Goal: Task Accomplishment & Management: Use online tool/utility

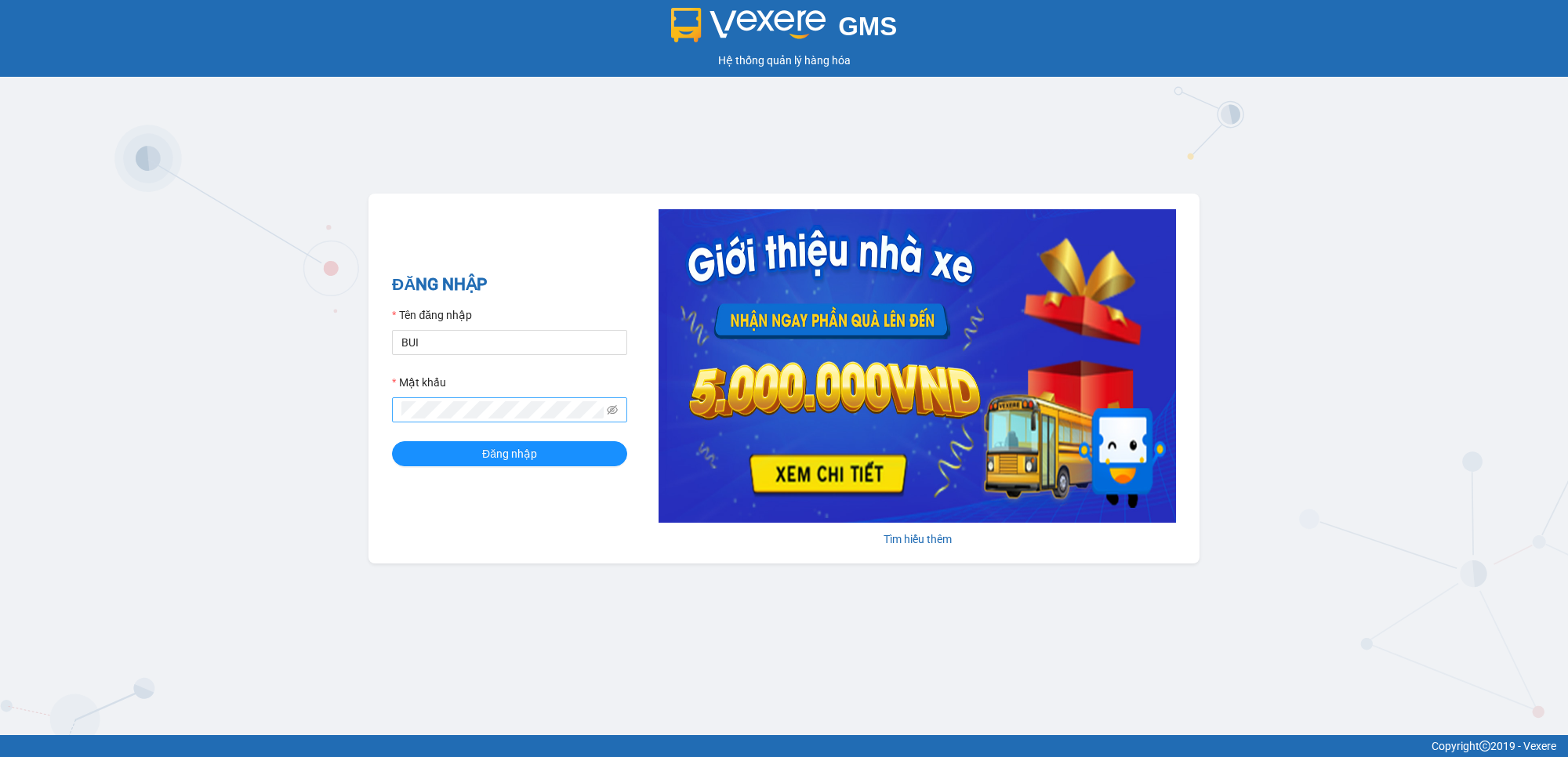
type input "buithithutrang.vtp"
click at [365, 409] on div "GMS Hệ thống quản lý hàng hóa ĐĂNG NHẬP Tên đăng nhập buithithutrang.vtp Mật kh…" at bounding box center [784, 367] width 1568 height 735
click at [392, 442] on button "Đăng nhập" at bounding box center [509, 454] width 235 height 25
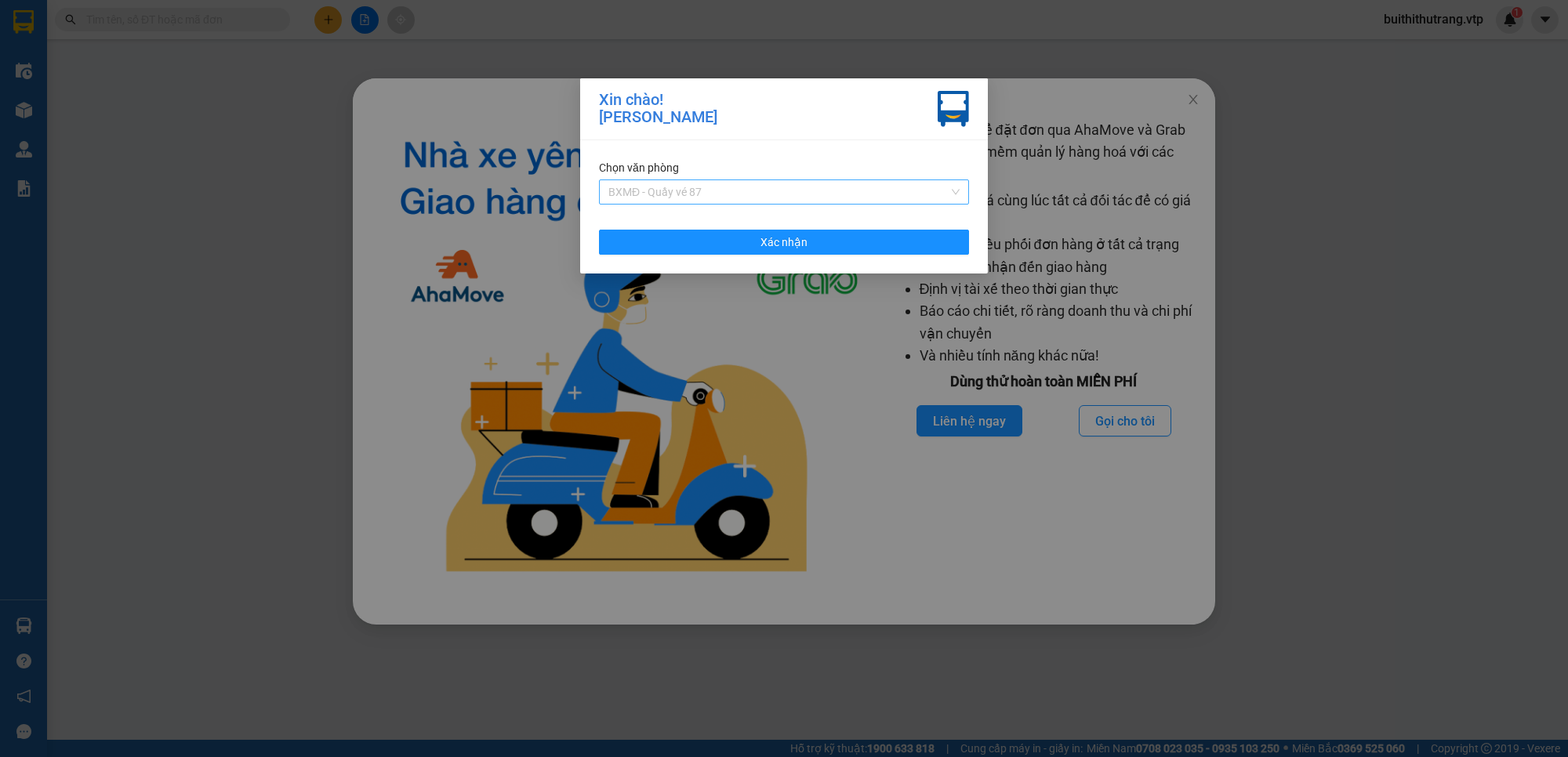
click at [746, 189] on span "BXMĐ - Quầy vé 87" at bounding box center [783, 192] width 351 height 24
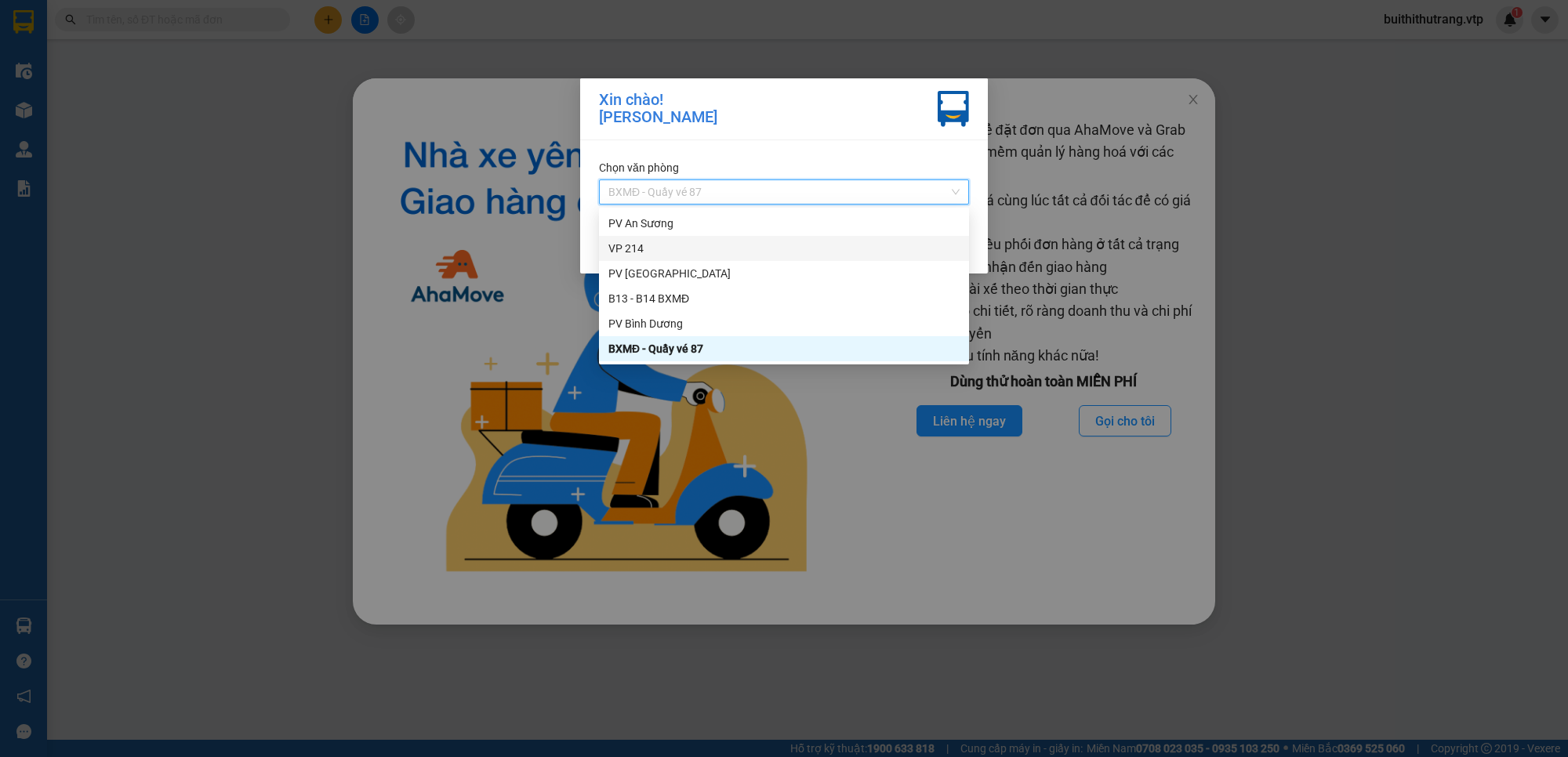
click at [741, 247] on div "VP 214" at bounding box center [783, 249] width 351 height 17
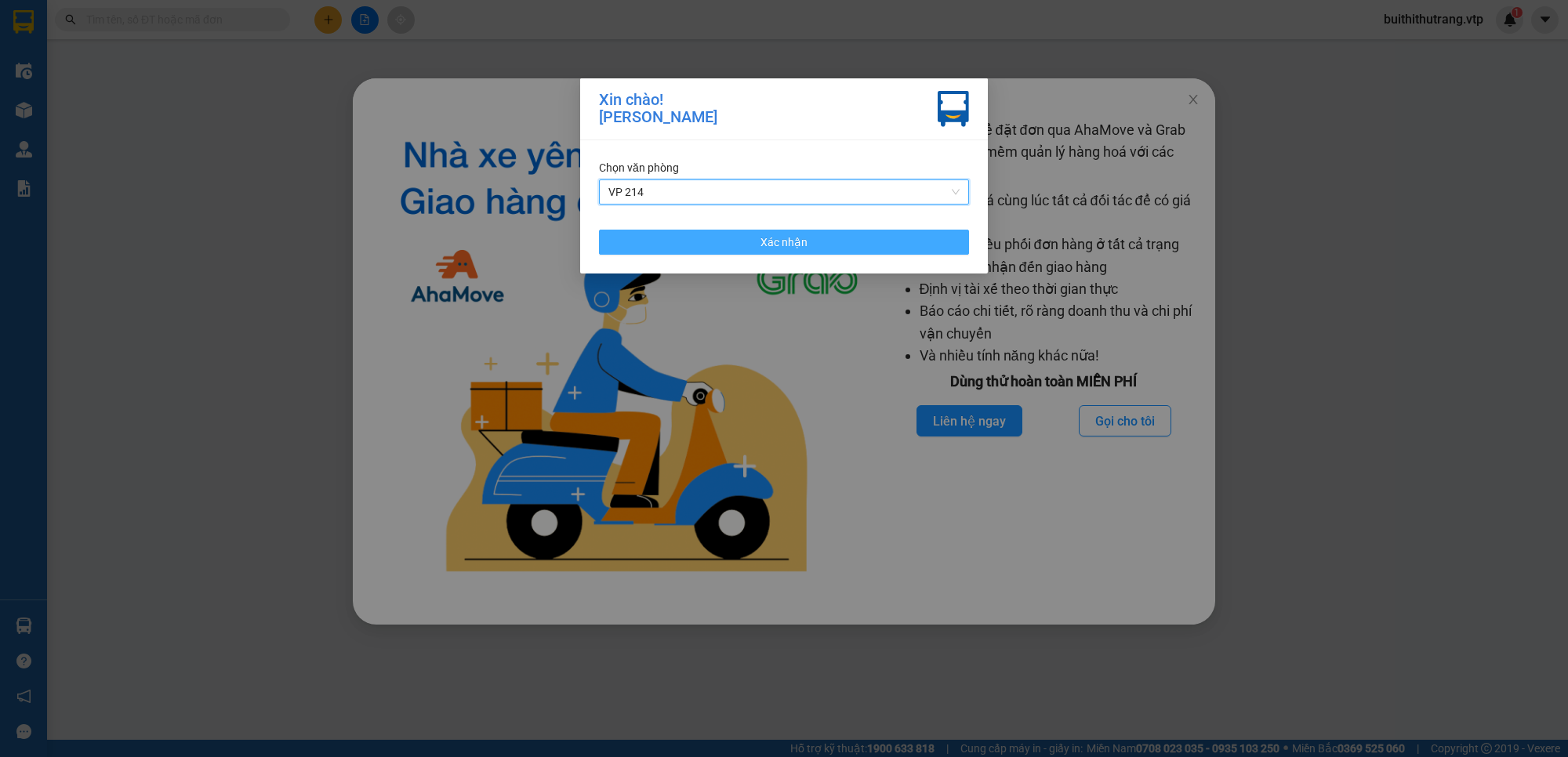
click at [763, 239] on span "Xác nhận" at bounding box center [784, 242] width 47 height 17
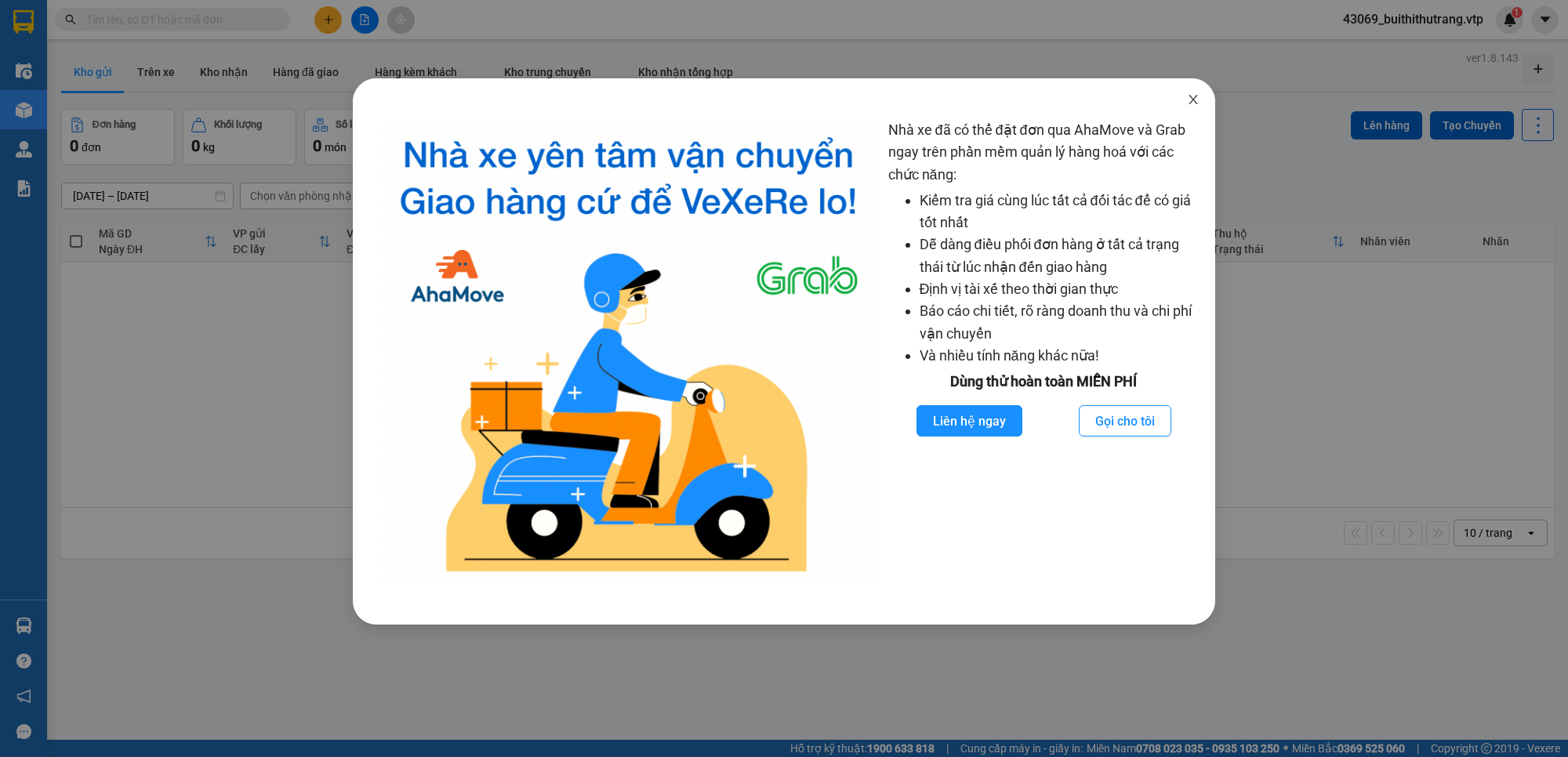
click at [1195, 96] on icon "close" at bounding box center [1192, 99] width 13 height 13
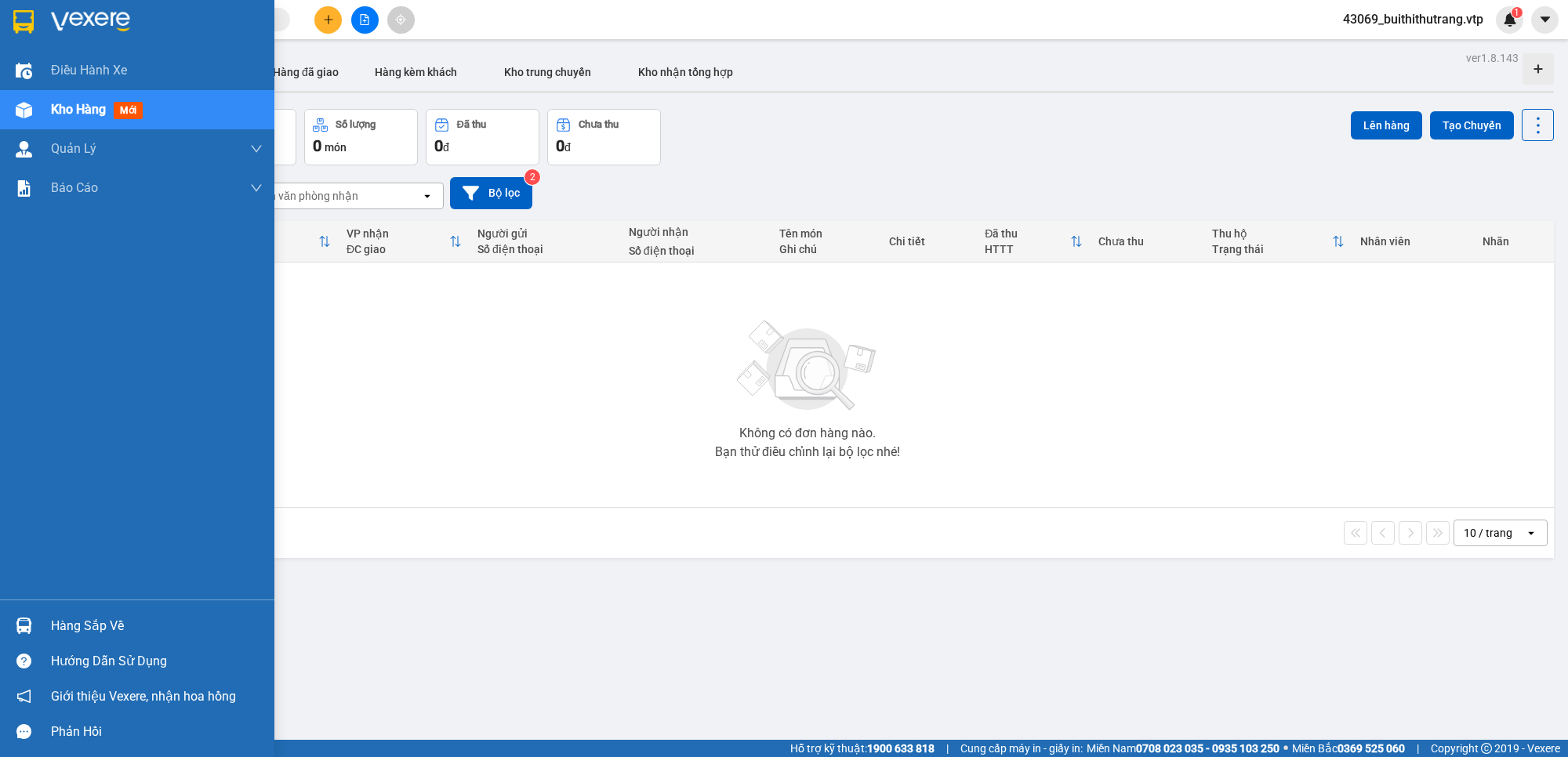
click at [103, 627] on div "Hàng sắp về" at bounding box center [156, 627] width 211 height 24
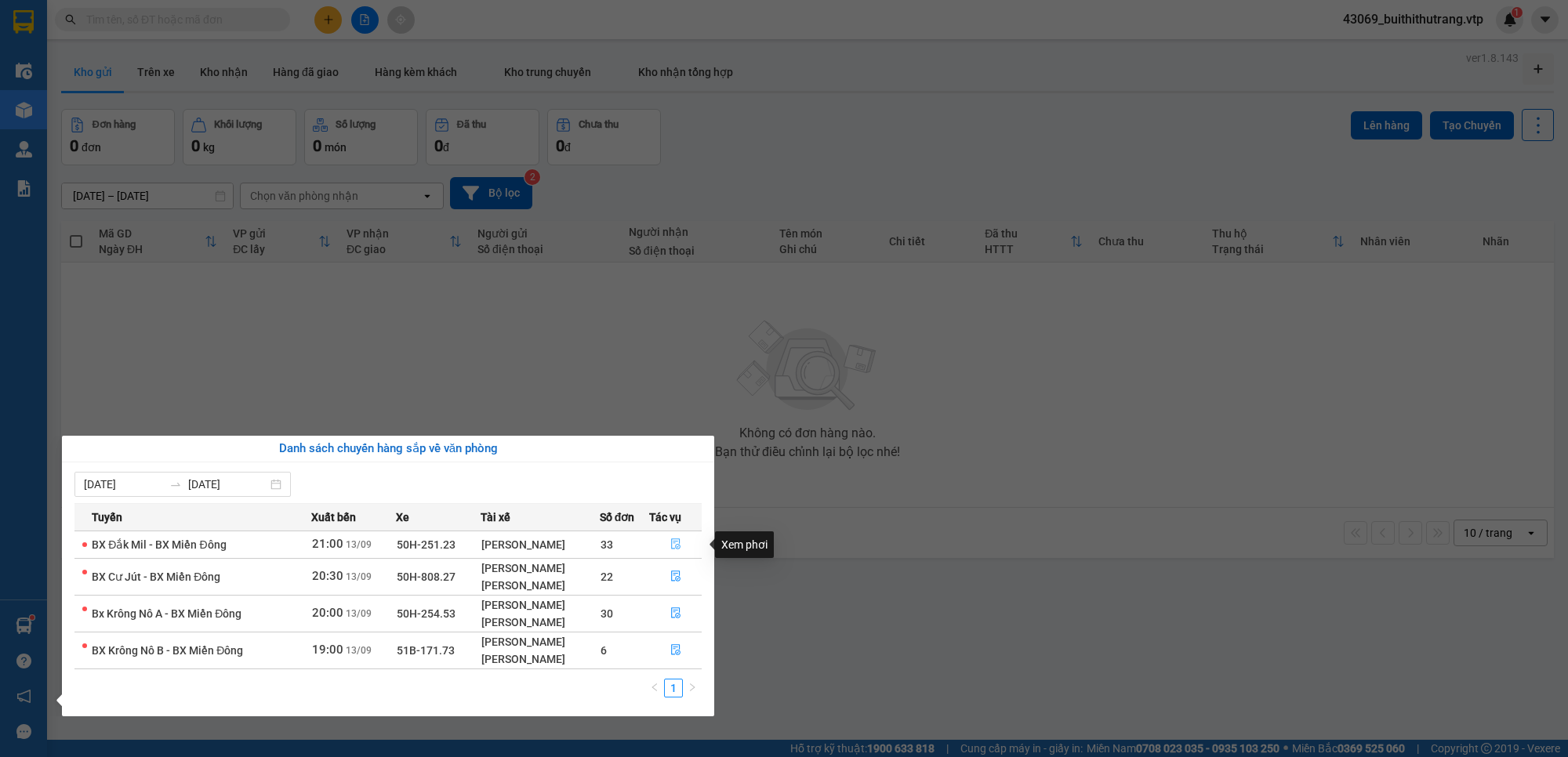
click at [680, 549] on icon "file-done" at bounding box center [675, 544] width 9 height 11
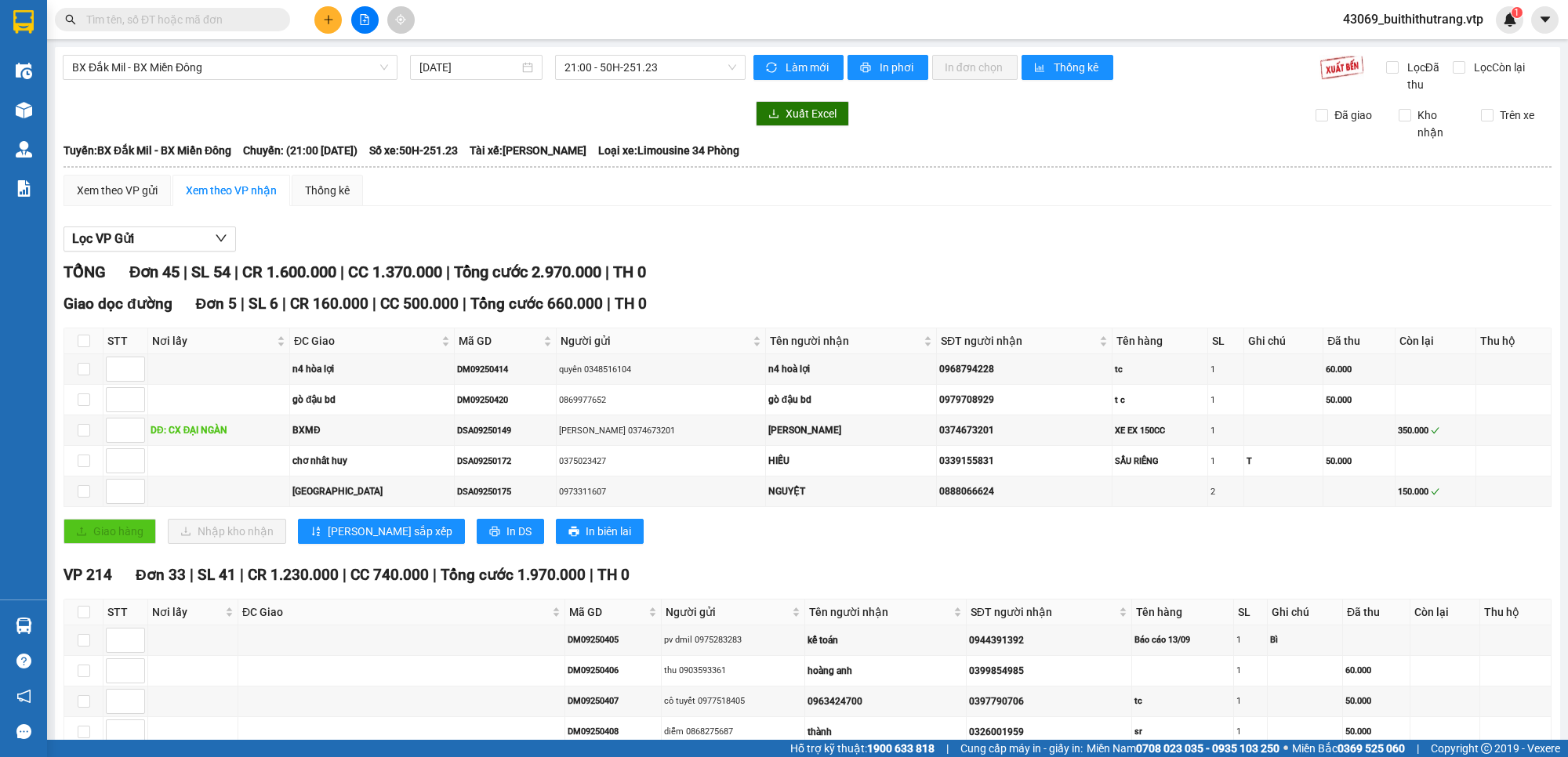
scroll to position [490, 0]
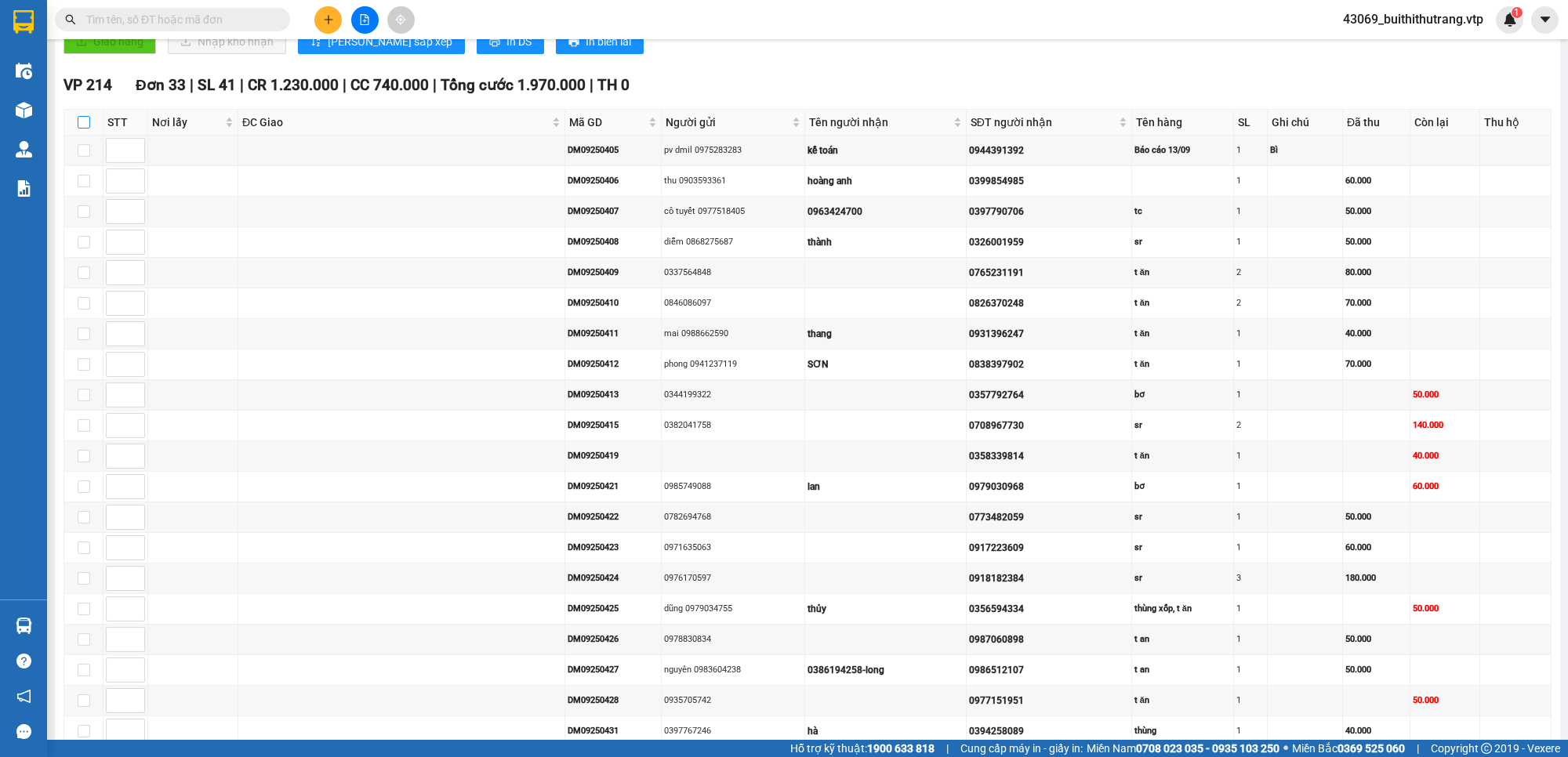
click at [87, 127] on input "checkbox" at bounding box center [84, 122] width 13 height 13
checkbox input "true"
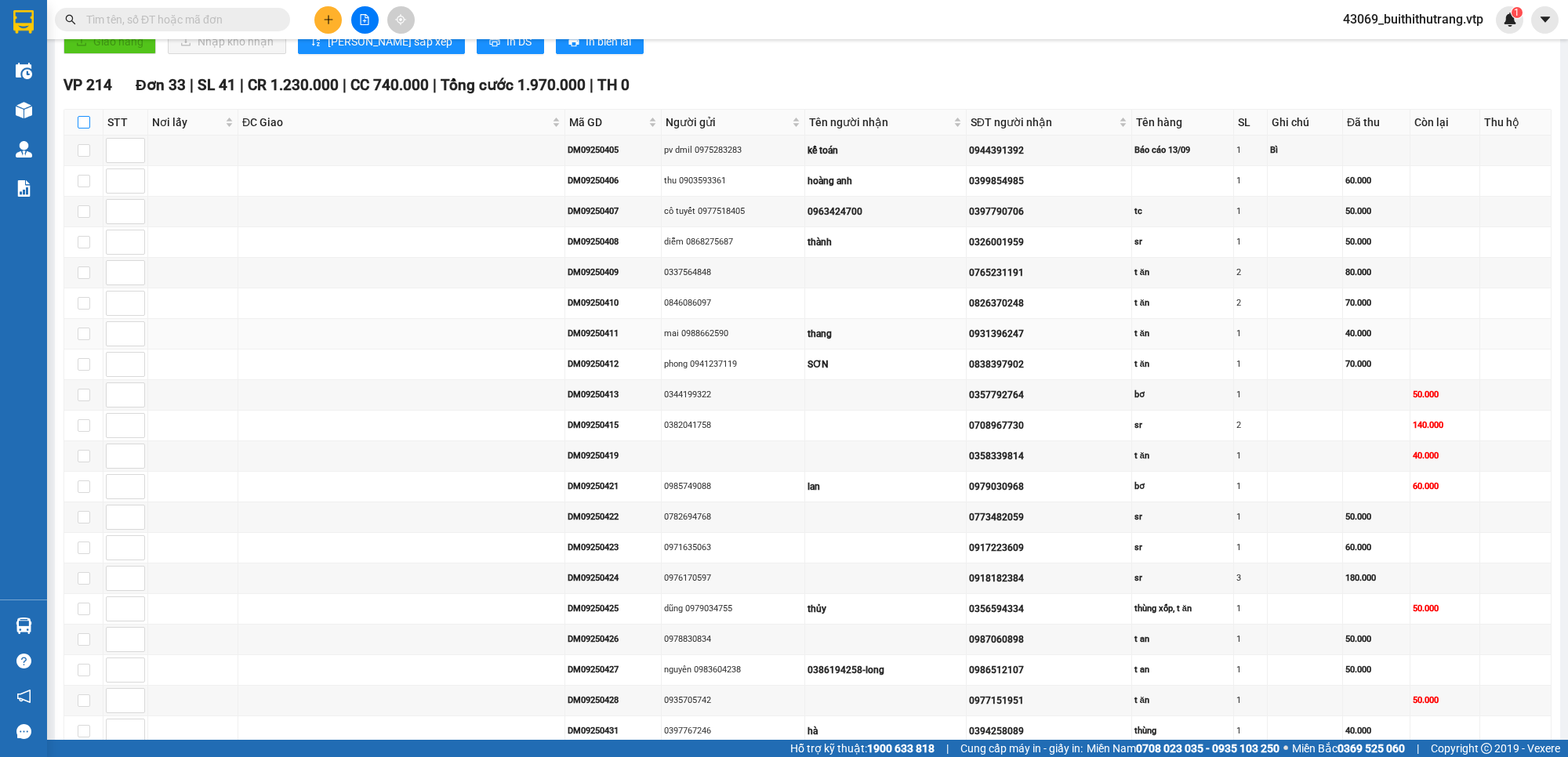
checkbox input "true"
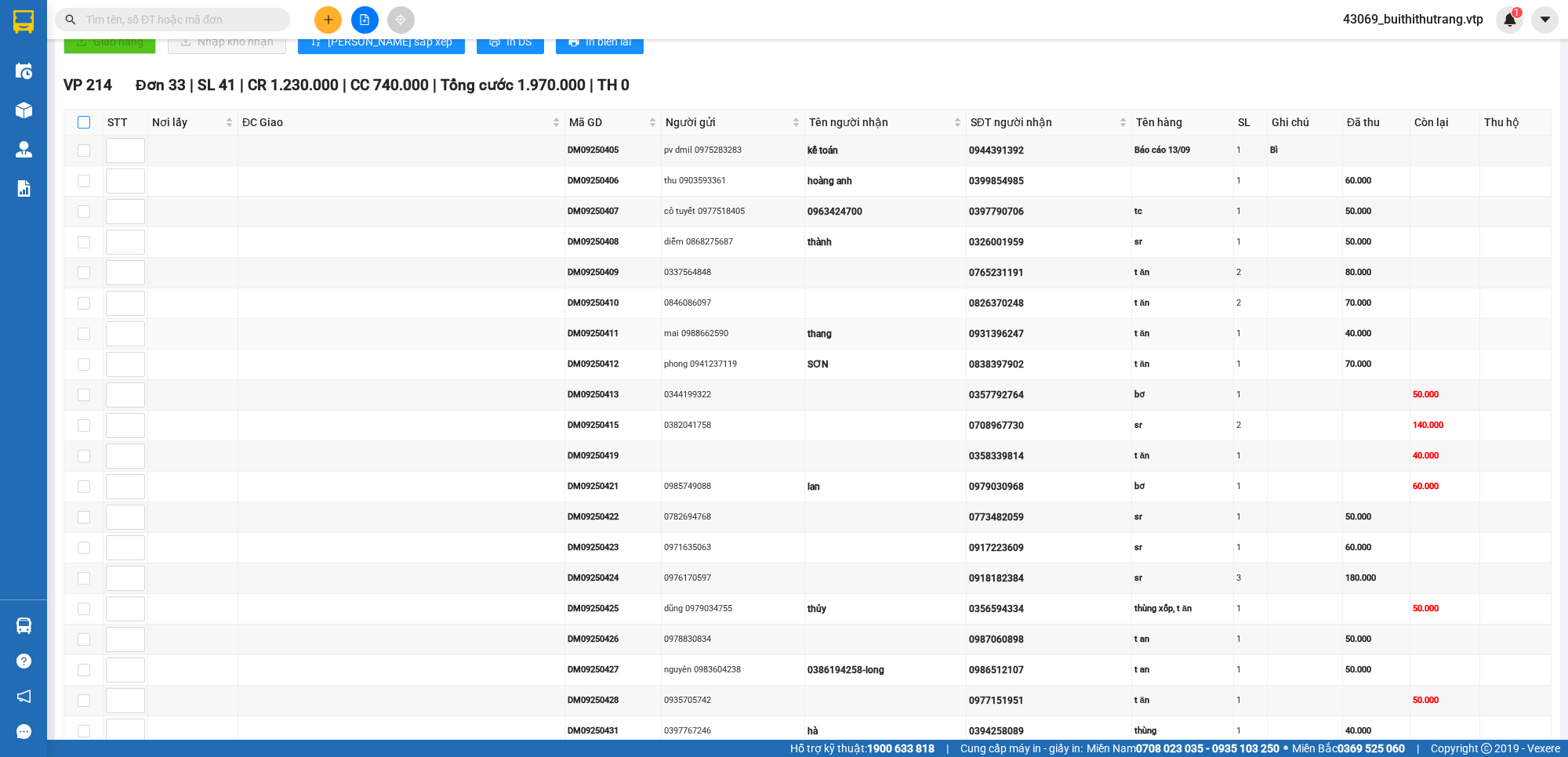
checkbox input "true"
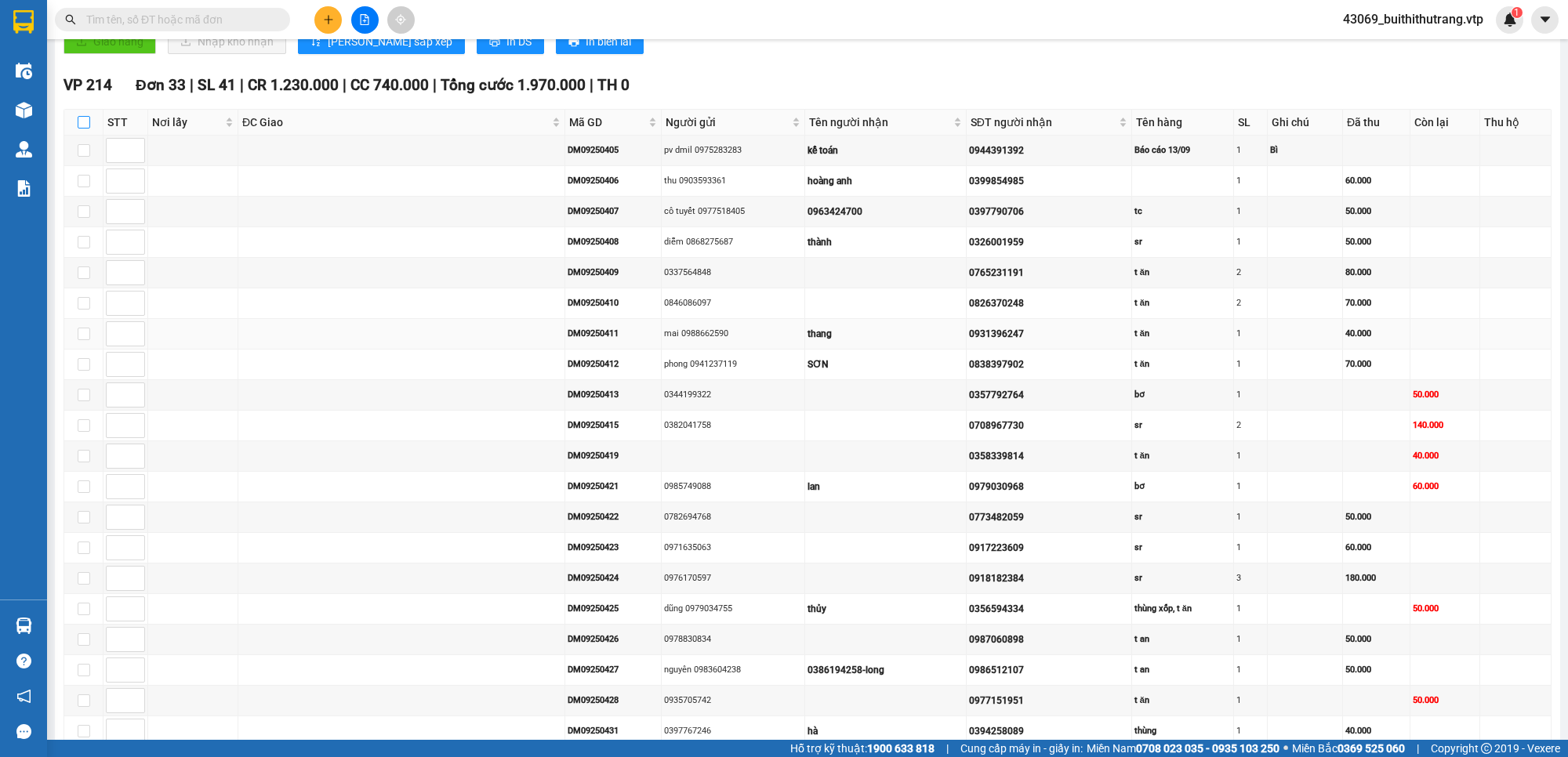
checkbox input "true"
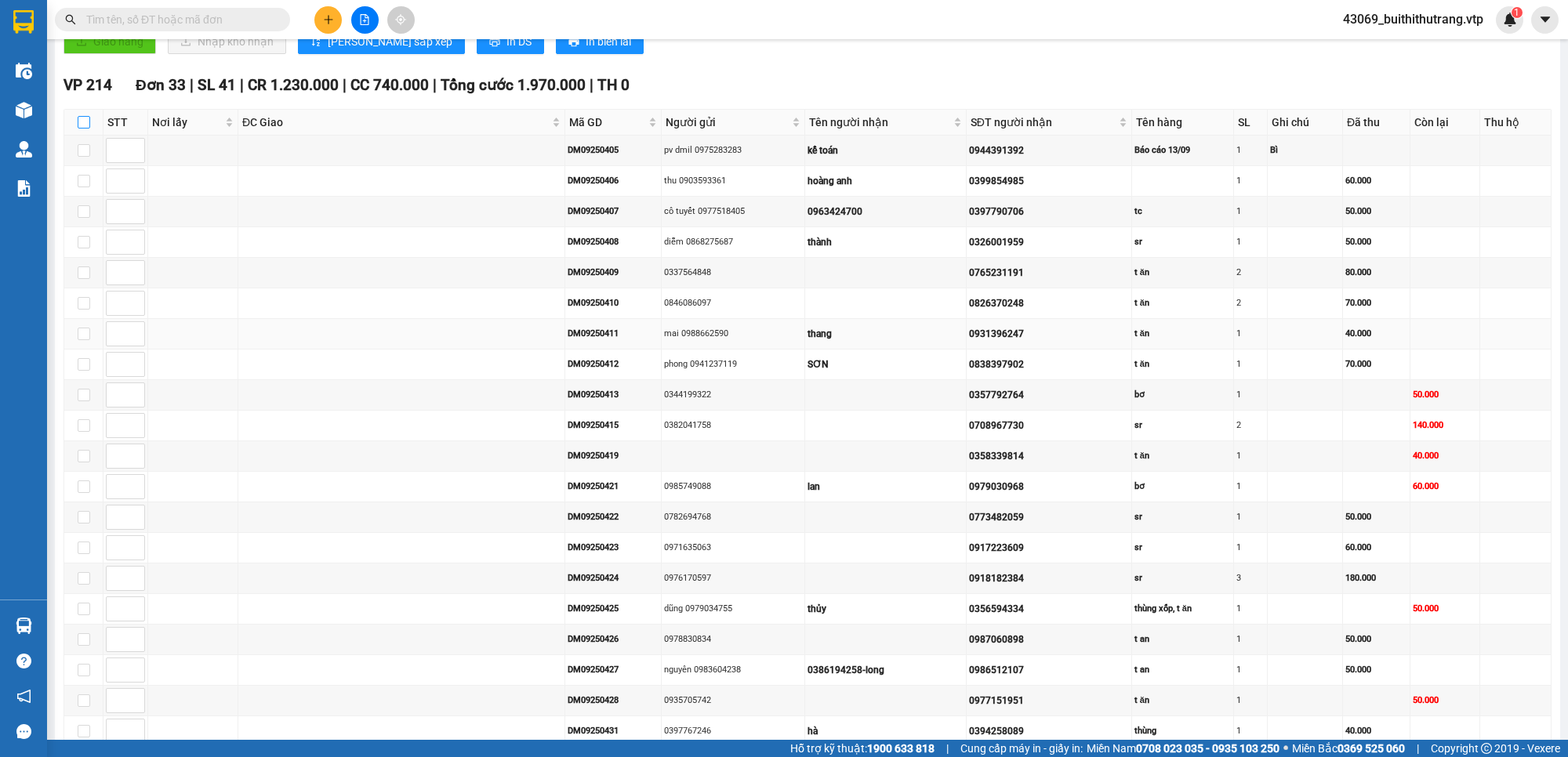
checkbox input "true"
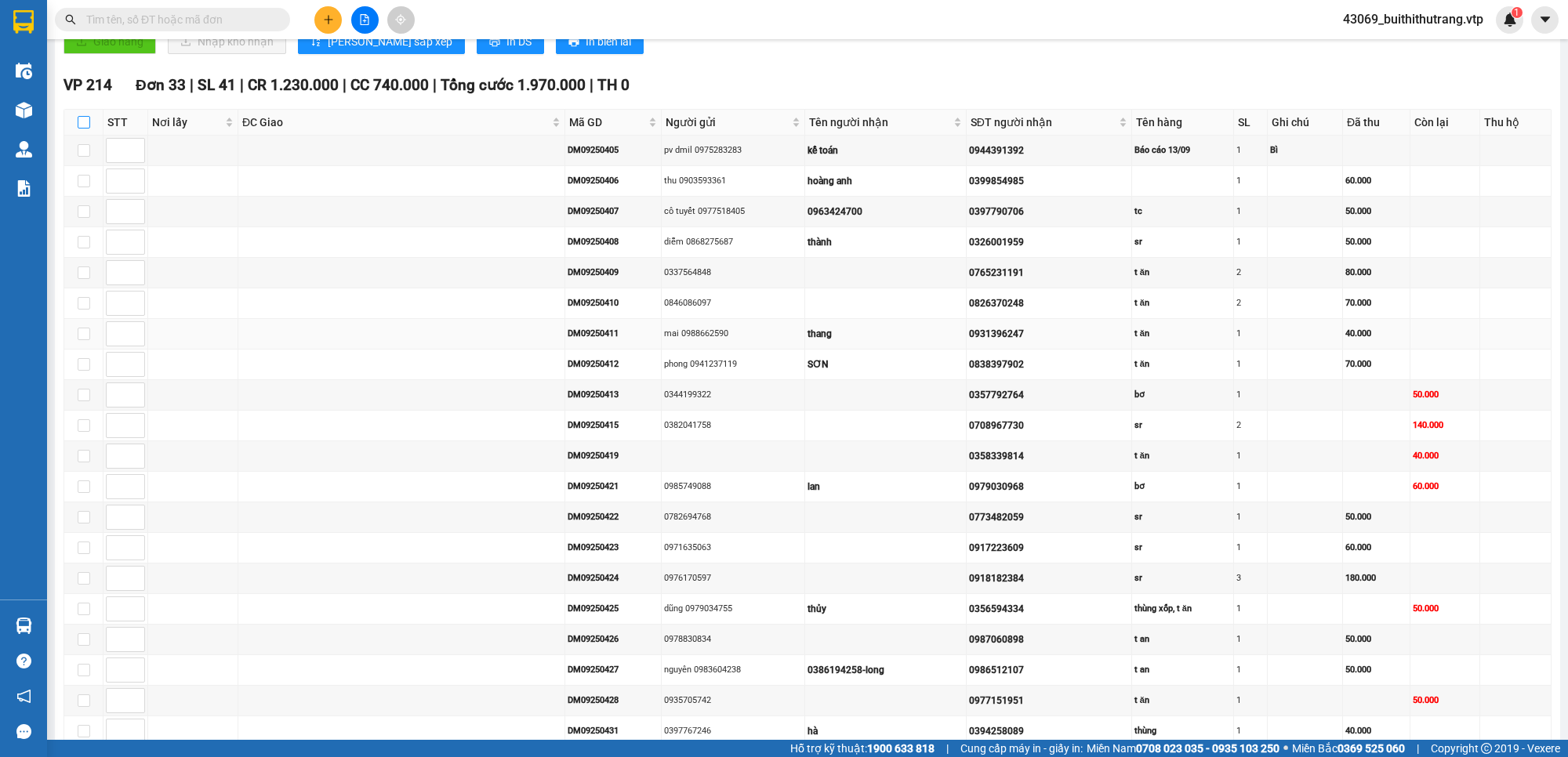
checkbox input "true"
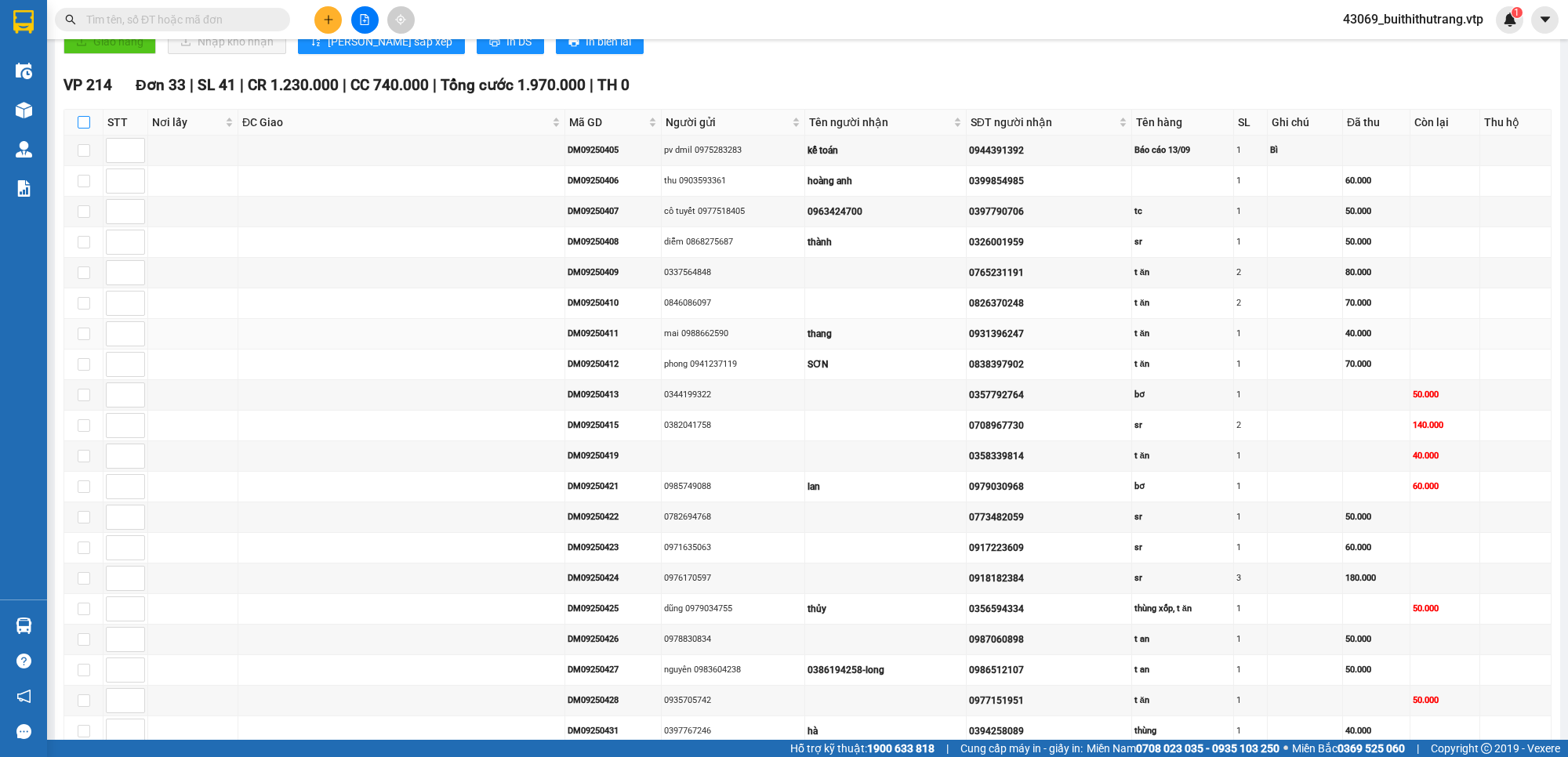
checkbox input "true"
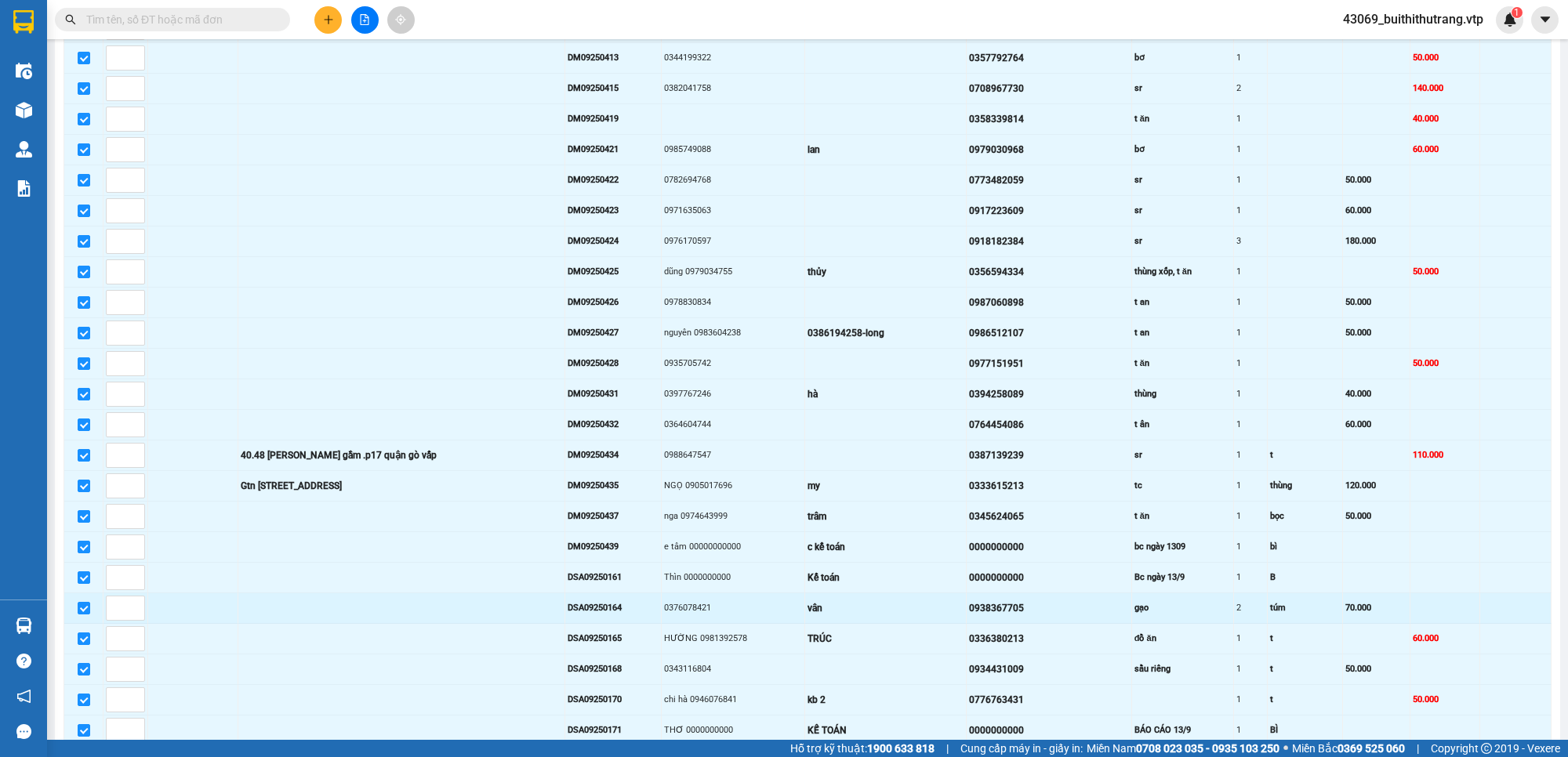
scroll to position [979, 0]
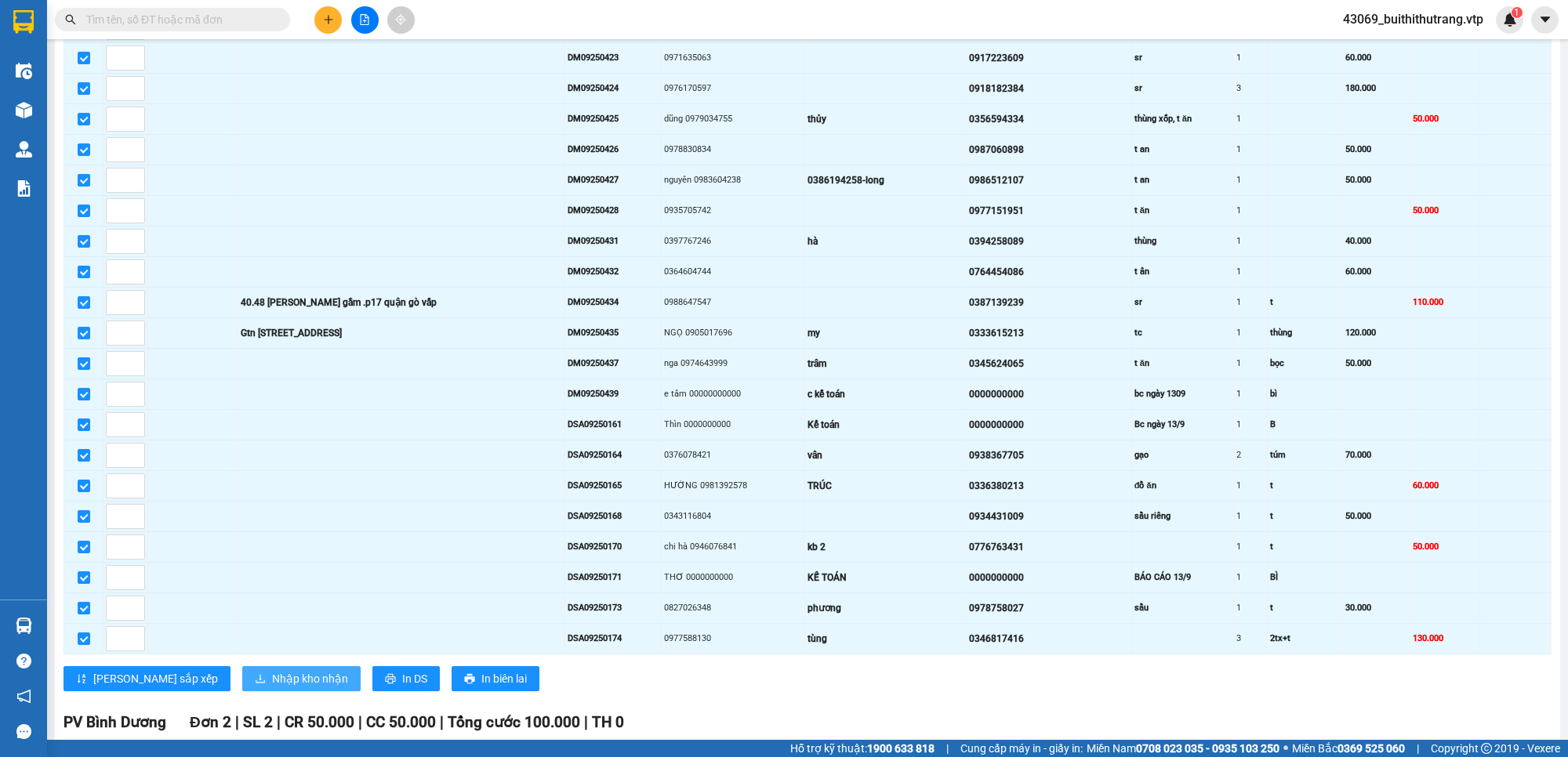
click at [272, 688] on span "Nhập kho nhận" at bounding box center [310, 678] width 76 height 17
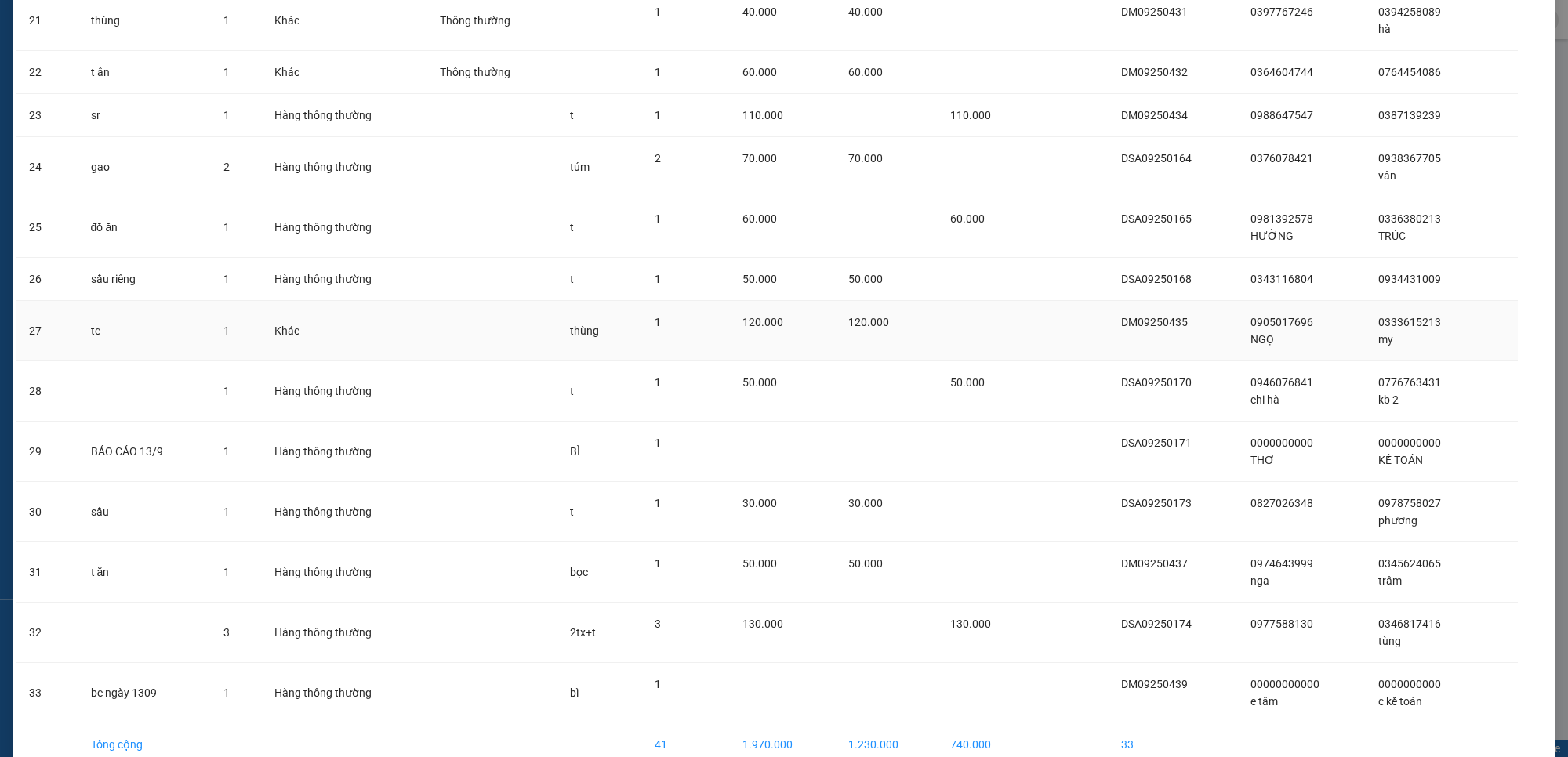
scroll to position [1263, 0]
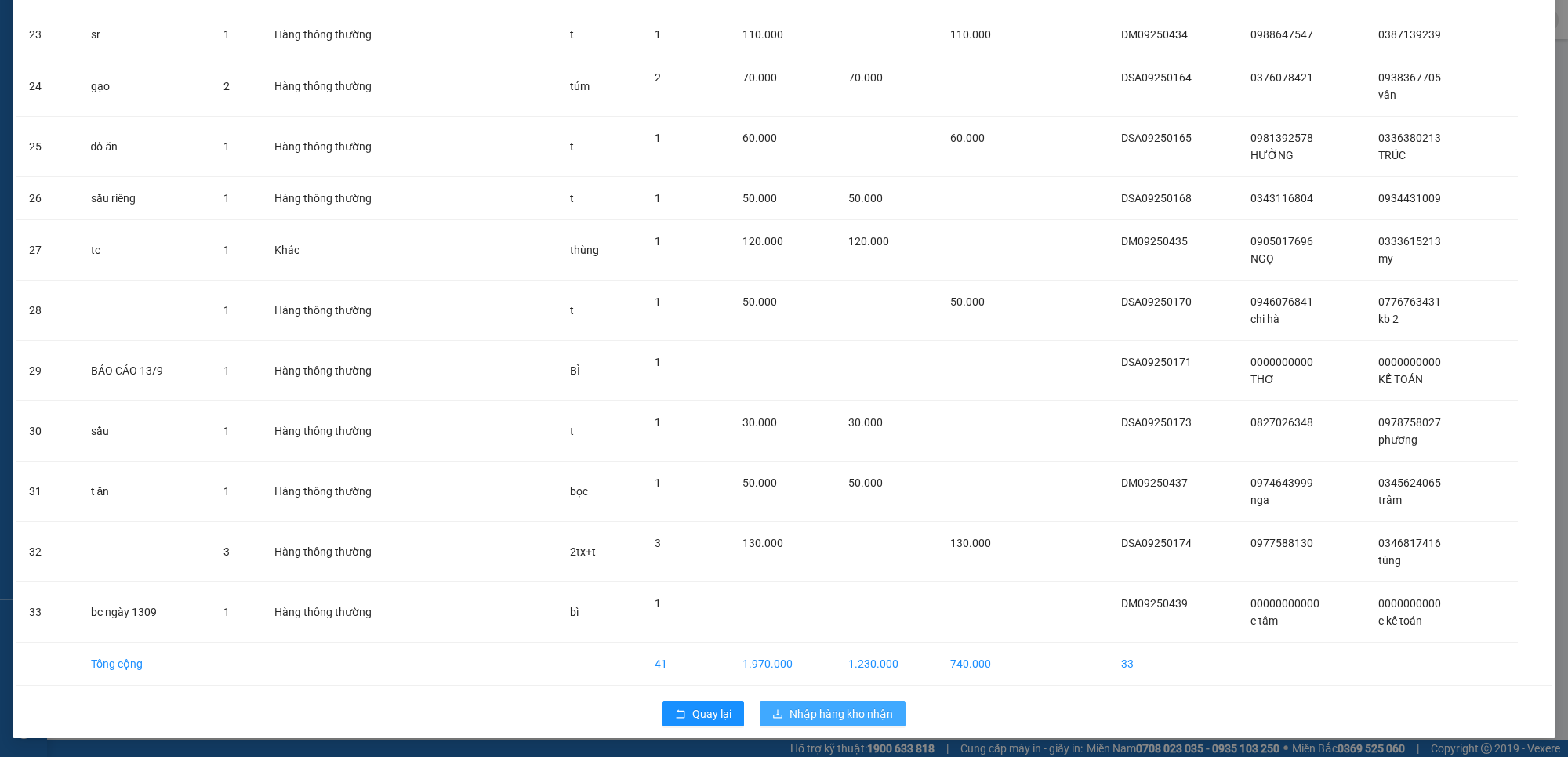
click at [851, 712] on span "Nhập hàng kho nhận" at bounding box center [841, 714] width 103 height 17
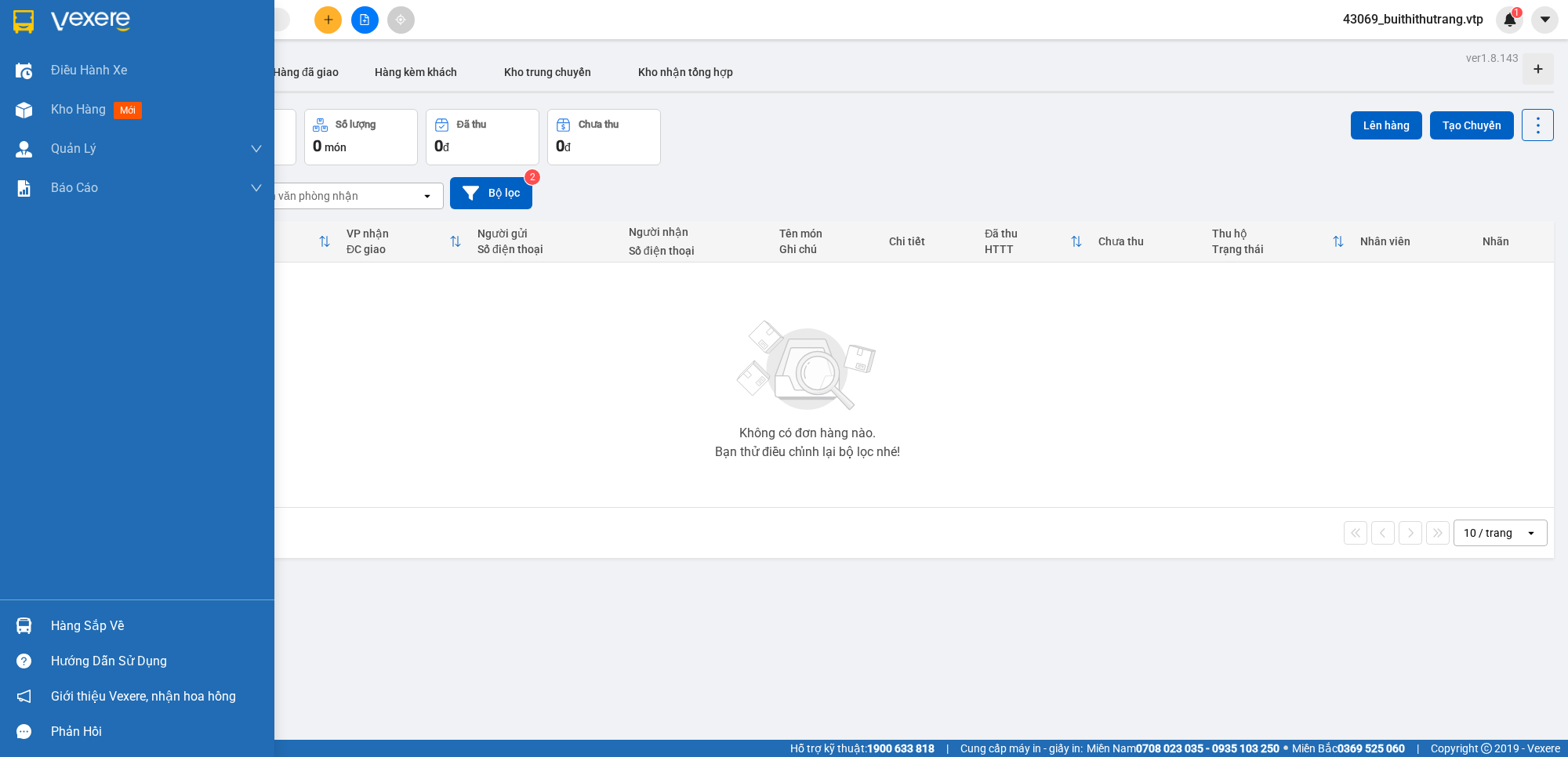
click at [96, 624] on div "Hàng sắp về" at bounding box center [156, 627] width 211 height 24
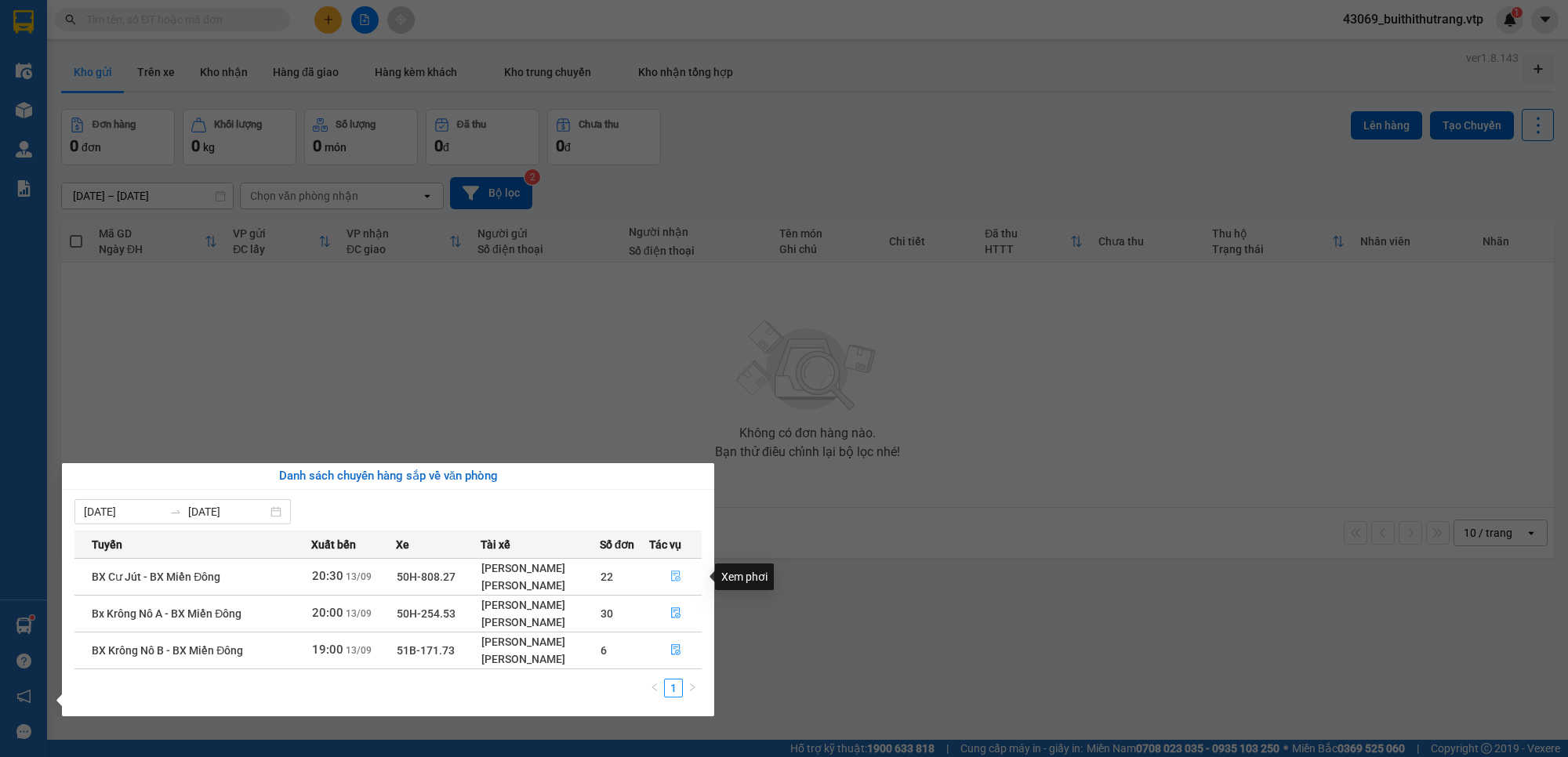
click at [677, 579] on icon "file-done" at bounding box center [675, 576] width 9 height 11
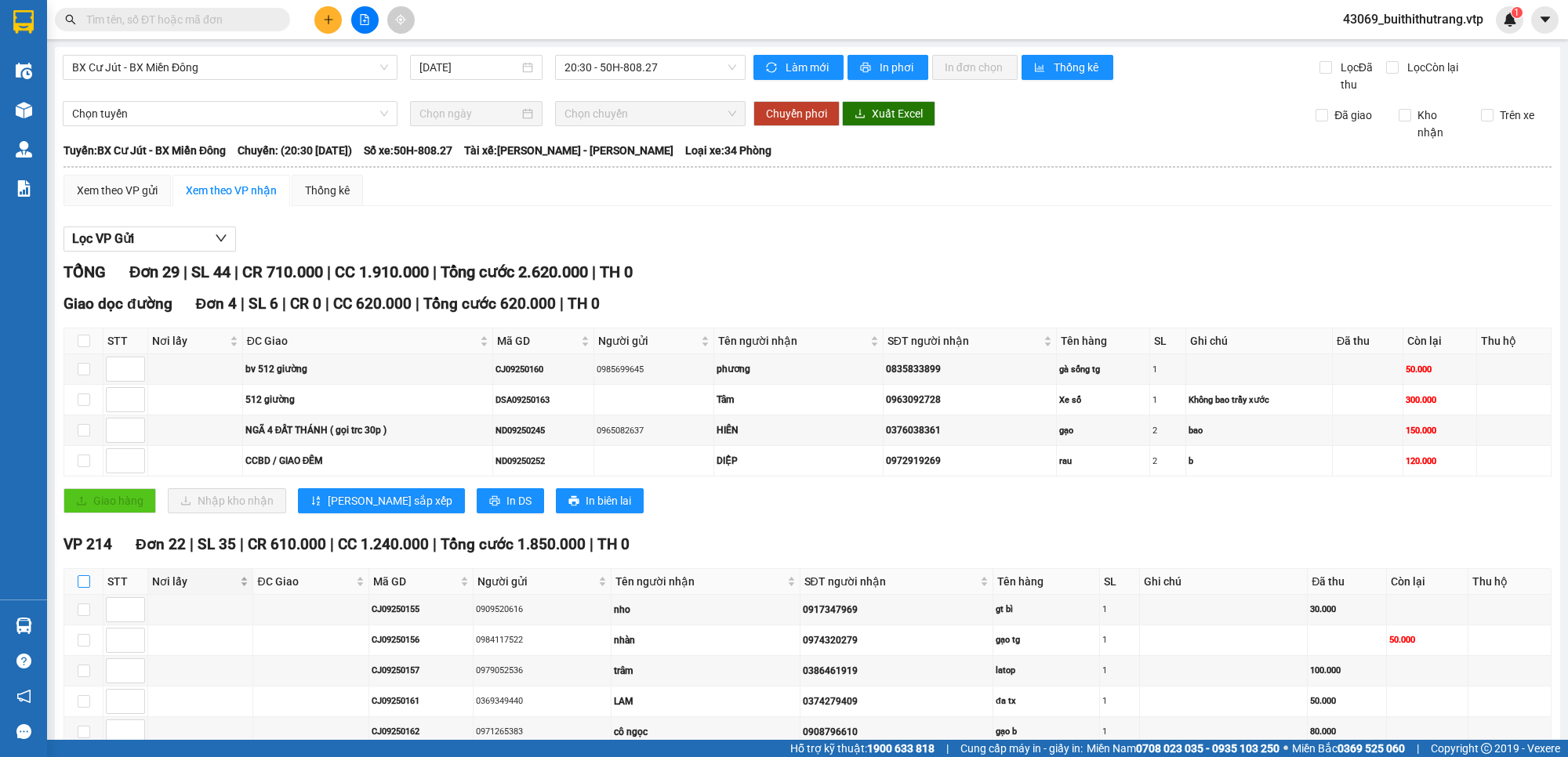
drag, startPoint x: 82, startPoint y: 584, endPoint x: 201, endPoint y: 589, distance: 119.1
click at [83, 584] on input "checkbox" at bounding box center [84, 581] width 13 height 13
checkbox input "true"
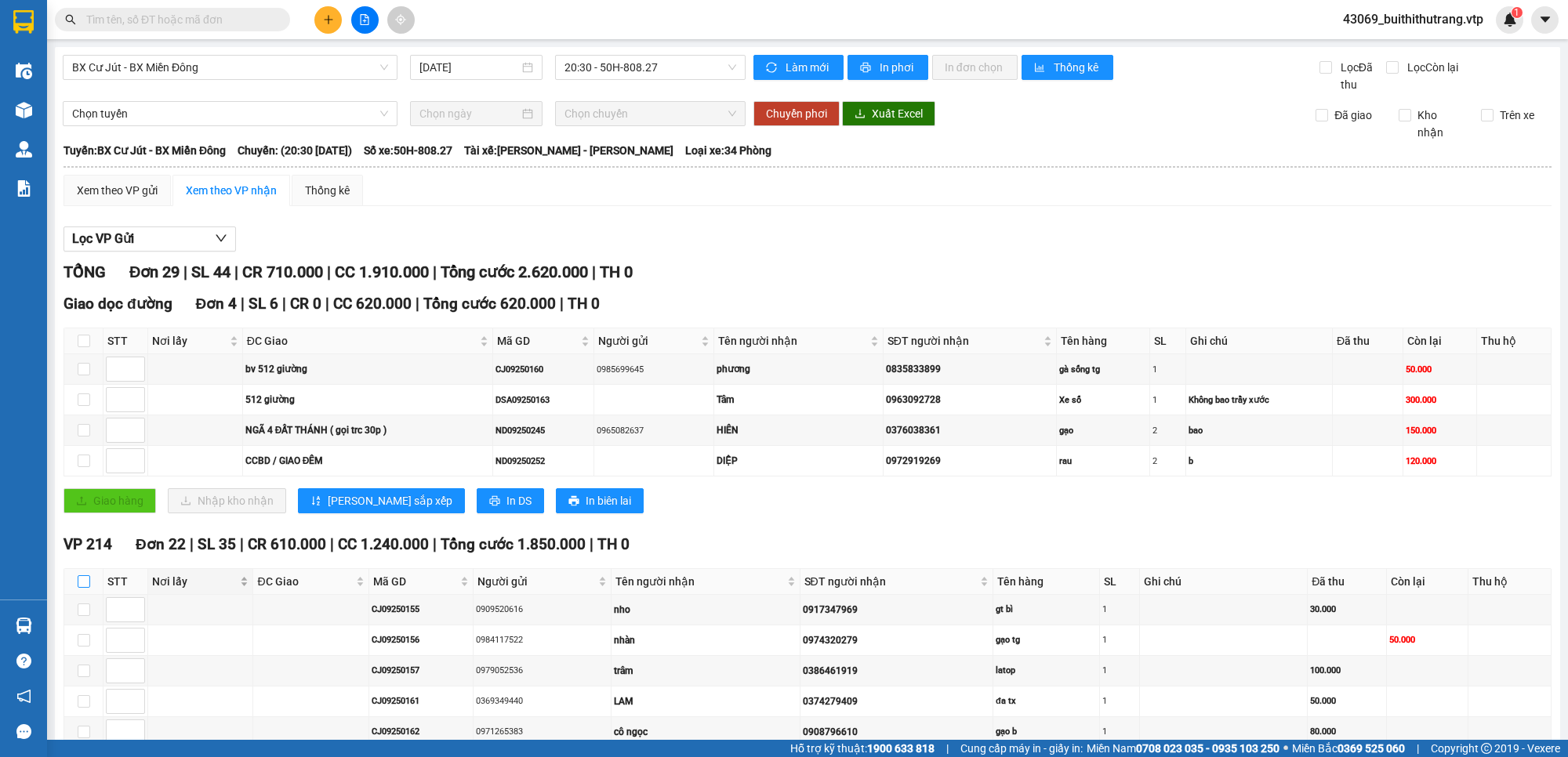
checkbox input "true"
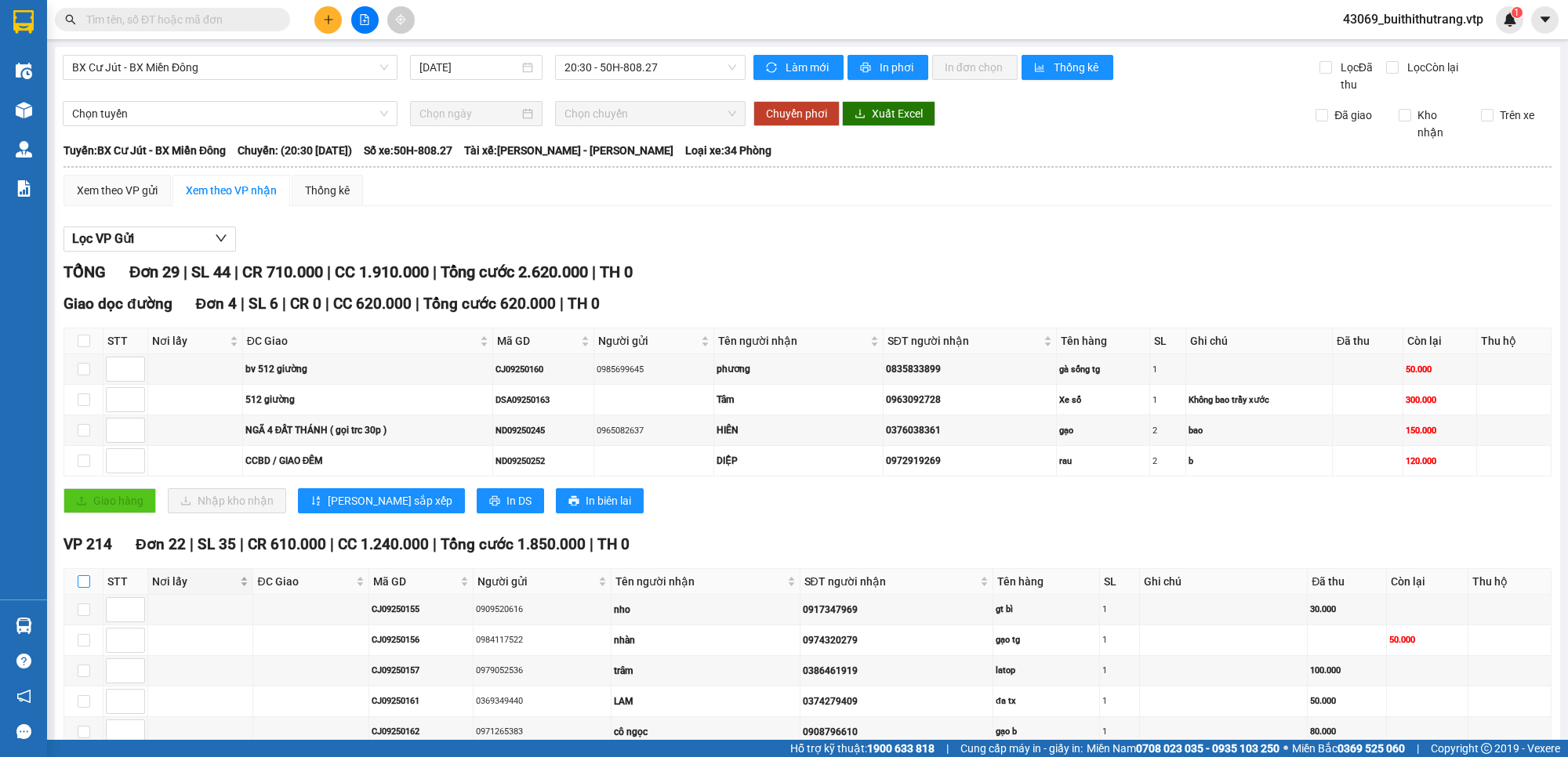
checkbox input "true"
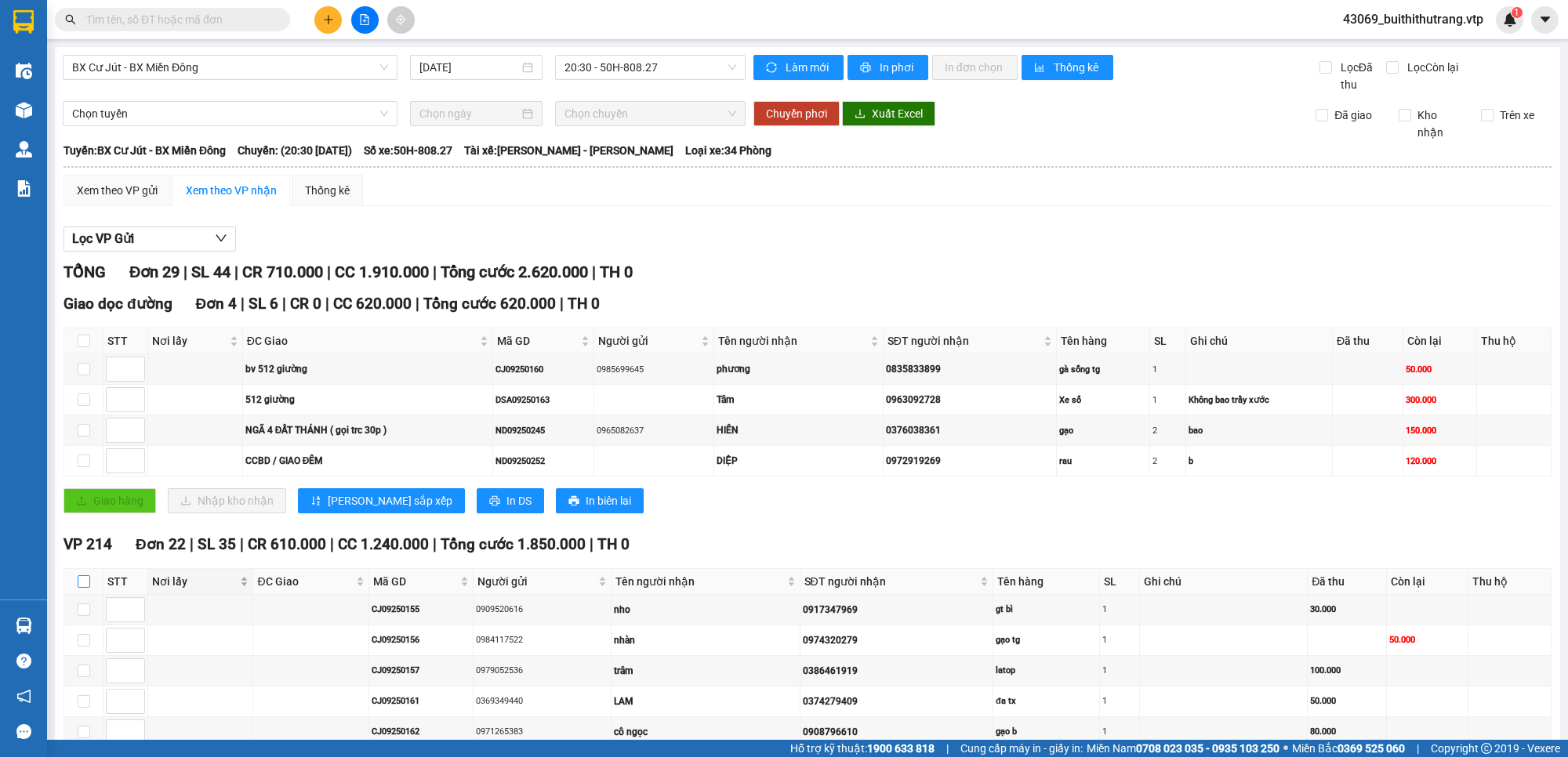
checkbox input "true"
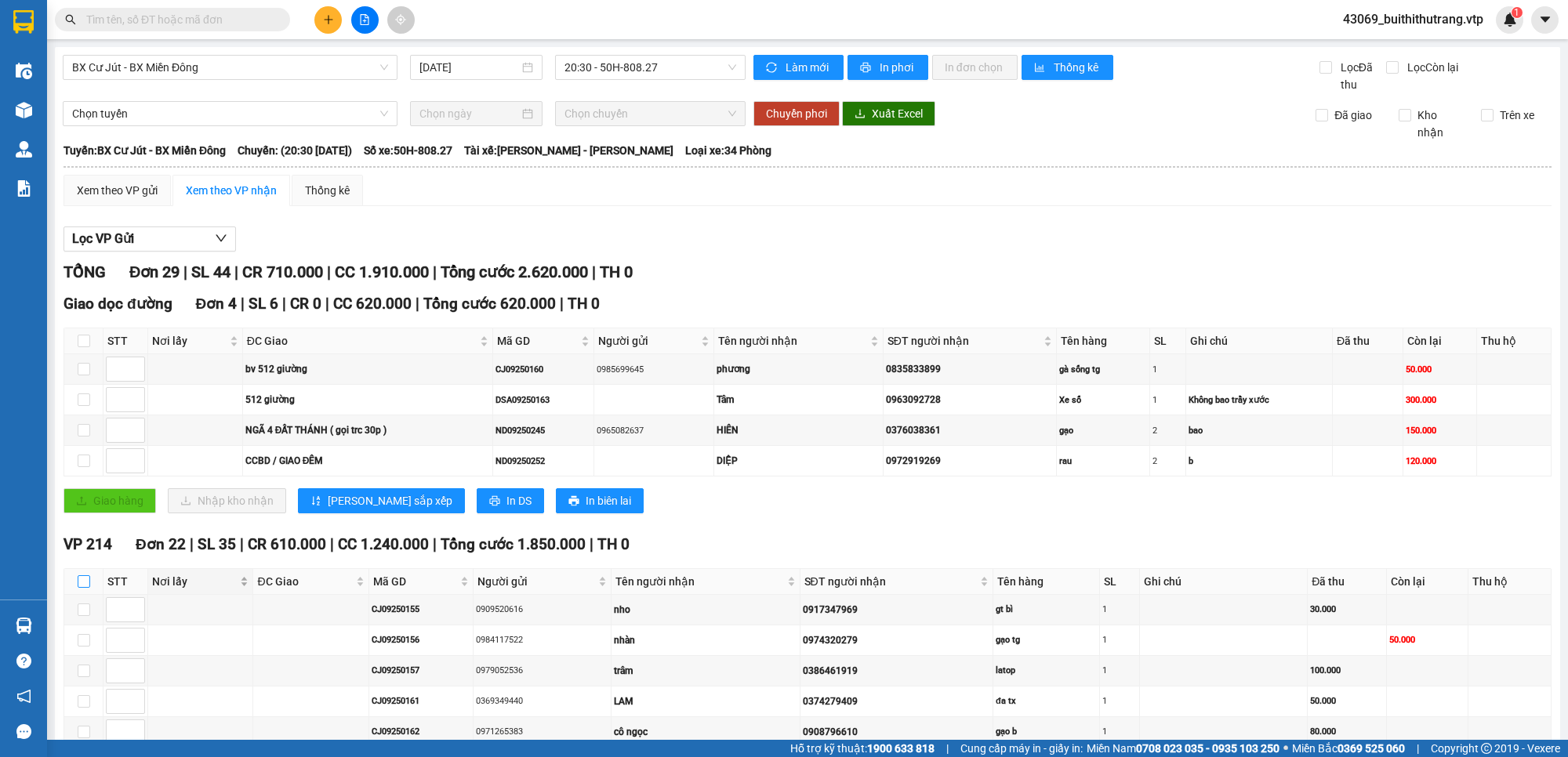
checkbox input "true"
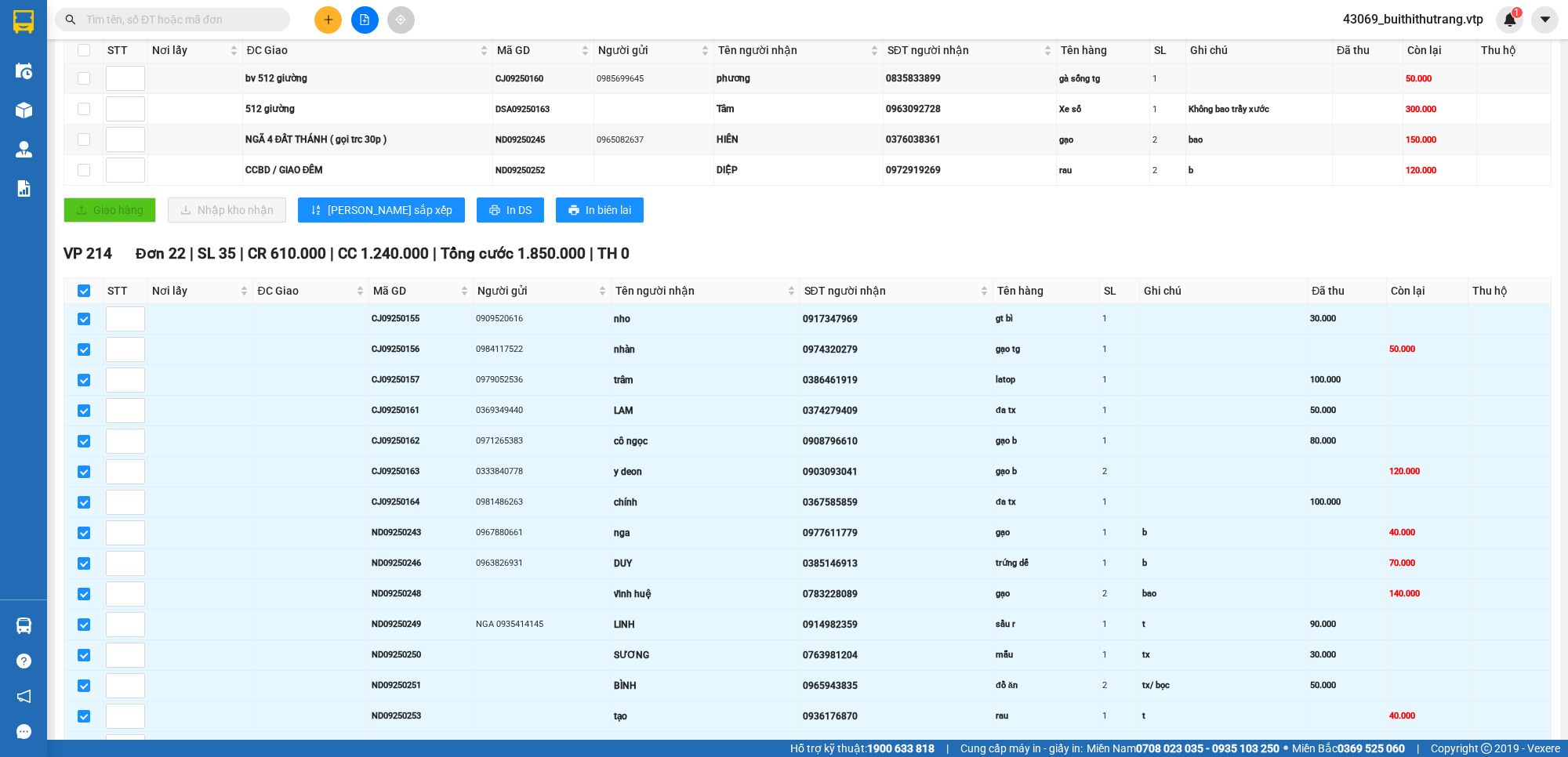
scroll to position [686, 0]
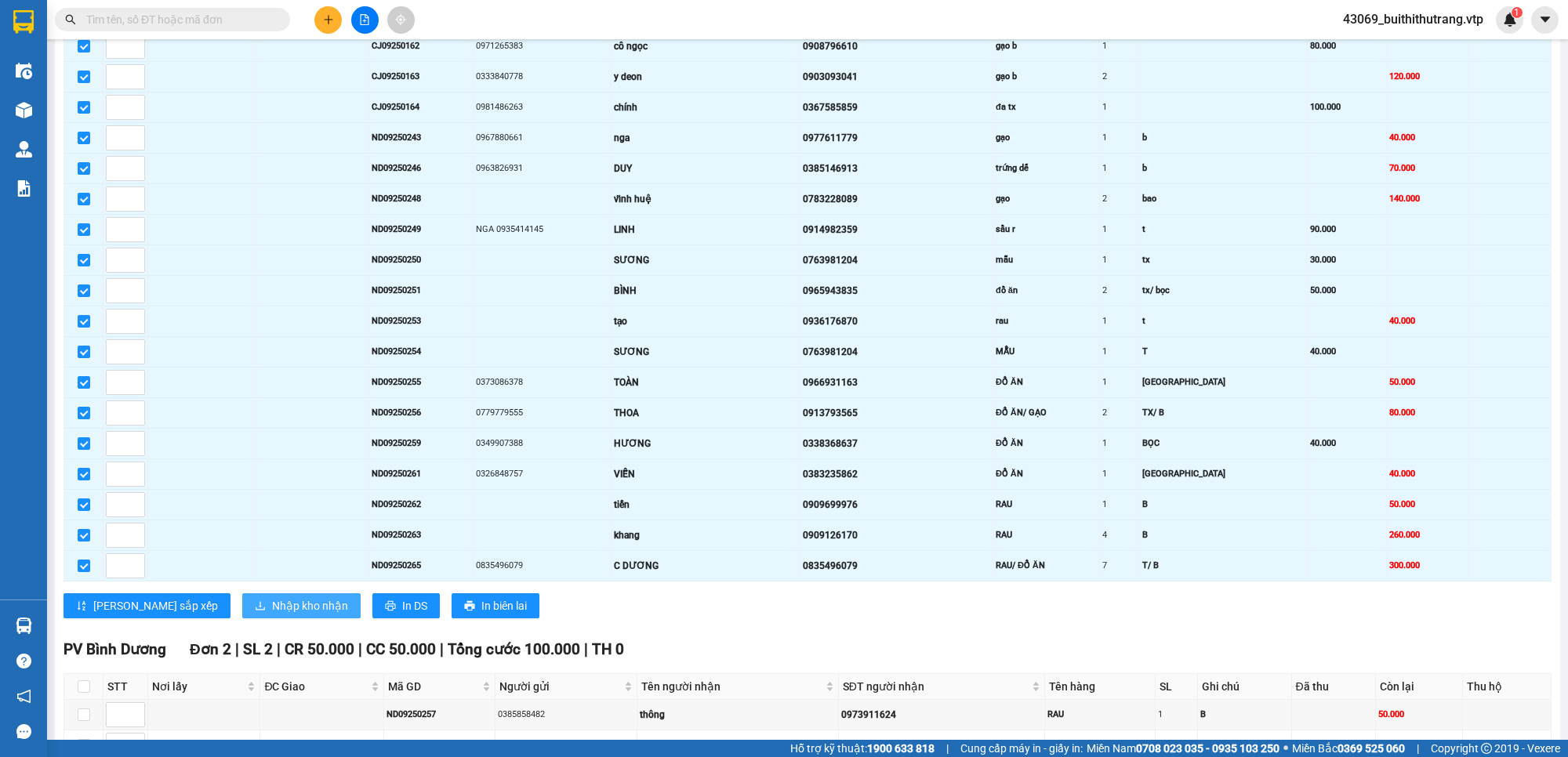
click at [272, 615] on span "Nhập kho nhận" at bounding box center [310, 606] width 76 height 17
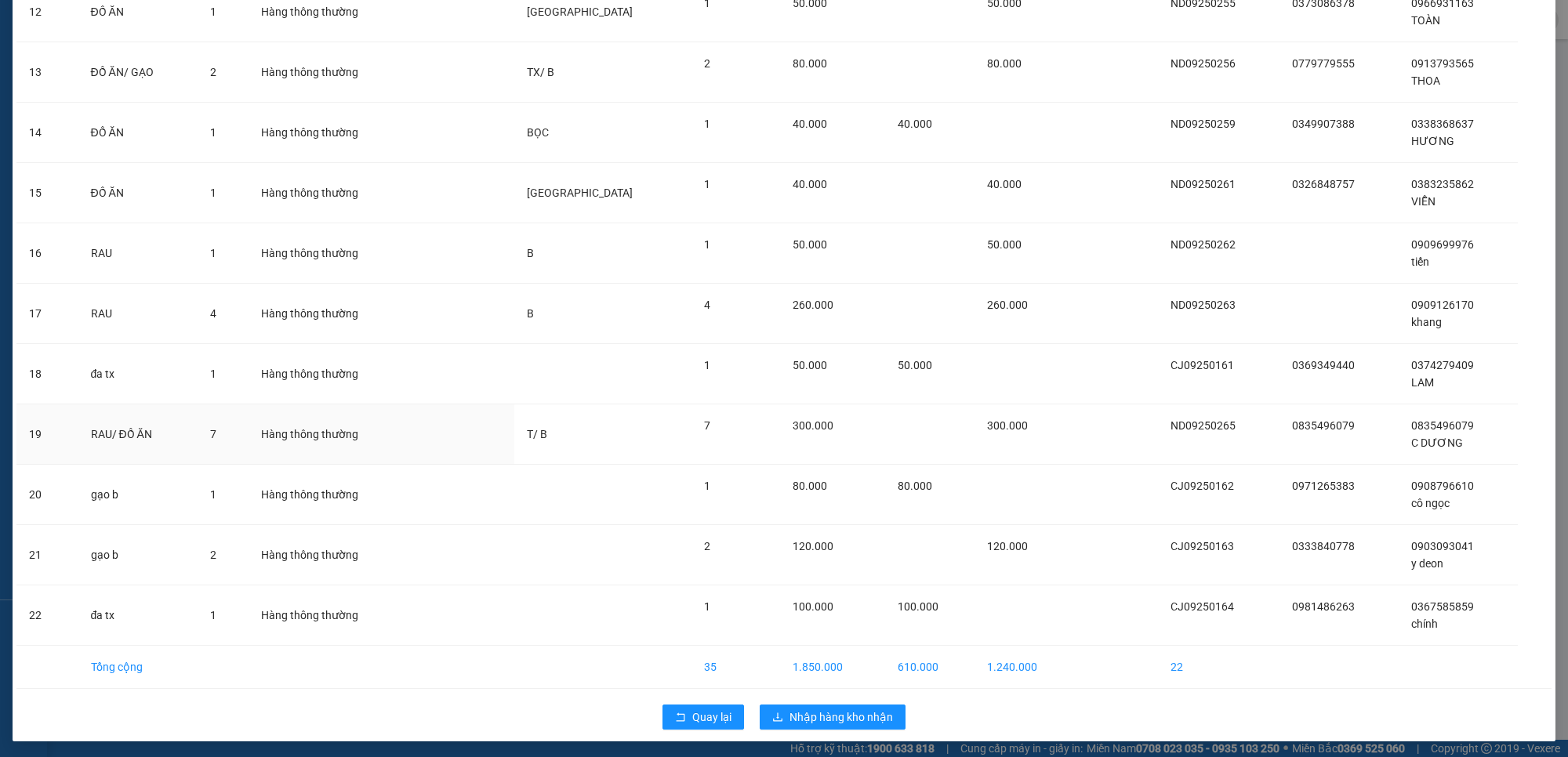
scroll to position [820, 0]
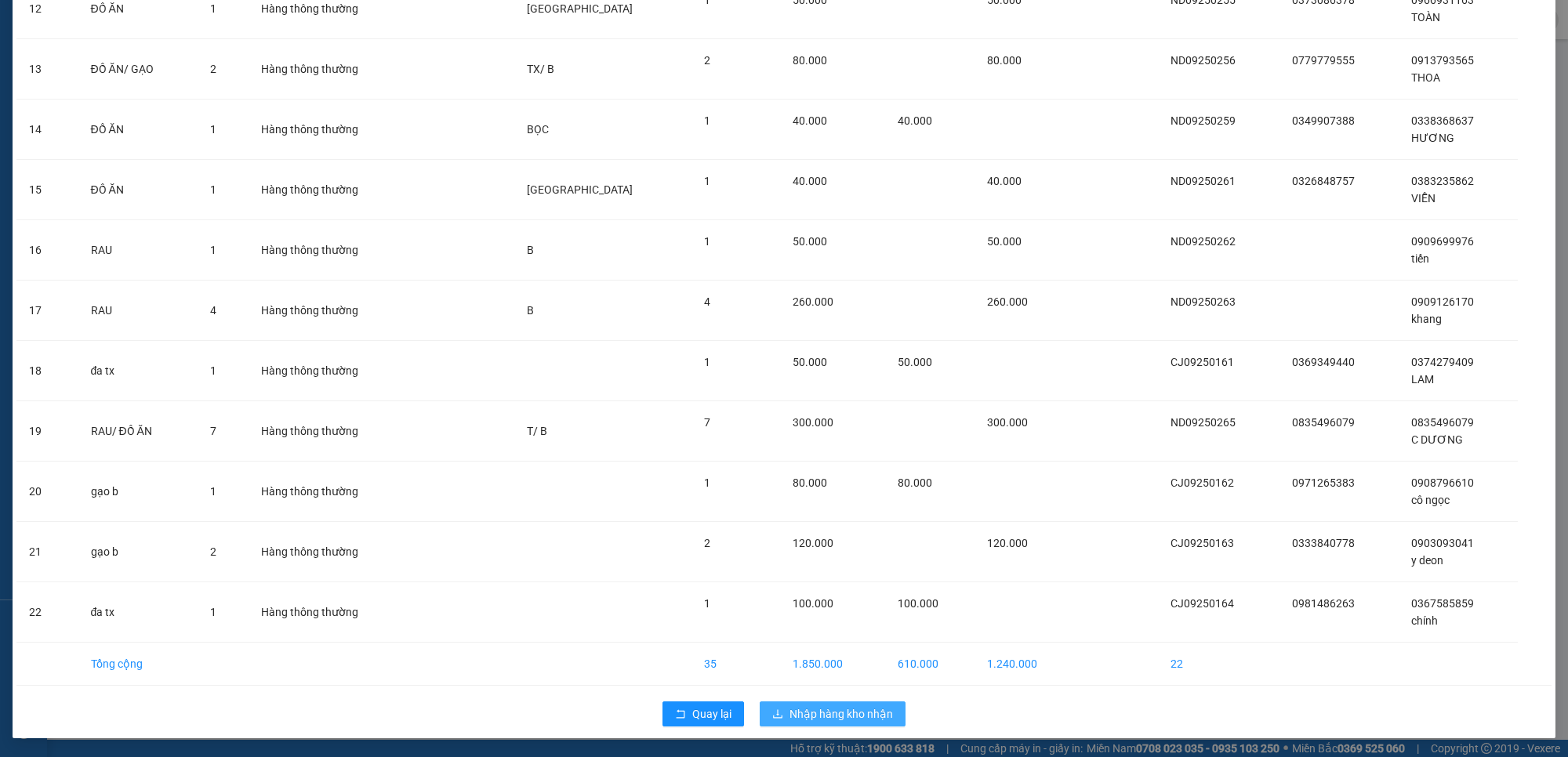
click at [849, 716] on span "Nhập hàng kho nhận" at bounding box center [841, 714] width 103 height 17
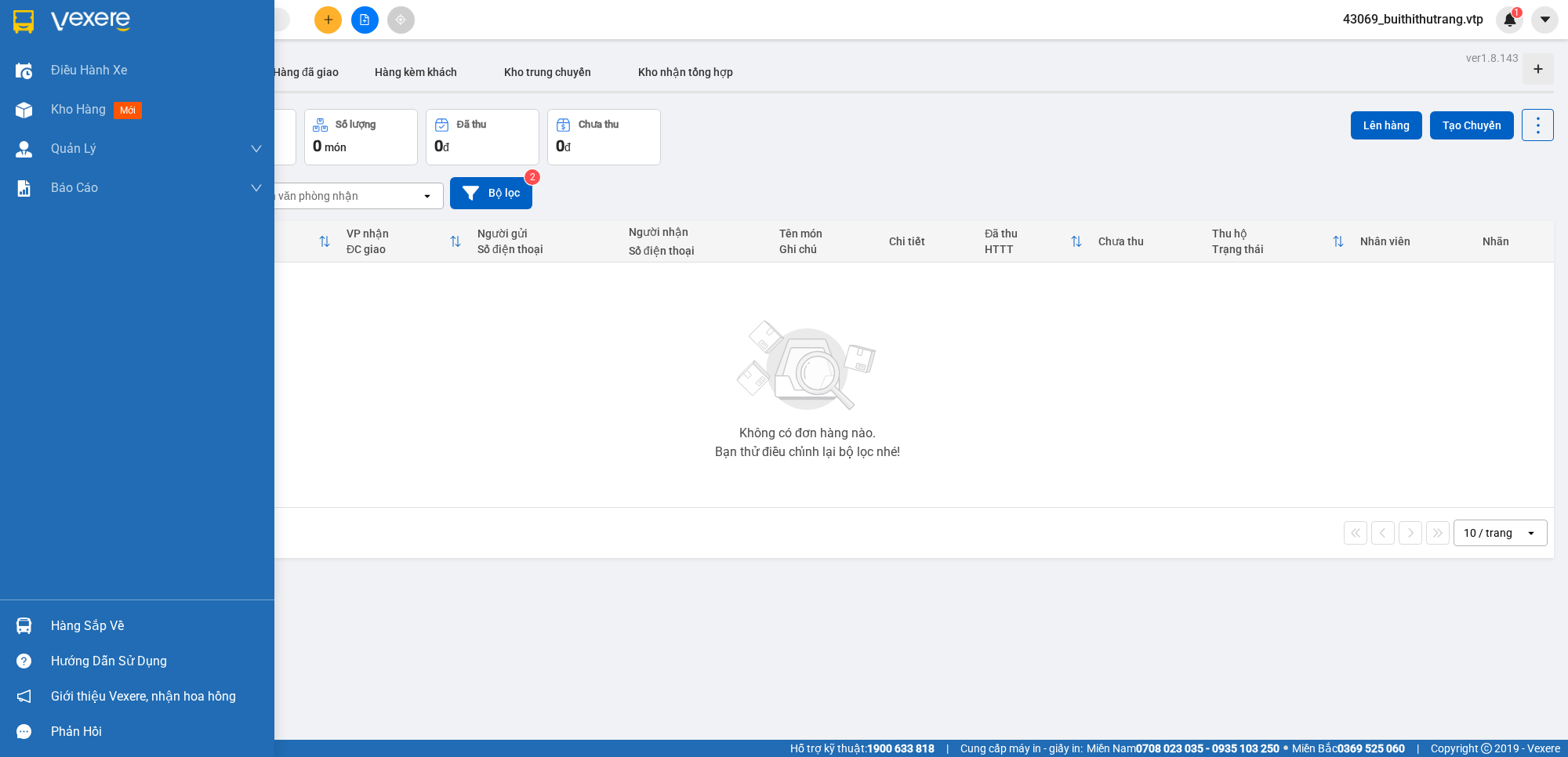
click at [91, 627] on div "Hàng sắp về" at bounding box center [156, 627] width 211 height 24
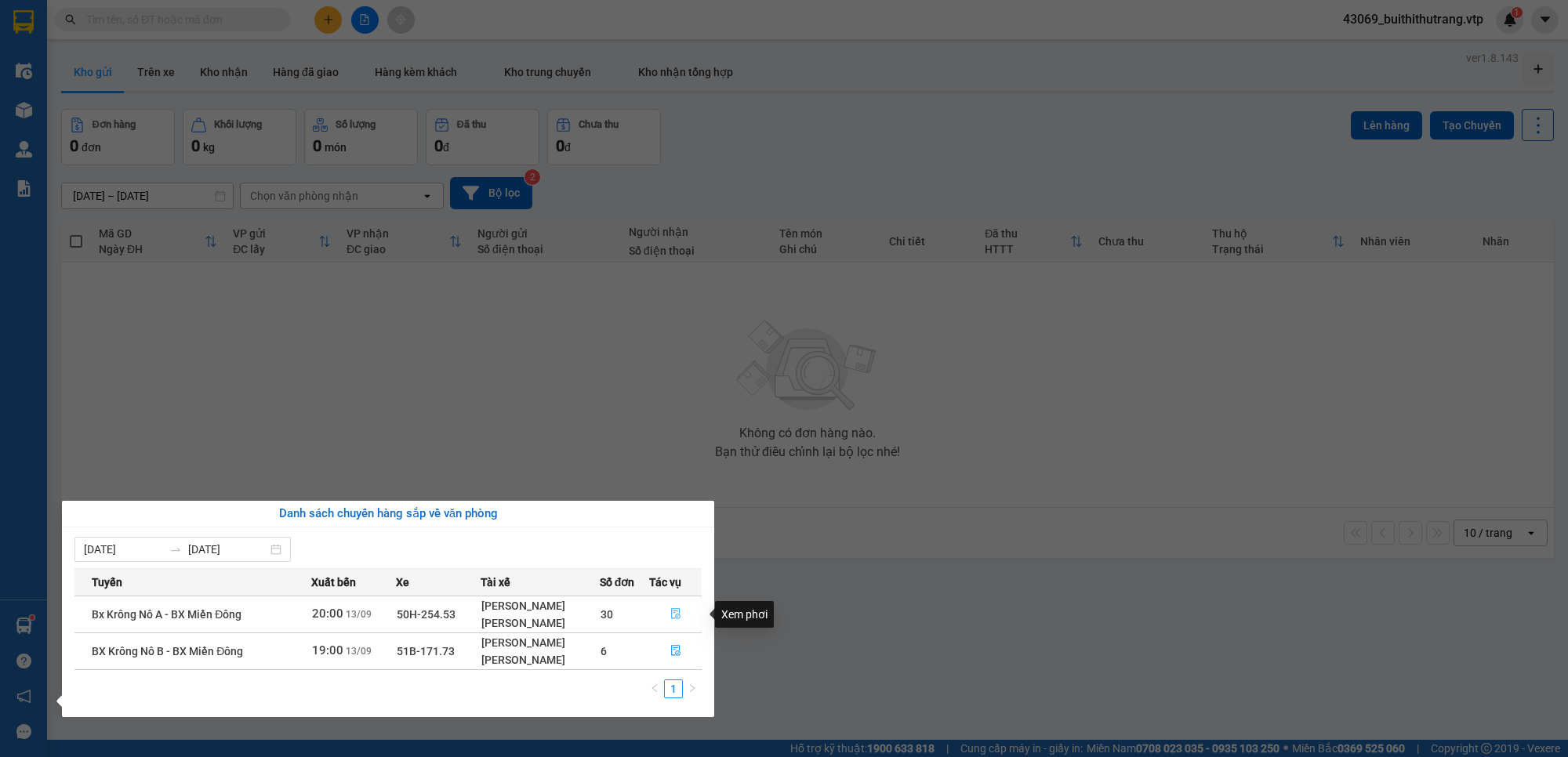
click at [681, 616] on icon "file-done" at bounding box center [675, 613] width 11 height 11
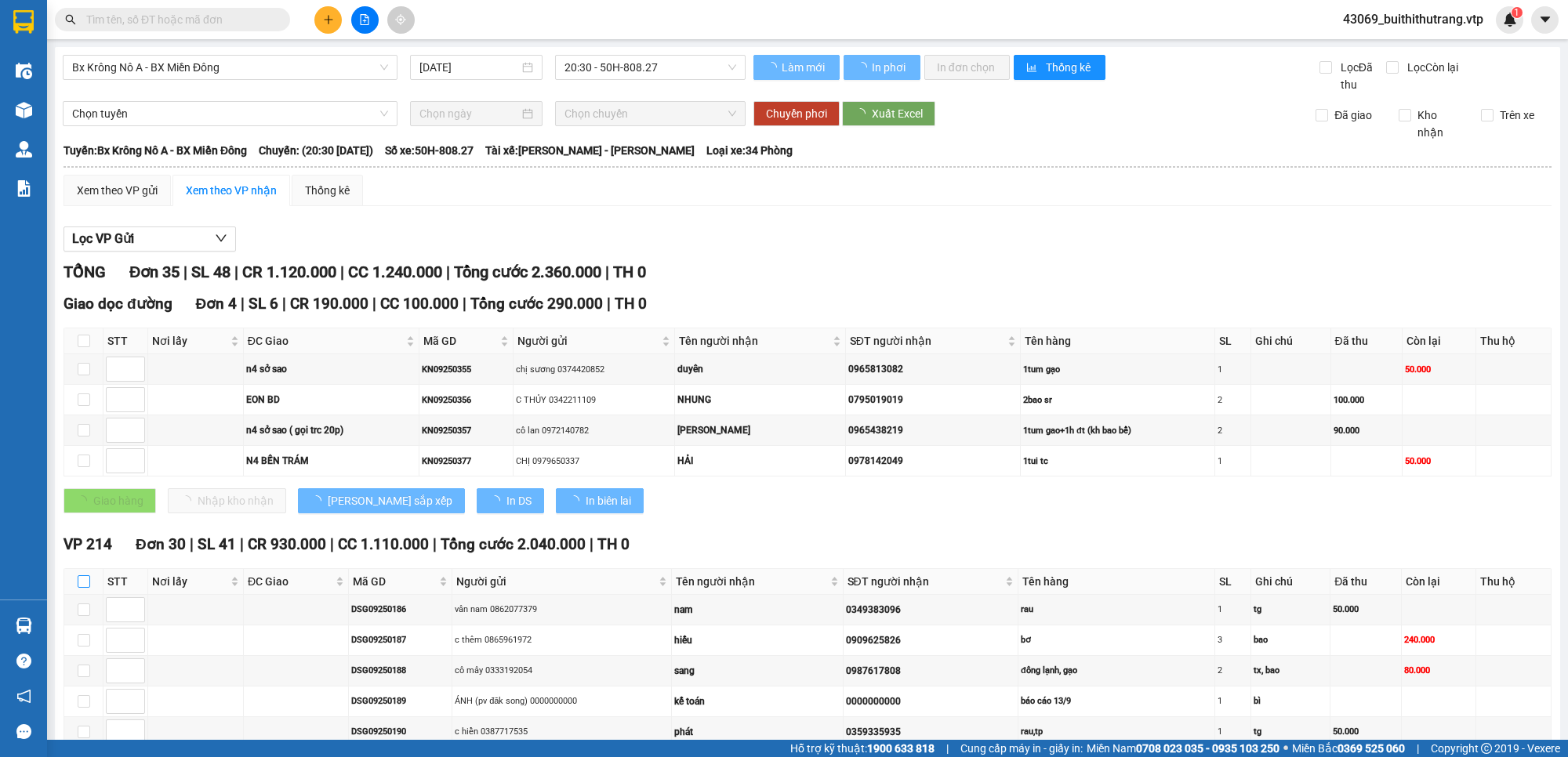
click at [85, 584] on input "checkbox" at bounding box center [84, 581] width 13 height 13
checkbox input "true"
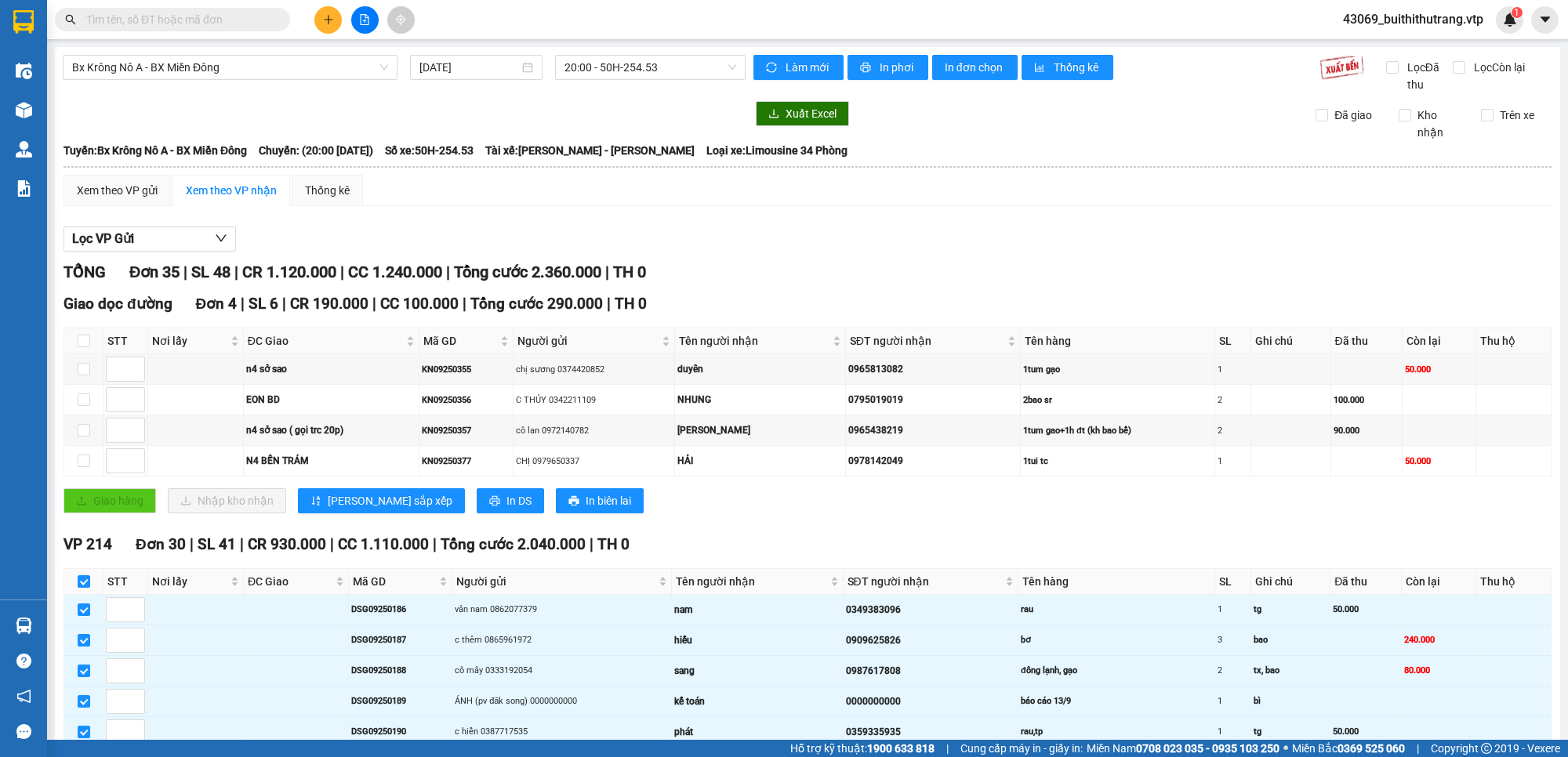
checkbox input "true"
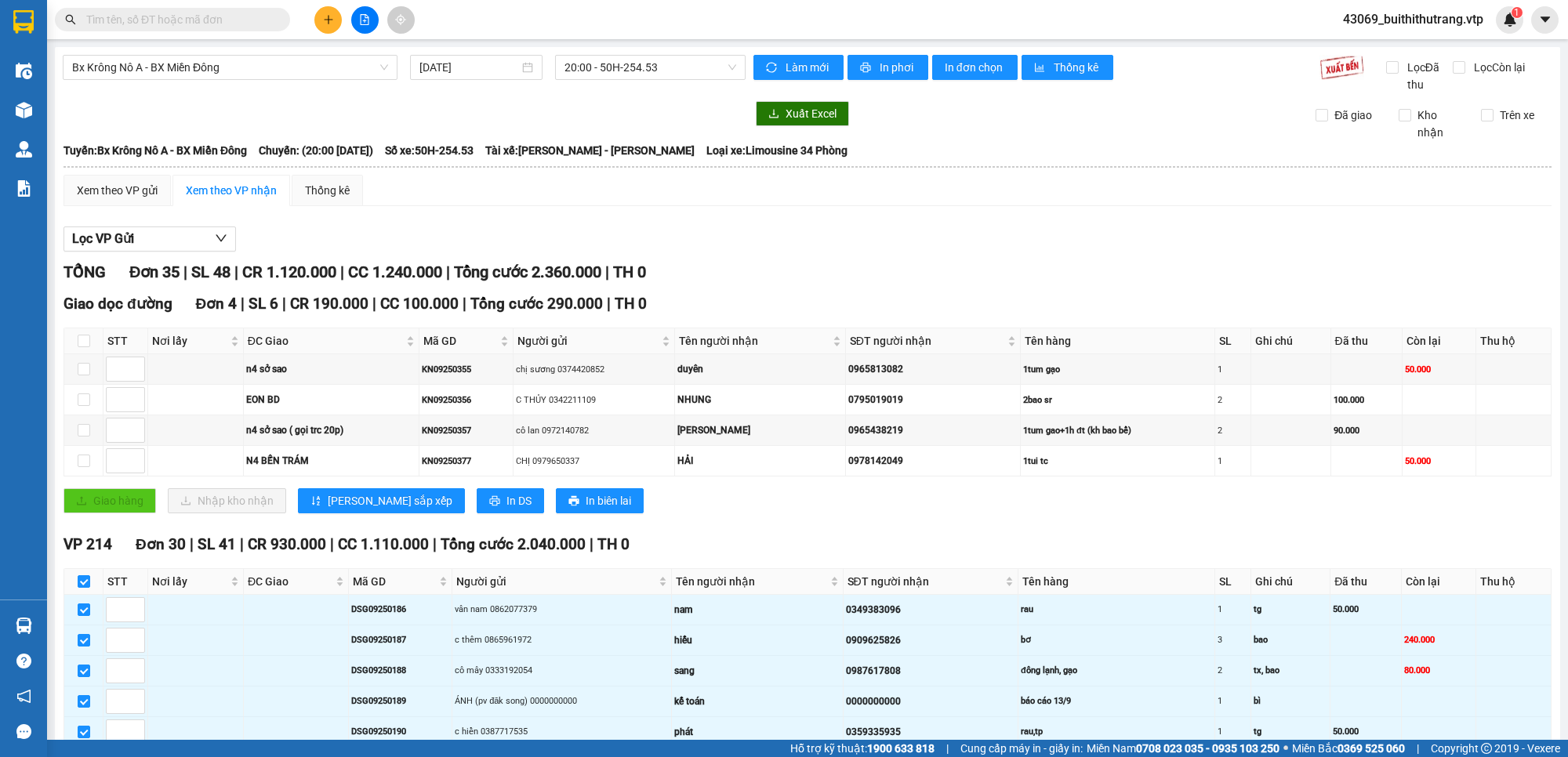
checkbox input "true"
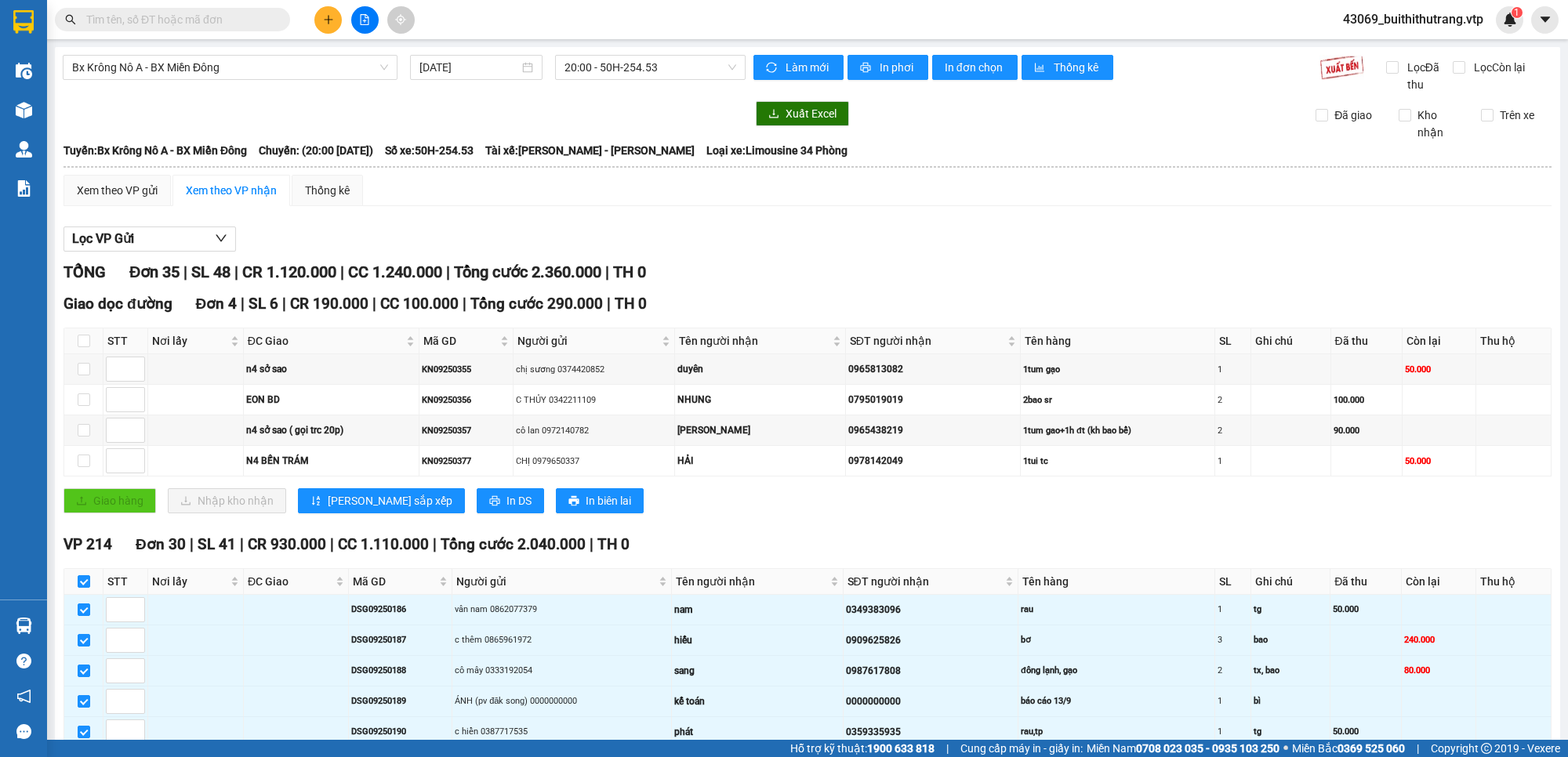
checkbox input "true"
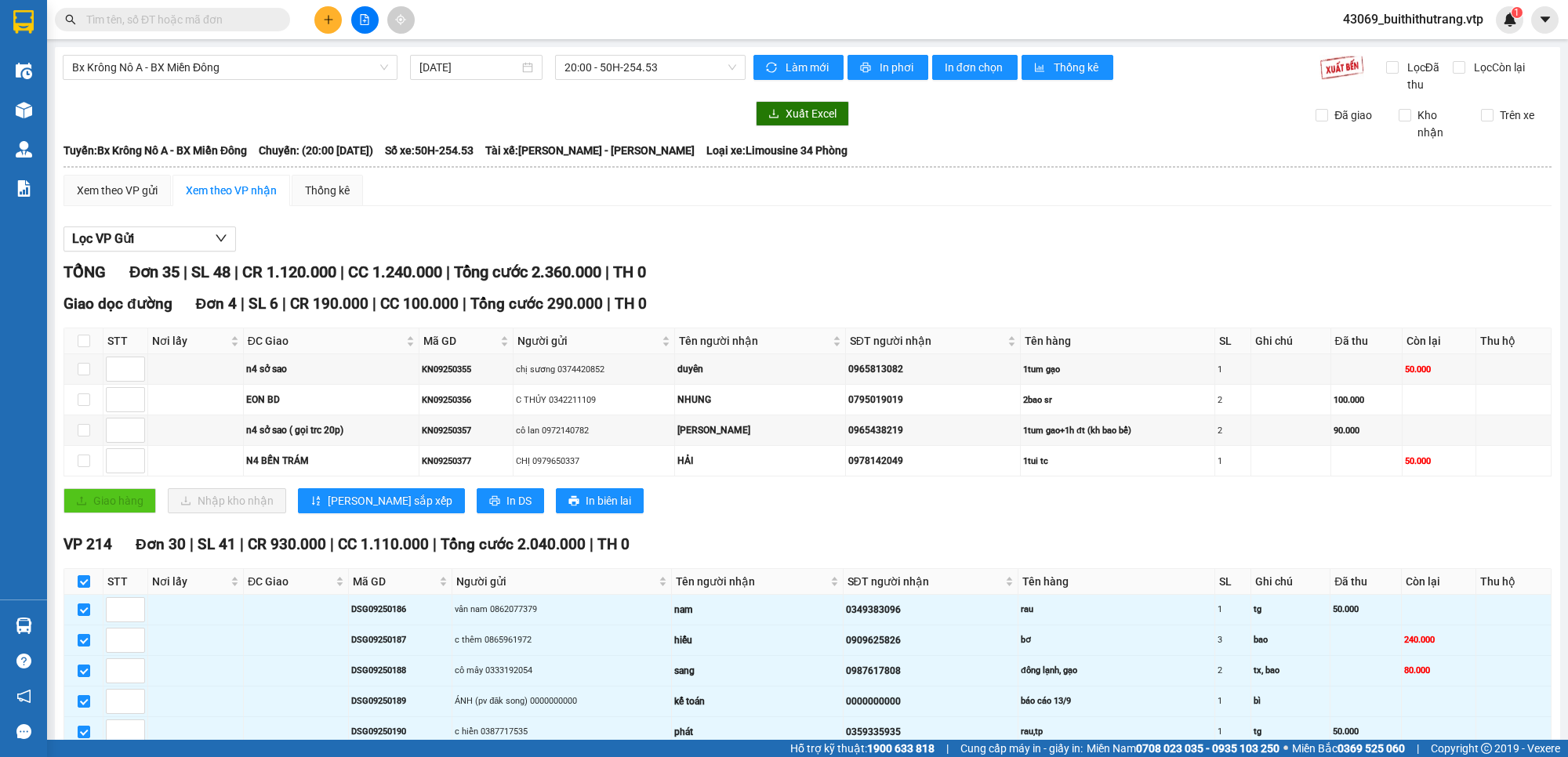
checkbox input "true"
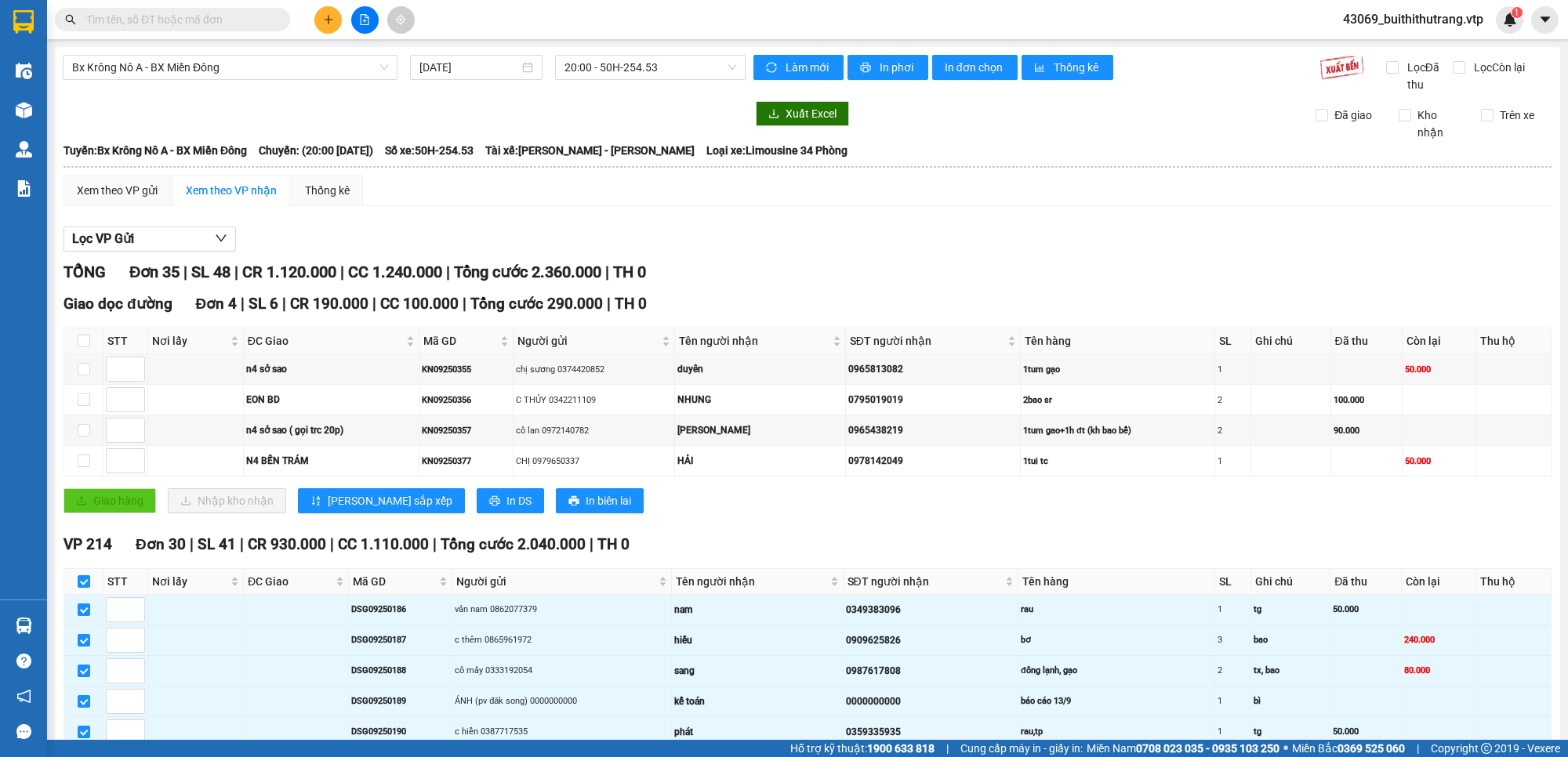
checkbox input "true"
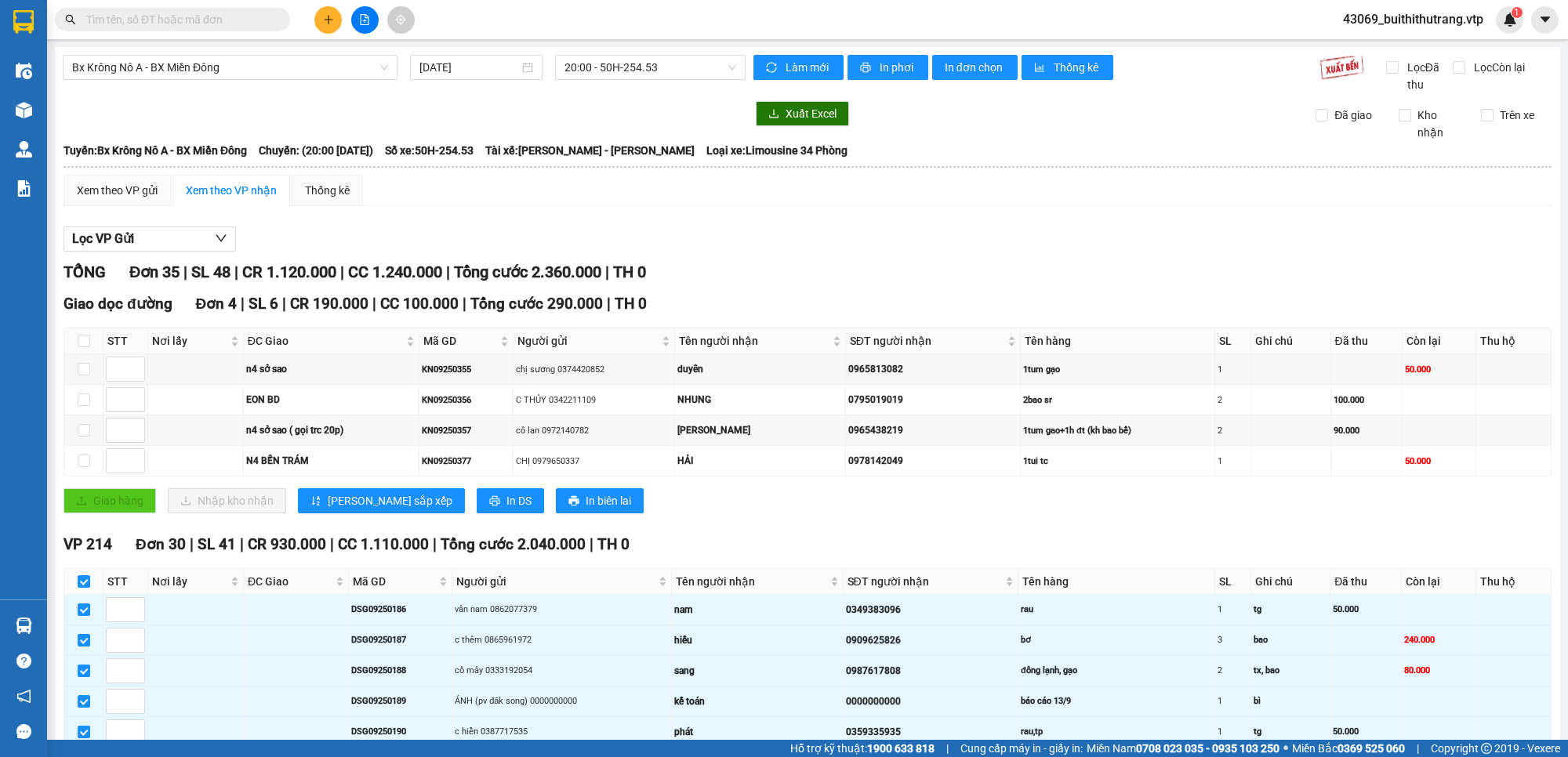
checkbox input "true"
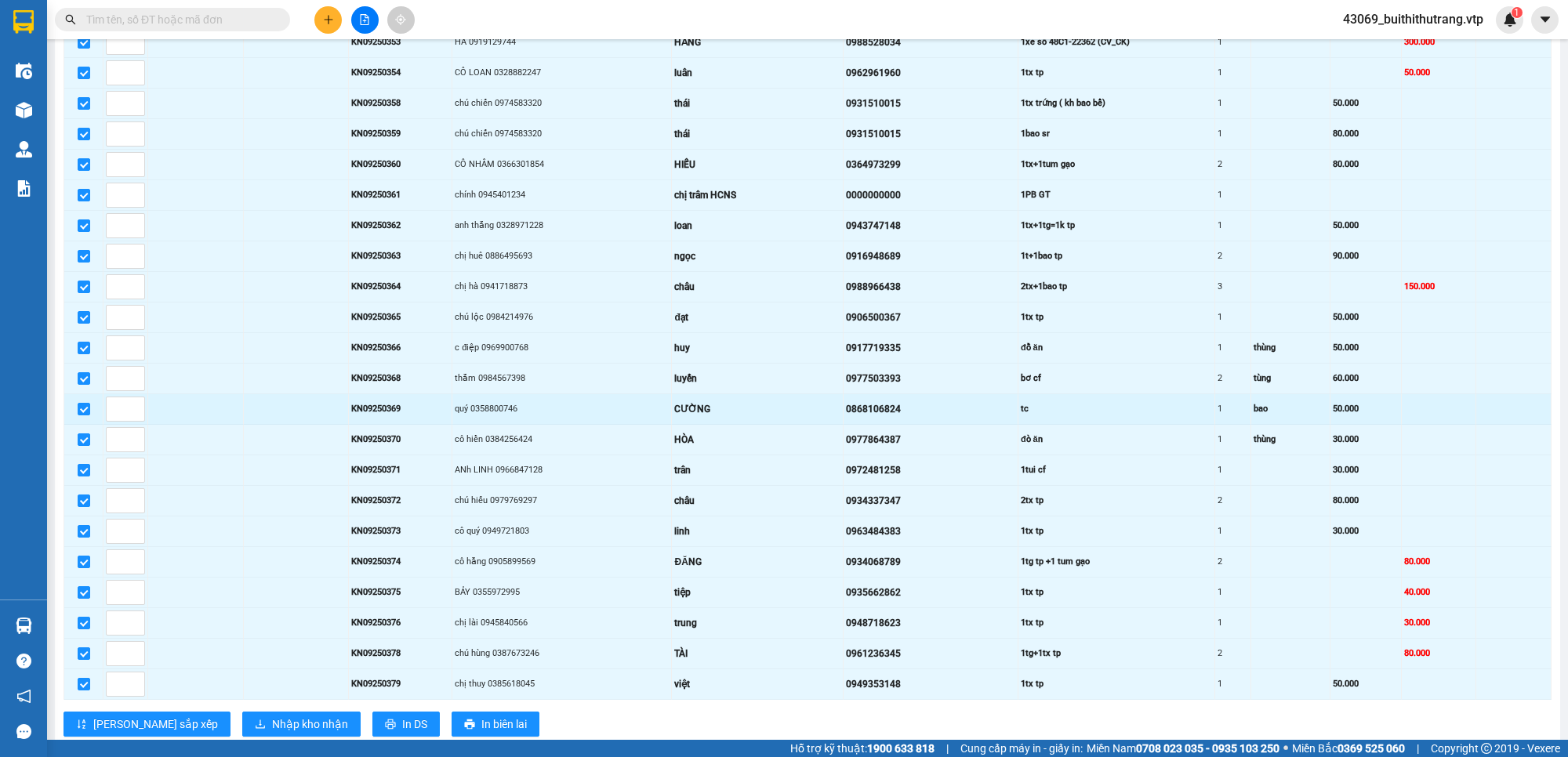
scroll to position [1023, 0]
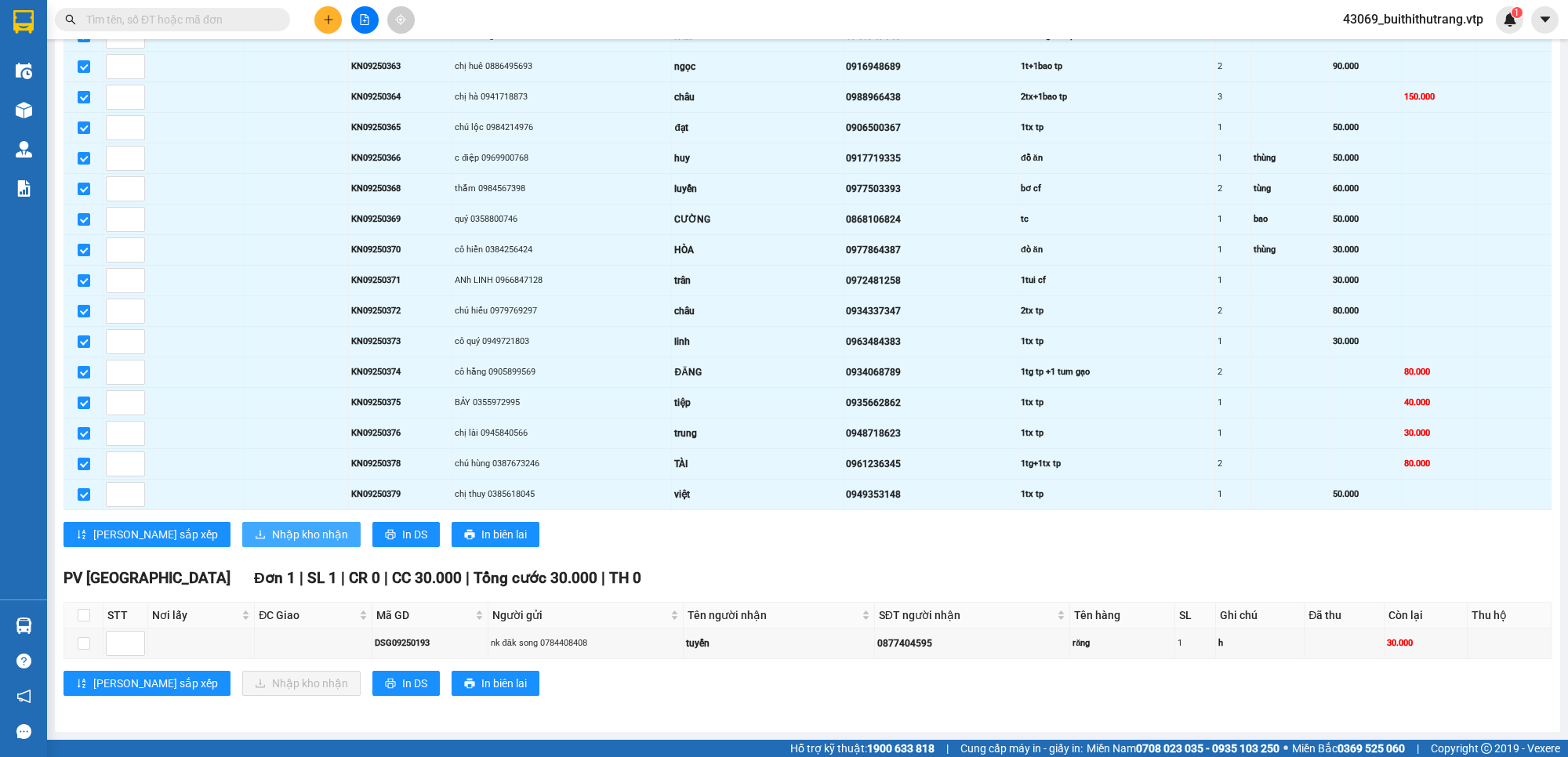
click at [272, 534] on span "Nhập kho nhận" at bounding box center [310, 535] width 76 height 17
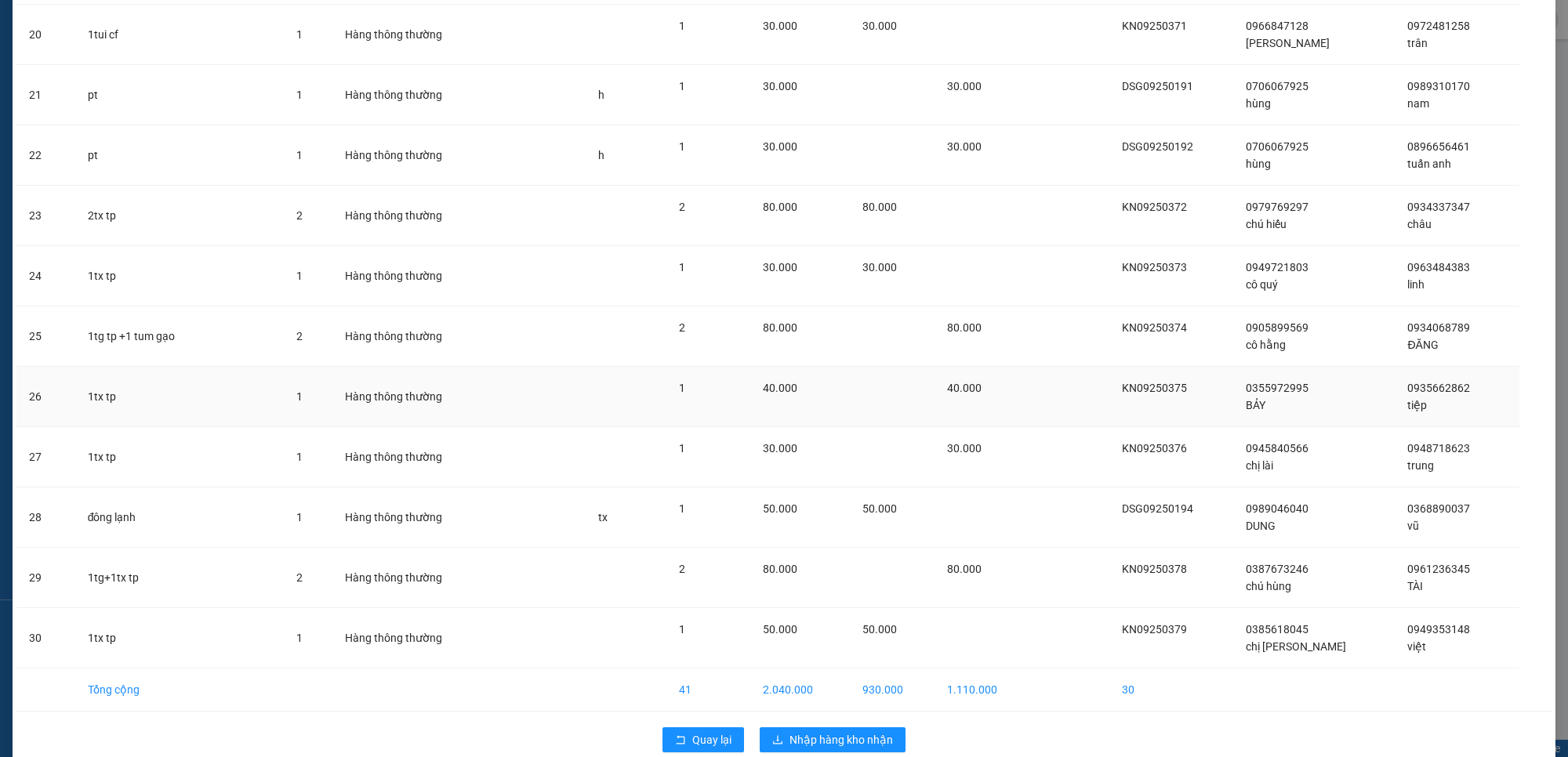
scroll to position [1305, 0]
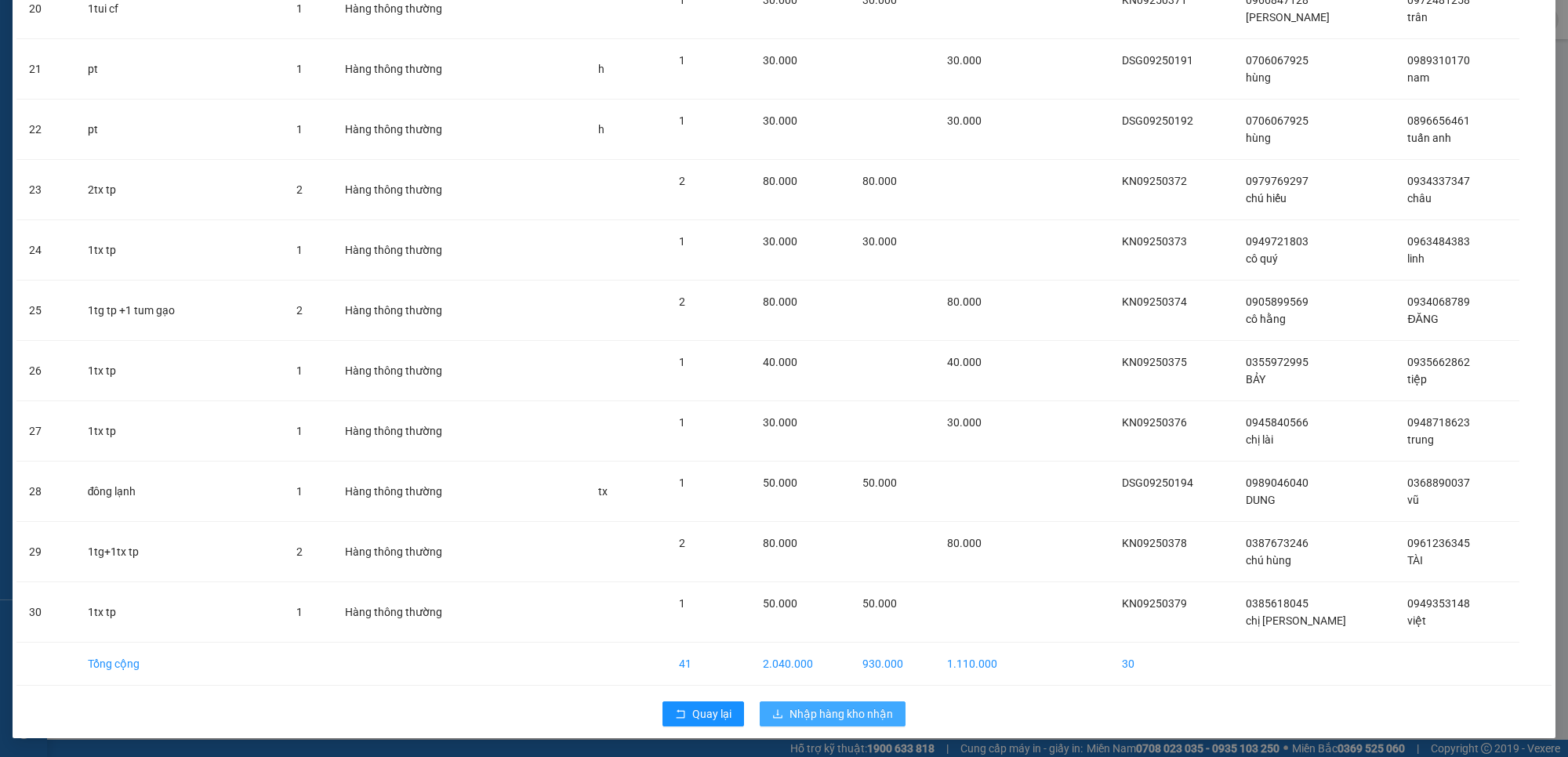
click at [789, 715] on span "Nhập hàng kho nhận" at bounding box center [841, 714] width 103 height 17
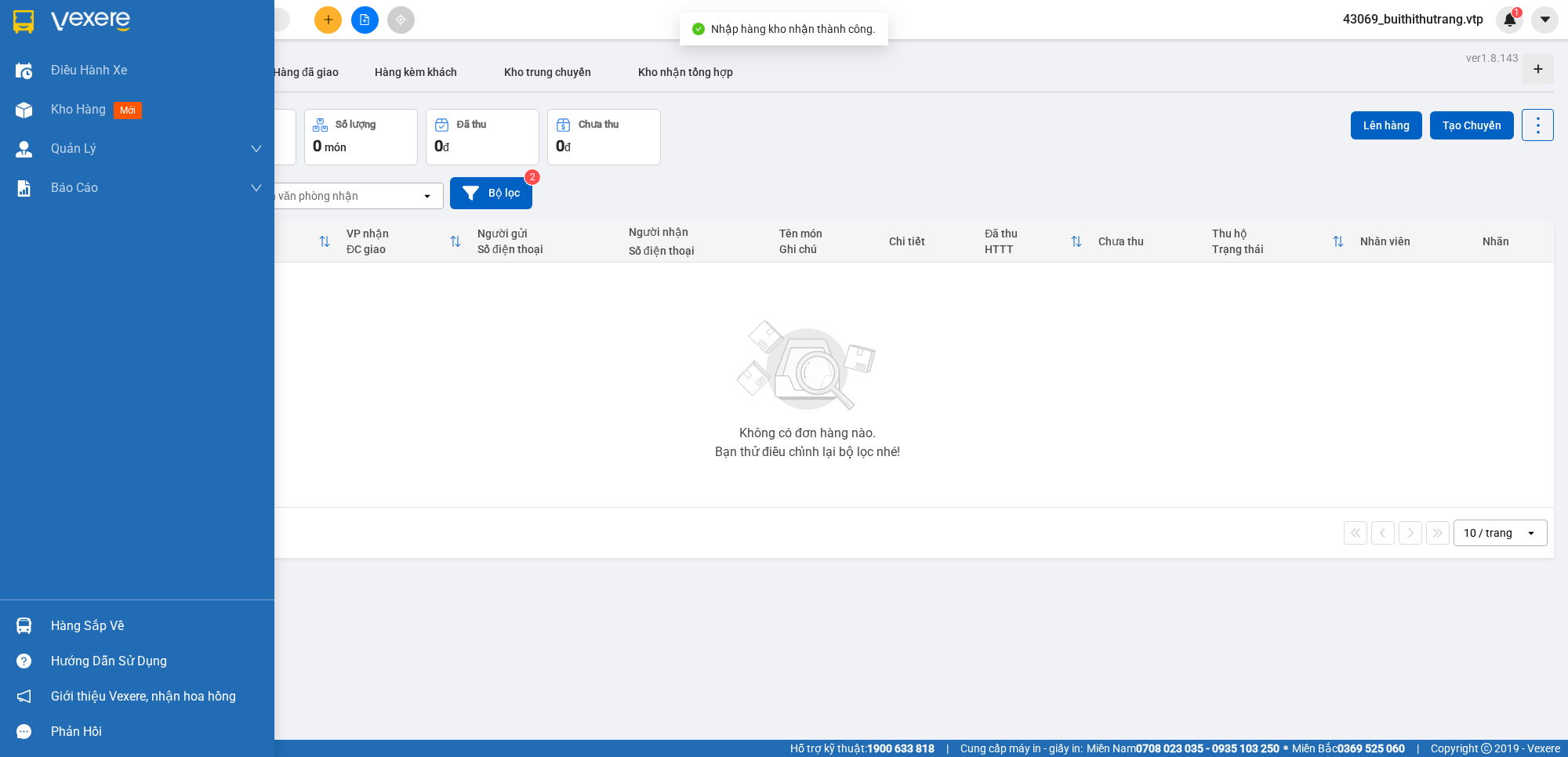
click at [80, 627] on div "Hàng sắp về" at bounding box center [156, 627] width 211 height 24
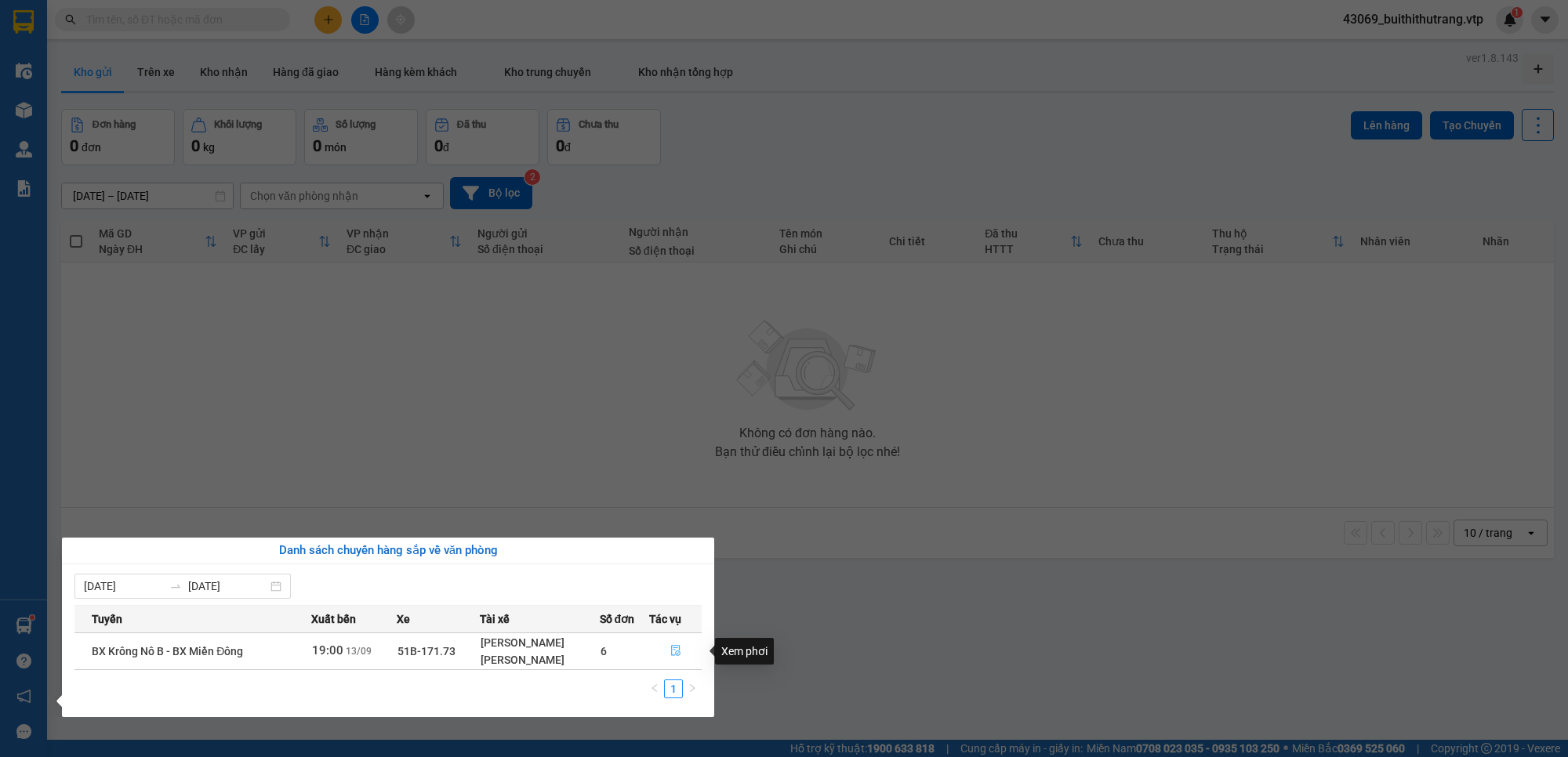
click at [681, 656] on icon "file-done" at bounding box center [675, 650] width 11 height 11
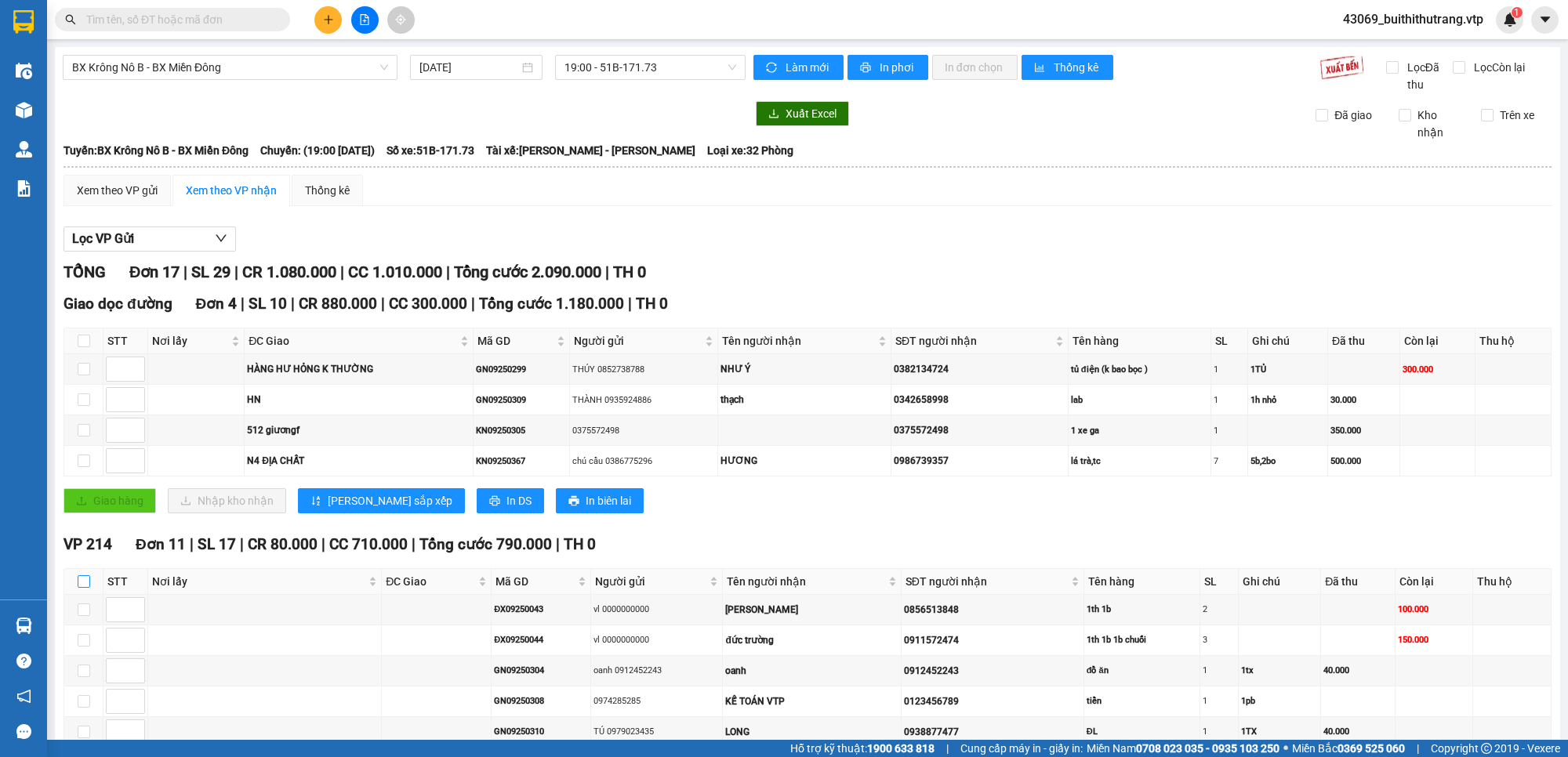
click at [79, 585] on input "checkbox" at bounding box center [84, 581] width 13 height 13
checkbox input "true"
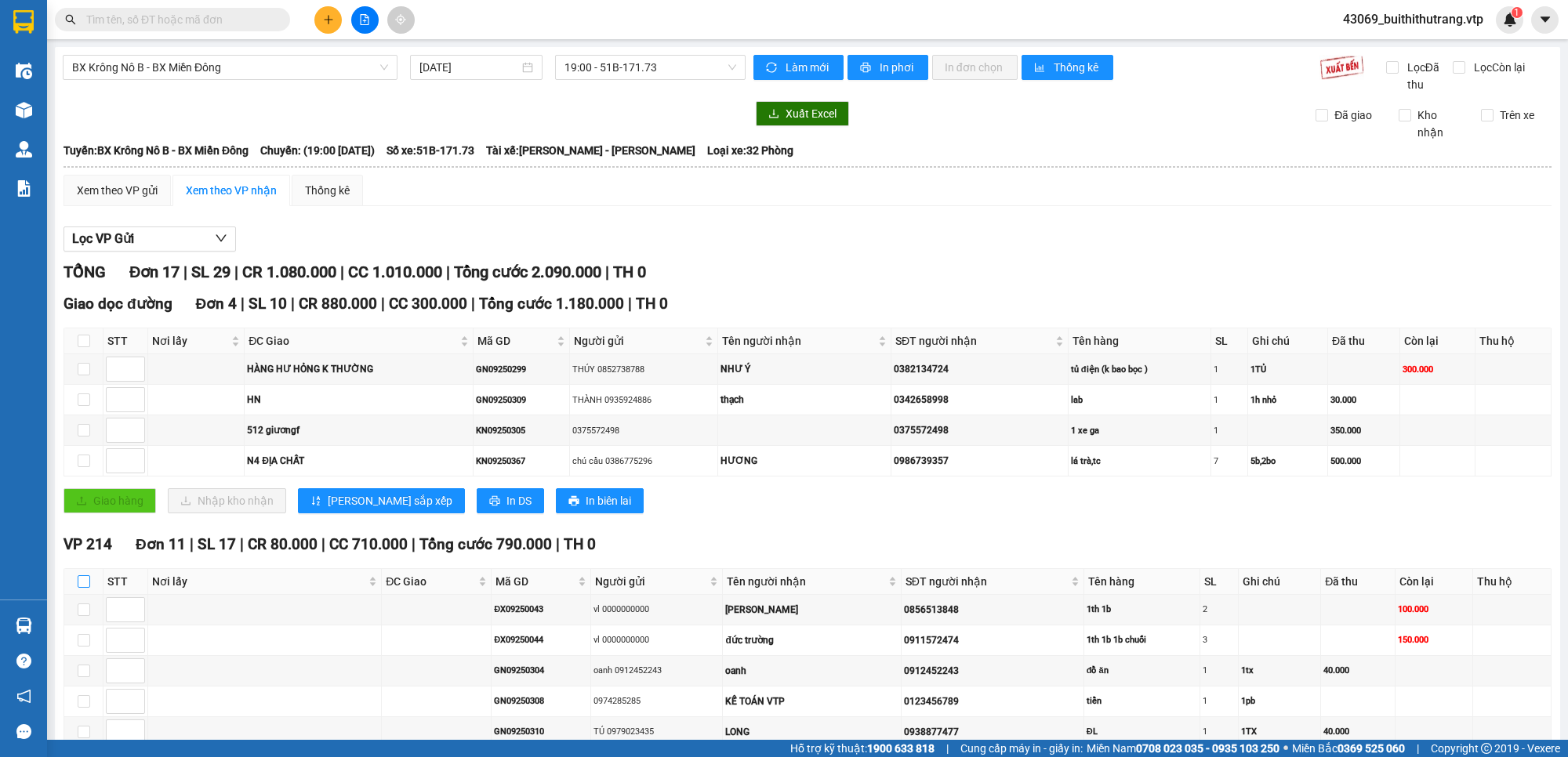
checkbox input "true"
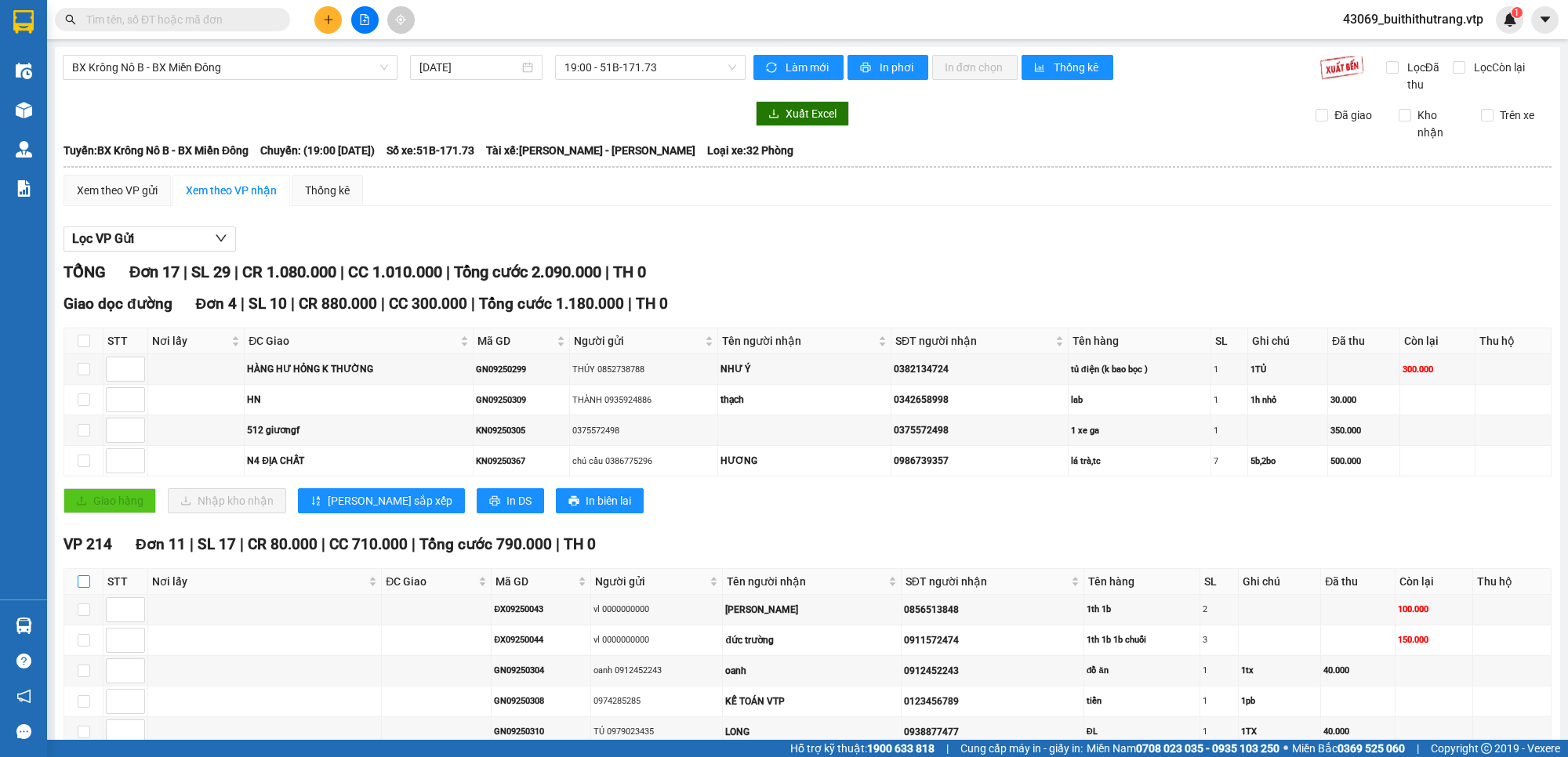
checkbox input "true"
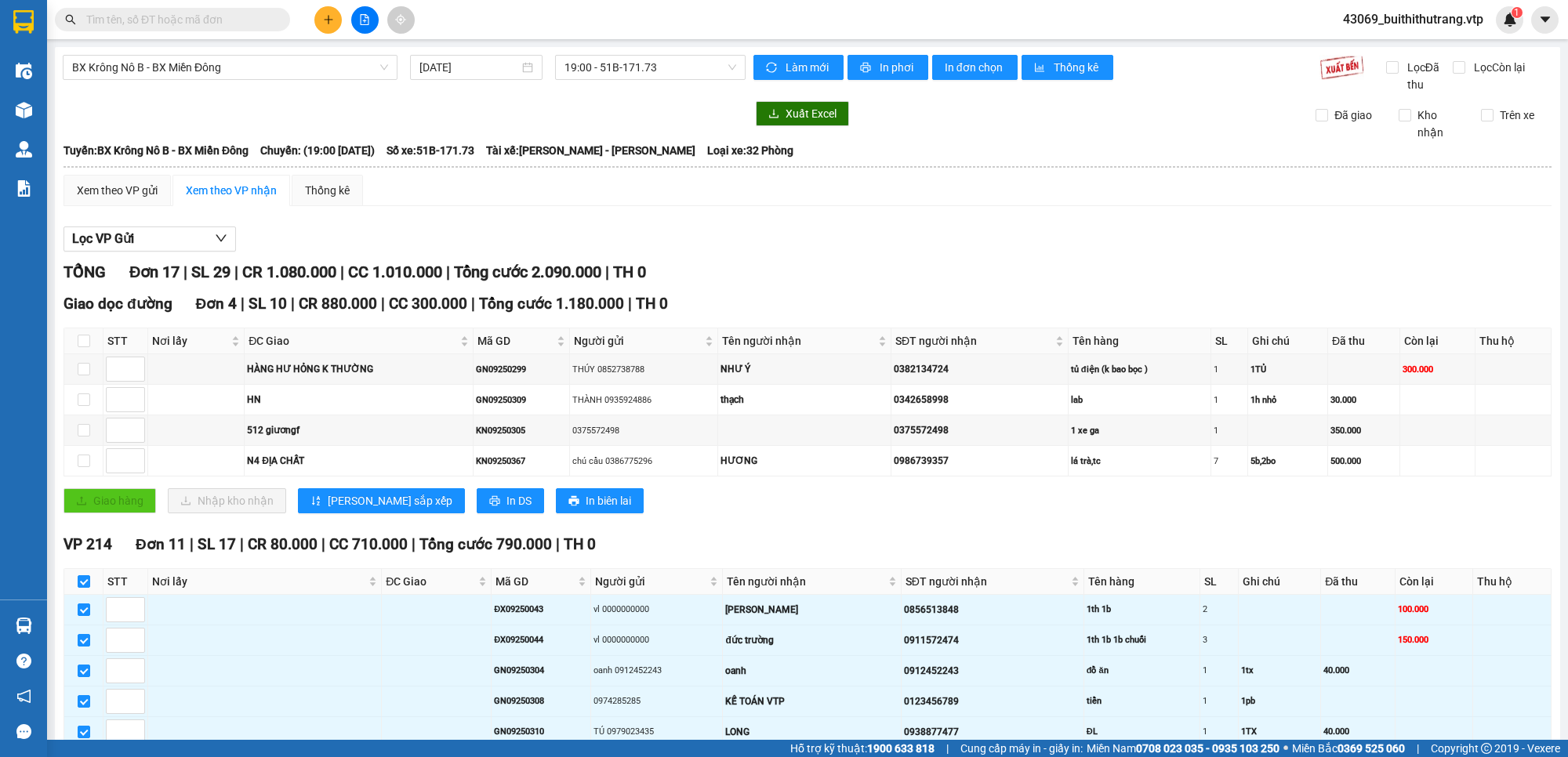
scroll to position [464, 0]
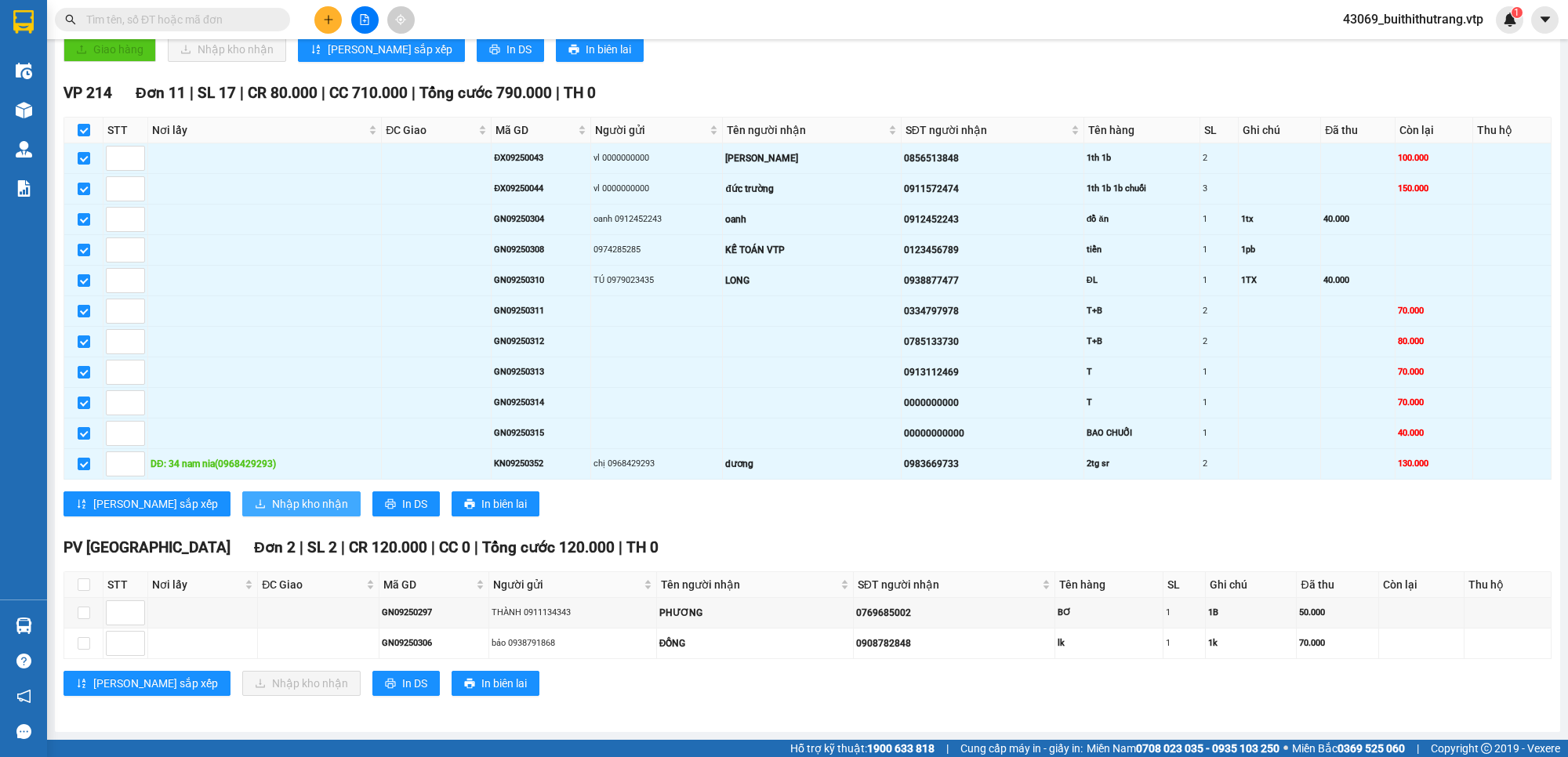
click at [272, 503] on span "Nhập kho nhận" at bounding box center [310, 504] width 76 height 17
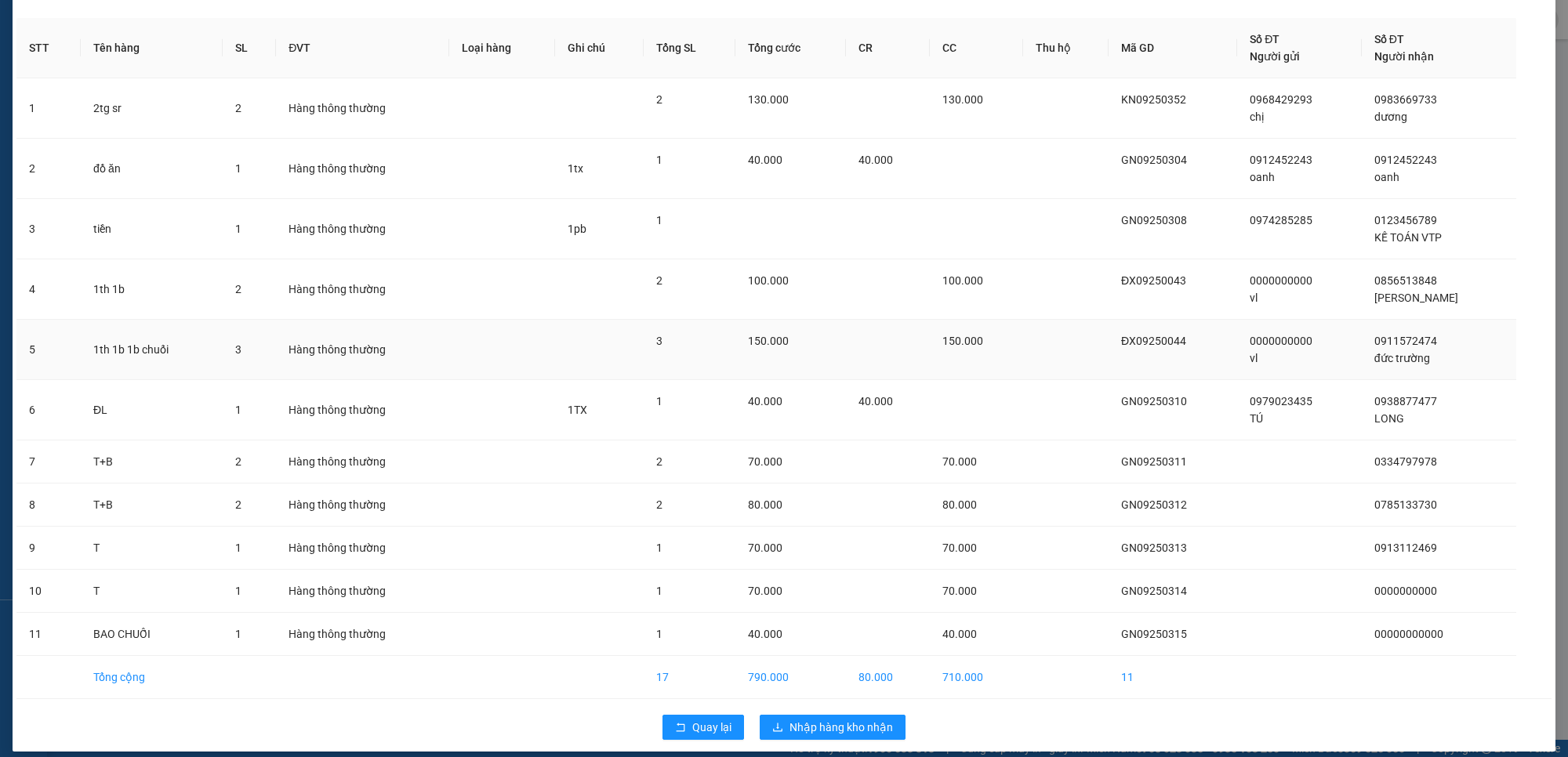
scroll to position [69, 0]
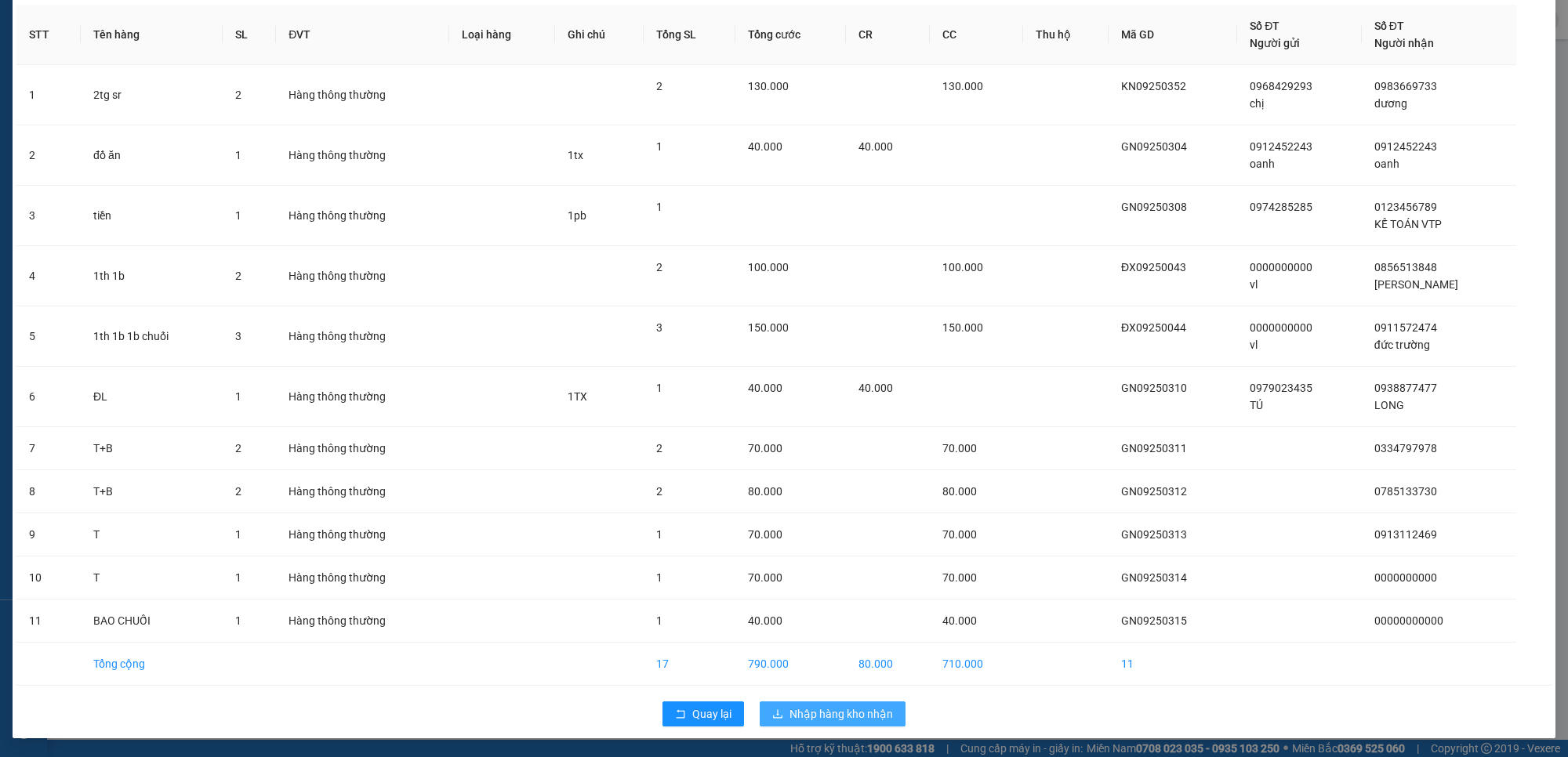
click at [856, 715] on span "Nhập hàng kho nhận" at bounding box center [841, 714] width 103 height 17
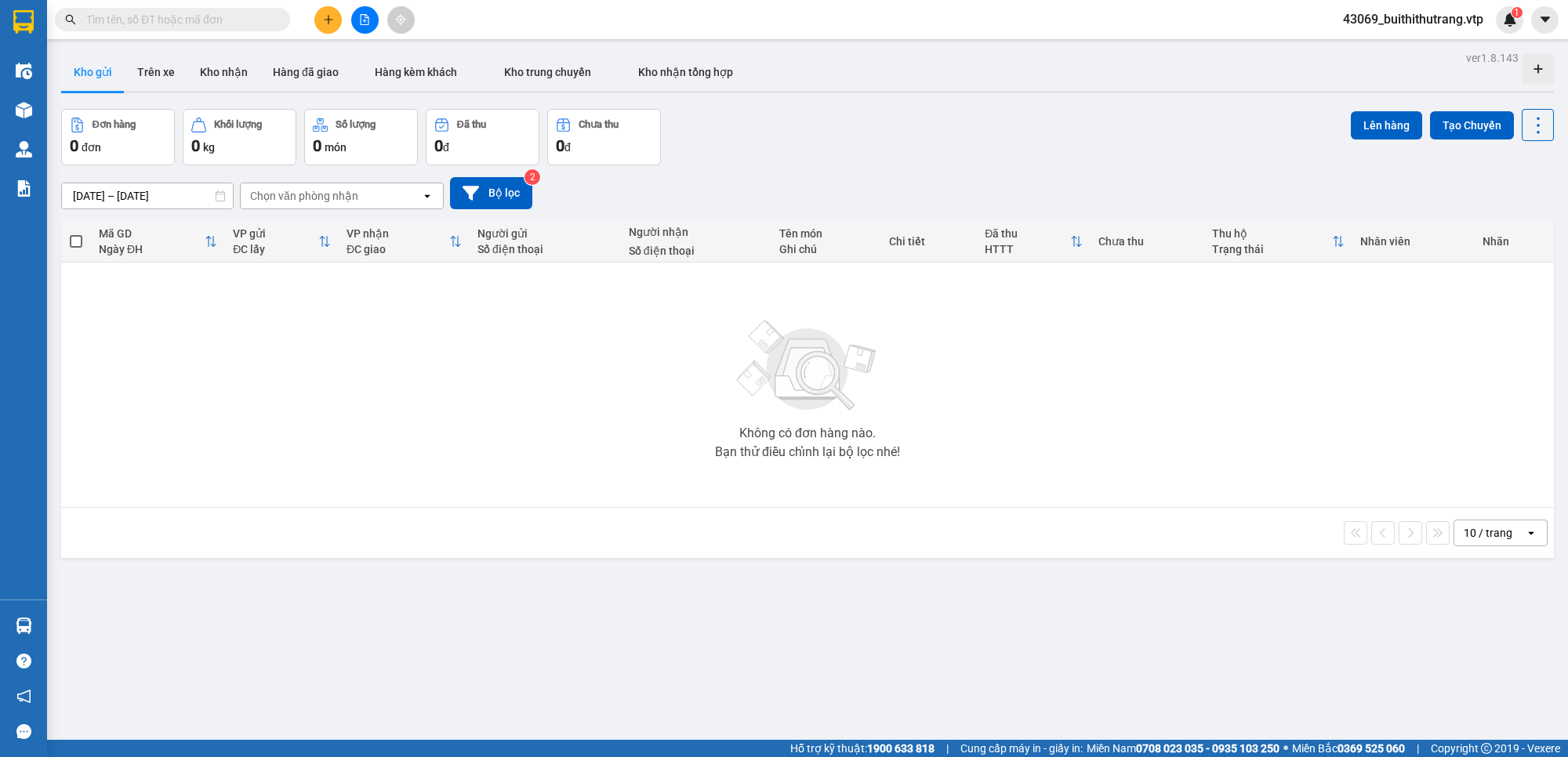
click at [155, 22] on input "text" at bounding box center [178, 19] width 185 height 17
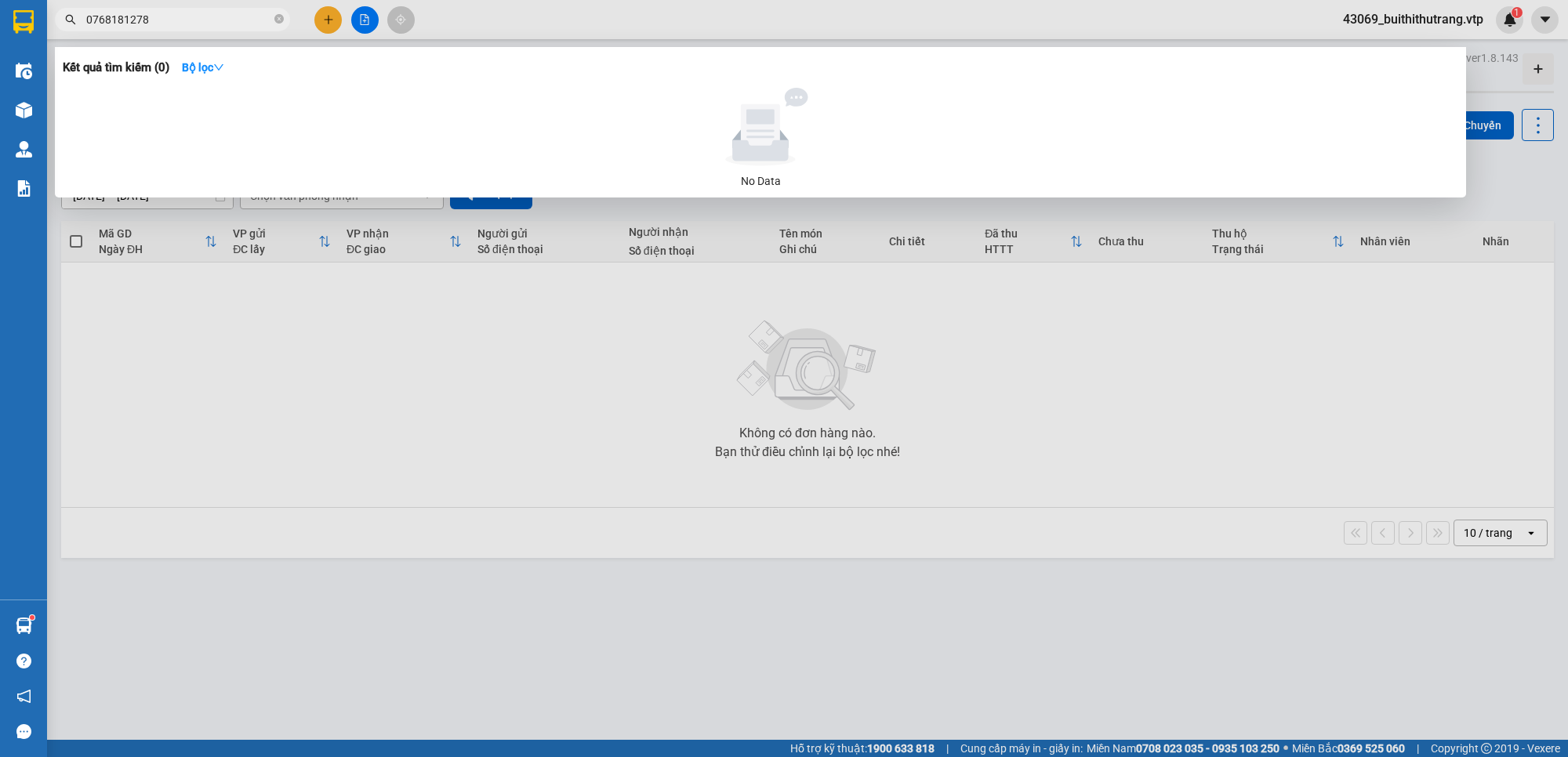
drag, startPoint x: 162, startPoint y: 21, endPoint x: 68, endPoint y: 32, distance: 94.6
click at [68, 32] on div "Kết quả tìm kiếm ( 0 ) Bộ lọc No Data 0768181278" at bounding box center [152, 19] width 305 height 27
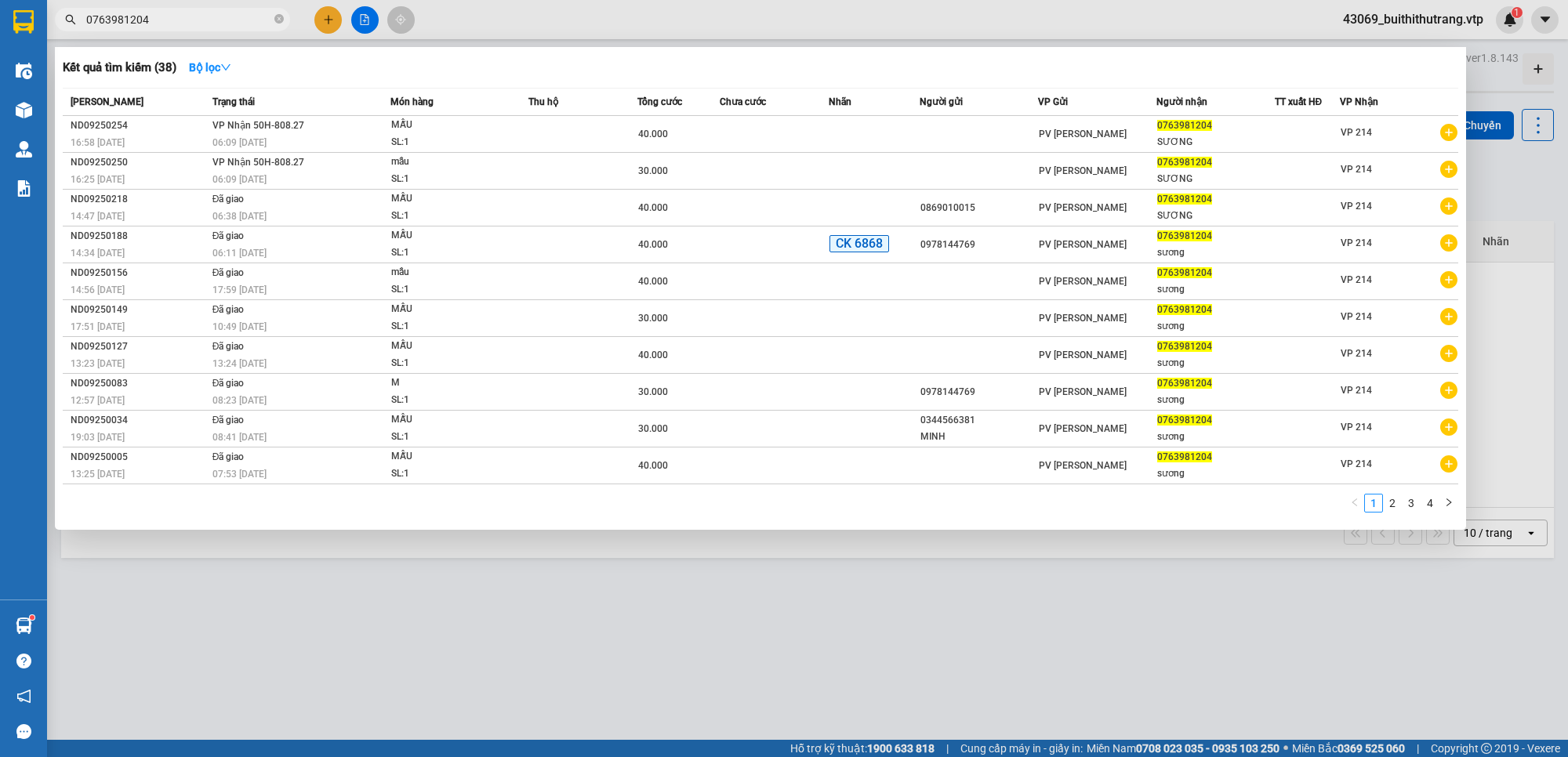
type input "0763981204"
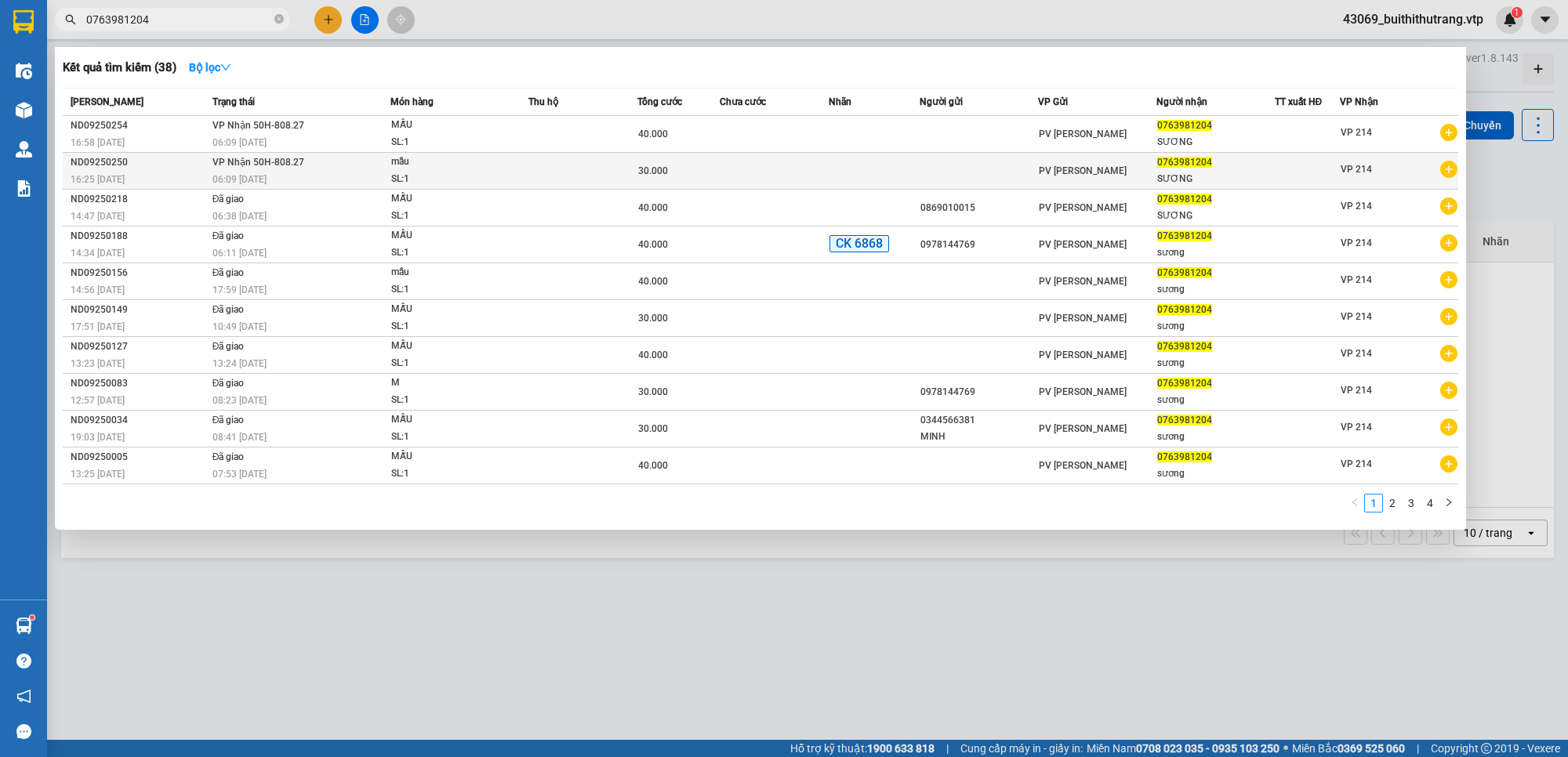
click at [550, 177] on td at bounding box center [583, 172] width 109 height 37
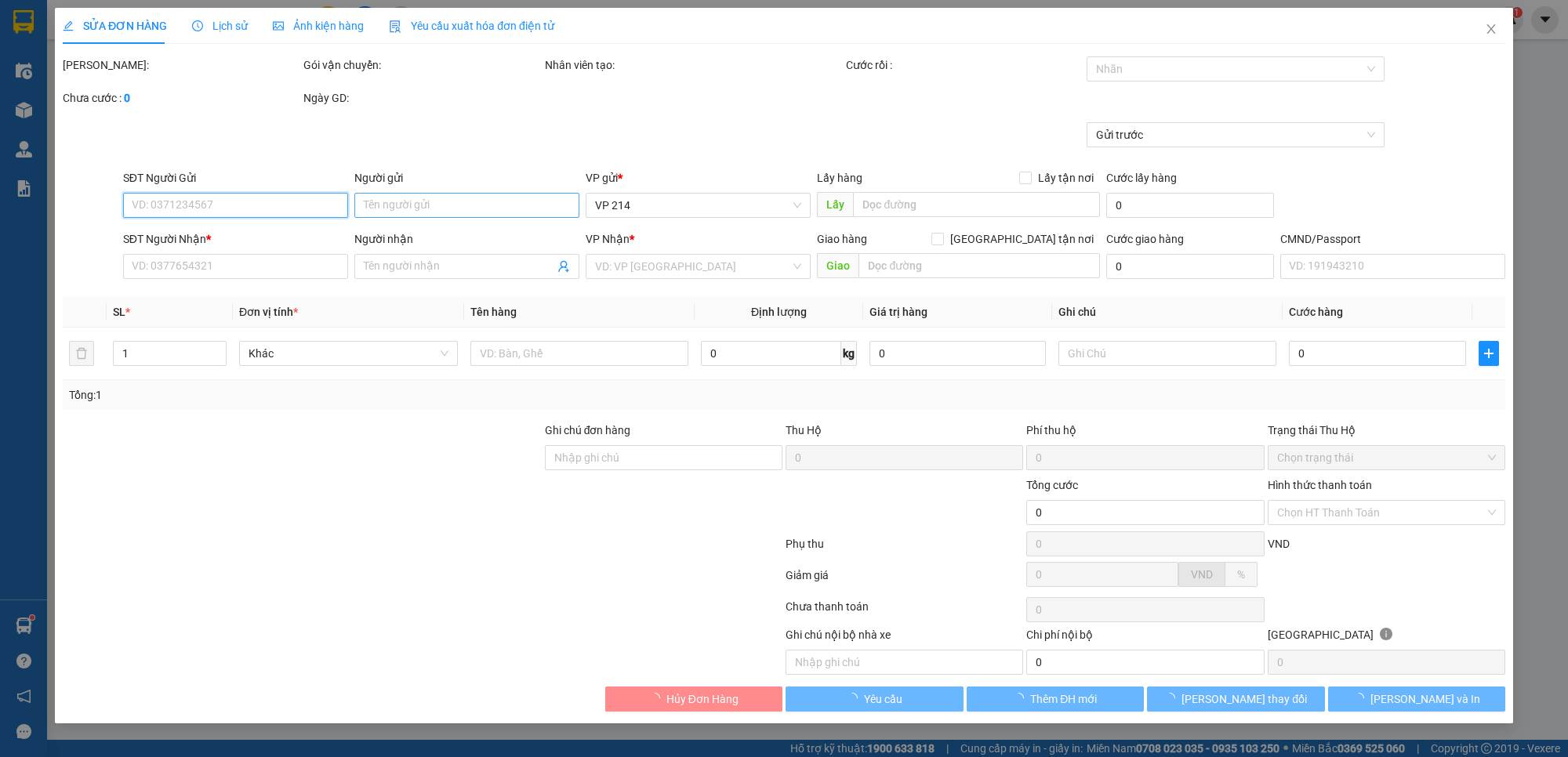
type input "1.500"
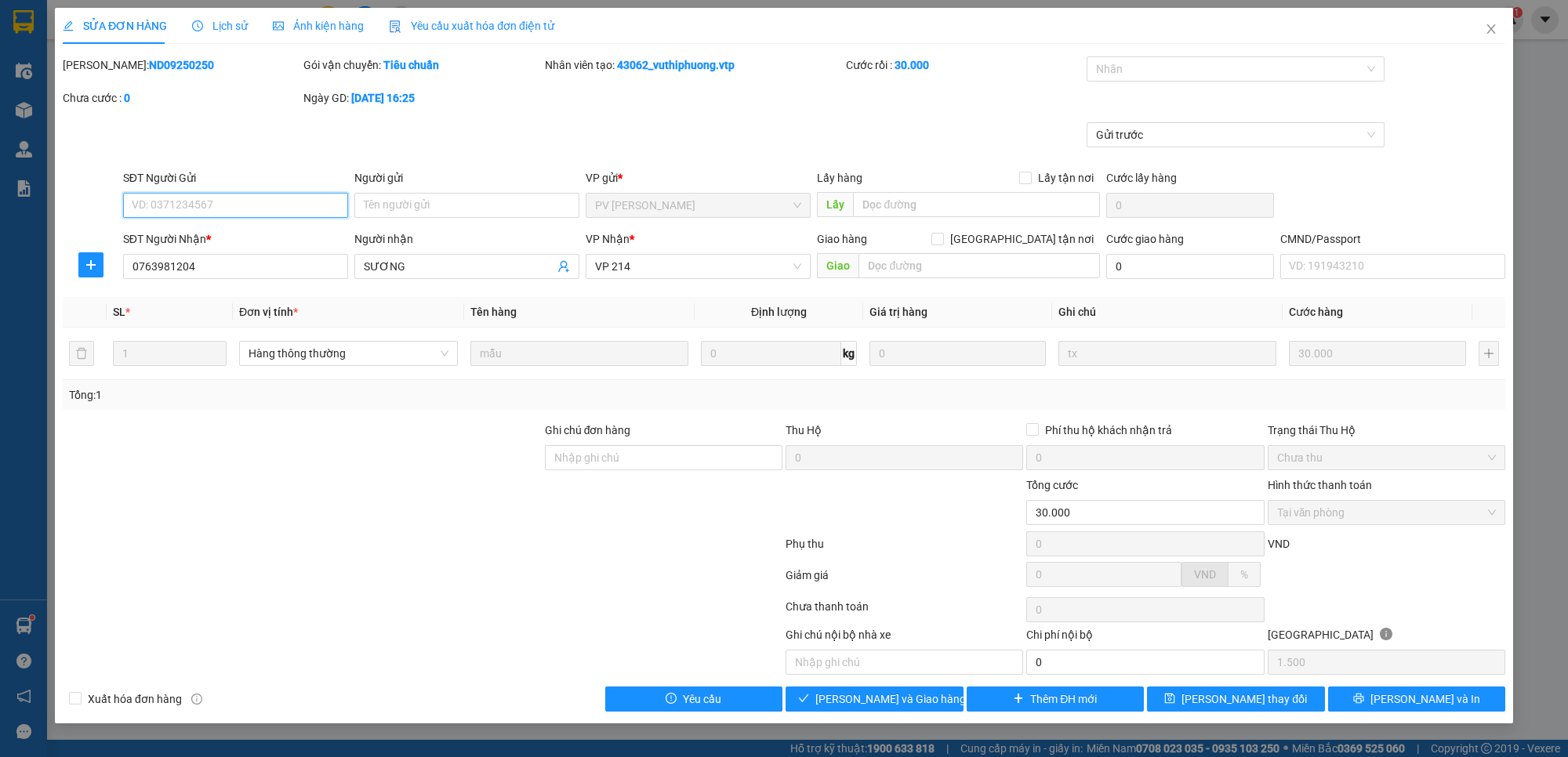
type input "0763981204"
type input "SƯƠNG"
type input "30.000"
click at [902, 704] on span "Giao hàng" at bounding box center [882, 699] width 50 height 17
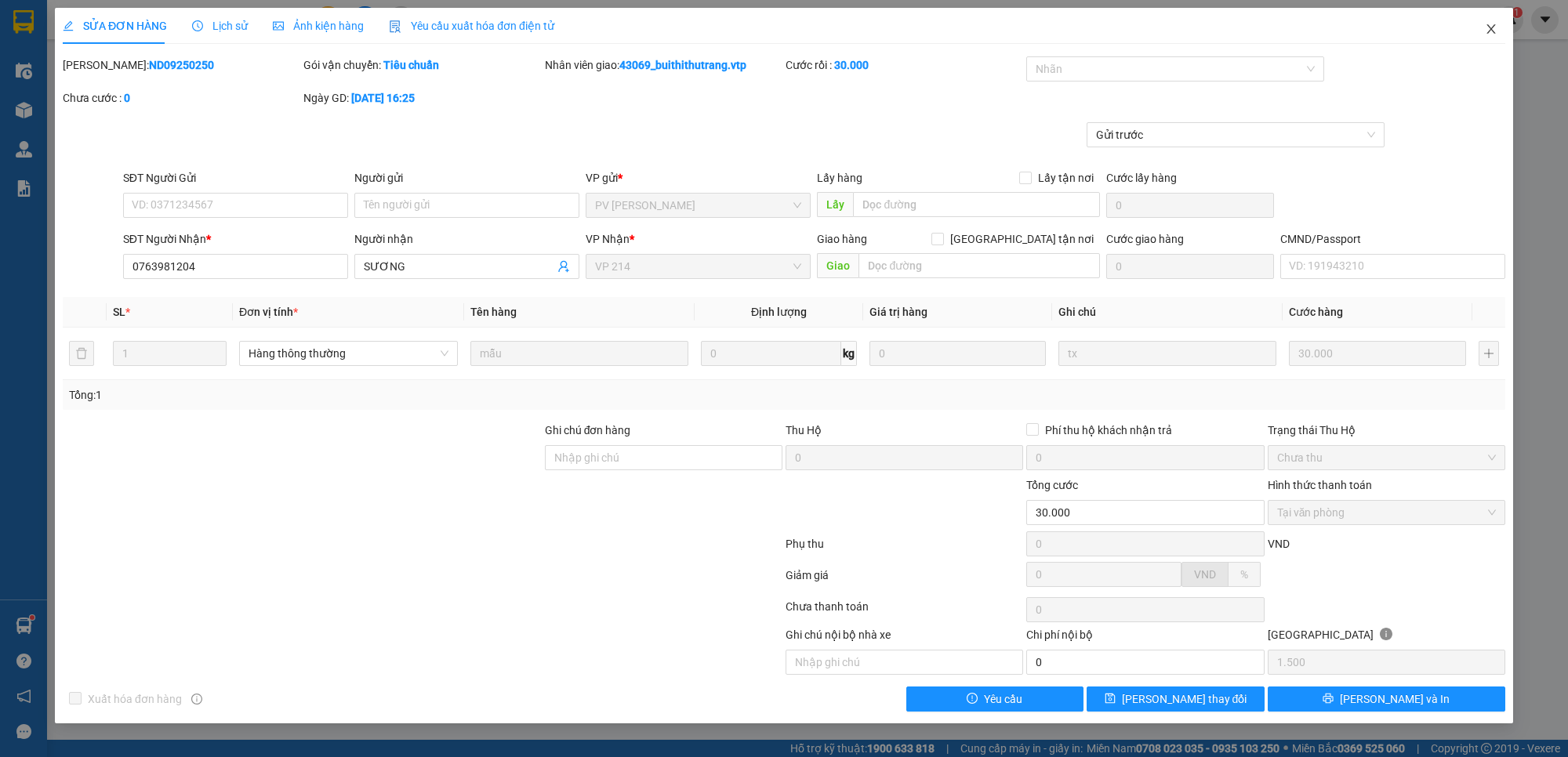
click at [1491, 30] on icon "close" at bounding box center [1490, 29] width 8 height 9
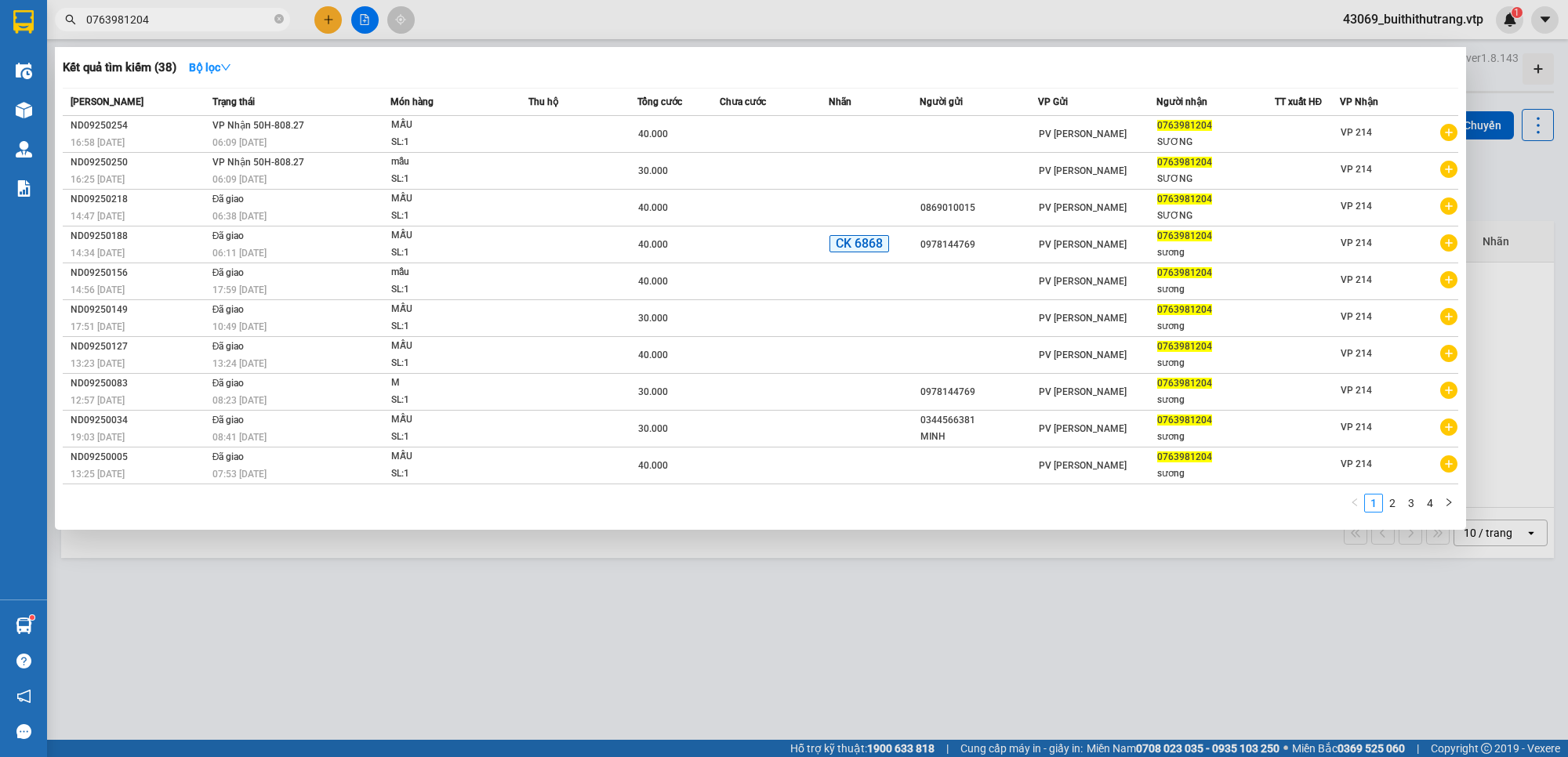
drag, startPoint x: 149, startPoint y: 19, endPoint x: 79, endPoint y: 37, distance: 72.3
click at [79, 34] on div "Kết quả tìm kiếm ( 38 ) Bộ lọc Mã ĐH Trạng thái Món hàng Thu hộ Tổng cước Chưa …" at bounding box center [152, 19] width 305 height 27
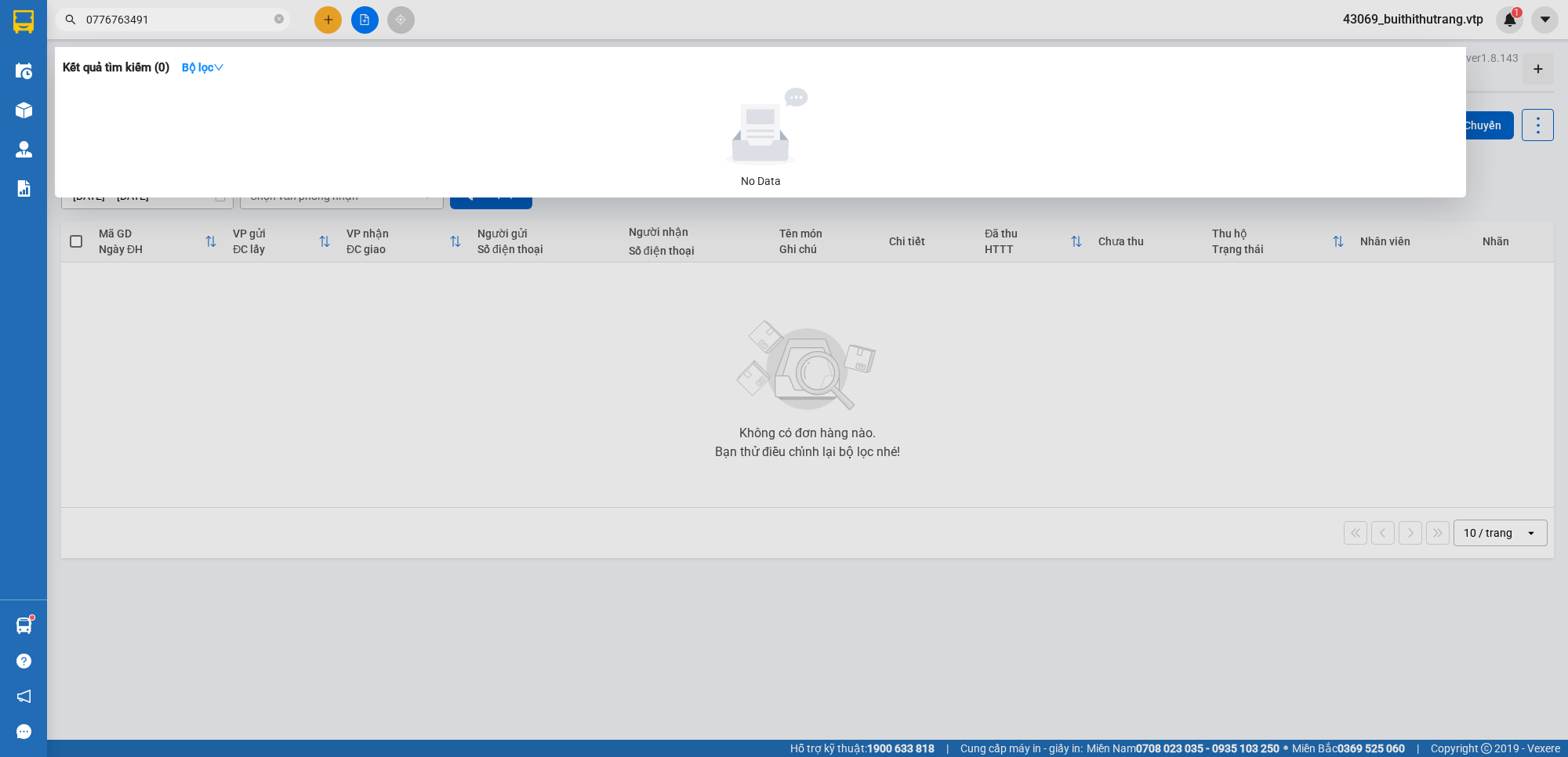
drag, startPoint x: 163, startPoint y: 21, endPoint x: 80, endPoint y: 33, distance: 83.9
click at [80, 33] on div "Kết quả tìm kiếm ( 0 ) Bộ lọc No Data 0776763491" at bounding box center [152, 19] width 305 height 27
type input "0909699976"
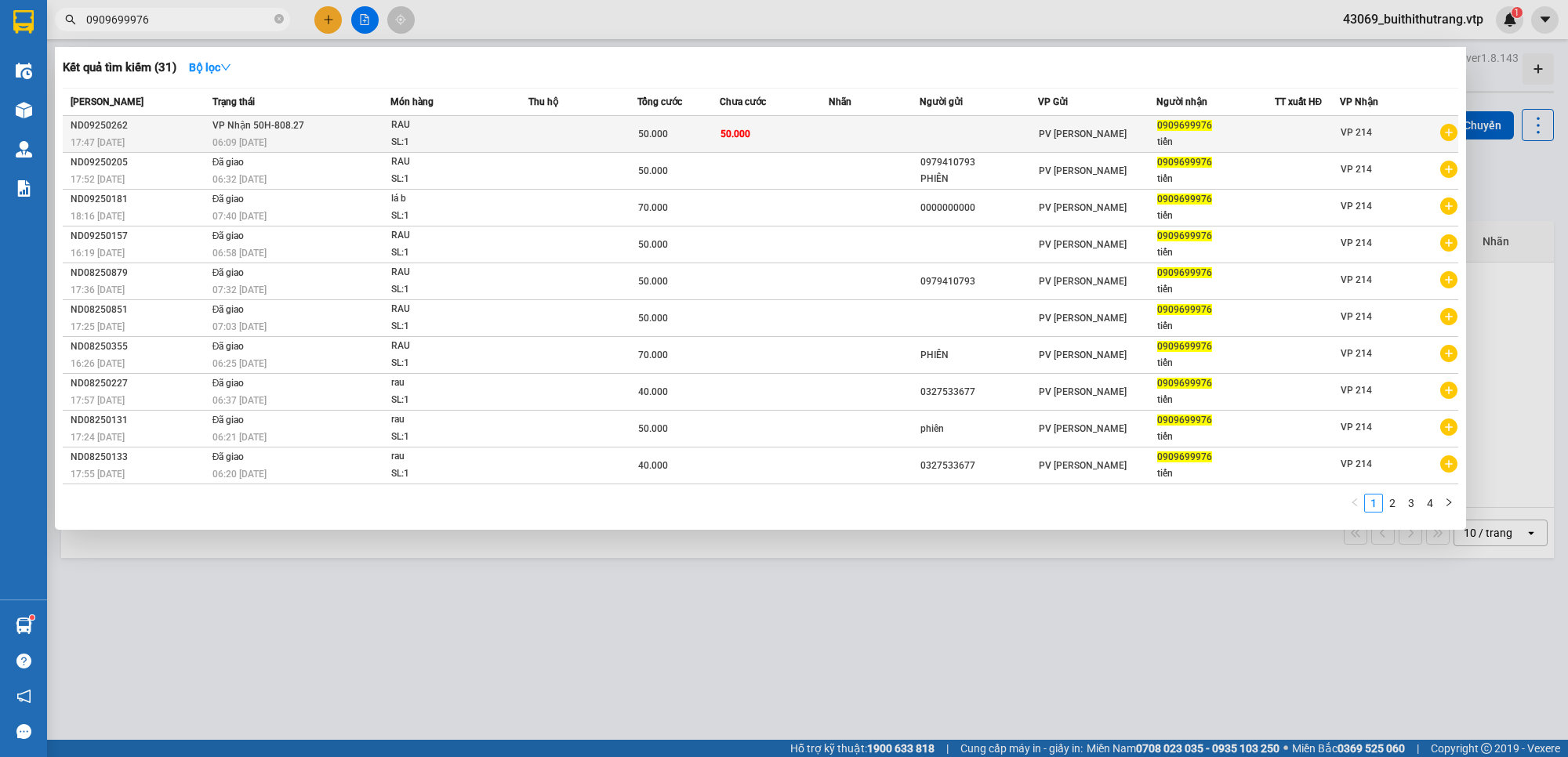
click at [315, 134] on div "06:09 [DATE]" at bounding box center [300, 142] width 177 height 17
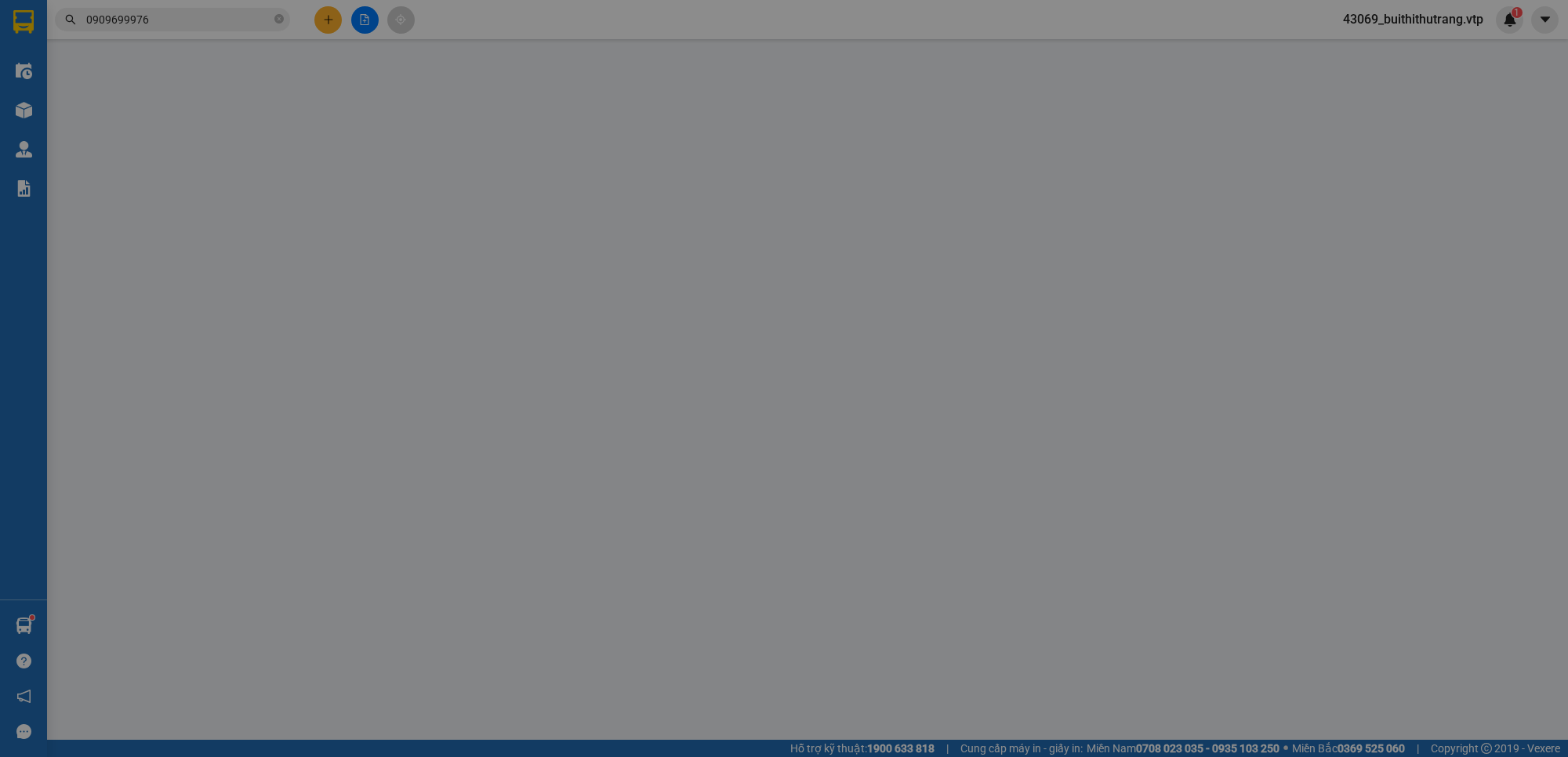
type input "0909699976"
type input "tiến"
type input "50.000"
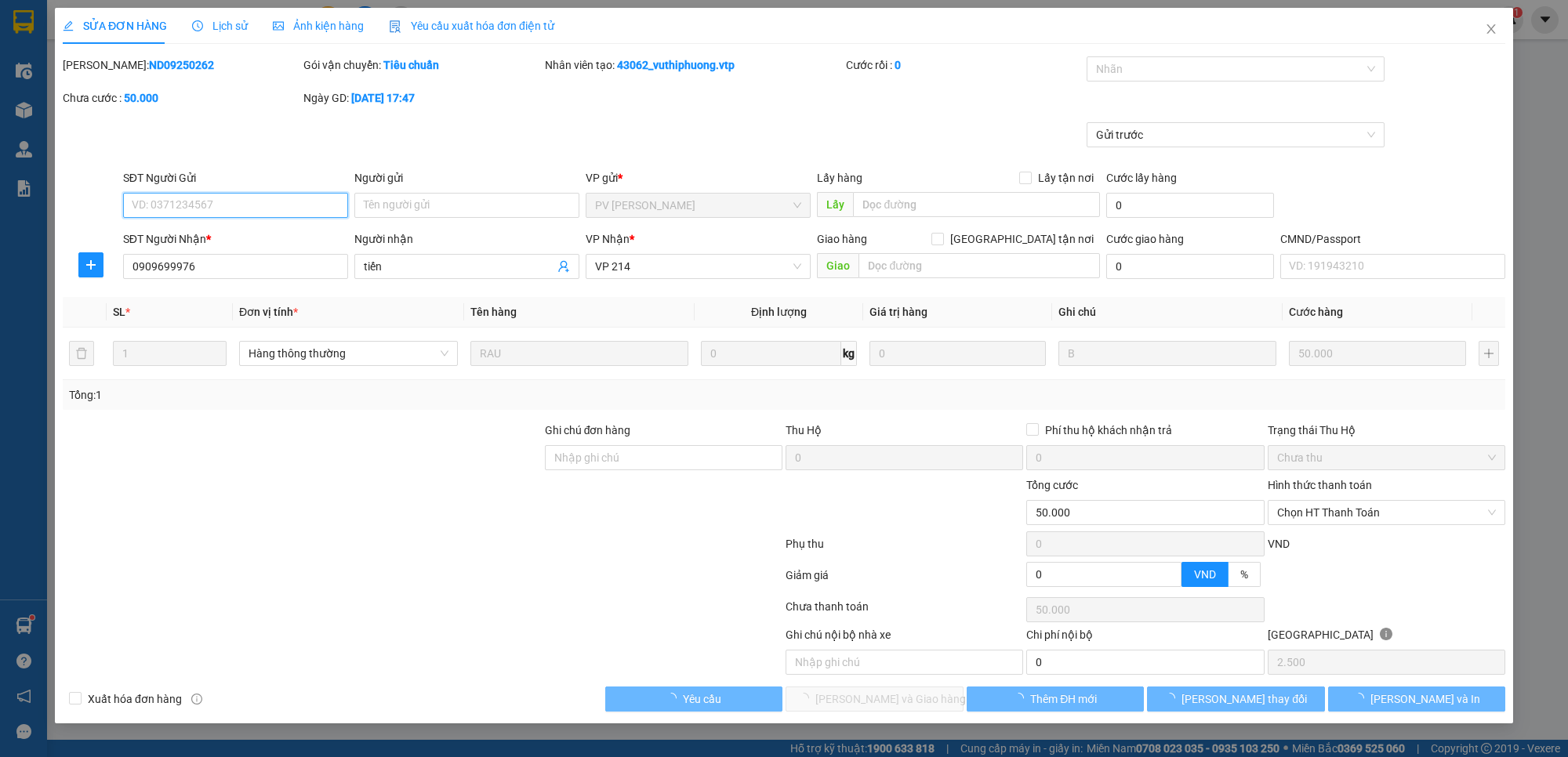
type input "2.500"
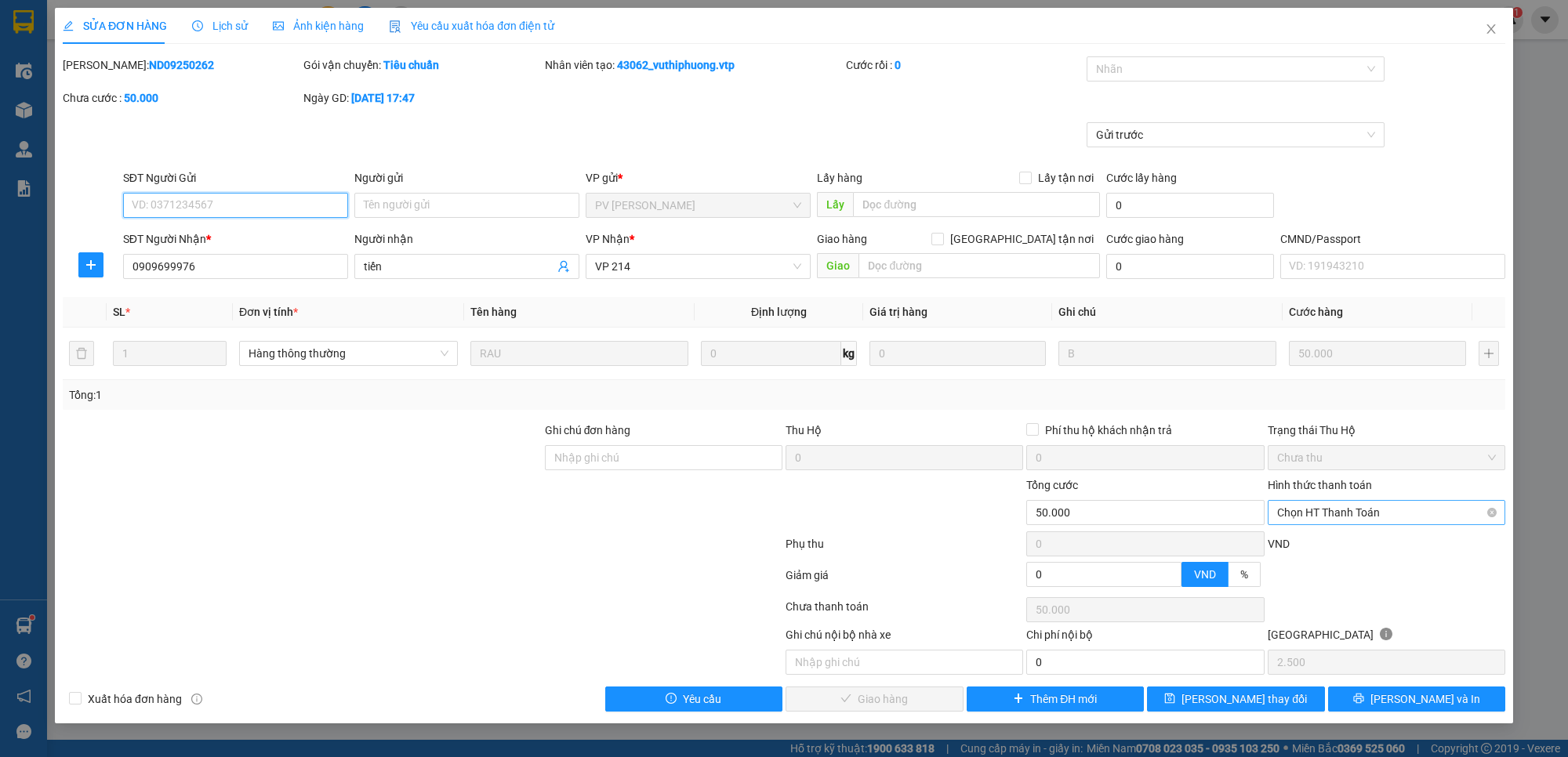
click at [1385, 514] on span "Chọn HT Thanh Toán" at bounding box center [1386, 513] width 219 height 24
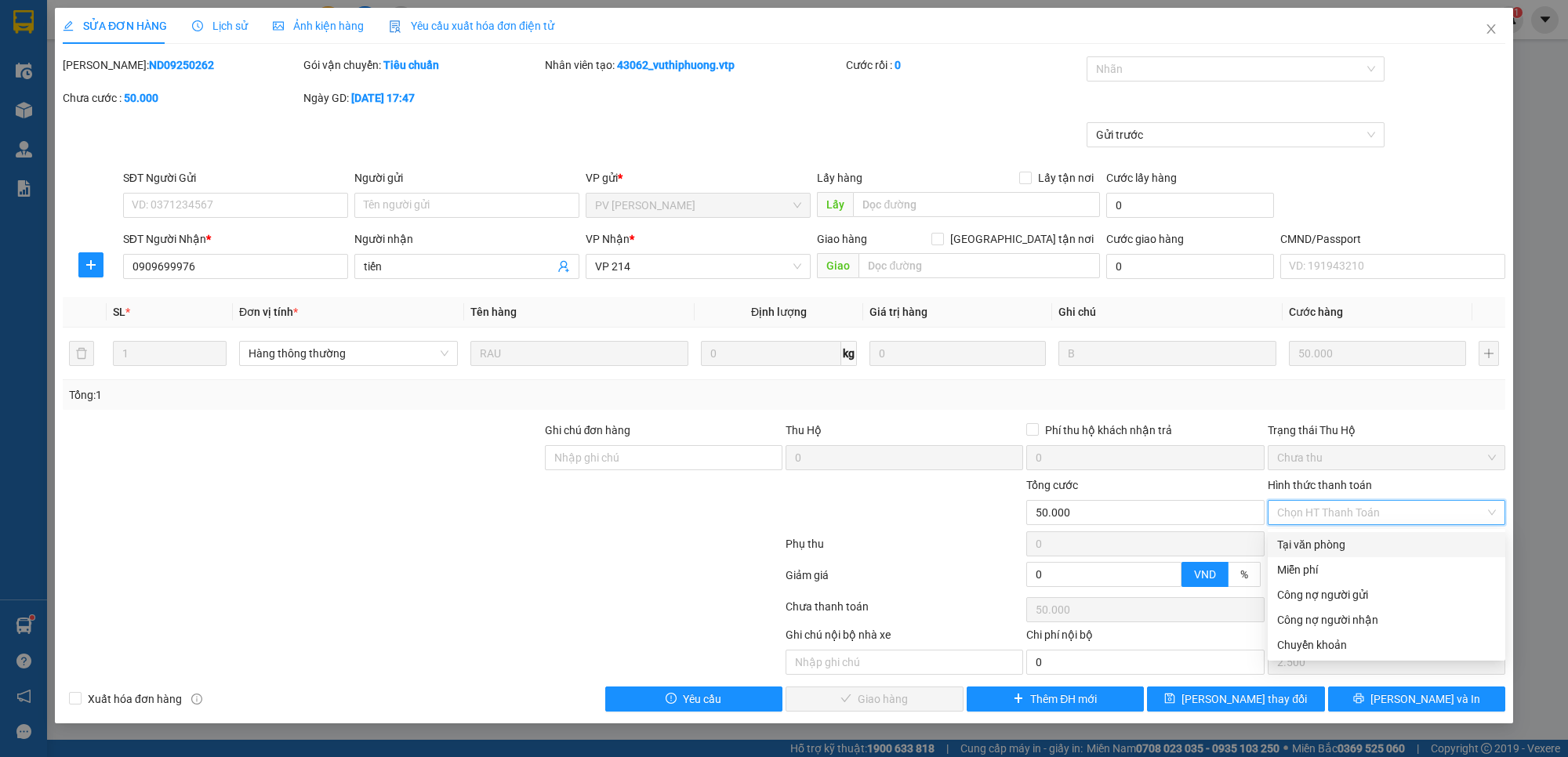
click at [1370, 550] on div "Tại văn phòng" at bounding box center [1386, 545] width 219 height 17
type input "0"
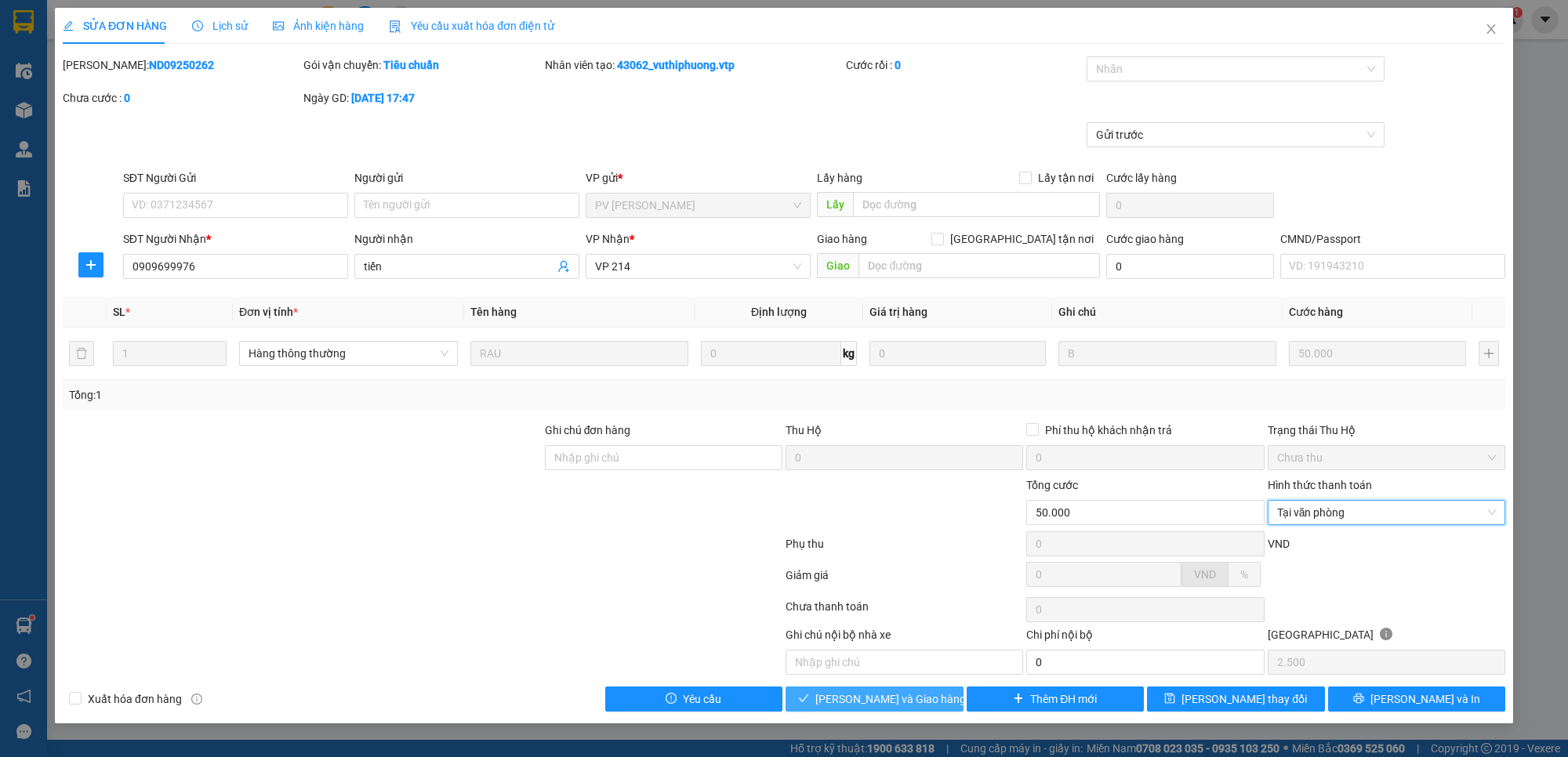
click at [809, 703] on icon "check" at bounding box center [803, 698] width 11 height 11
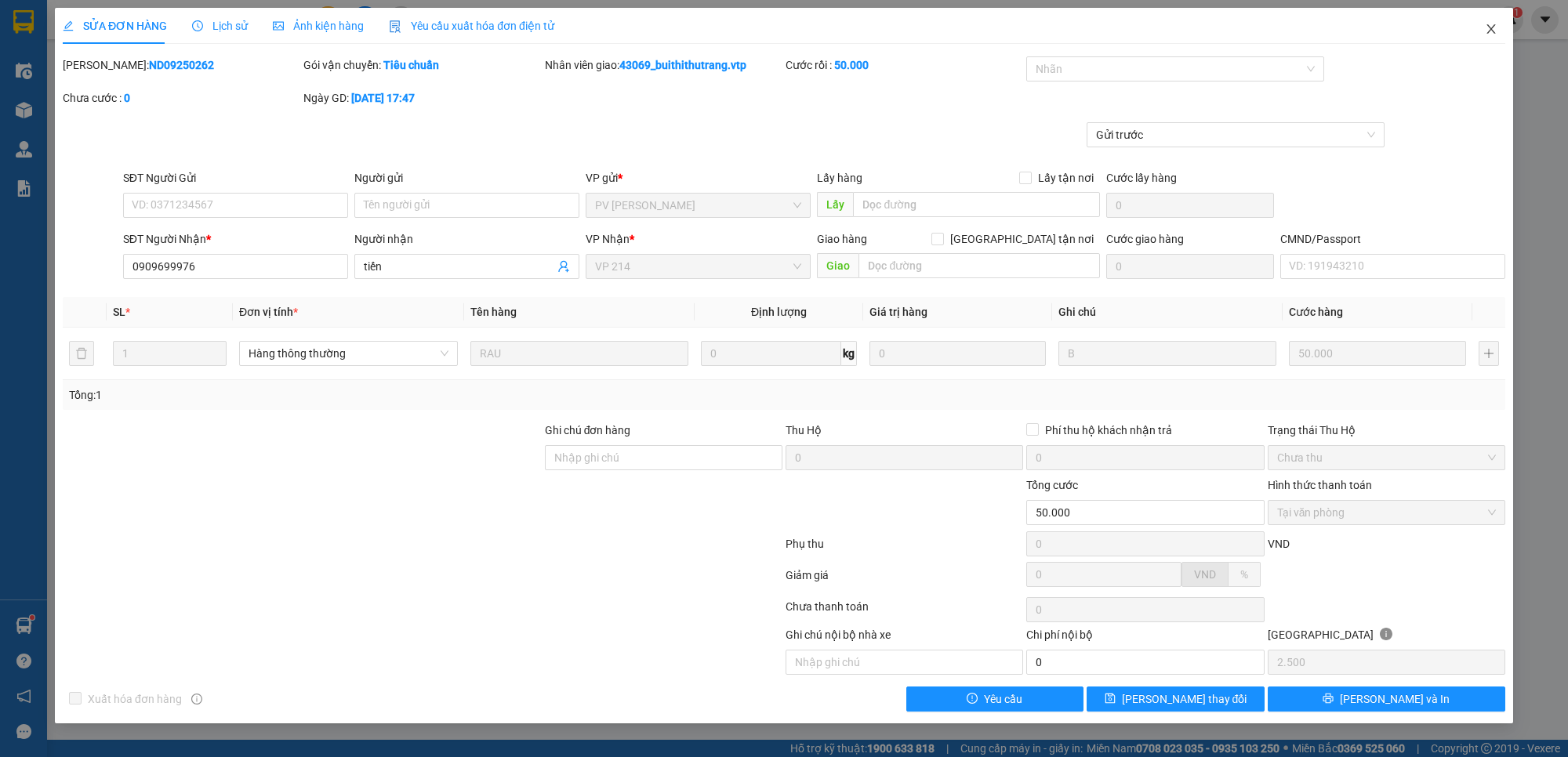
click at [1491, 29] on icon "close" at bounding box center [1490, 29] width 8 height 9
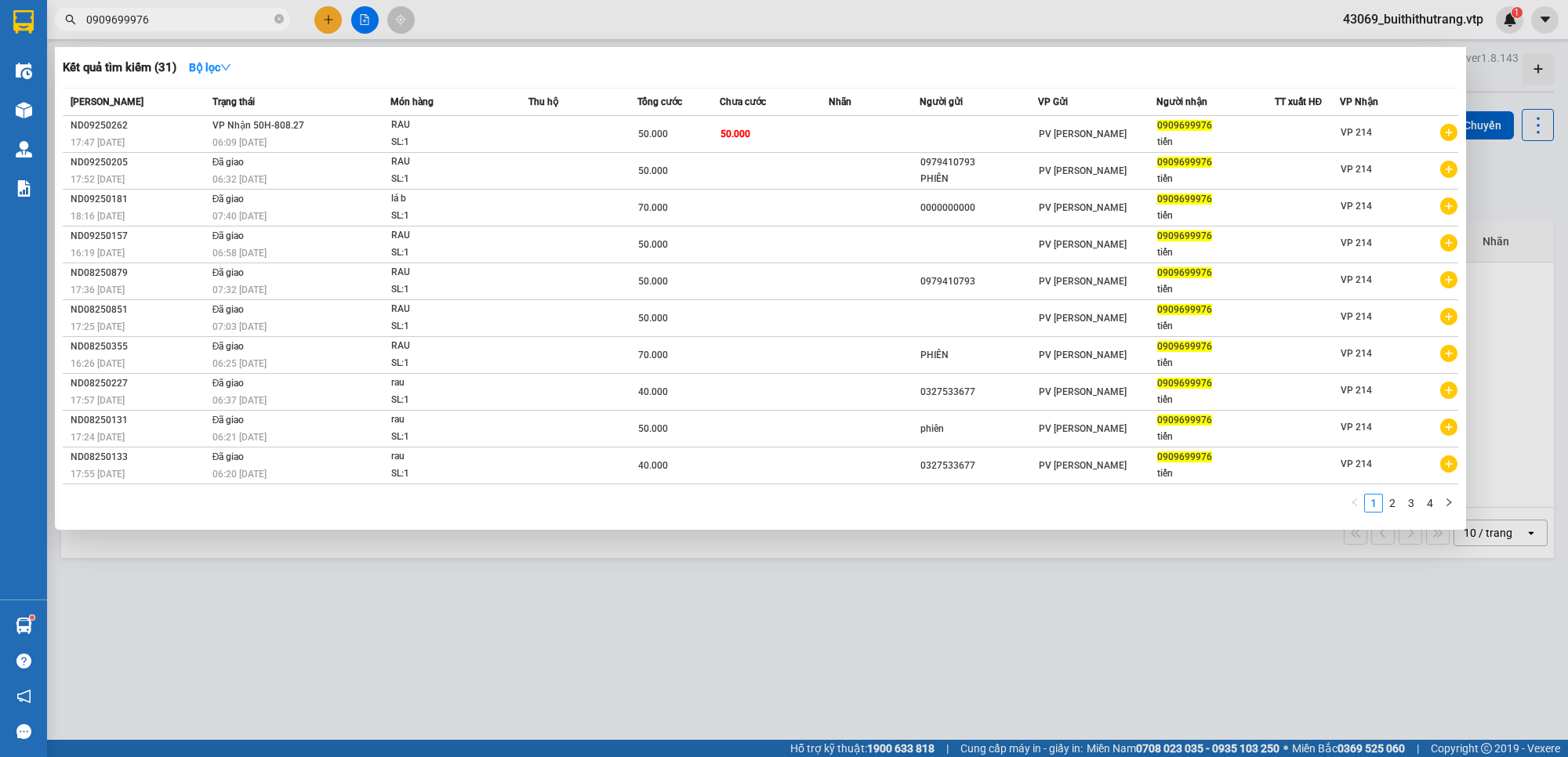
drag, startPoint x: 162, startPoint y: 25, endPoint x: 76, endPoint y: 25, distance: 86.0
click at [77, 22] on span "0909699976" at bounding box center [173, 19] width 235 height 24
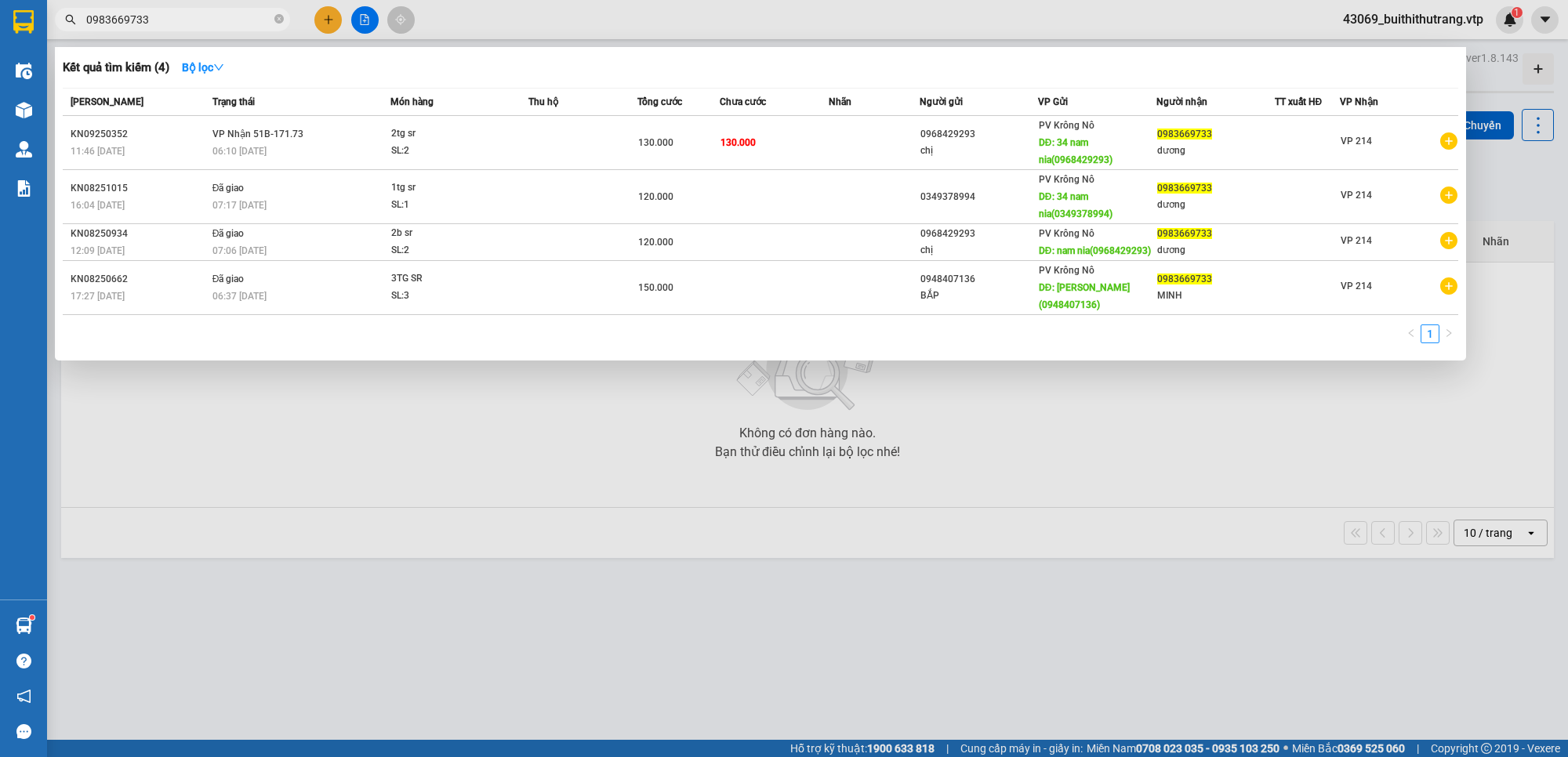
type input "0983669733"
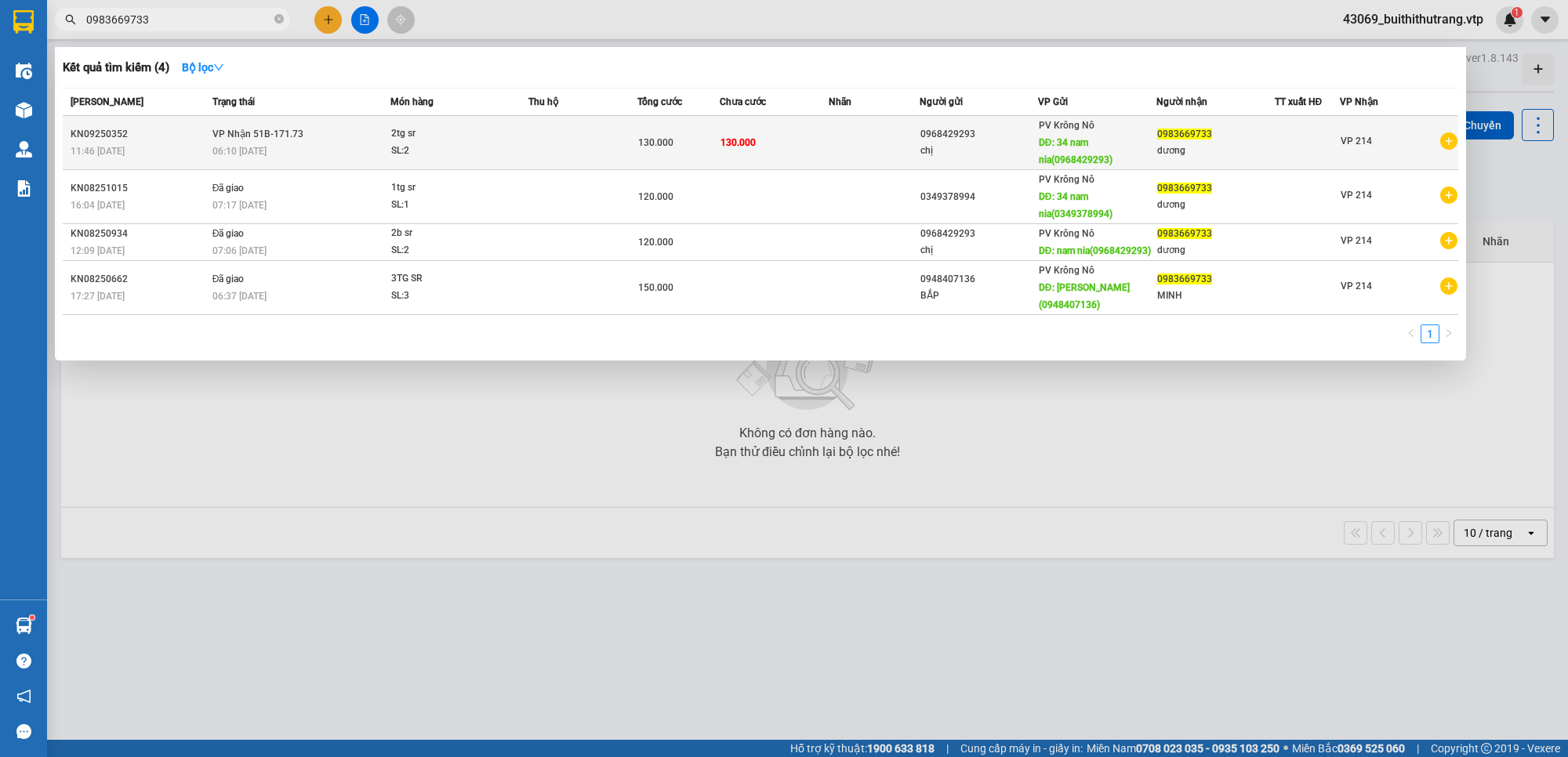
click at [840, 156] on td at bounding box center [874, 143] width 91 height 54
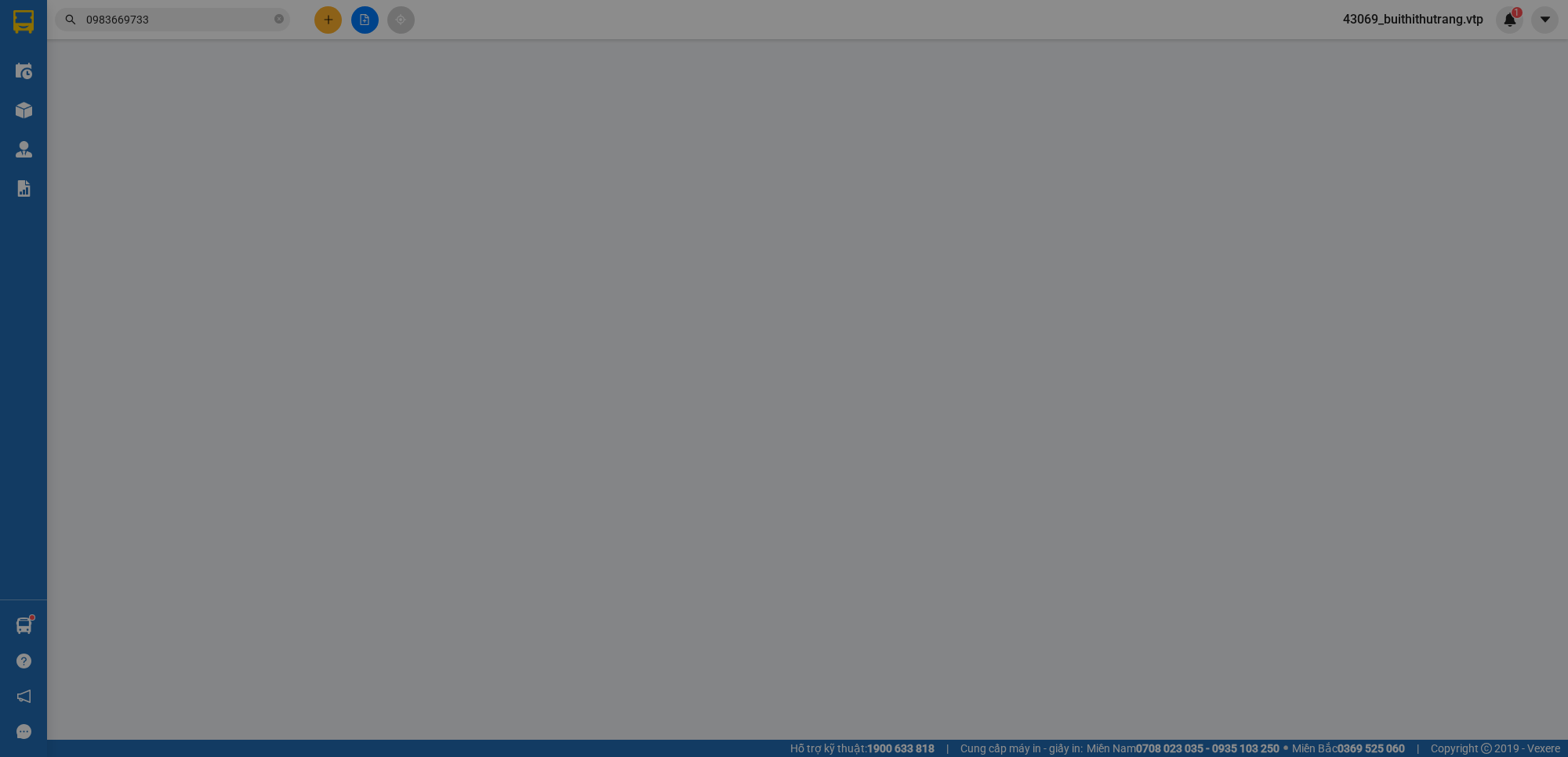
type input "0968429293"
type input "chị"
type input "34 nam nia(0968429293)"
type input "0983669733"
type input "dương"
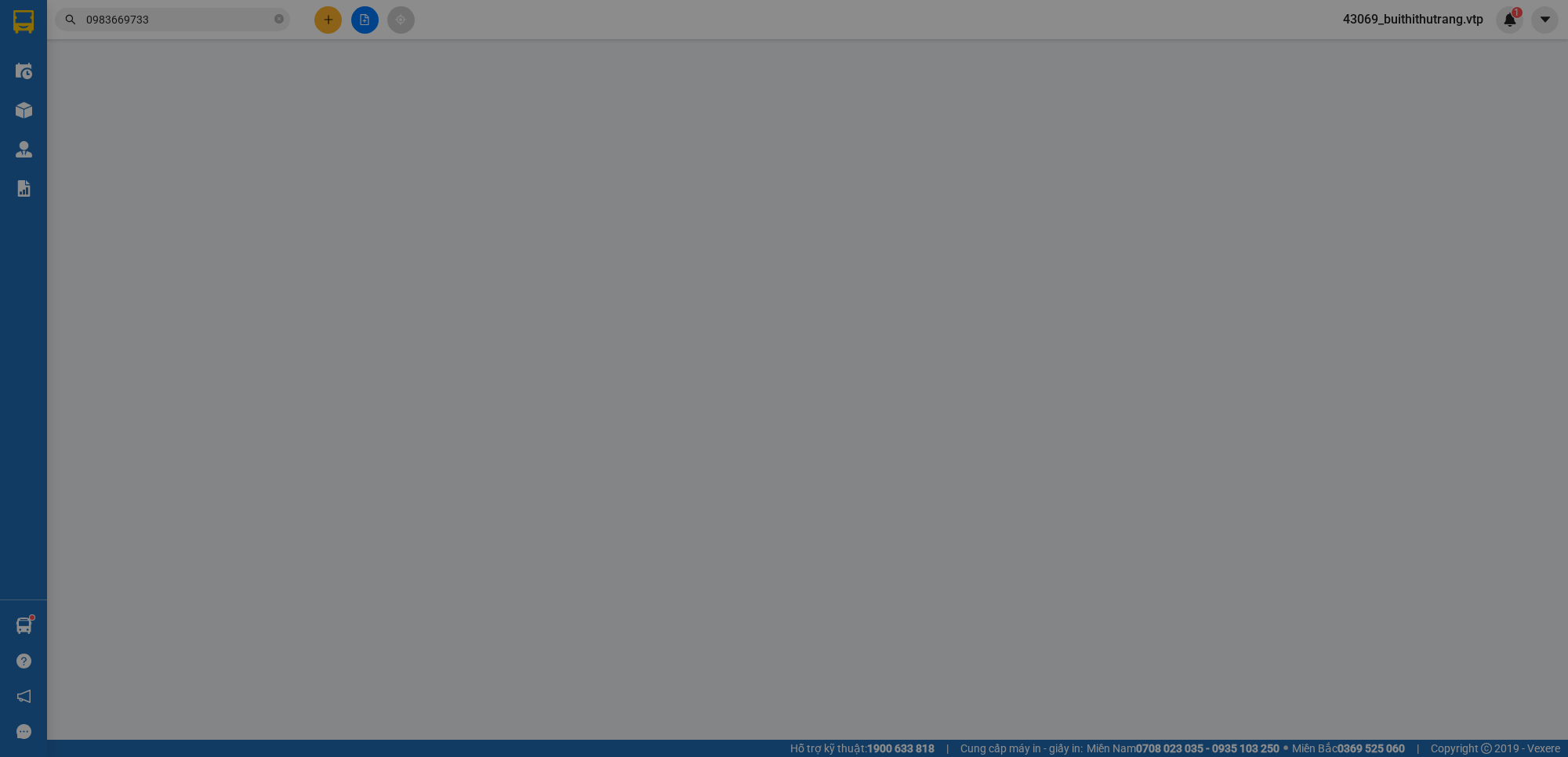
type input "130.000"
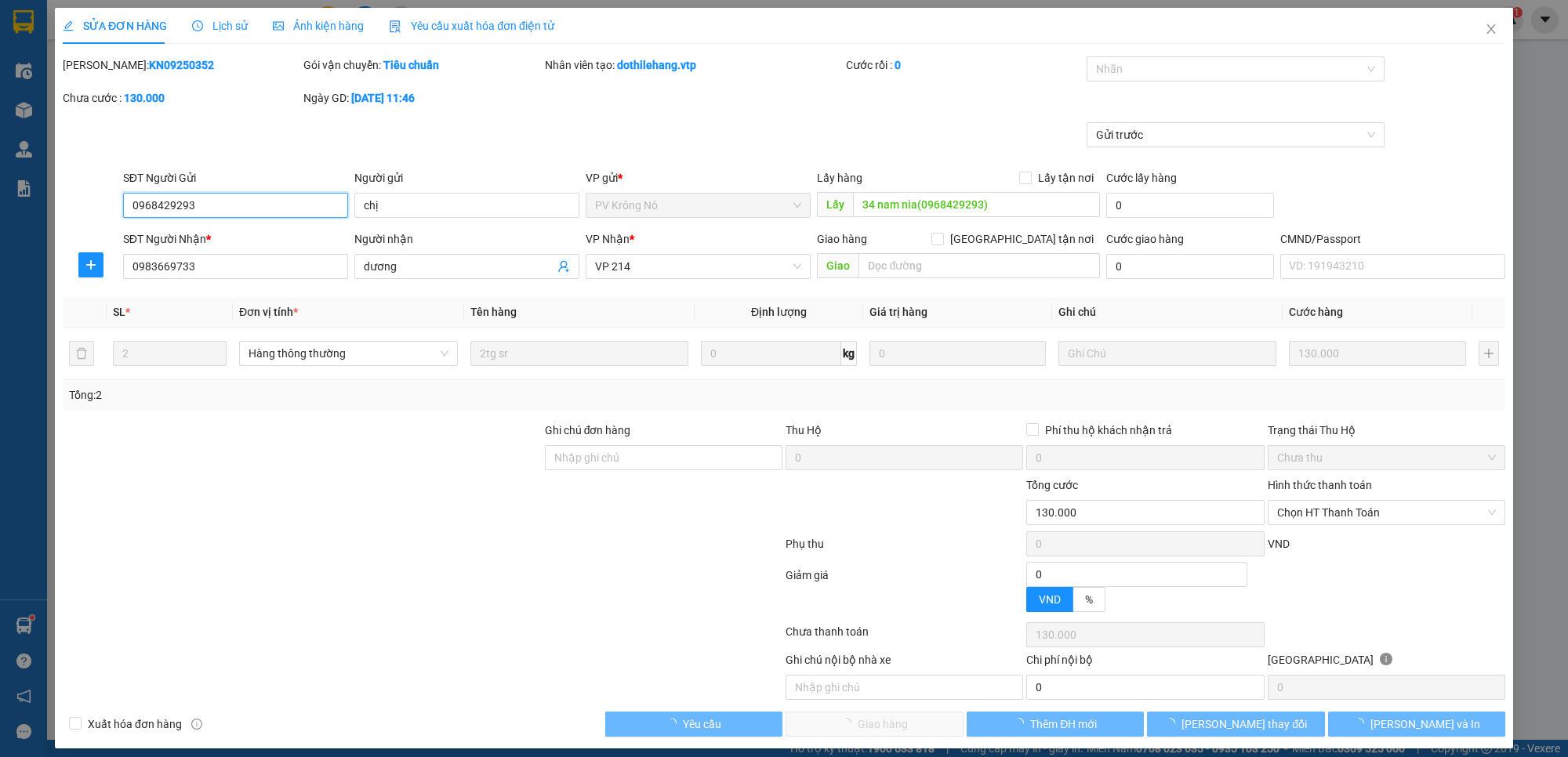
type input "6.500"
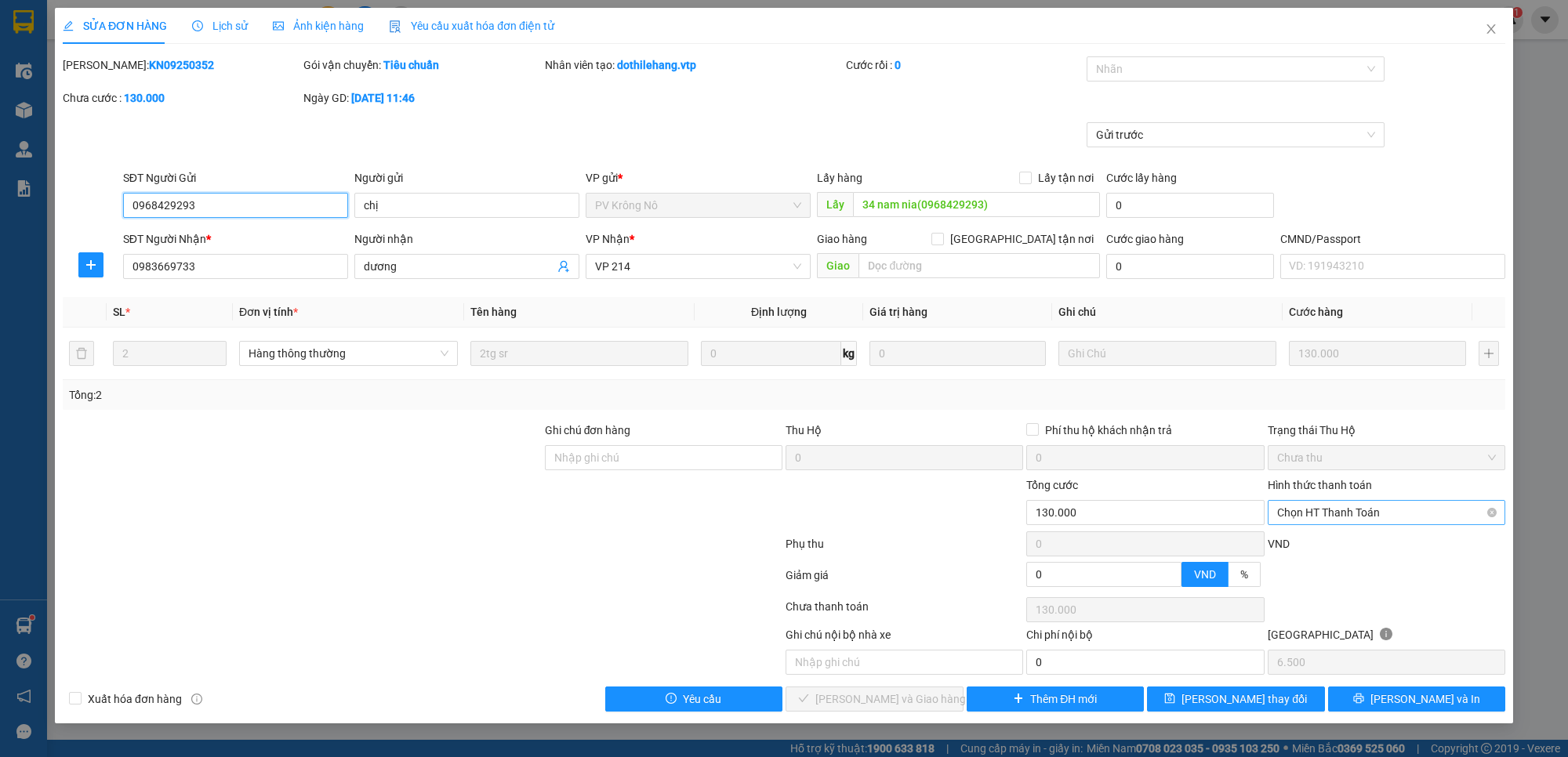
click at [1358, 506] on span "Chọn HT Thanh Toán" at bounding box center [1386, 513] width 219 height 24
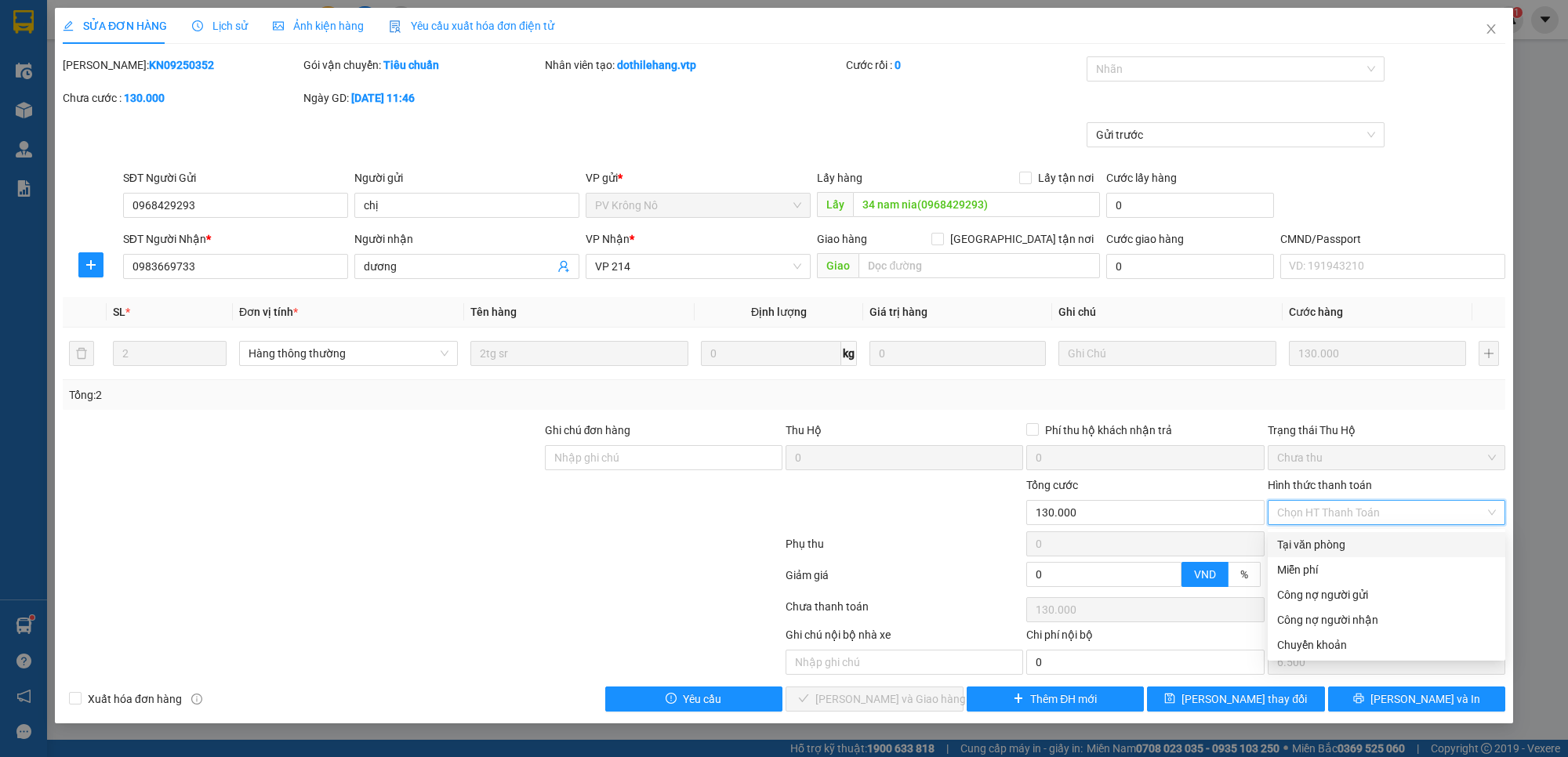
click at [1340, 545] on div "Tại văn phòng" at bounding box center [1386, 545] width 219 height 17
type input "0"
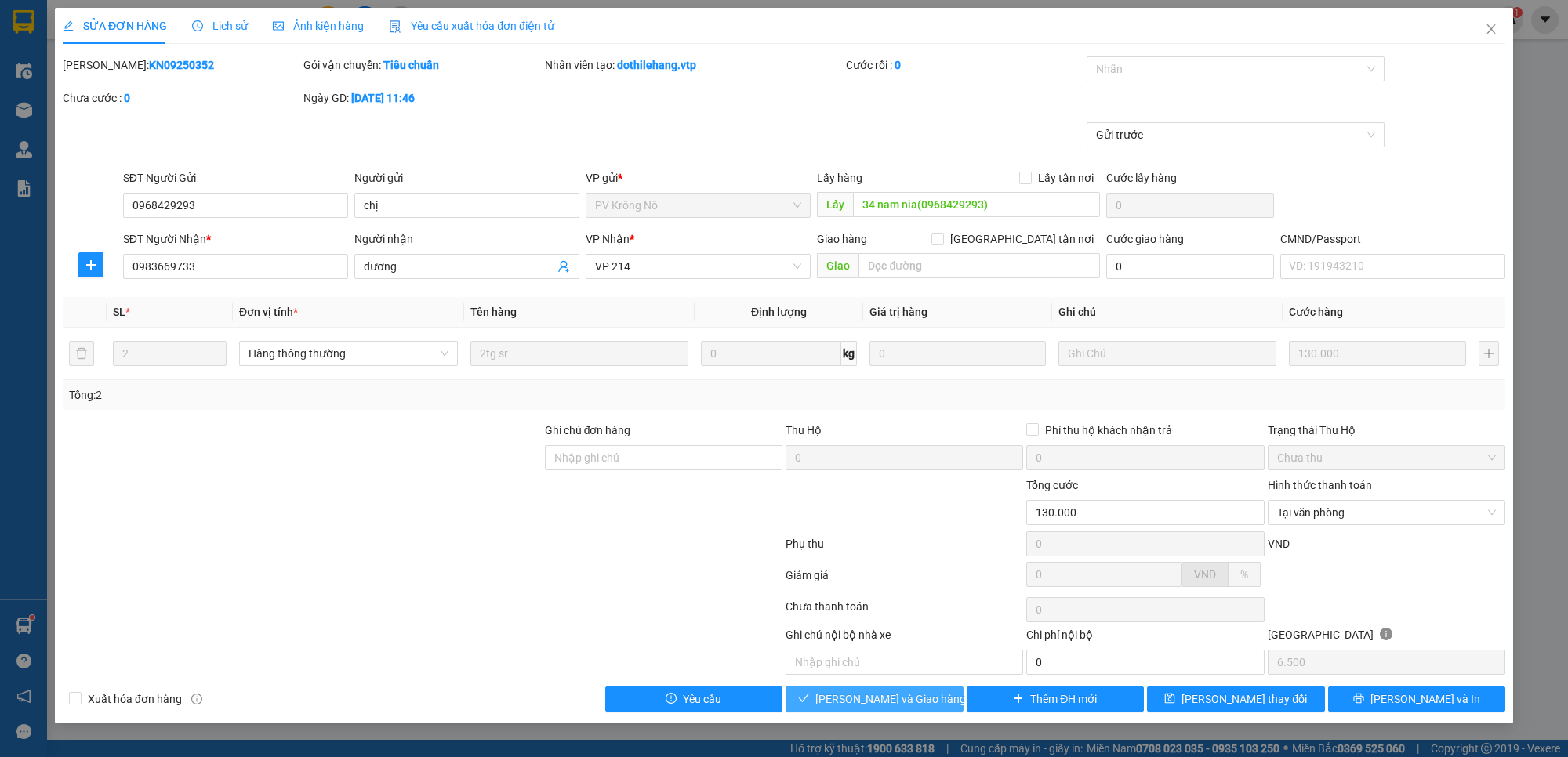
click at [921, 696] on span "[PERSON_NAME] và Giao hàng" at bounding box center [891, 699] width 151 height 17
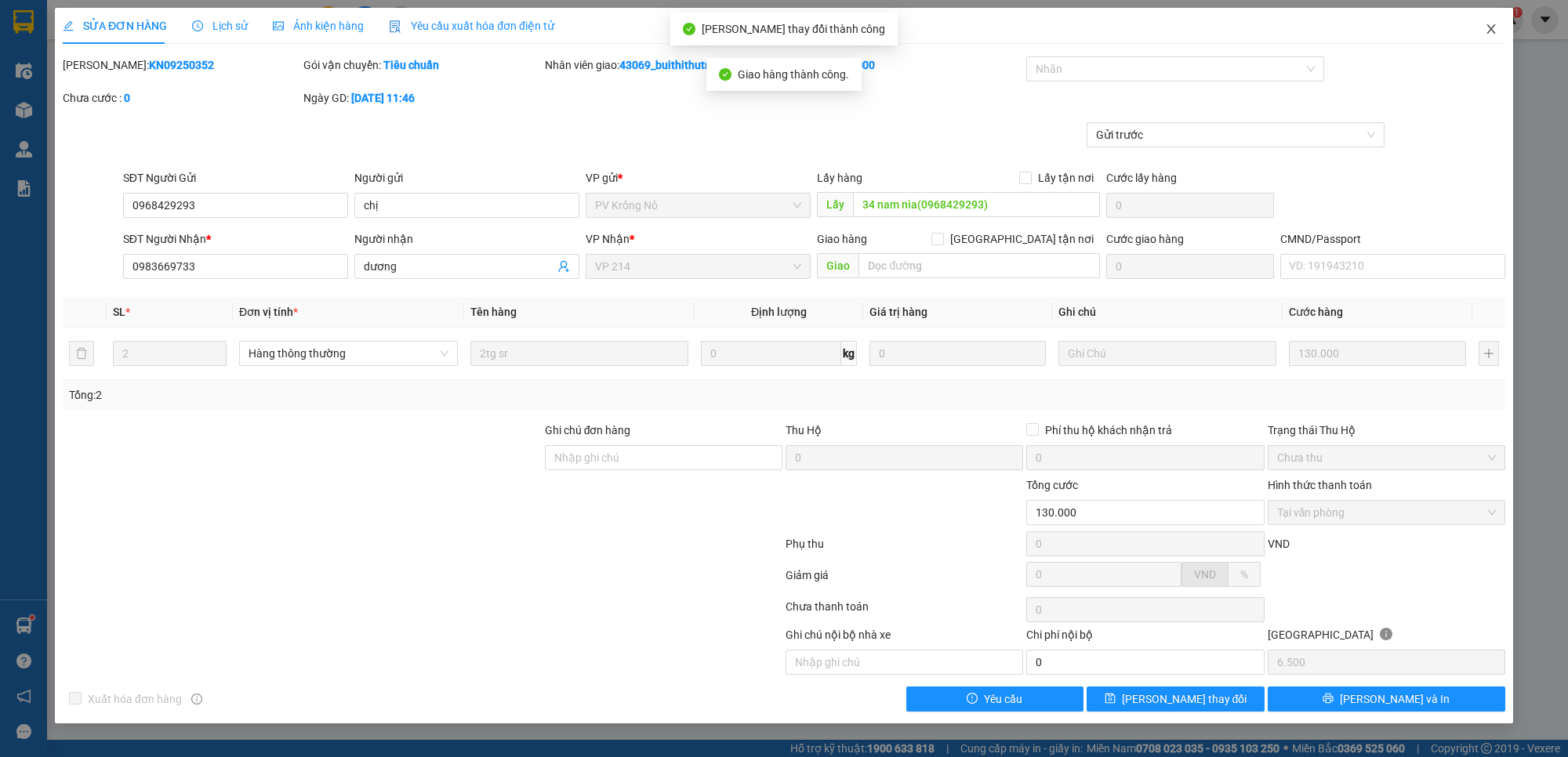
click at [1492, 29] on icon "close" at bounding box center [1490, 29] width 13 height 13
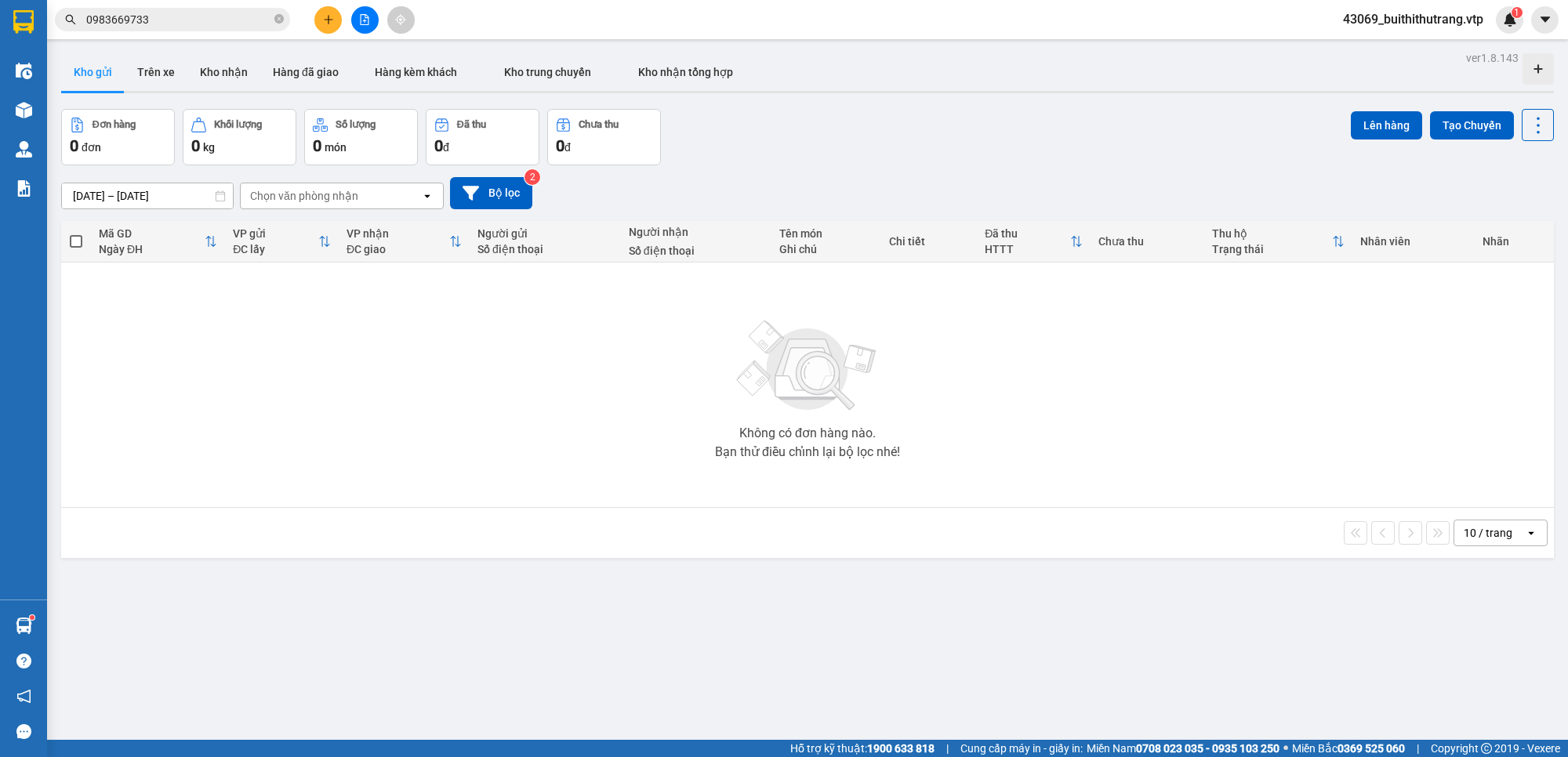
click at [173, 19] on input "0983669733" at bounding box center [178, 19] width 185 height 17
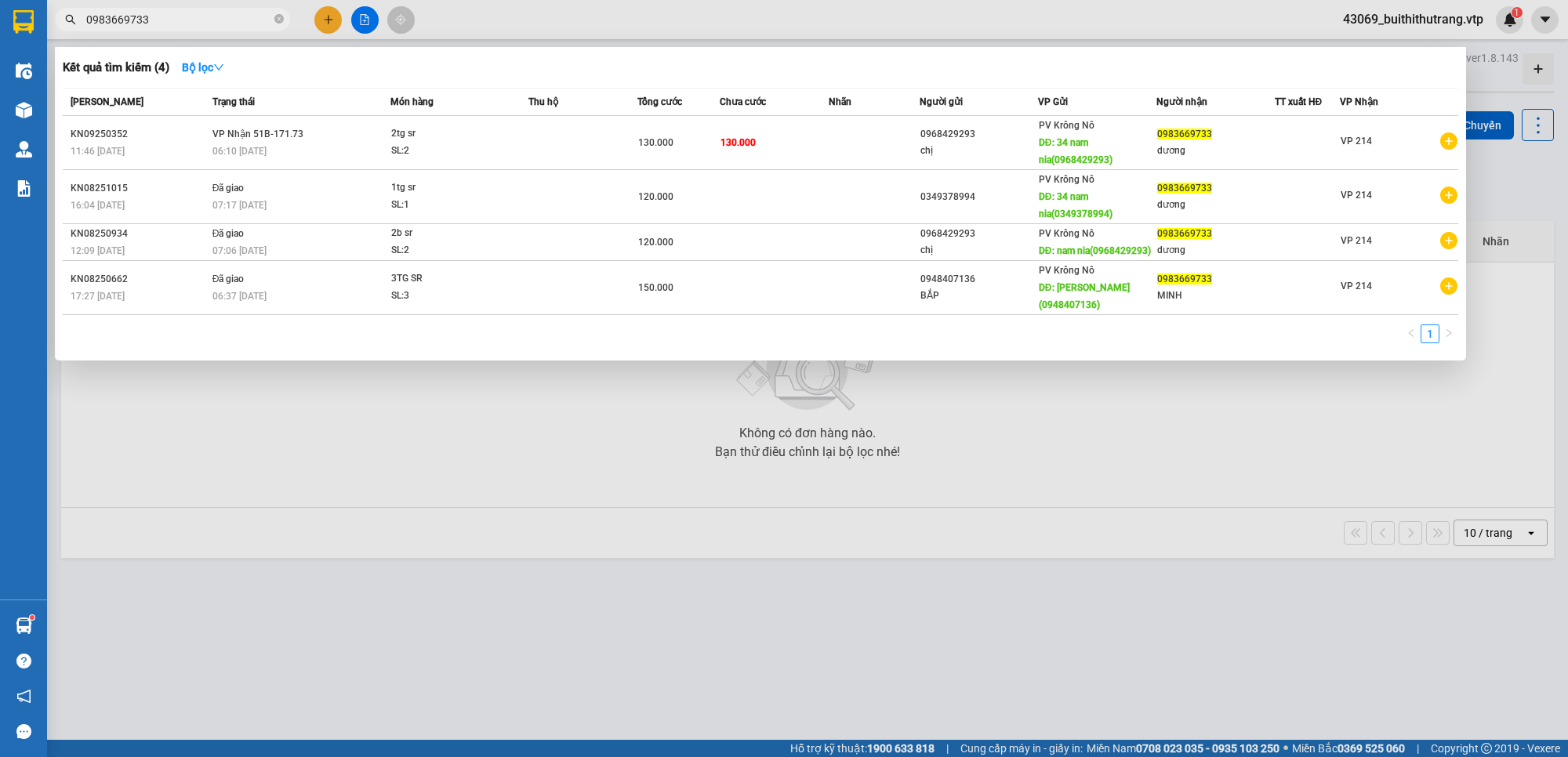
drag, startPoint x: 158, startPoint y: 25, endPoint x: 76, endPoint y: 29, distance: 82.1
click at [76, 29] on span "0983669733" at bounding box center [173, 19] width 235 height 24
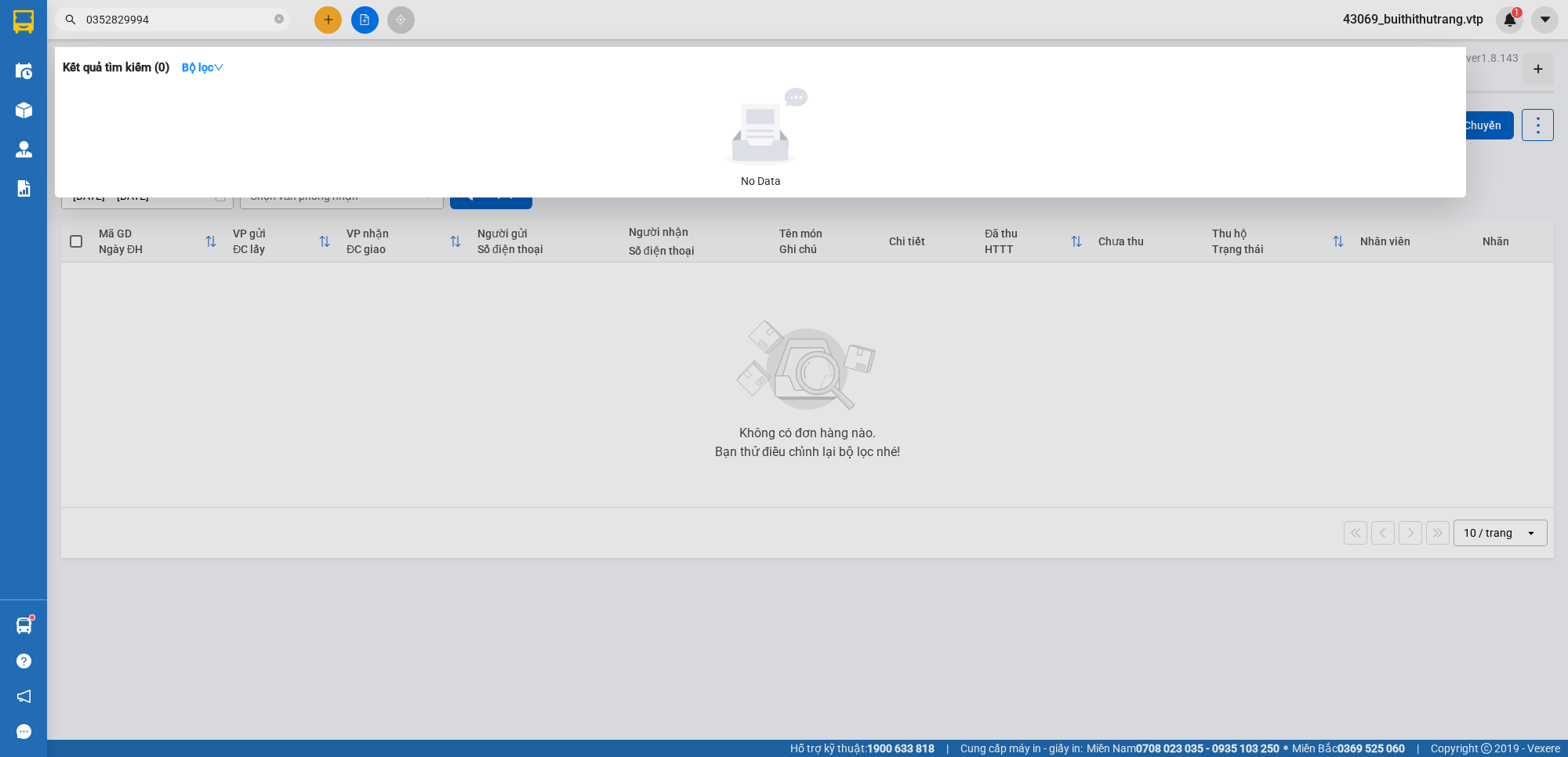
drag, startPoint x: 155, startPoint y: 18, endPoint x: 90, endPoint y: 21, distance: 65.1
click at [90, 21] on input "0352829994" at bounding box center [178, 19] width 185 height 17
type input "0"
type input "0909625826"
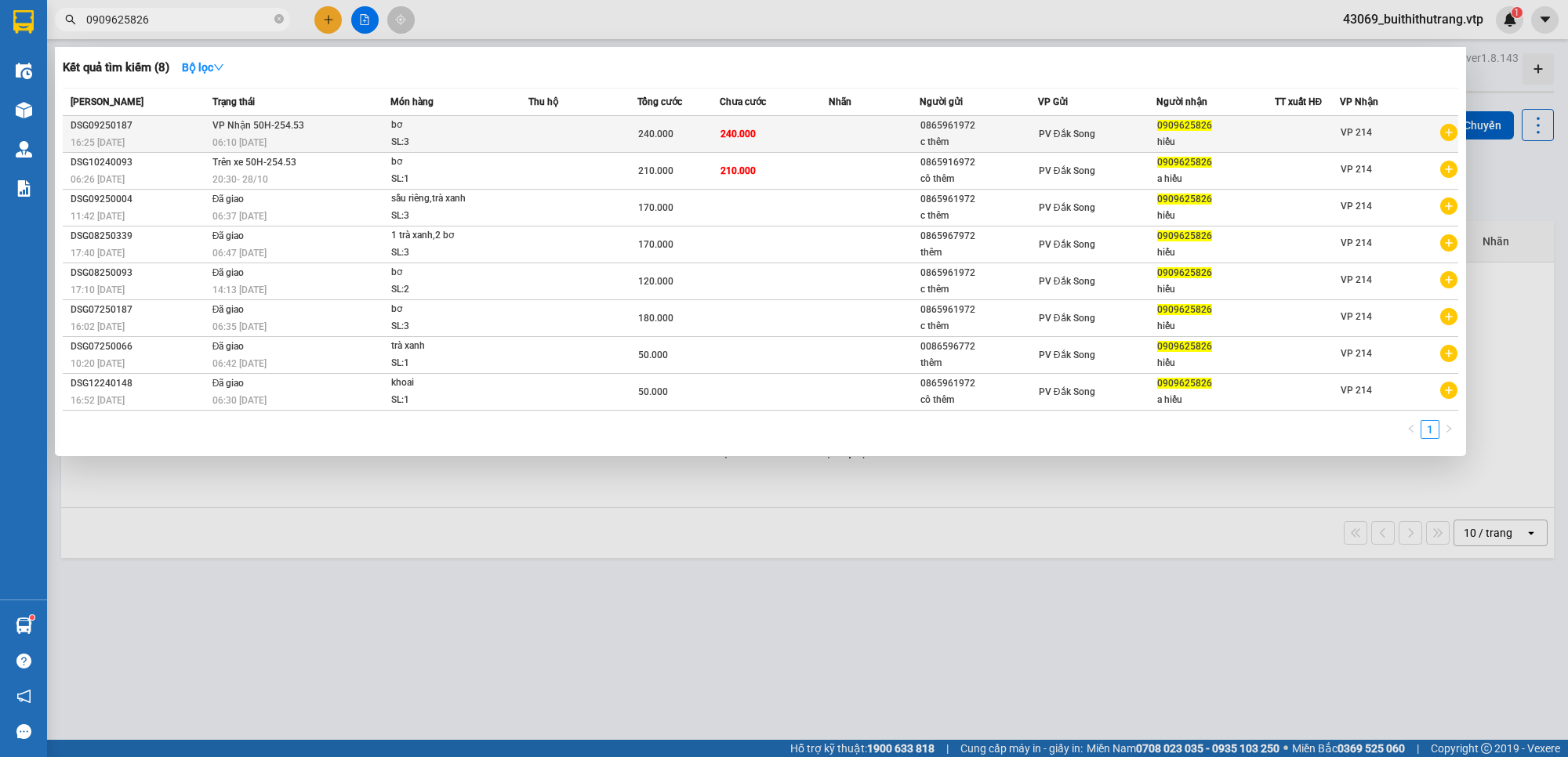
click at [817, 135] on td "240.000" at bounding box center [774, 134] width 109 height 37
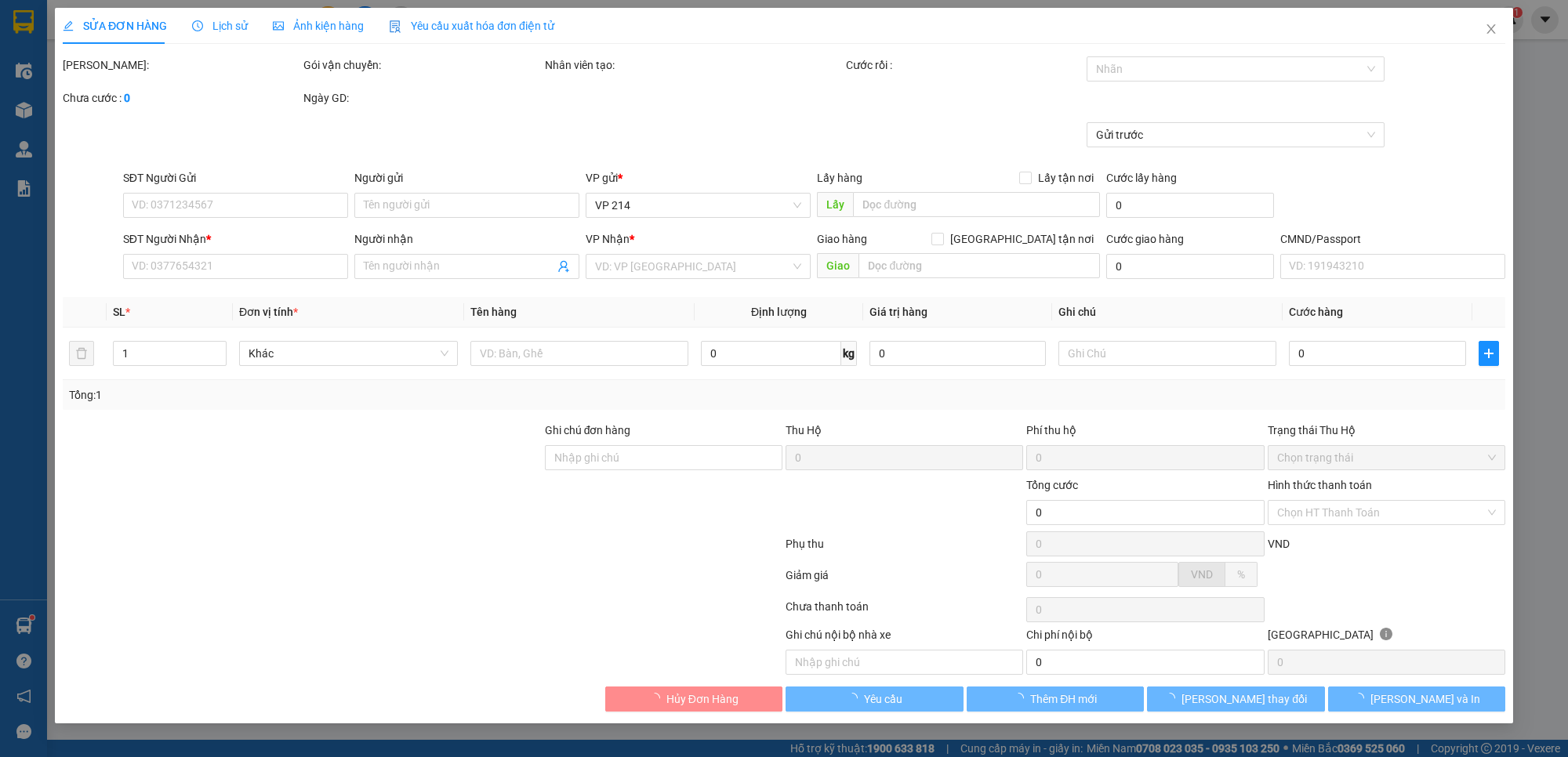
type input "0865961972"
type input "c thêm"
type input "0909625826"
type input "hiếu"
type input "240.000"
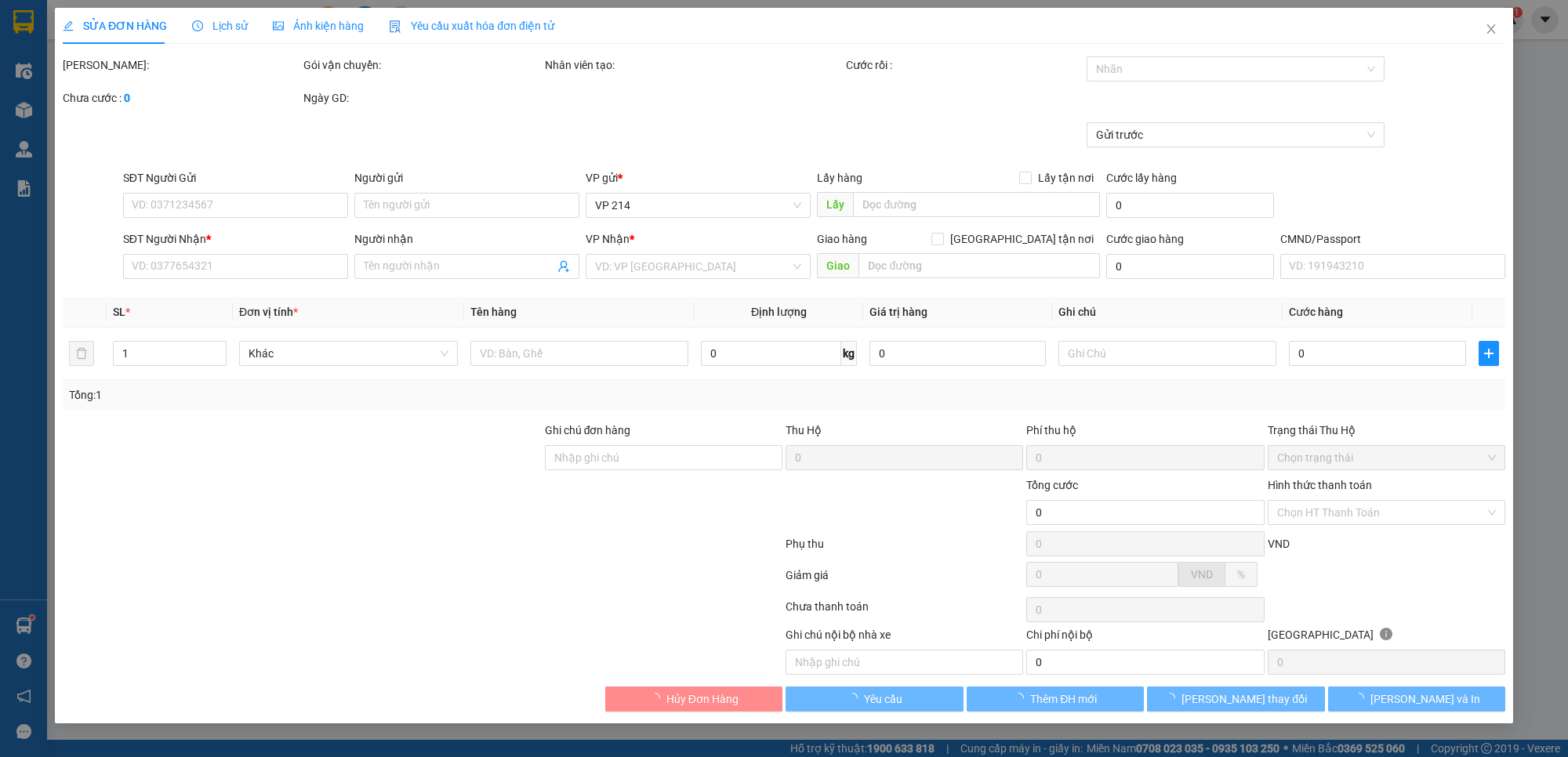
type input "240.000"
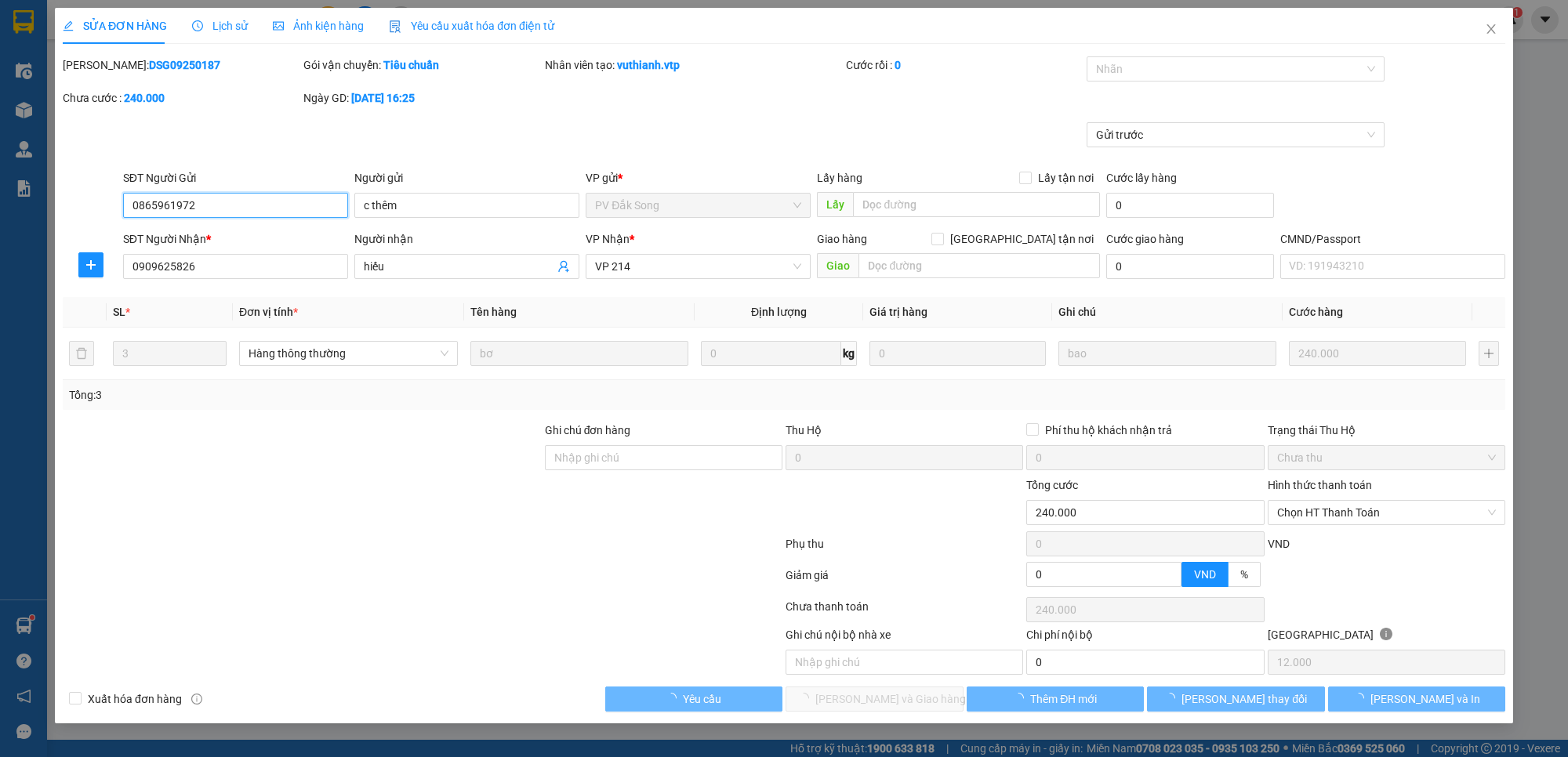
type input "12.000"
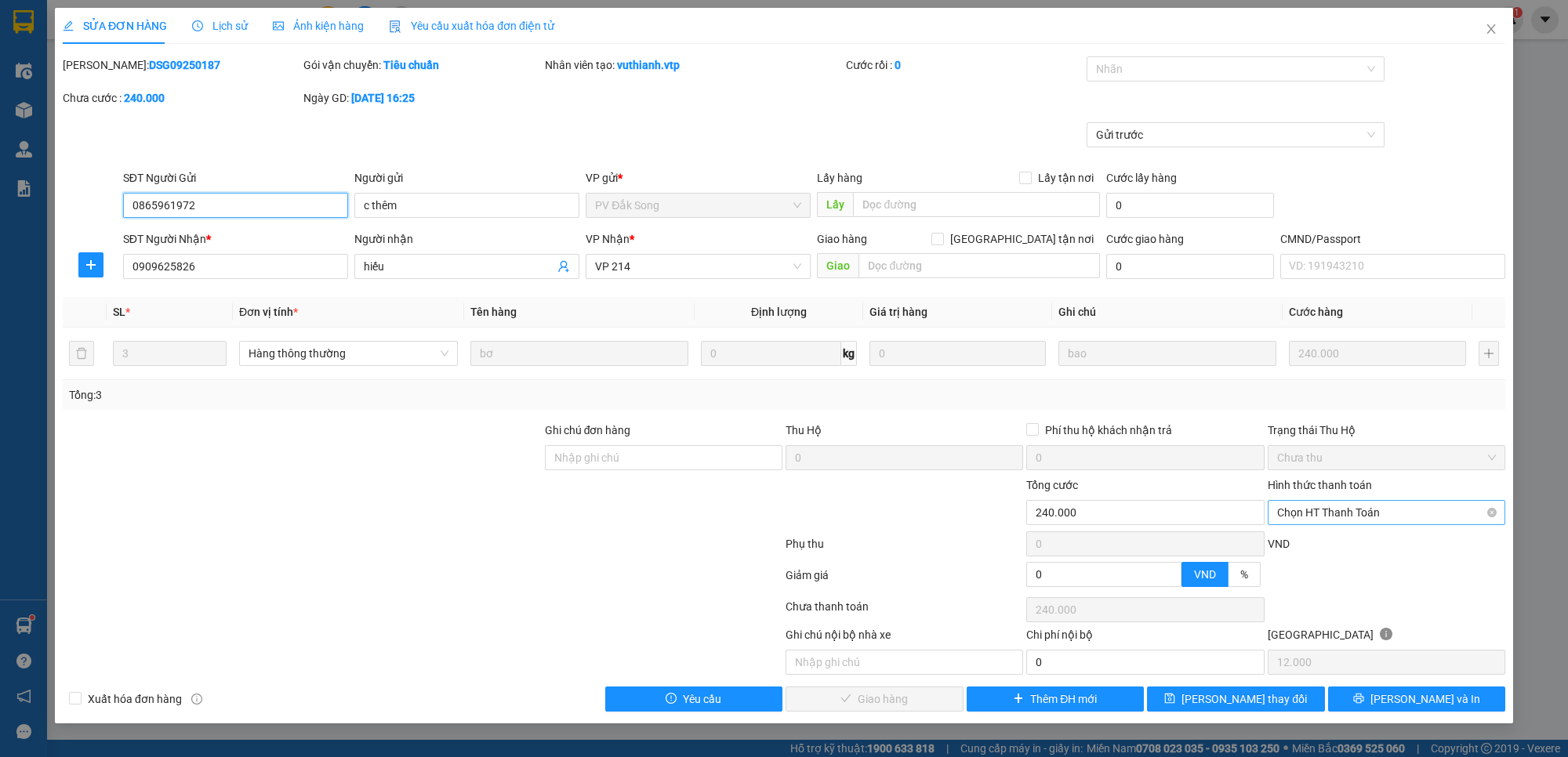
click at [1374, 519] on span "Chọn HT Thanh Toán" at bounding box center [1386, 513] width 219 height 24
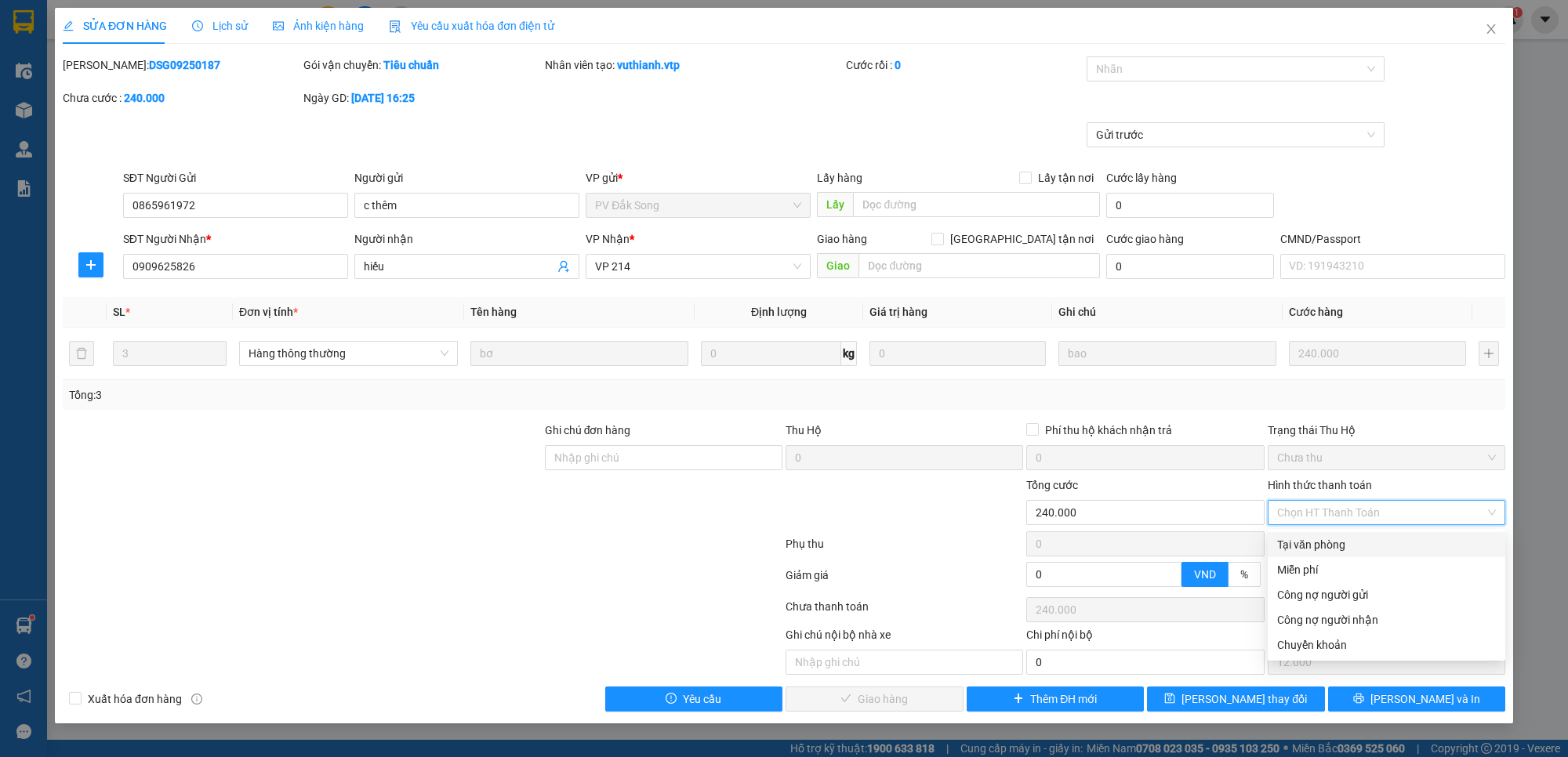
click at [1391, 546] on div "Tại văn phòng" at bounding box center [1386, 545] width 219 height 17
type input "0"
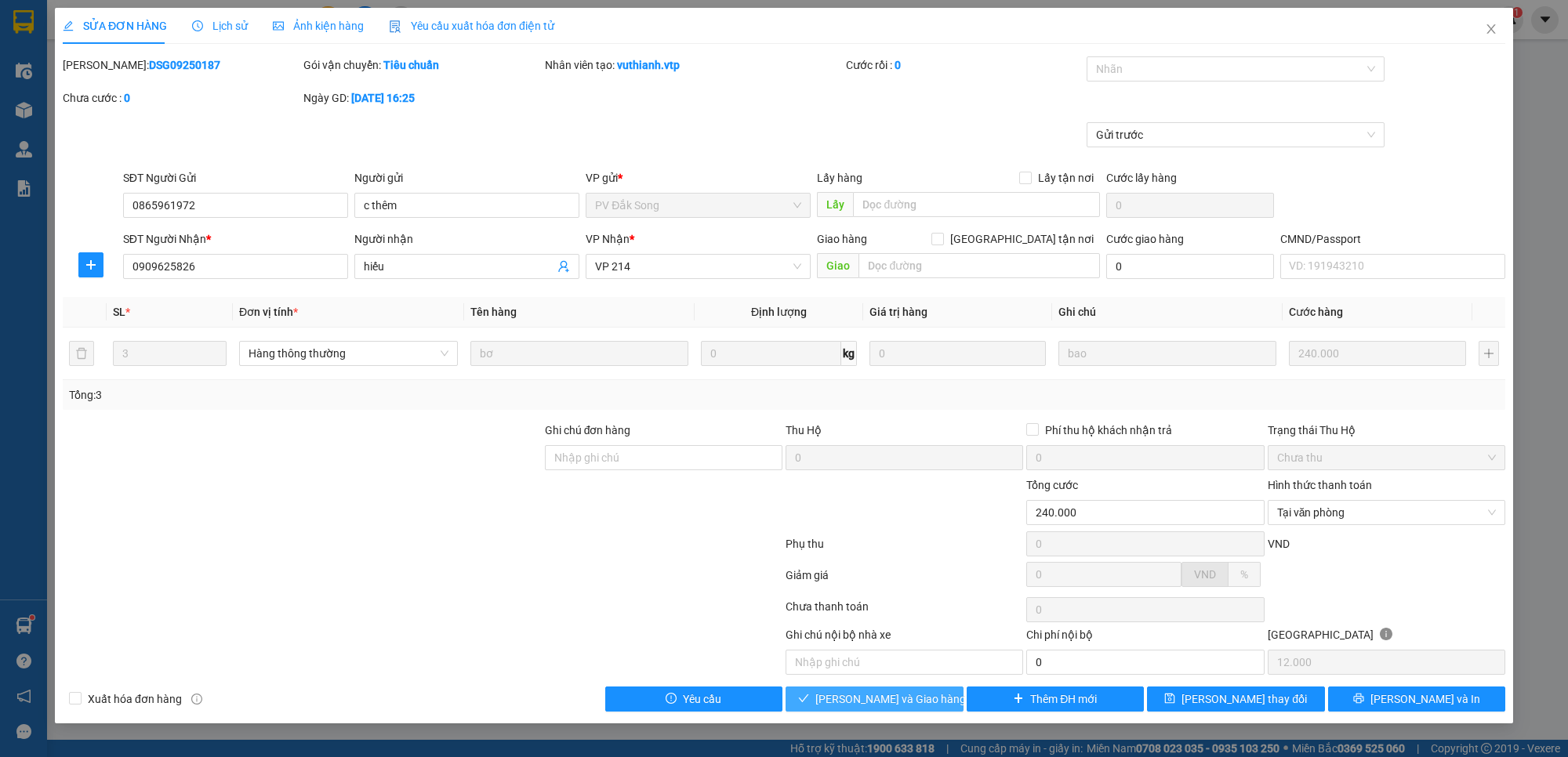
click at [924, 703] on span "[PERSON_NAME] và Giao hàng" at bounding box center [891, 699] width 151 height 17
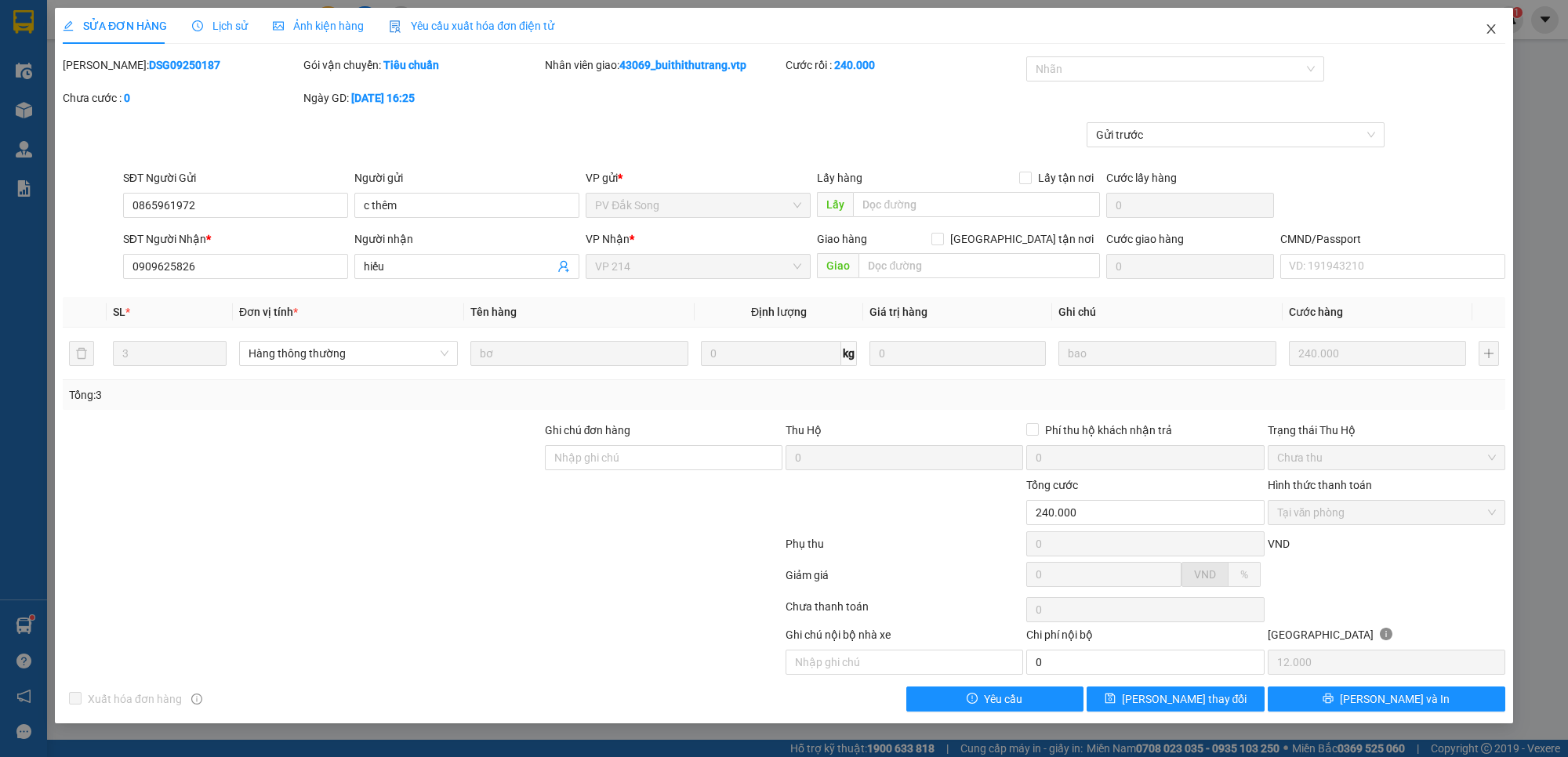
click at [1494, 30] on icon "close" at bounding box center [1490, 29] width 13 height 13
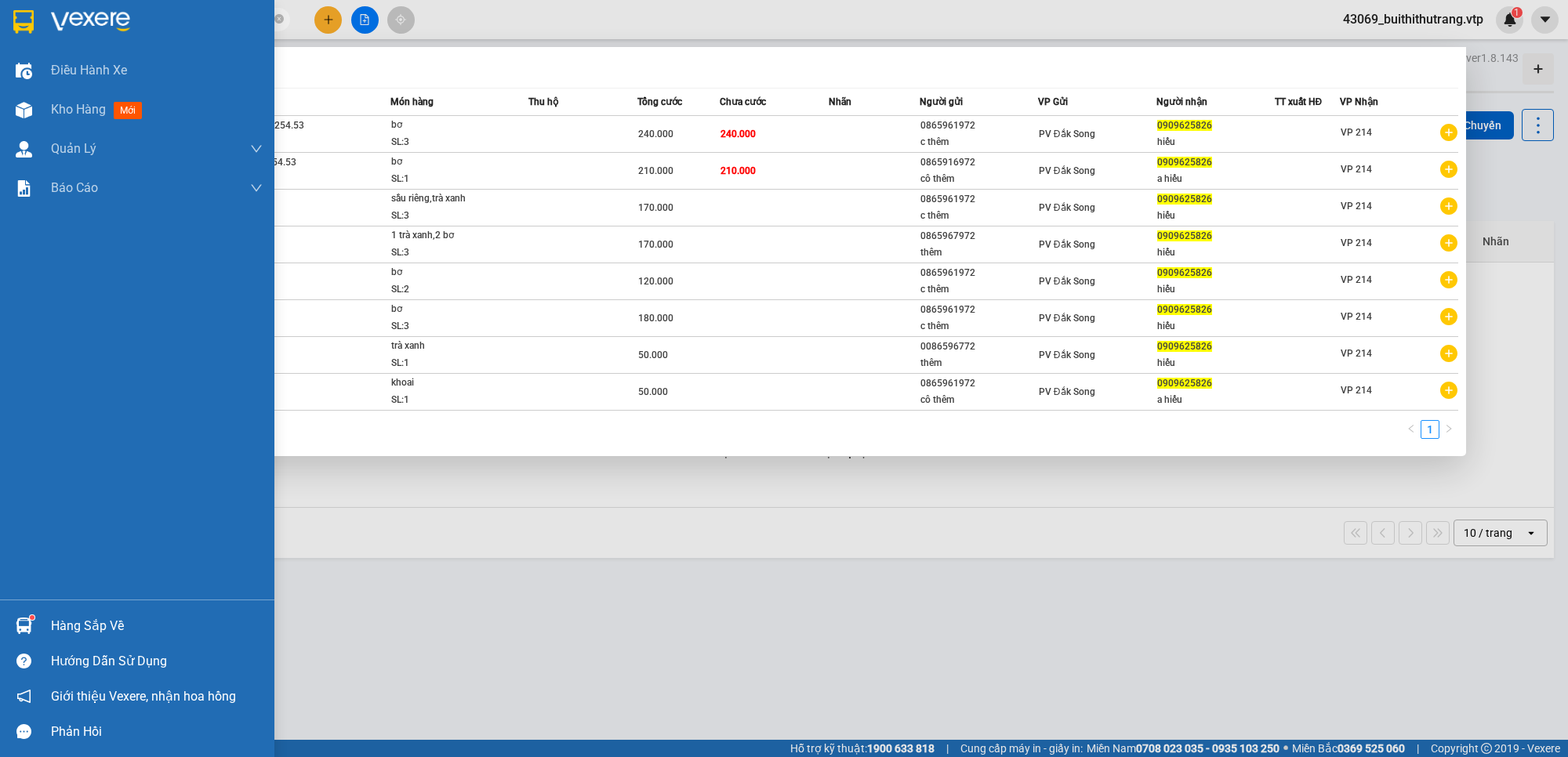
drag, startPoint x: 151, startPoint y: 17, endPoint x: 0, endPoint y: 20, distance: 151.0
click at [0, 20] on section "Kết quả tìm kiếm ( 8 ) Bộ lọc Mã ĐH Trạng thái Món hàng Thu hộ Tổng cước Chưa c…" at bounding box center [784, 378] width 1568 height 757
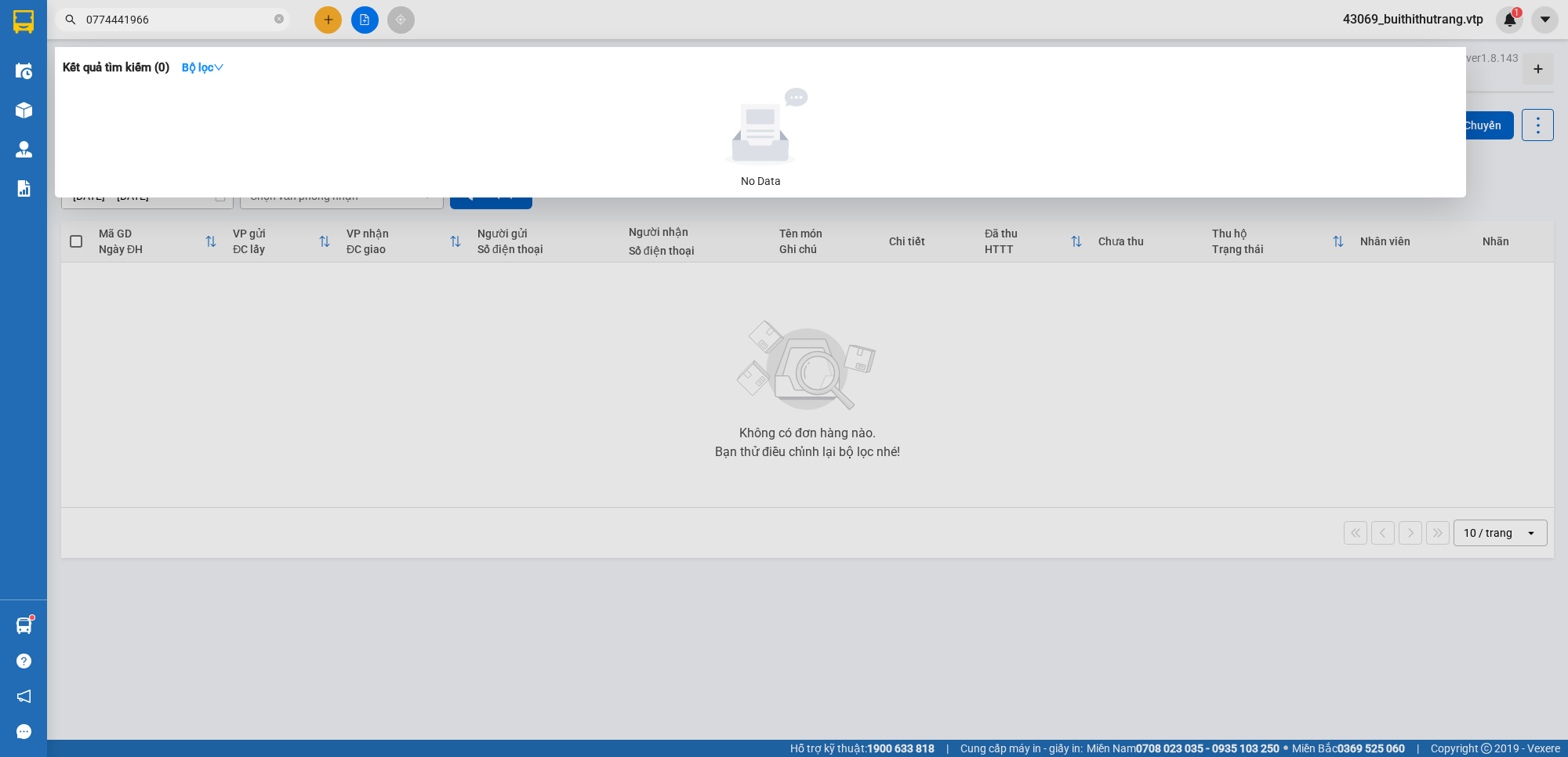
drag, startPoint x: 170, startPoint y: 19, endPoint x: 76, endPoint y: 33, distance: 95.0
click at [76, 33] on div "Kết quả tìm kiếm ( 0 ) Bộ lọc No Data 0774441966" at bounding box center [152, 19] width 305 height 27
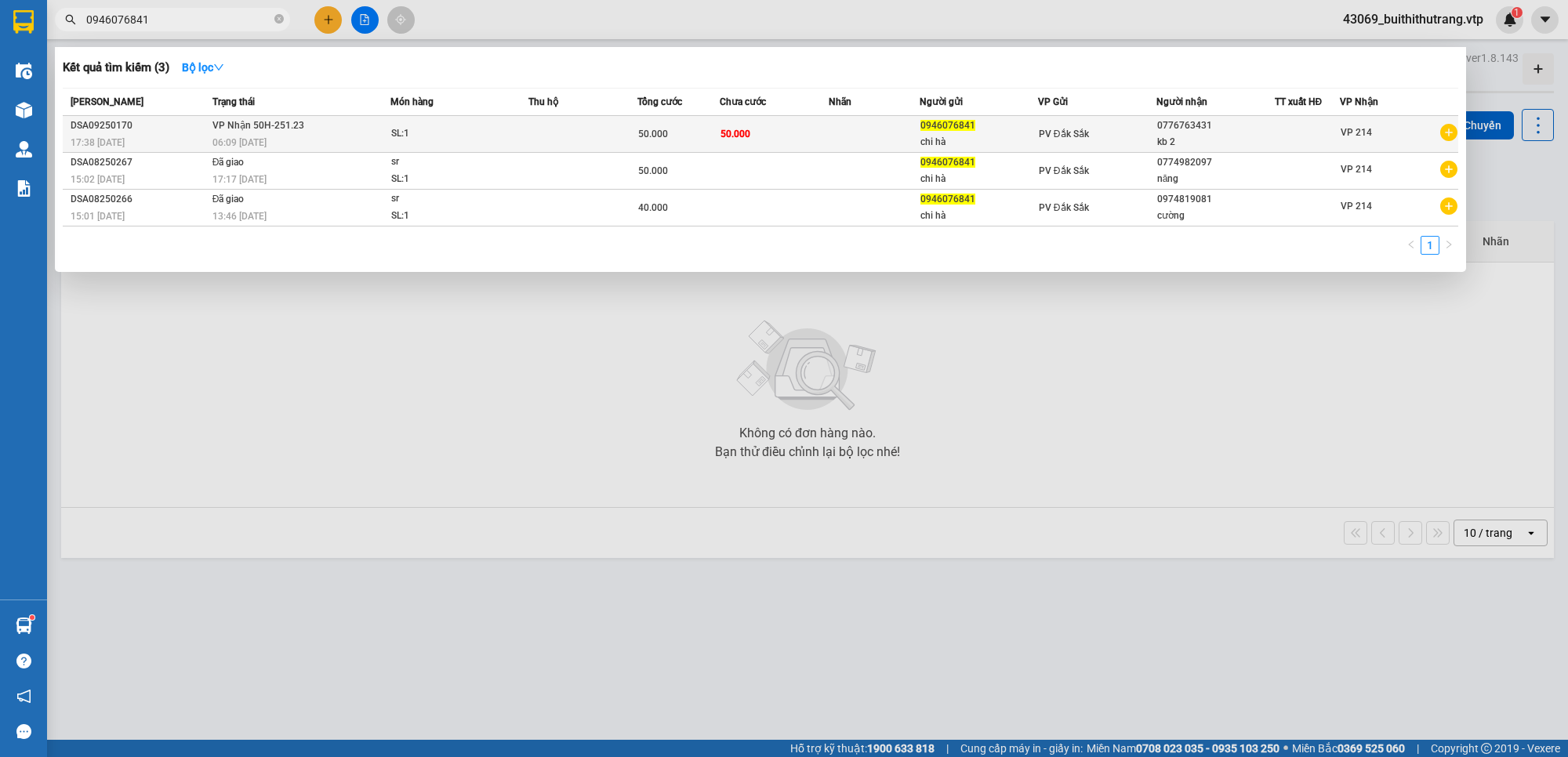
type input "0946076841"
click at [876, 144] on td at bounding box center [874, 134] width 91 height 37
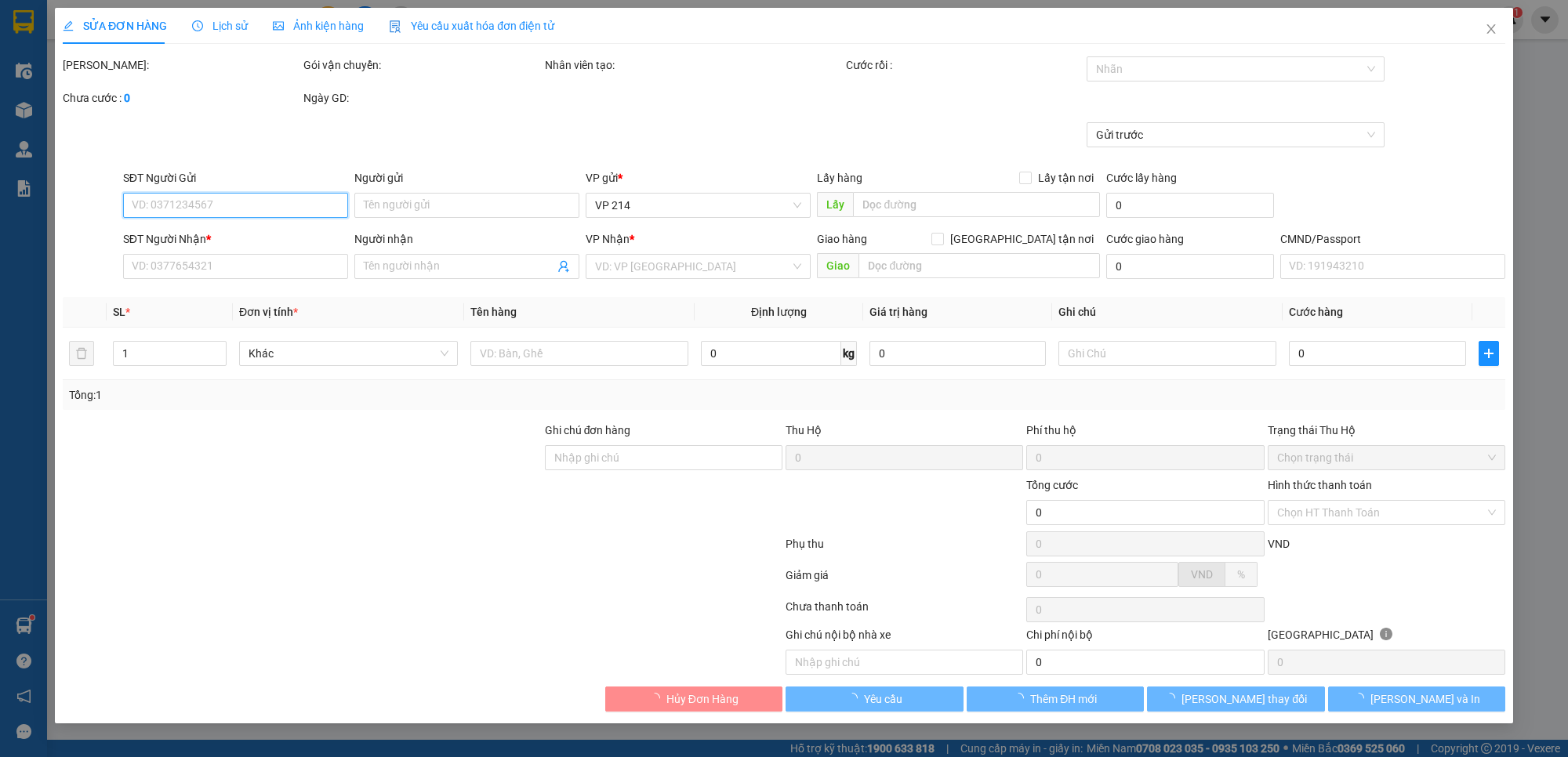
type input "2.500"
type input "0946076841"
type input "chi hà"
type input "0776763431"
type input "kb 2"
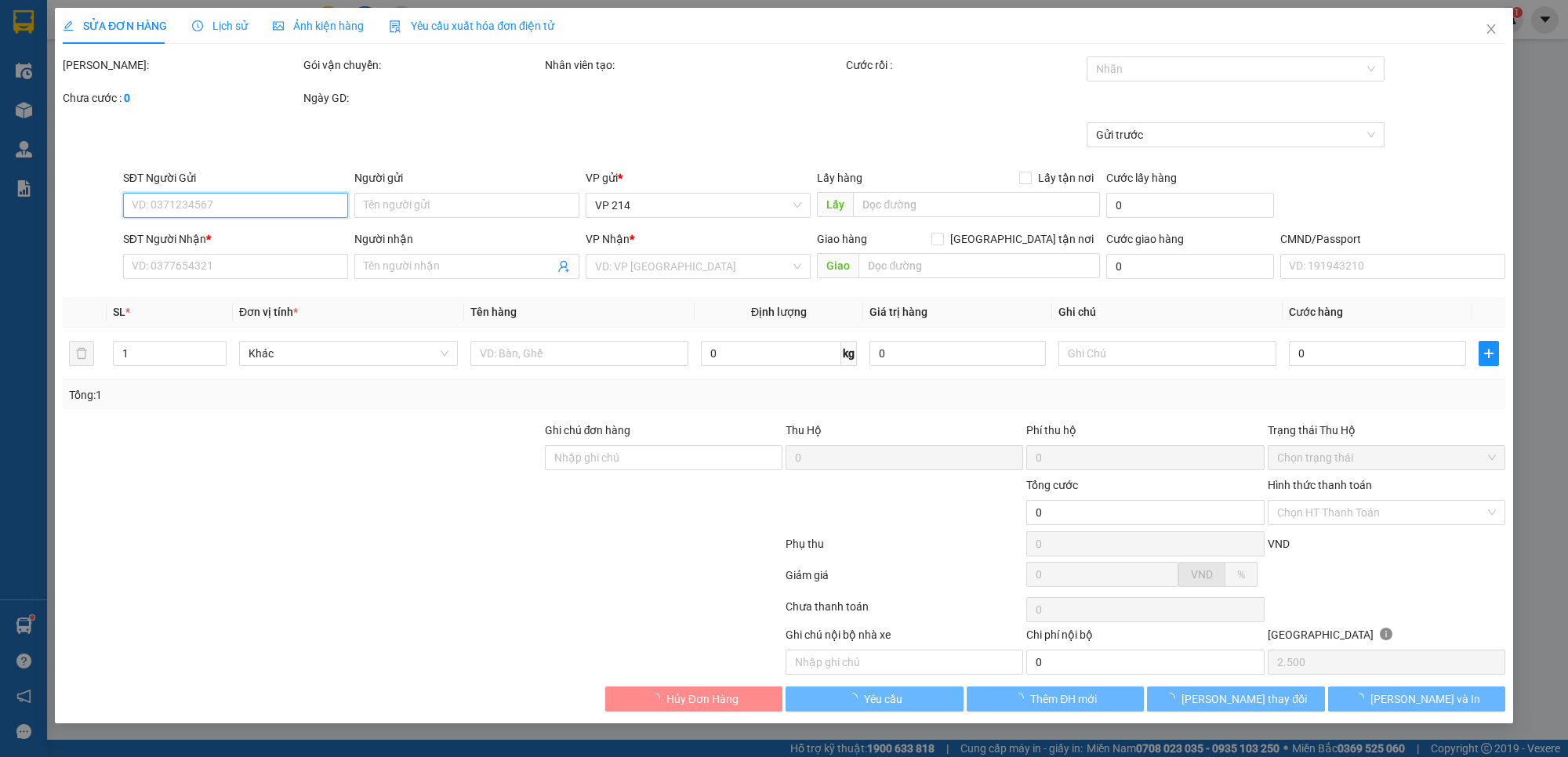
type input "50.000"
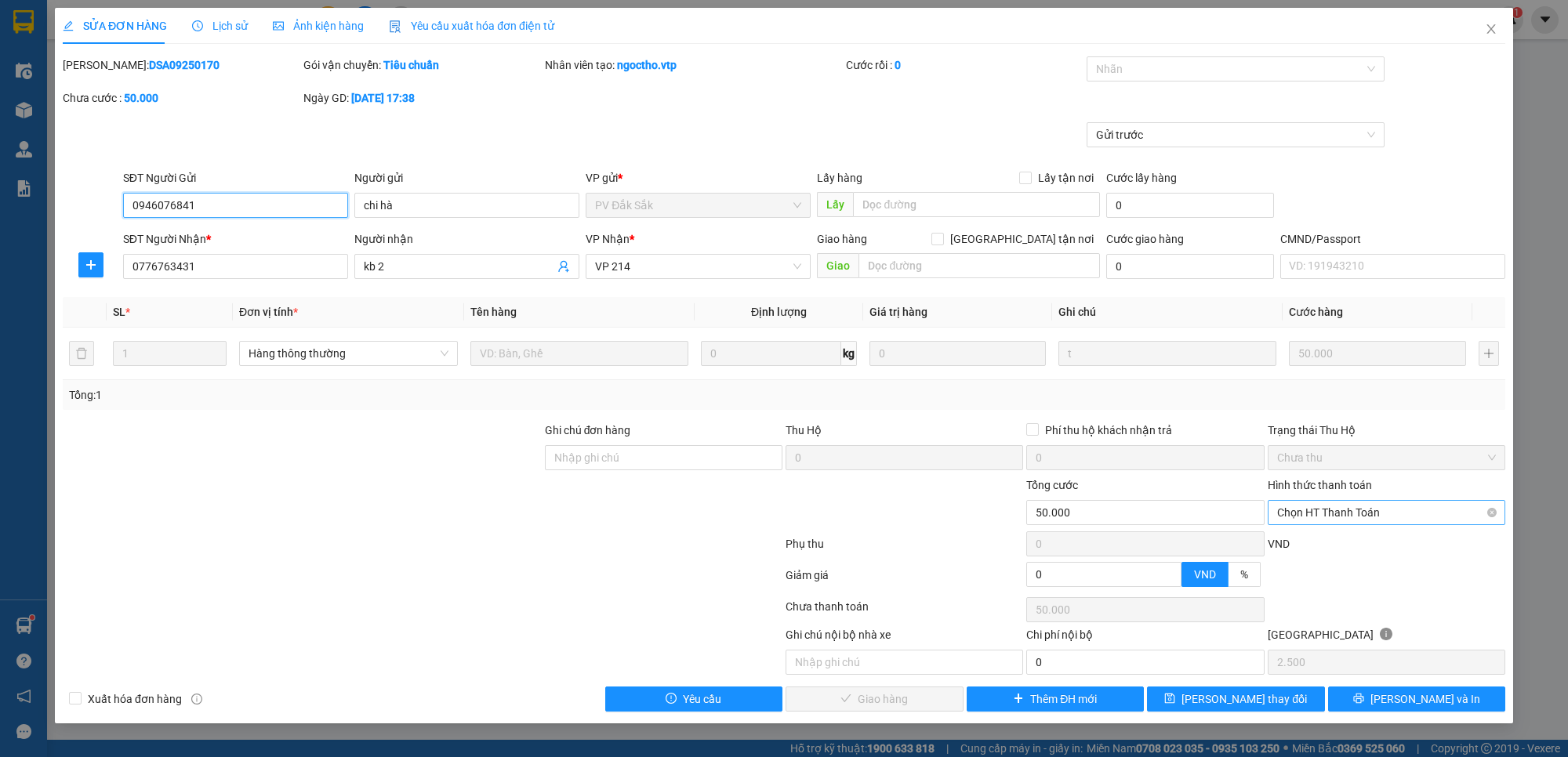
click at [1391, 508] on span "Chọn HT Thanh Toán" at bounding box center [1386, 513] width 219 height 24
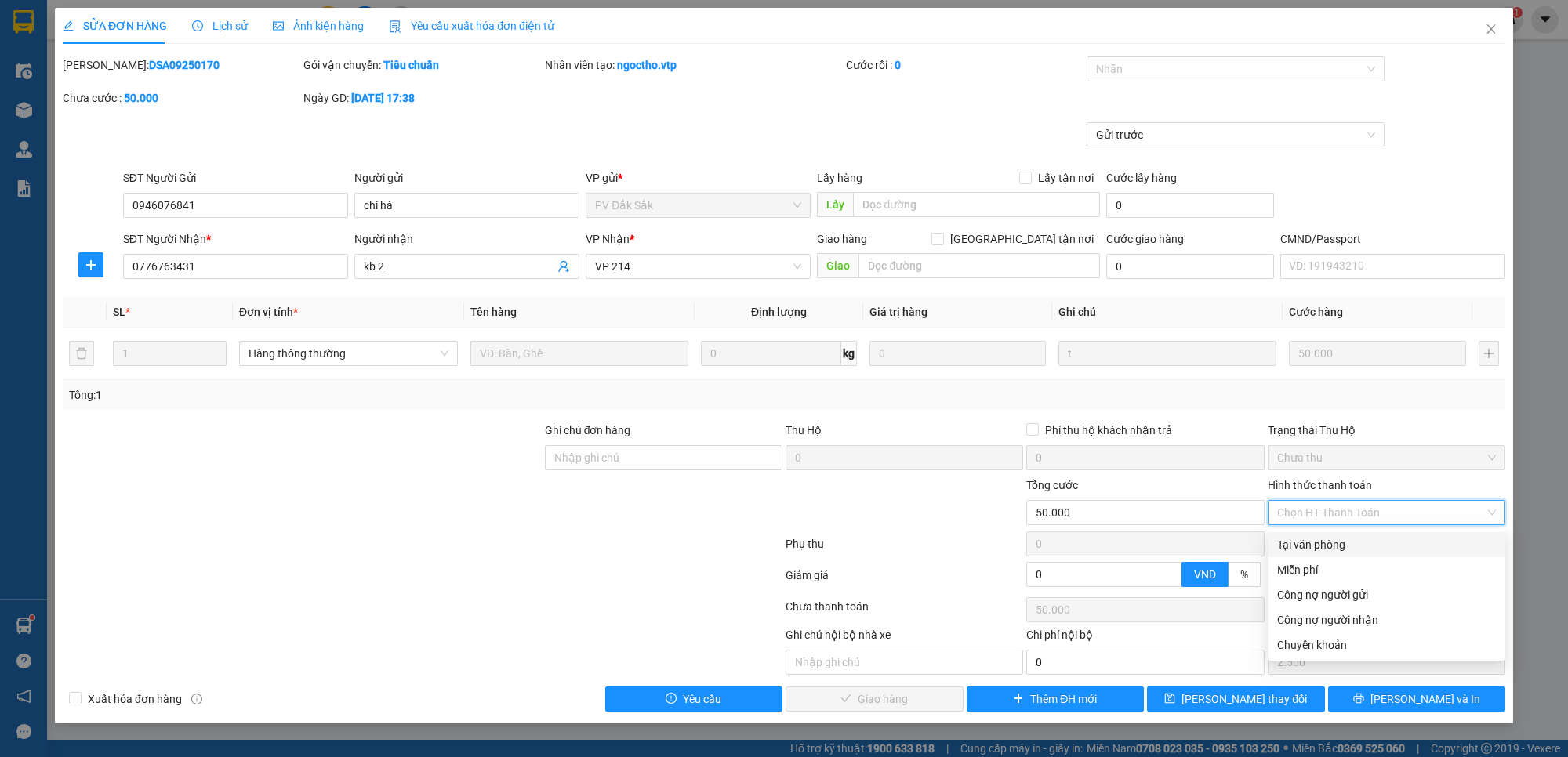
click at [1408, 546] on div "Tại văn phòng" at bounding box center [1386, 545] width 219 height 17
type input "0"
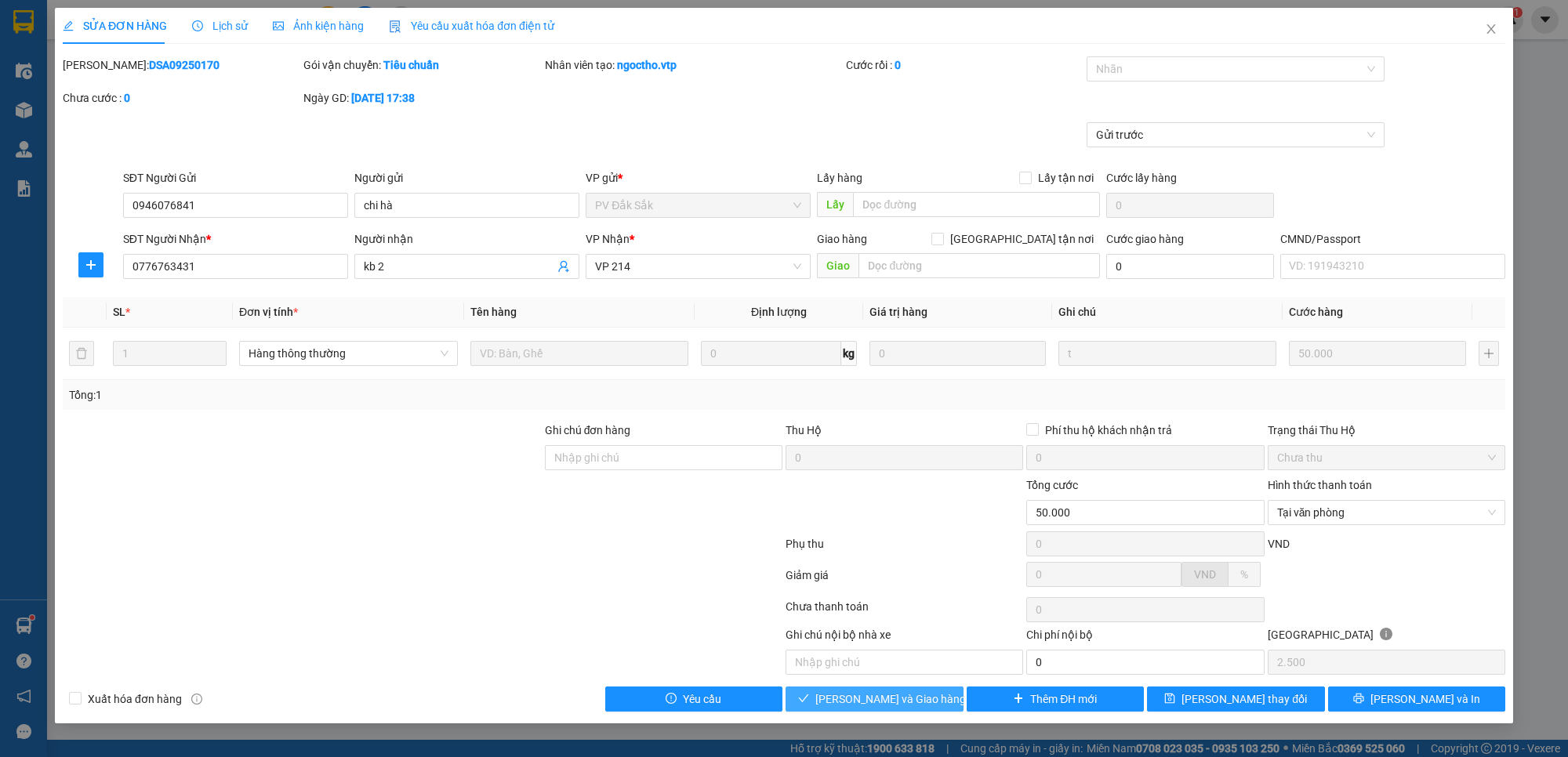
click at [935, 696] on button "[PERSON_NAME] và Giao hàng" at bounding box center [874, 699] width 178 height 25
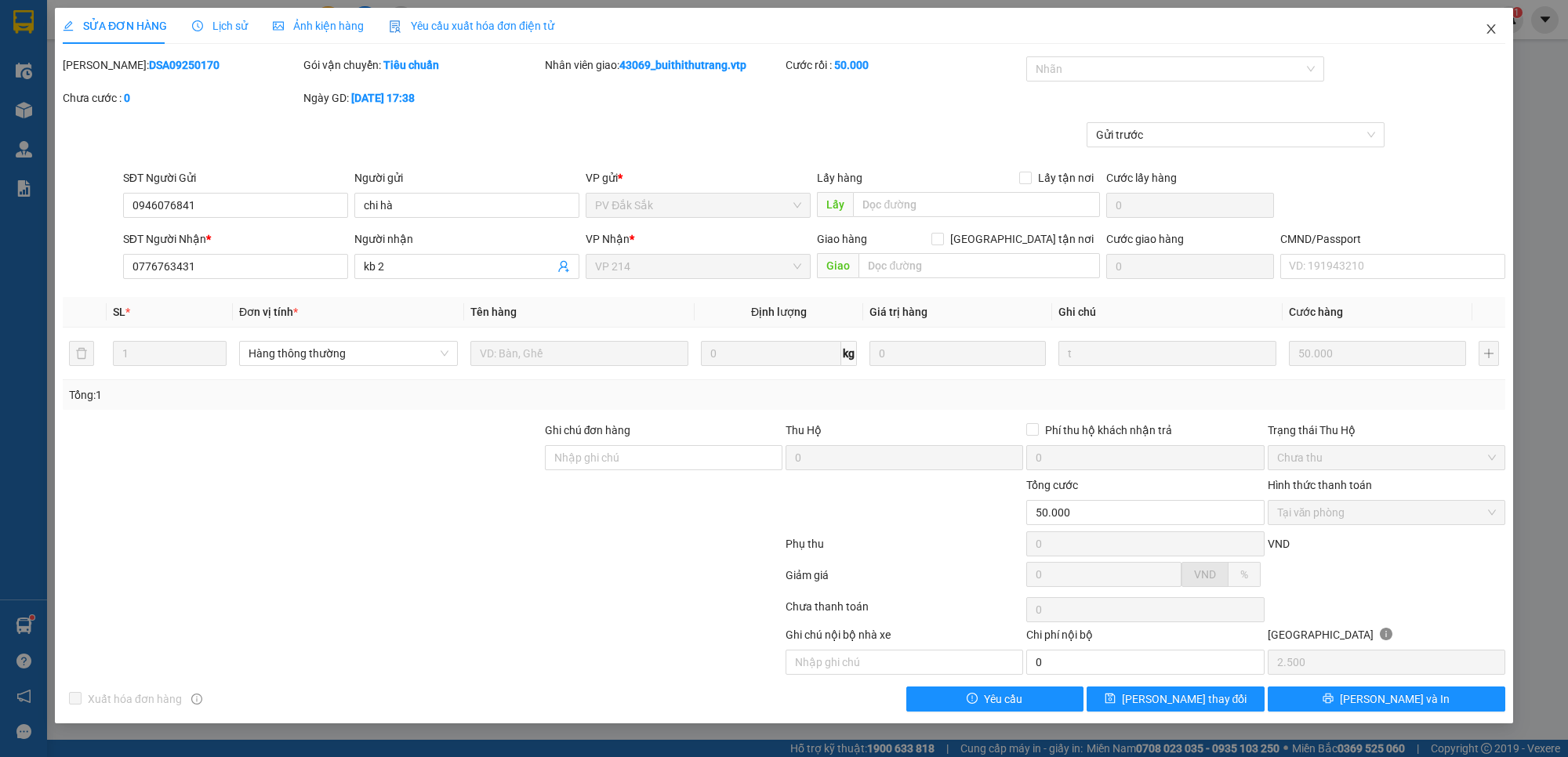
click at [1488, 28] on icon "close" at bounding box center [1490, 29] width 13 height 13
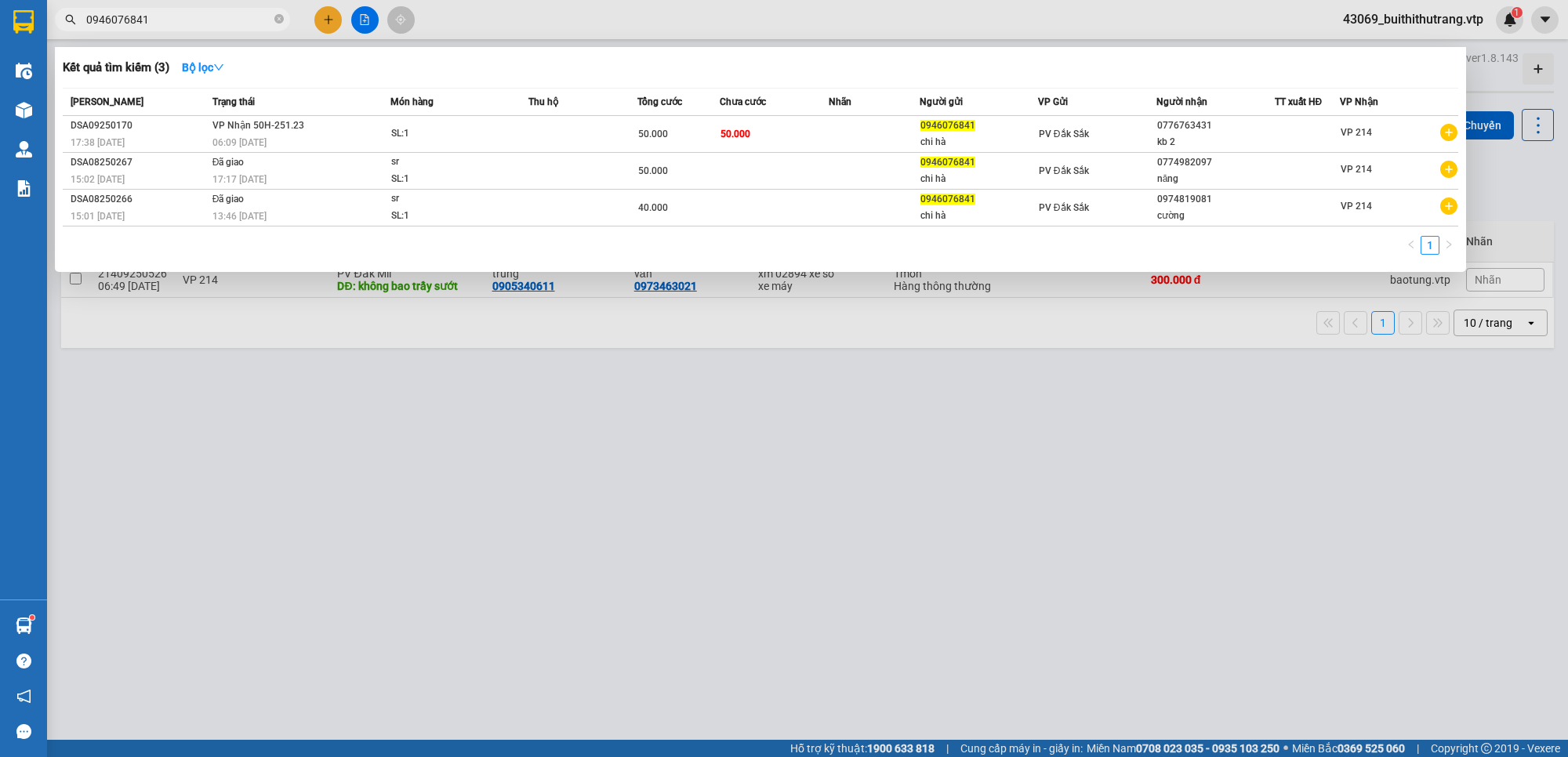
drag, startPoint x: 171, startPoint y: 25, endPoint x: 79, endPoint y: 21, distance: 92.1
click at [79, 21] on span "0946076841" at bounding box center [173, 19] width 235 height 24
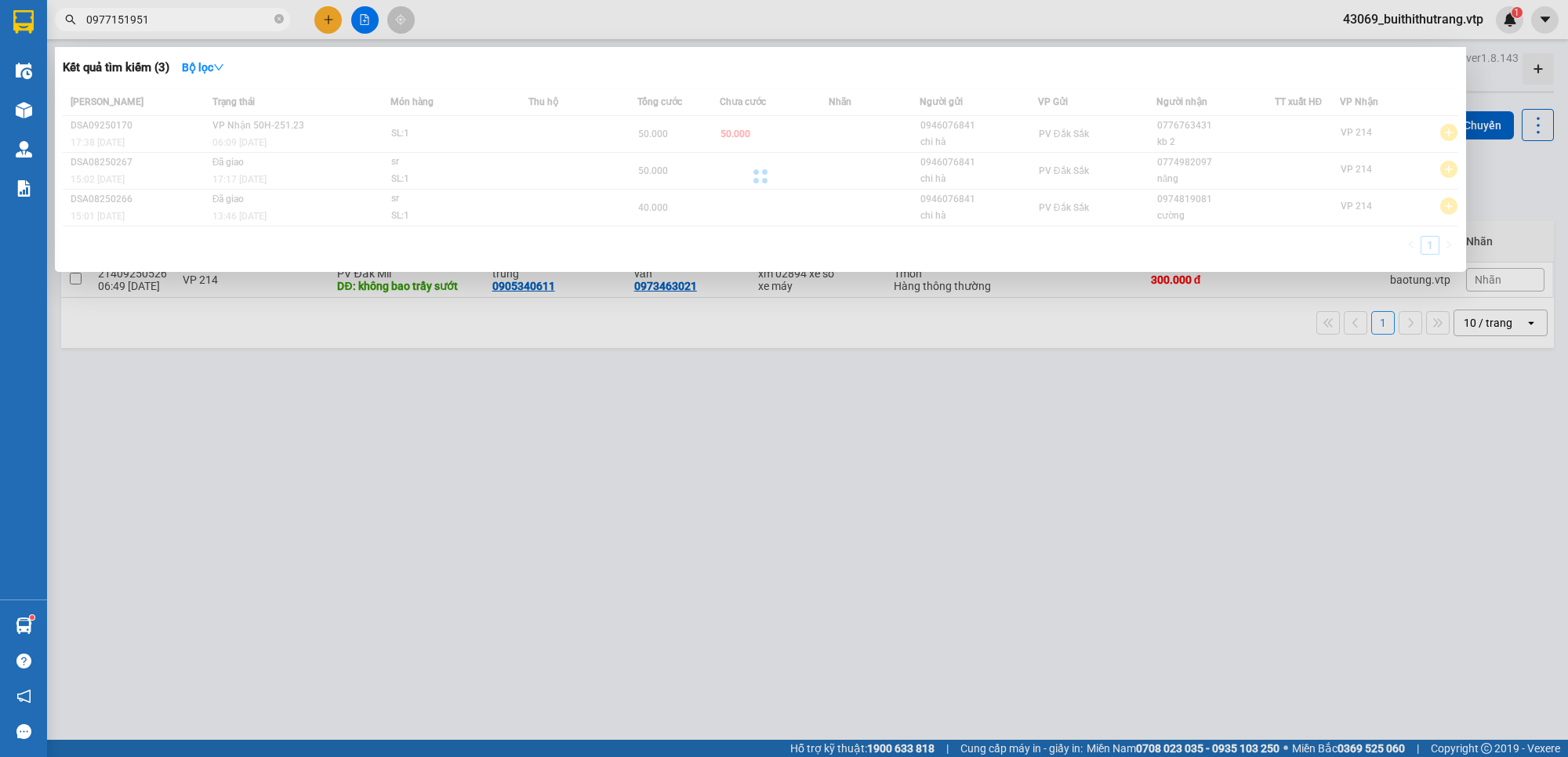
type input "0977151951"
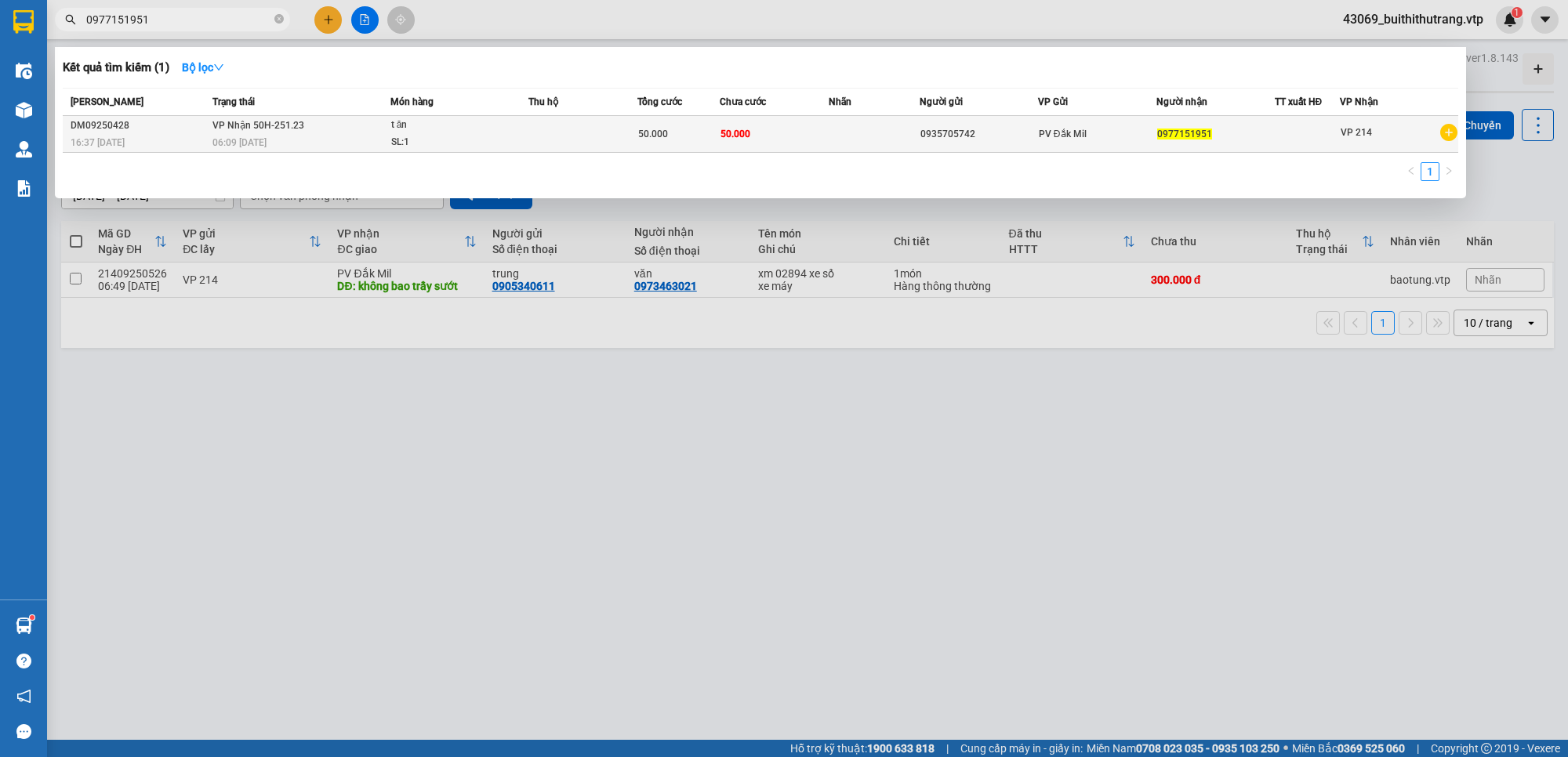
click at [463, 144] on div "SL: 1" at bounding box center [449, 142] width 118 height 17
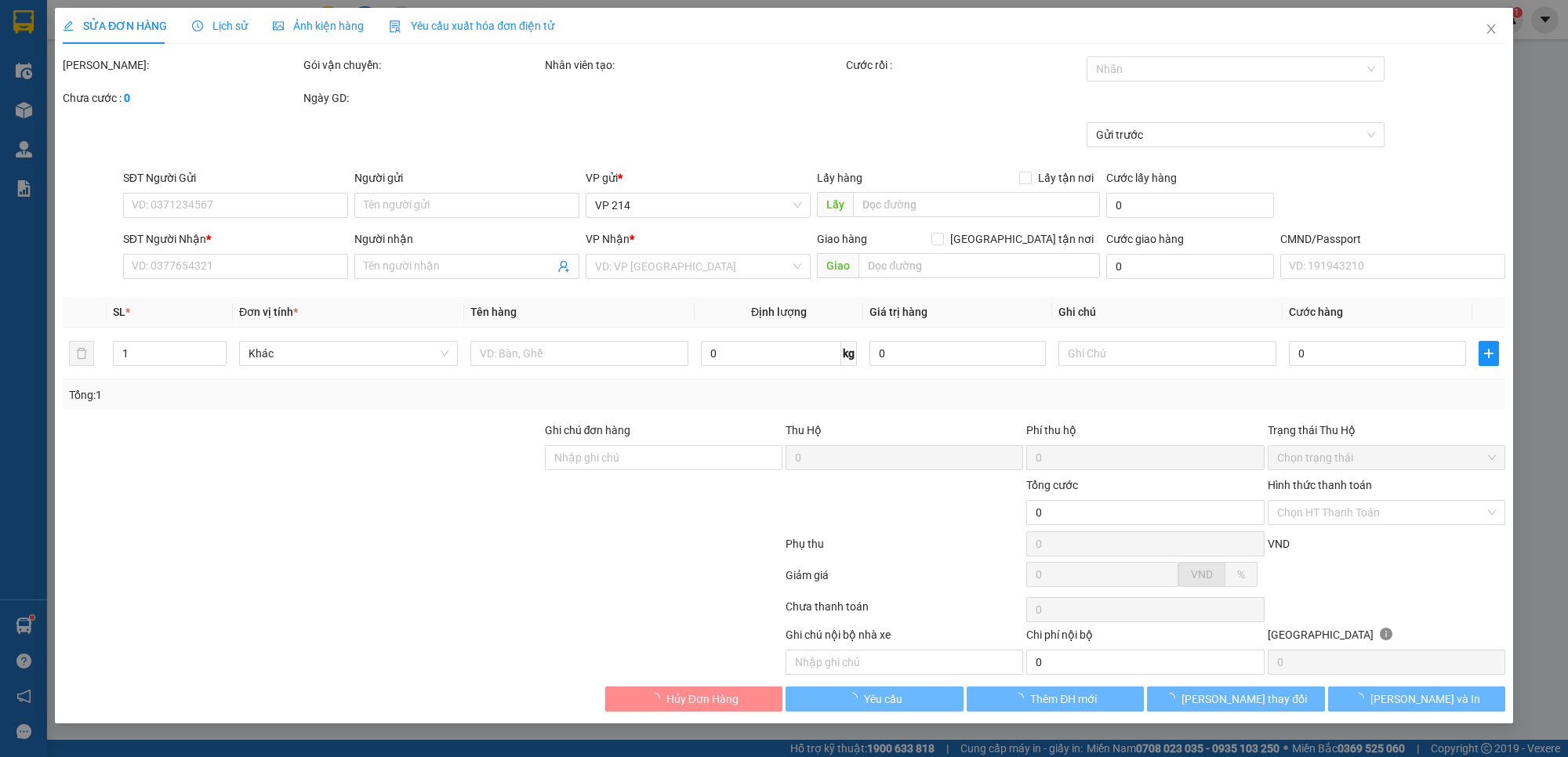
type input "2.500"
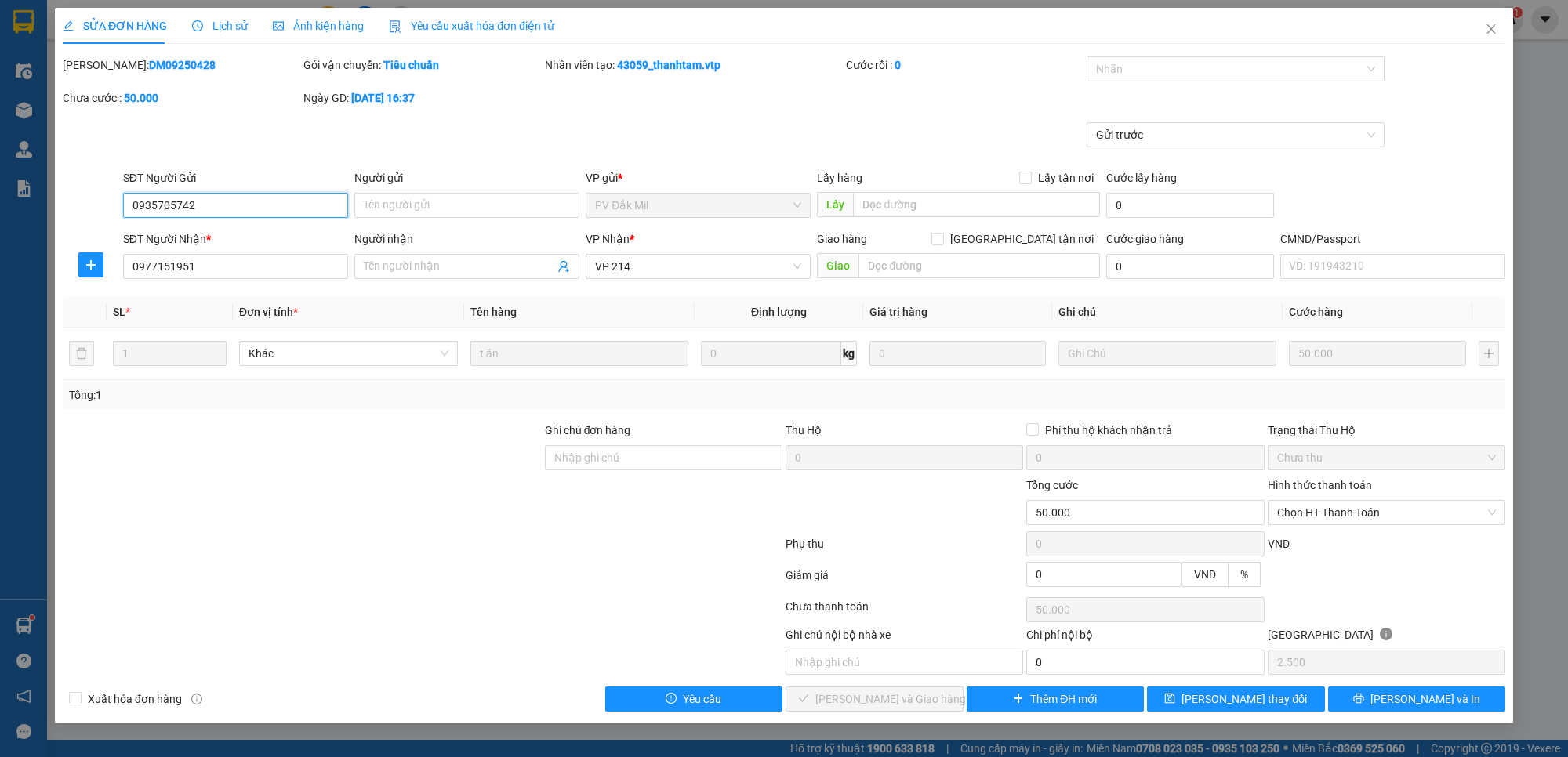
type input "0935705742"
type input "0977151951"
type input "50.000"
click at [1377, 510] on span "Chọn HT Thanh Toán" at bounding box center [1386, 513] width 219 height 24
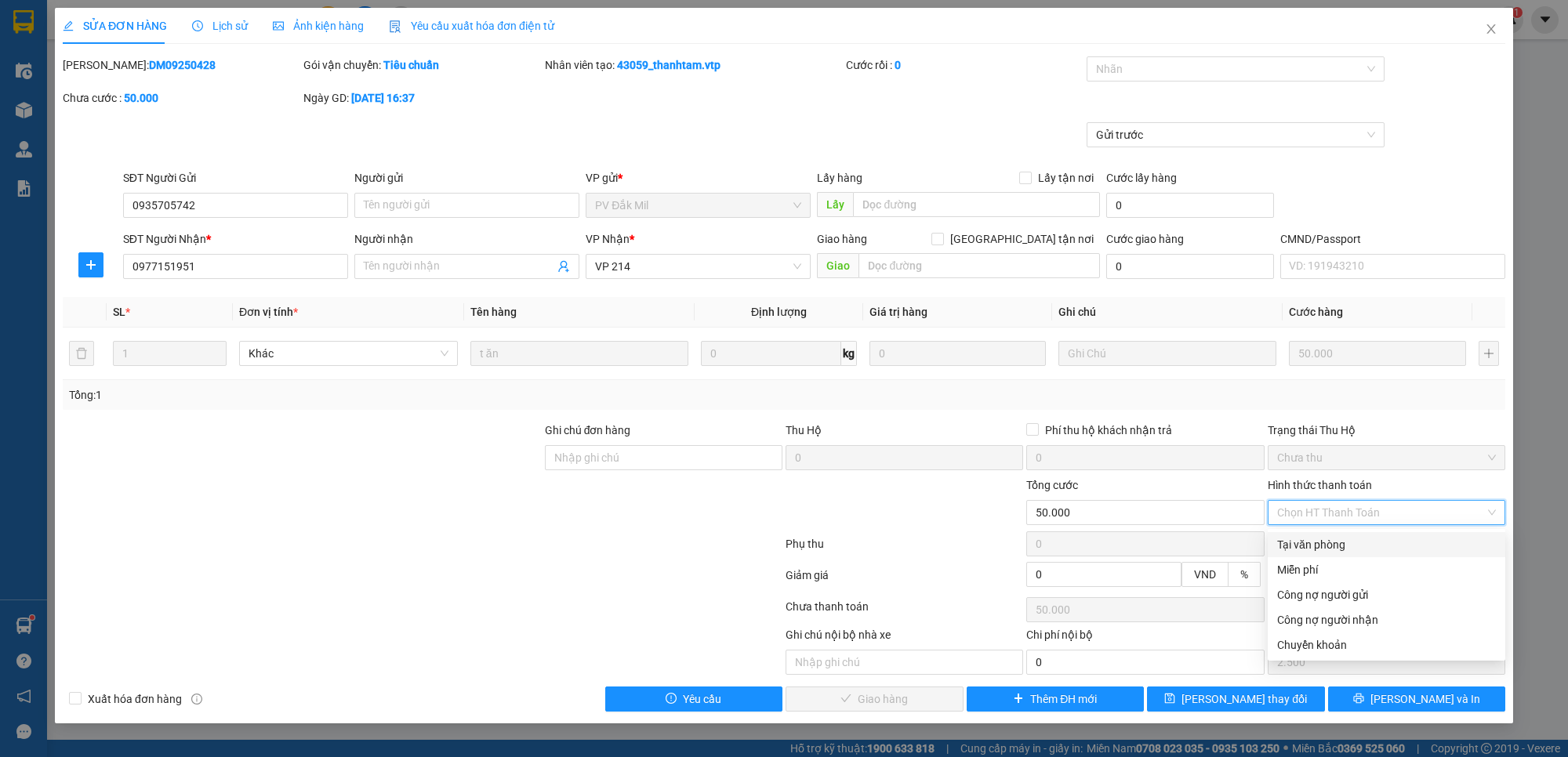
click at [1368, 549] on div "Tại văn phòng" at bounding box center [1386, 545] width 219 height 17
type input "0"
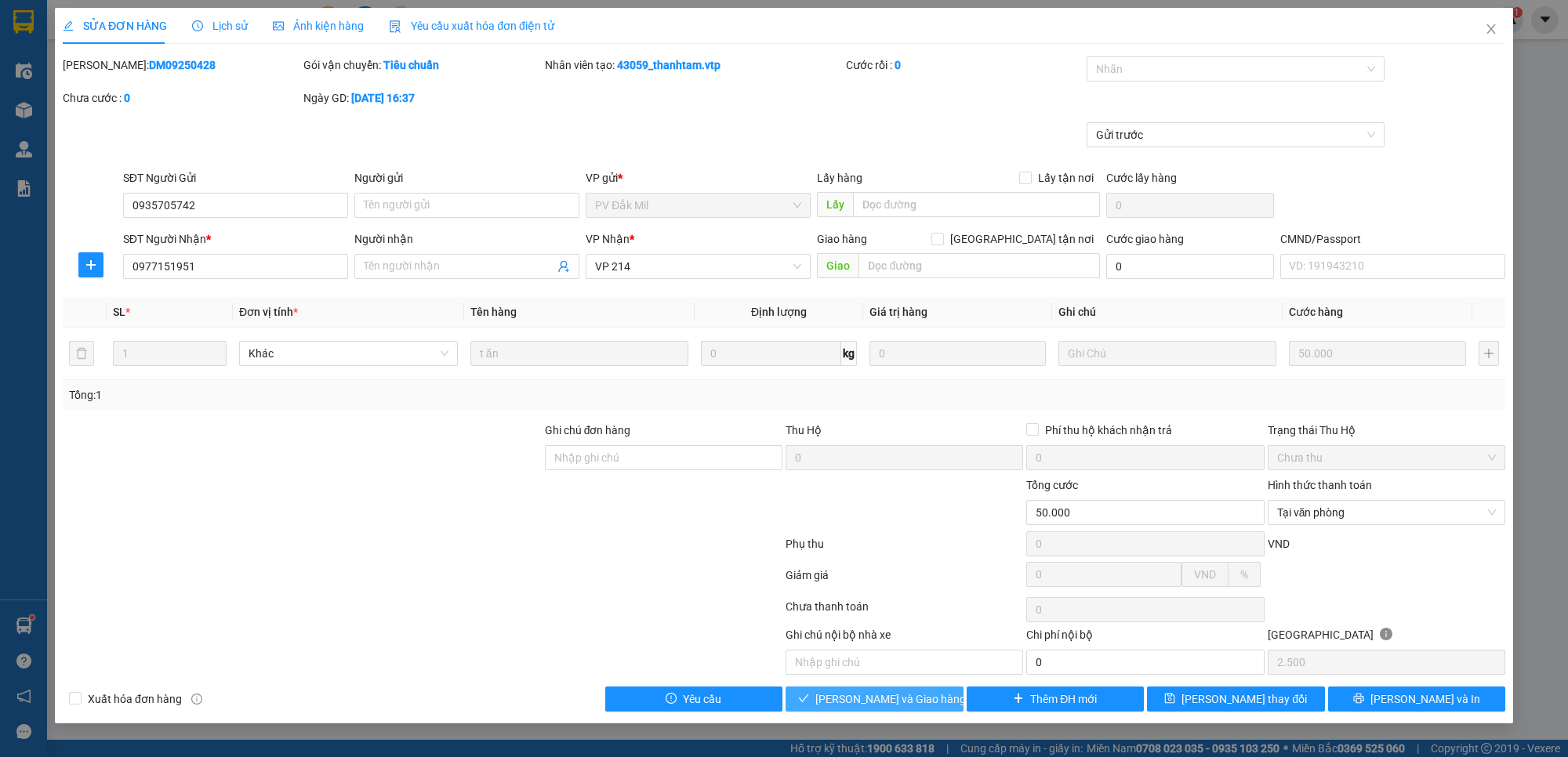
click at [909, 705] on span "[PERSON_NAME] và Giao hàng" at bounding box center [891, 699] width 151 height 17
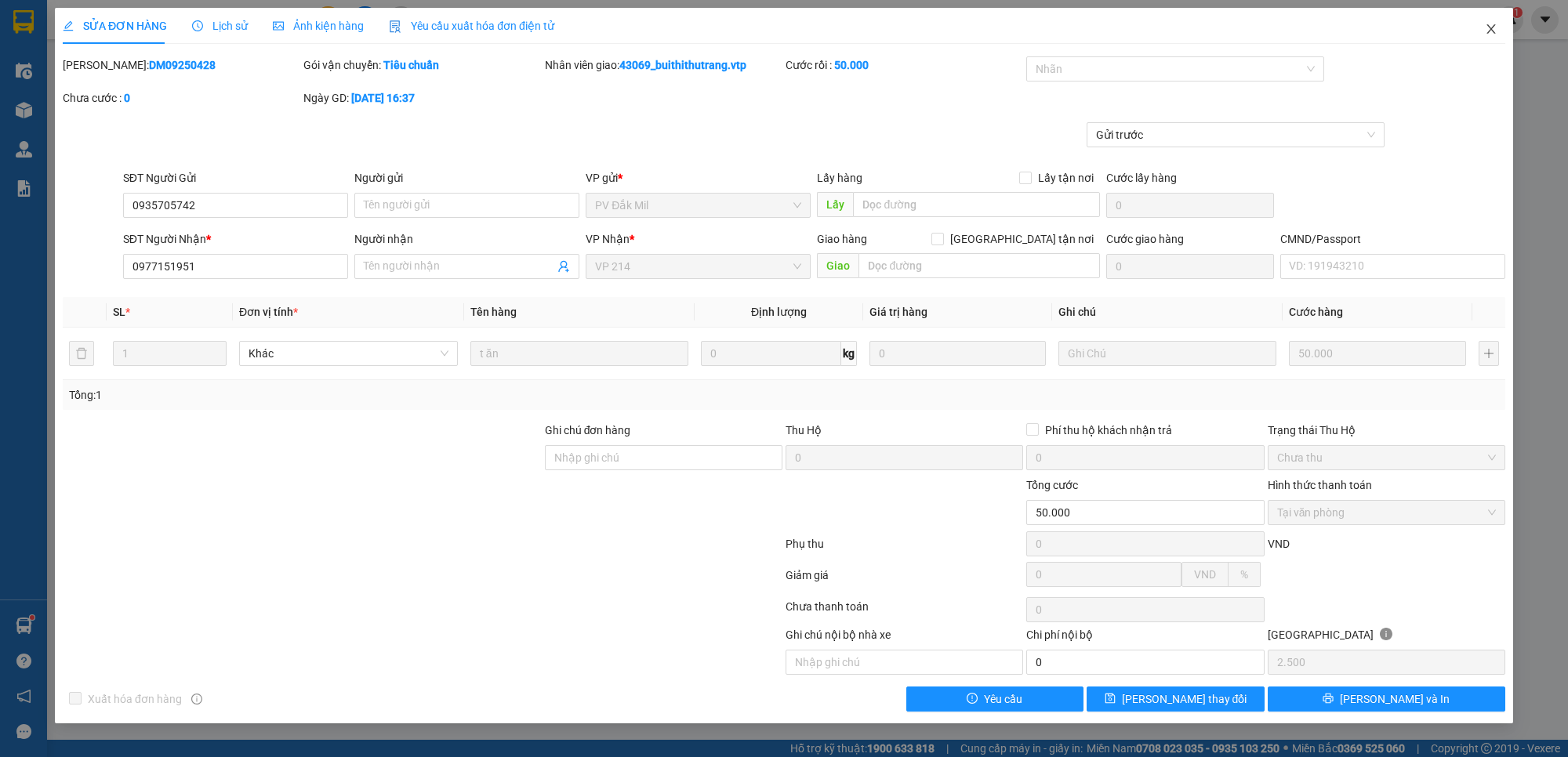
click at [1491, 28] on icon "close" at bounding box center [1490, 29] width 8 height 9
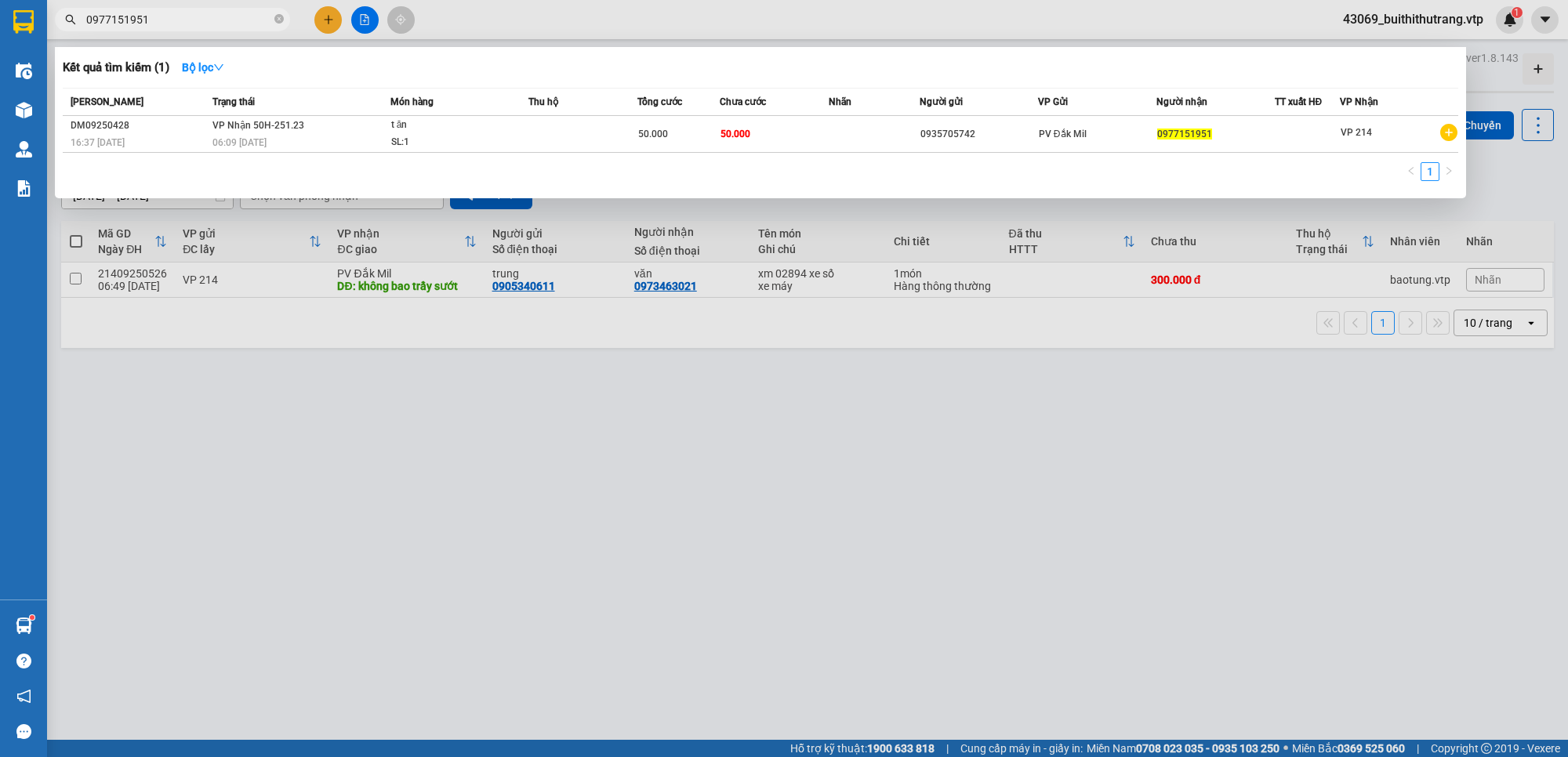
drag, startPoint x: 167, startPoint y: 14, endPoint x: 74, endPoint y: 31, distance: 94.5
click at [74, 31] on div "Kết quả tìm kiếm ( 1 ) Bộ lọc Mã ĐH Trạng thái Món hàng Thu hộ Tổng cước Chưa c…" at bounding box center [152, 19] width 305 height 27
type input "0368890037"
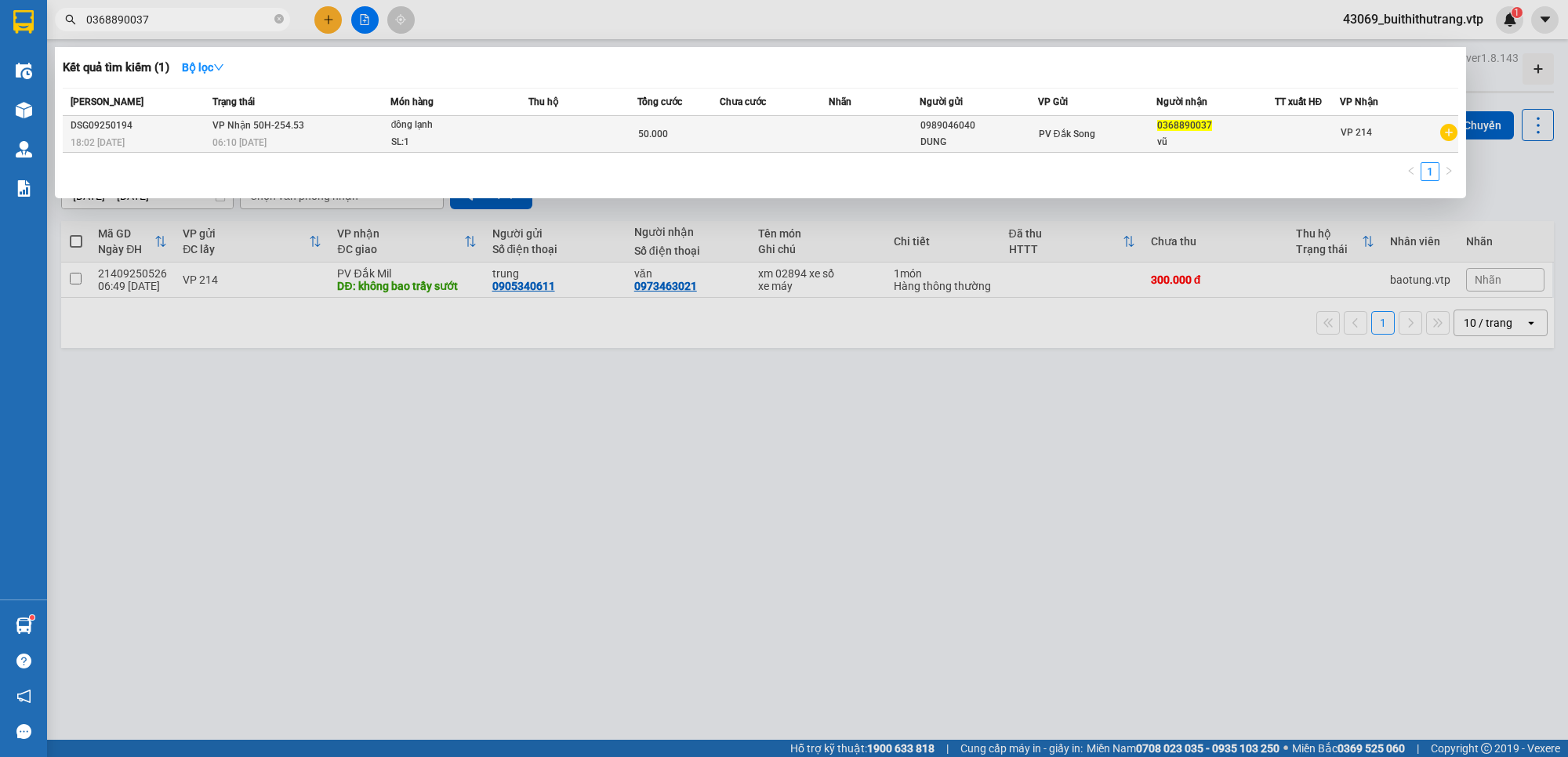
click at [1119, 141] on div "PV Đắk Song" at bounding box center [1097, 134] width 117 height 17
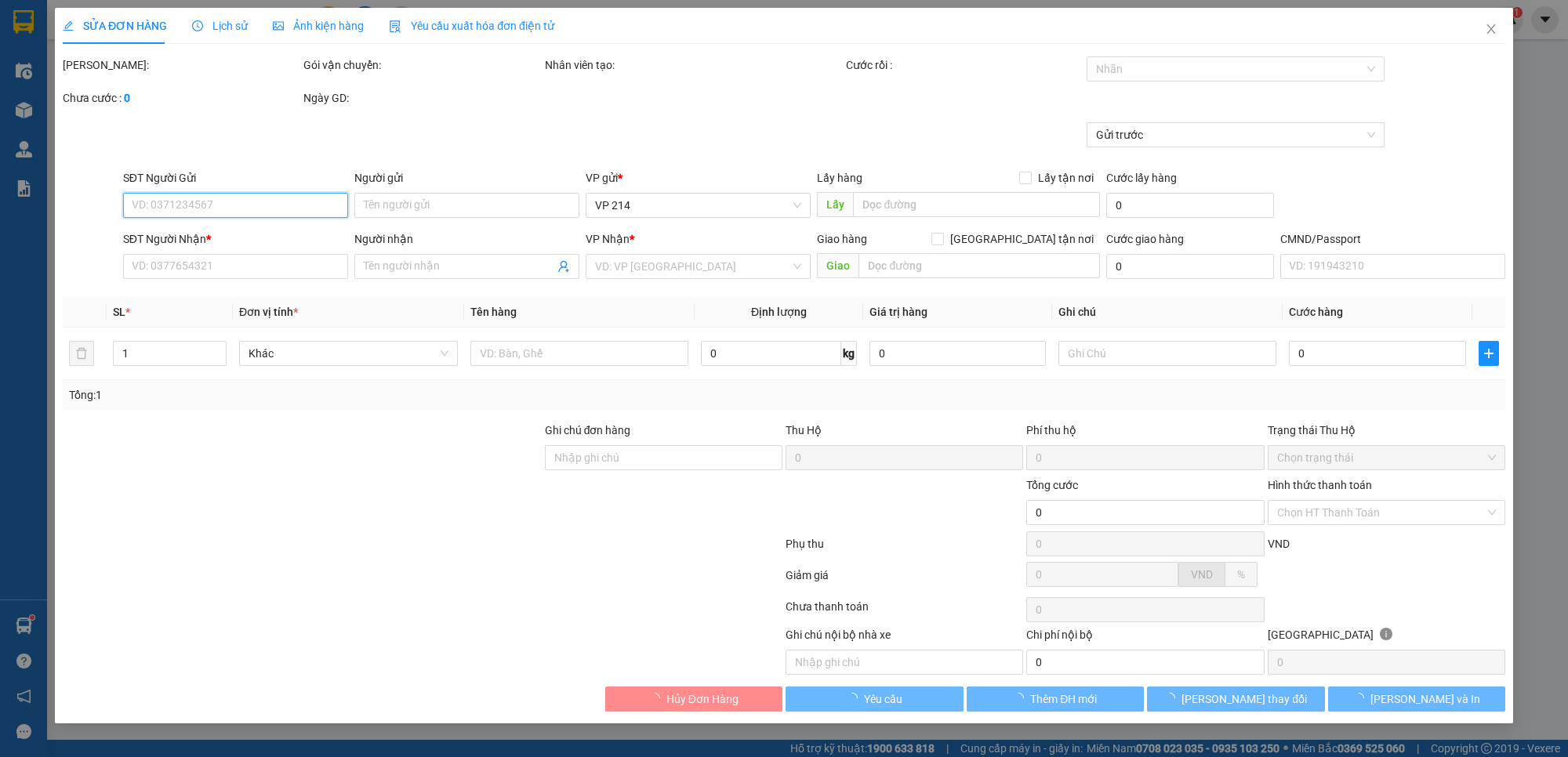
type input "0989046040"
type input "DUNG"
type input "0368890037"
type input "vũ"
type input "50.000"
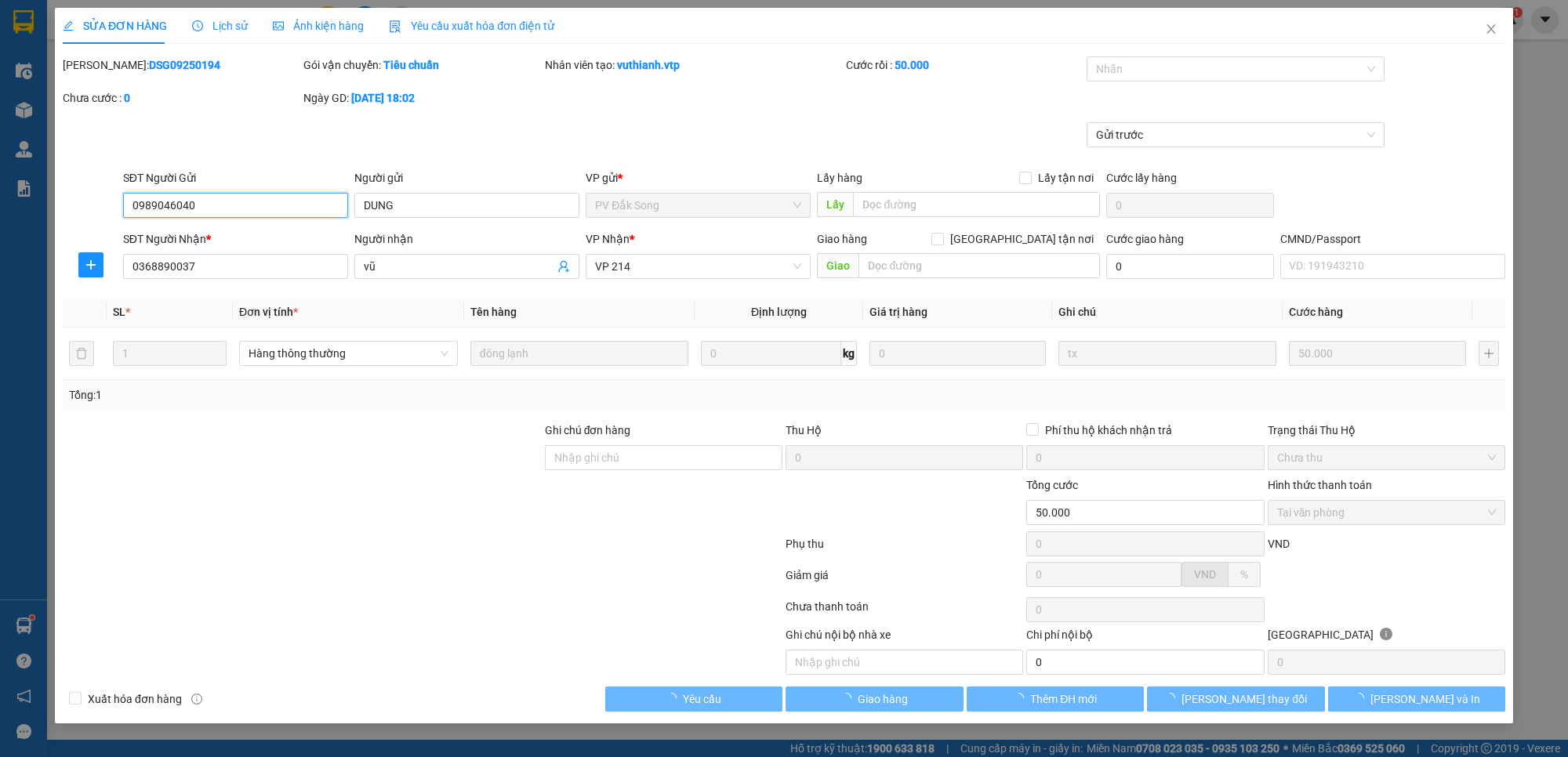
type input "2.500"
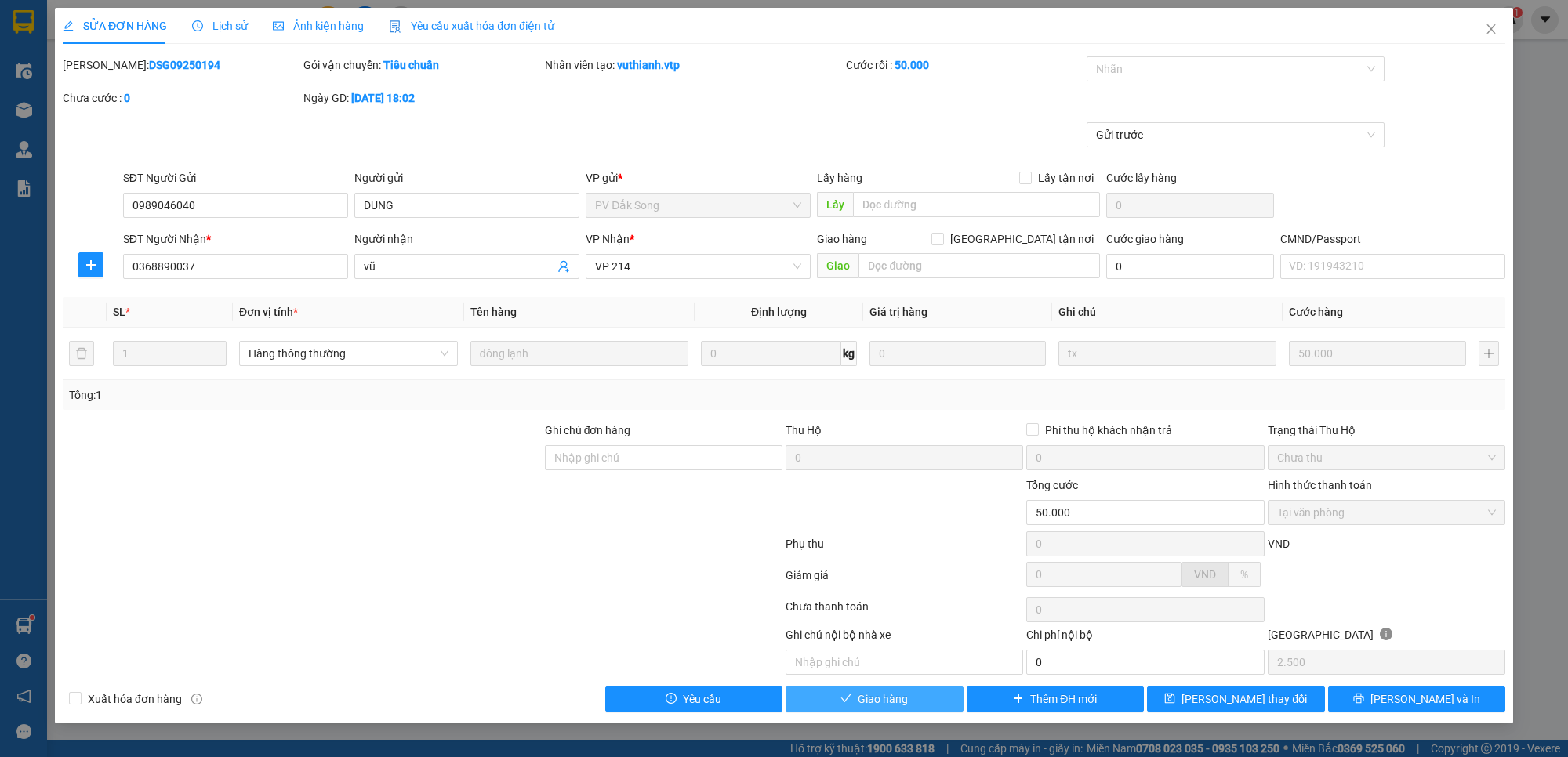
click at [882, 705] on span "Giao hàng" at bounding box center [882, 699] width 50 height 17
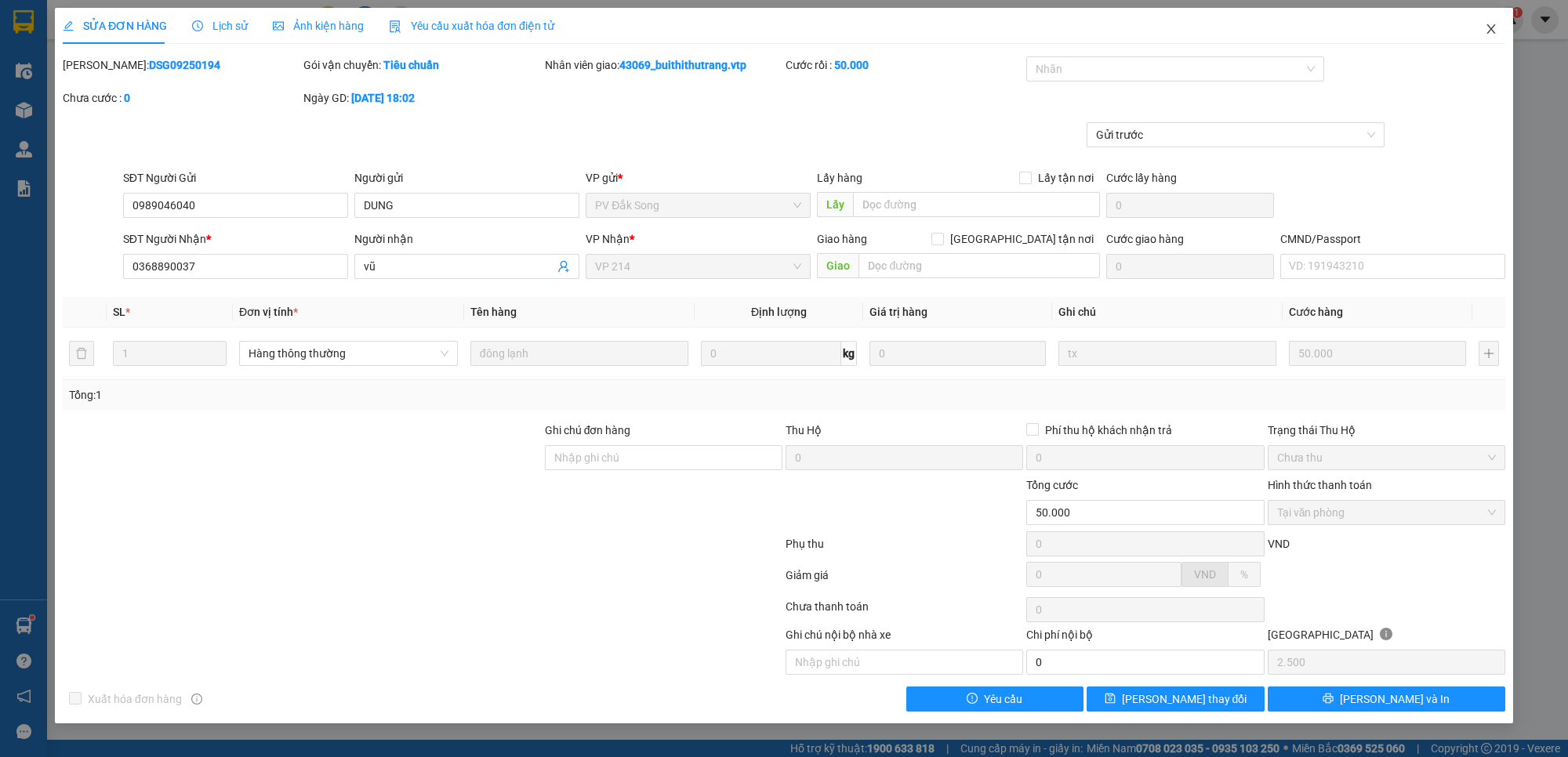
click at [1492, 25] on icon "close" at bounding box center [1490, 29] width 13 height 13
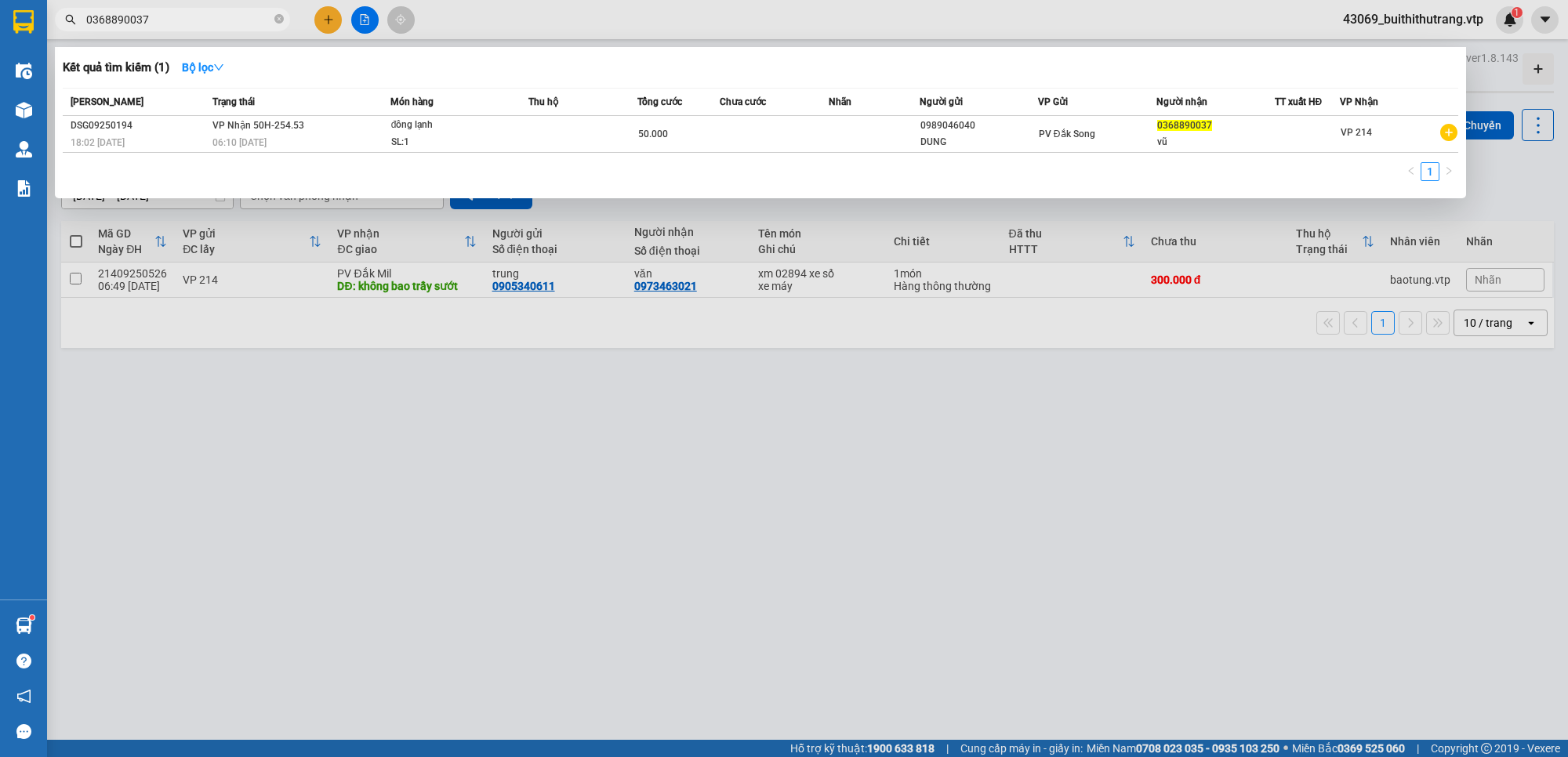
drag, startPoint x: 162, startPoint y: 24, endPoint x: 69, endPoint y: 22, distance: 93.0
click at [74, 20] on div "0368890037" at bounding box center [152, 19] width 305 height 24
type input "0965943835"
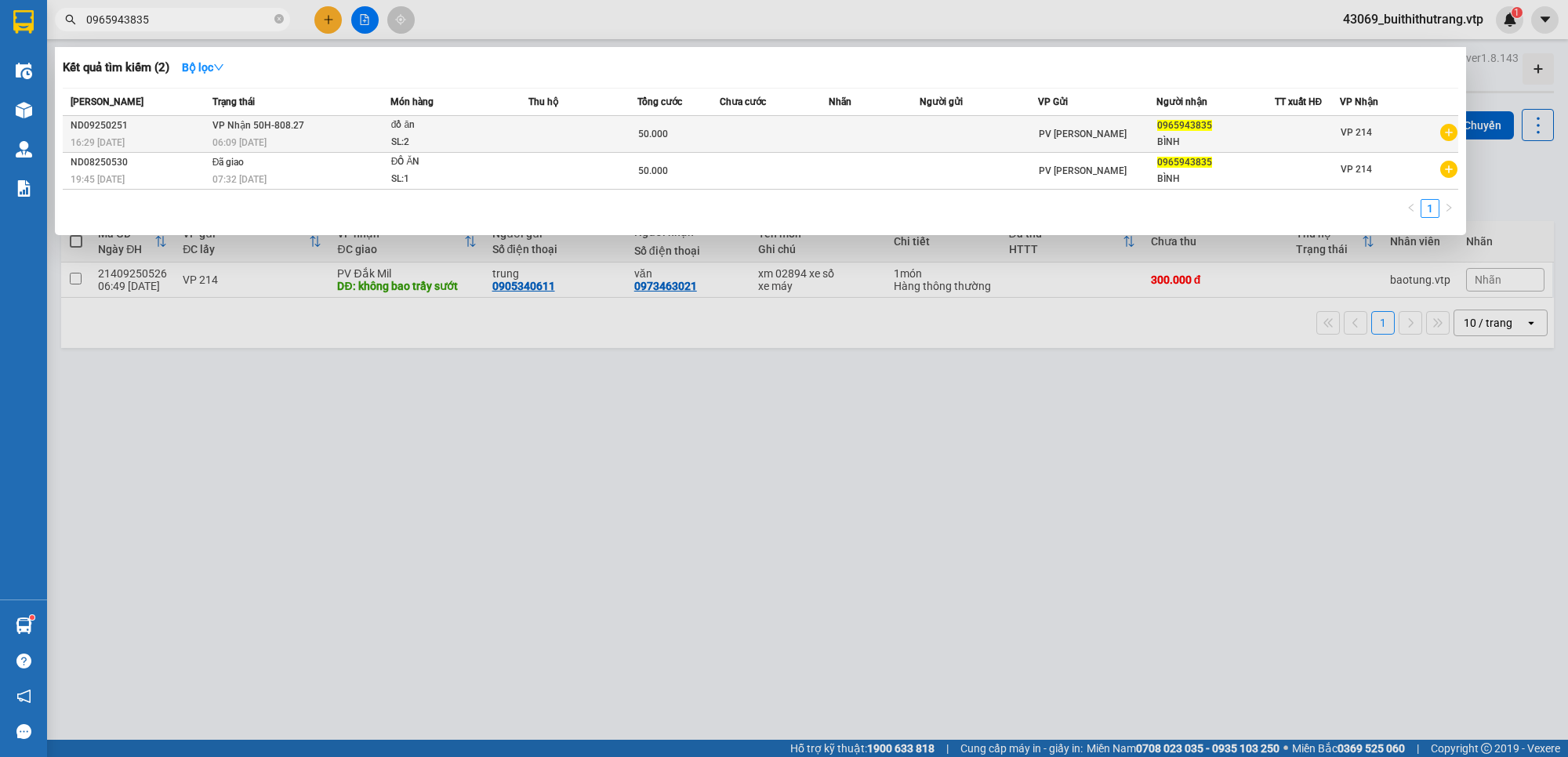
click at [787, 143] on td at bounding box center [774, 134] width 109 height 37
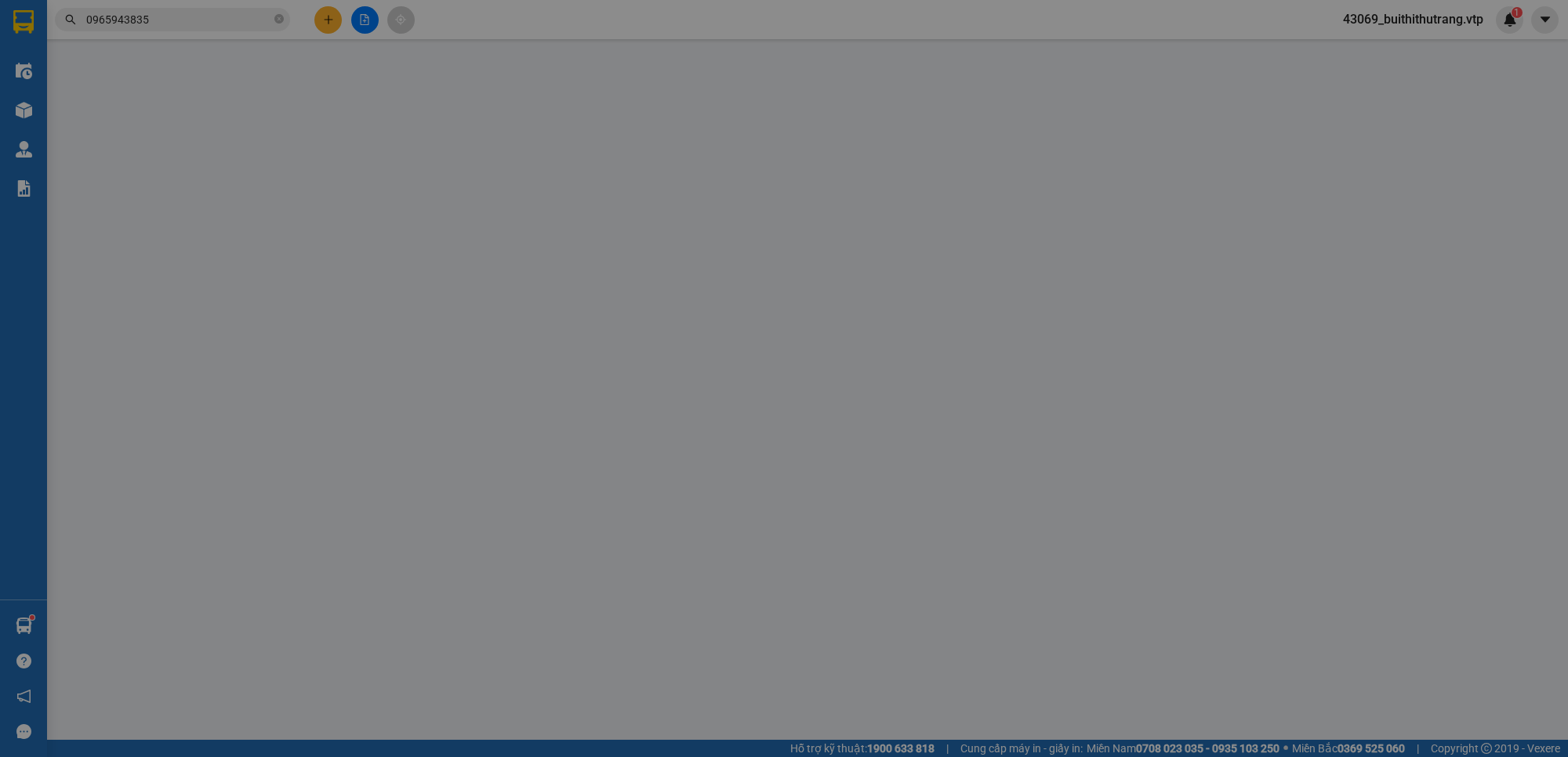
type input "0965943835"
type input "BÌNH"
type input "50.000"
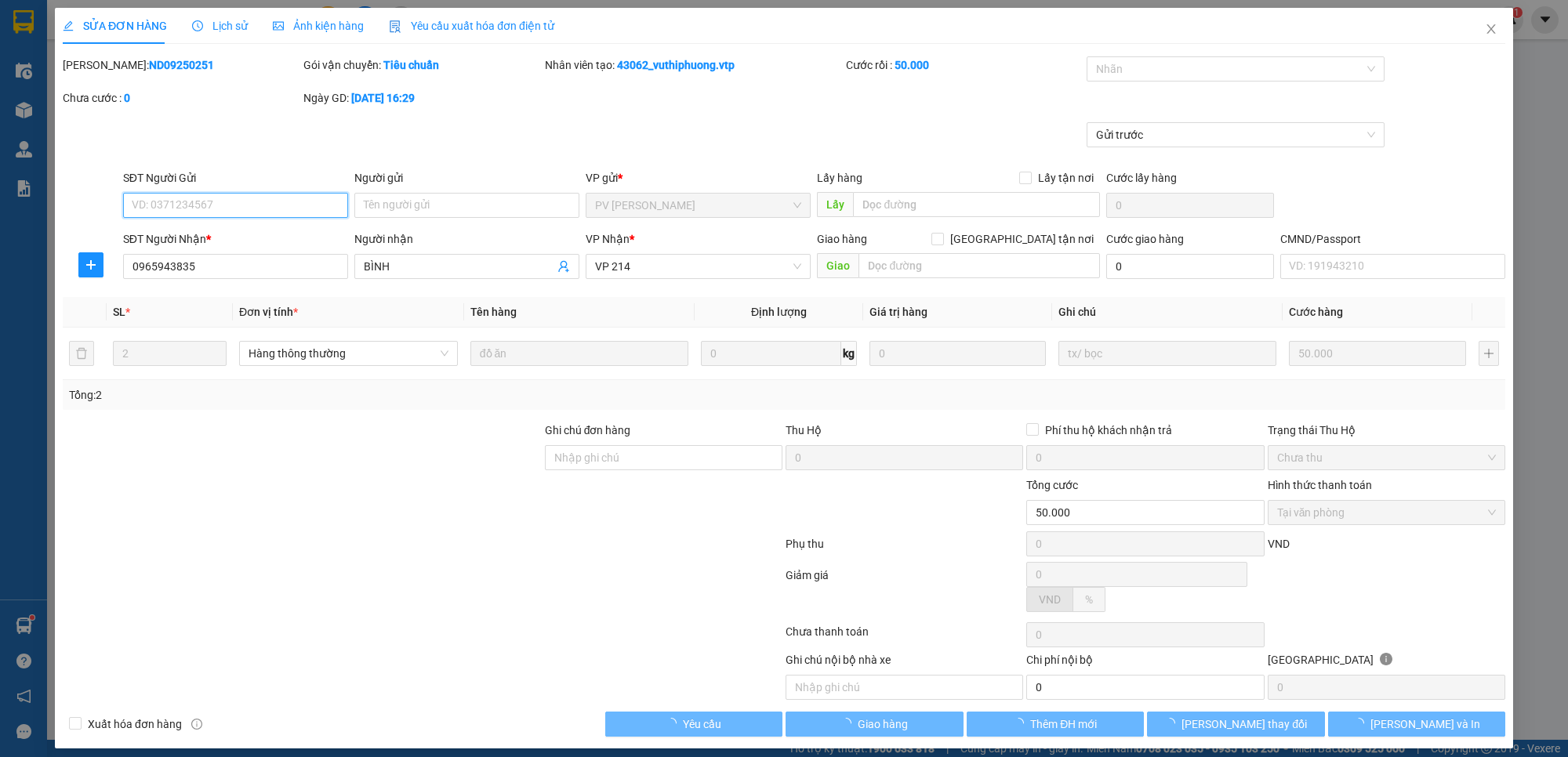
type input "2.500"
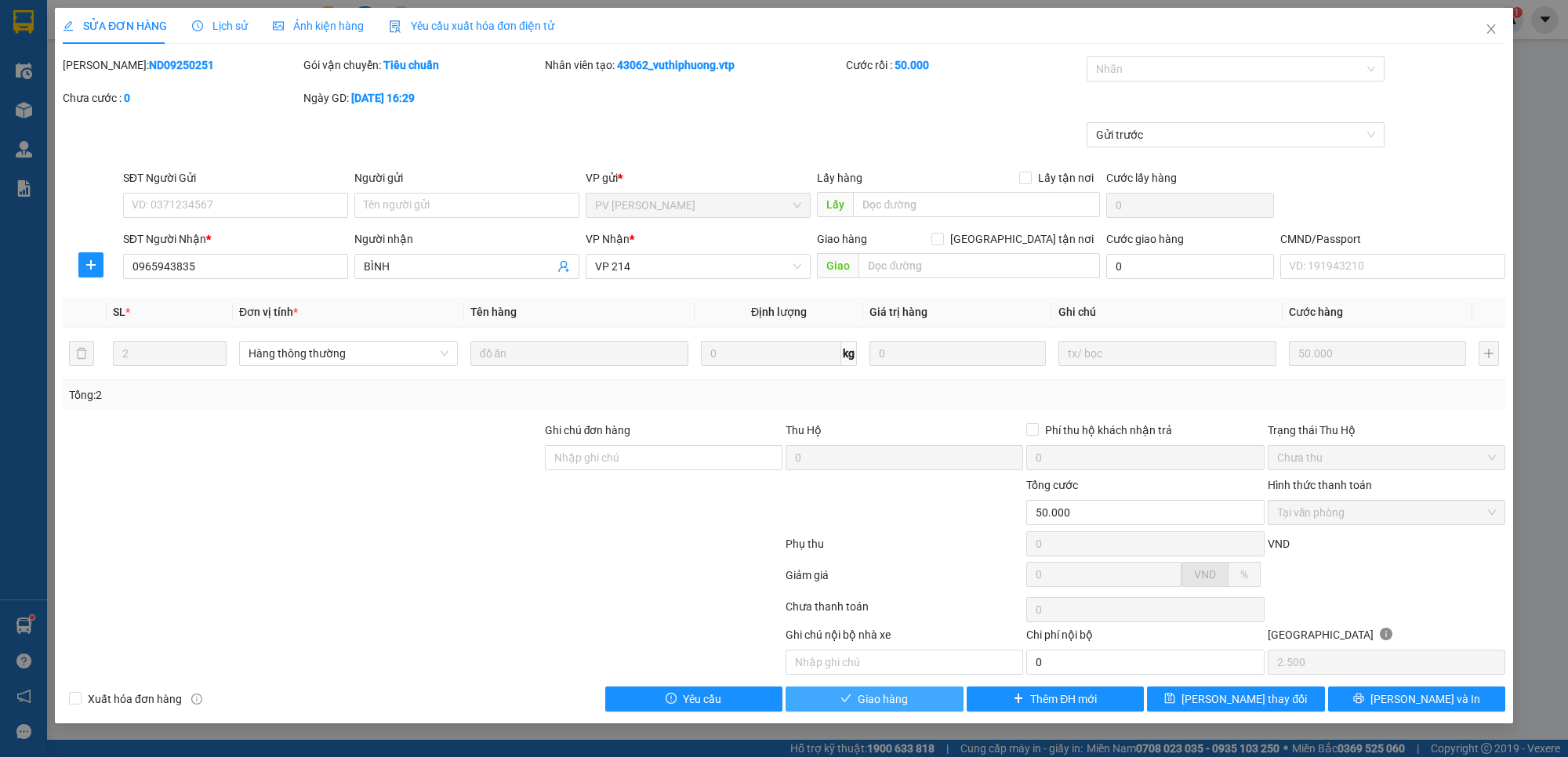
click at [899, 711] on button "Giao hàng" at bounding box center [874, 699] width 178 height 25
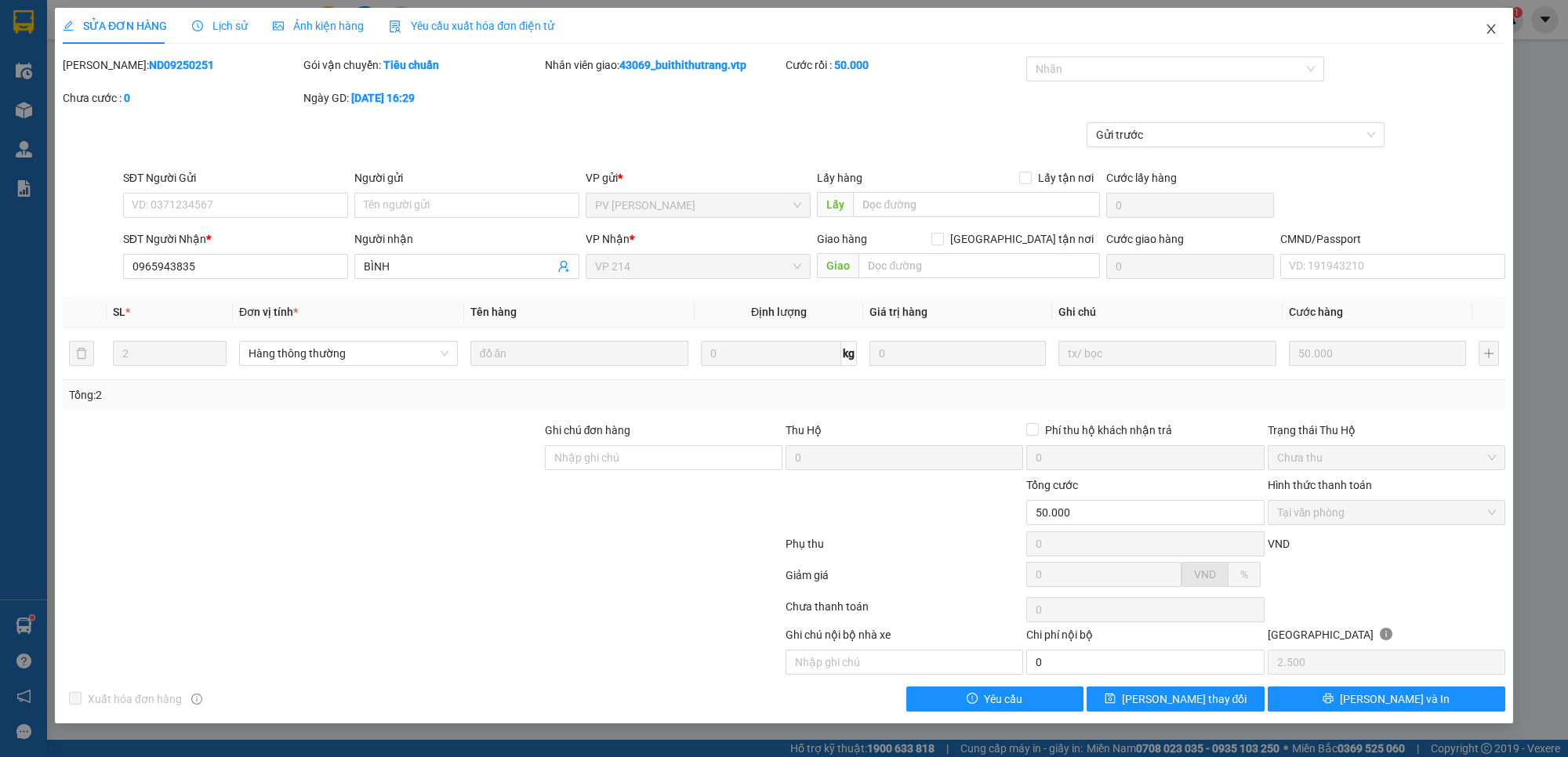
click at [1494, 25] on icon "close" at bounding box center [1490, 29] width 8 height 9
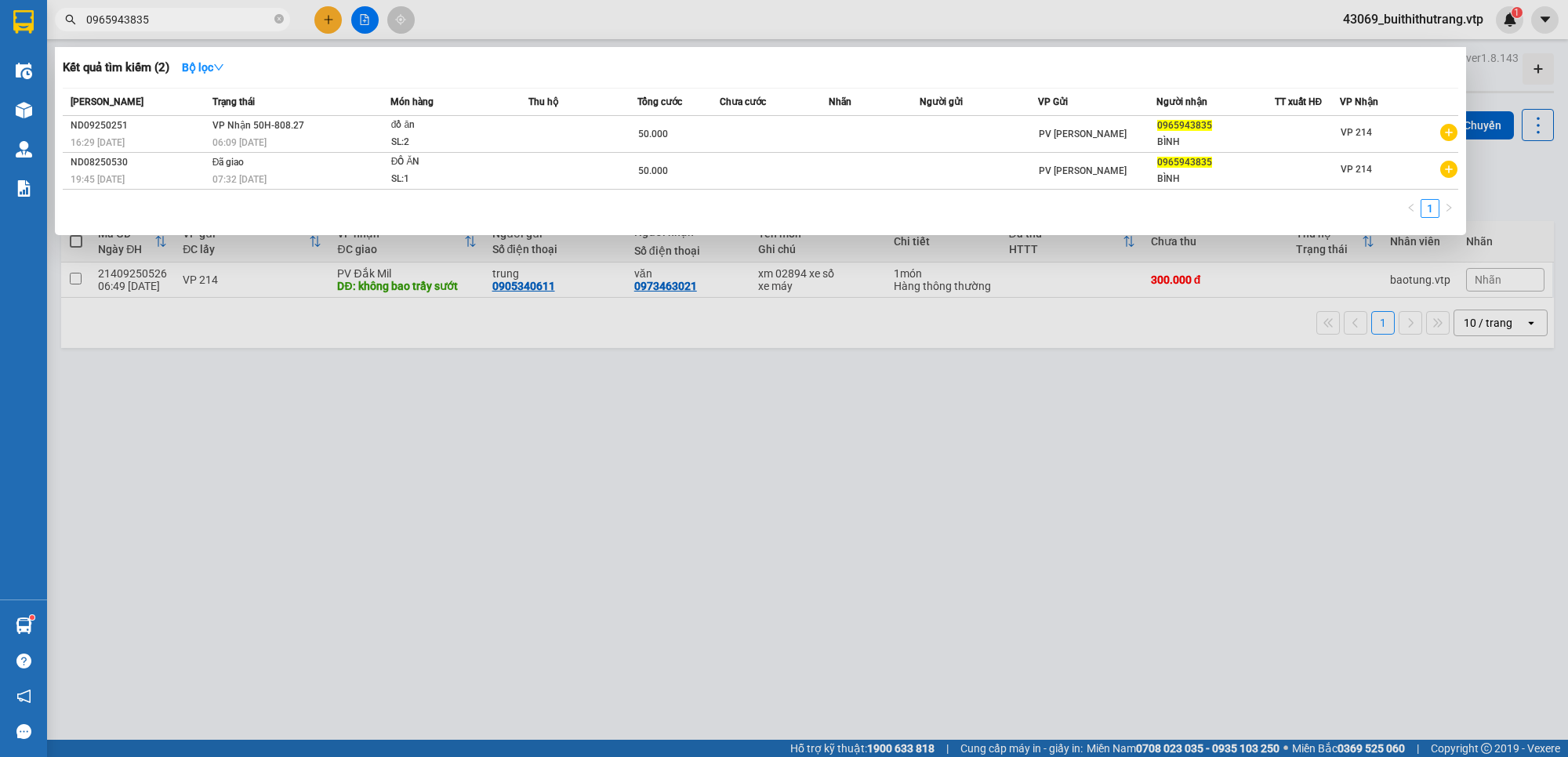
drag, startPoint x: 159, startPoint y: 20, endPoint x: 85, endPoint y: 17, distance: 74.1
click at [85, 17] on span "0965943835" at bounding box center [173, 19] width 235 height 24
type input "0935662862"
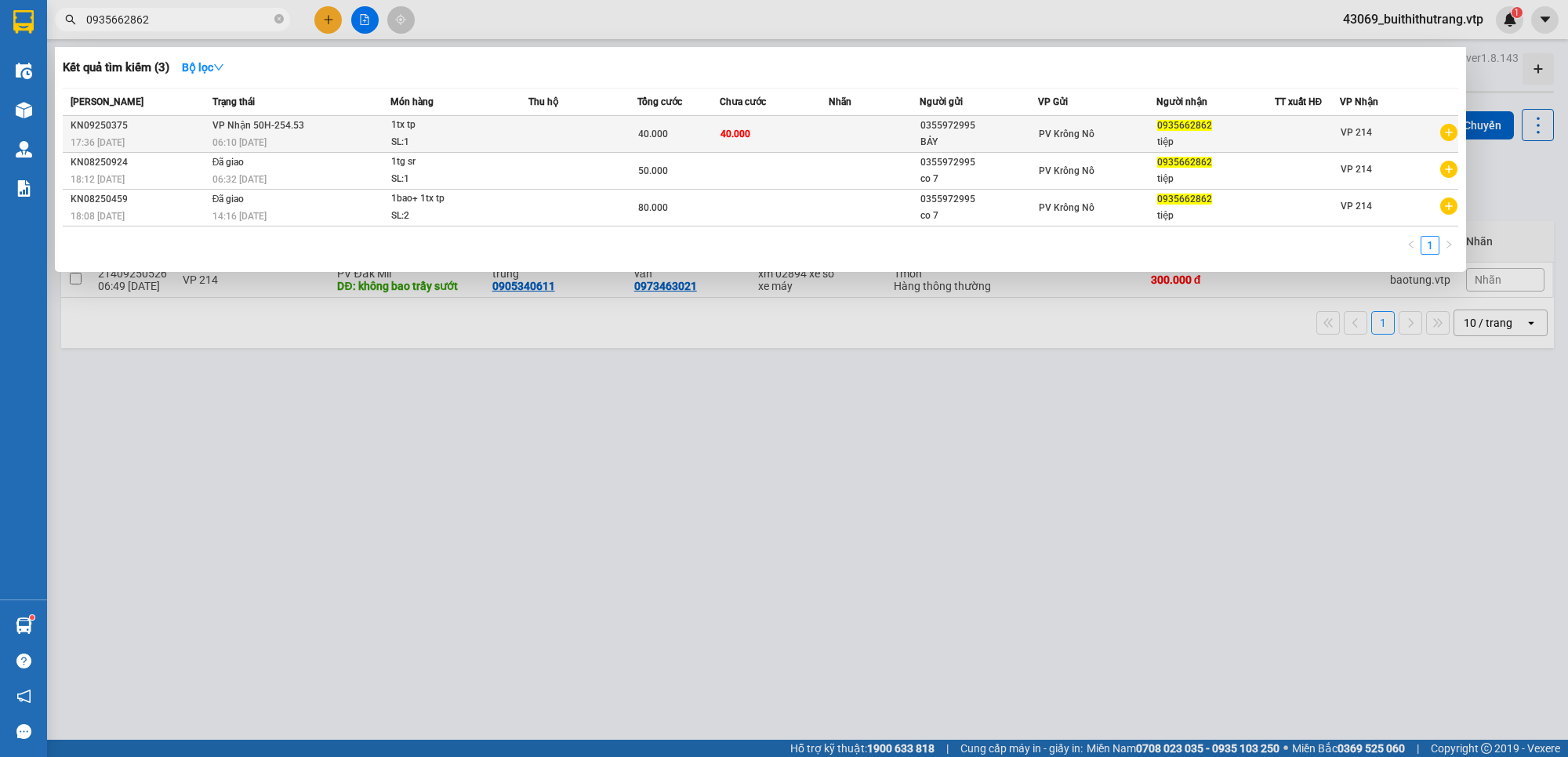
click at [845, 130] on td at bounding box center [874, 134] width 91 height 37
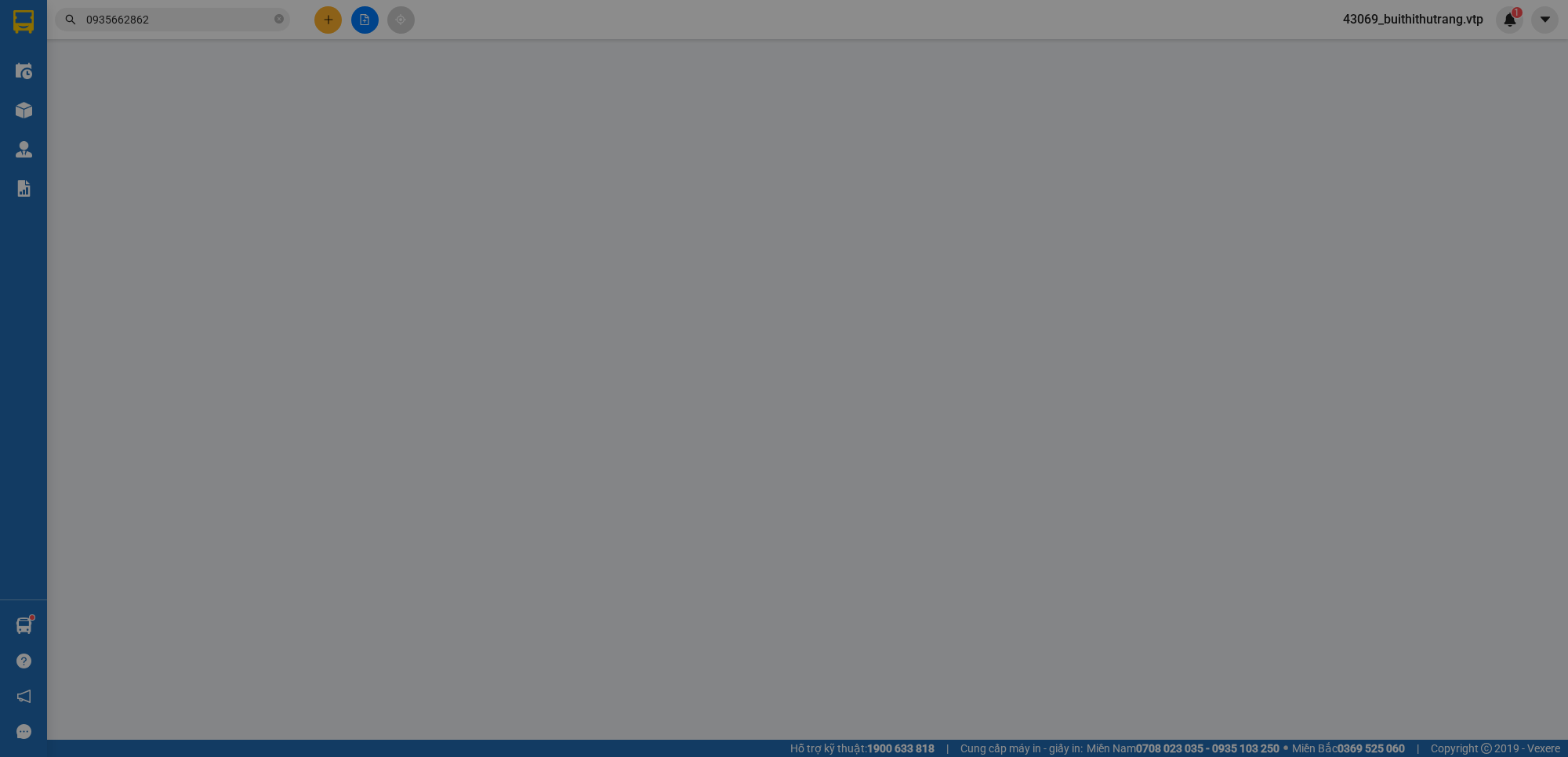
type input "0355972995"
type input "BẢY"
type input "0935662862"
type input "tiệp"
type input "40.000"
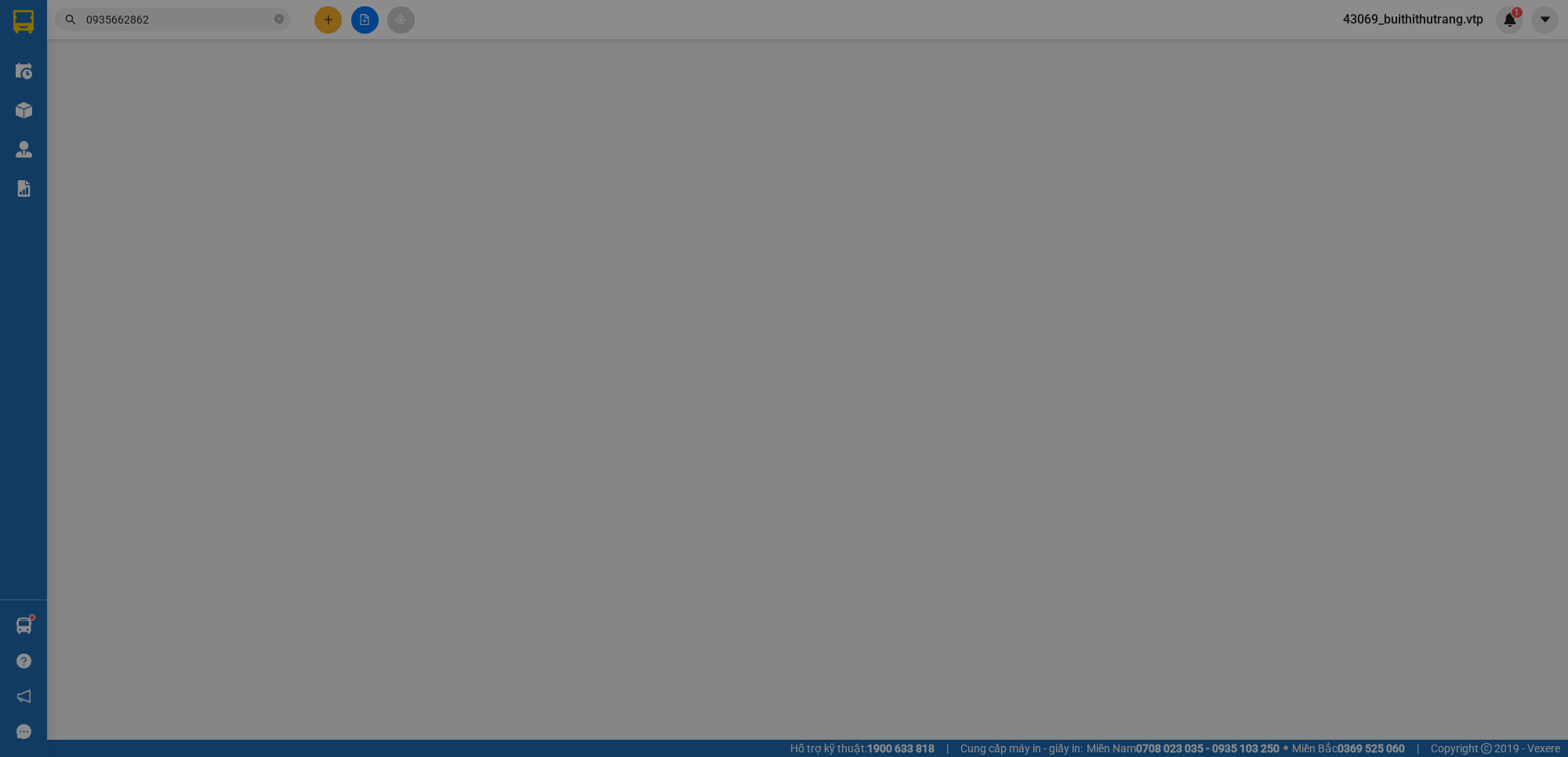
type input "40.000"
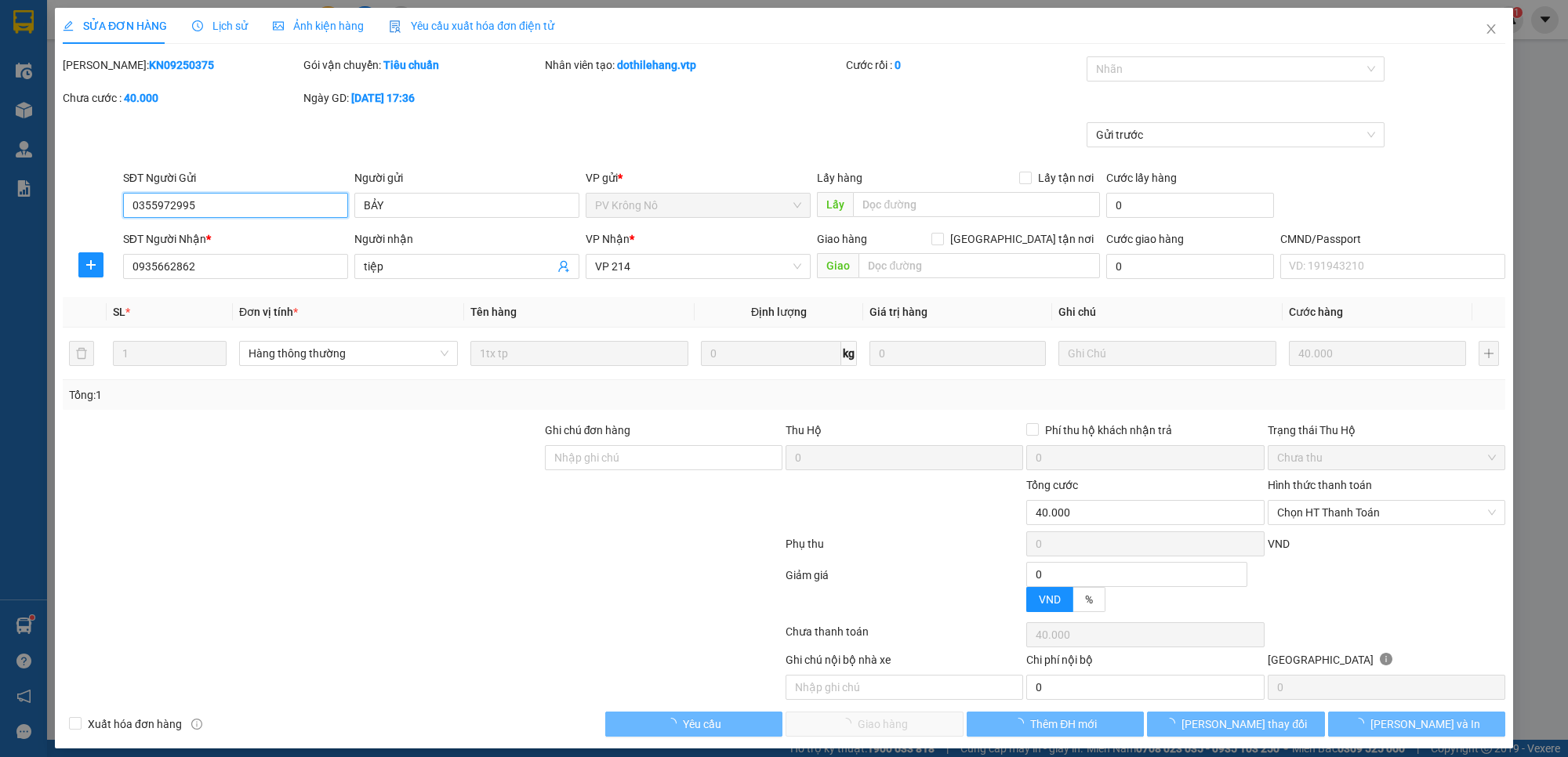
type input "2.000"
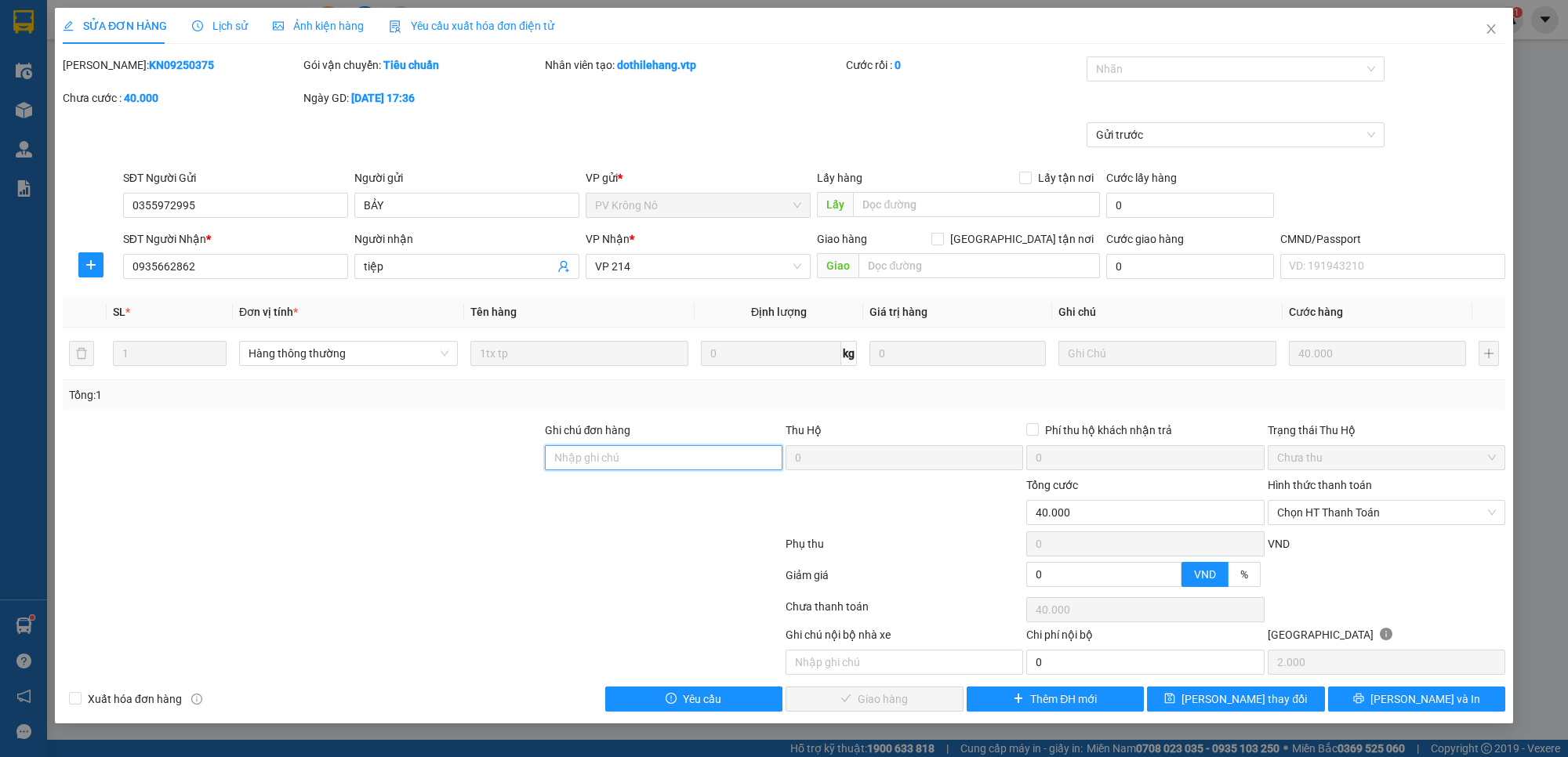
click at [715, 459] on input "Ghi chú đơn hàng" at bounding box center [663, 458] width 238 height 25
click at [1420, 515] on span "Chọn HT Thanh Toán" at bounding box center [1386, 513] width 219 height 24
type input "CK 6839 LÚC 7H16 NGAY 13/09/2025"
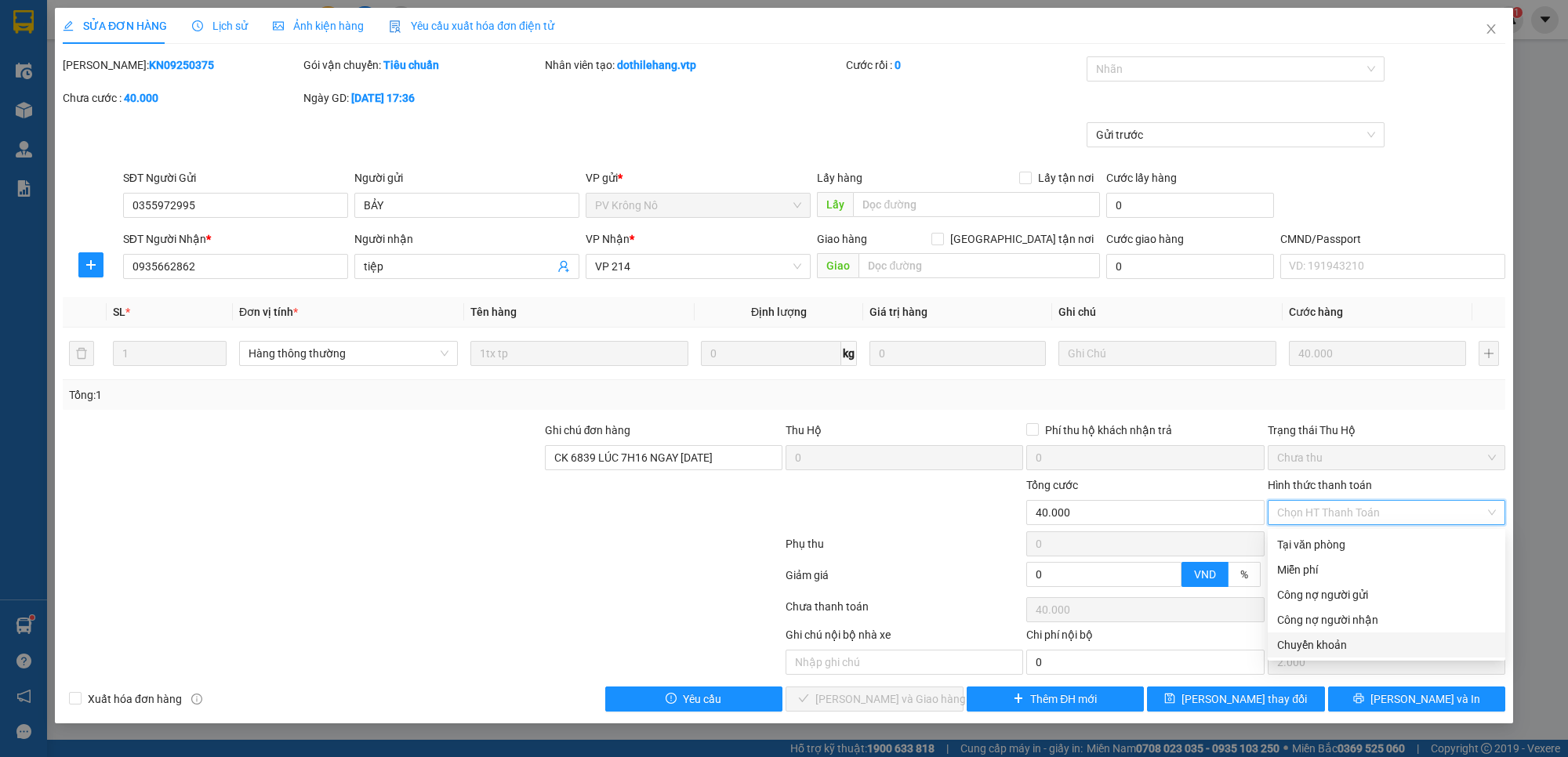
click at [1397, 650] on div "Chuyển khoản" at bounding box center [1386, 645] width 219 height 17
type input "0"
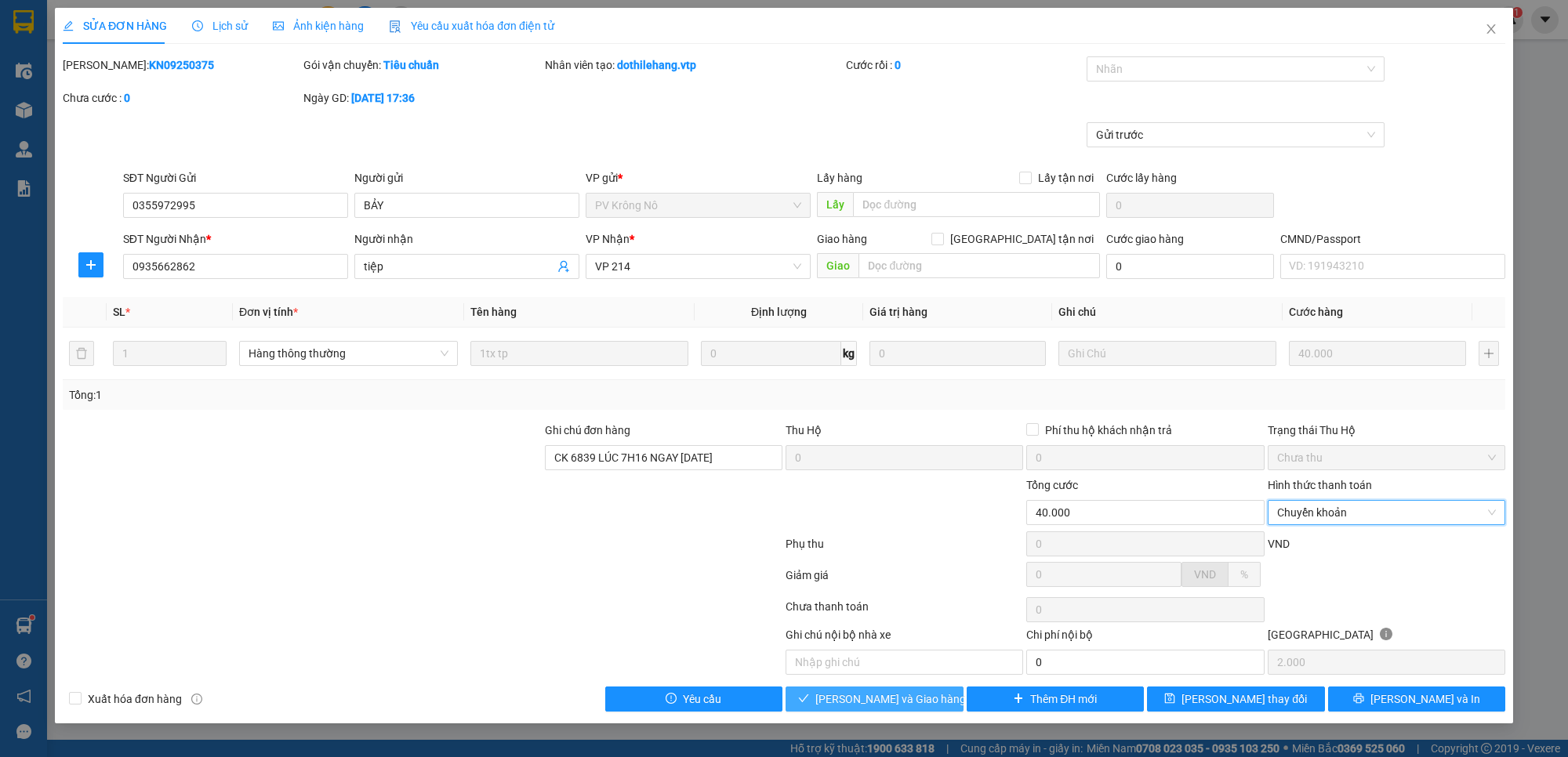
drag, startPoint x: 903, startPoint y: 699, endPoint x: 900, endPoint y: 710, distance: 11.4
click at [902, 699] on span "[PERSON_NAME] và Giao hàng" at bounding box center [891, 699] width 151 height 17
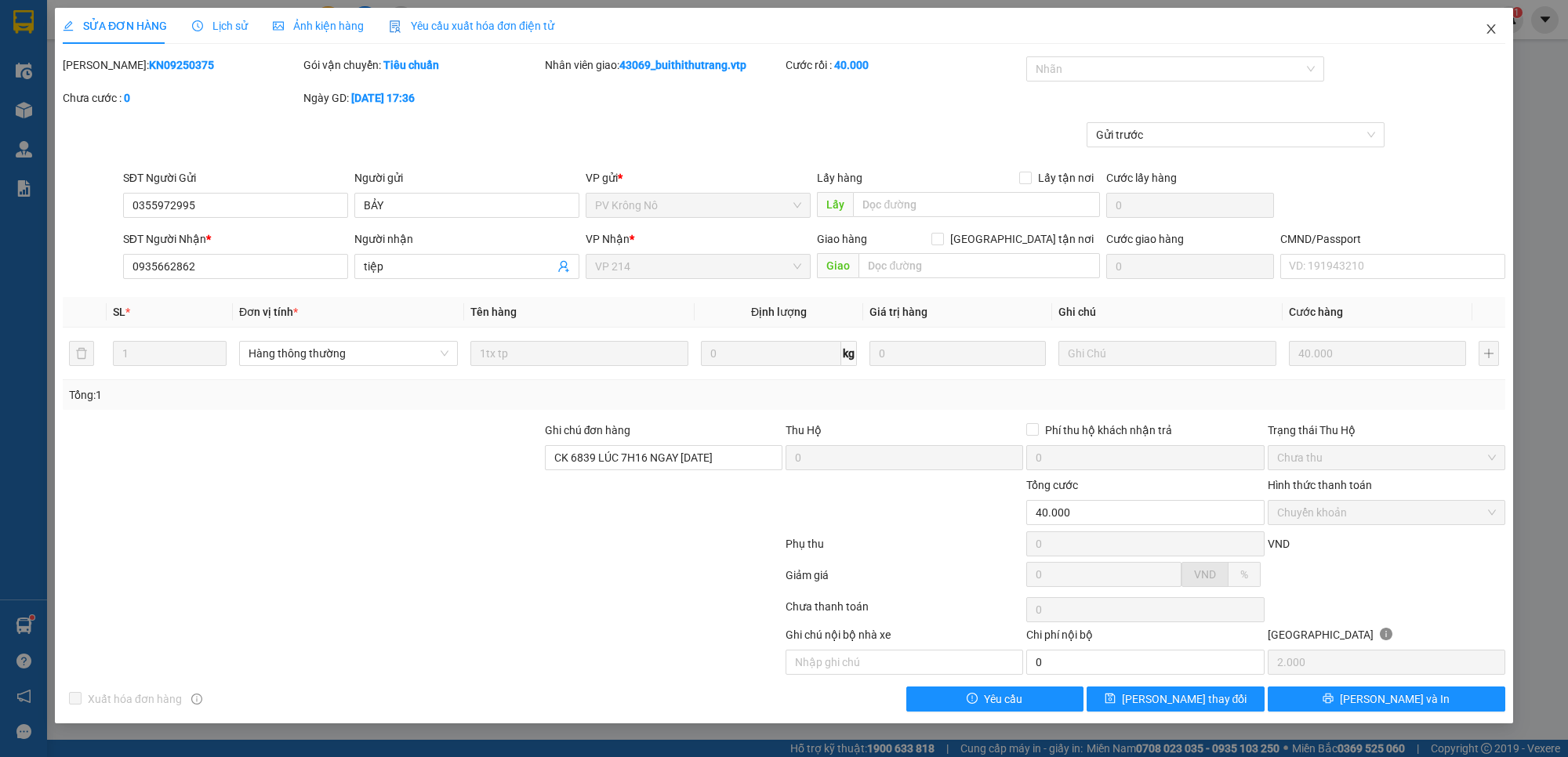
click at [1494, 26] on icon "close" at bounding box center [1490, 29] width 13 height 13
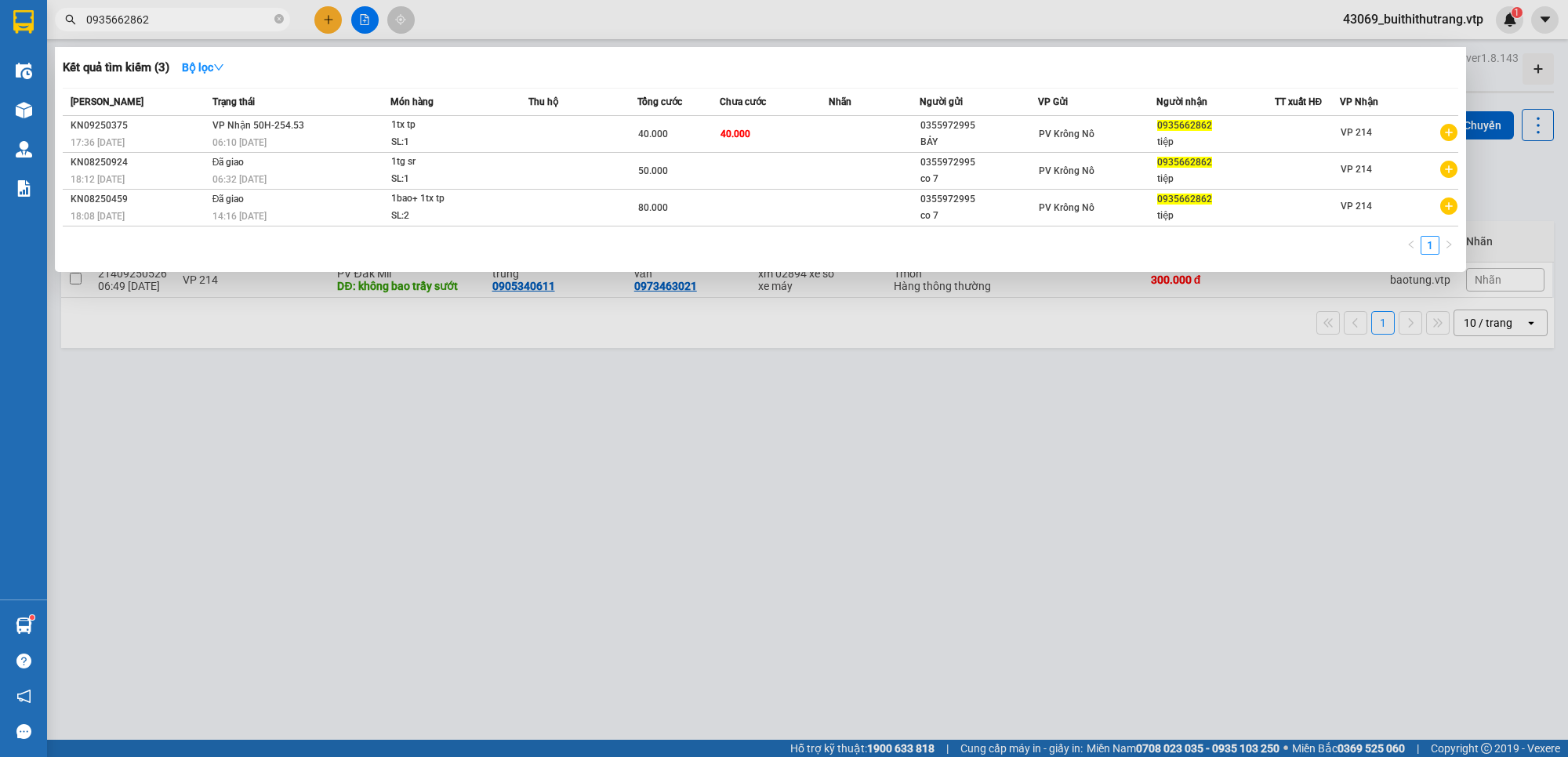
drag, startPoint x: 150, startPoint y: 17, endPoint x: 49, endPoint y: 30, distance: 101.8
click at [49, 30] on div "0935662862" at bounding box center [152, 19] width 305 height 24
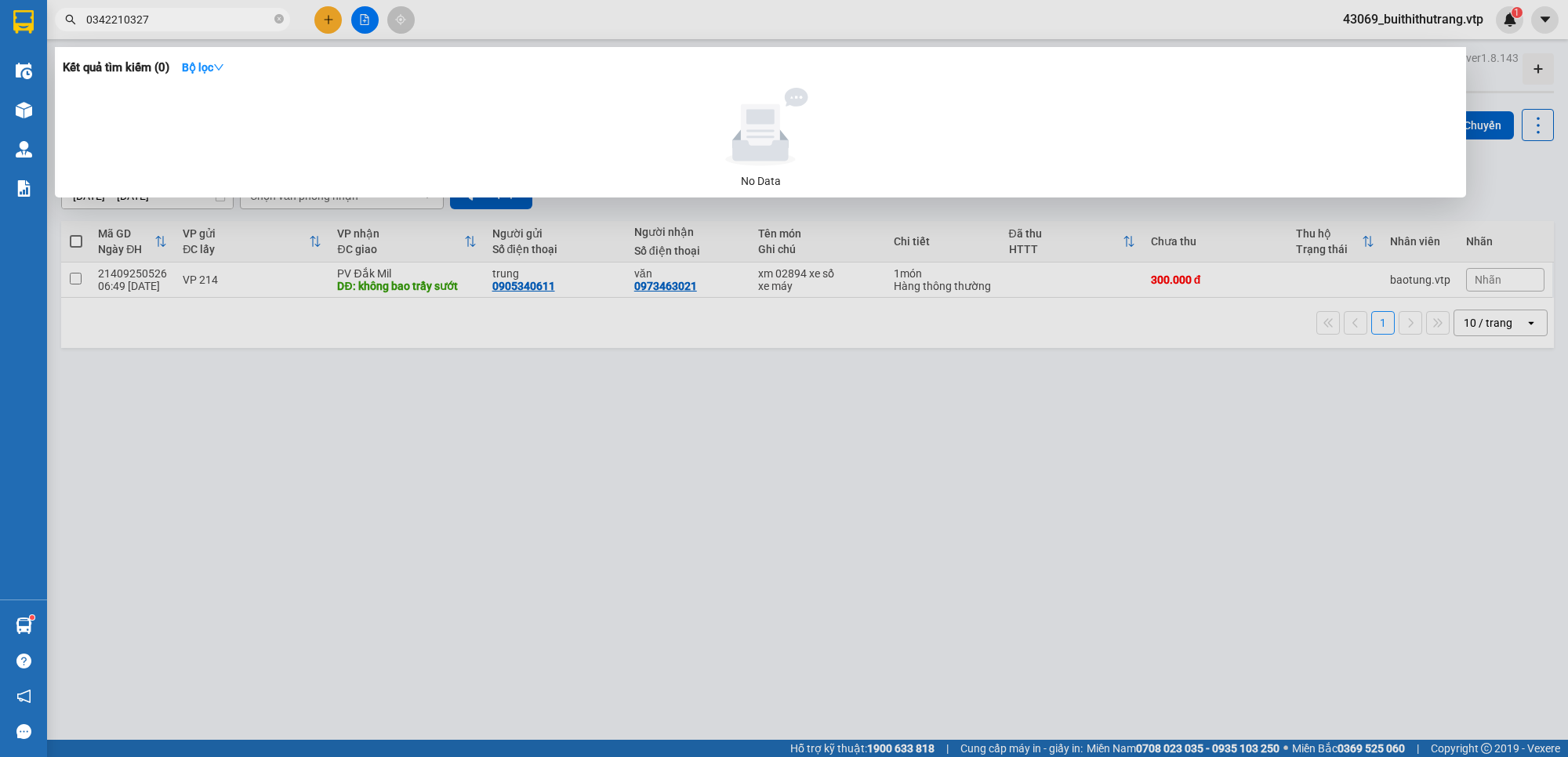
drag, startPoint x: 153, startPoint y: 17, endPoint x: 67, endPoint y: 27, distance: 86.6
click at [67, 27] on span "0342210327" at bounding box center [173, 19] width 235 height 24
drag, startPoint x: 155, startPoint y: 20, endPoint x: 71, endPoint y: 33, distance: 85.0
click at [71, 33] on div "Kết quả tìm kiếm ( 0 ) Bộ lọc No Data 0333145240" at bounding box center [152, 19] width 305 height 27
type input "0988966438"
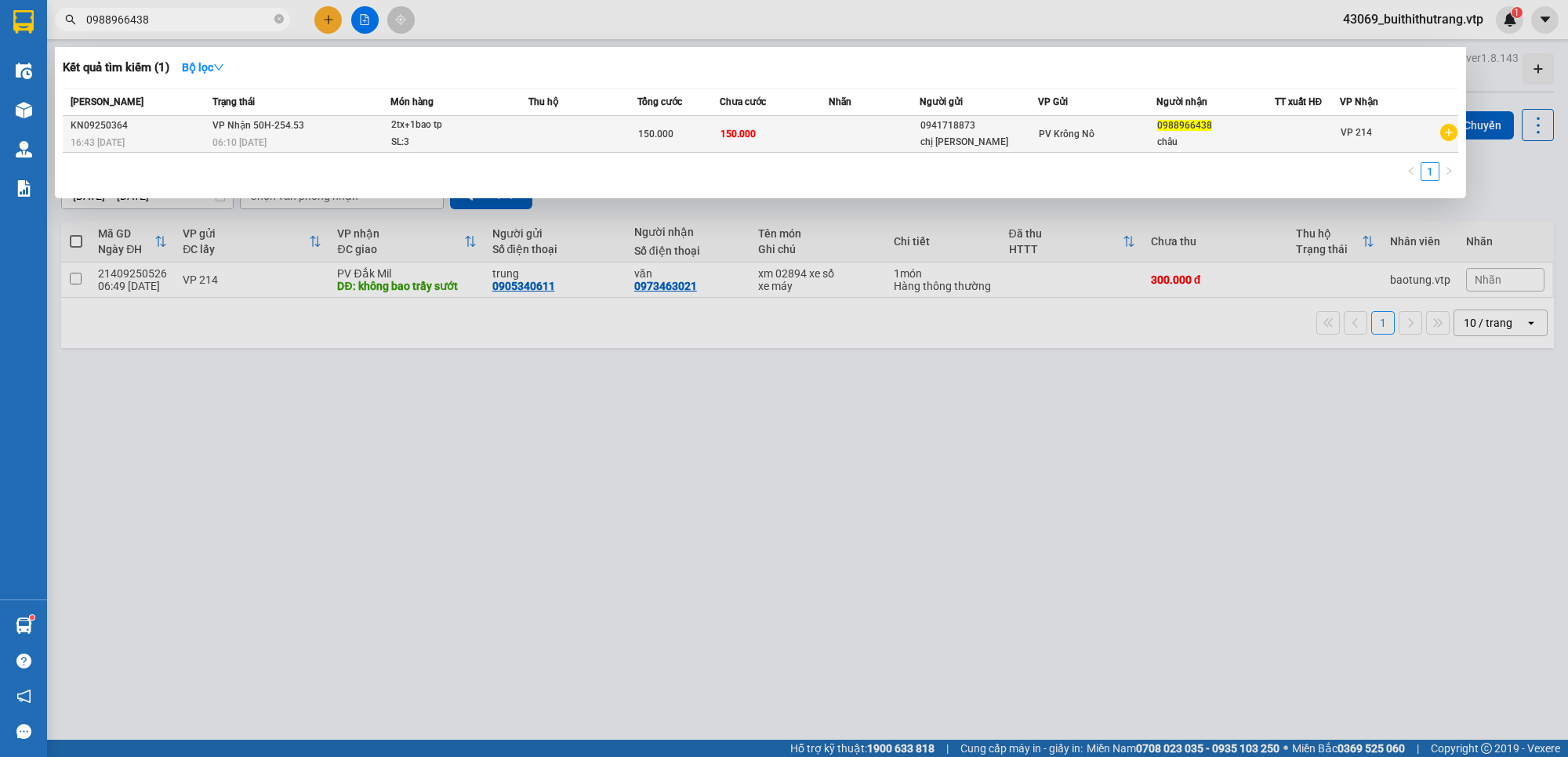
click at [1047, 139] on span "PV Krông Nô" at bounding box center [1066, 134] width 56 height 11
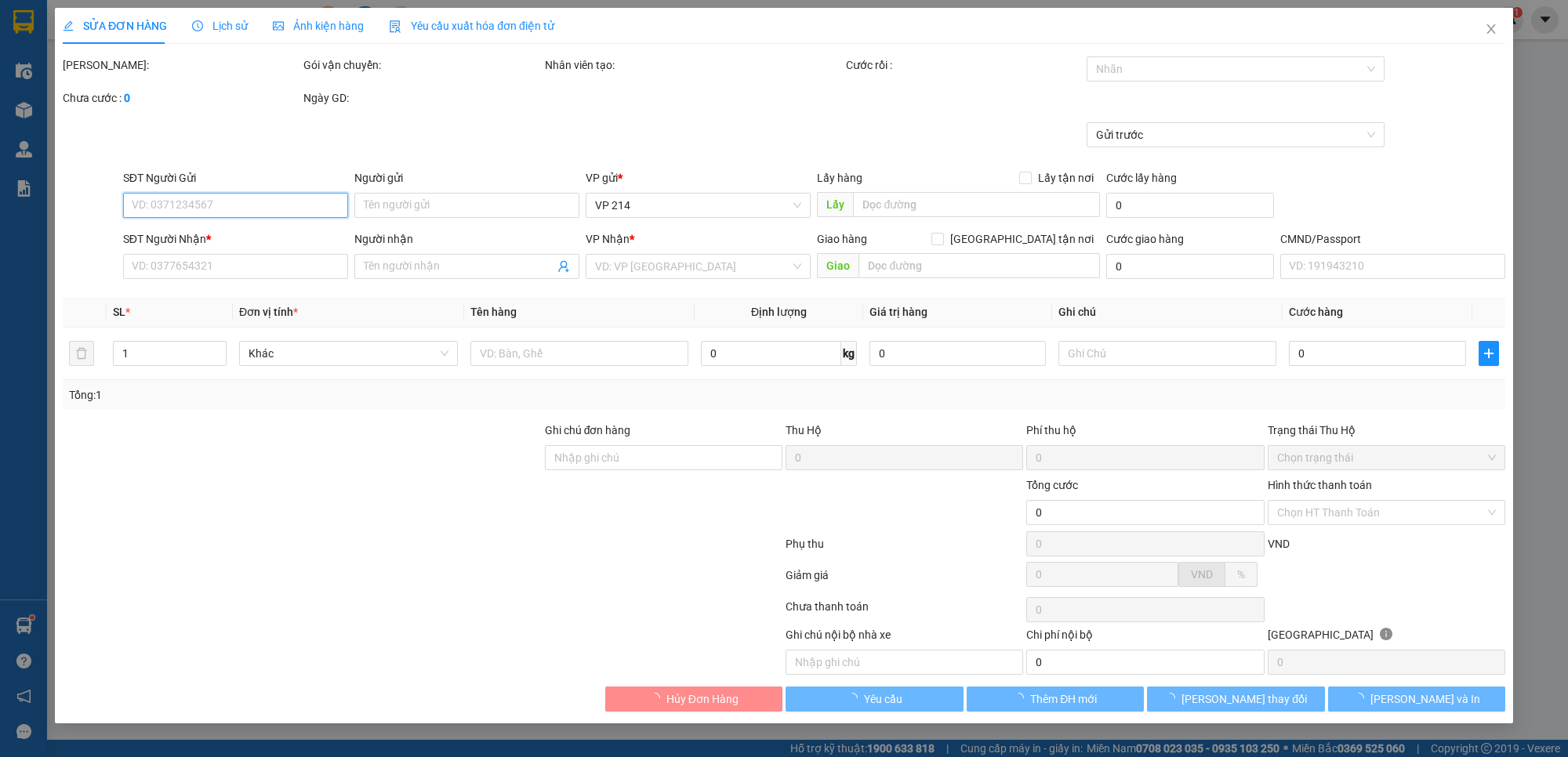
type input "0941718873"
type input "chị hà"
type input "0988966438"
type input "châu"
type input "150.000"
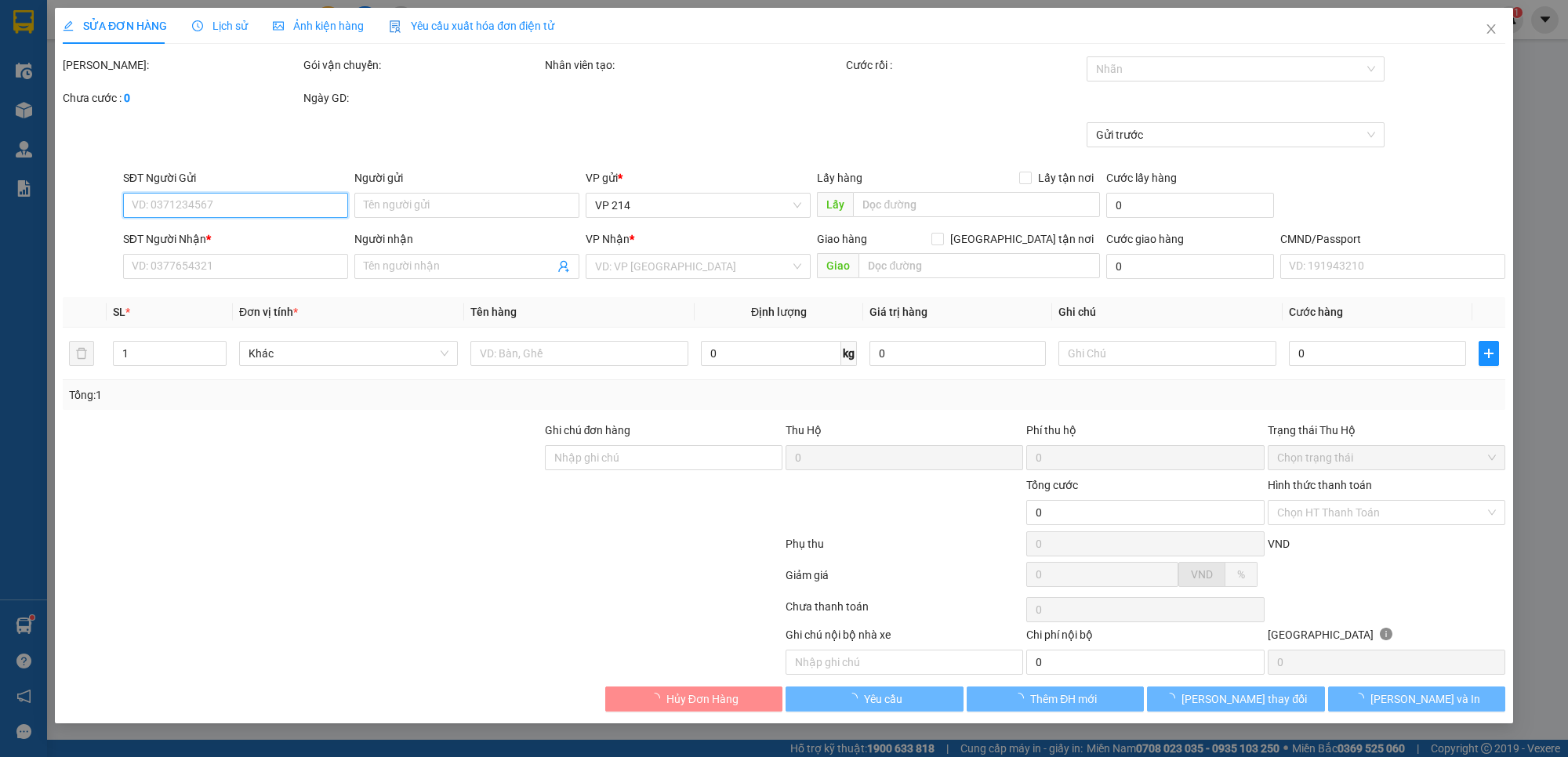
type input "150.000"
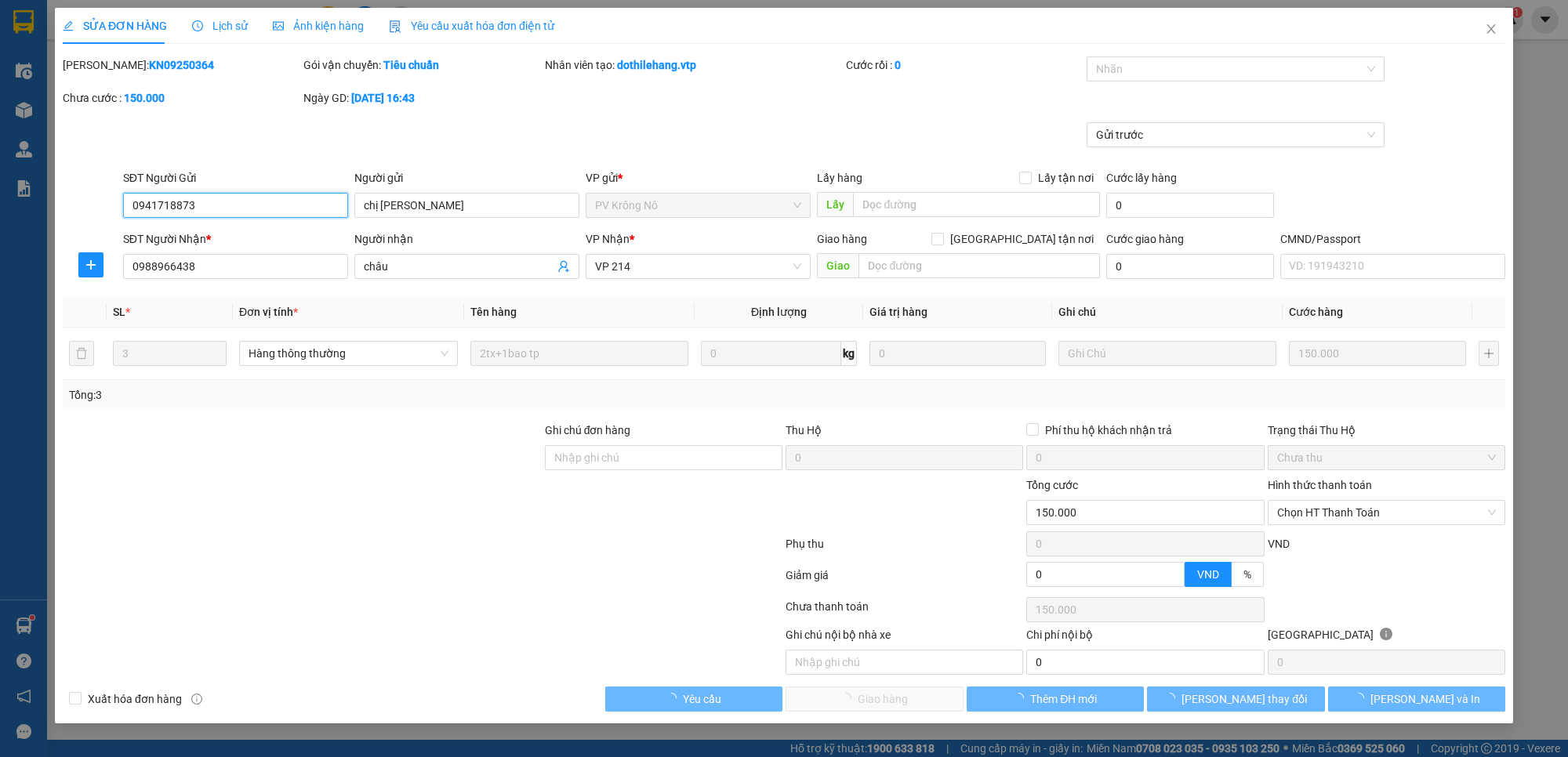
type input "7.500"
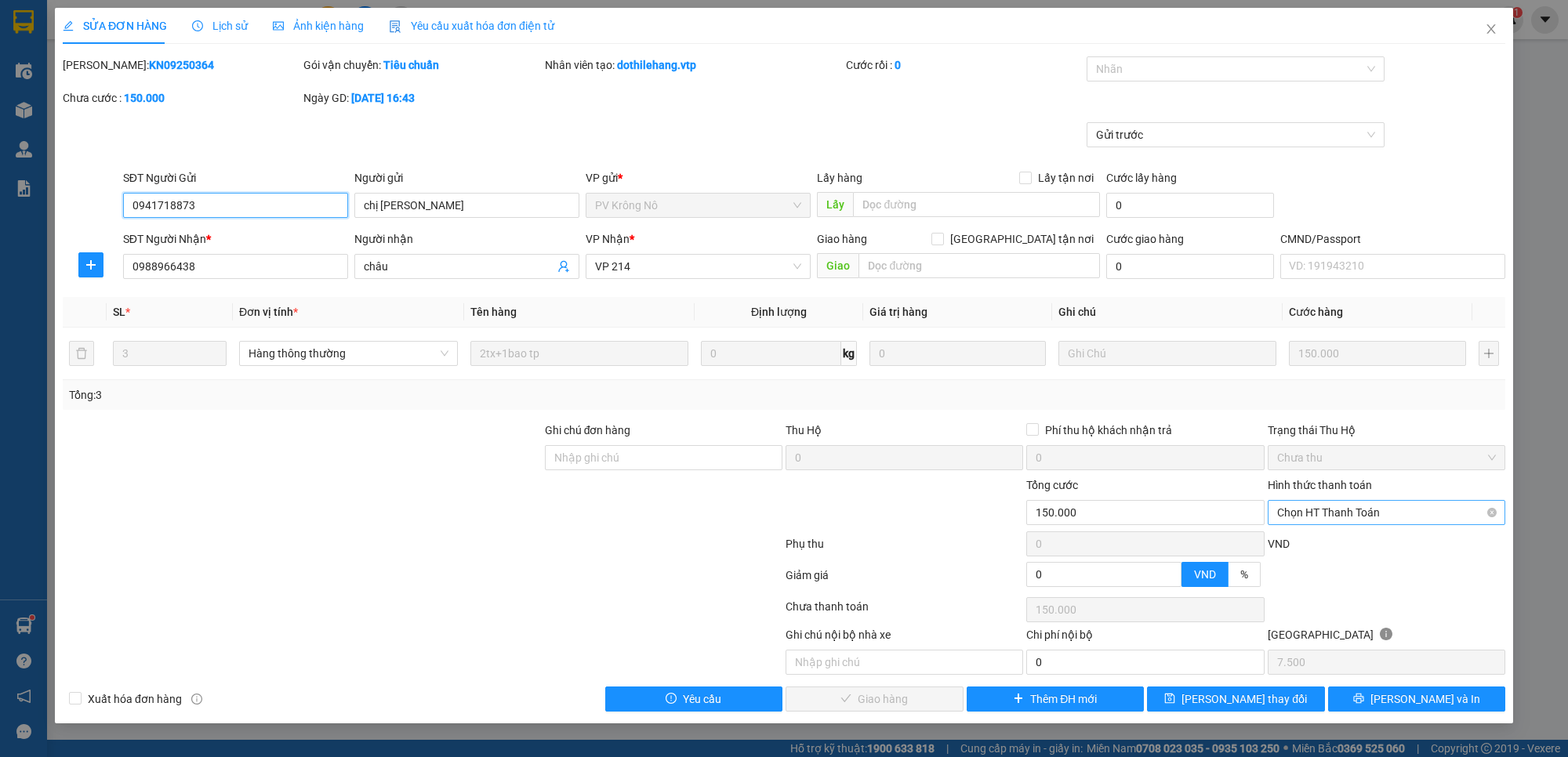
click at [1362, 519] on span "Chọn HT Thanh Toán" at bounding box center [1386, 513] width 219 height 24
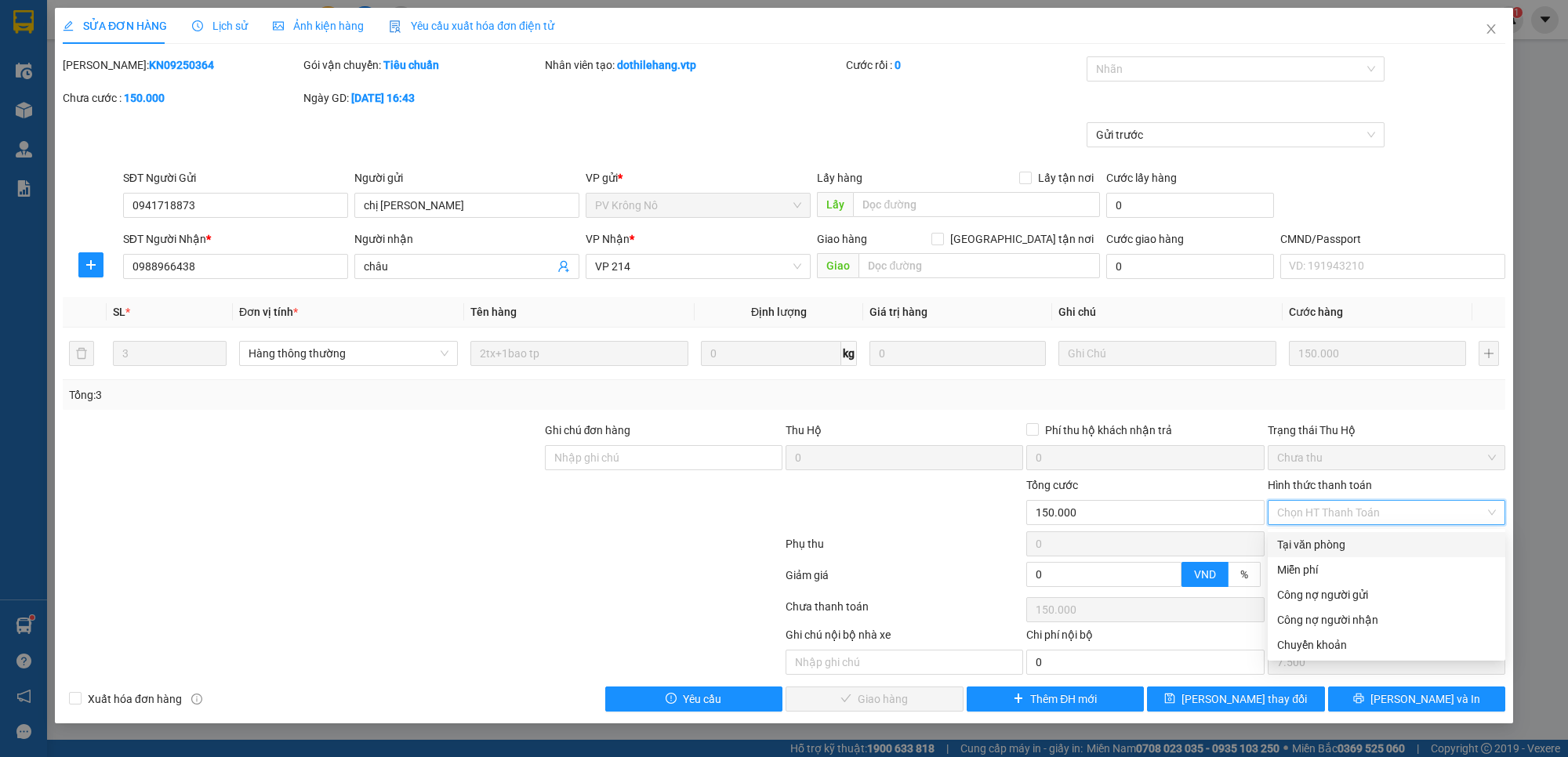
click at [1361, 550] on div "Tại văn phòng" at bounding box center [1386, 545] width 219 height 17
type input "0"
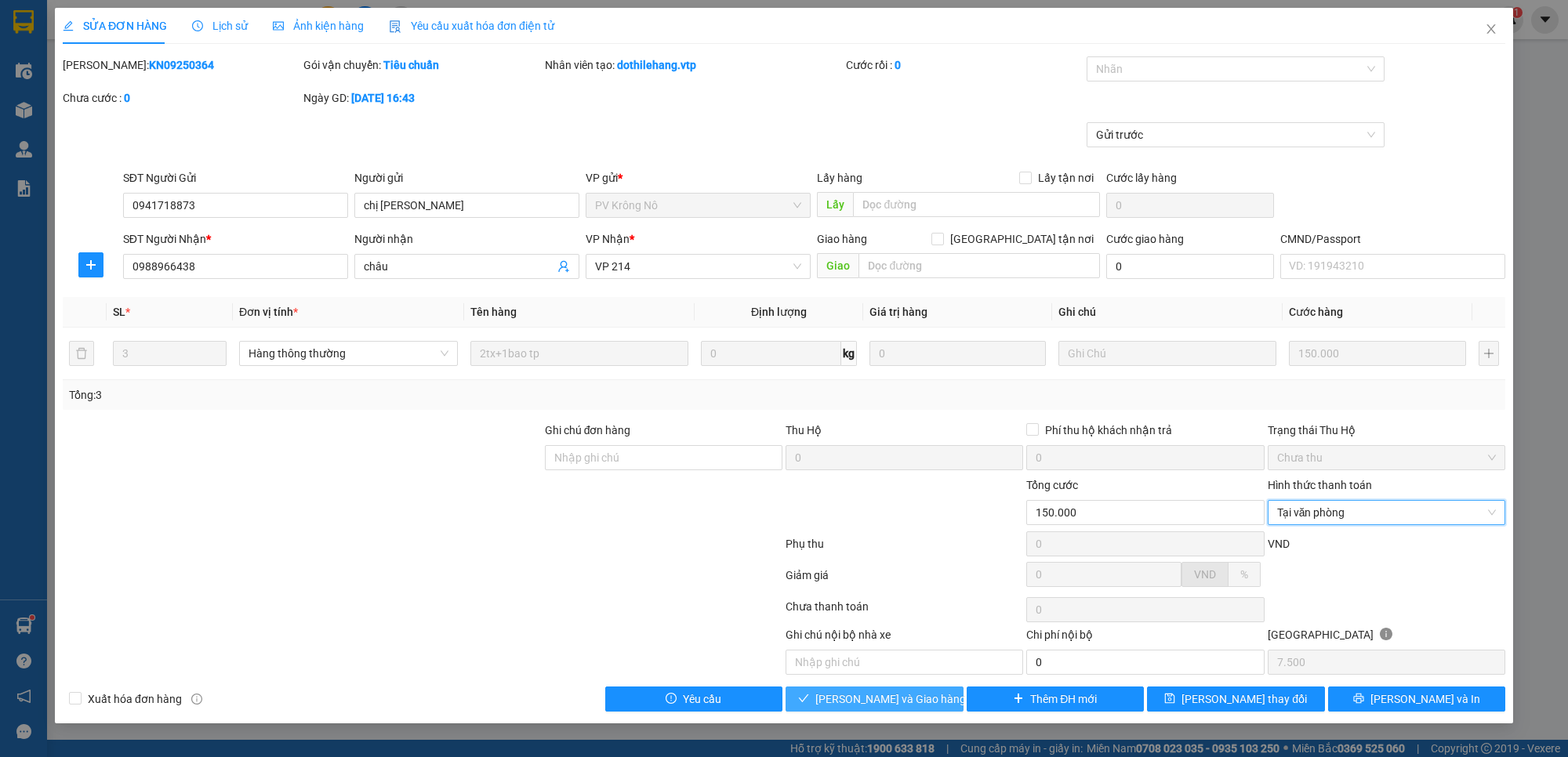
click at [898, 701] on span "[PERSON_NAME] và Giao hàng" at bounding box center [891, 699] width 151 height 17
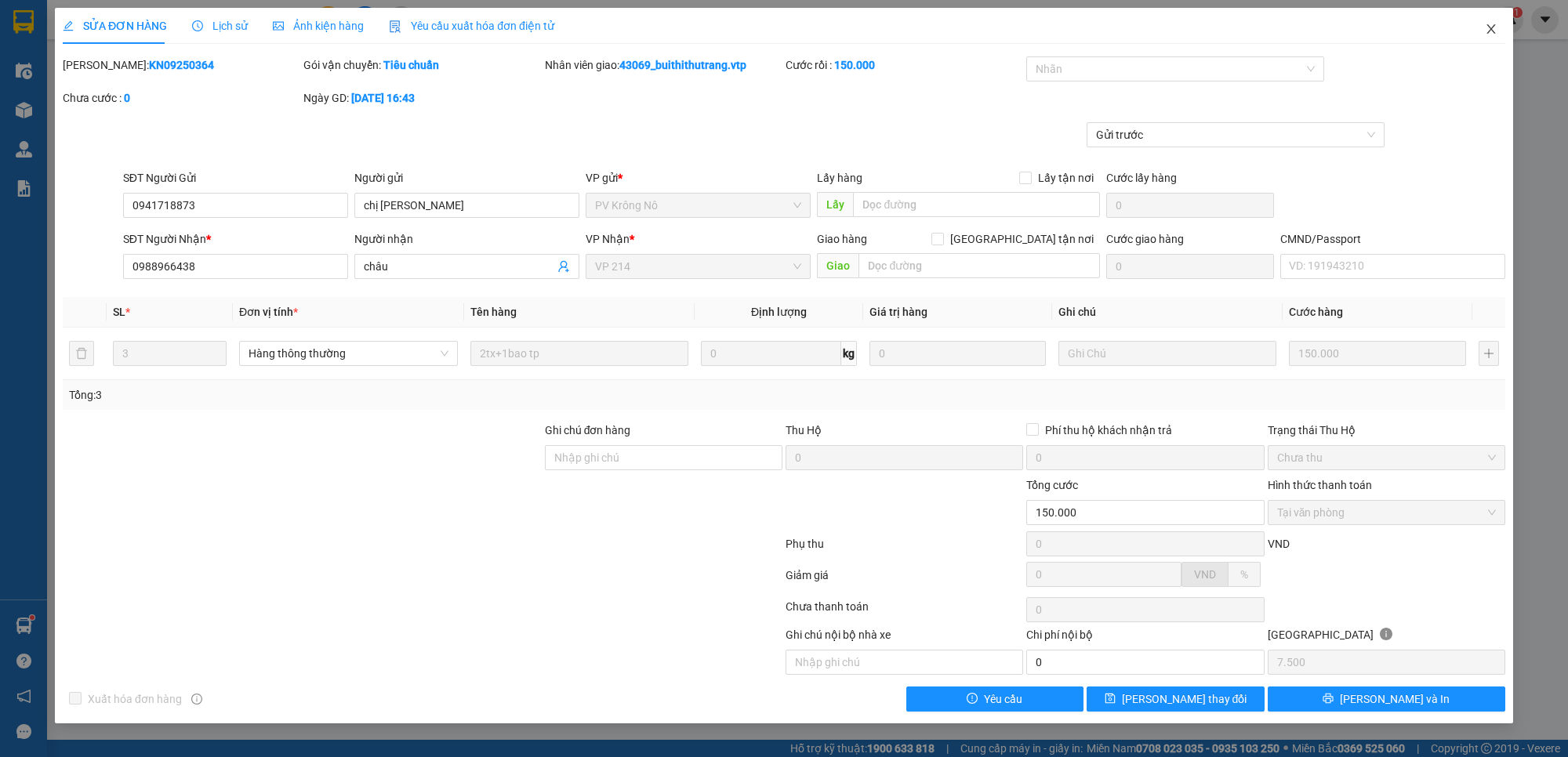
click at [1489, 28] on icon "close" at bounding box center [1490, 29] width 8 height 9
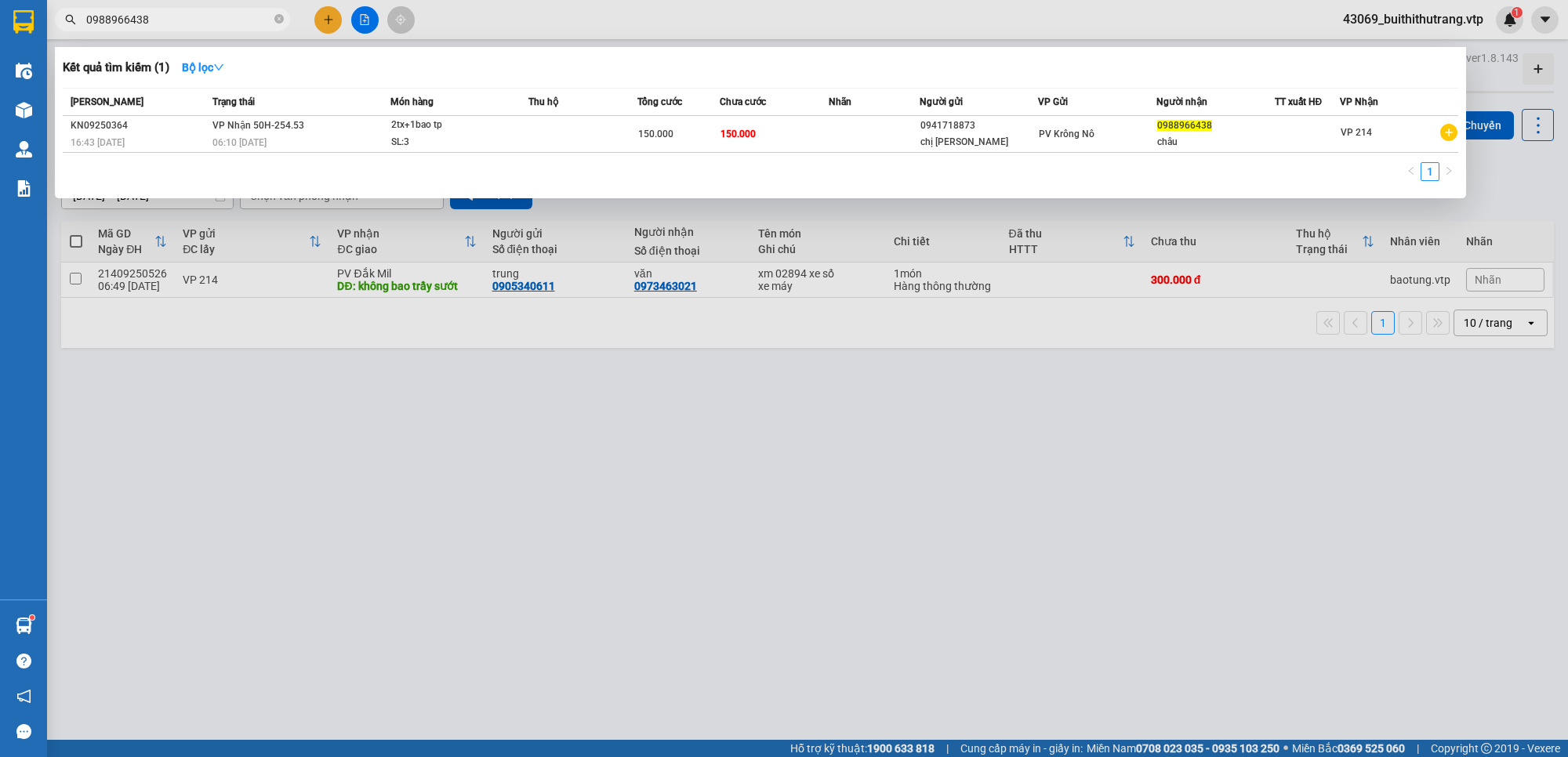
drag, startPoint x: 162, startPoint y: 26, endPoint x: 70, endPoint y: 34, distance: 92.3
click at [69, 33] on div "Kết quả tìm kiếm ( 1 ) Bộ lọc Mã ĐH Trạng thái Món hàng Thu hộ Tổng cước Chưa c…" at bounding box center [152, 19] width 305 height 27
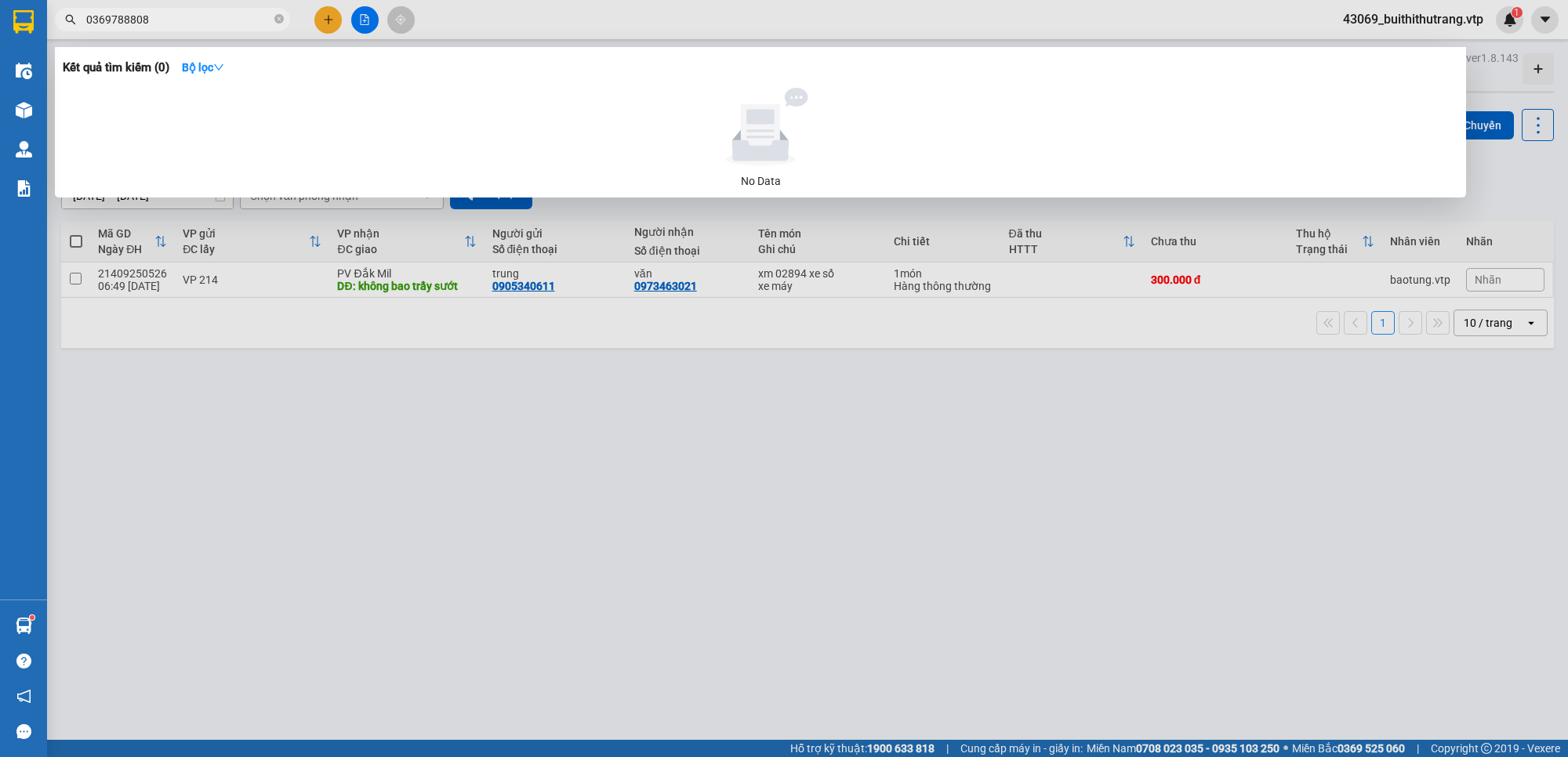
drag, startPoint x: 157, startPoint y: 22, endPoint x: 80, endPoint y: 37, distance: 78.4
click at [80, 34] on div "Kết quả tìm kiếm ( 0 ) Bộ lọc No Data 0369788808" at bounding box center [152, 19] width 305 height 27
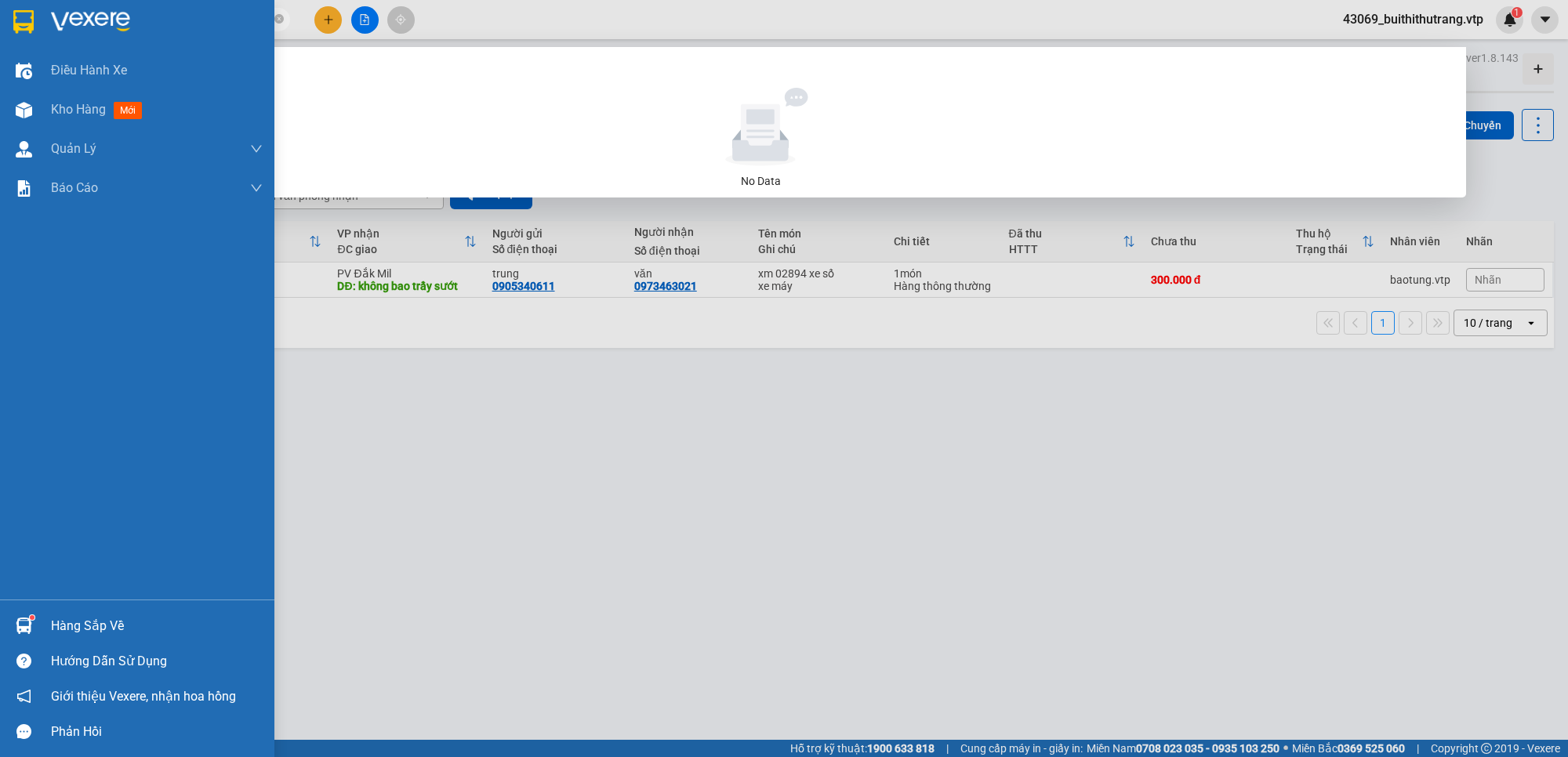
drag, startPoint x: 161, startPoint y: 22, endPoint x: 55, endPoint y: 36, distance: 106.9
click at [53, 36] on section "Kết quả tìm kiếm ( 0 ) Bộ lọc No Data 0988488633 43069_buithithutrang.vtp 1 Điề…" at bounding box center [784, 378] width 1568 height 757
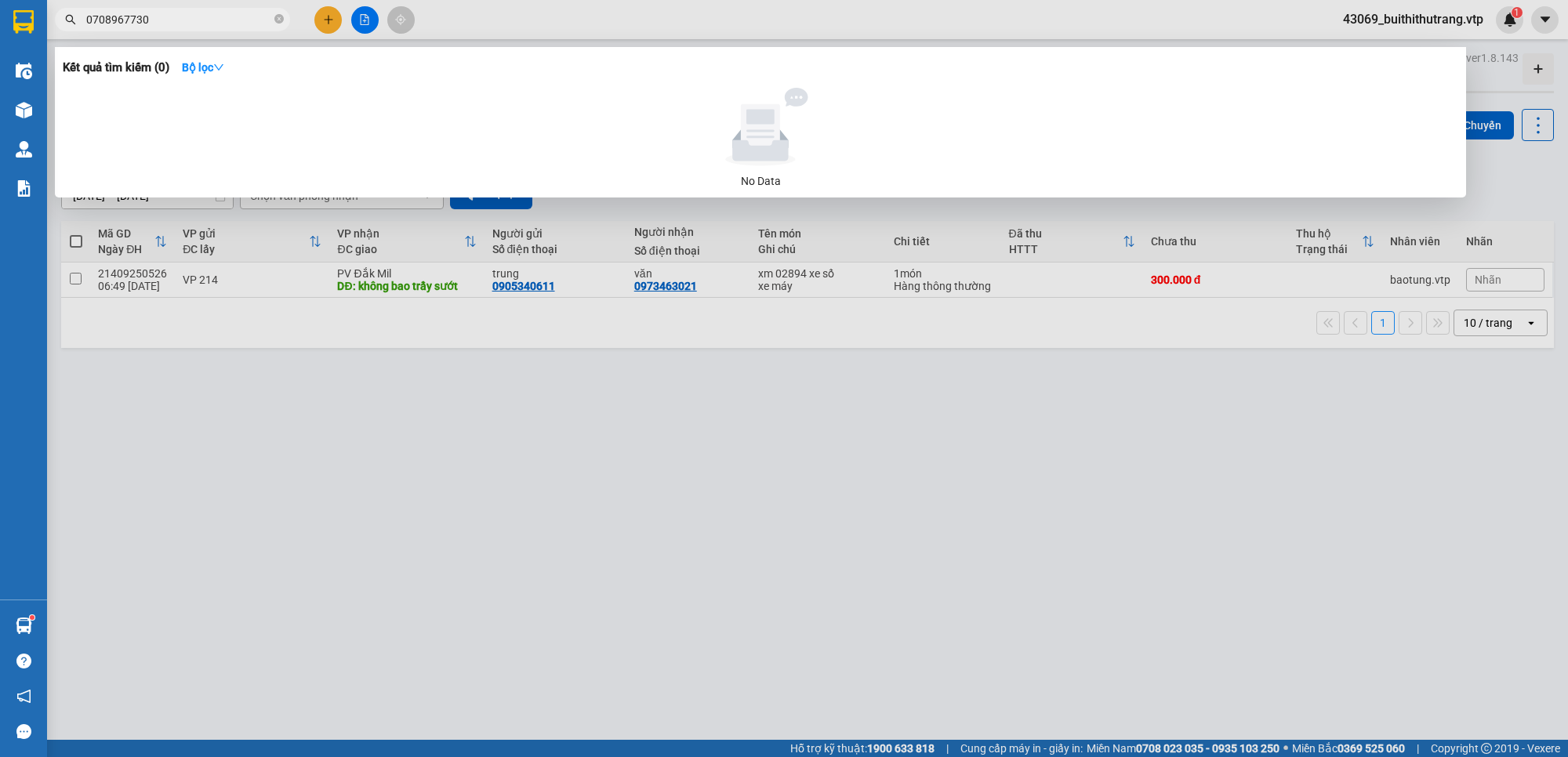
type input "0708967730"
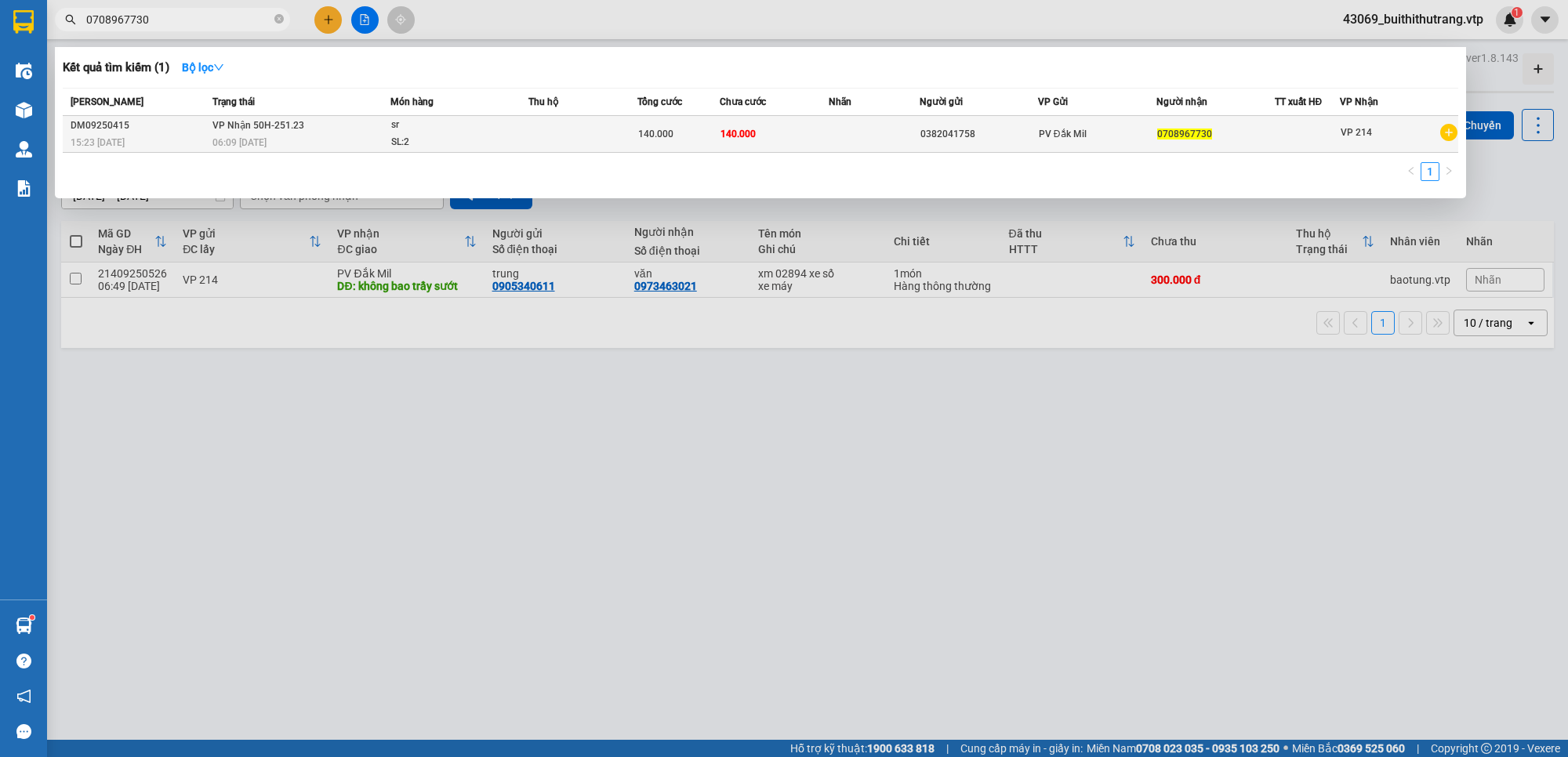
click at [600, 134] on td at bounding box center [583, 134] width 109 height 37
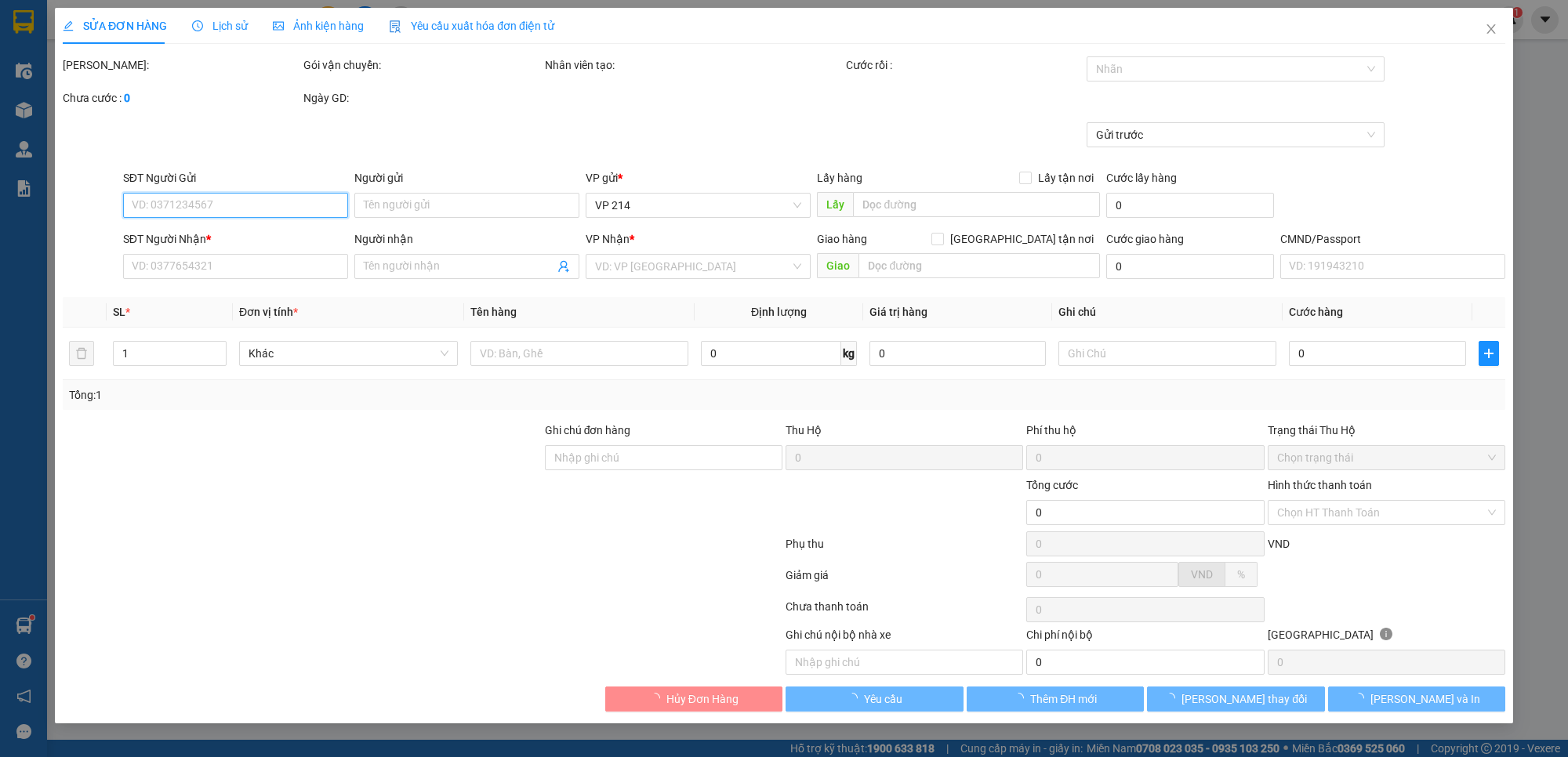
type input "0382041758"
type input "0708967730"
type input "140.000"
type input "7.000"
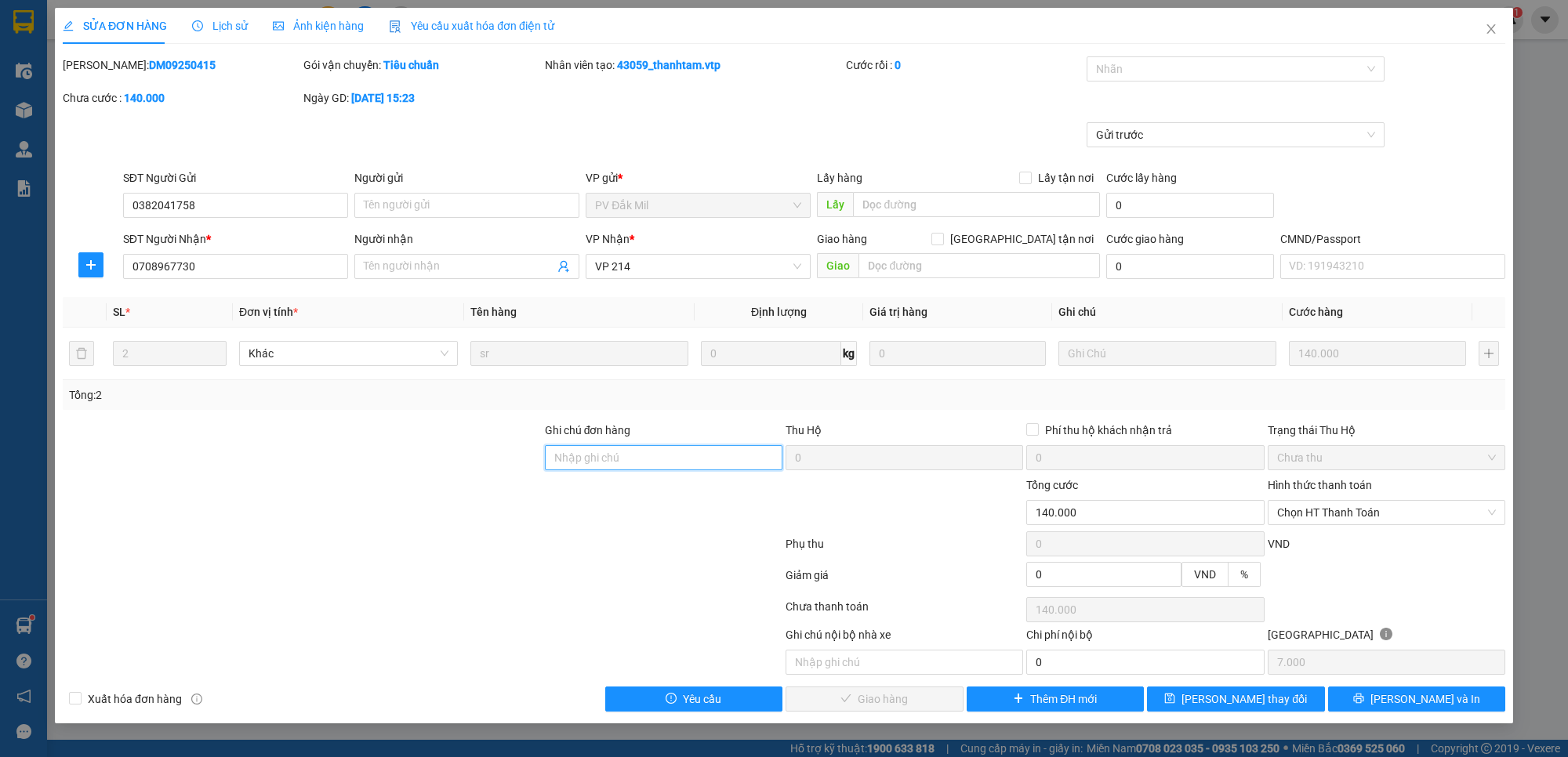
click at [744, 460] on input "Ghi chú đơn hàng" at bounding box center [663, 458] width 238 height 25
click at [1412, 507] on span "Chọn HT Thanh Toán" at bounding box center [1386, 513] width 219 height 24
type input "CK 6839 LÚC 7H58 NGÀY 13/09/2025"
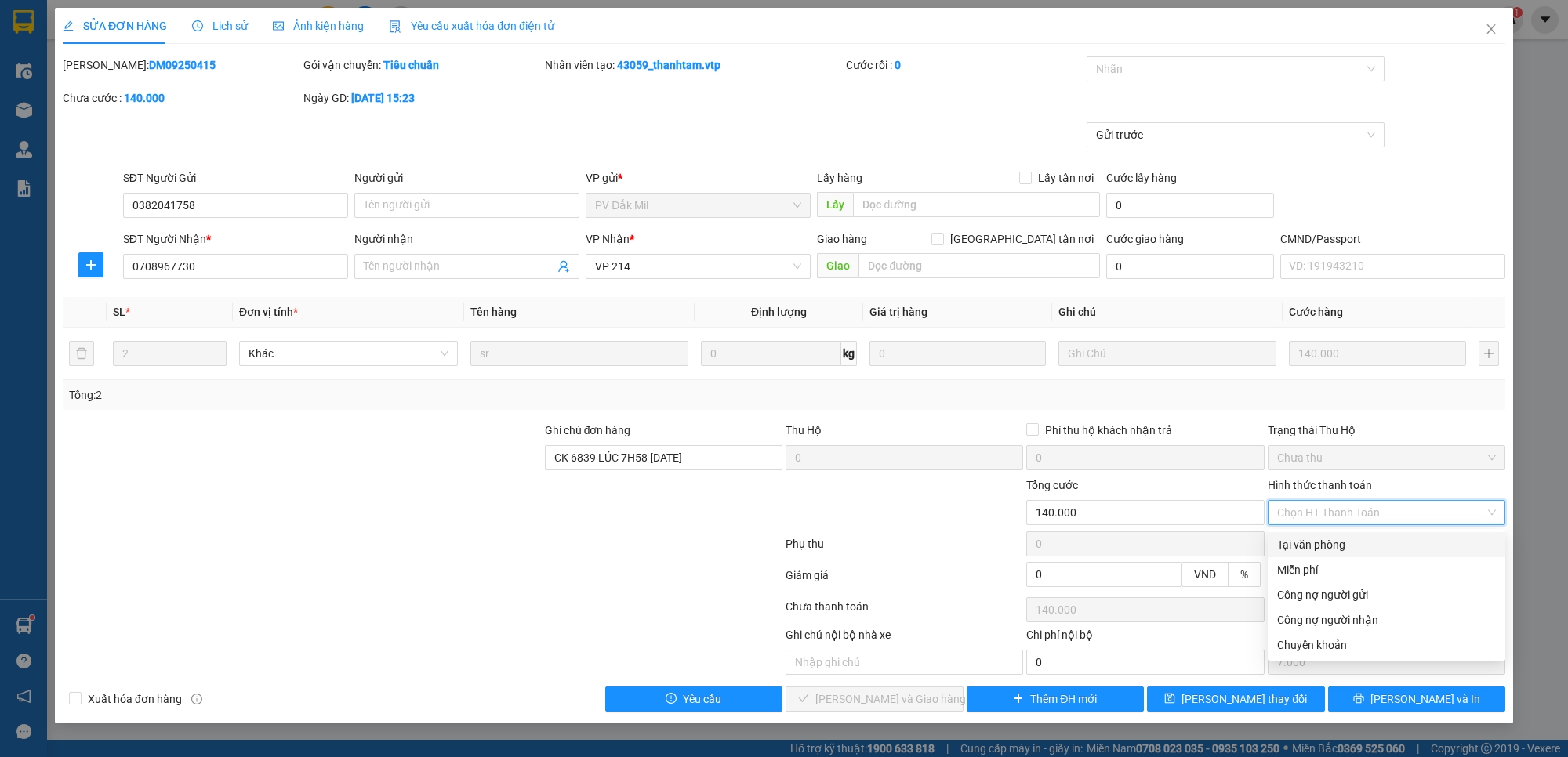
click at [1362, 551] on div "Tại văn phòng" at bounding box center [1386, 545] width 219 height 17
type input "0"
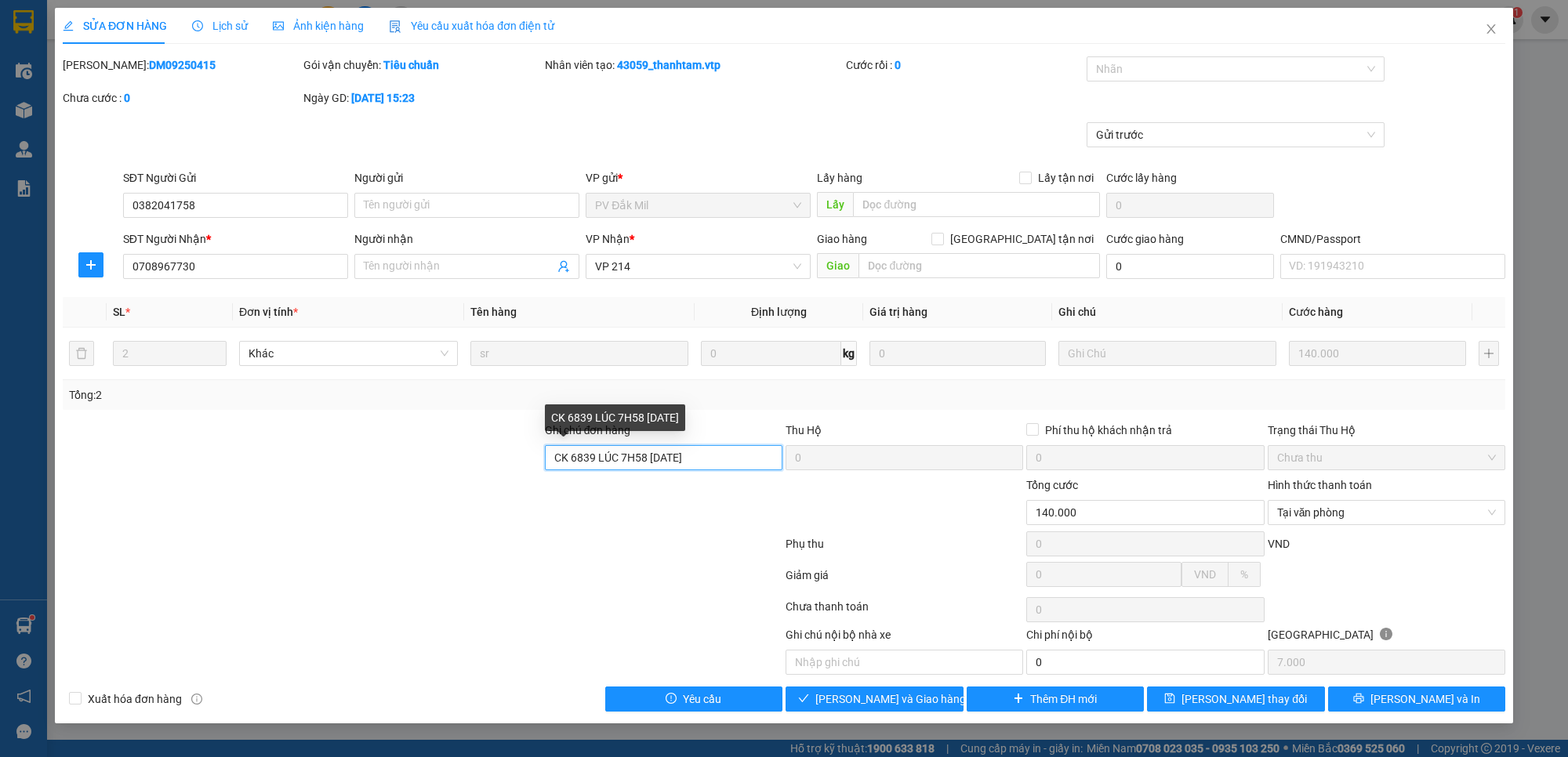
click at [691, 457] on input "CK 6839 LÚC 7H58 NGÀY 13/09/2025" at bounding box center [663, 458] width 238 height 25
click at [1399, 509] on span "Tại văn phòng" at bounding box center [1386, 513] width 219 height 24
type input "CK 6839 LÚC 7H58 NGÀY 14/09/2025"
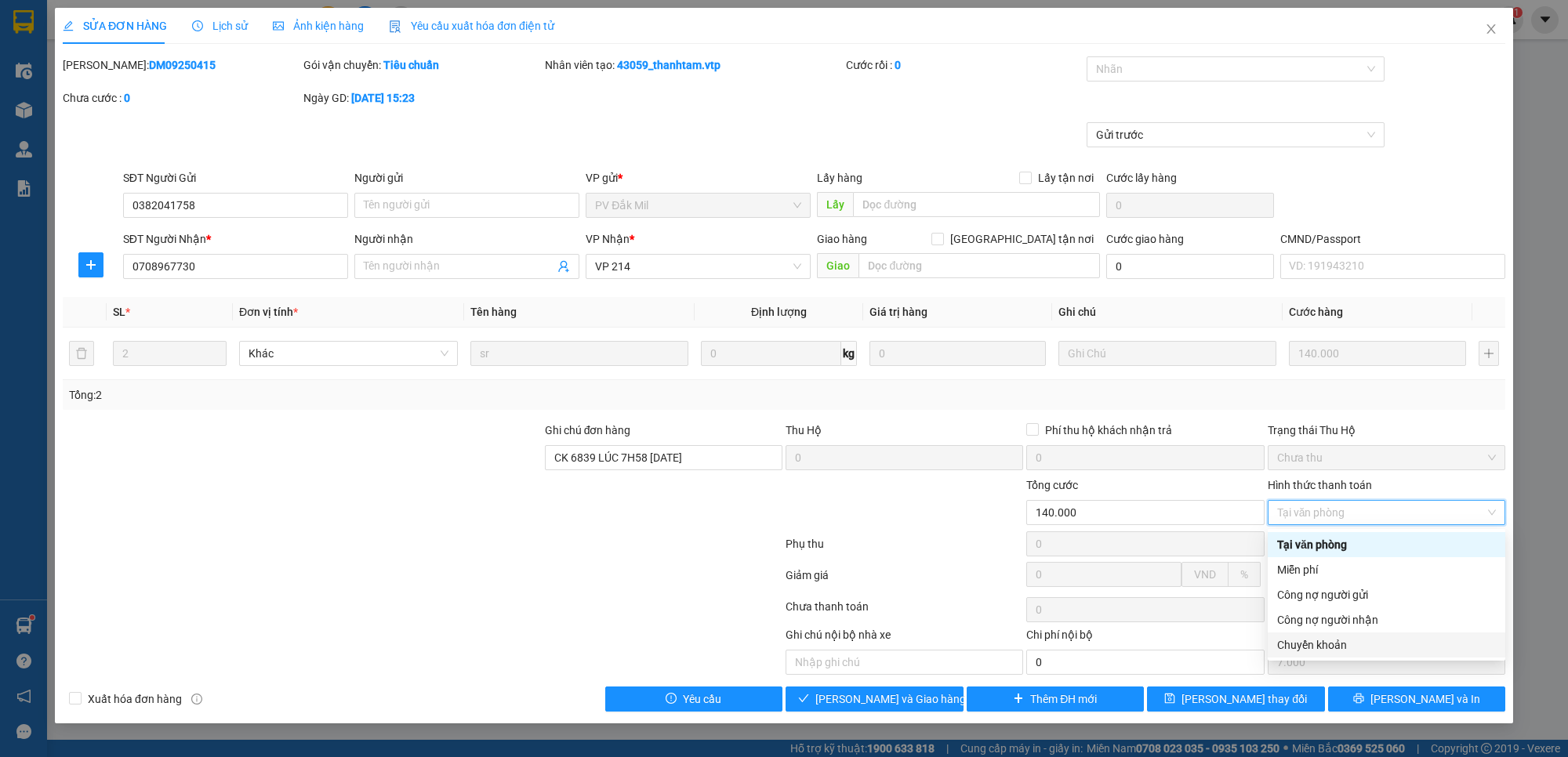
click at [1385, 648] on div "Chuyển khoản" at bounding box center [1386, 645] width 219 height 17
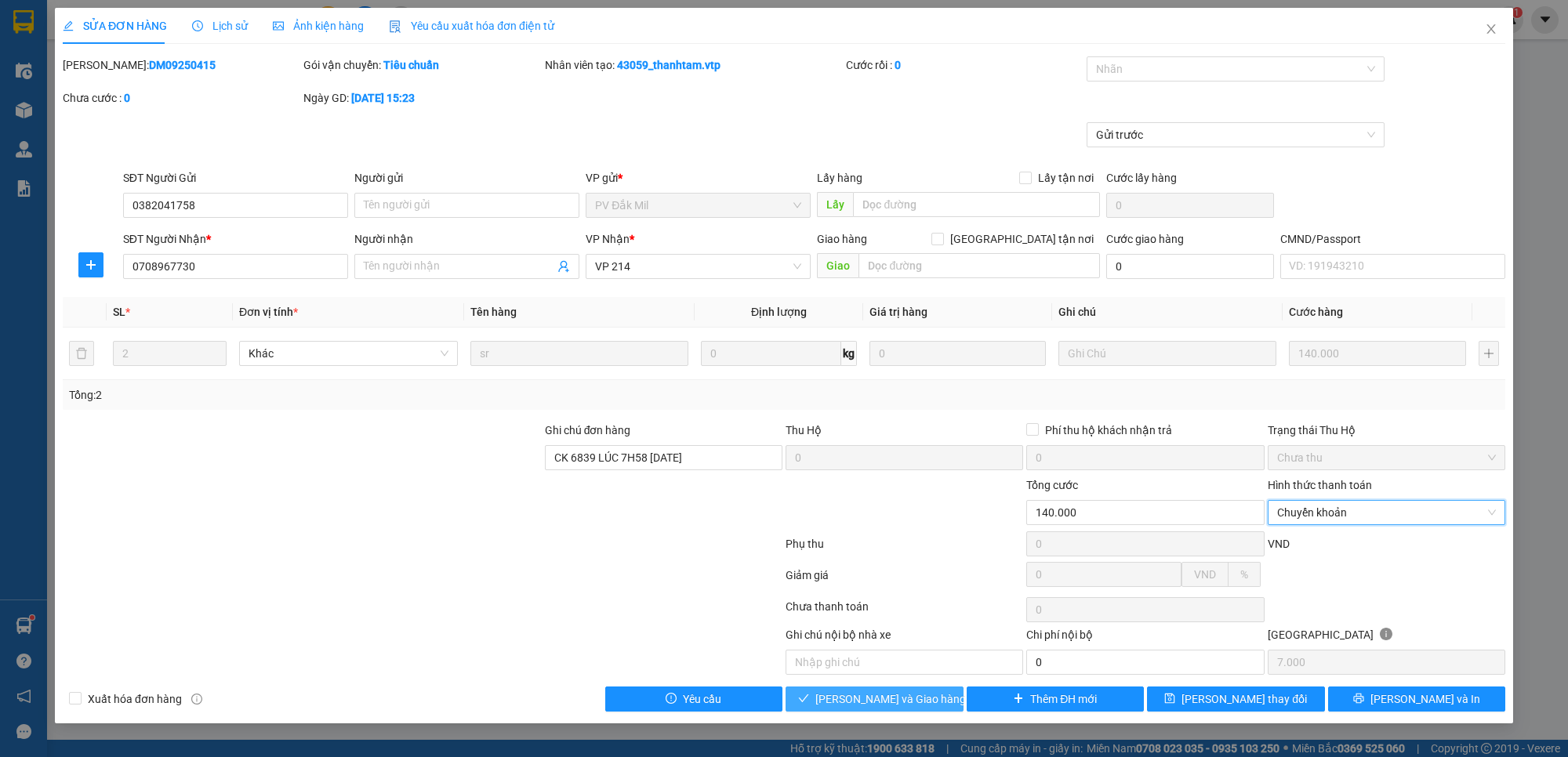
click at [854, 702] on span "[PERSON_NAME] và Giao hàng" at bounding box center [891, 699] width 151 height 17
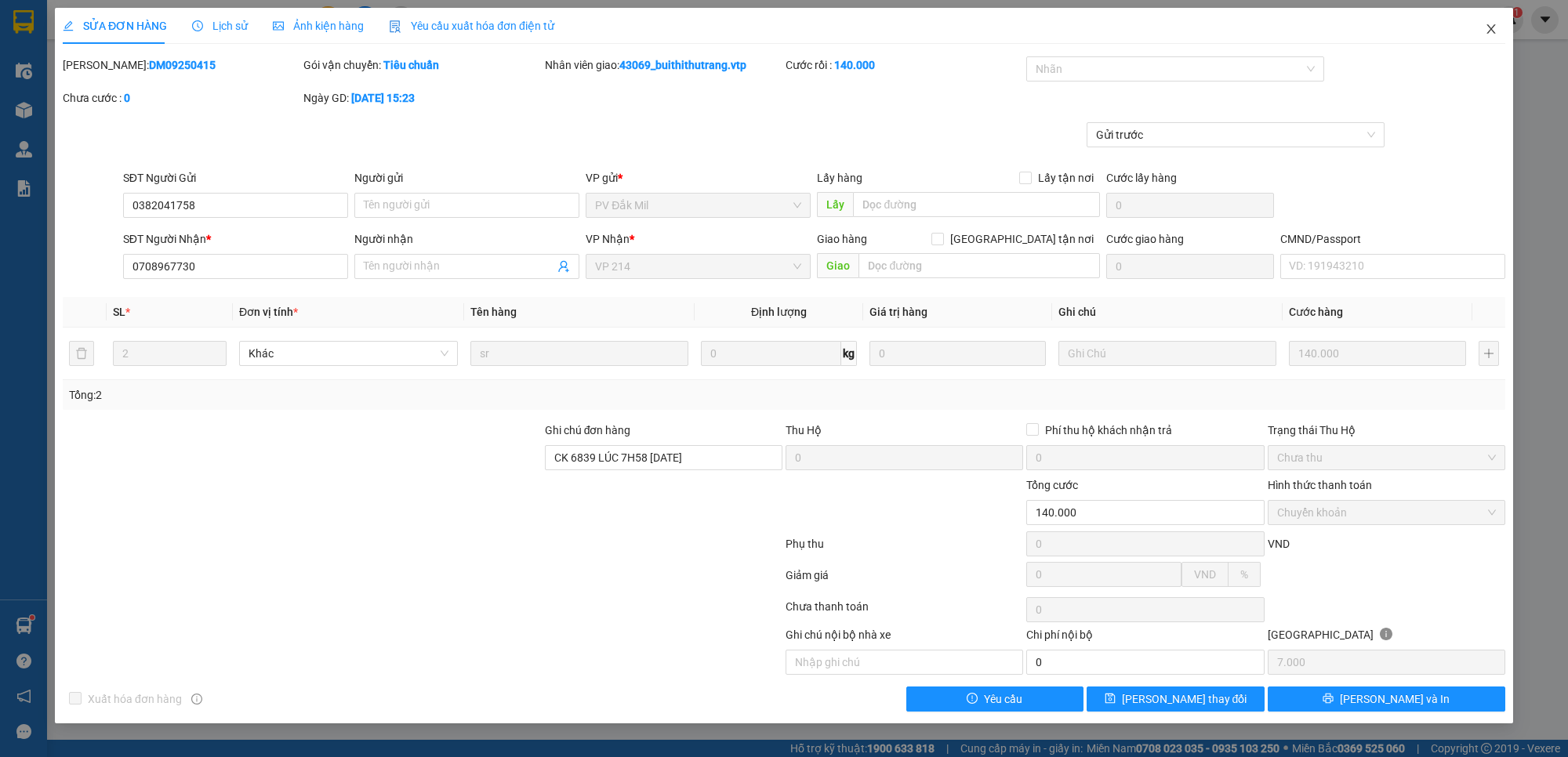
click at [1494, 27] on icon "close" at bounding box center [1490, 29] width 8 height 9
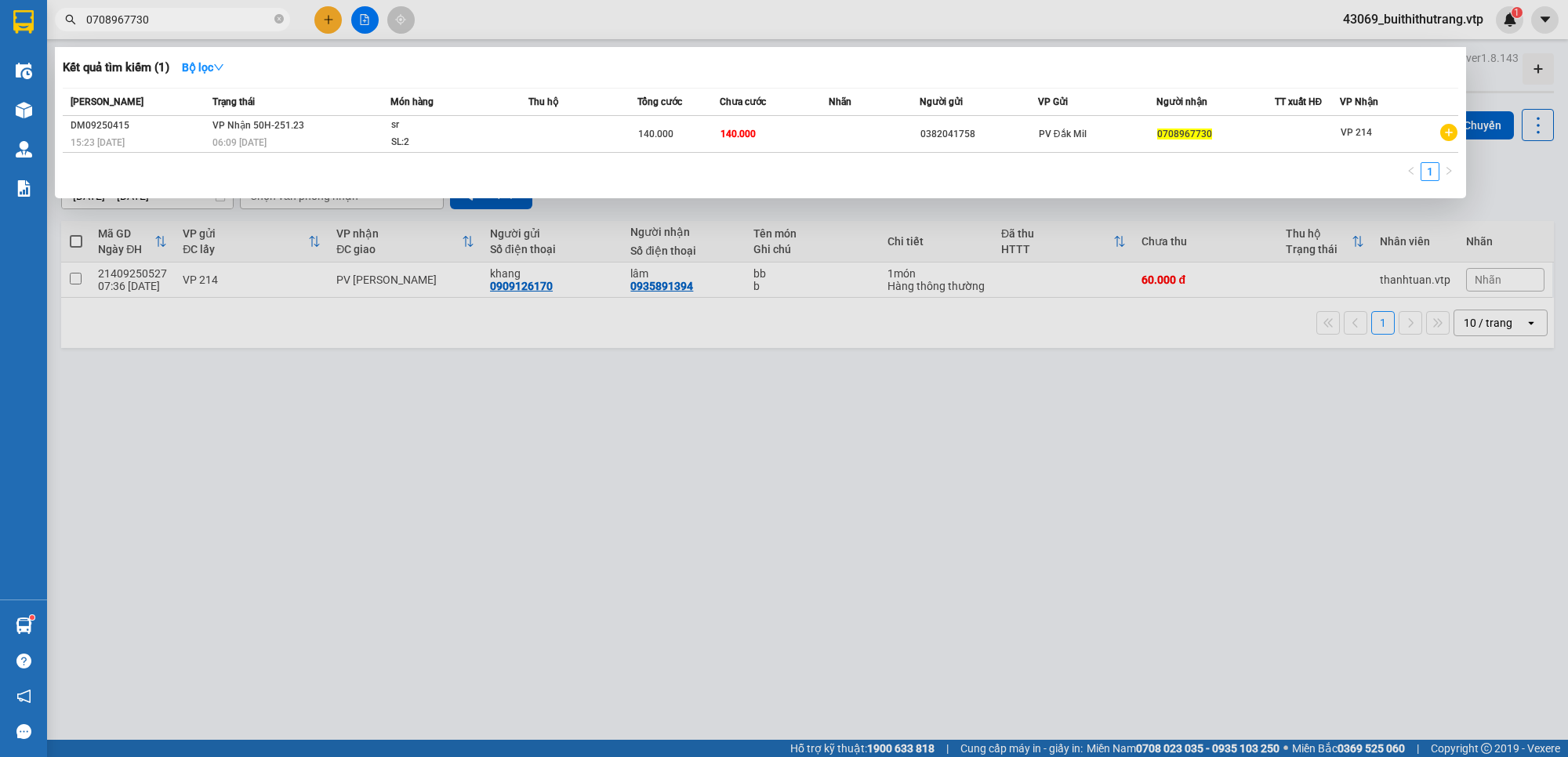
drag, startPoint x: 153, startPoint y: 18, endPoint x: 70, endPoint y: 29, distance: 83.7
click at [70, 29] on span "0708967730" at bounding box center [173, 19] width 235 height 24
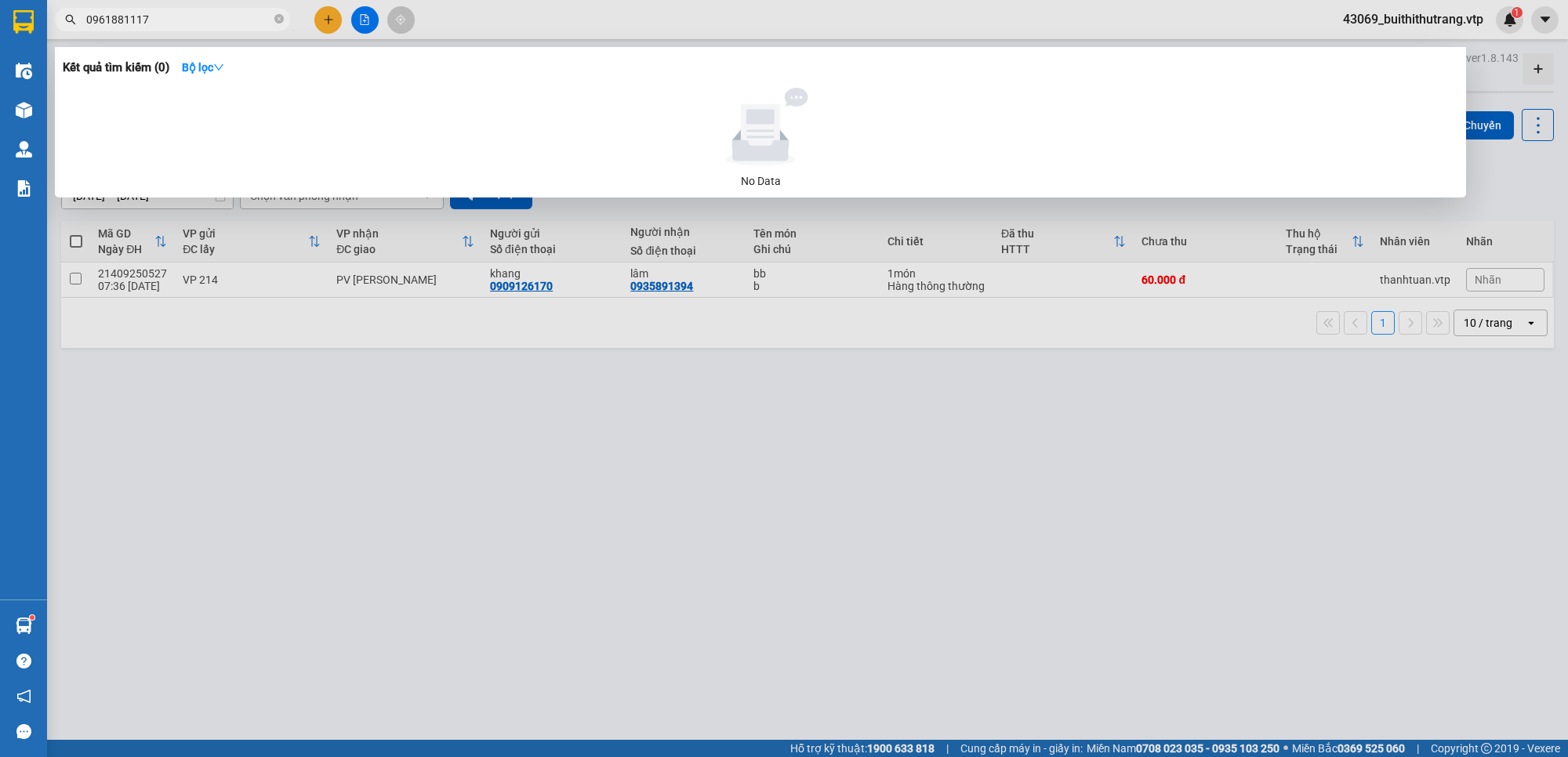
drag, startPoint x: 163, startPoint y: 22, endPoint x: 77, endPoint y: 41, distance: 88.1
click at [77, 34] on div "Kết quả tìm kiếm ( 0 ) Bộ lọc No Data 0961881117" at bounding box center [152, 19] width 305 height 27
type input "0868106824"
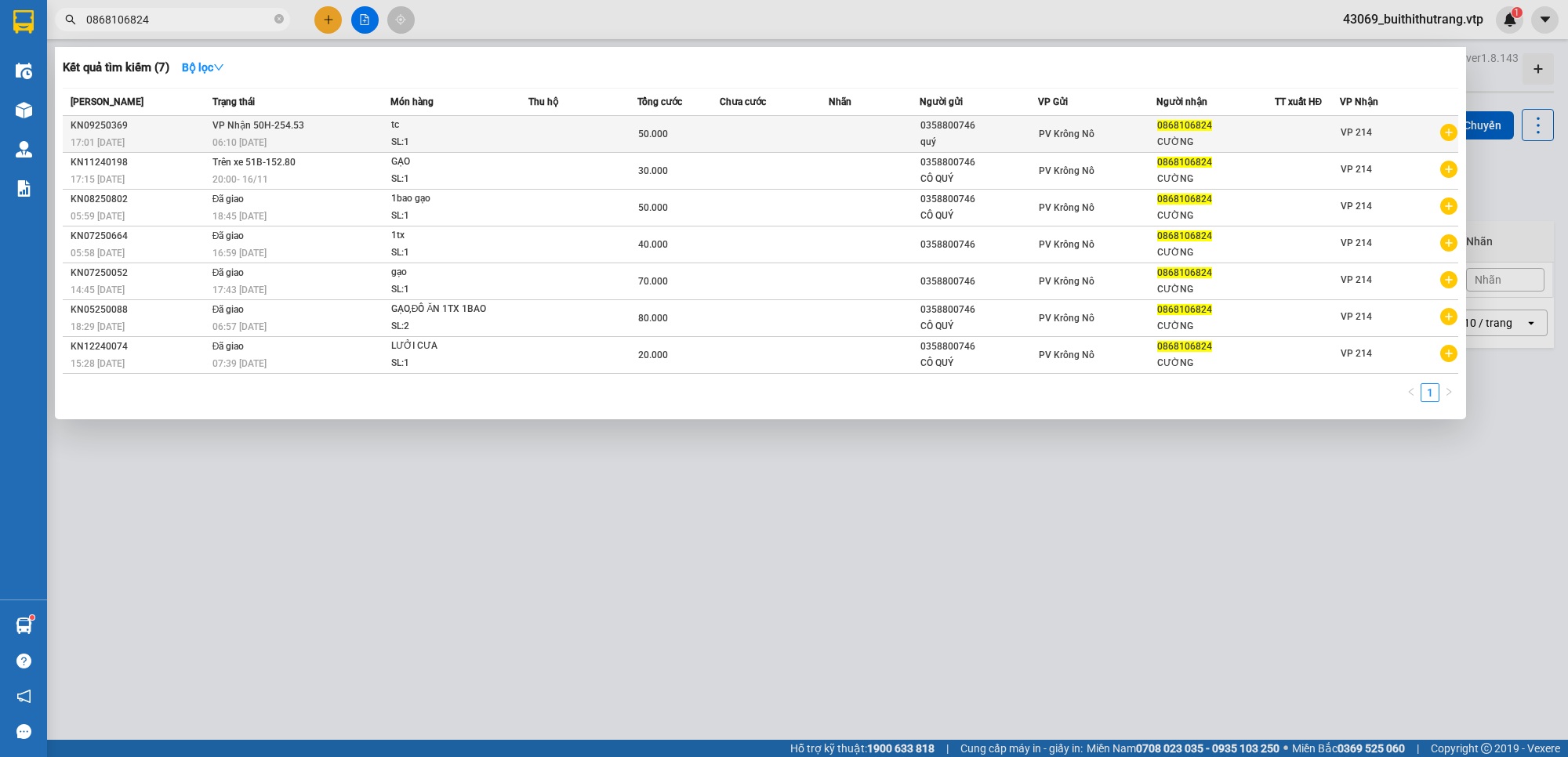
click at [546, 123] on td at bounding box center [583, 134] width 109 height 37
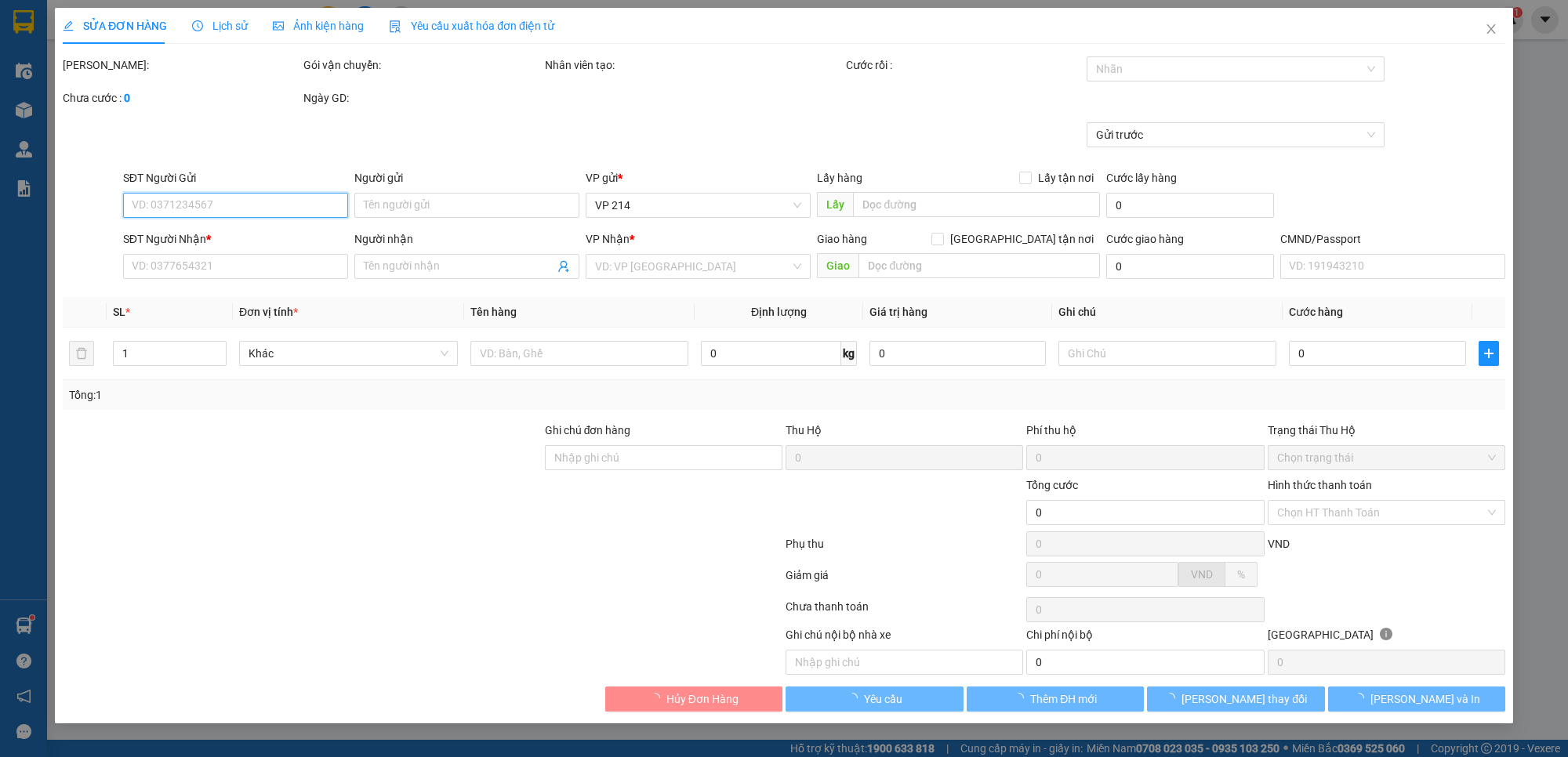
type input "0358800746"
type input "quý"
type input "0868106824"
type input "CƯỜNG"
type input "50.000"
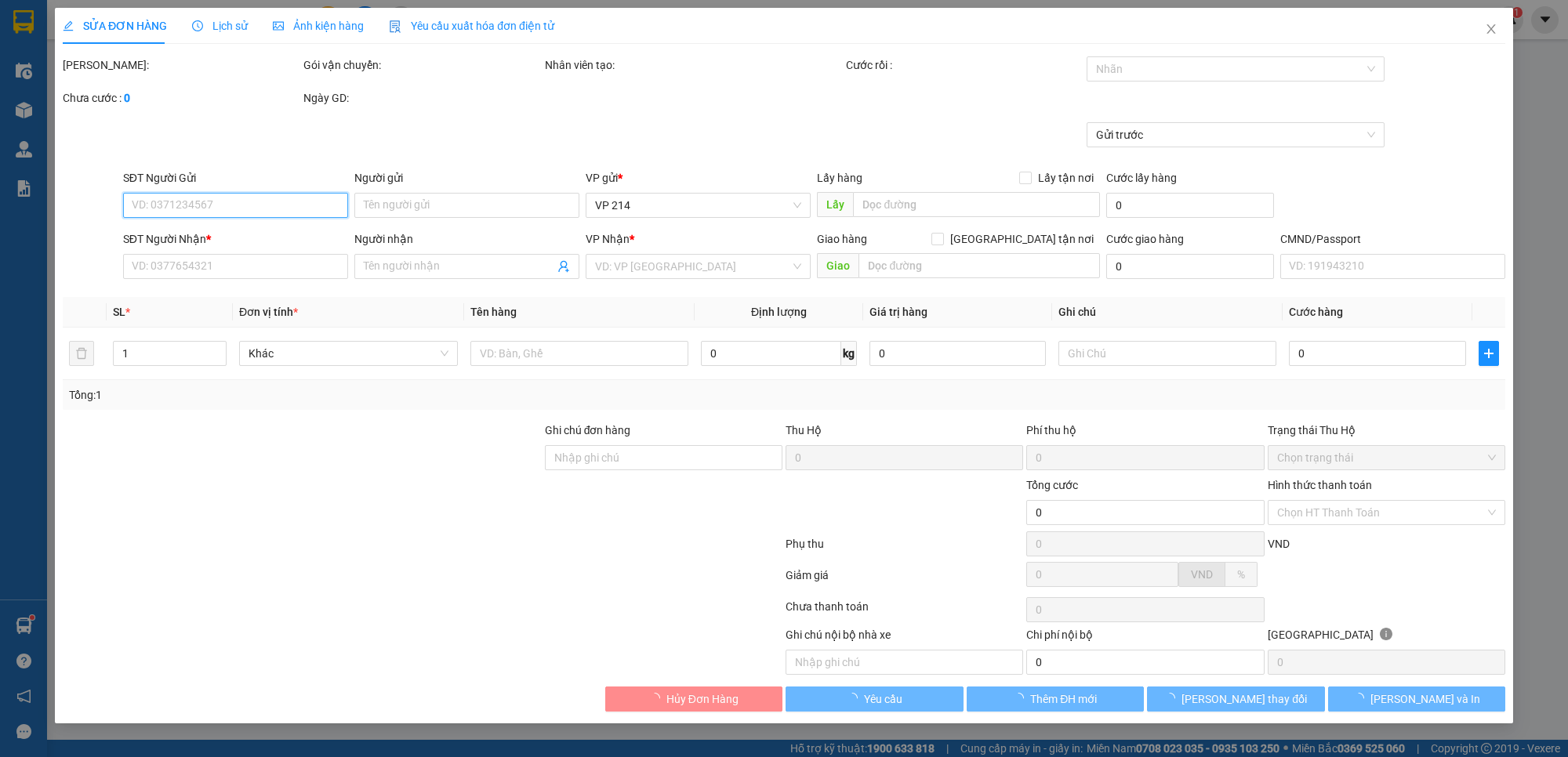
type input "2.500"
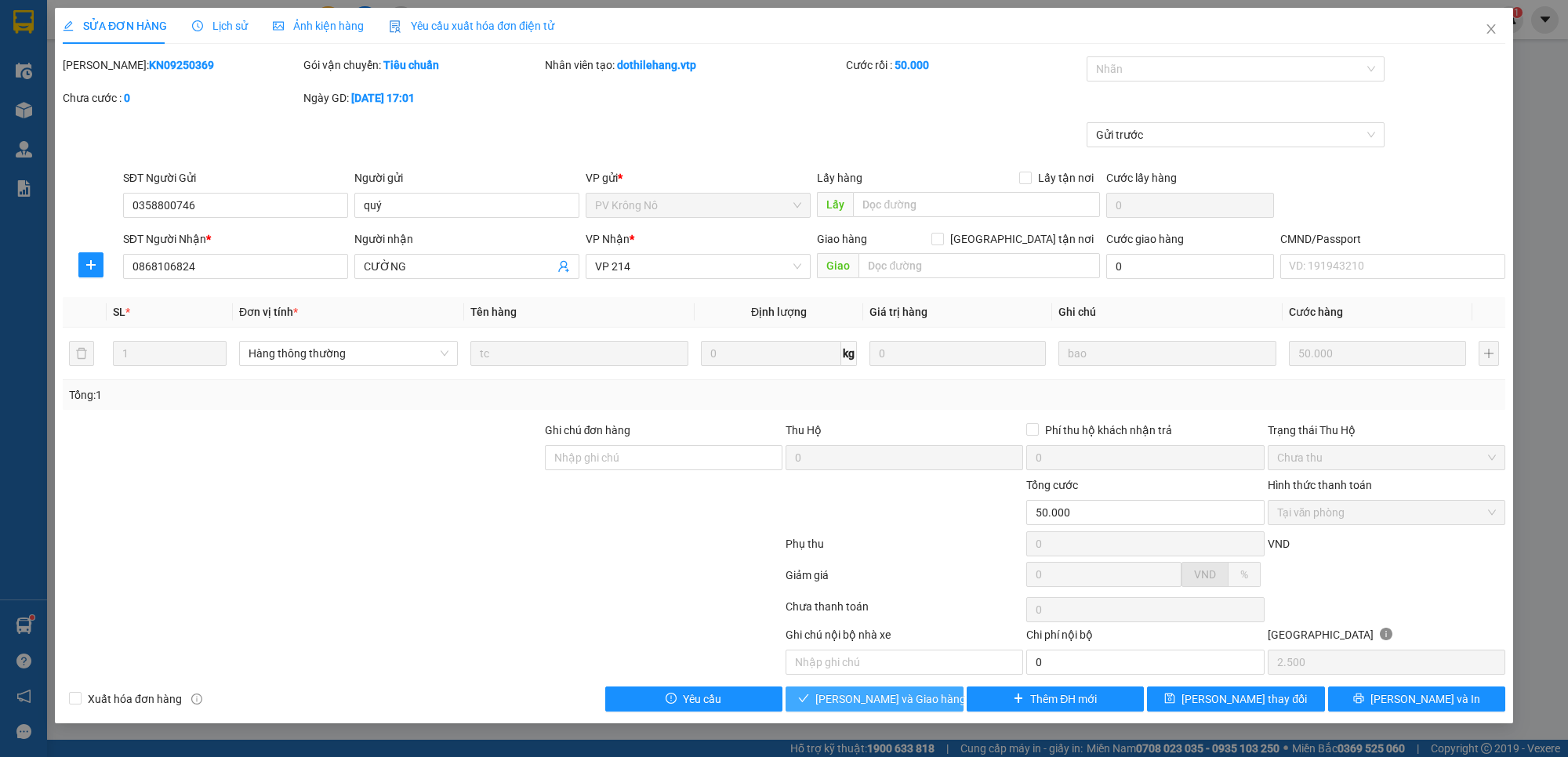
click at [911, 707] on span "[PERSON_NAME] và Giao hàng" at bounding box center [891, 699] width 151 height 17
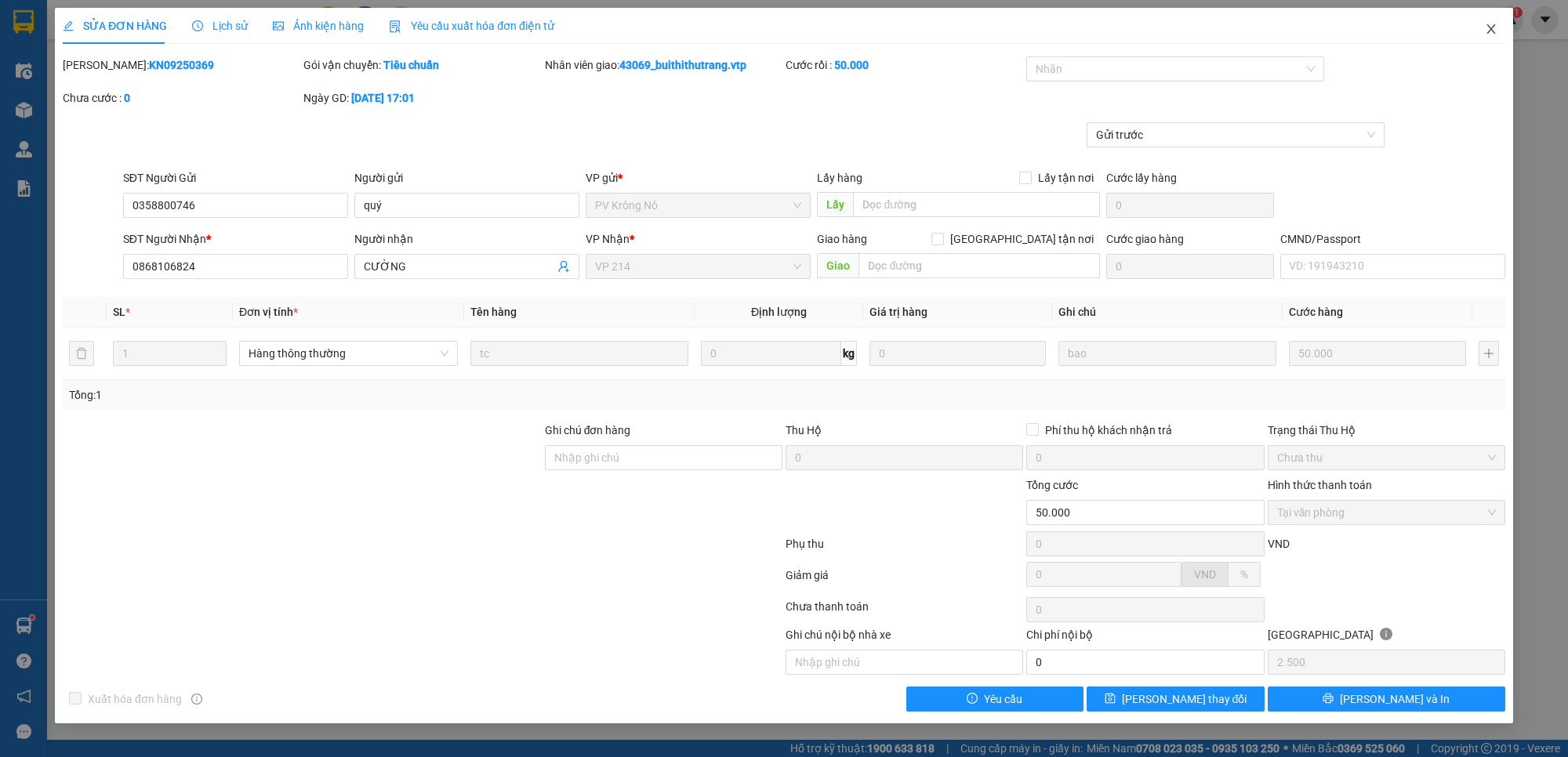
click at [1487, 28] on icon "close" at bounding box center [1490, 29] width 13 height 13
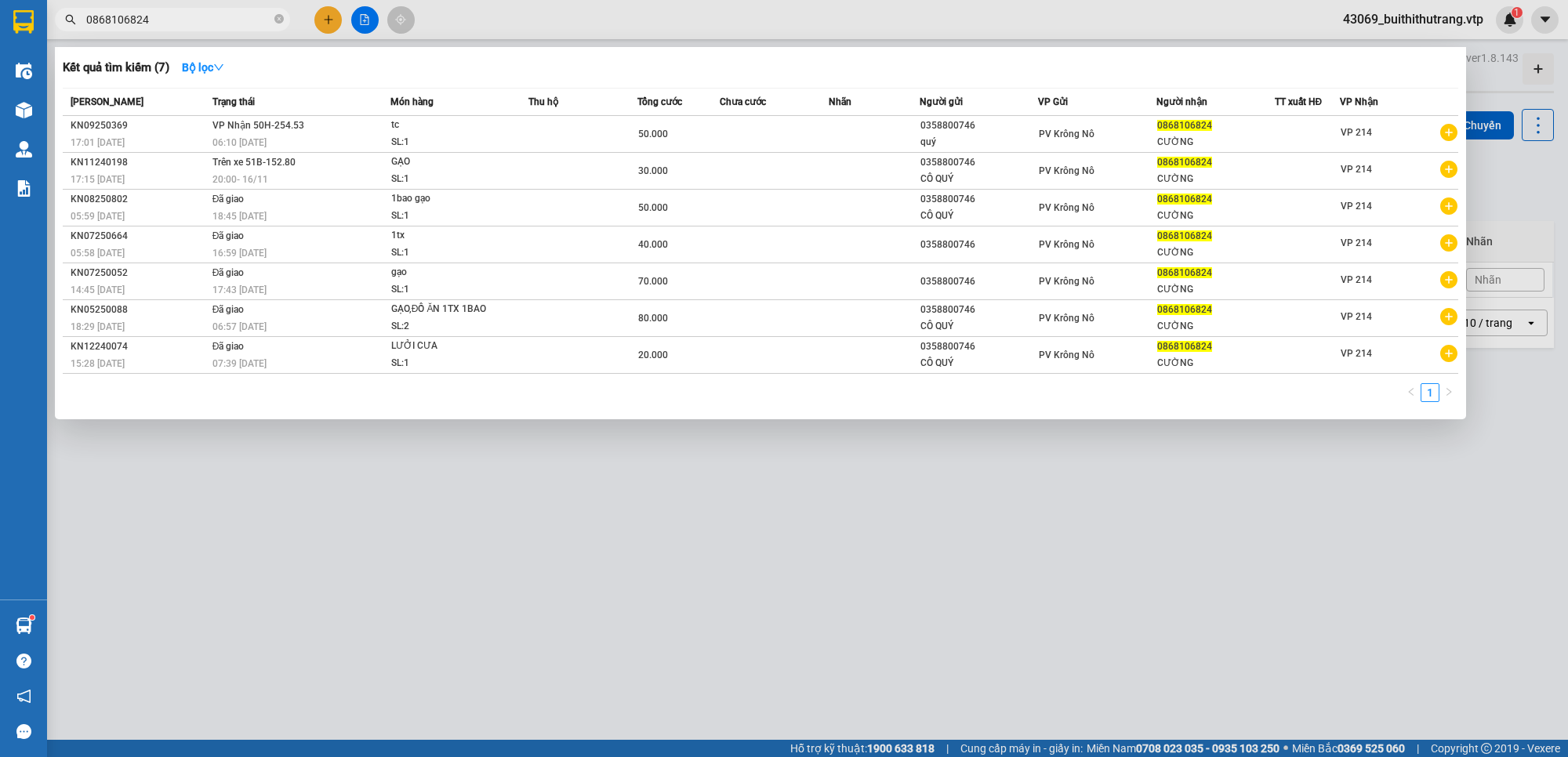
drag, startPoint x: 154, startPoint y: 18, endPoint x: 69, endPoint y: 26, distance: 85.4
click at [72, 30] on span "0868106824" at bounding box center [173, 19] width 235 height 24
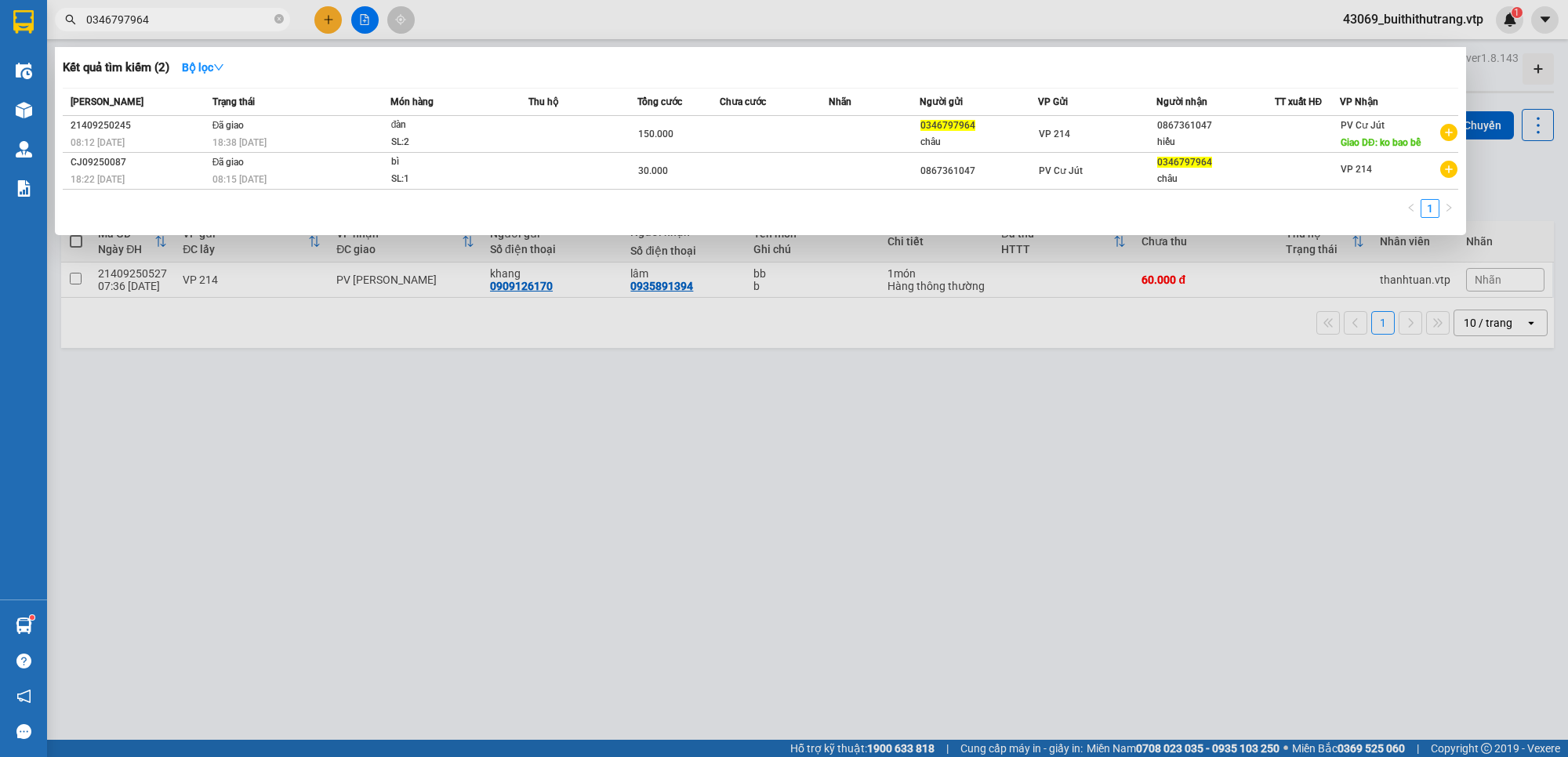
drag, startPoint x: 153, startPoint y: 22, endPoint x: 72, endPoint y: 32, distance: 81.6
click at [72, 32] on div "Kết quả tìm kiếm ( 2 ) Bộ lọc Mã ĐH Trạng thái Món hàng Thu hộ Tổng cước Chưa c…" at bounding box center [152, 19] width 305 height 27
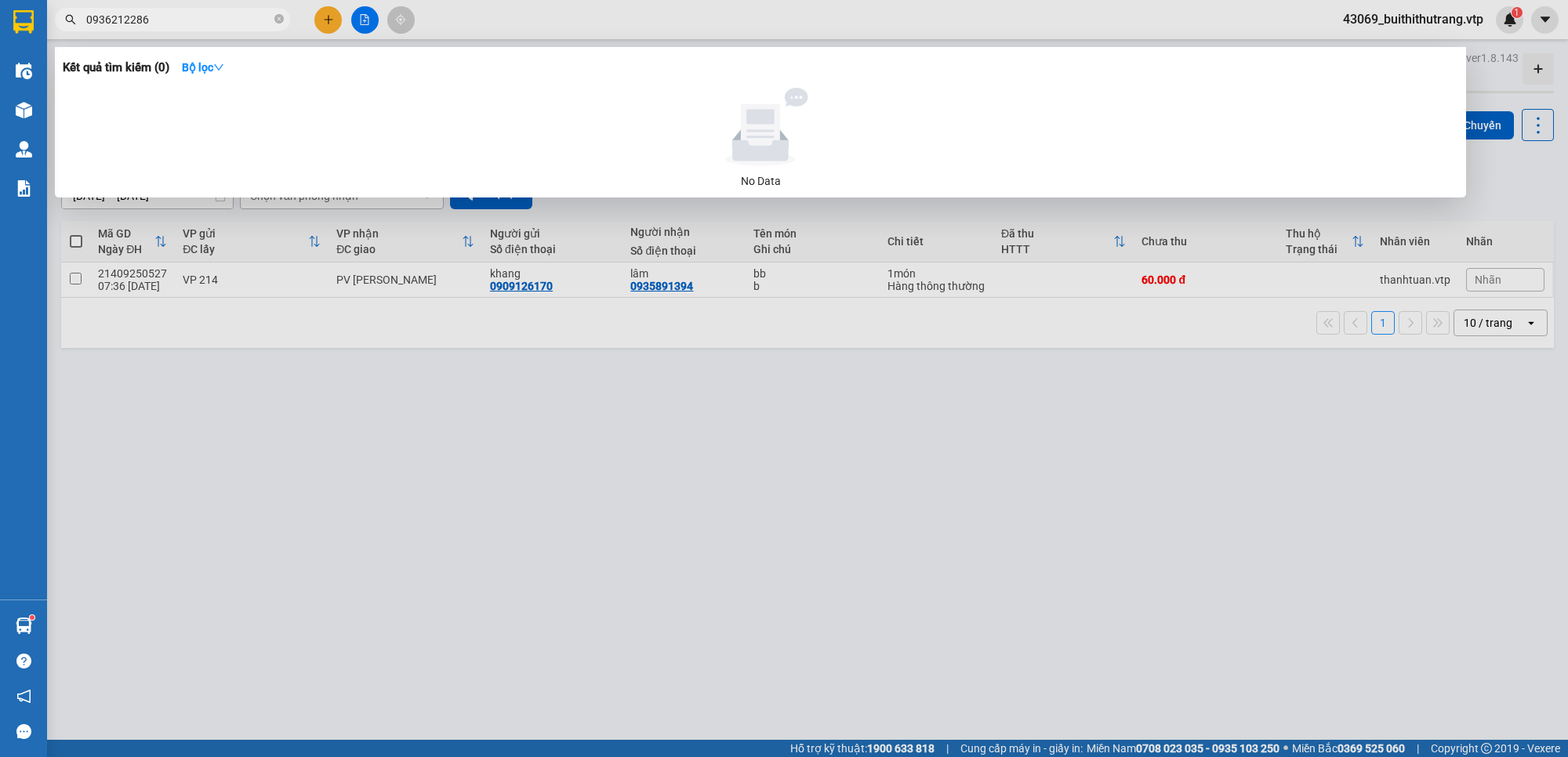
click at [565, 494] on div at bounding box center [784, 378] width 1568 height 757
click at [146, 21] on input "0936212286" at bounding box center [178, 19] width 185 height 17
drag, startPoint x: 146, startPoint y: 21, endPoint x: 69, endPoint y: 20, distance: 77.0
click at [71, 18] on div "0936212286" at bounding box center [152, 19] width 305 height 24
drag, startPoint x: 173, startPoint y: 18, endPoint x: 76, endPoint y: 39, distance: 99.2
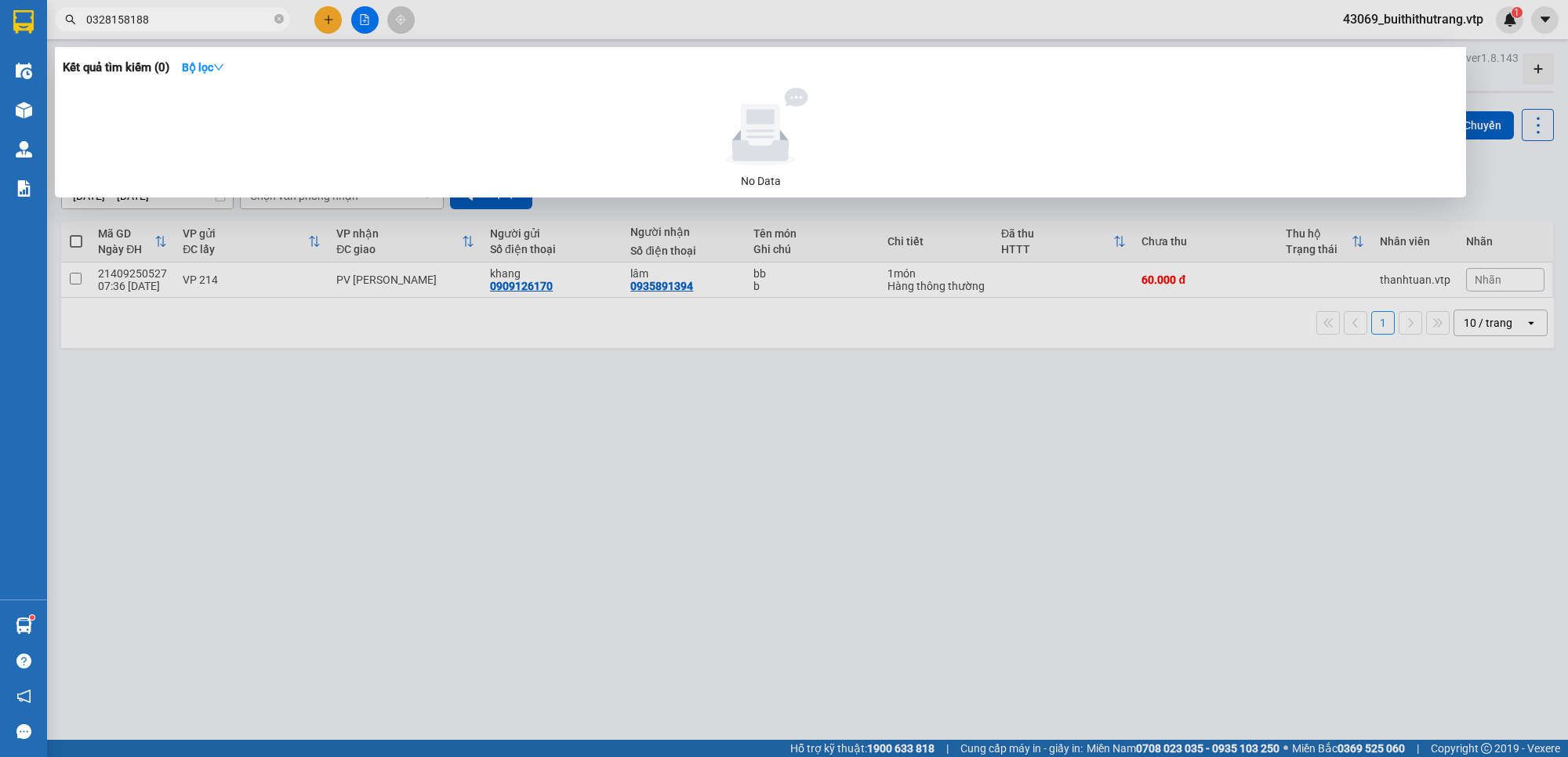
click at [80, 34] on div "Kết quả tìm kiếm ( 0 ) Bộ lọc No Data 0328158188" at bounding box center [152, 19] width 305 height 27
type input "0979769297"
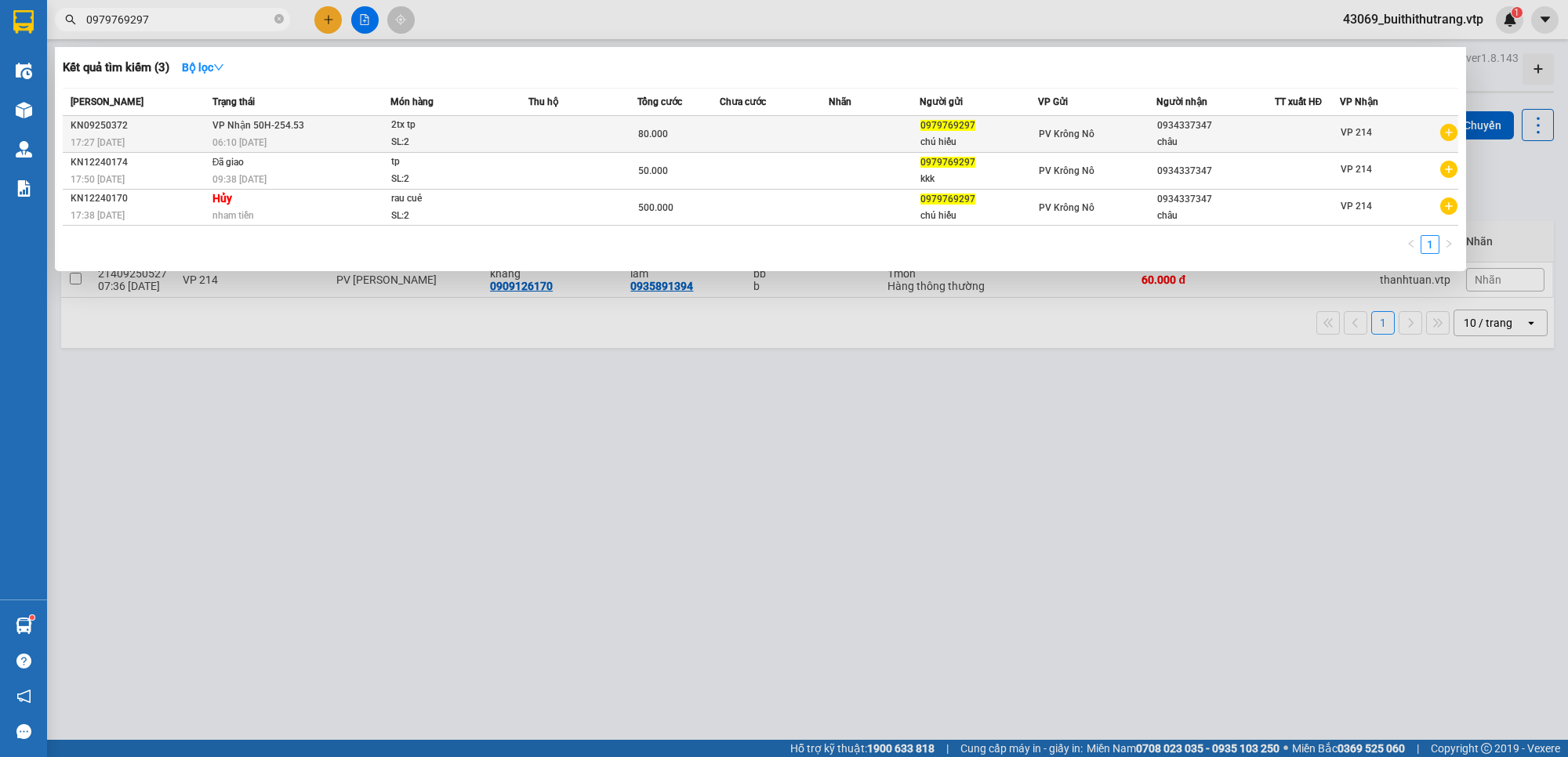
click at [1247, 135] on div "châu" at bounding box center [1215, 141] width 117 height 16
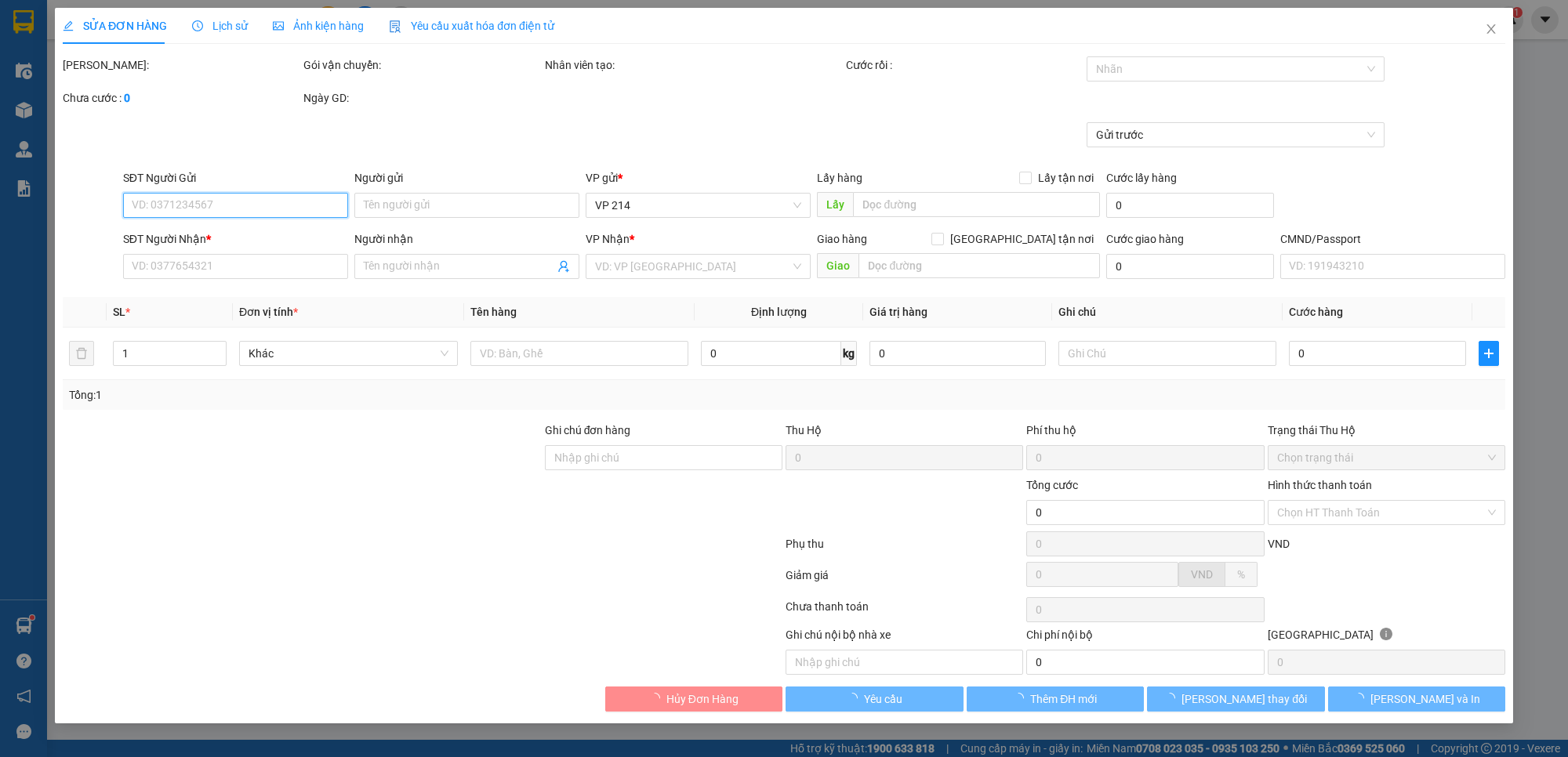
type input "0979769297"
type input "chú hiếu"
type input "0934337347"
type input "châu"
type input "80.000"
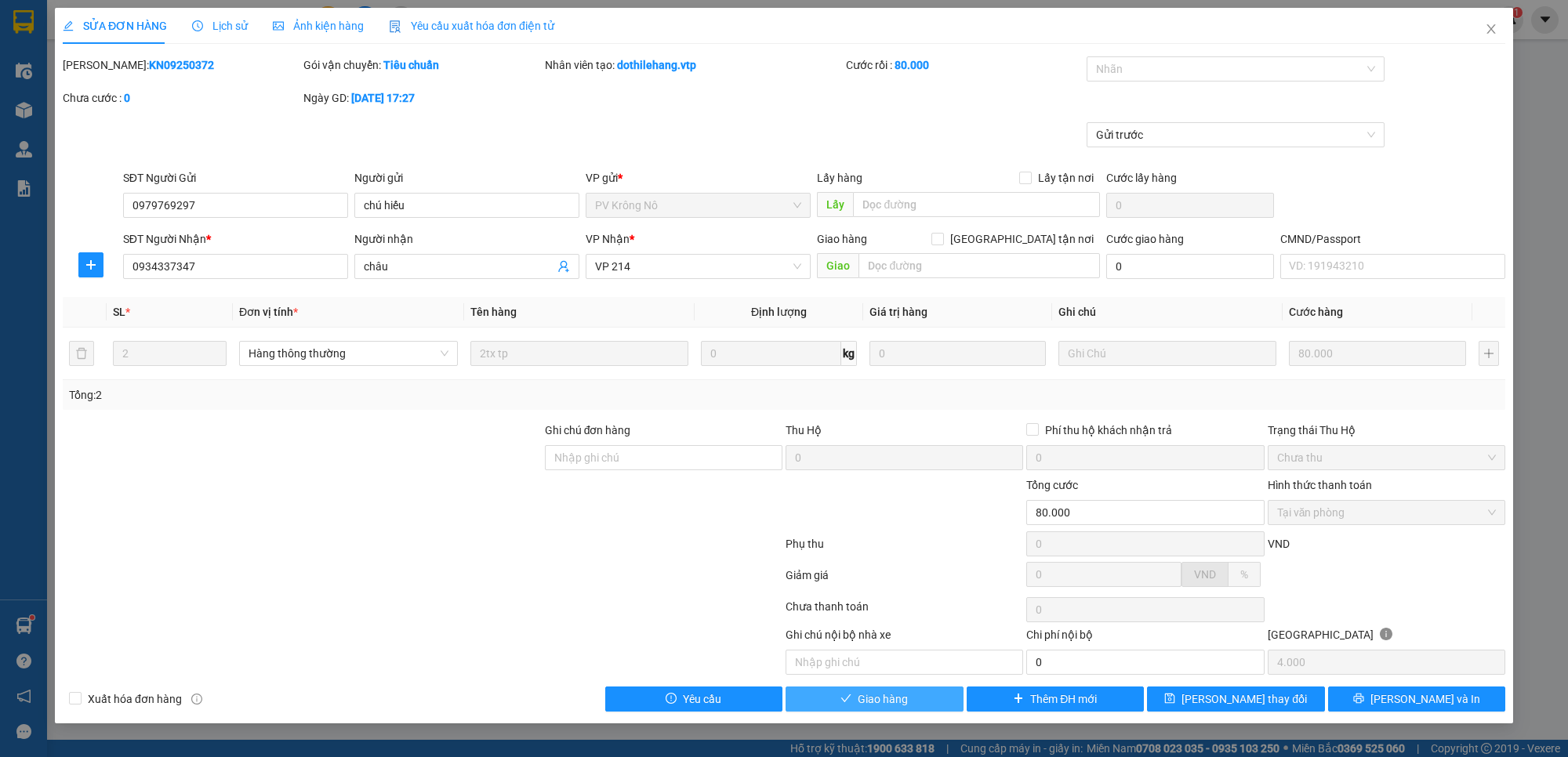
click at [933, 699] on button "Giao hàng" at bounding box center [874, 699] width 178 height 25
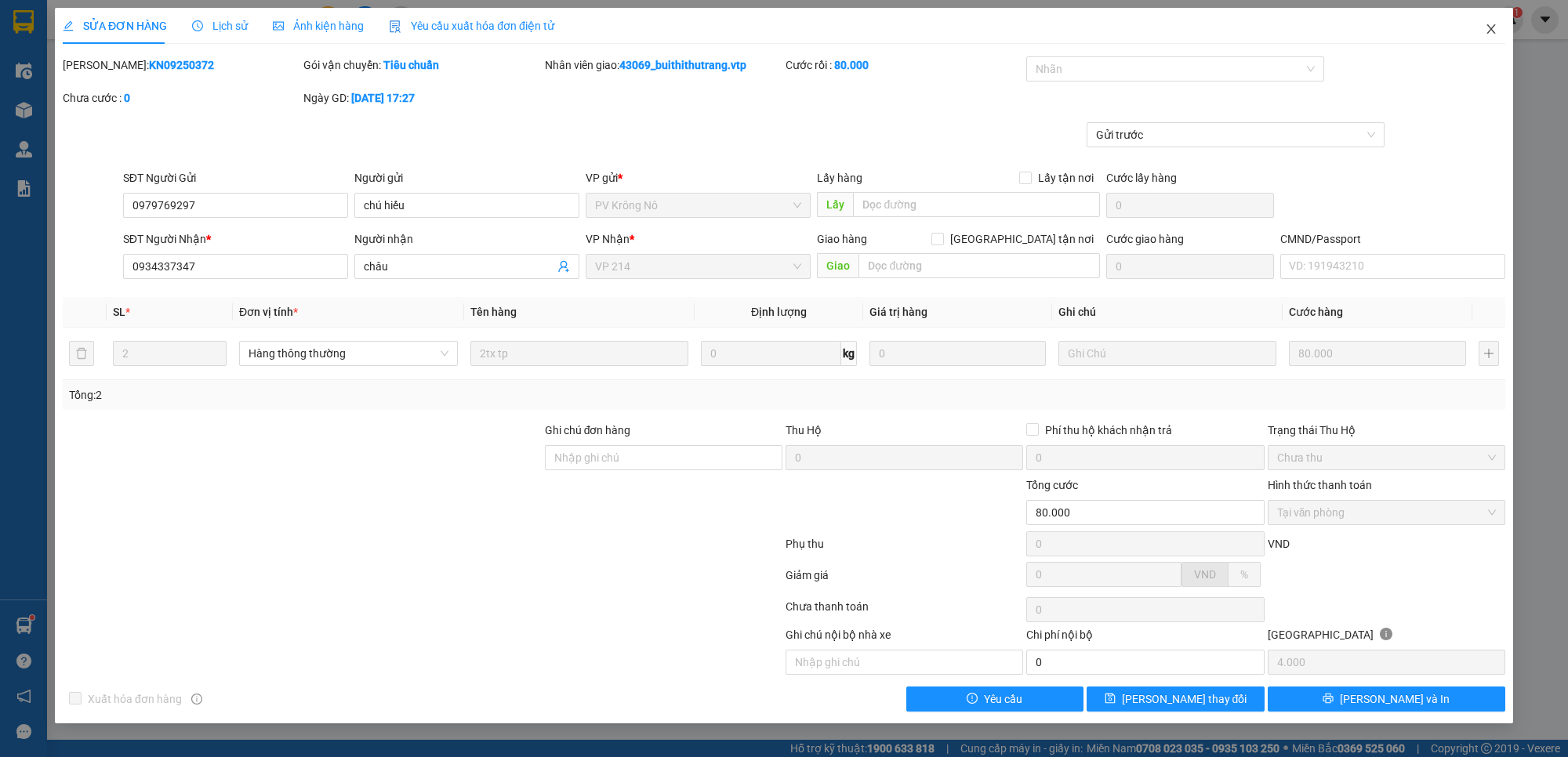
click at [1487, 30] on icon "close" at bounding box center [1490, 29] width 13 height 13
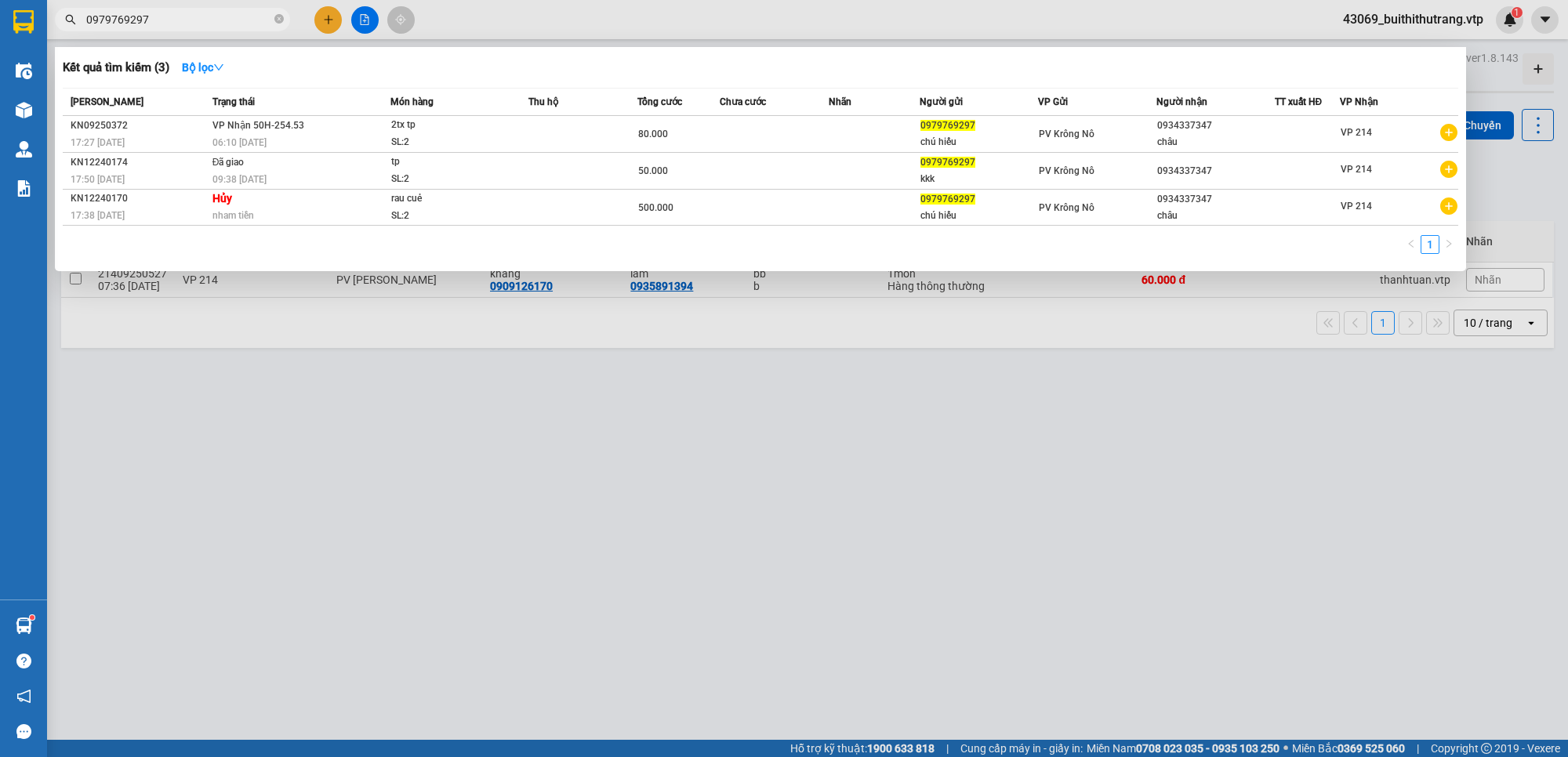
click at [157, 27] on span "0979769297" at bounding box center [173, 19] width 235 height 24
drag, startPoint x: 155, startPoint y: 19, endPoint x: 64, endPoint y: 30, distance: 91.7
click at [60, 29] on span "0979769297" at bounding box center [173, 19] width 235 height 24
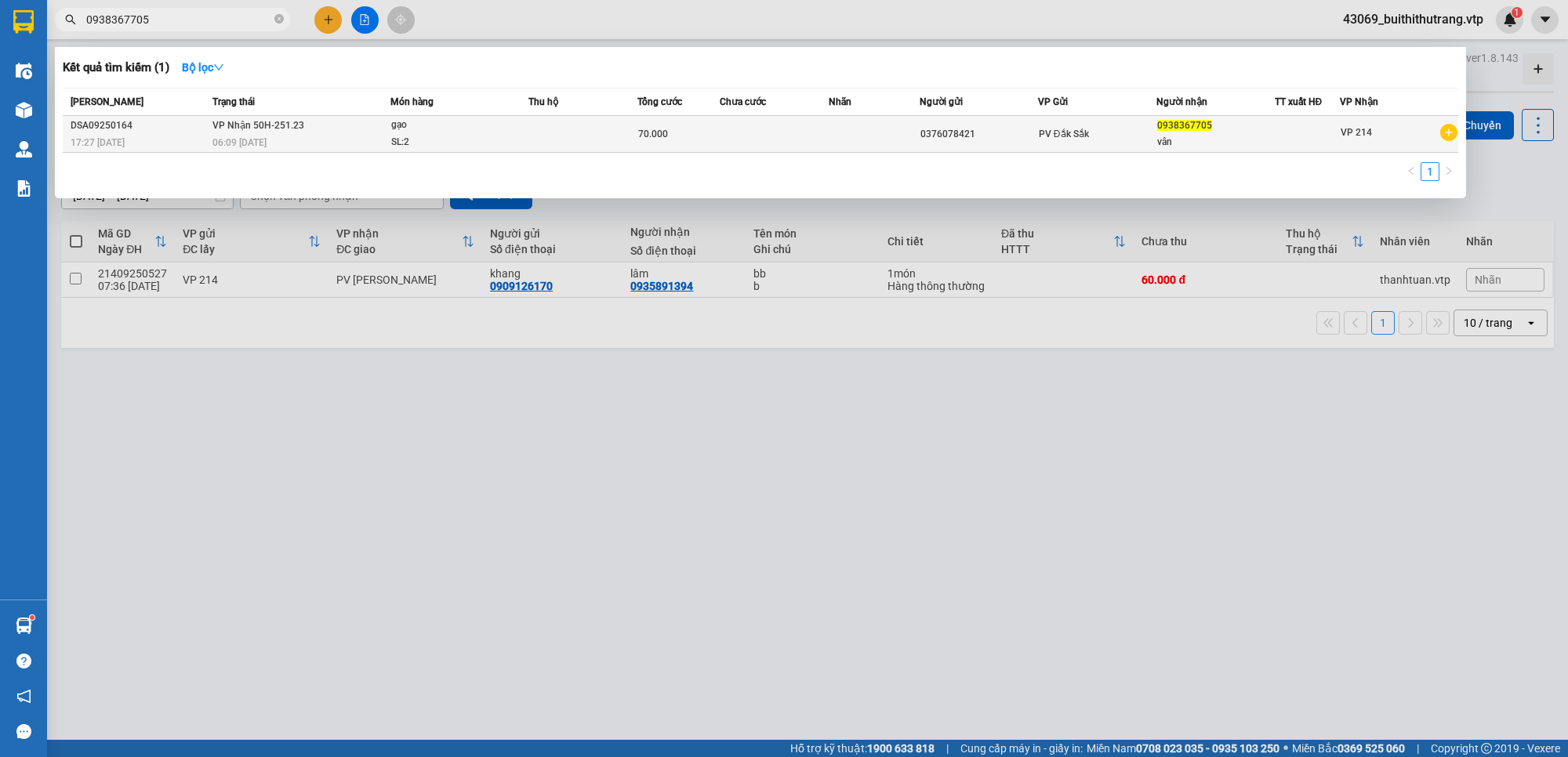
click at [1046, 140] on div "PV Đắk Sắk" at bounding box center [1097, 134] width 117 height 17
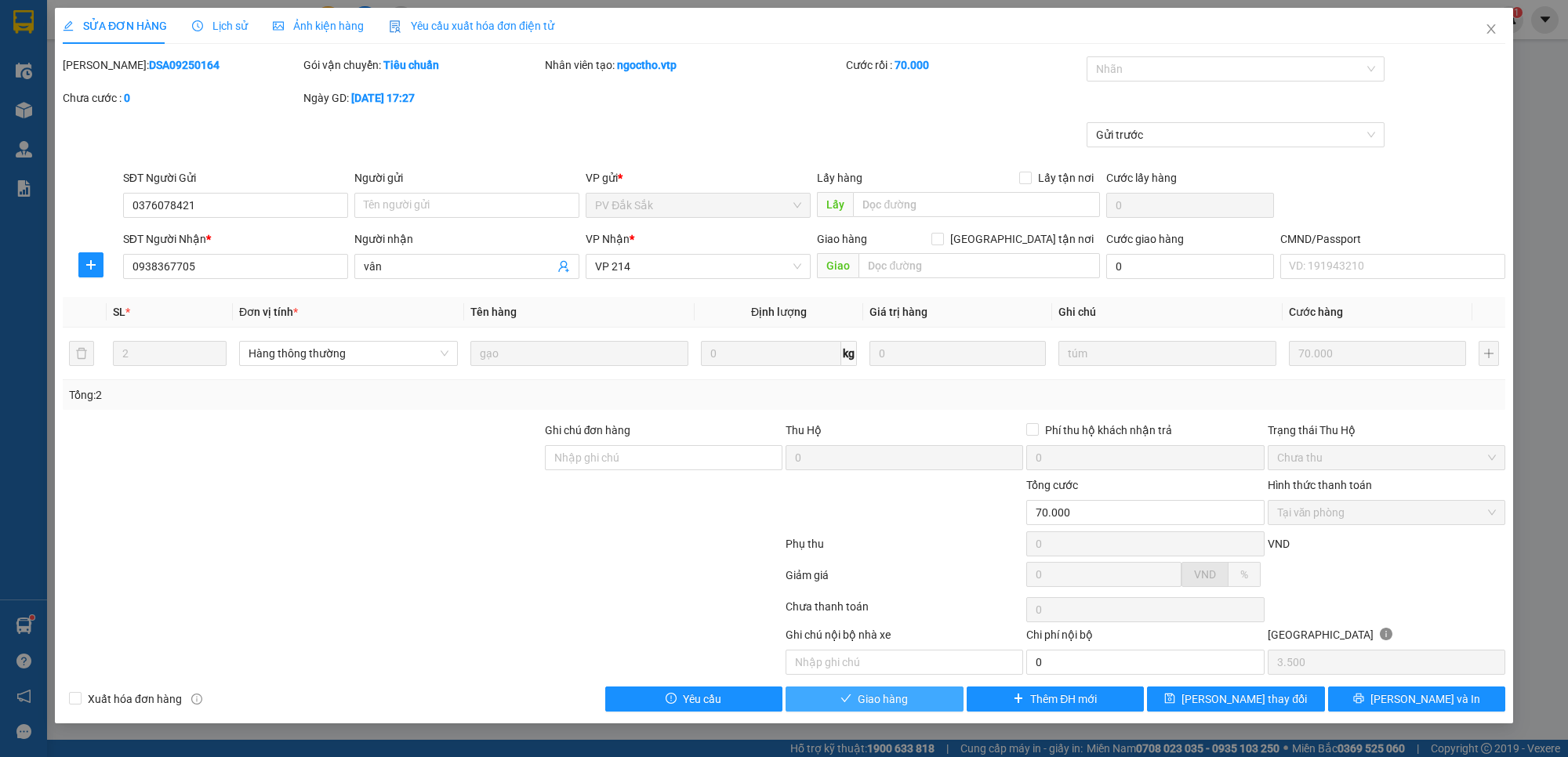
click at [910, 694] on button "Giao hàng" at bounding box center [874, 699] width 178 height 25
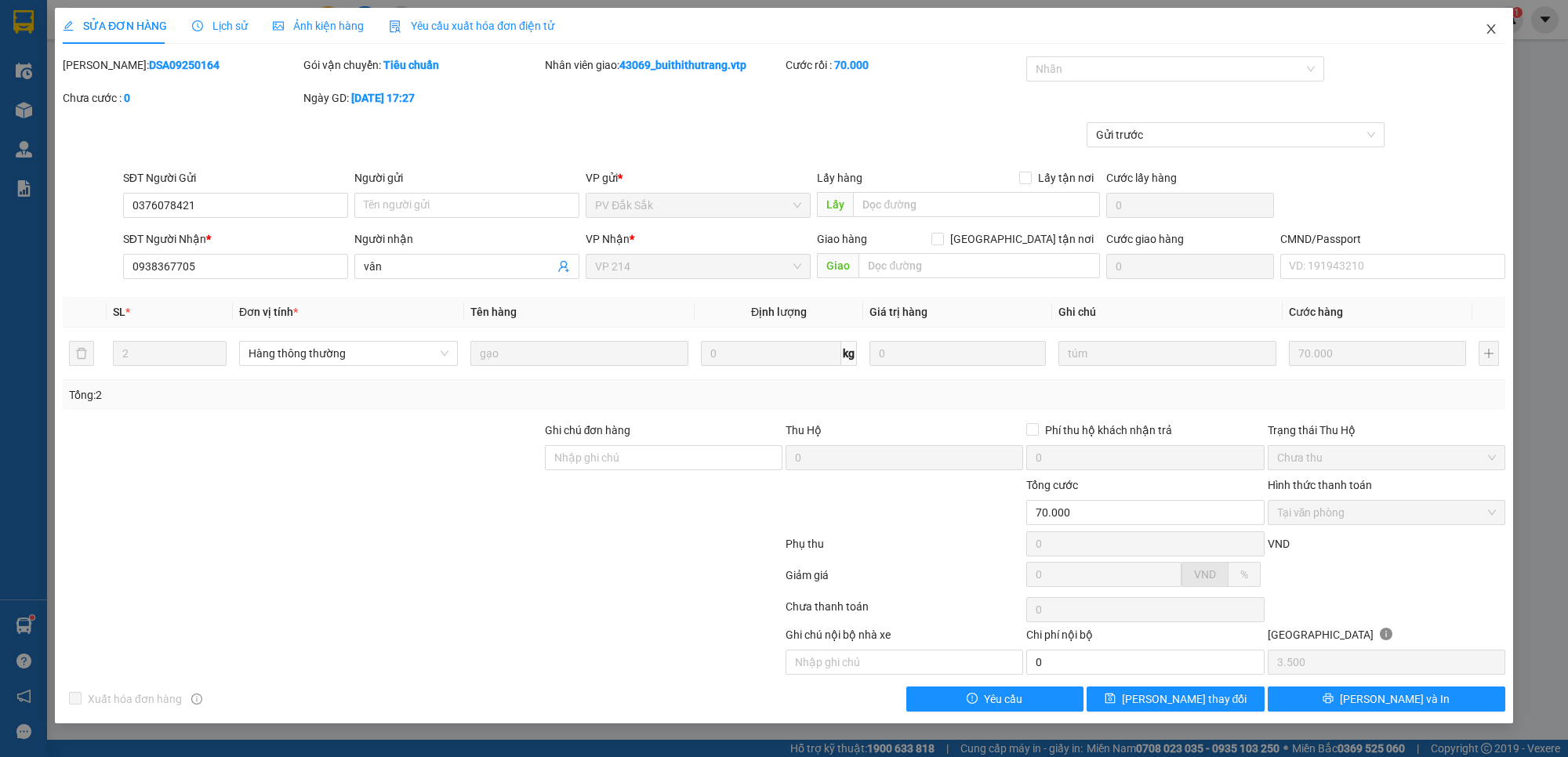
click at [1491, 28] on icon "close" at bounding box center [1490, 29] width 8 height 9
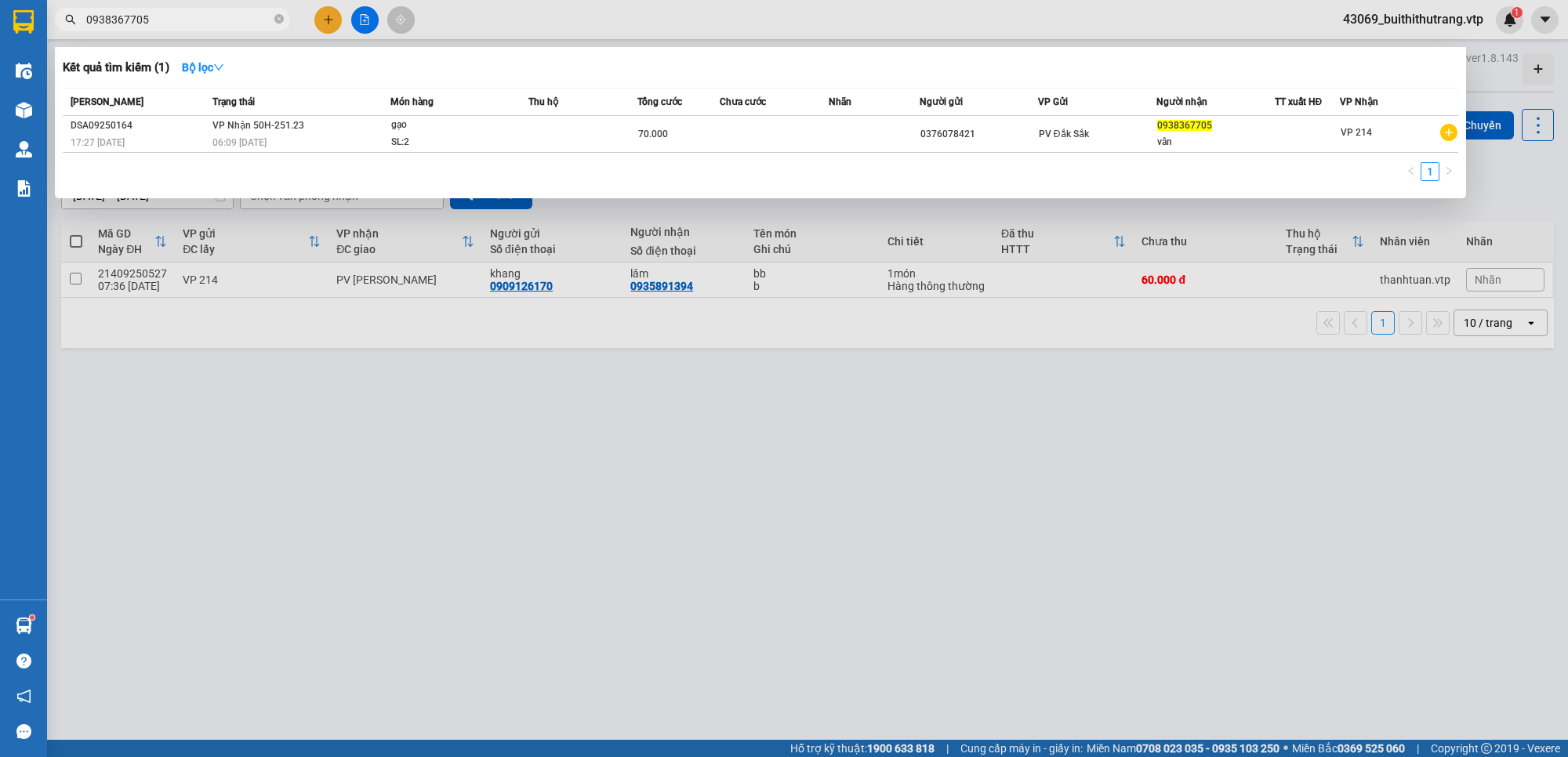
drag, startPoint x: 162, startPoint y: 16, endPoint x: 63, endPoint y: 12, distance: 99.1
click at [63, 12] on span "0938367705" at bounding box center [173, 19] width 235 height 24
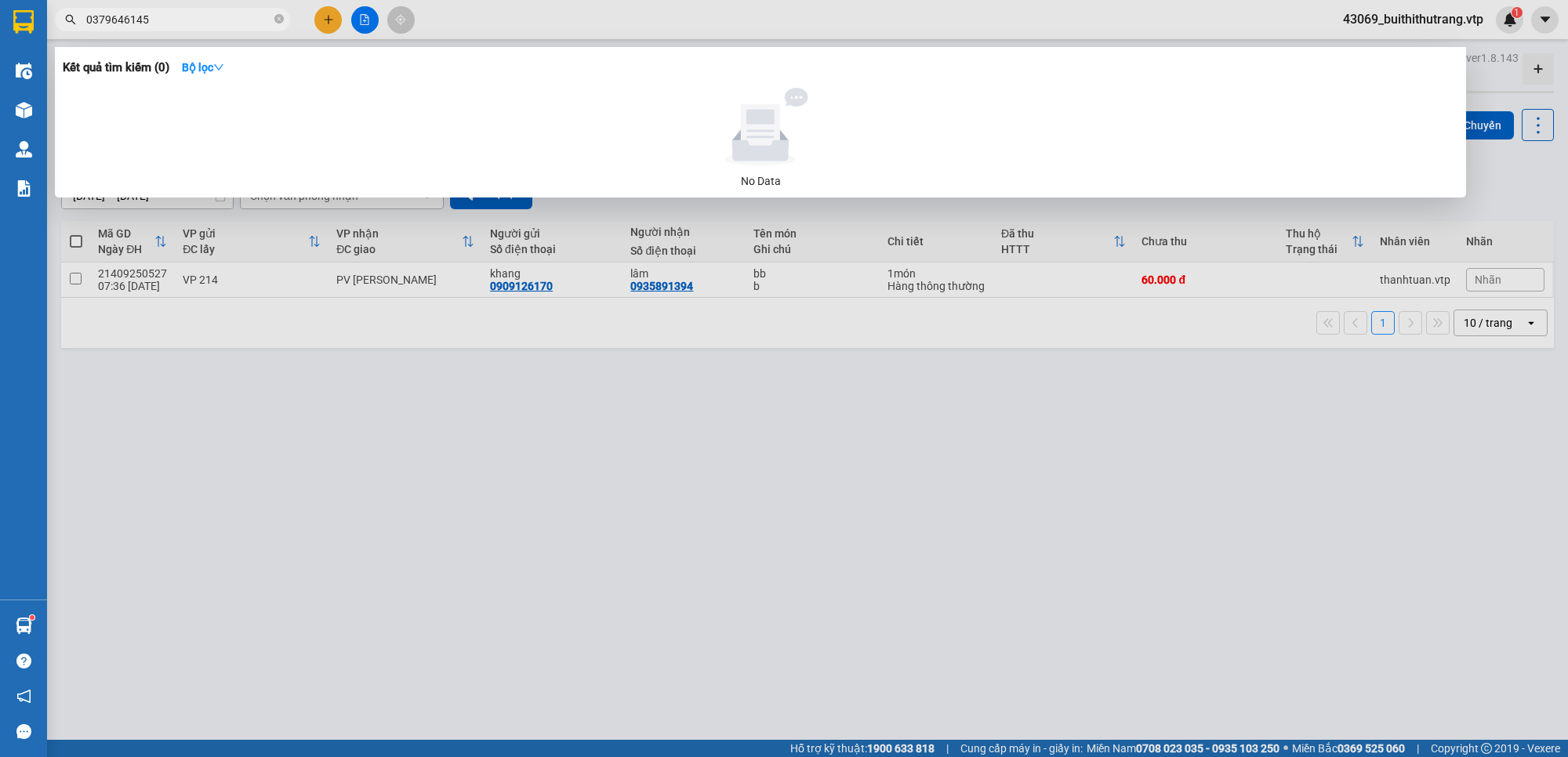
drag, startPoint x: 175, startPoint y: 25, endPoint x: 64, endPoint y: 26, distance: 111.0
click at [64, 26] on span "0379646145" at bounding box center [173, 19] width 235 height 24
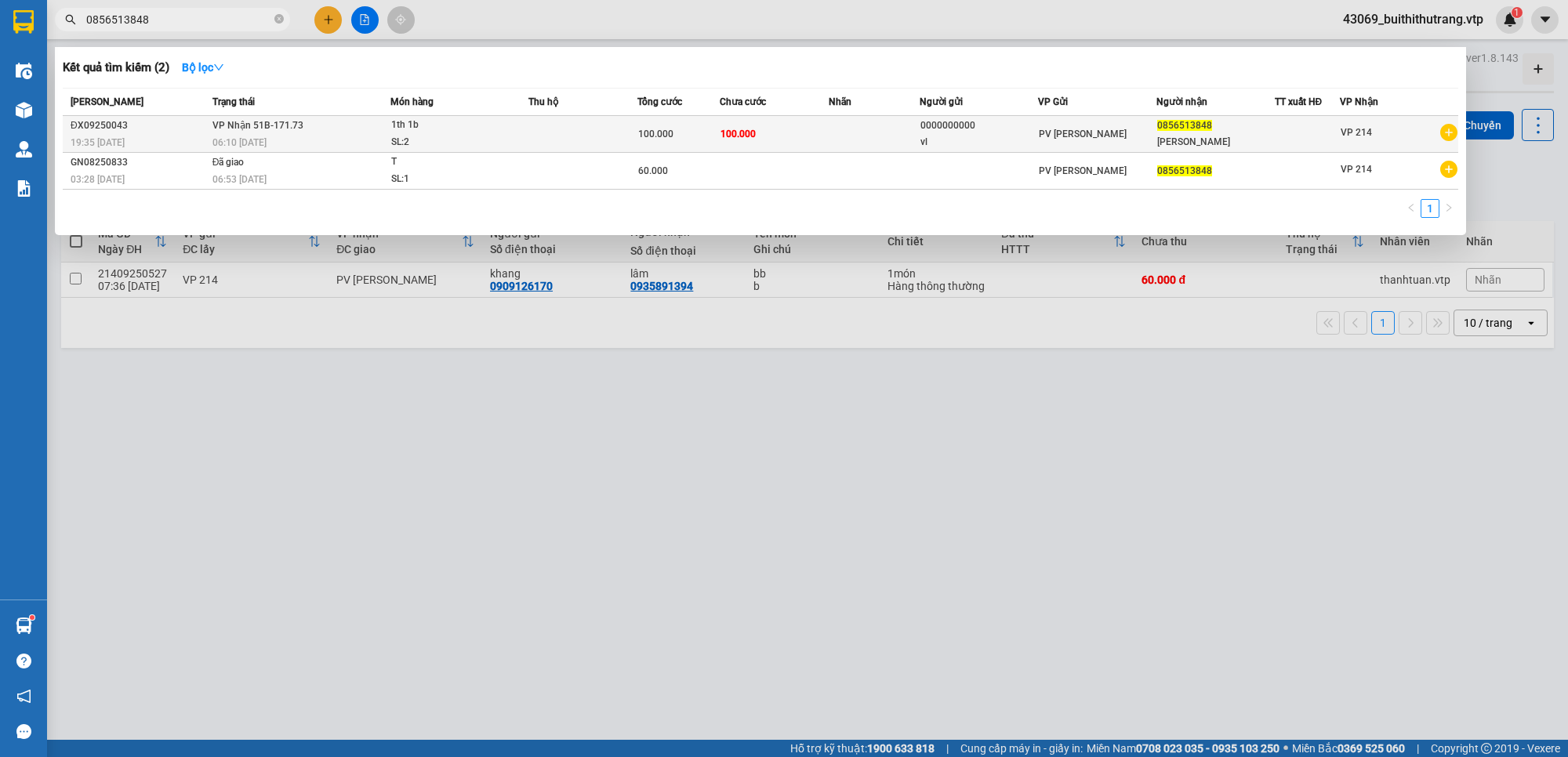
click at [837, 134] on td at bounding box center [874, 134] width 91 height 37
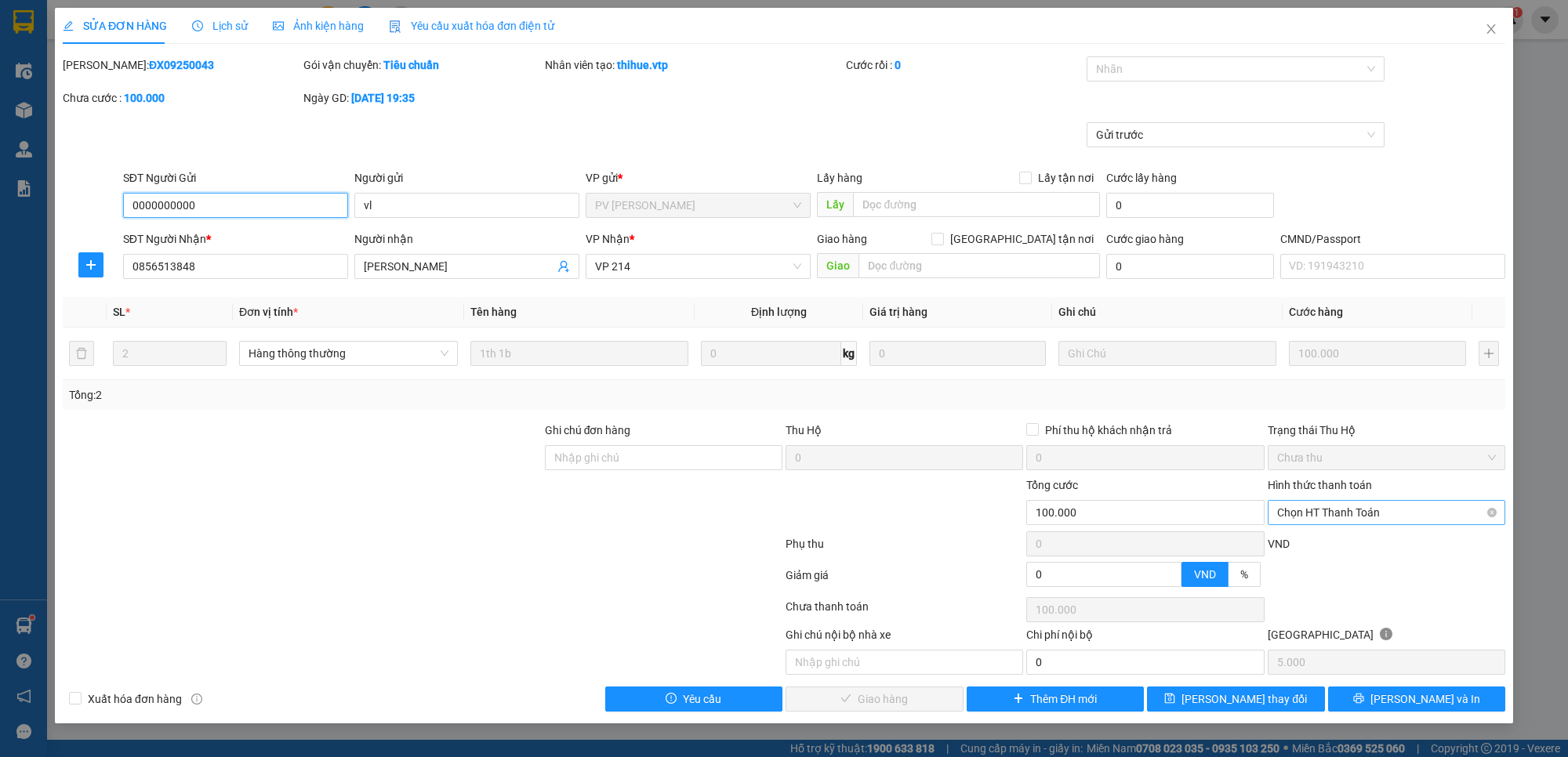
click at [1416, 511] on span "Chọn HT Thanh Toán" at bounding box center [1386, 513] width 219 height 24
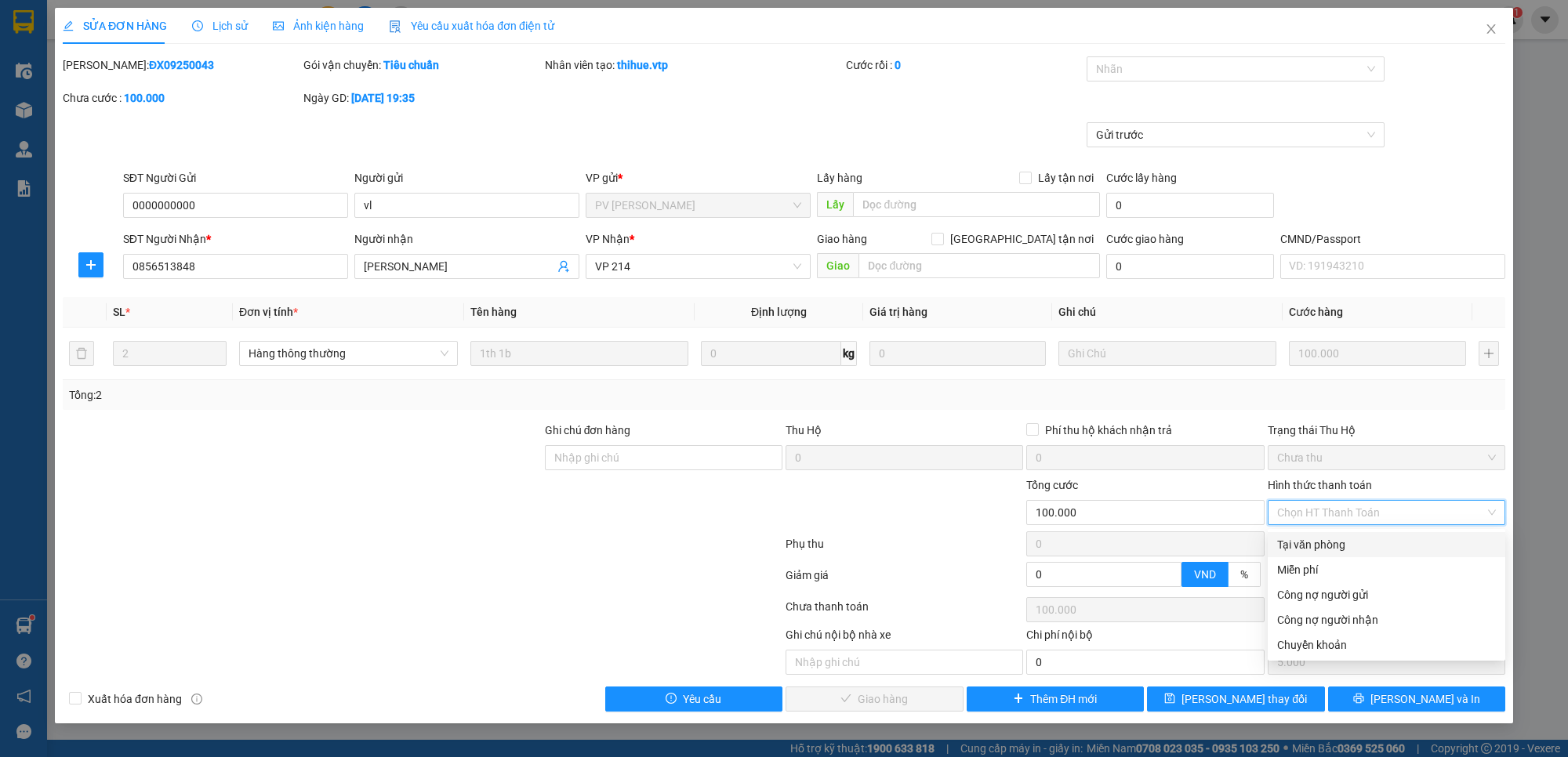
click at [1365, 543] on div "Tại văn phòng" at bounding box center [1386, 545] width 219 height 17
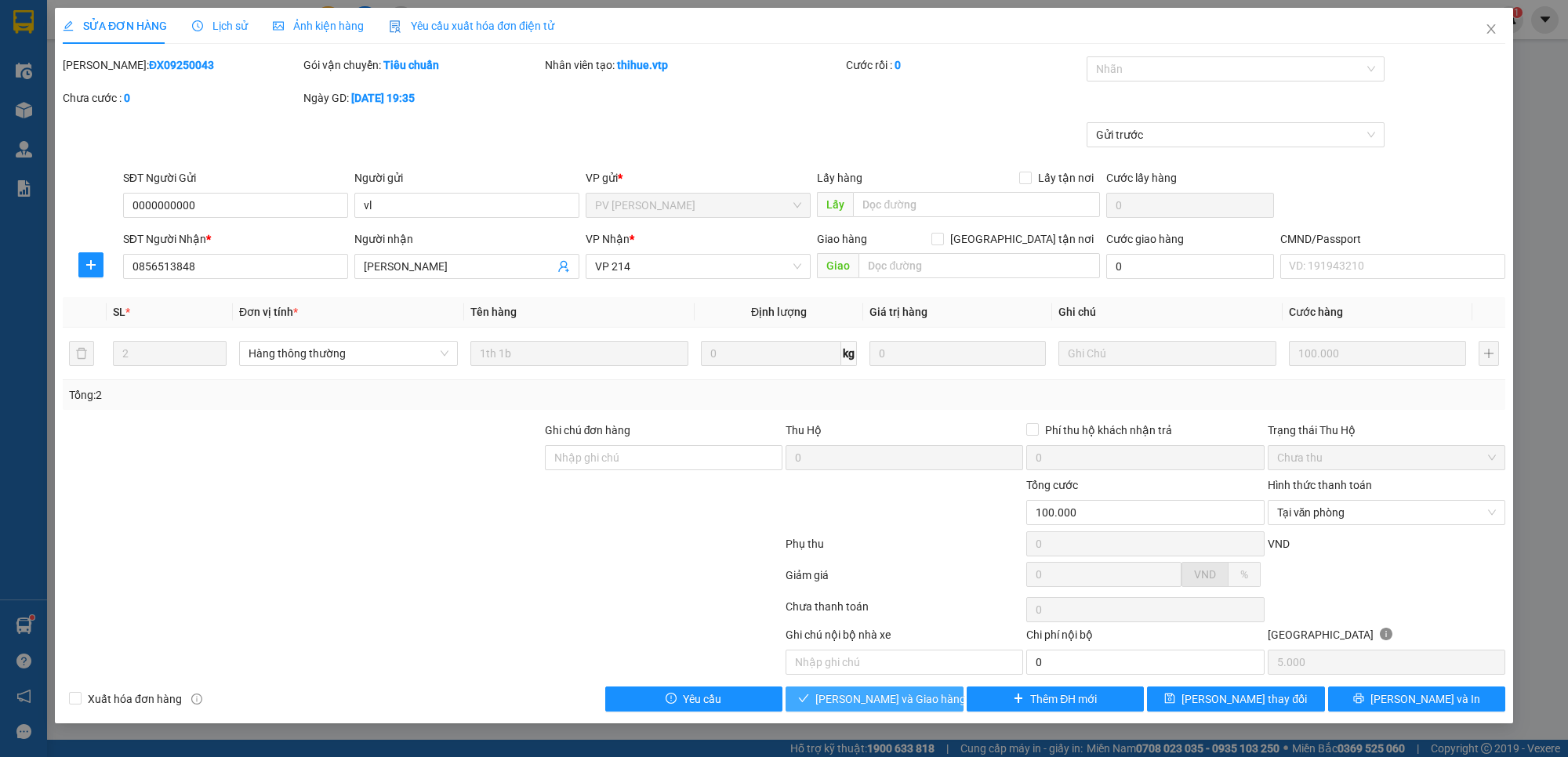
click at [897, 699] on span "[PERSON_NAME] và Giao hàng" at bounding box center [891, 699] width 151 height 17
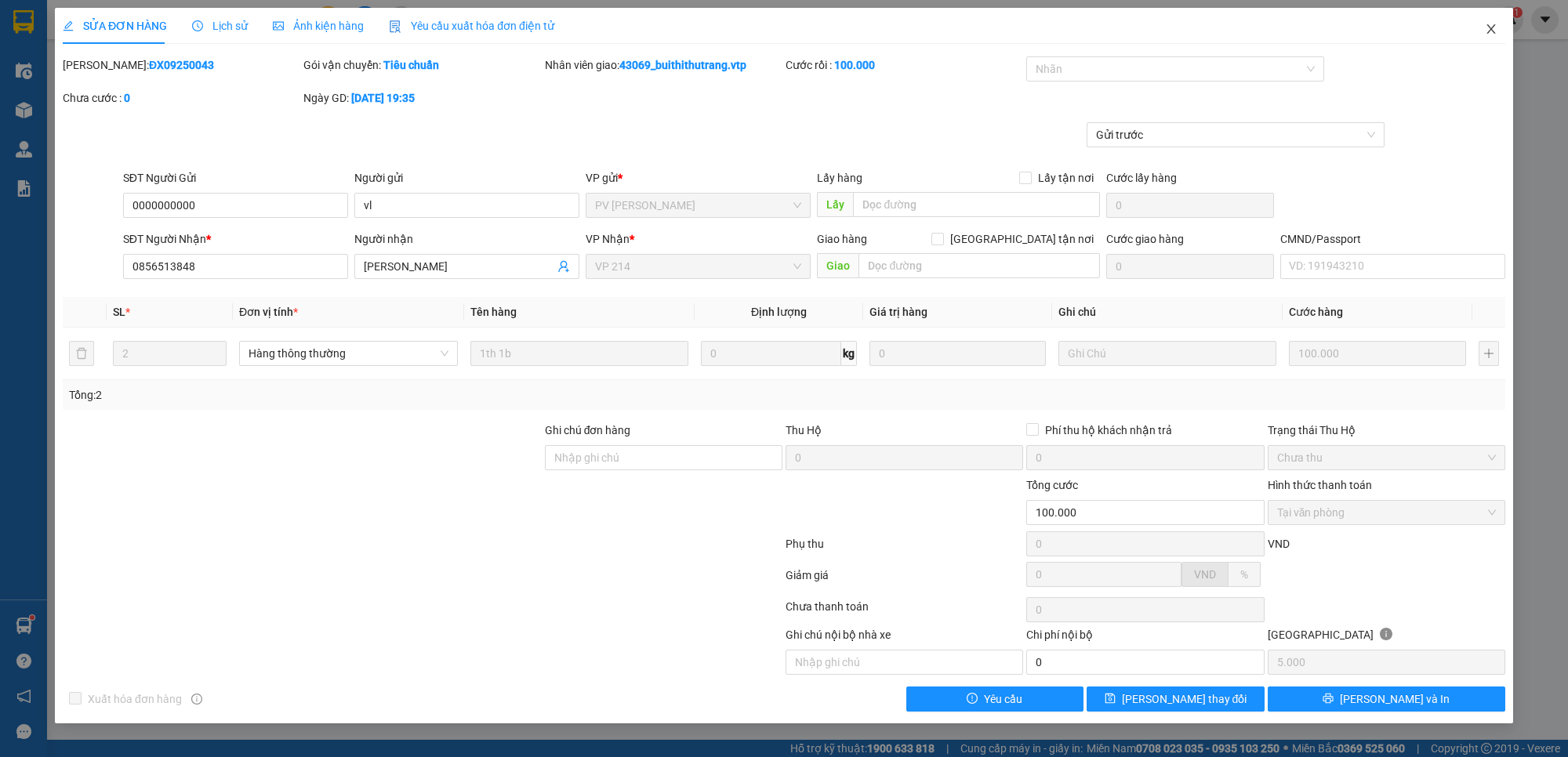
click at [1487, 30] on icon "close" at bounding box center [1490, 29] width 13 height 13
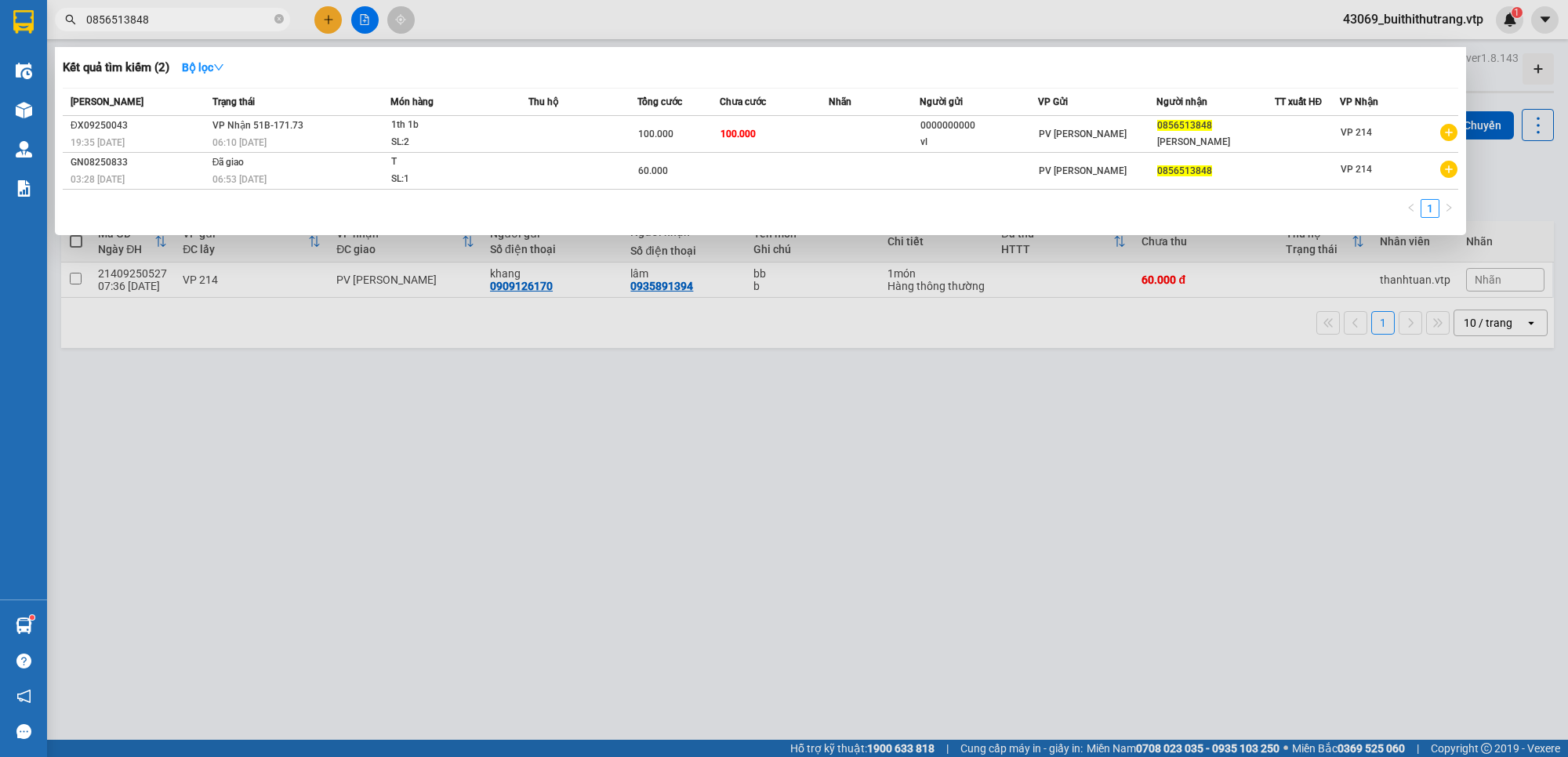
drag, startPoint x: 158, startPoint y: 26, endPoint x: 70, endPoint y: 37, distance: 88.7
click at [70, 34] on div "Kết quả tìm kiếm ( 2 ) Bộ lọc Mã ĐH Trạng thái Món hàng Thu hộ Tổng cước Chưa c…" at bounding box center [152, 19] width 305 height 27
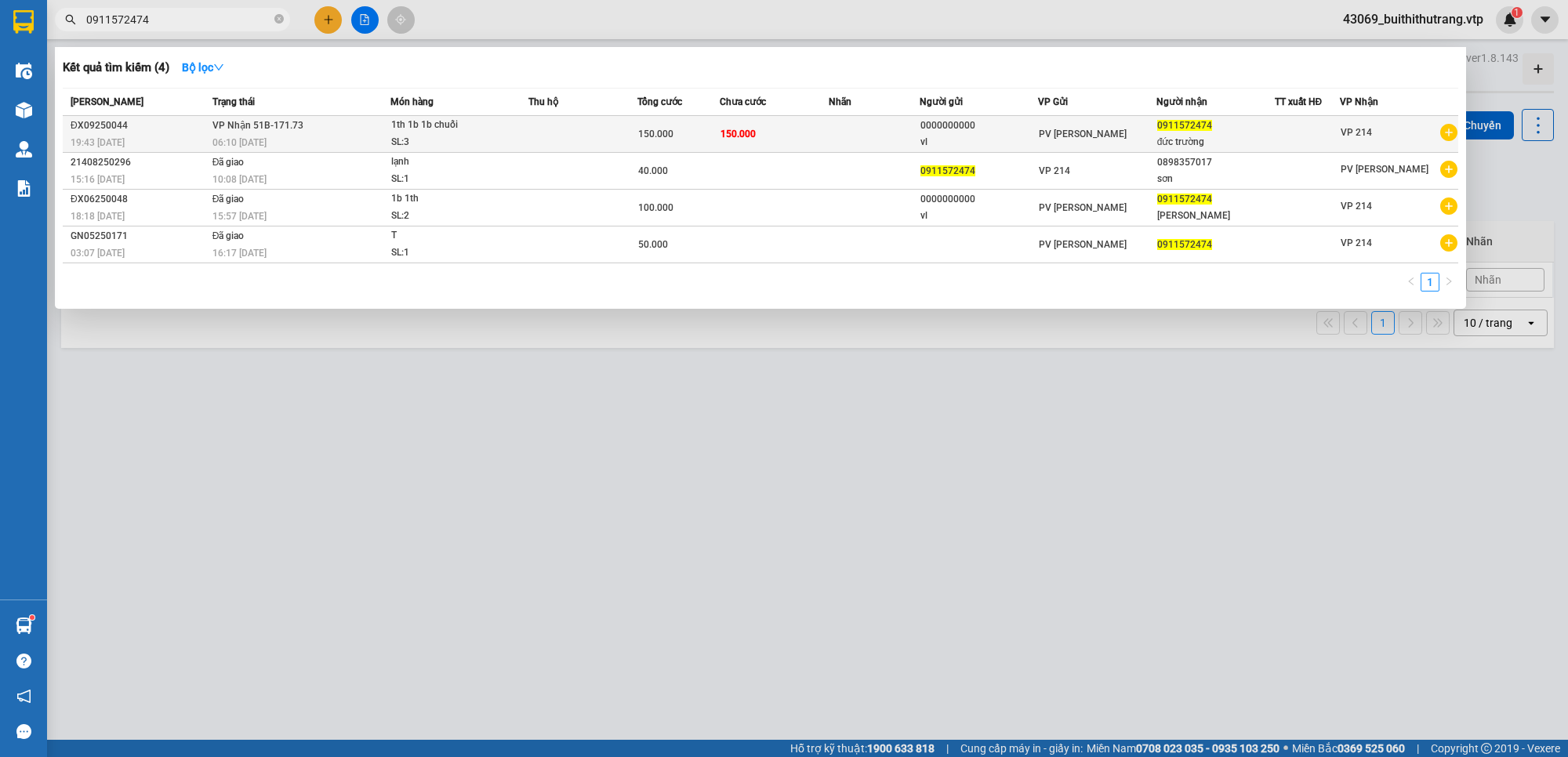
click at [815, 138] on td "150.000" at bounding box center [774, 134] width 109 height 37
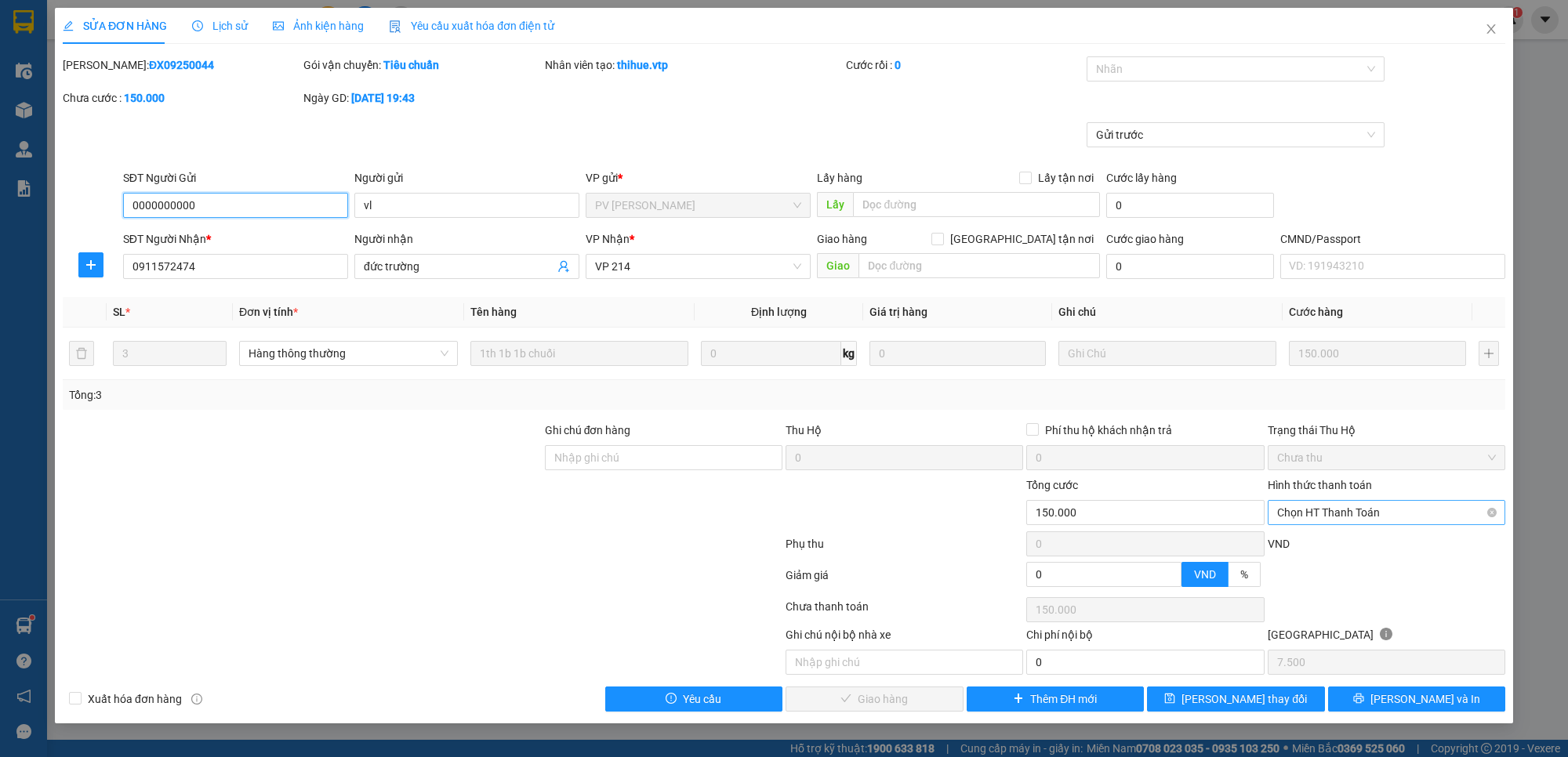
click at [1370, 512] on span "Chọn HT Thanh Toán" at bounding box center [1386, 513] width 219 height 24
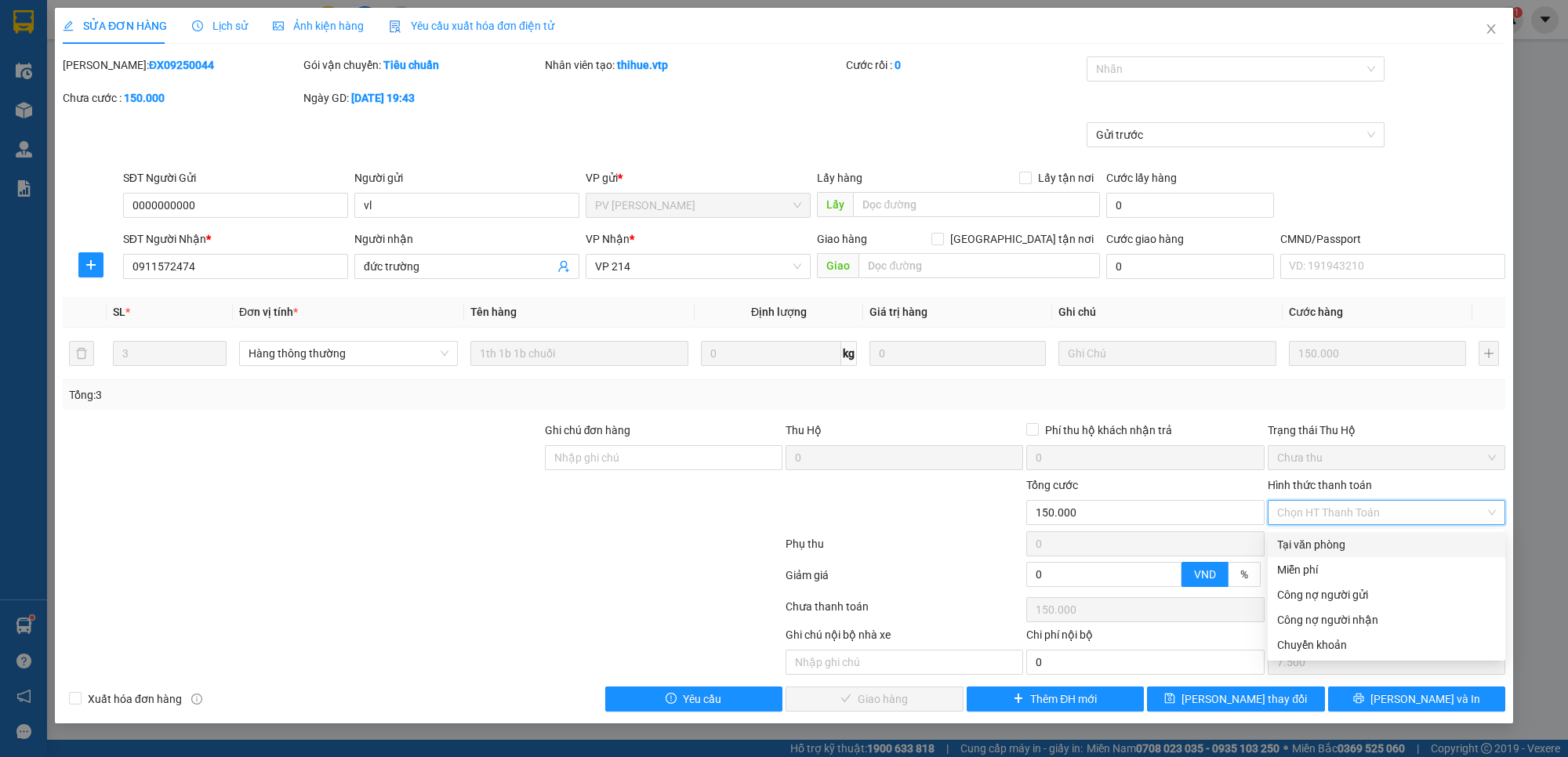
click at [1365, 540] on div "Tại văn phòng" at bounding box center [1386, 545] width 219 height 17
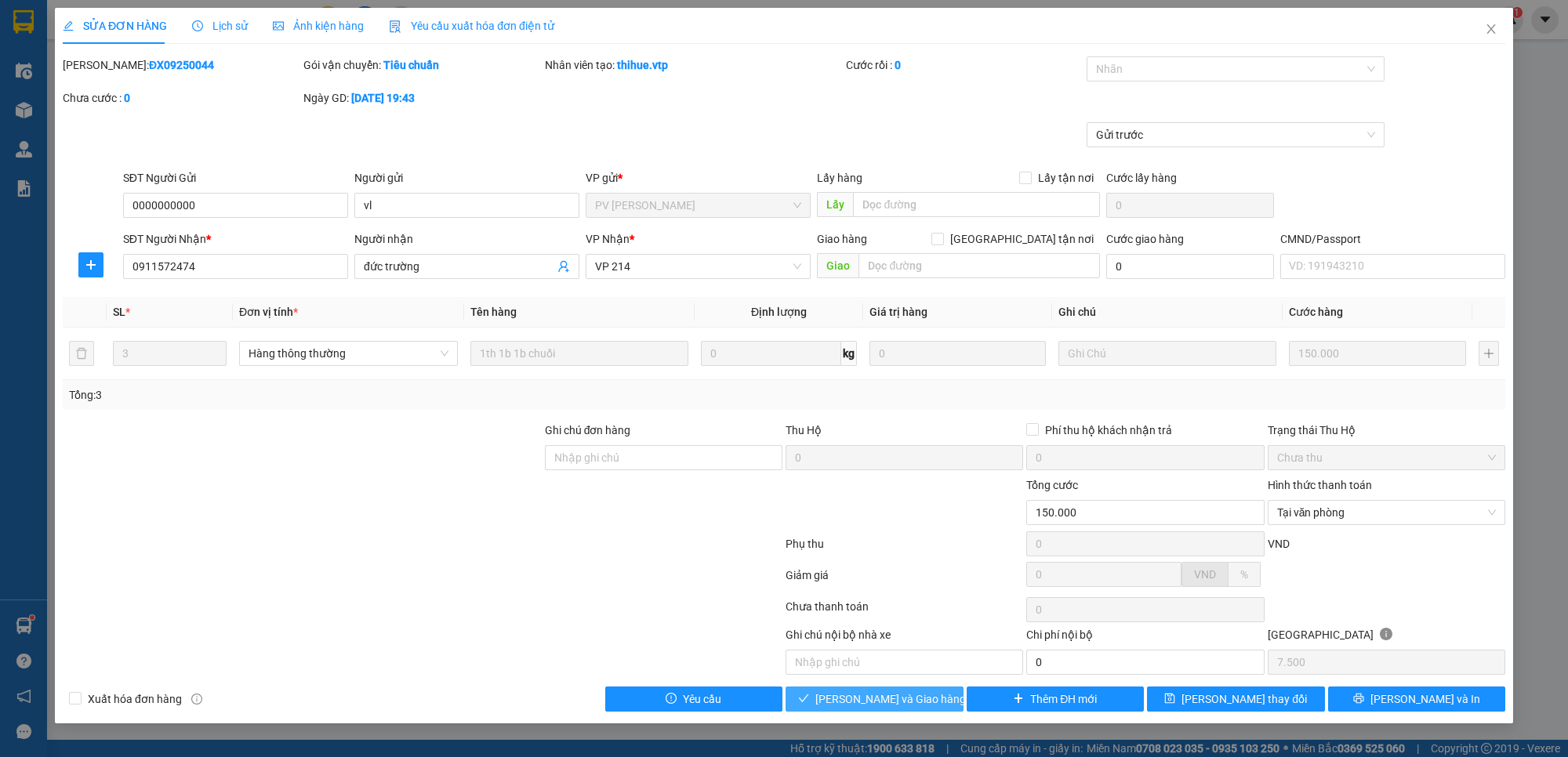
click at [930, 695] on button "[PERSON_NAME] và Giao hàng" at bounding box center [874, 699] width 178 height 25
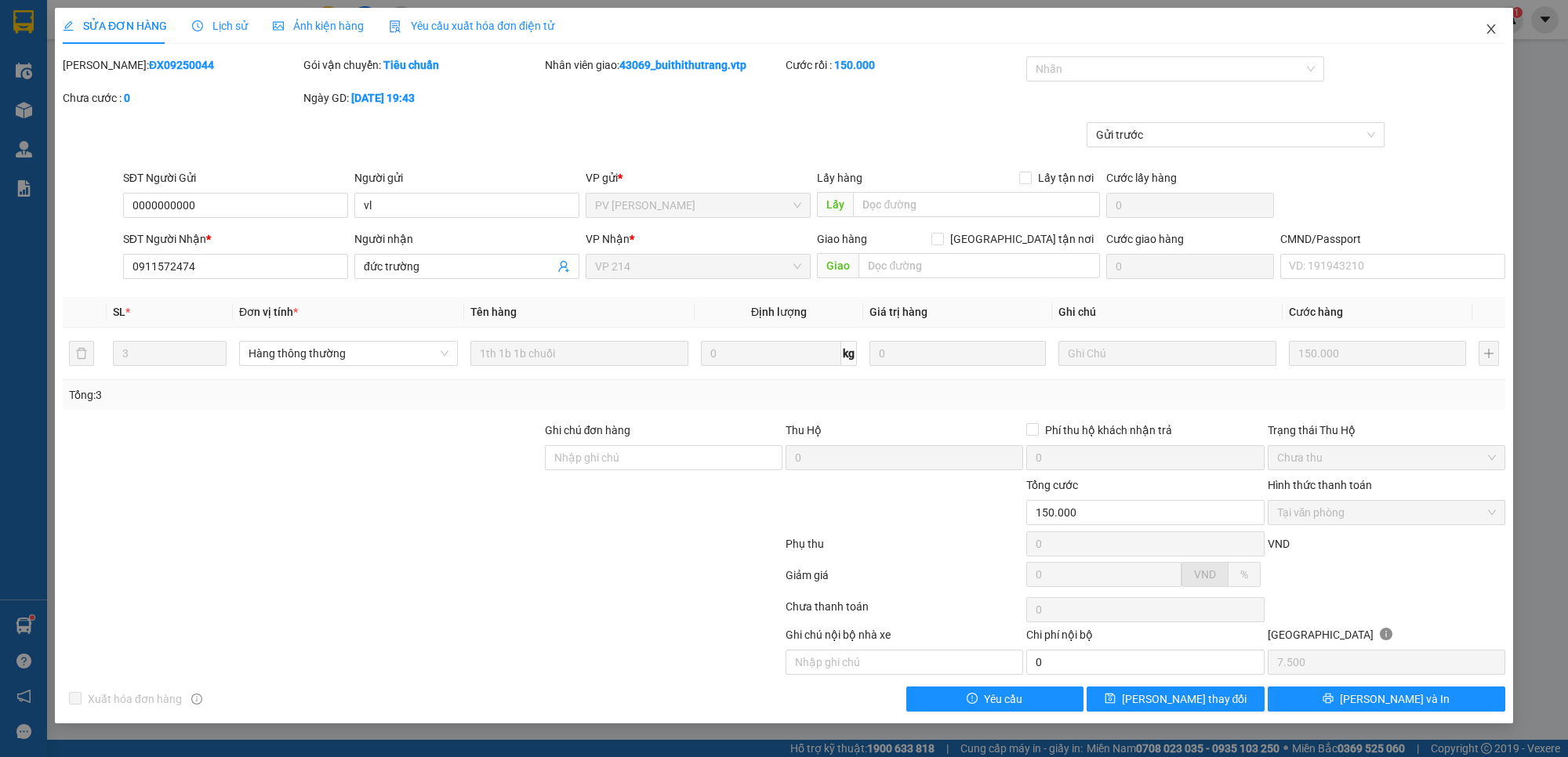
click at [1490, 21] on span "Close" at bounding box center [1491, 30] width 44 height 44
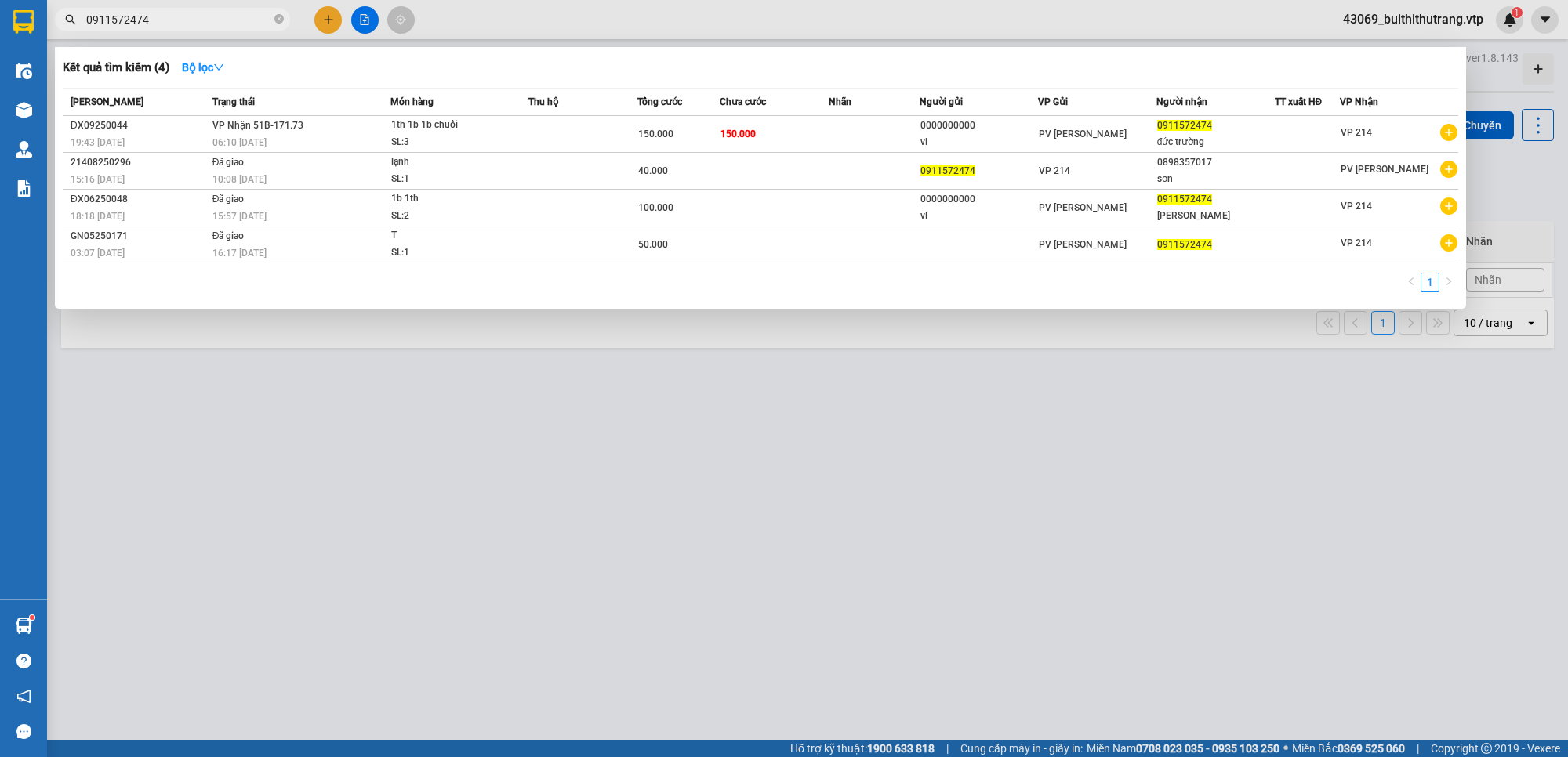
drag, startPoint x: 159, startPoint y: 21, endPoint x: 53, endPoint y: 24, distance: 106.0
click at [53, 24] on div "0911572474" at bounding box center [152, 19] width 305 height 24
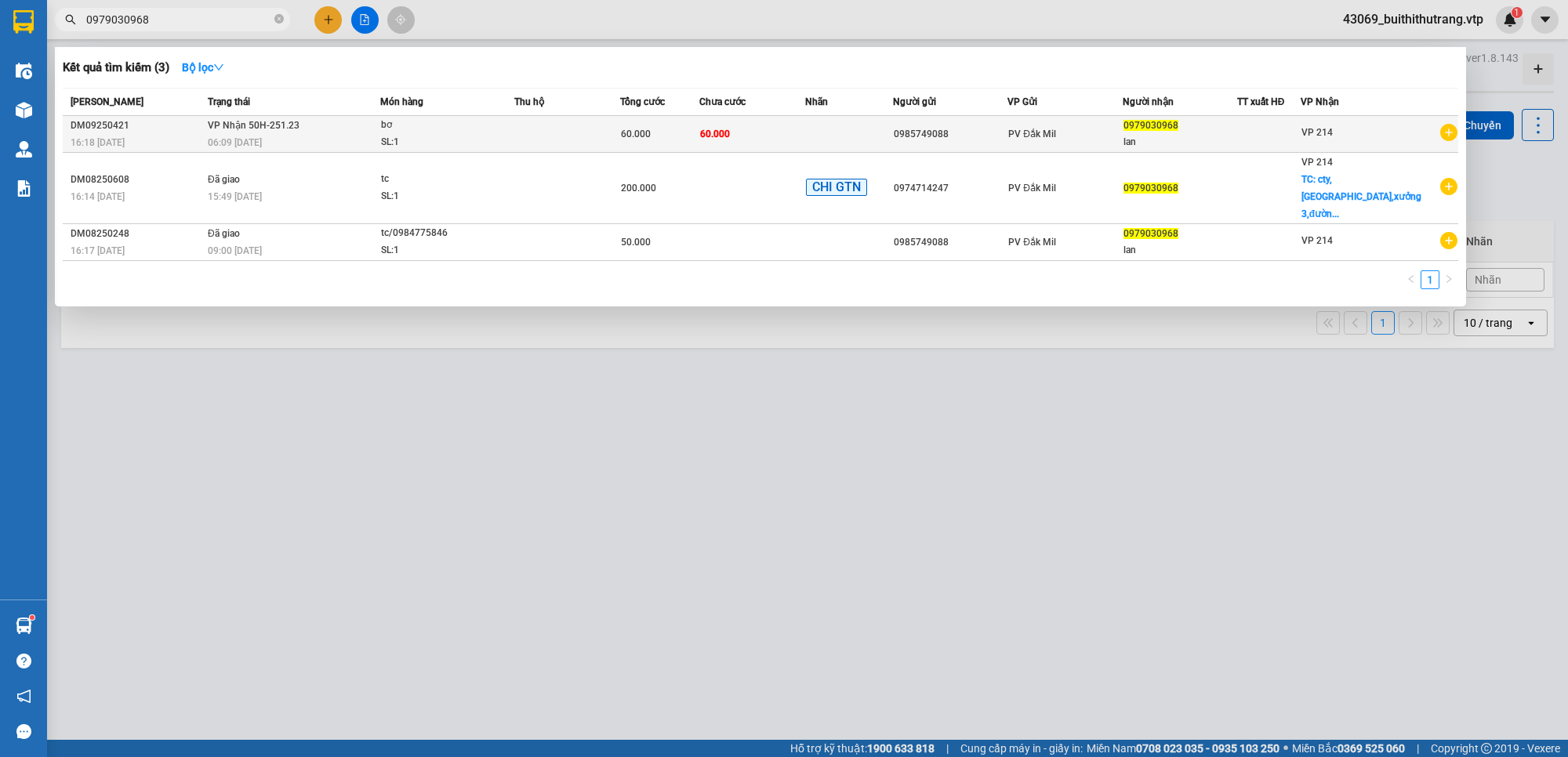
click at [763, 138] on td "60.000" at bounding box center [752, 134] width 106 height 37
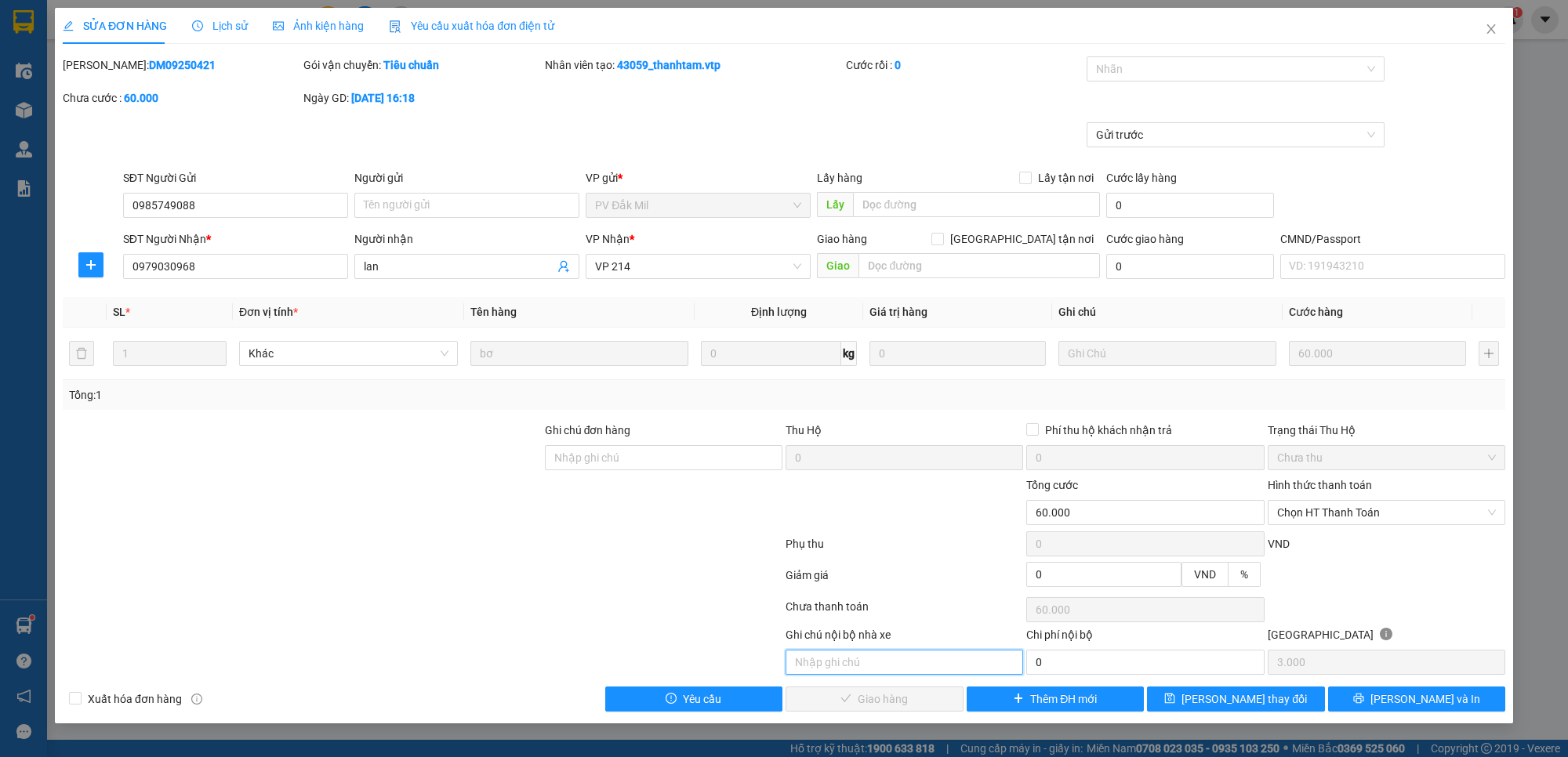
click at [934, 659] on input "text" at bounding box center [904, 662] width 238 height 25
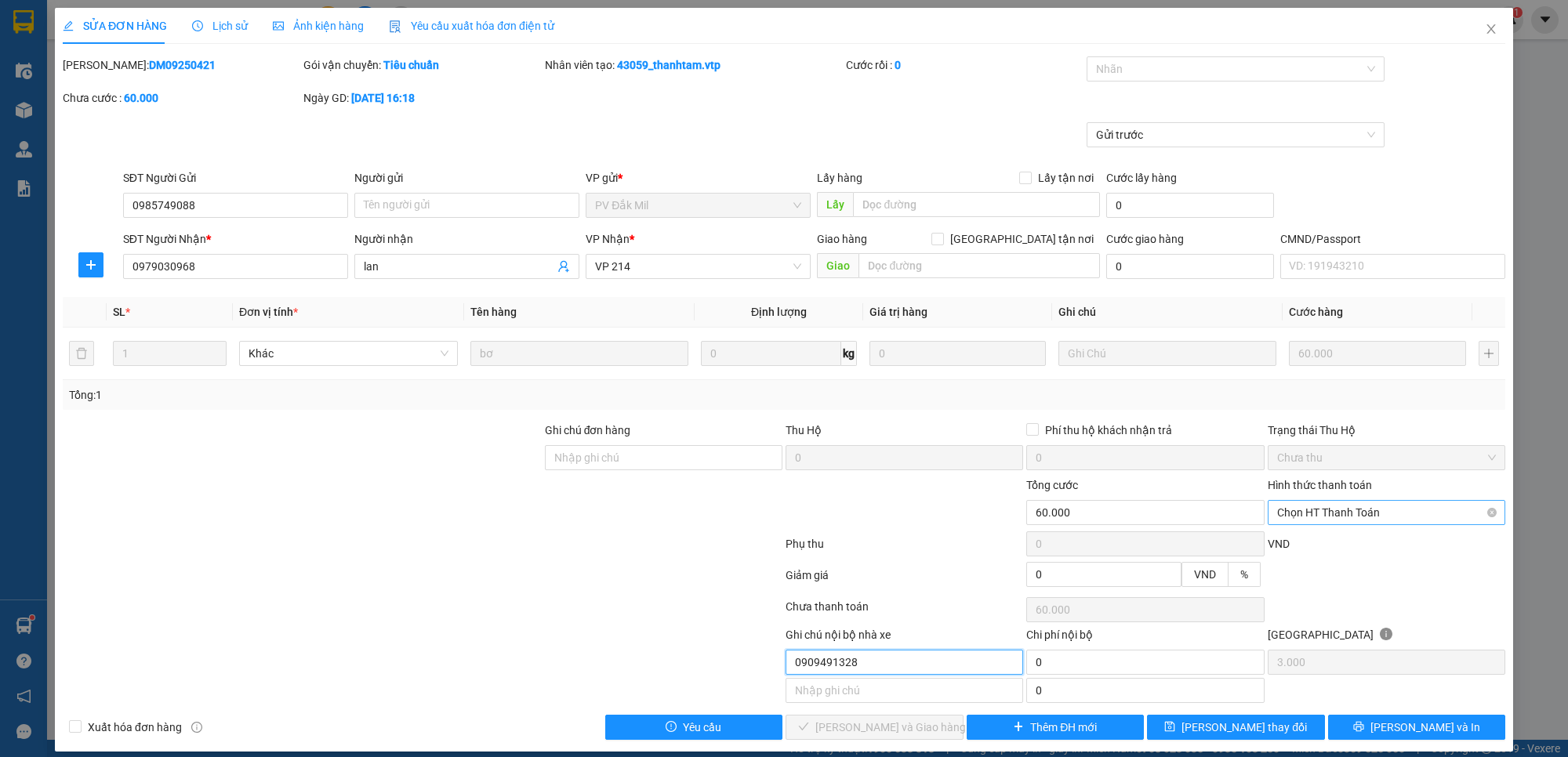
click at [1384, 515] on span "Chọn HT Thanh Toán" at bounding box center [1386, 513] width 219 height 24
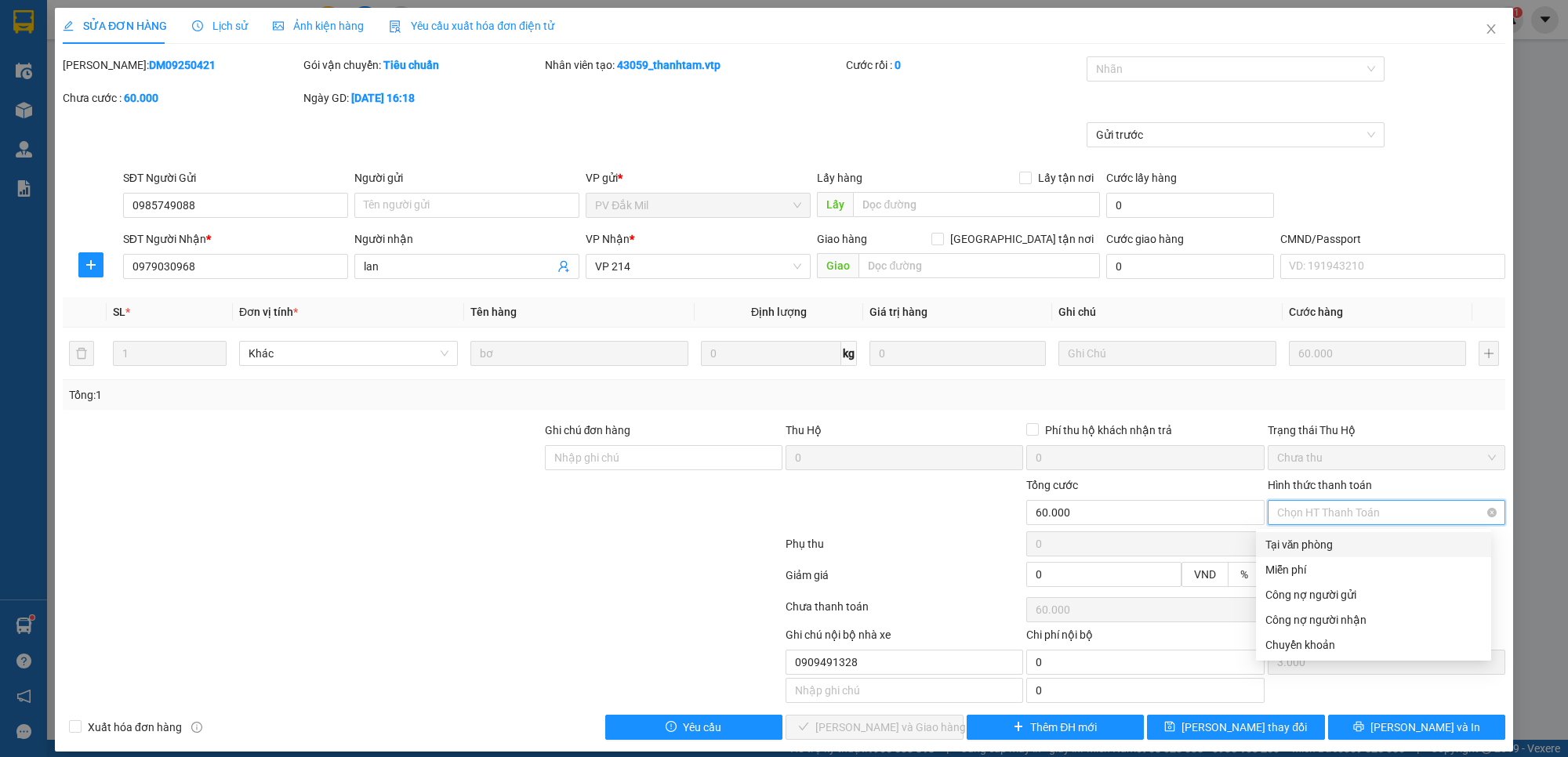
click at [1377, 538] on div "Tại văn phòng" at bounding box center [1373, 545] width 217 height 17
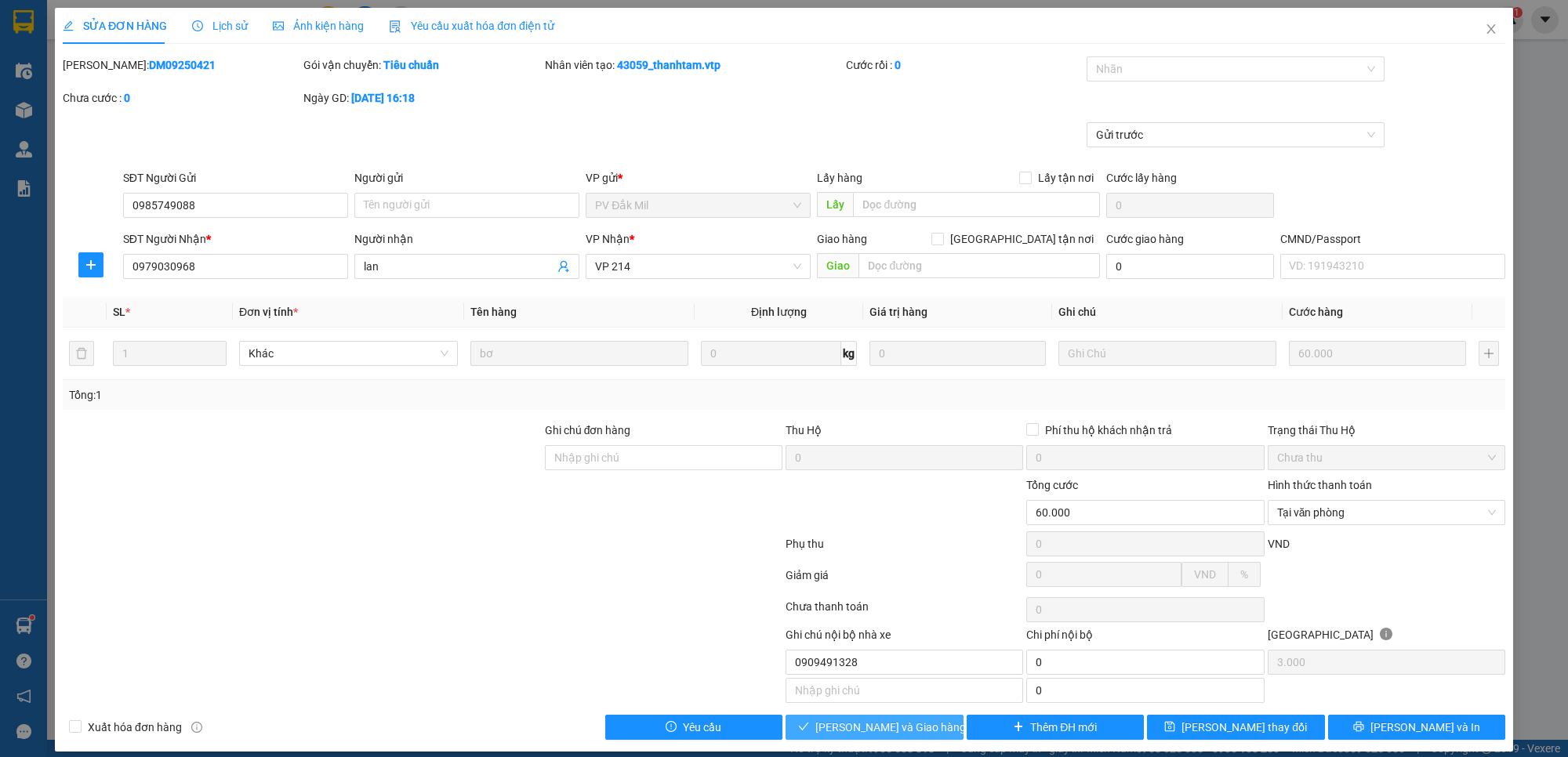
click at [864, 736] on span "[PERSON_NAME] và Giao hàng" at bounding box center [891, 727] width 151 height 17
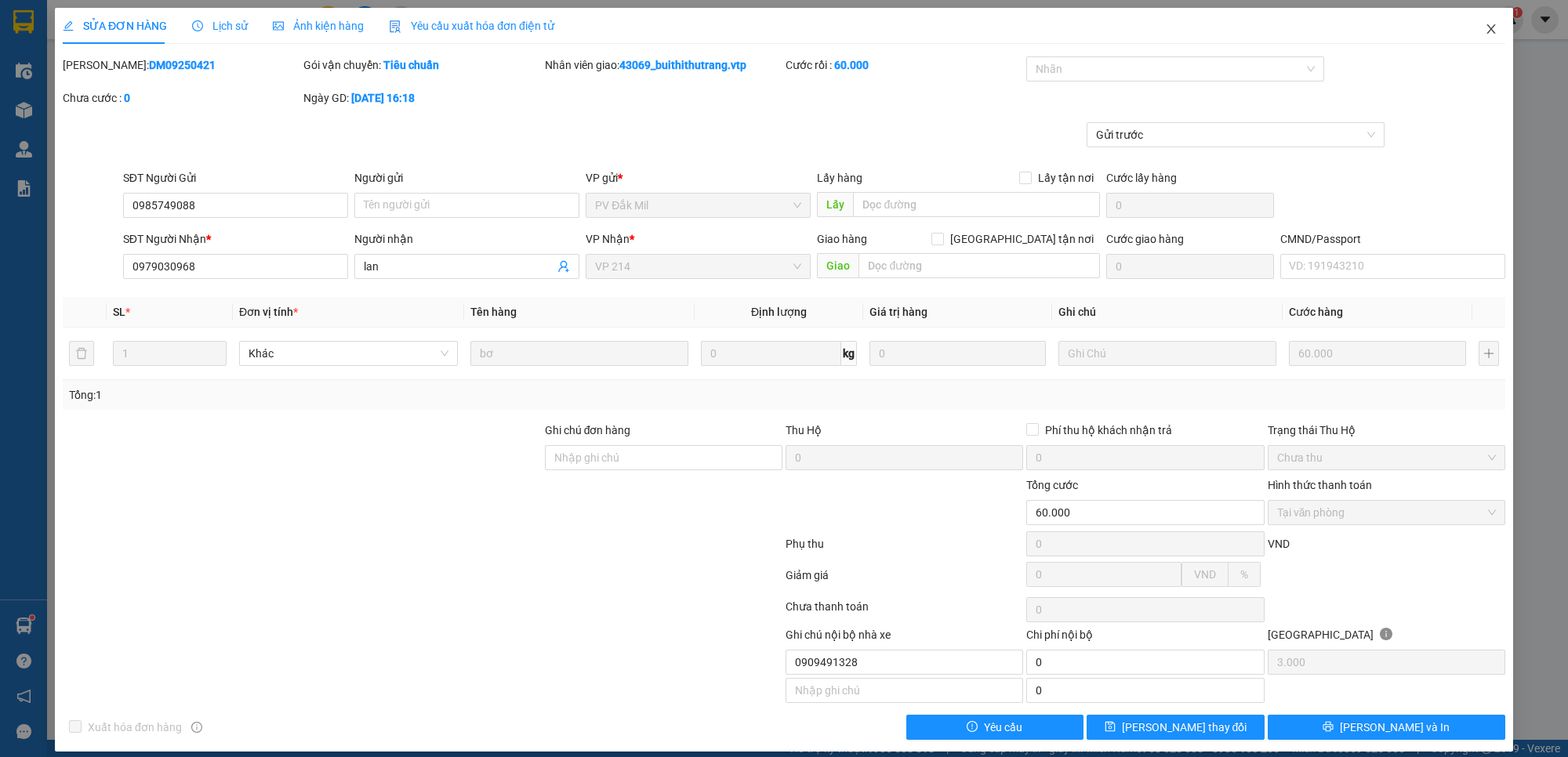
click at [1484, 26] on icon "close" at bounding box center [1490, 29] width 13 height 13
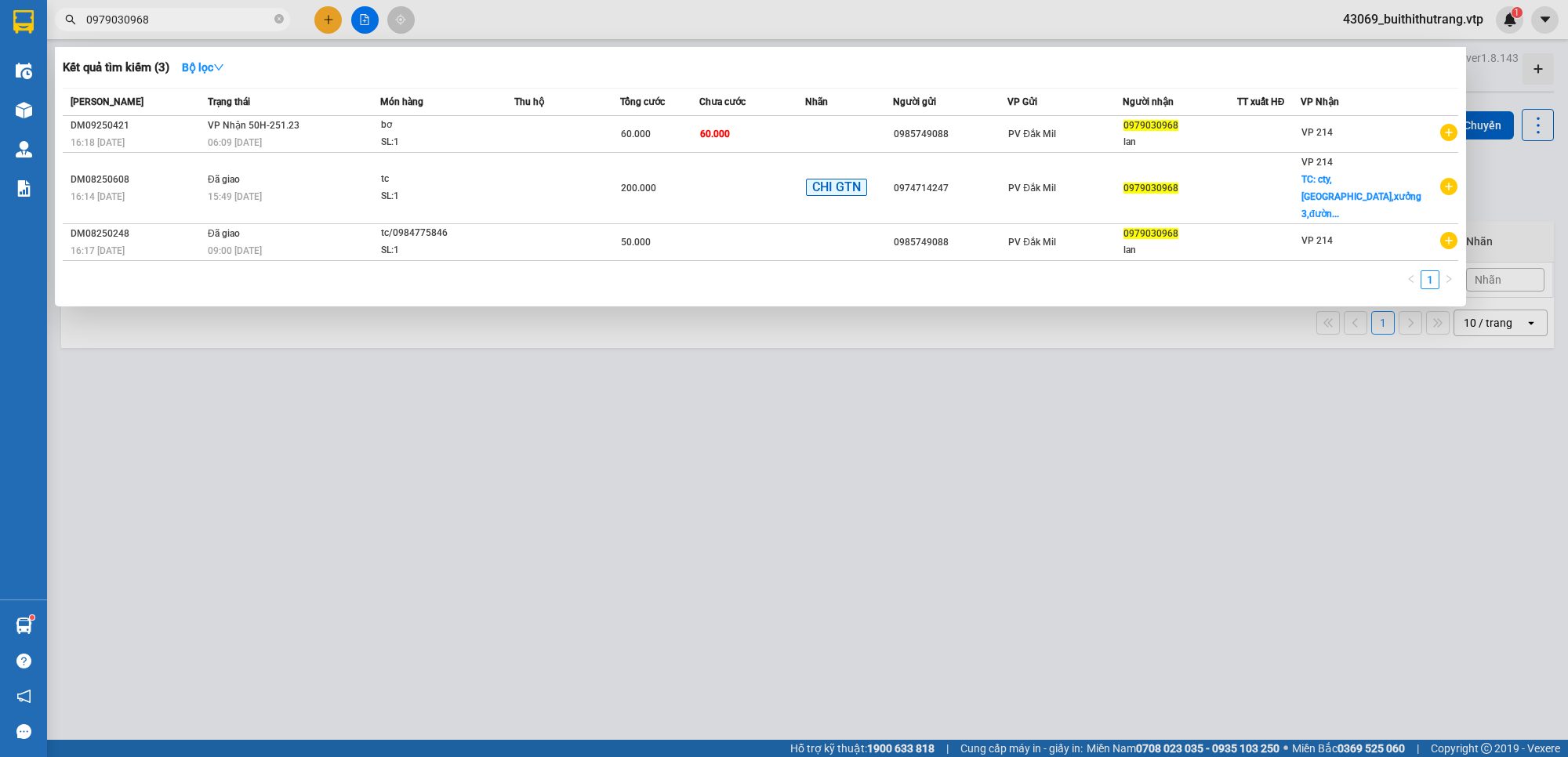
drag, startPoint x: 157, startPoint y: 25, endPoint x: 56, endPoint y: 40, distance: 102.1
click at [56, 34] on div "Kết quả tìm kiếm ( 3 ) Bộ lọc Mã ĐH Trạng thái Món hàng Thu hộ Tổng cước Chưa c…" at bounding box center [152, 19] width 305 height 27
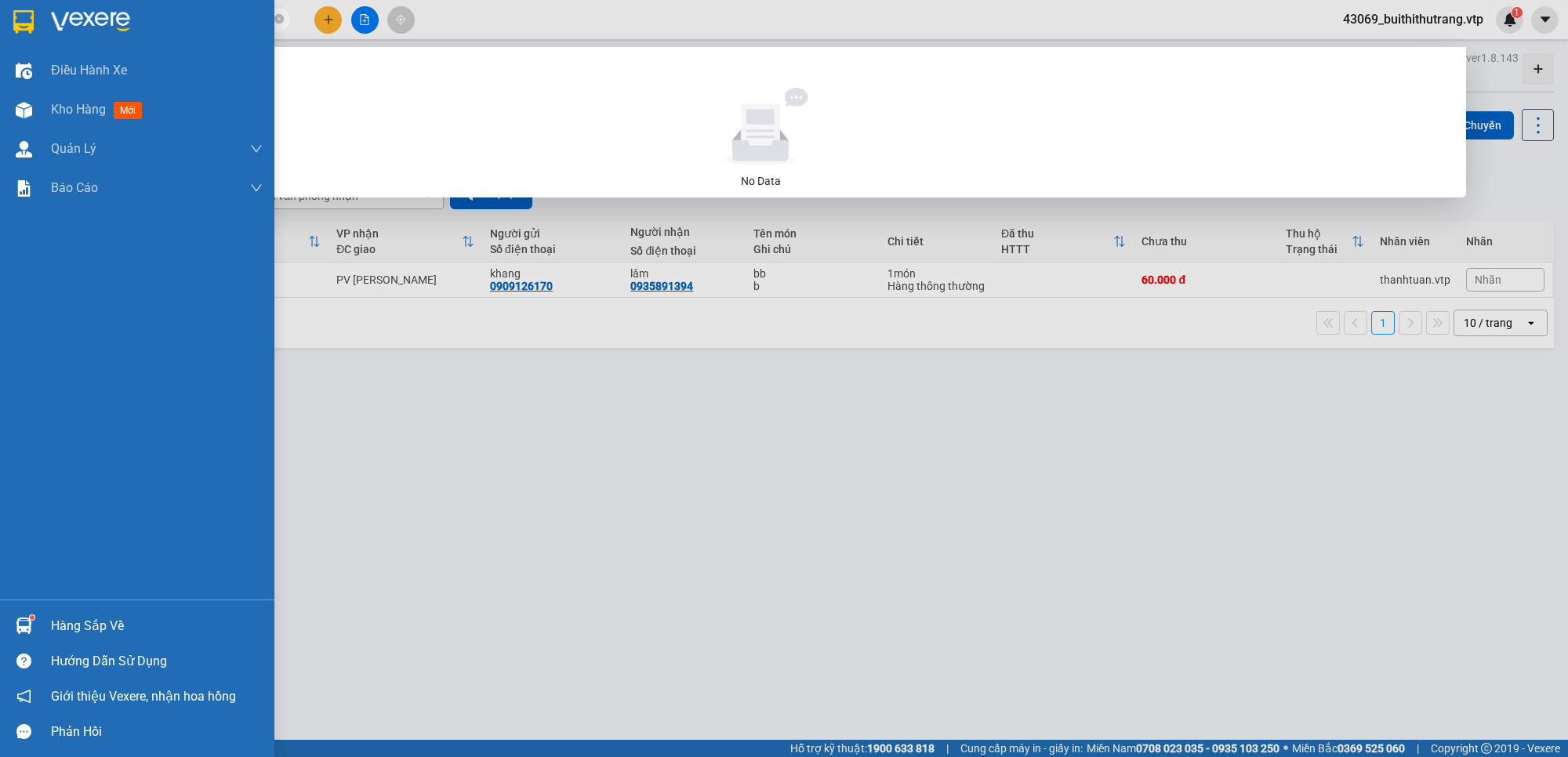
drag, startPoint x: 173, startPoint y: 25, endPoint x: 13, endPoint y: 37, distance: 160.4
click at [13, 37] on section "Kết quả tìm kiếm ( 0 ) Bộ lọc No Data 0933810368 43069_buithithutrang.vtp 1 Điề…" at bounding box center [784, 378] width 1568 height 757
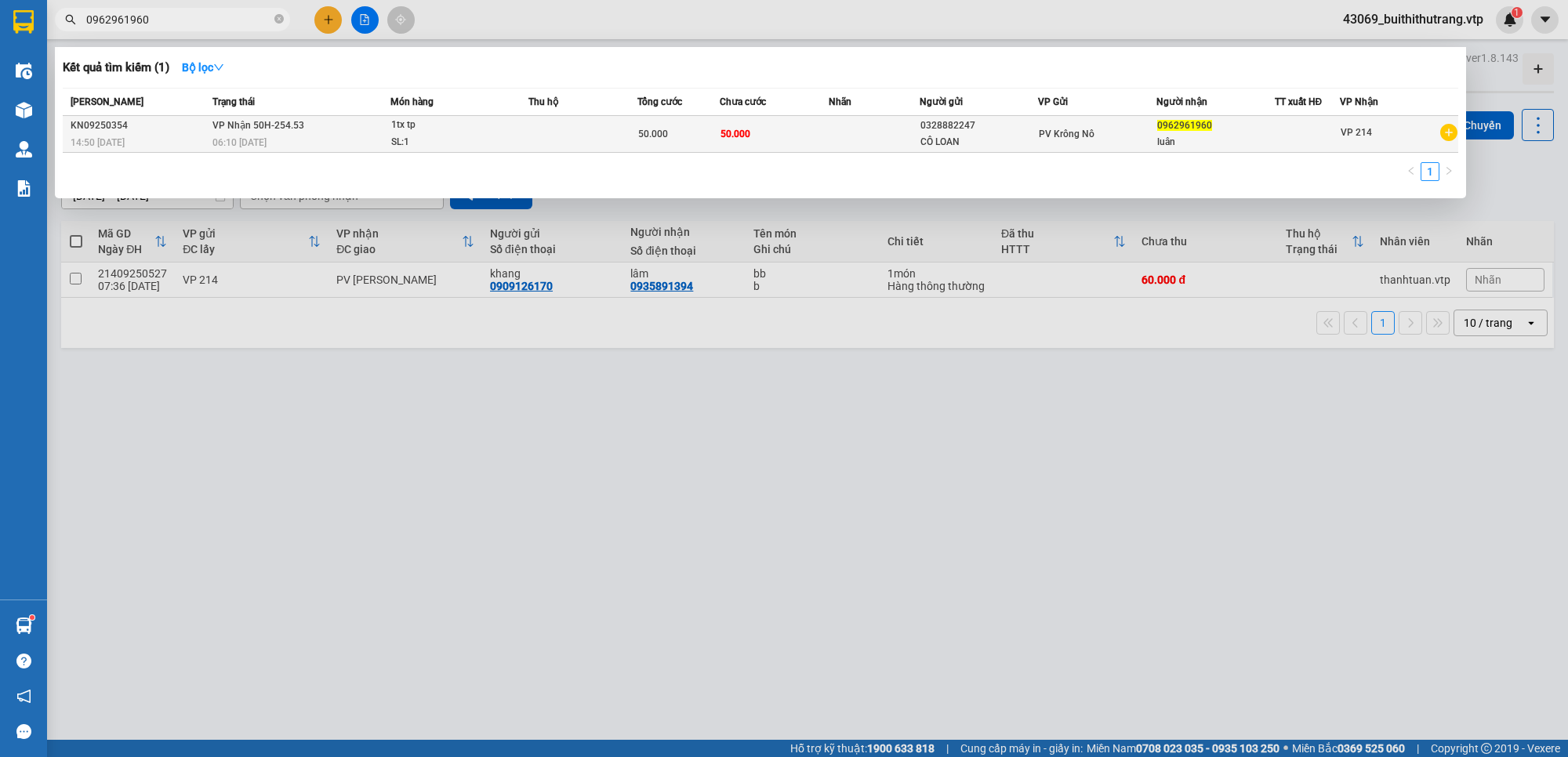
click at [451, 130] on div "1tx tp" at bounding box center [449, 125] width 118 height 17
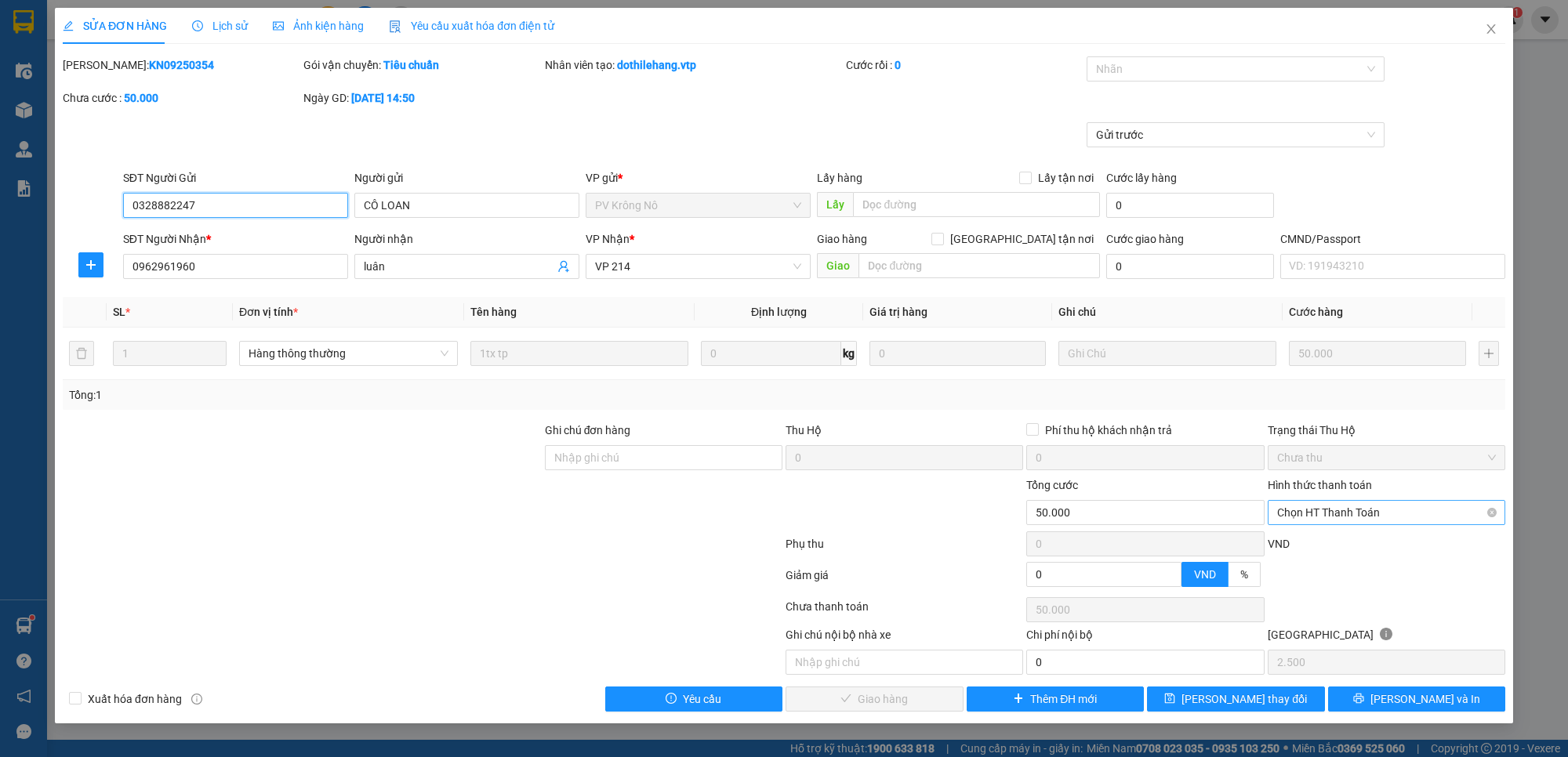
click at [1397, 512] on span "Chọn HT Thanh Toán" at bounding box center [1386, 513] width 219 height 24
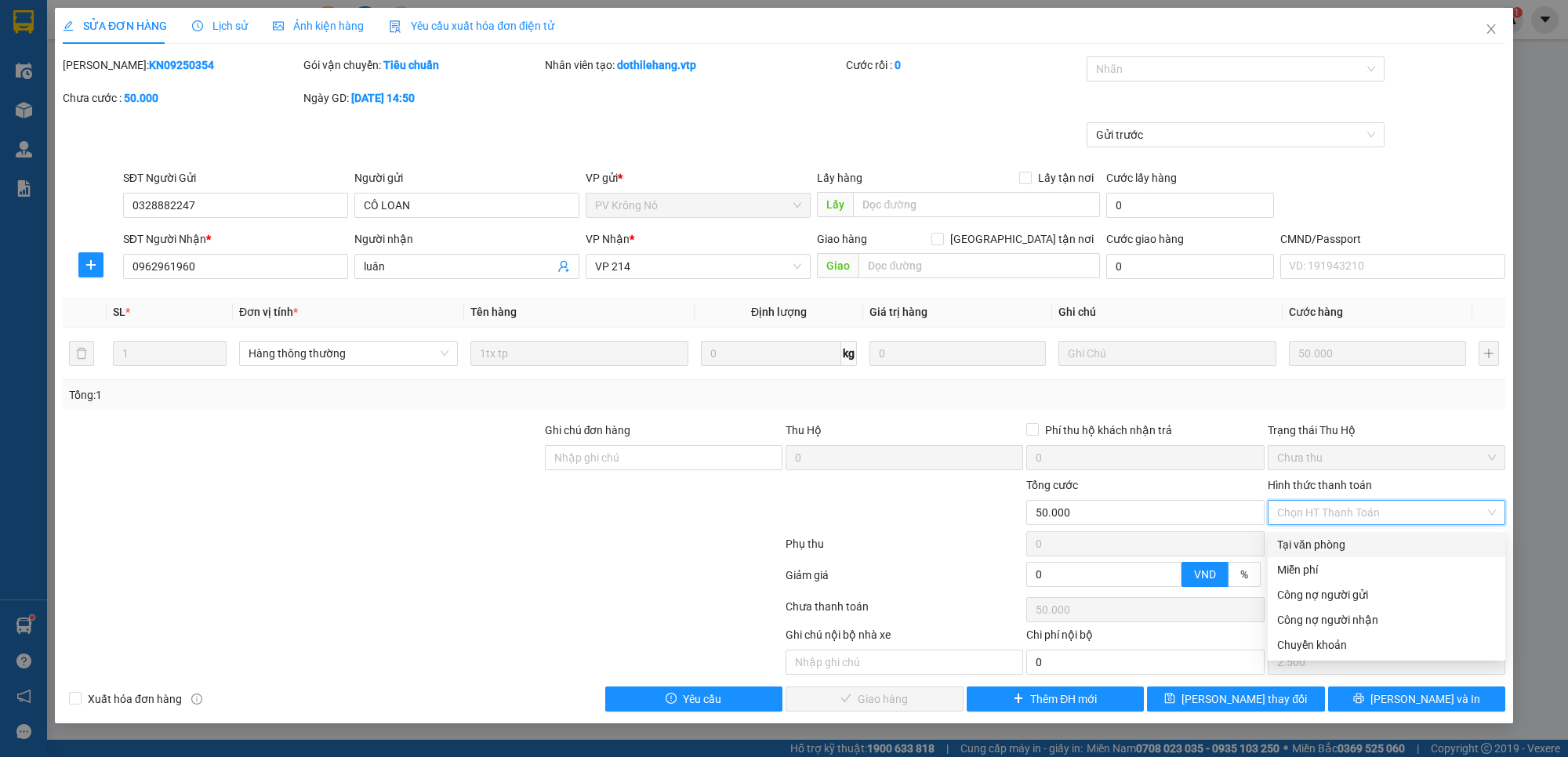
click at [1378, 552] on div "Tại văn phòng" at bounding box center [1386, 545] width 219 height 17
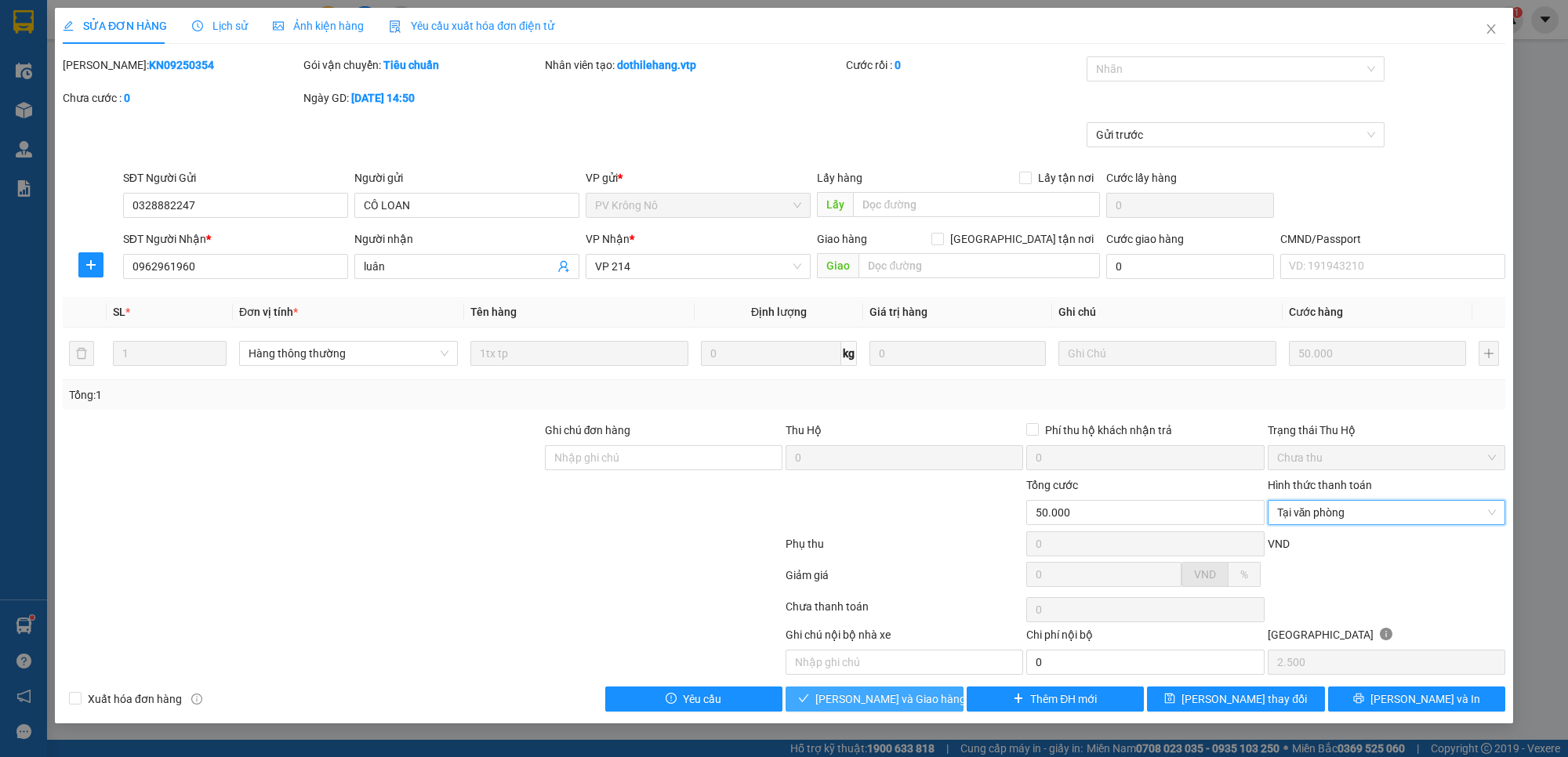
click at [919, 702] on span "[PERSON_NAME] và Giao hàng" at bounding box center [891, 699] width 151 height 17
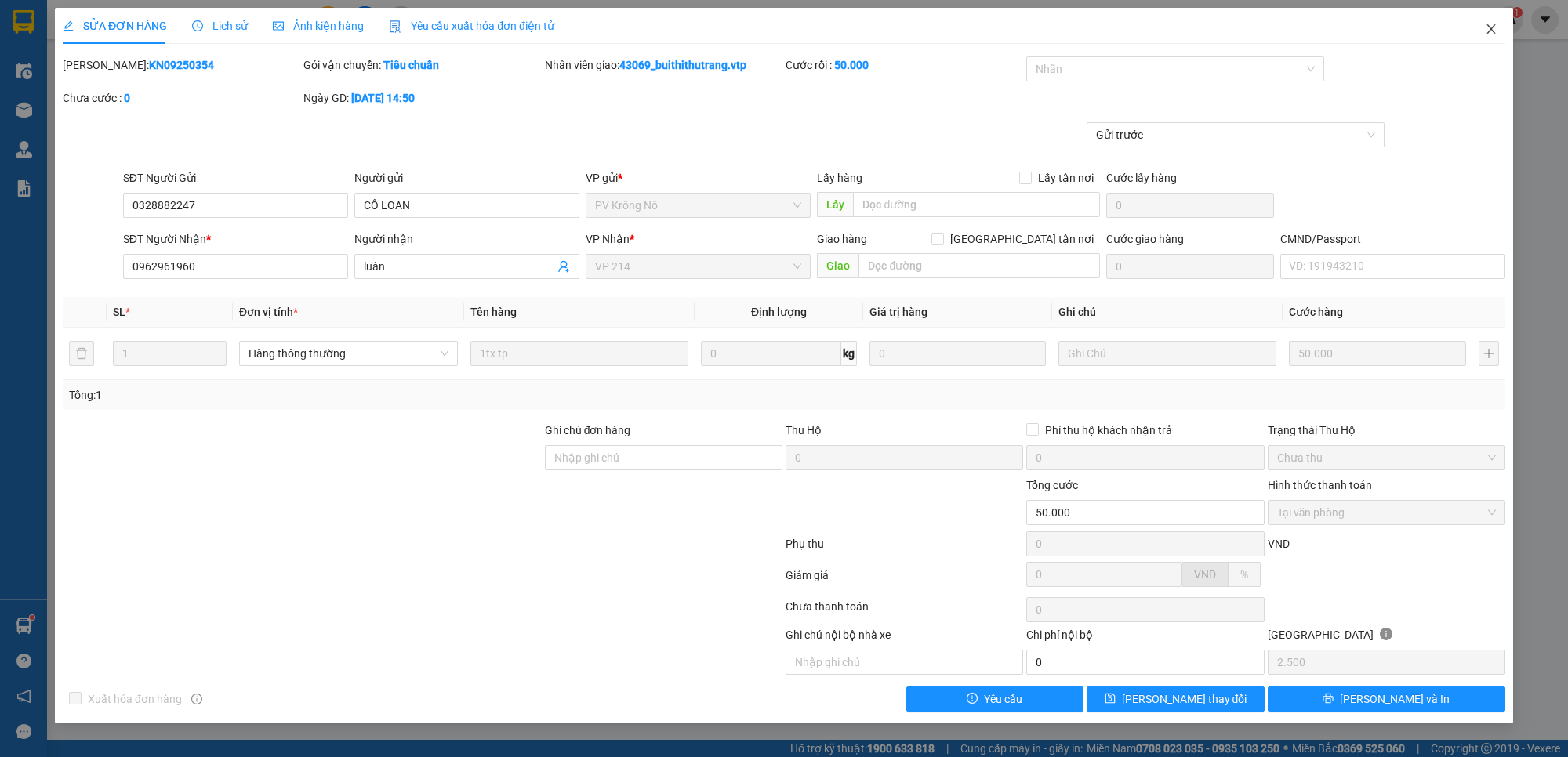
click at [1486, 31] on icon "close" at bounding box center [1490, 29] width 13 height 13
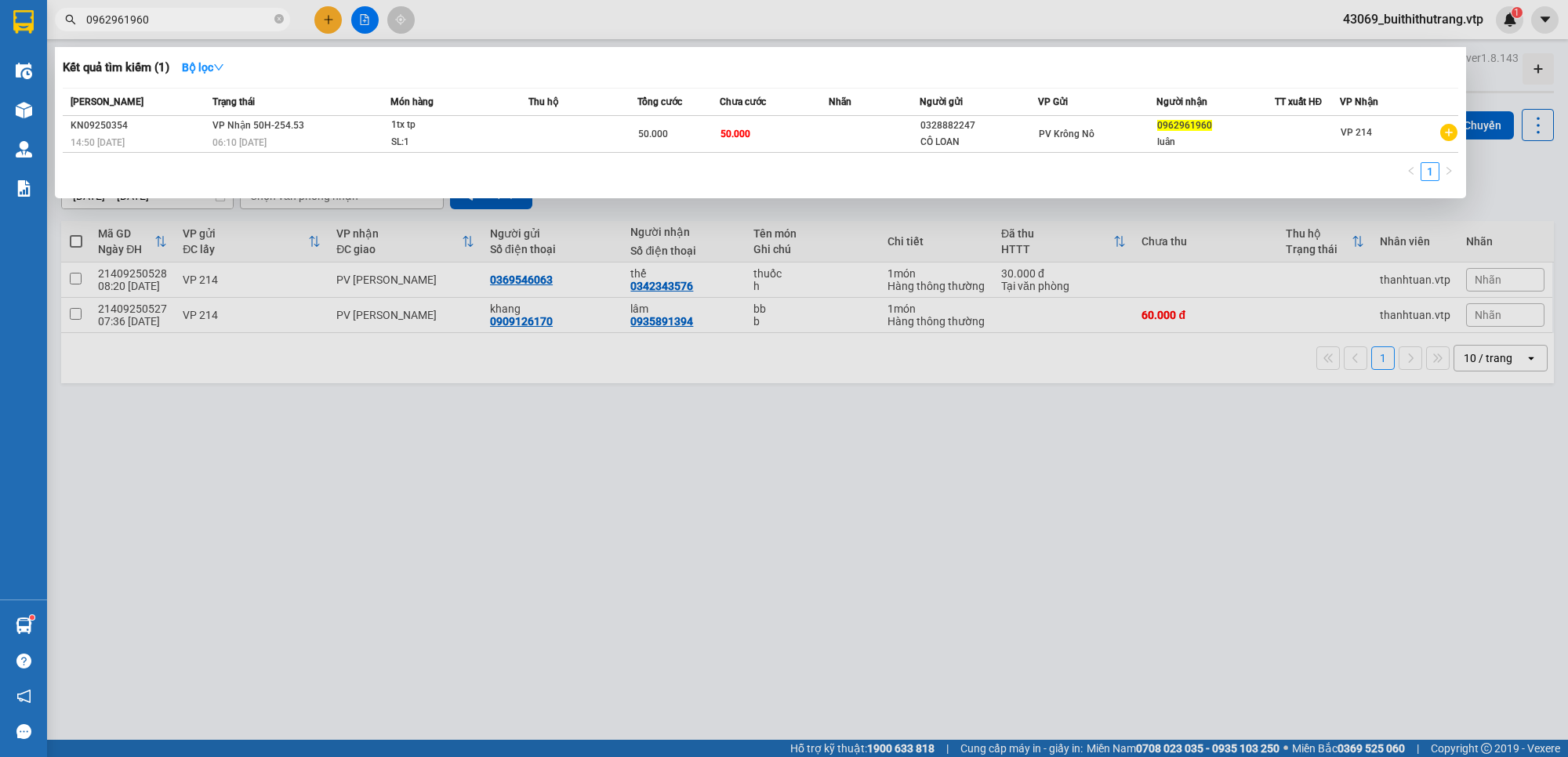
drag, startPoint x: 150, startPoint y: 25, endPoint x: 80, endPoint y: 31, distance: 70.3
click at [80, 31] on div "Kết quả tìm kiếm ( 1 ) Bộ lọc Mã ĐH Trạng thái Món hàng Thu hộ Tổng cước Chưa c…" at bounding box center [152, 19] width 305 height 27
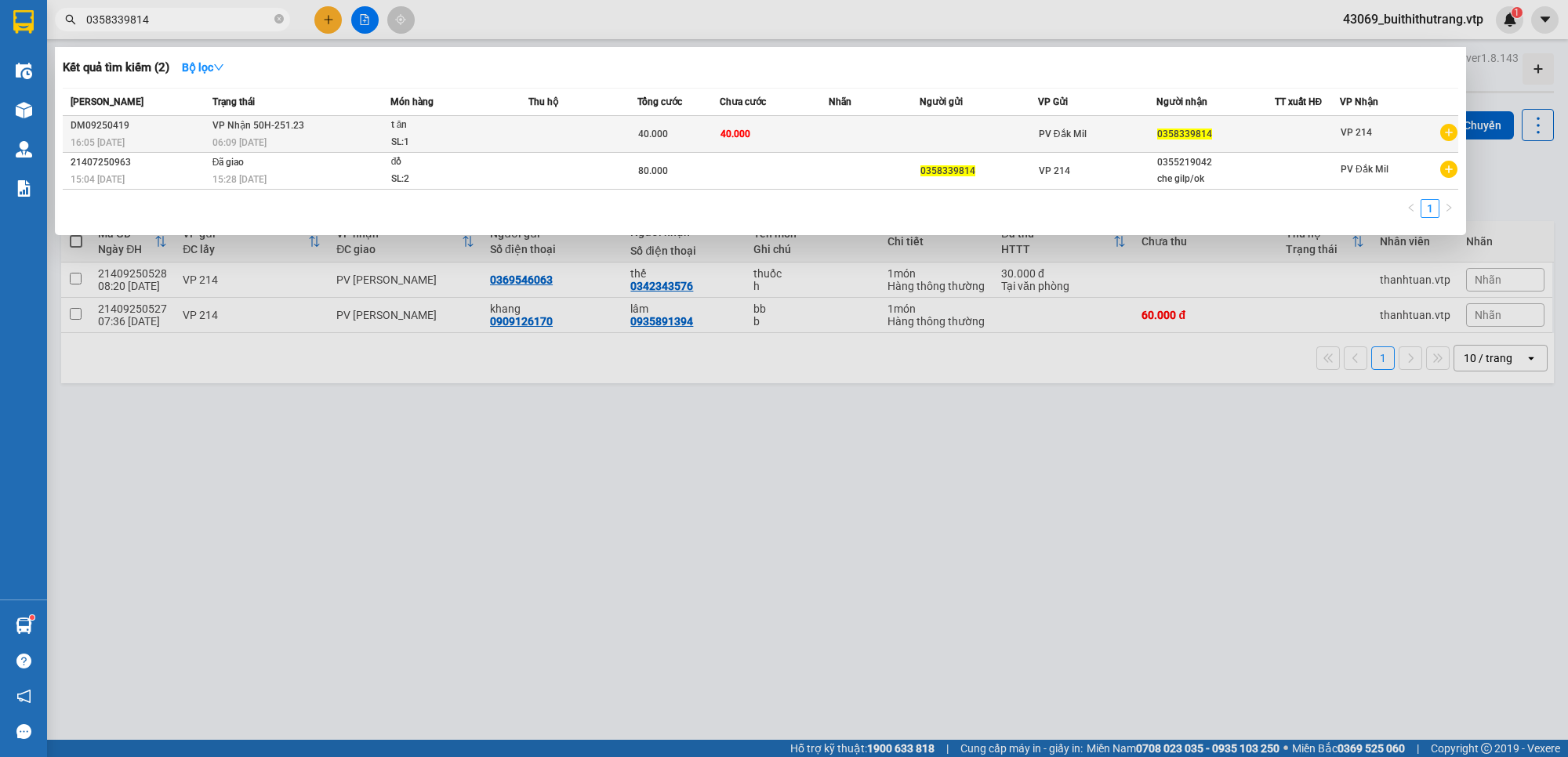
click at [907, 128] on td at bounding box center [874, 134] width 91 height 37
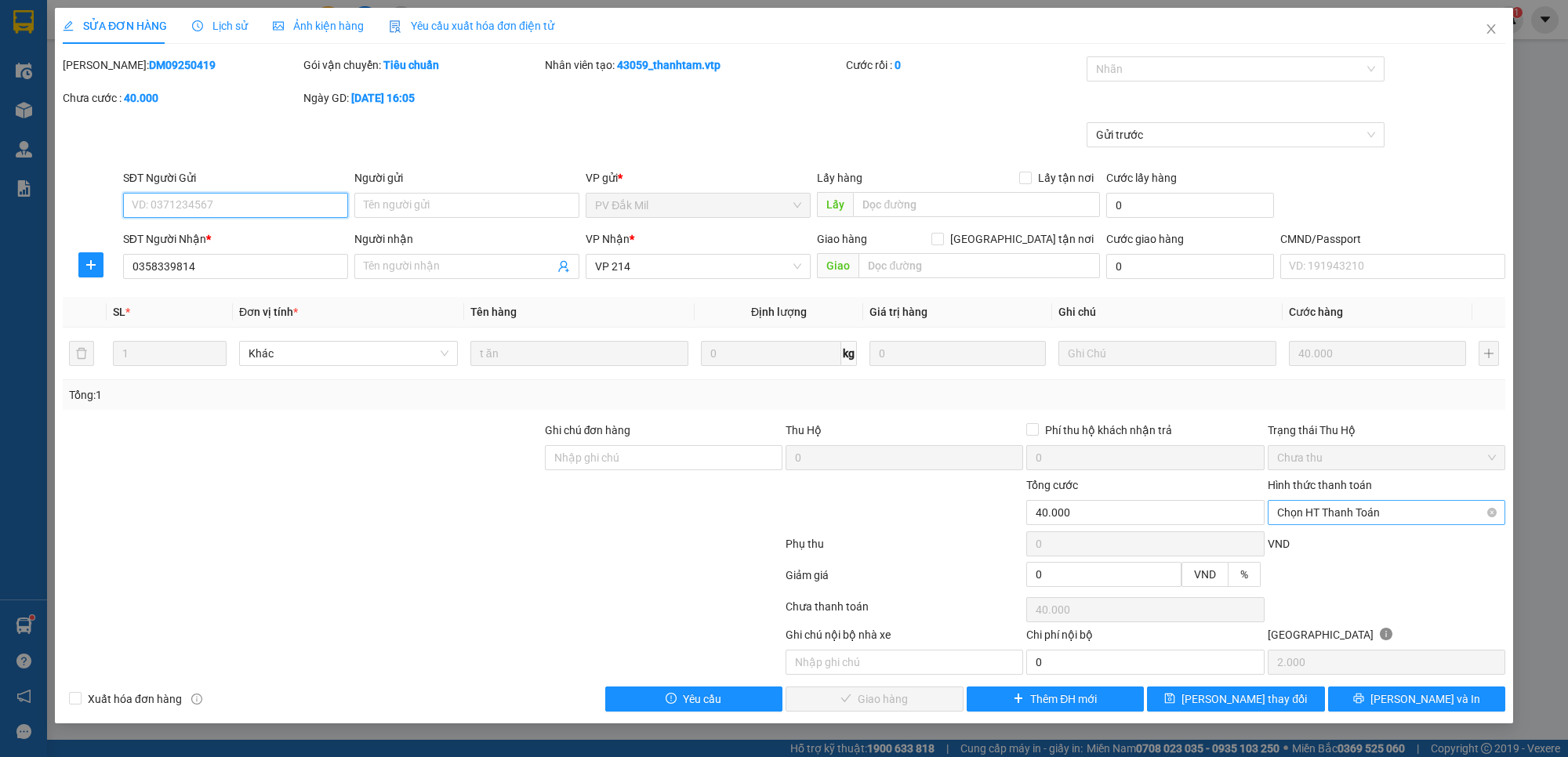
click at [1377, 518] on span "Chọn HT Thanh Toán" at bounding box center [1386, 513] width 219 height 24
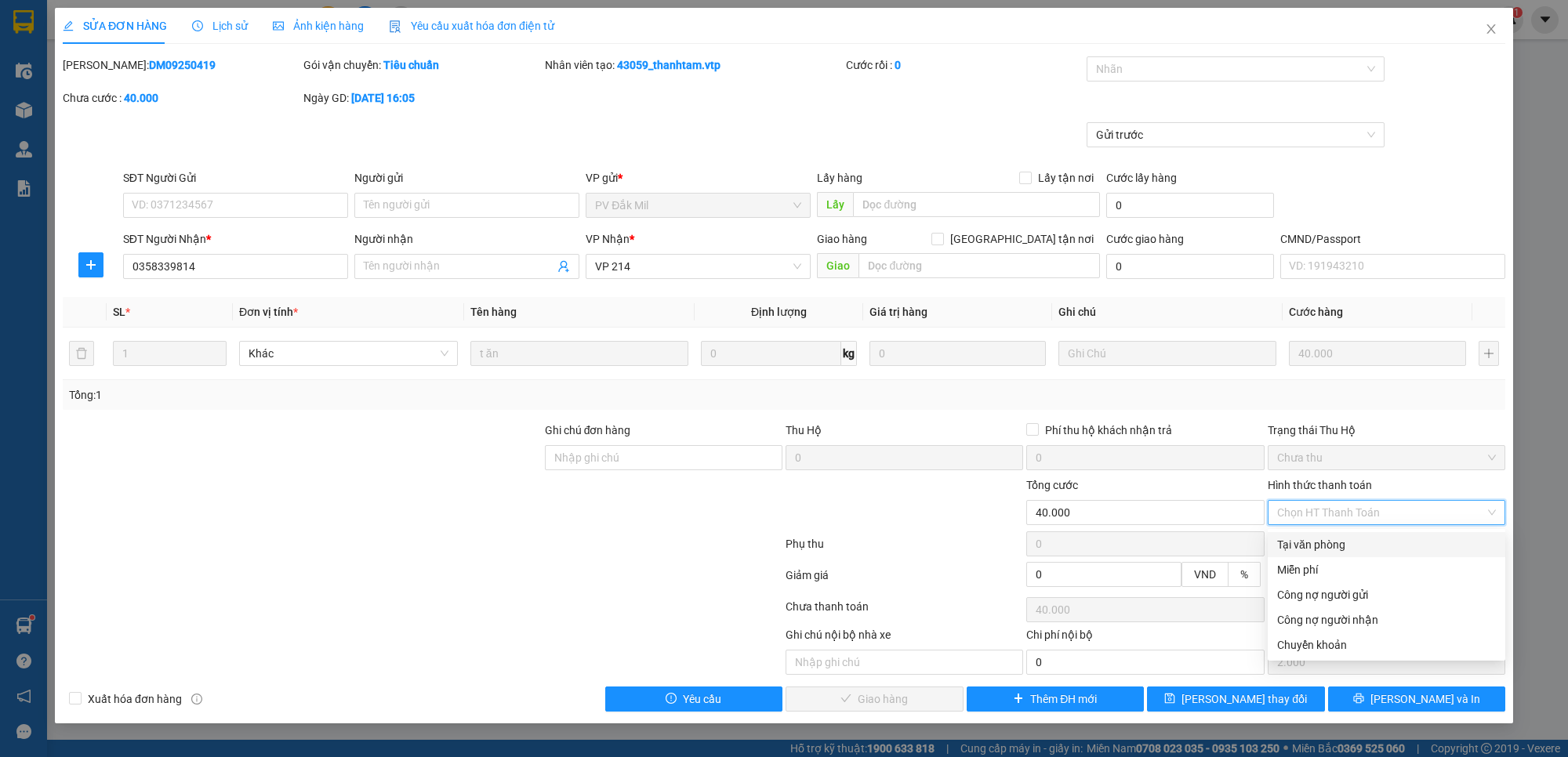
click at [1365, 547] on div "Tại văn phòng" at bounding box center [1386, 545] width 219 height 17
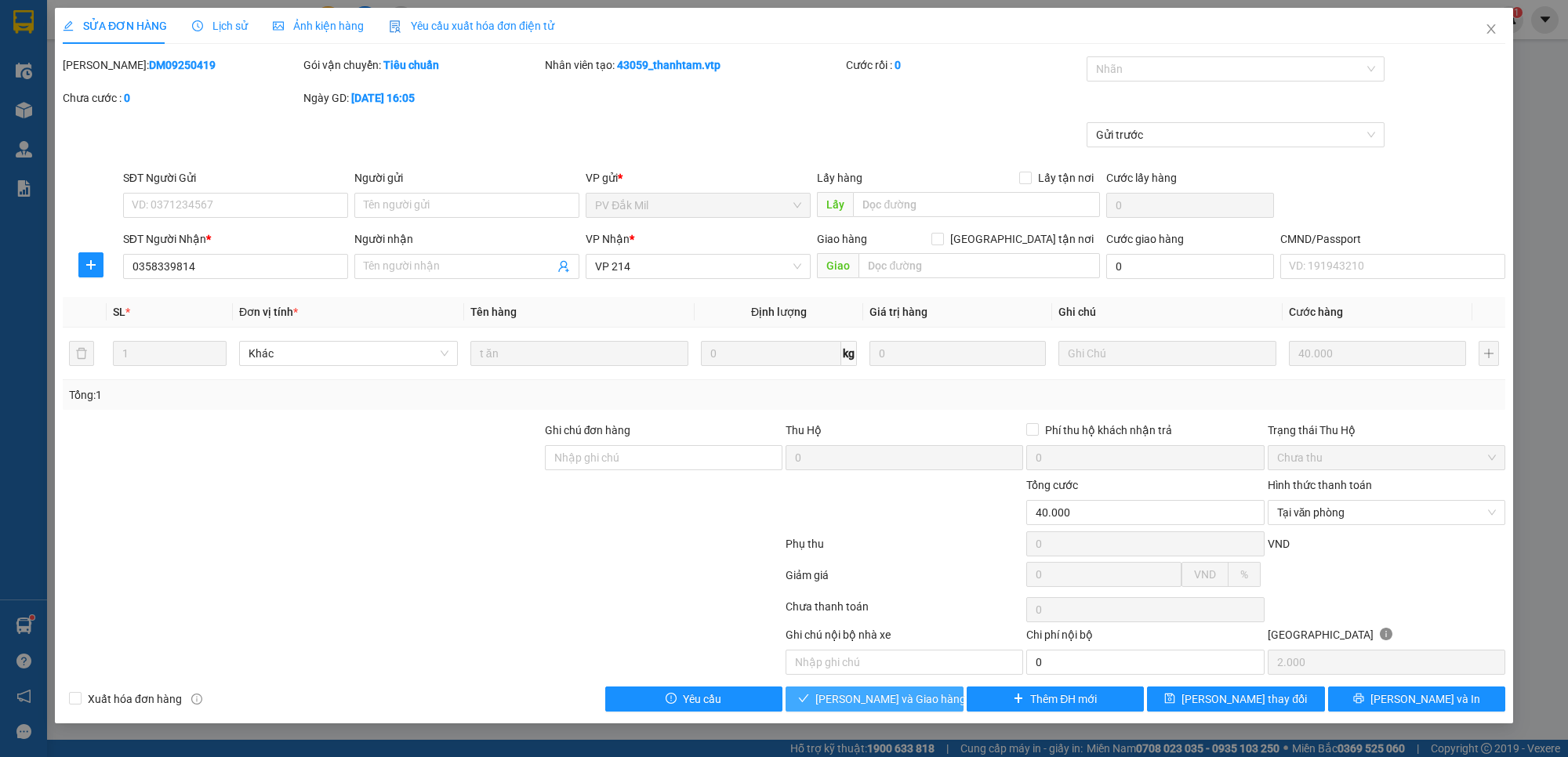
click at [871, 705] on span "[PERSON_NAME] và Giao hàng" at bounding box center [891, 699] width 151 height 17
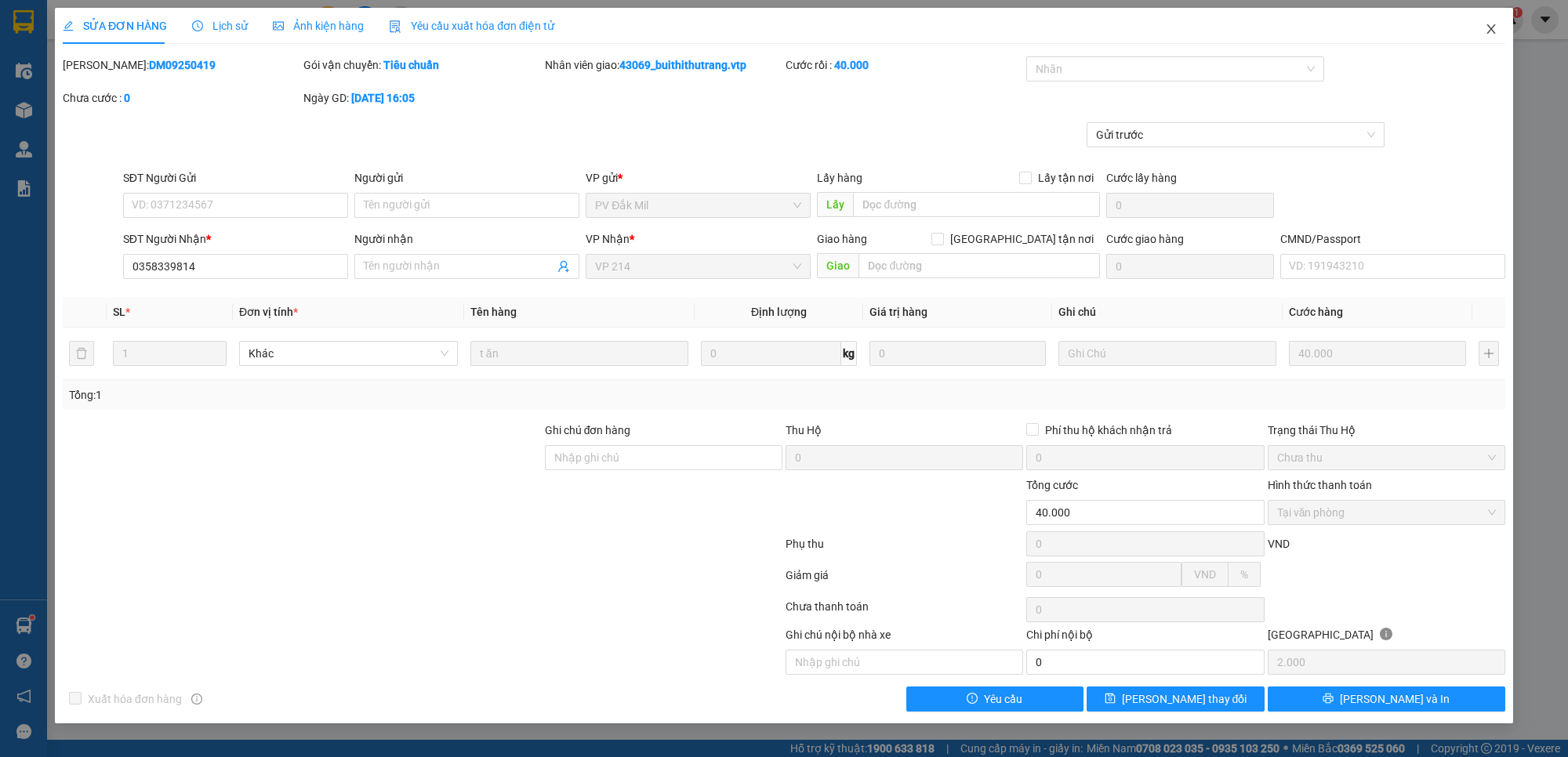
click at [1487, 28] on icon "close" at bounding box center [1490, 29] width 13 height 13
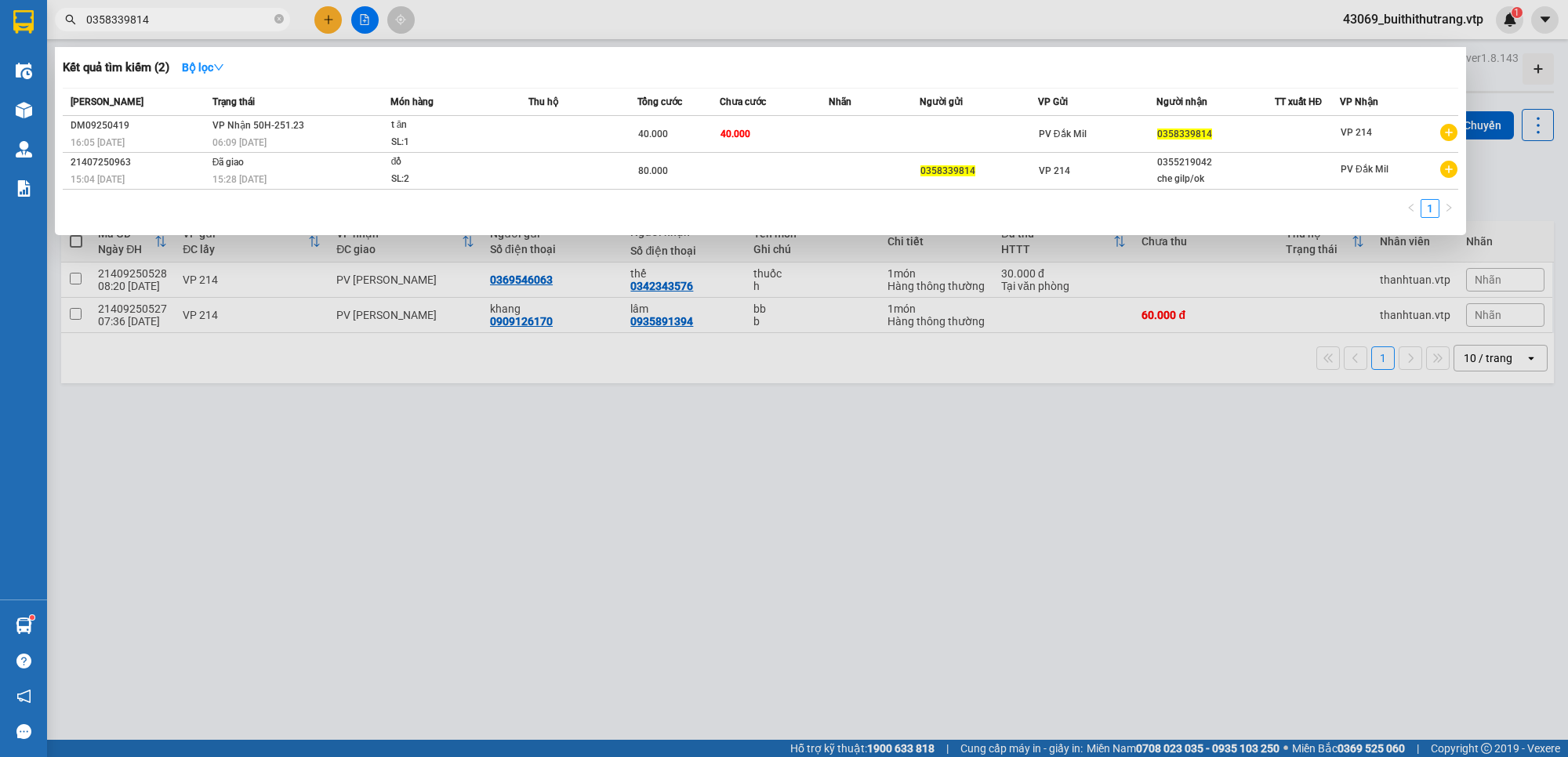
drag, startPoint x: 169, startPoint y: 16, endPoint x: 79, endPoint y: 29, distance: 90.9
click at [79, 29] on span "0358339814" at bounding box center [173, 19] width 235 height 24
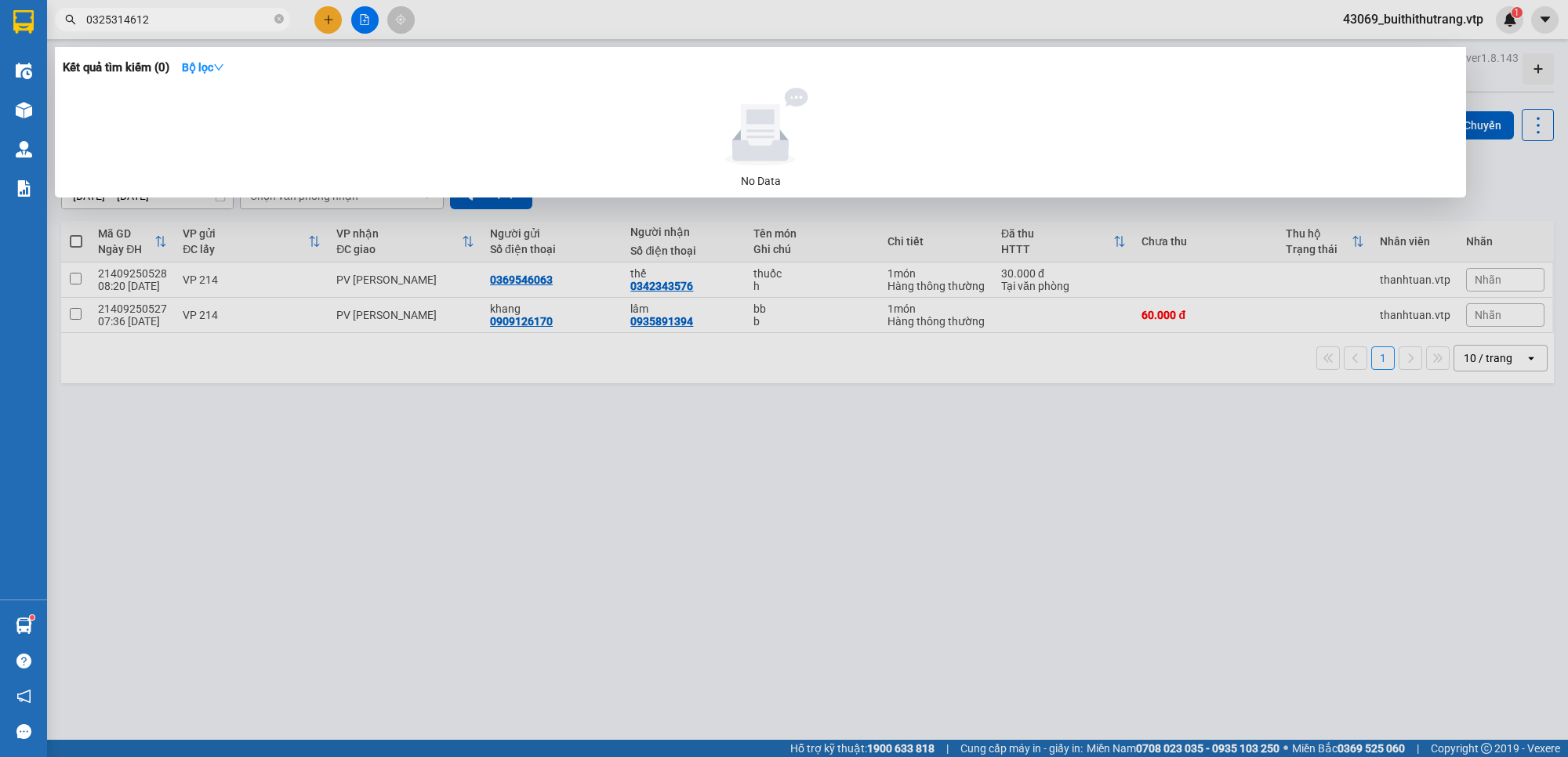
drag, startPoint x: 162, startPoint y: 18, endPoint x: 80, endPoint y: 36, distance: 84.0
click at [80, 34] on div "Kết quả tìm kiếm ( 0 ) Bộ lọc No Data 0325314612" at bounding box center [152, 19] width 305 height 27
click at [610, 666] on div at bounding box center [784, 378] width 1568 height 757
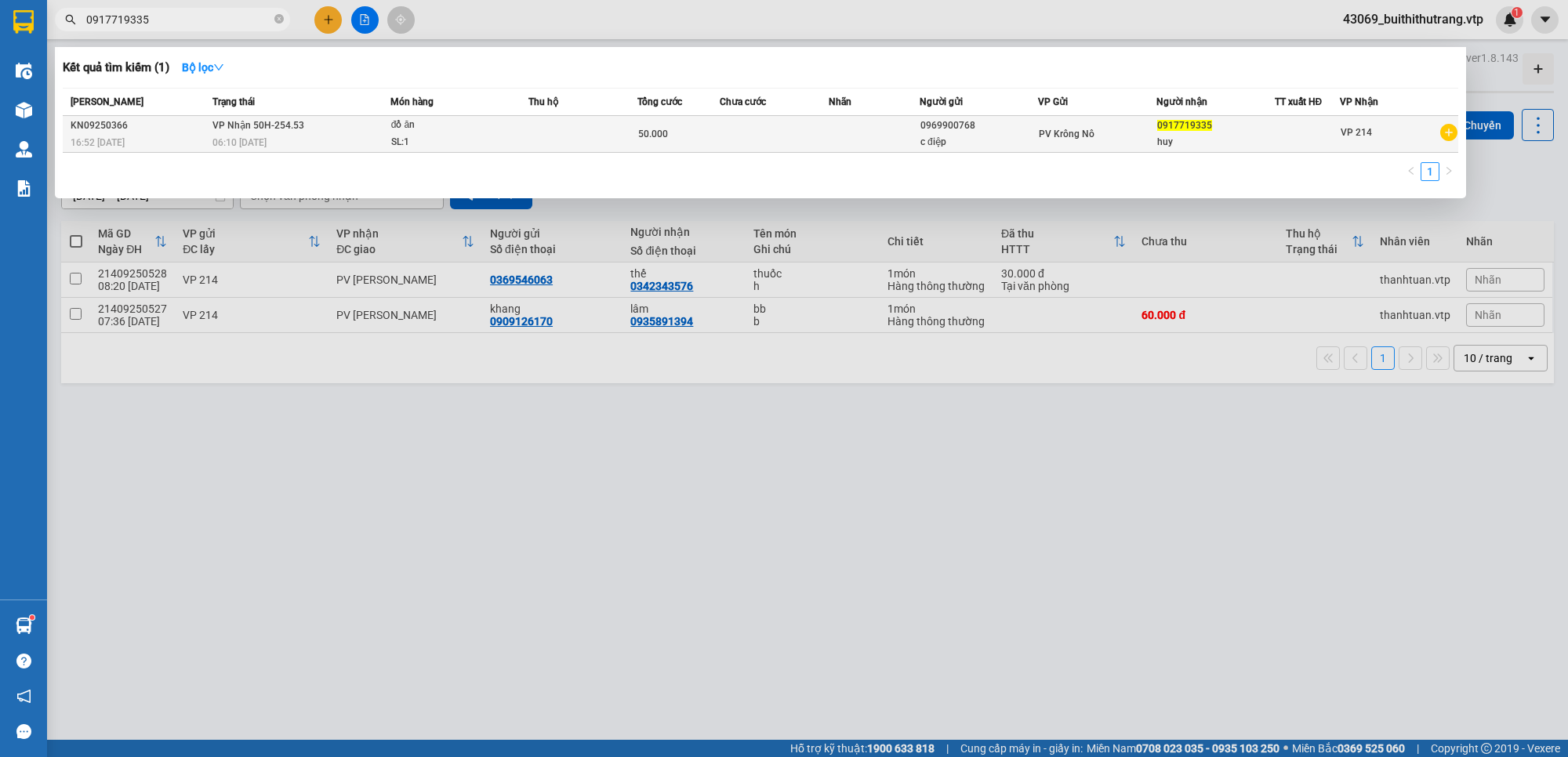
click at [686, 137] on div "50.000" at bounding box center [677, 134] width 80 height 17
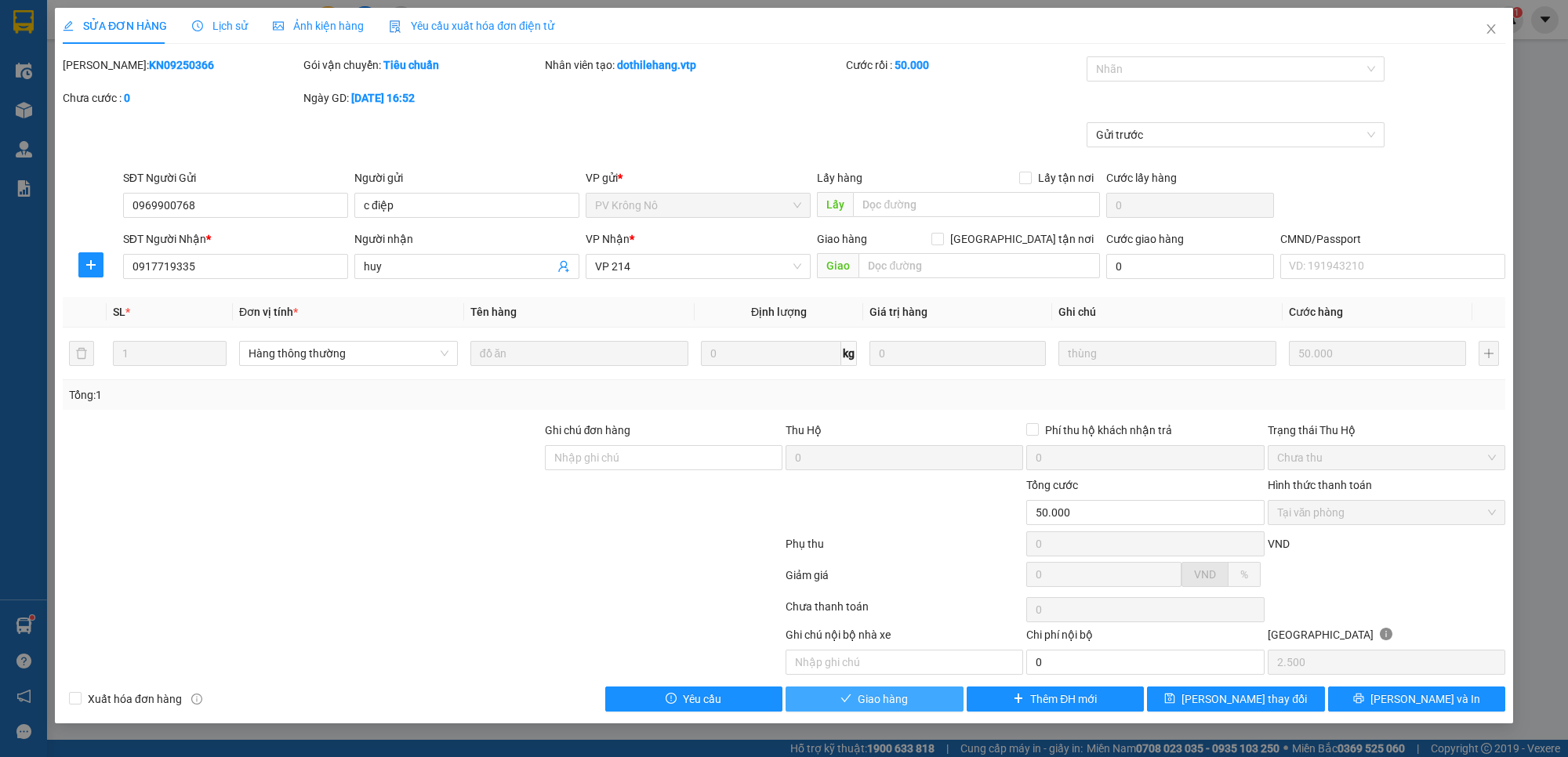
click at [915, 703] on button "Giao hàng" at bounding box center [874, 699] width 178 height 25
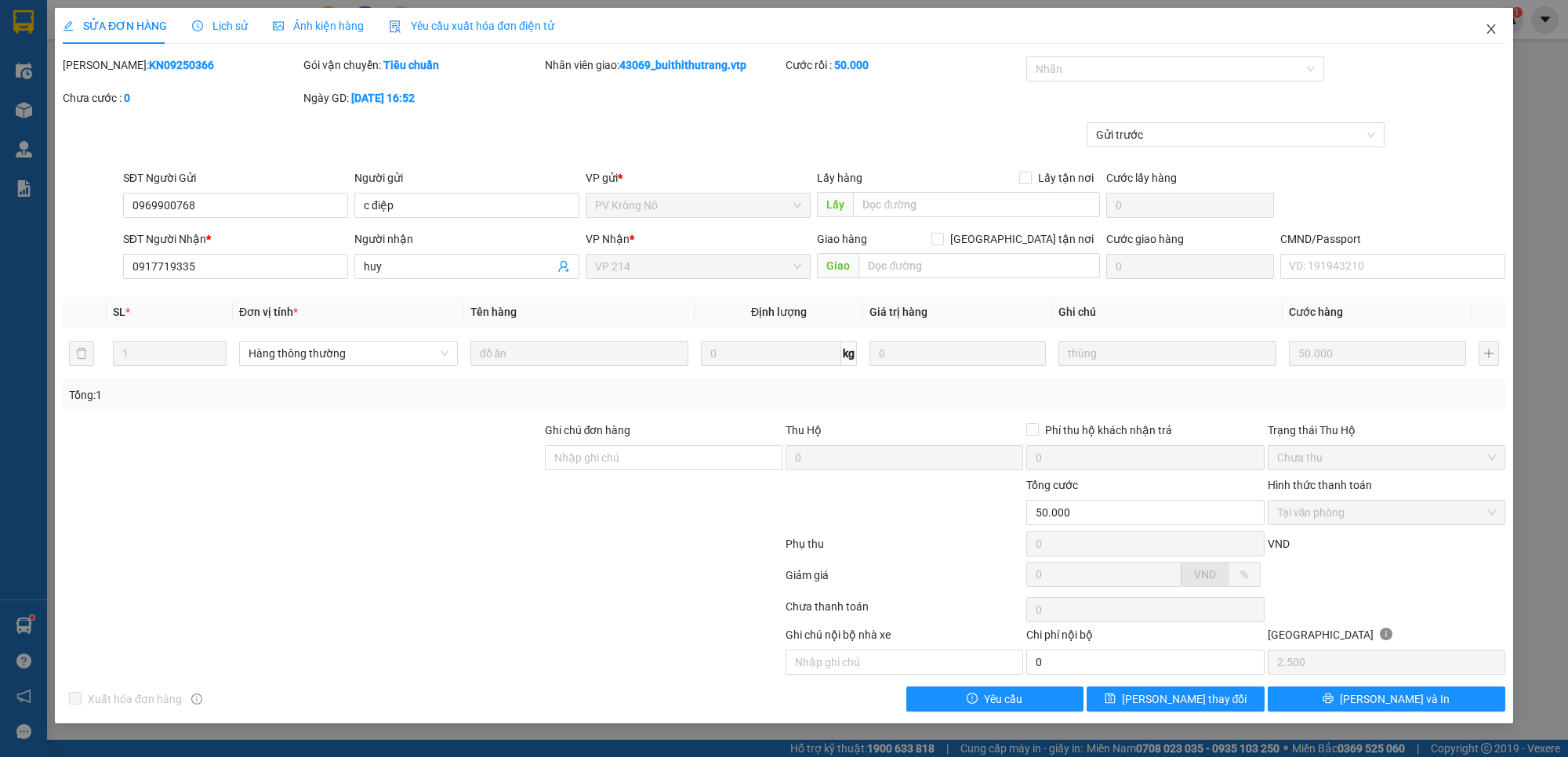
click at [1492, 25] on icon "close" at bounding box center [1490, 29] width 13 height 13
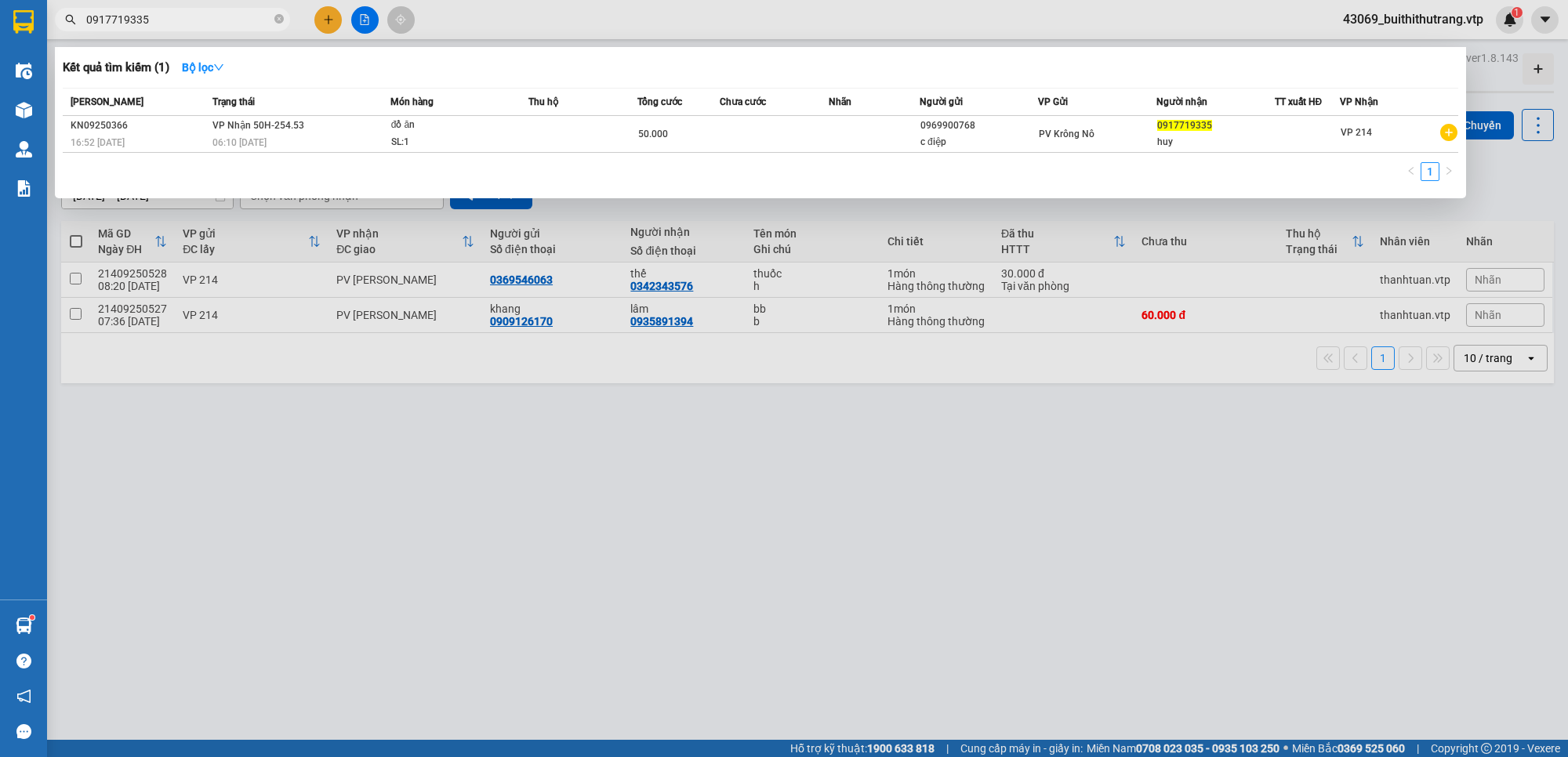
drag, startPoint x: 161, startPoint y: 17, endPoint x: 69, endPoint y: 27, distance: 92.5
click at [69, 27] on span "0917719335" at bounding box center [173, 19] width 235 height 24
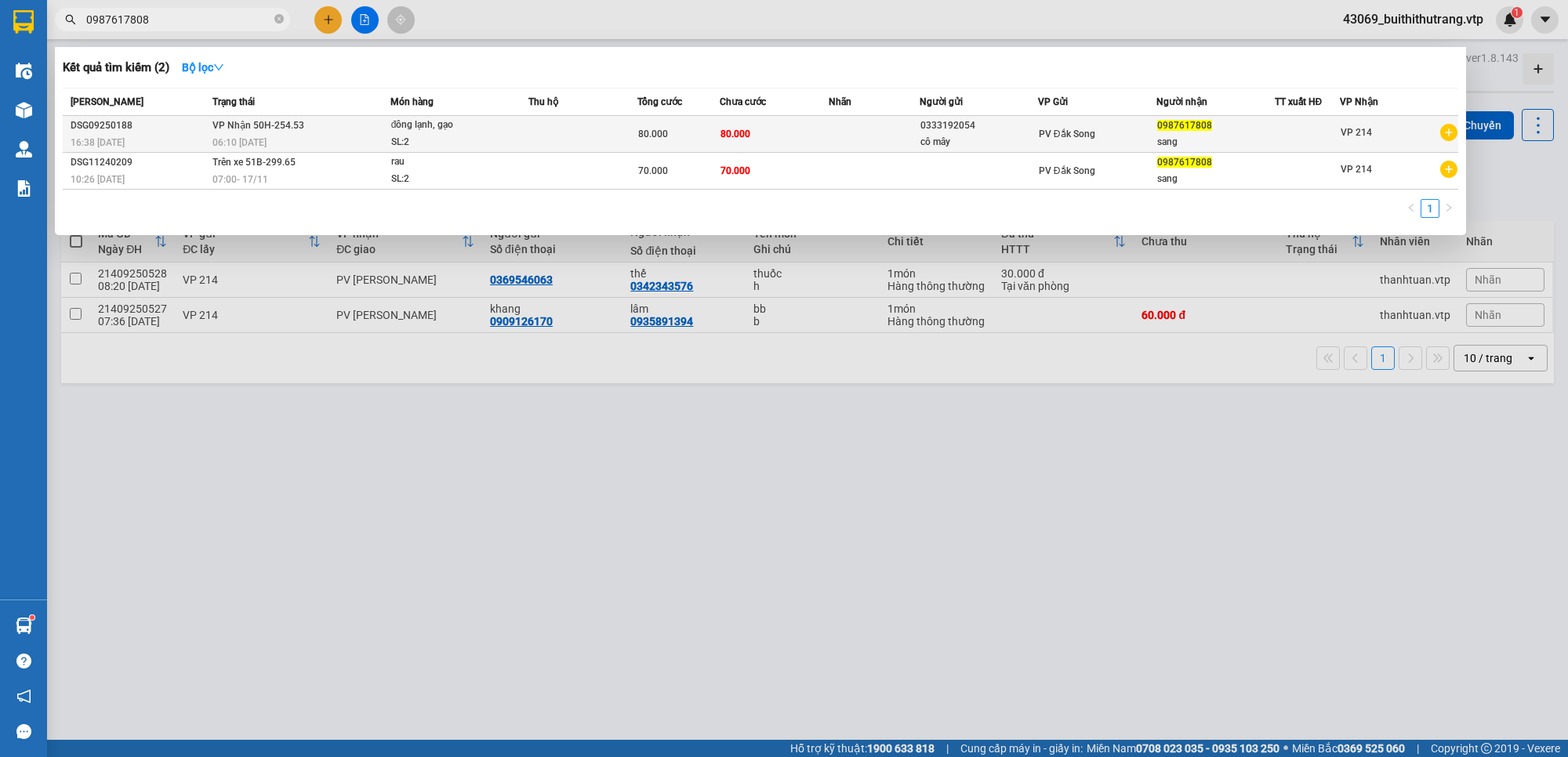
click at [832, 134] on td at bounding box center [874, 134] width 91 height 37
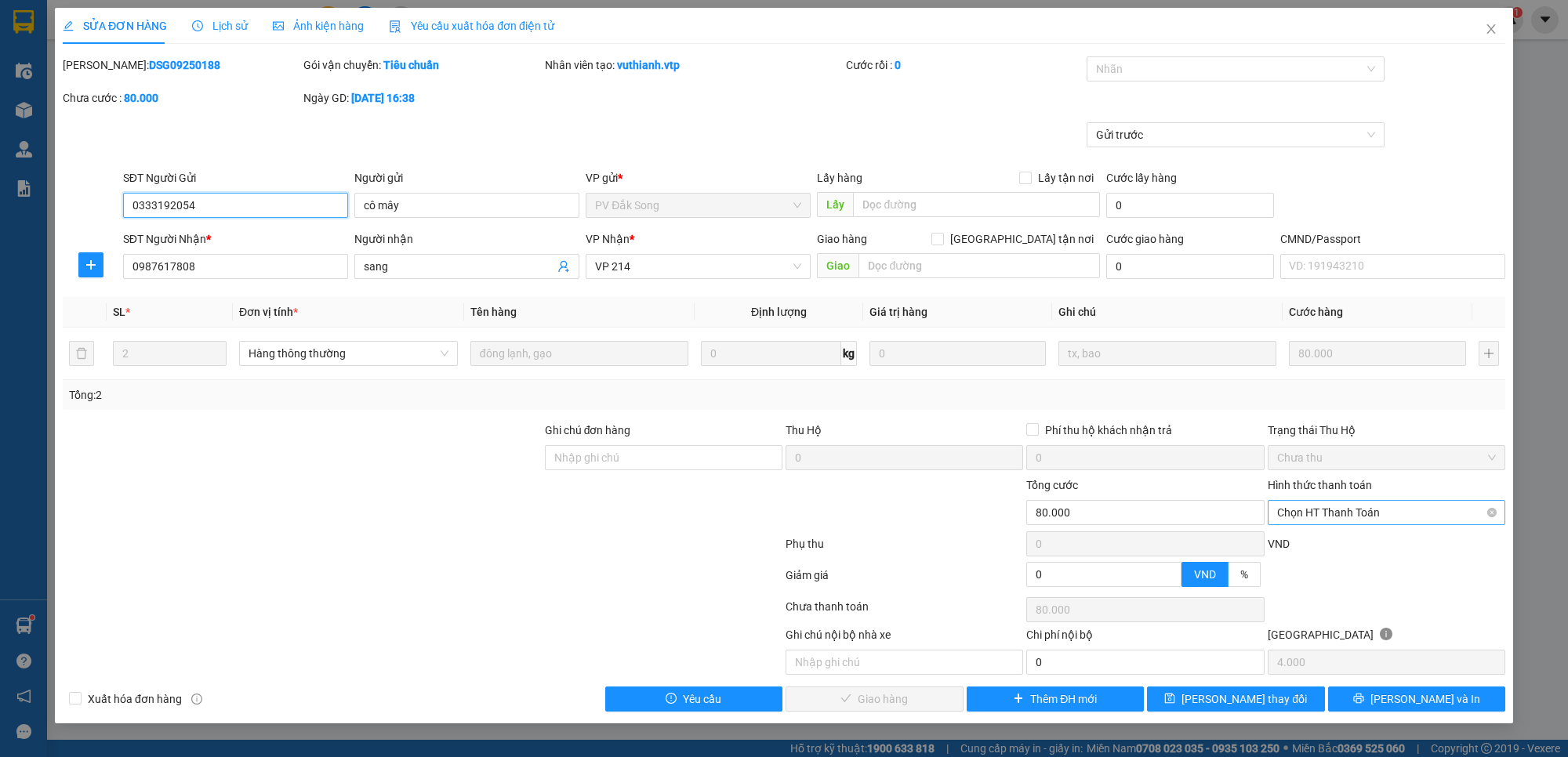
click at [1370, 509] on span "Chọn HT Thanh Toán" at bounding box center [1386, 513] width 219 height 24
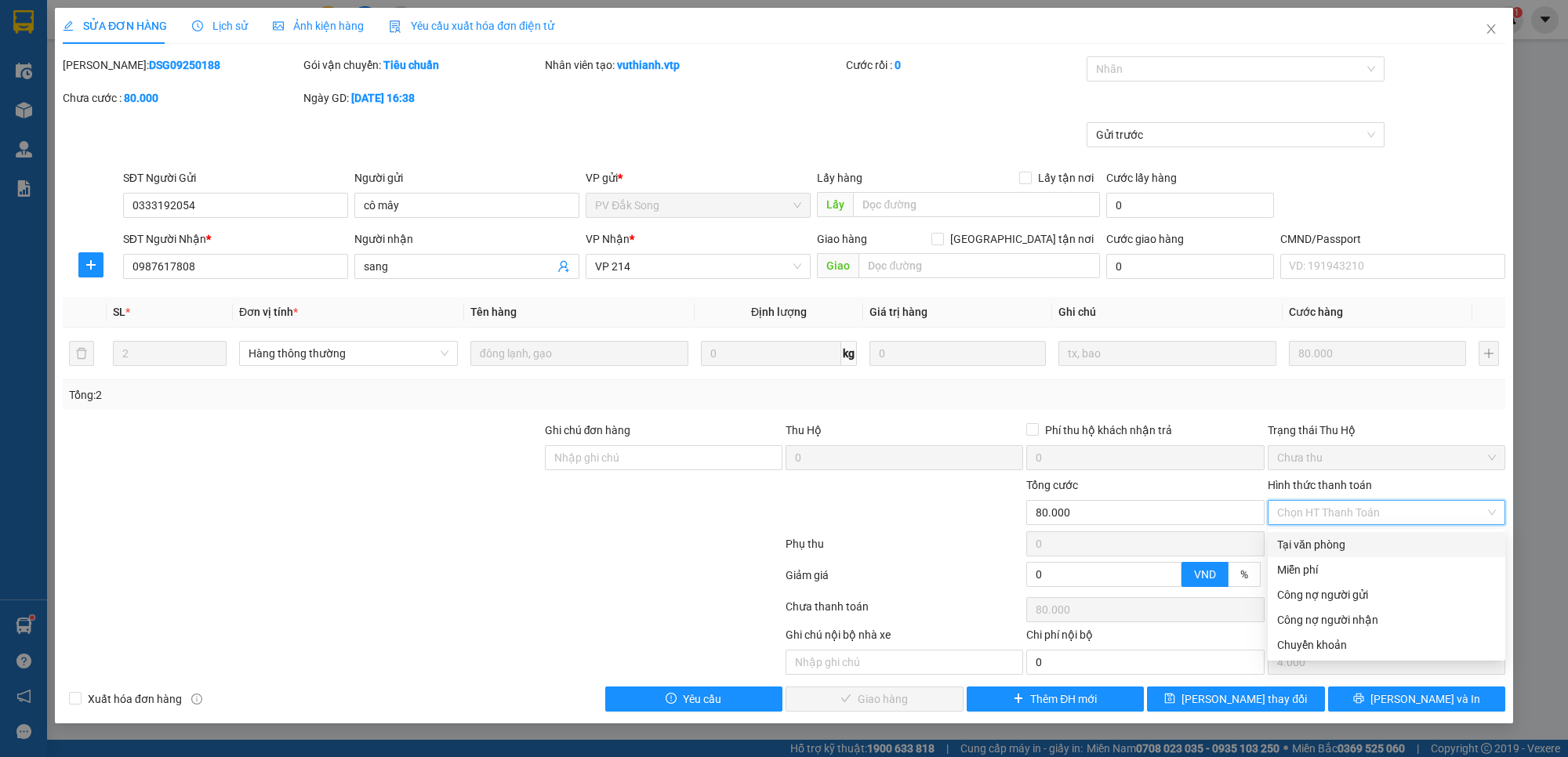
click at [1354, 547] on div "Tại văn phòng" at bounding box center [1386, 545] width 219 height 17
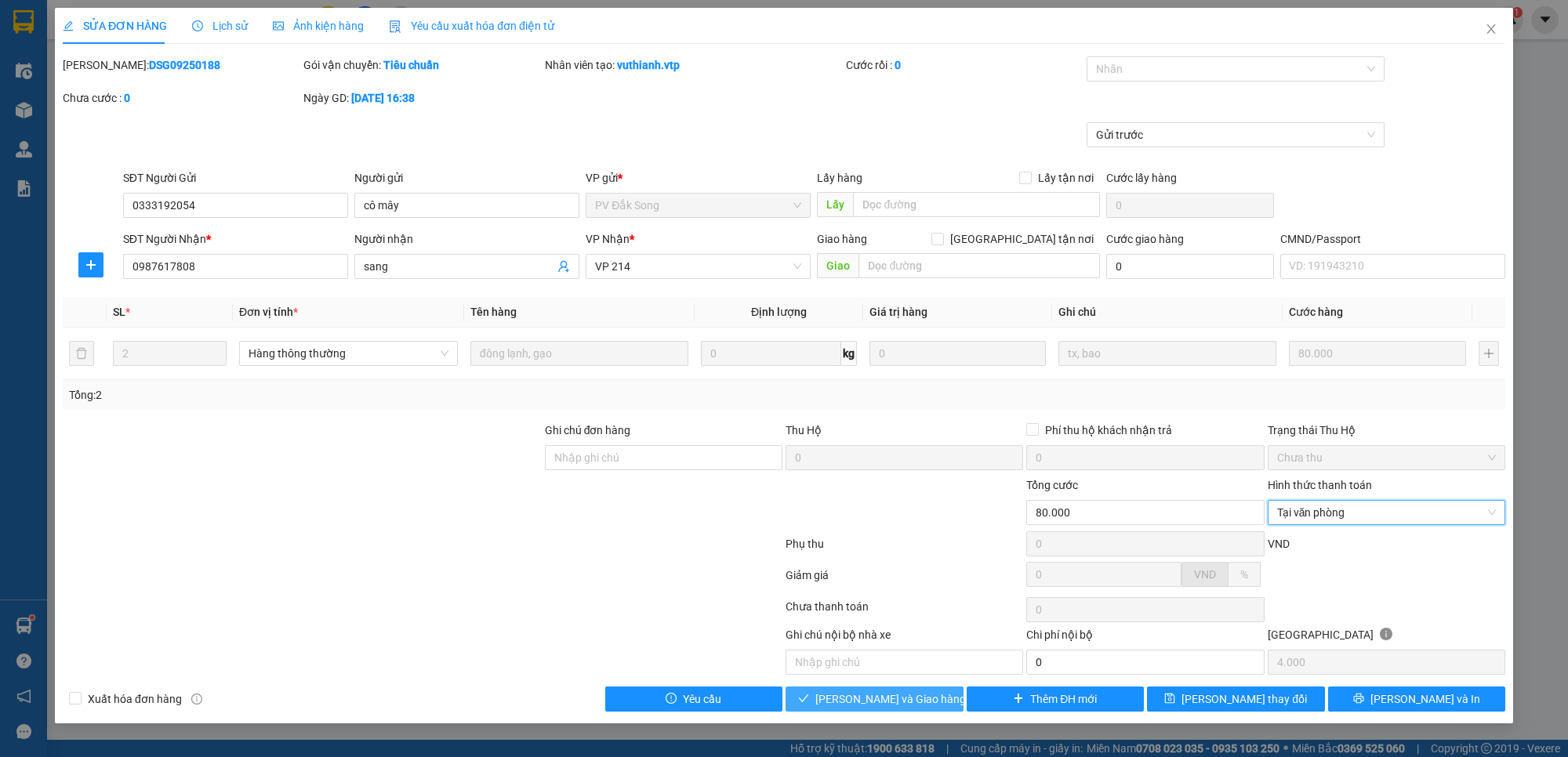
click at [874, 708] on span "[PERSON_NAME] và Giao hàng" at bounding box center [891, 699] width 151 height 17
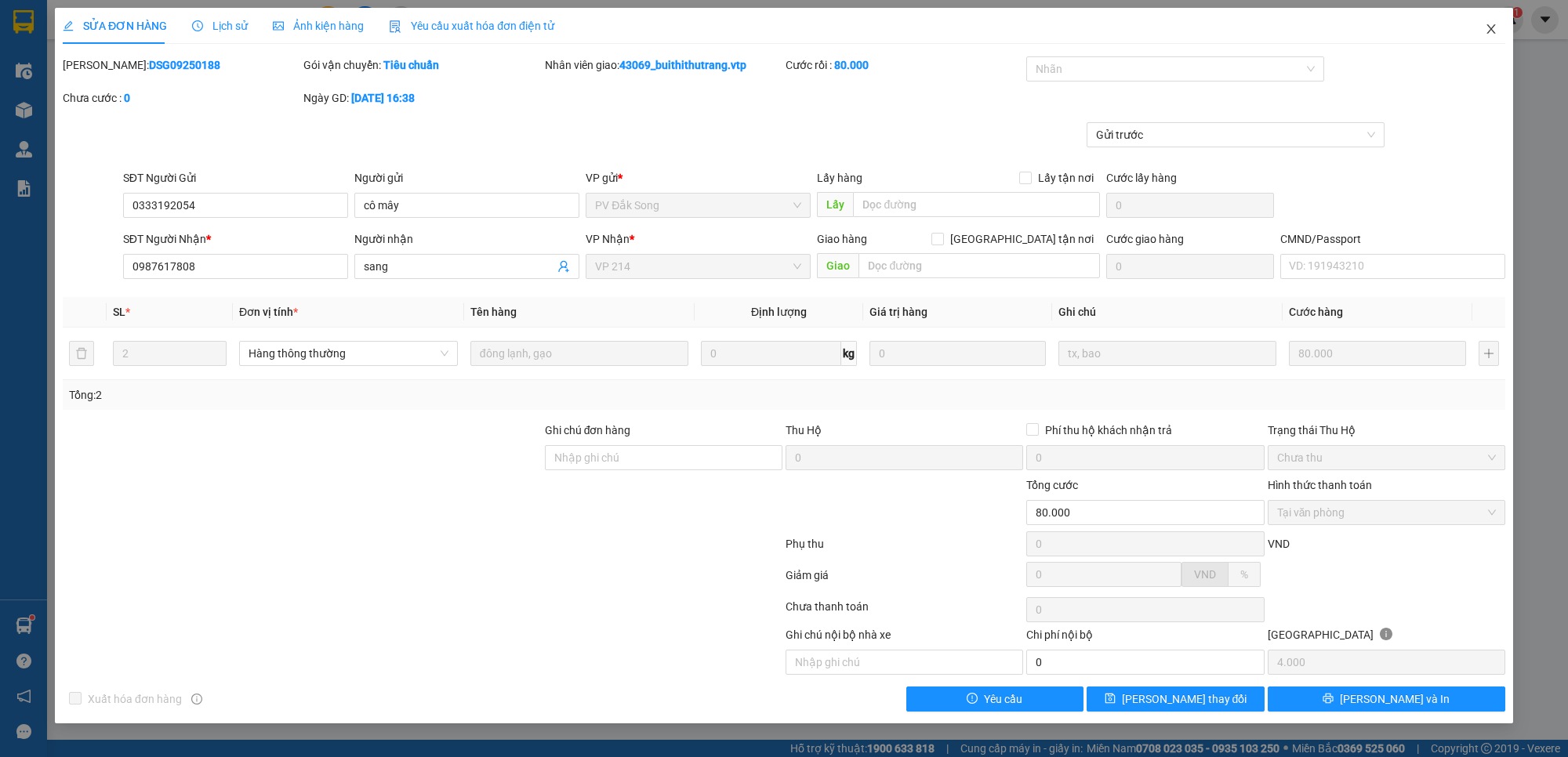
click at [1494, 31] on icon "close" at bounding box center [1490, 29] width 13 height 13
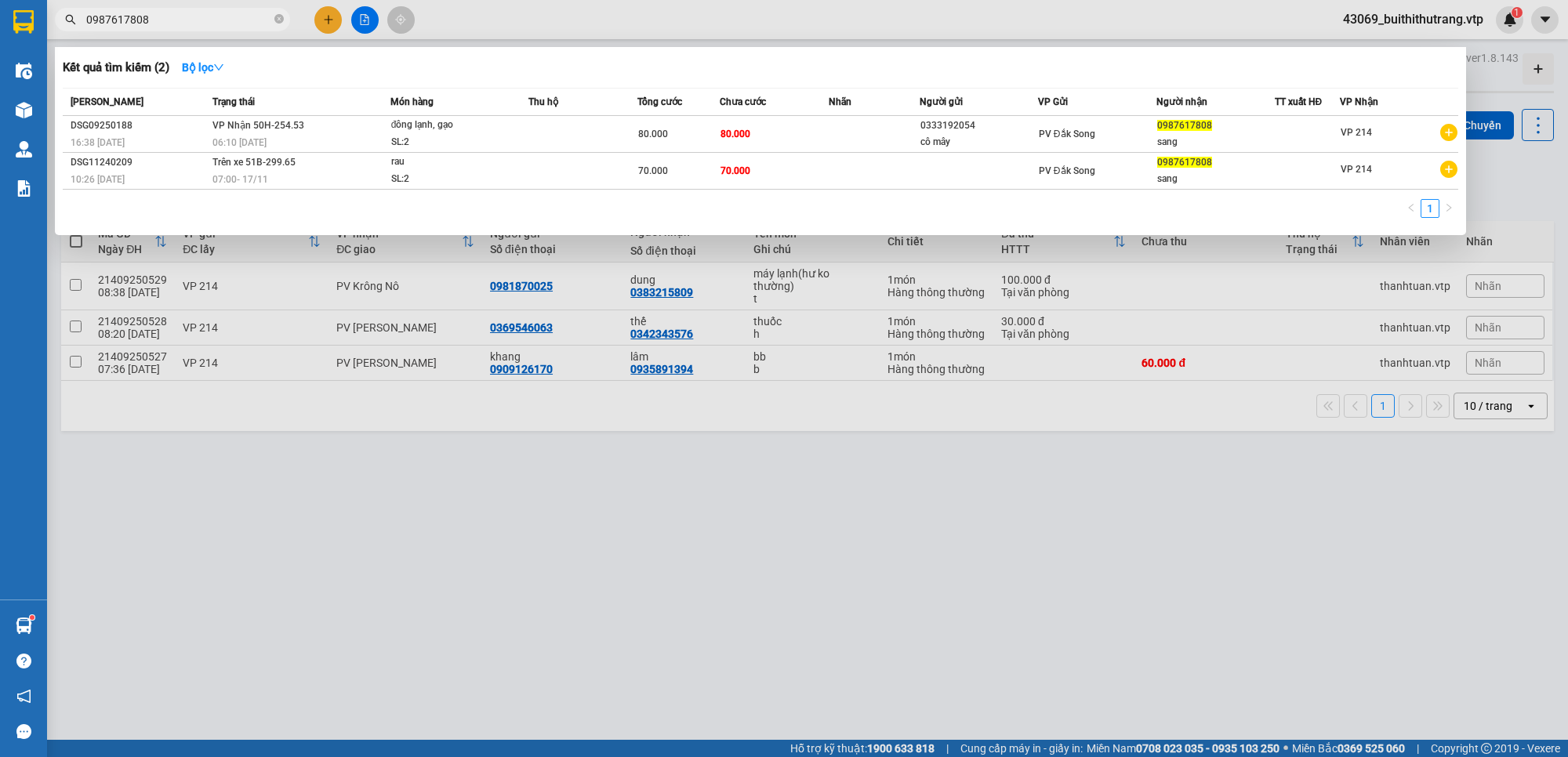
click at [165, 28] on span "0987617808" at bounding box center [173, 19] width 235 height 24
drag, startPoint x: 159, startPoint y: 17, endPoint x: 49, endPoint y: 27, distance: 110.5
click at [59, 20] on span "0987617808" at bounding box center [173, 19] width 235 height 24
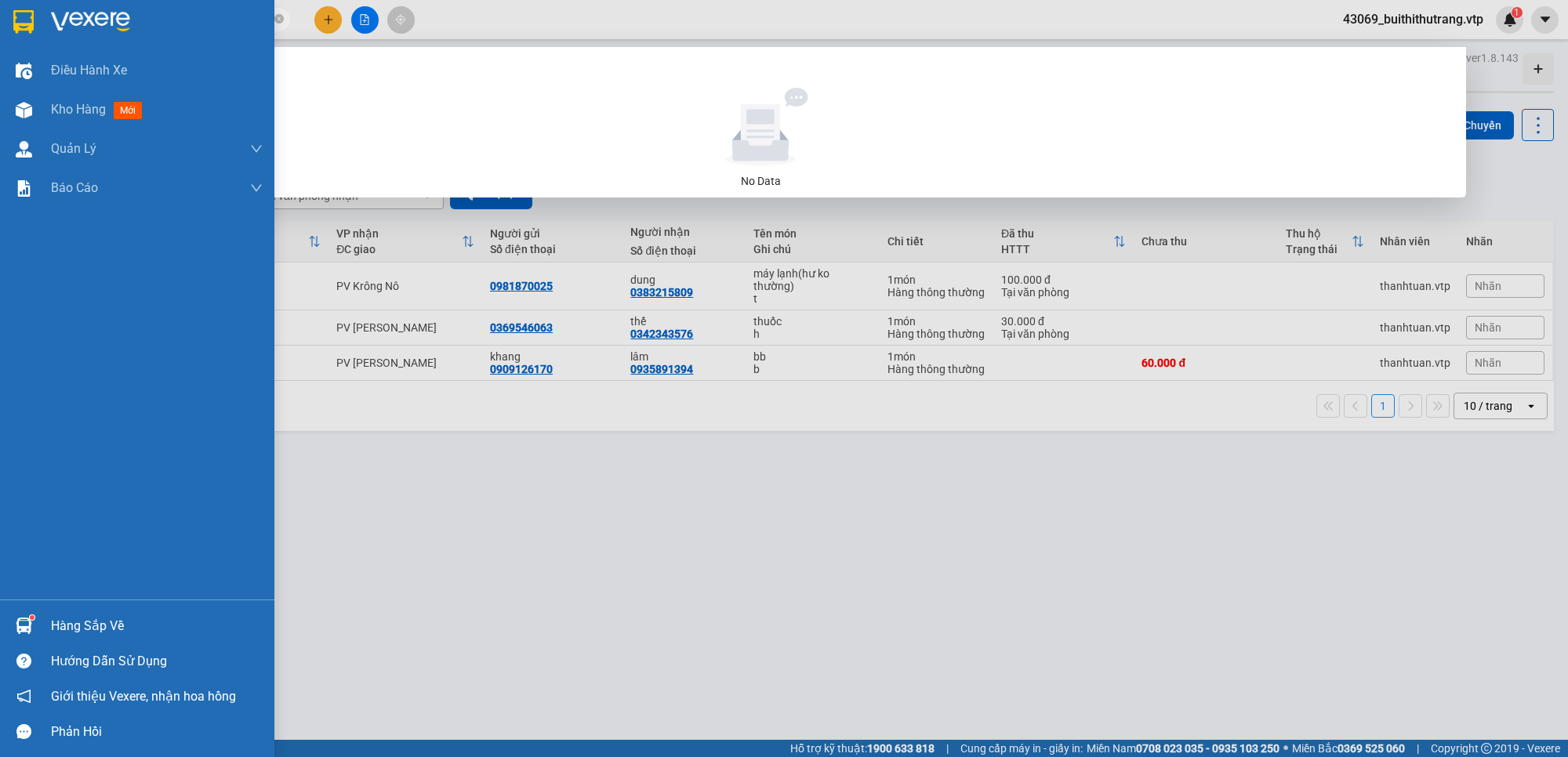
drag, startPoint x: 158, startPoint y: 24, endPoint x: 8, endPoint y: 41, distance: 151.0
click at [30, 41] on section "Kết quả tìm kiếm ( 0 ) Bộ lọc No Data 0342740476 43069_buithithutrang.vtp 1 Điề…" at bounding box center [784, 378] width 1568 height 757
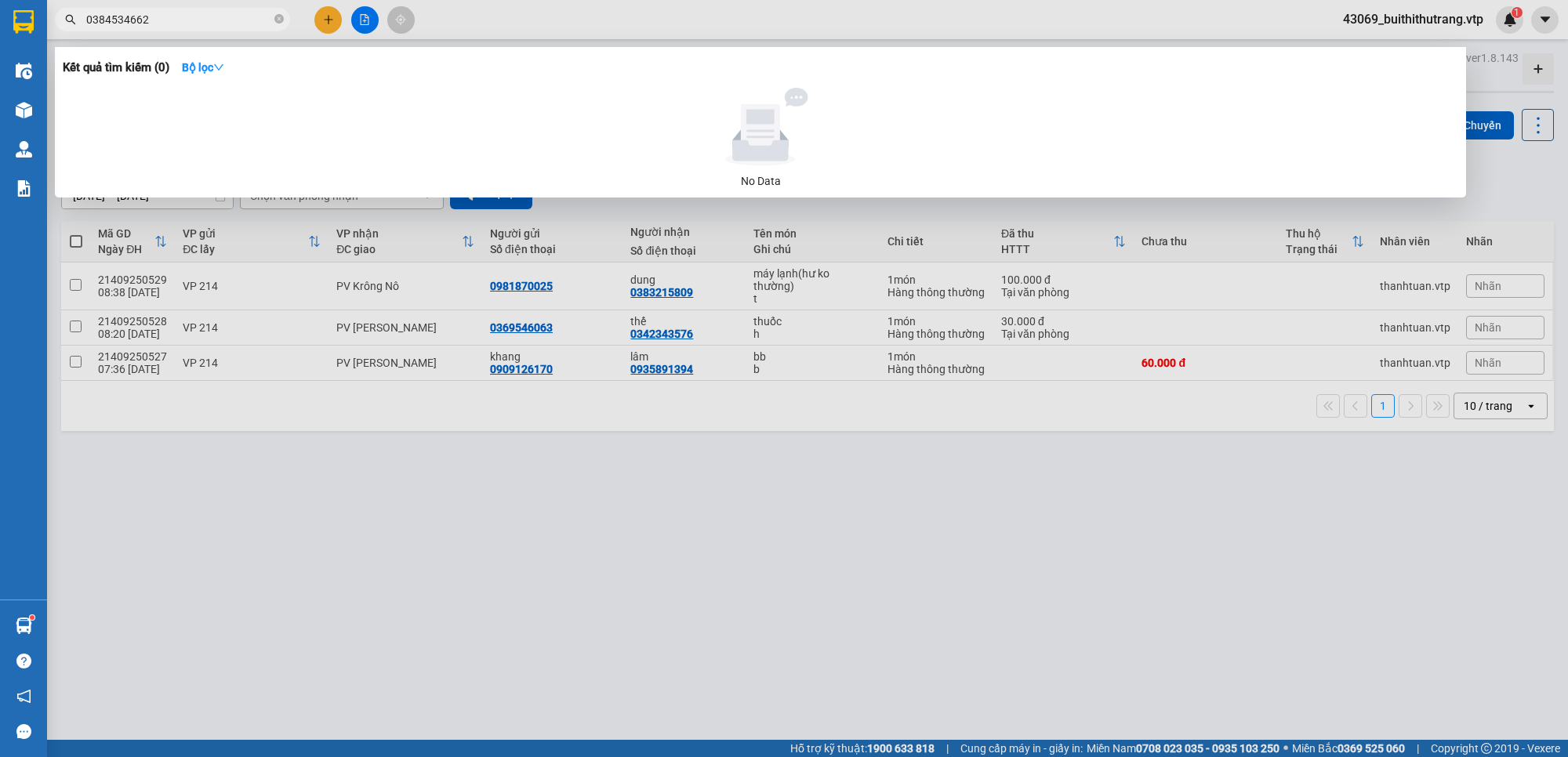
click at [169, 18] on input "0384534662" at bounding box center [178, 19] width 185 height 17
drag, startPoint x: 153, startPoint y: 22, endPoint x: 77, endPoint y: 39, distance: 77.9
click at [79, 34] on div "Kết quả tìm kiếm ( 0 ) Bộ lọc No Data 03845346" at bounding box center [152, 19] width 305 height 27
type input "0374279409"
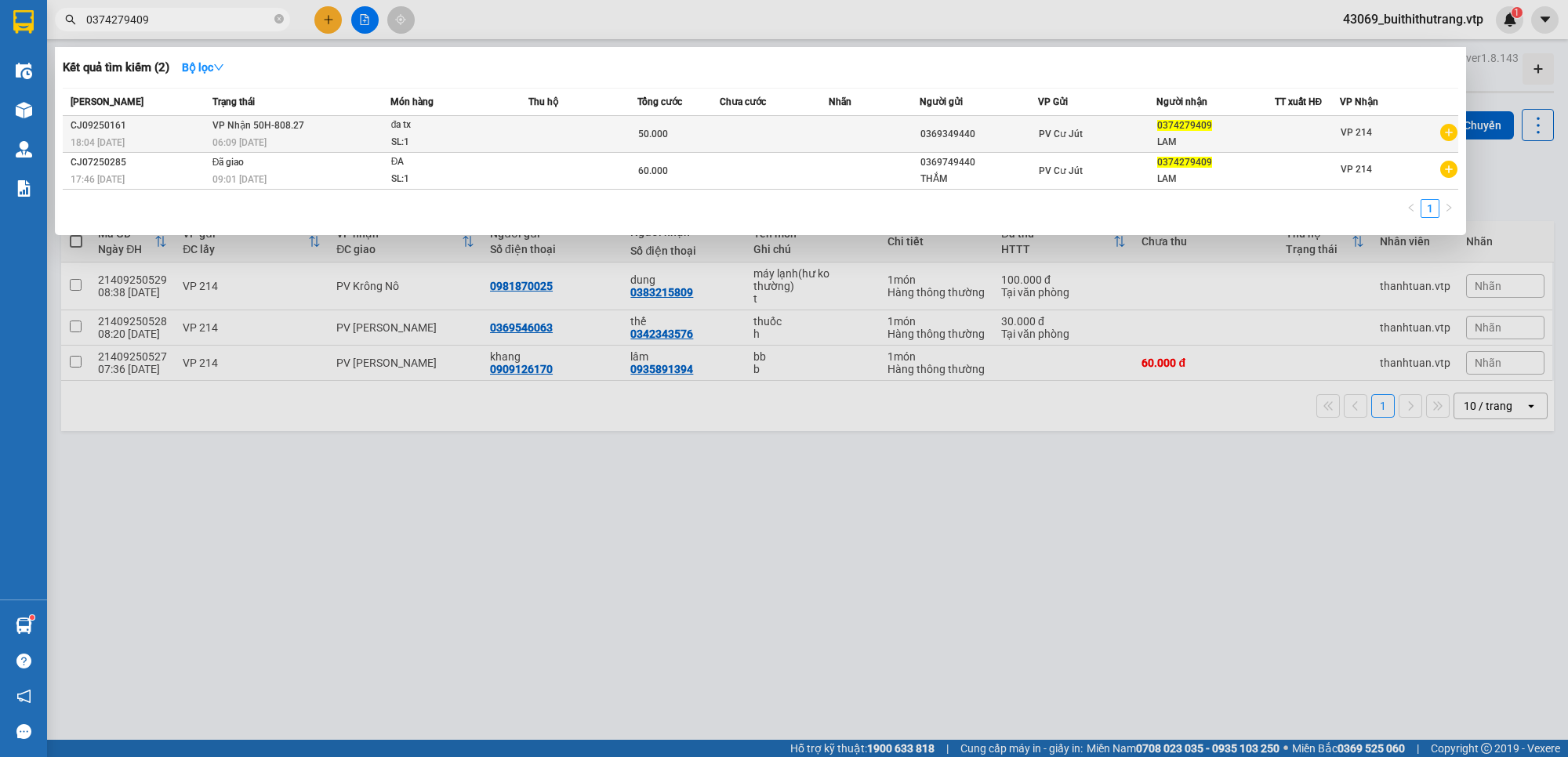
click at [1126, 138] on div "PV Cư Jút" at bounding box center [1097, 134] width 117 height 17
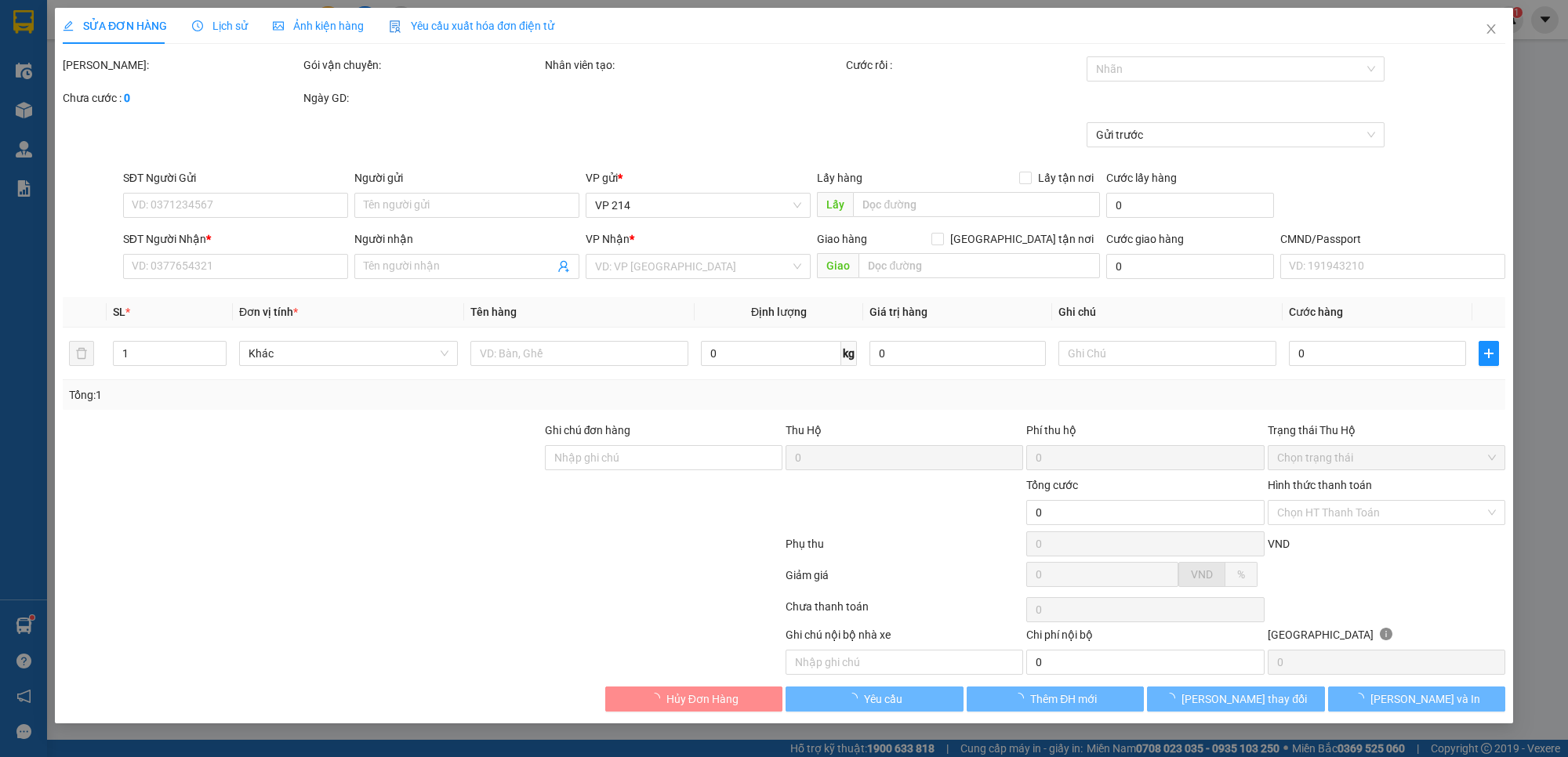
type input "0369349440"
type input "0374279409"
type input "LAM"
type input "50.000"
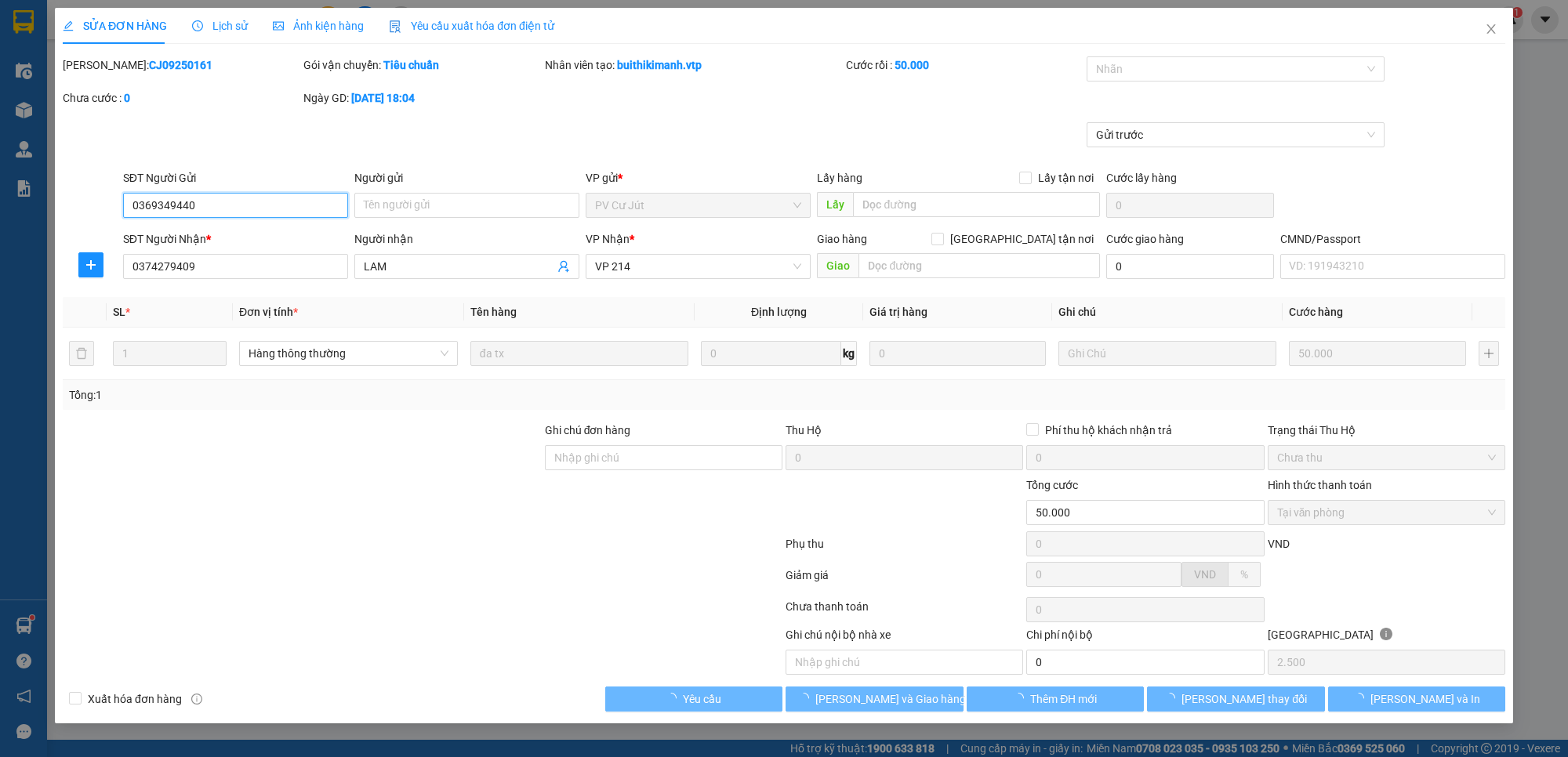
type input "2.500"
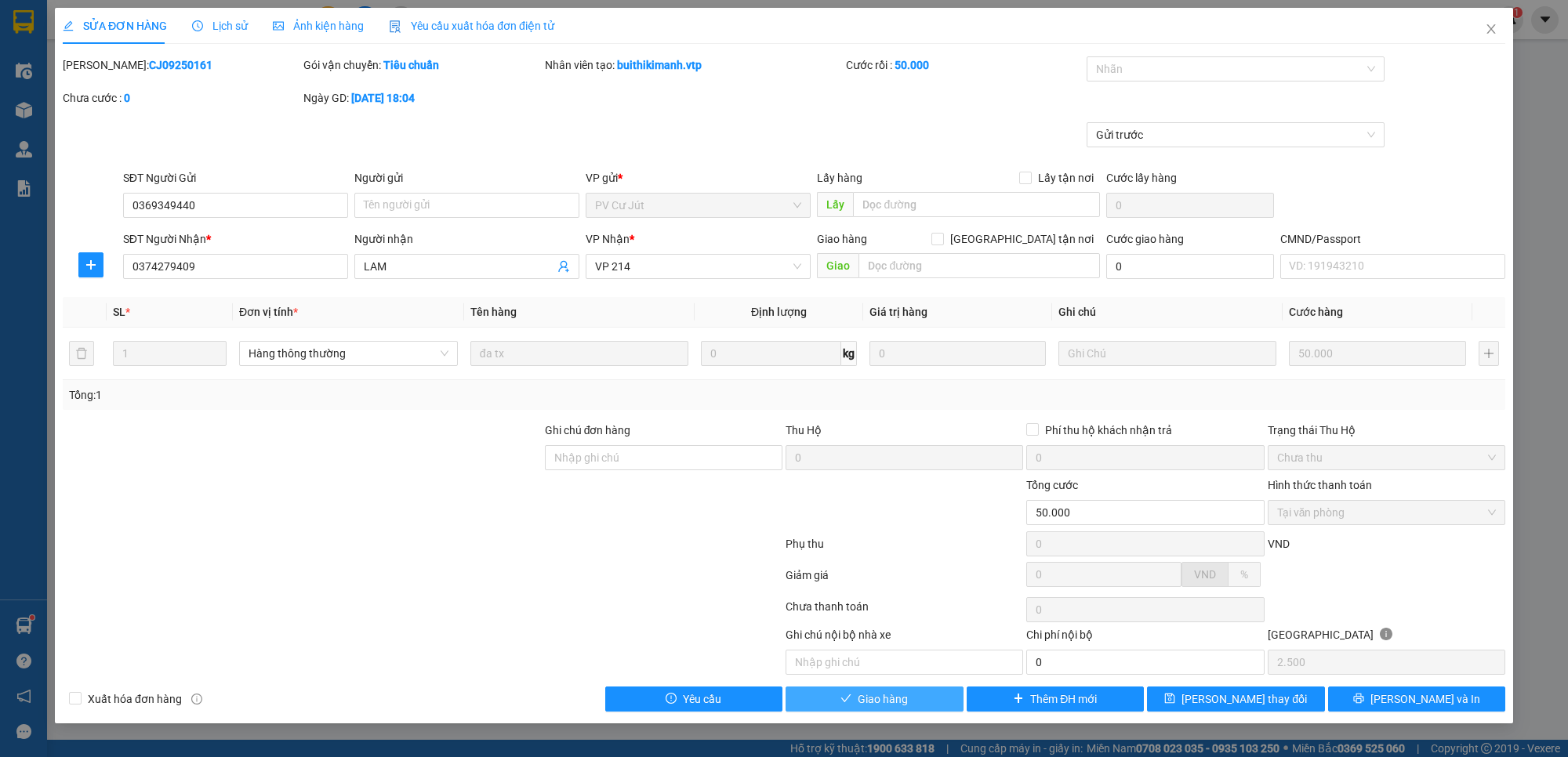
click at [915, 700] on button "Giao hàng" at bounding box center [874, 699] width 178 height 25
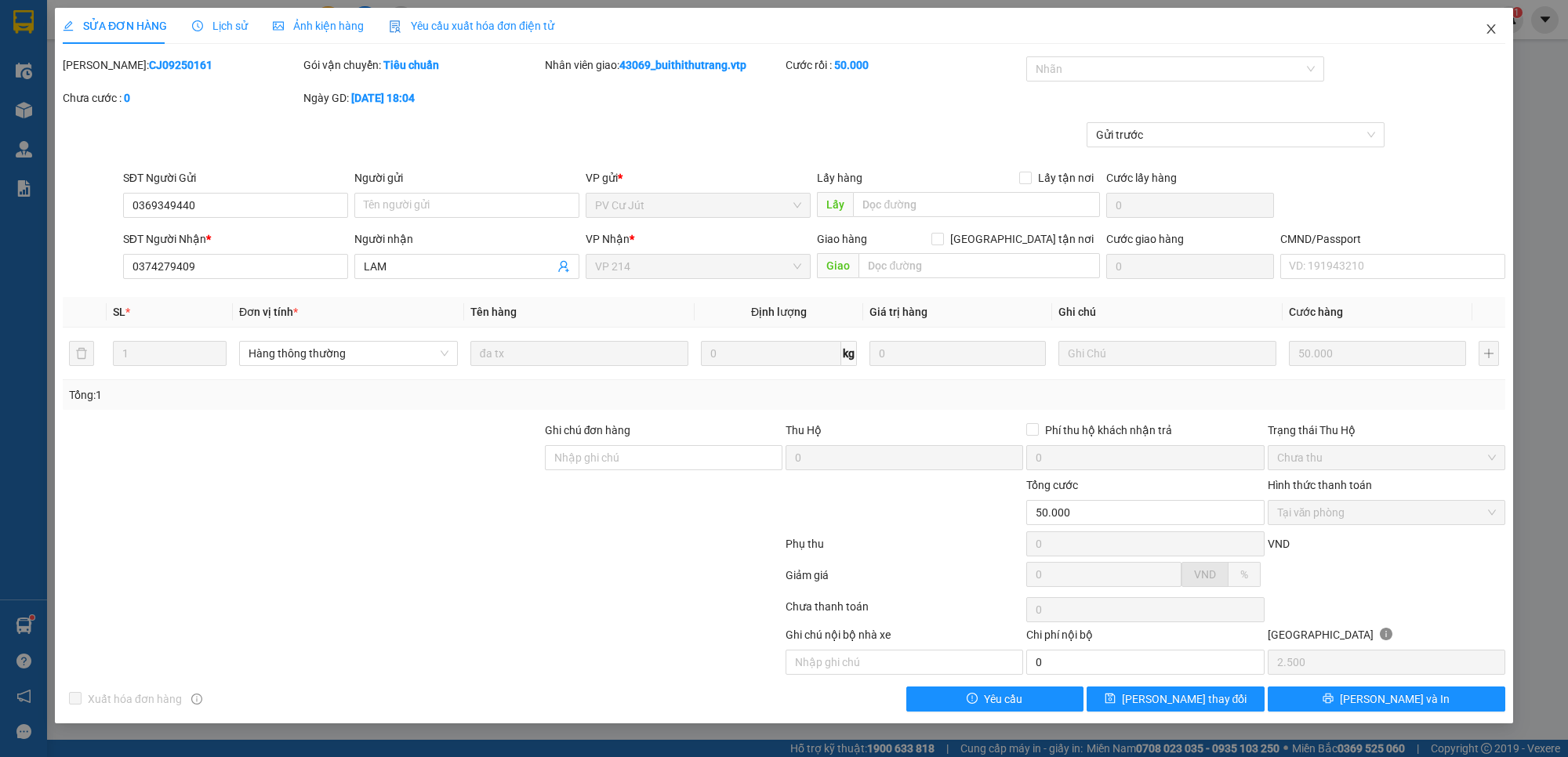
click at [1494, 30] on icon "close" at bounding box center [1490, 29] width 13 height 13
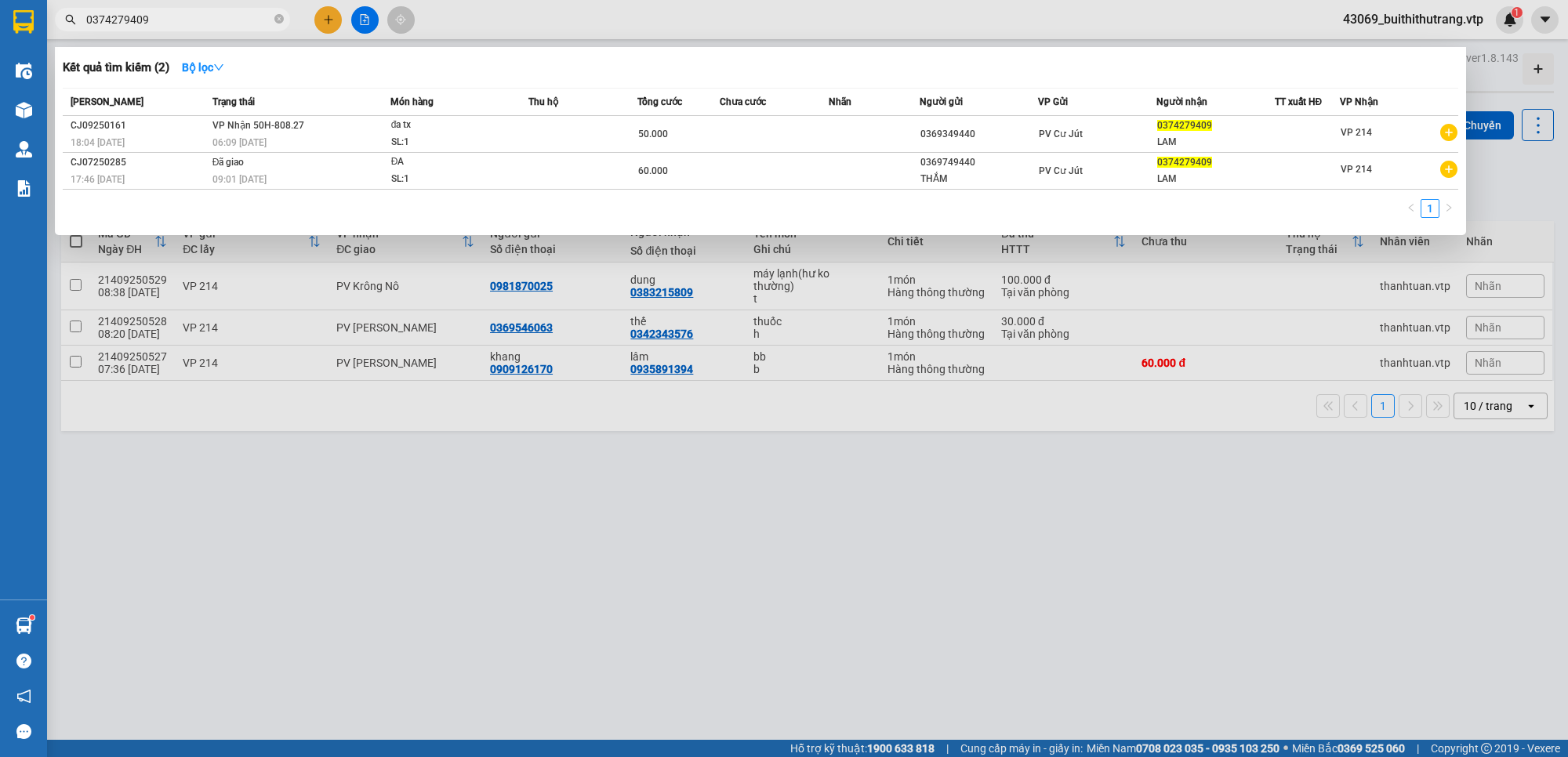
drag, startPoint x: 159, startPoint y: 14, endPoint x: 32, endPoint y: 26, distance: 127.6
click at [34, 26] on section "Kết quả tìm kiếm ( 2 ) Bộ lọc Mã ĐH Trạng thái Món hàng Thu hộ Tổng cước Chưa c…" at bounding box center [784, 378] width 1568 height 757
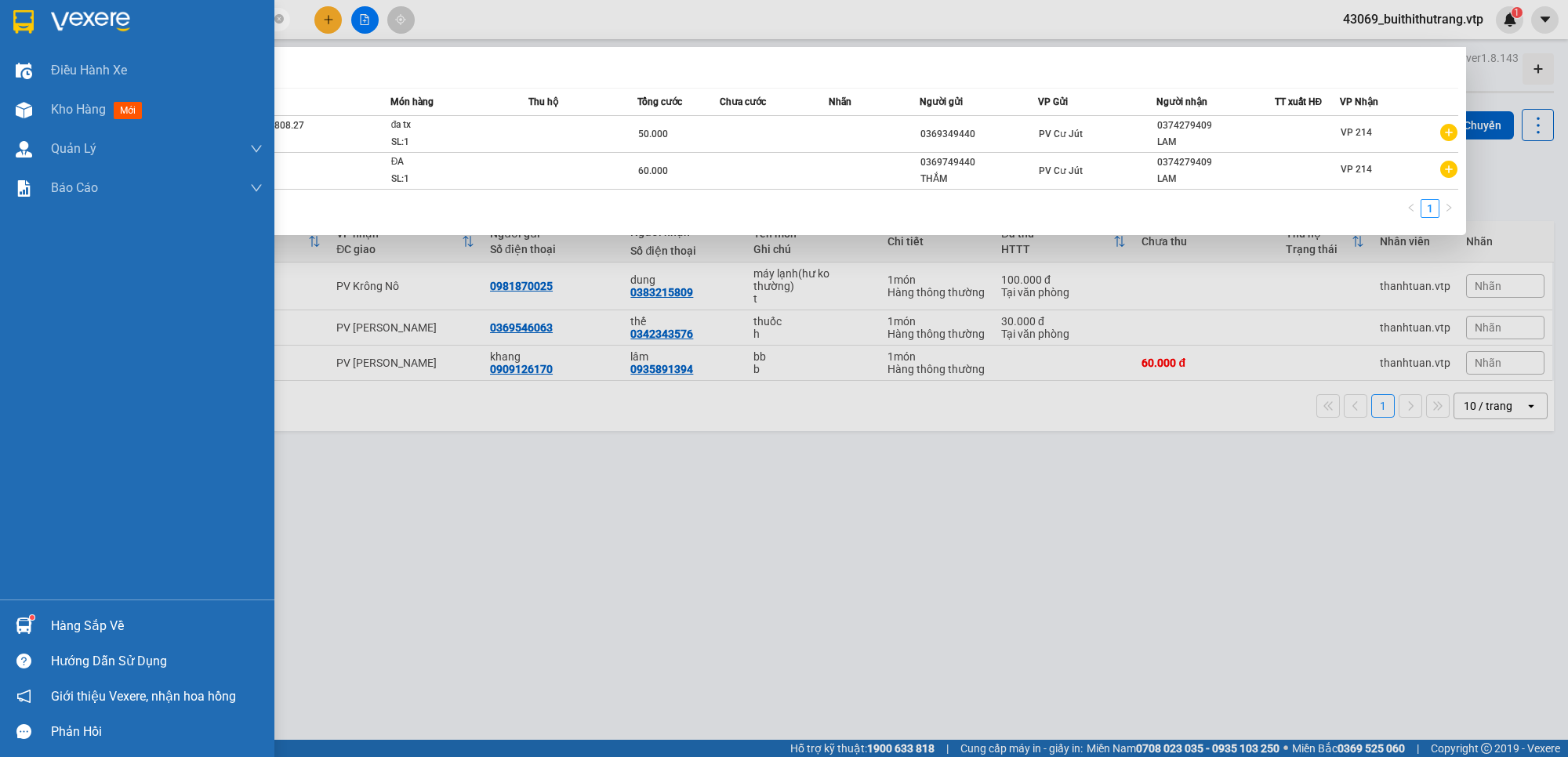
type input "0765231191"
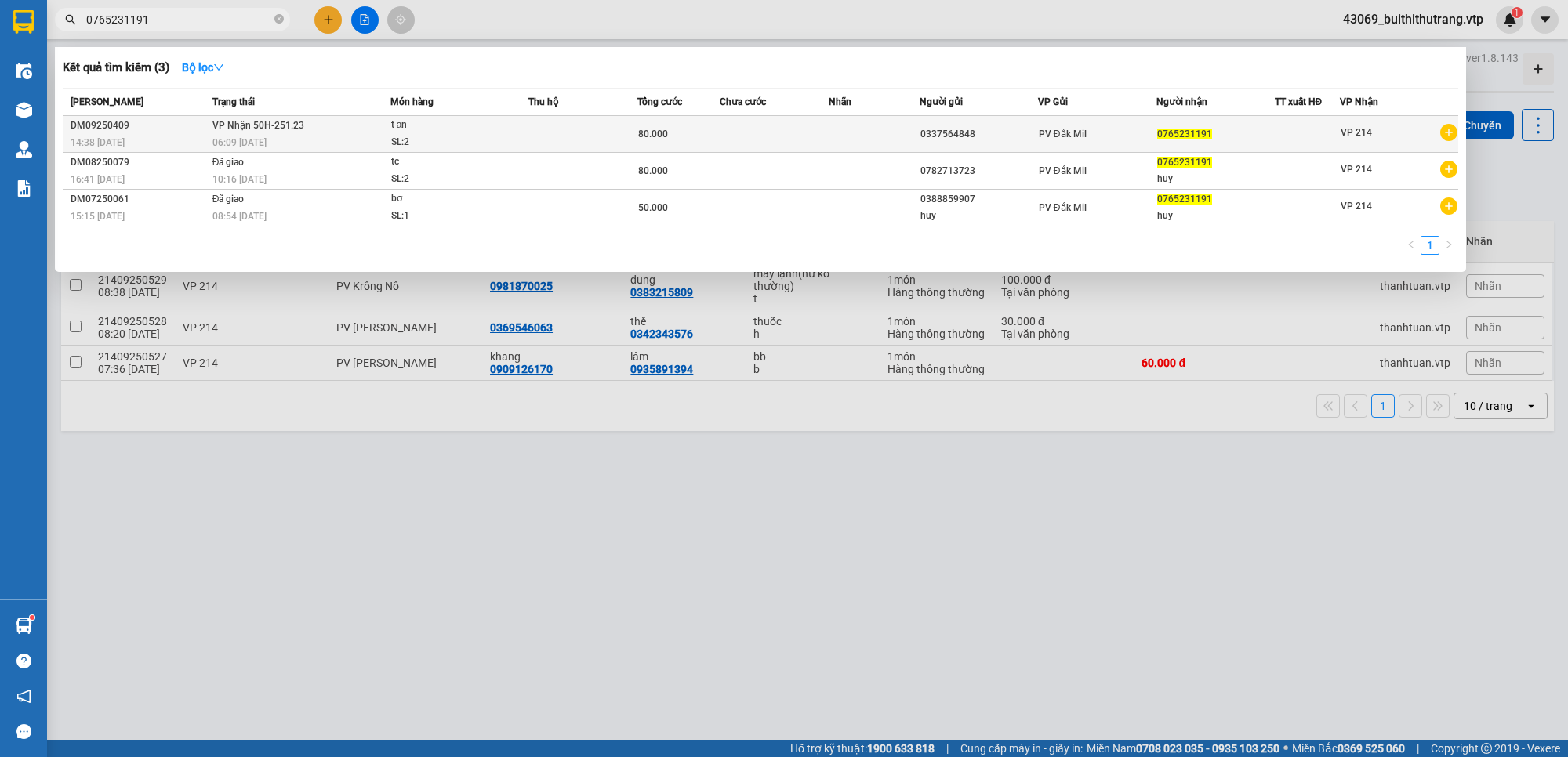
click at [1092, 130] on div "PV Đắk Mil" at bounding box center [1097, 134] width 117 height 17
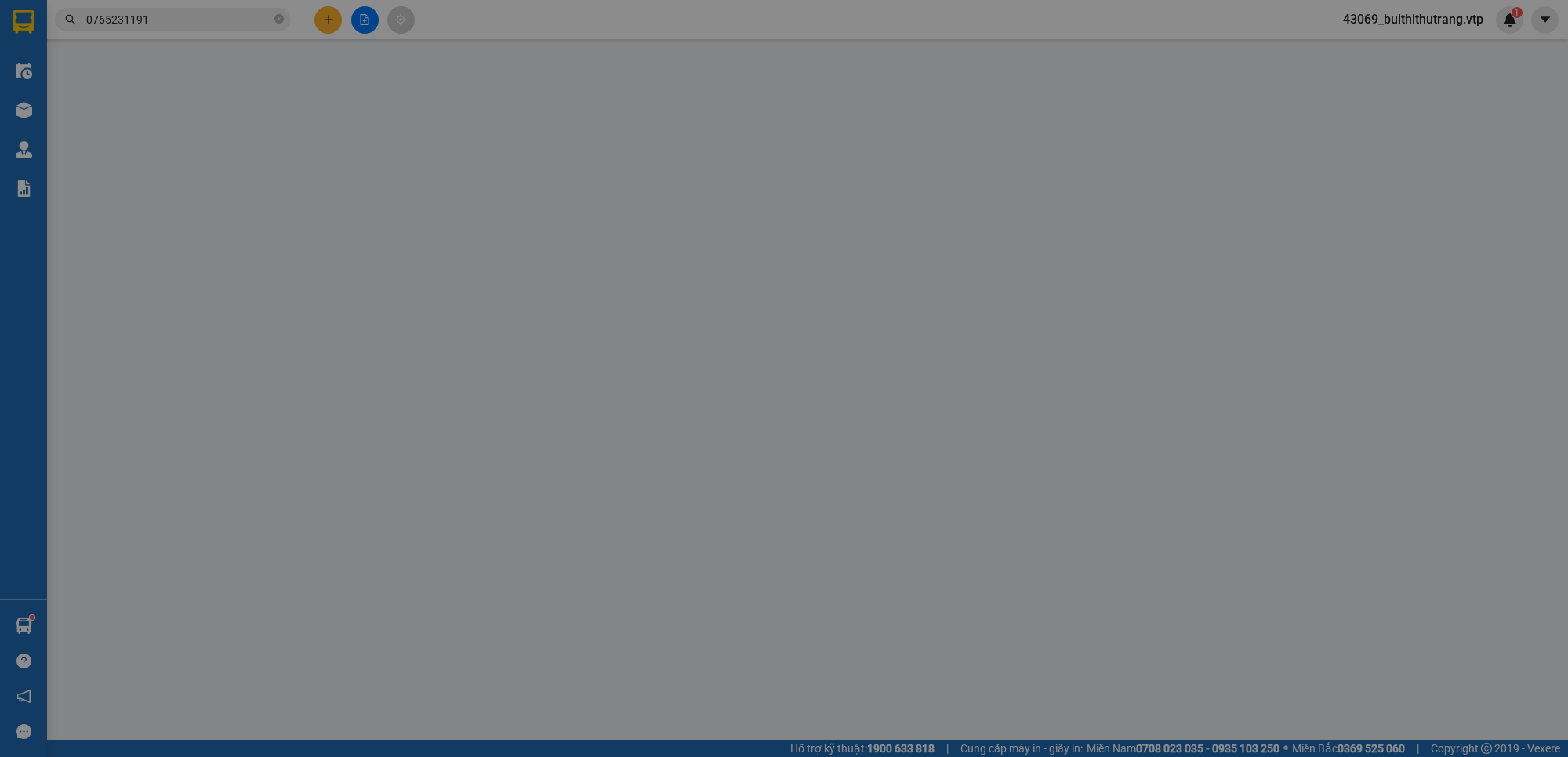
type input "0337564848"
type input "0765231191"
type input "80.000"
type input "0"
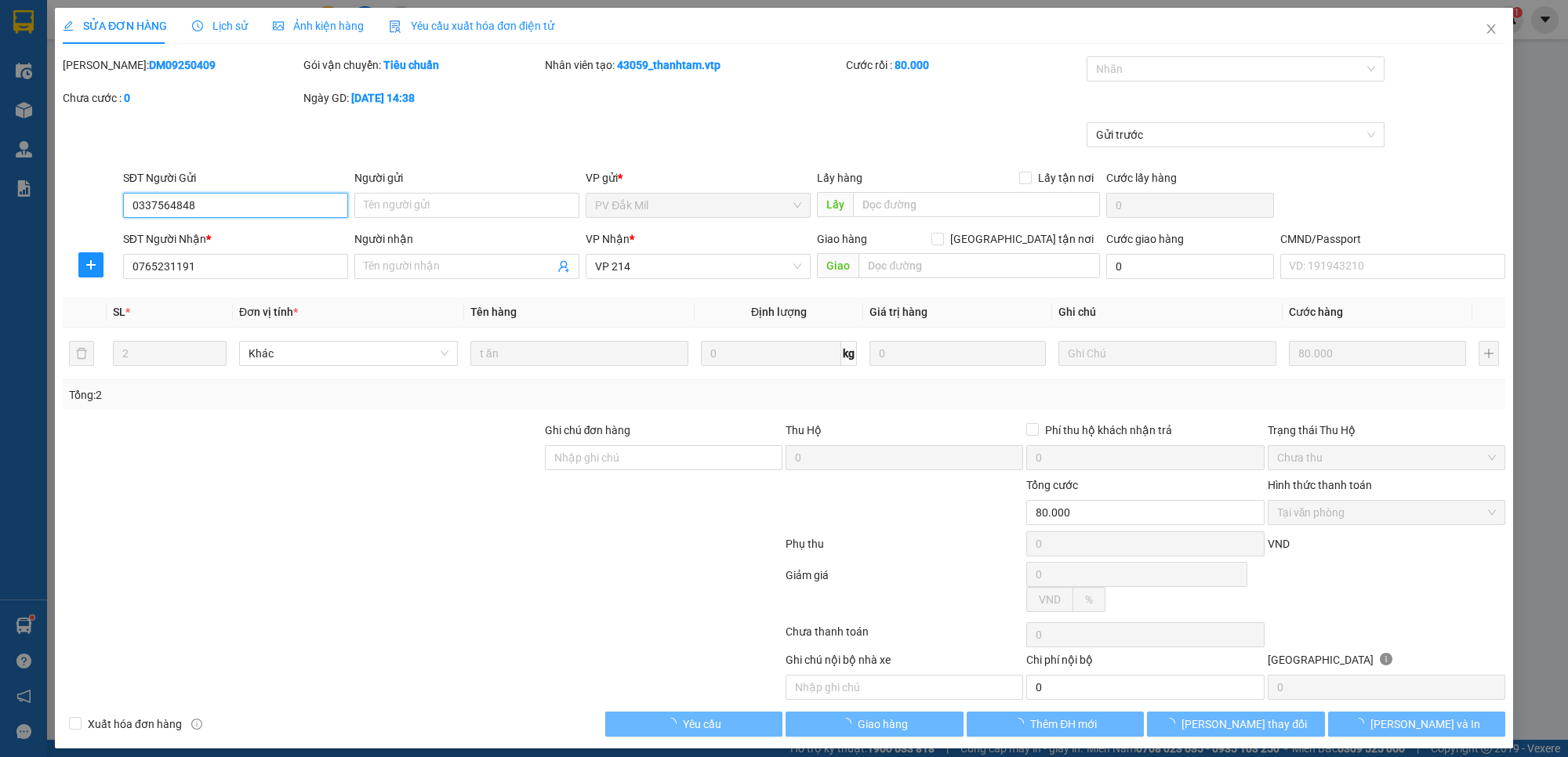
type input "4.000"
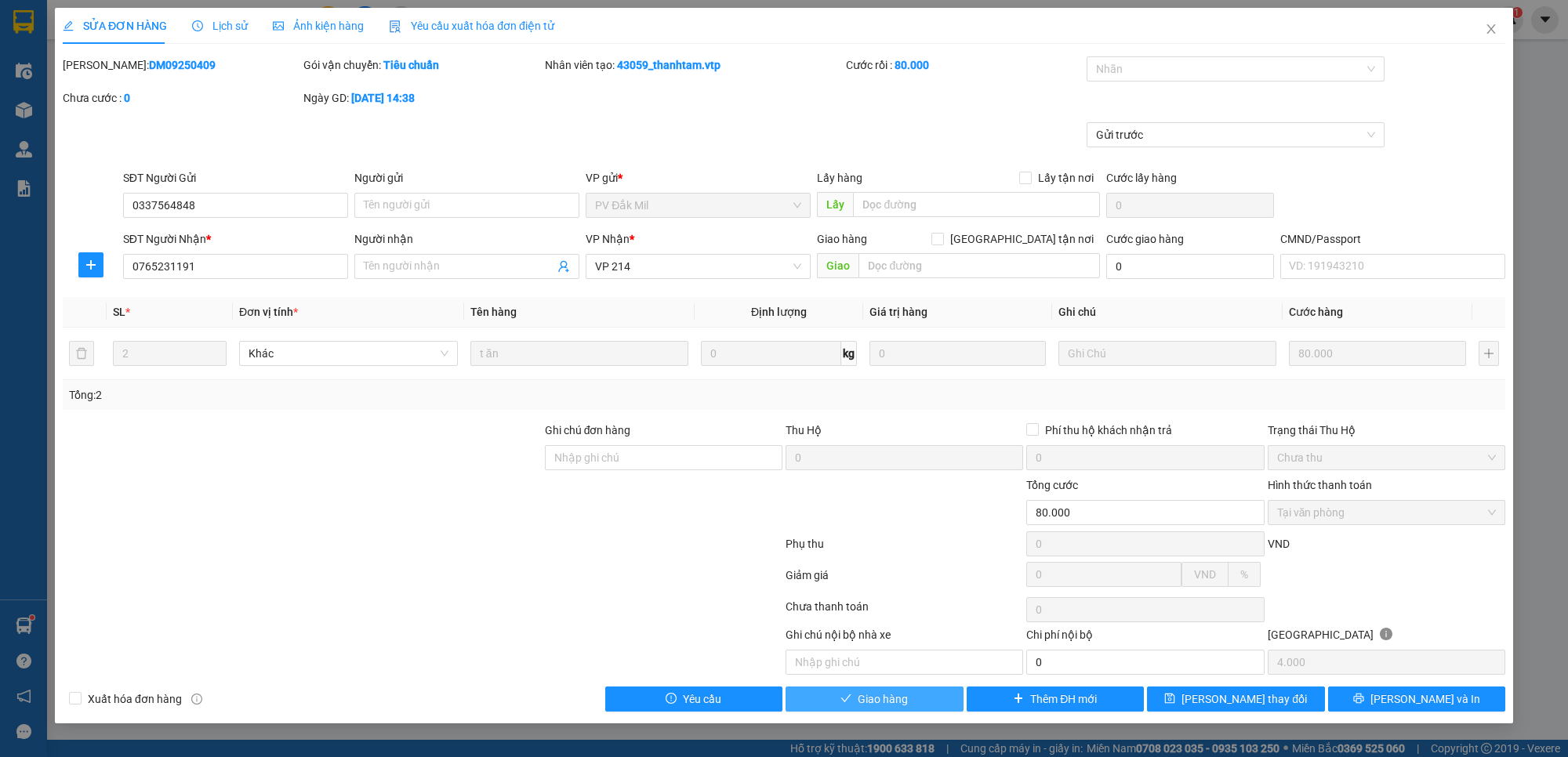
click at [867, 703] on span "Giao hàng" at bounding box center [882, 699] width 50 height 17
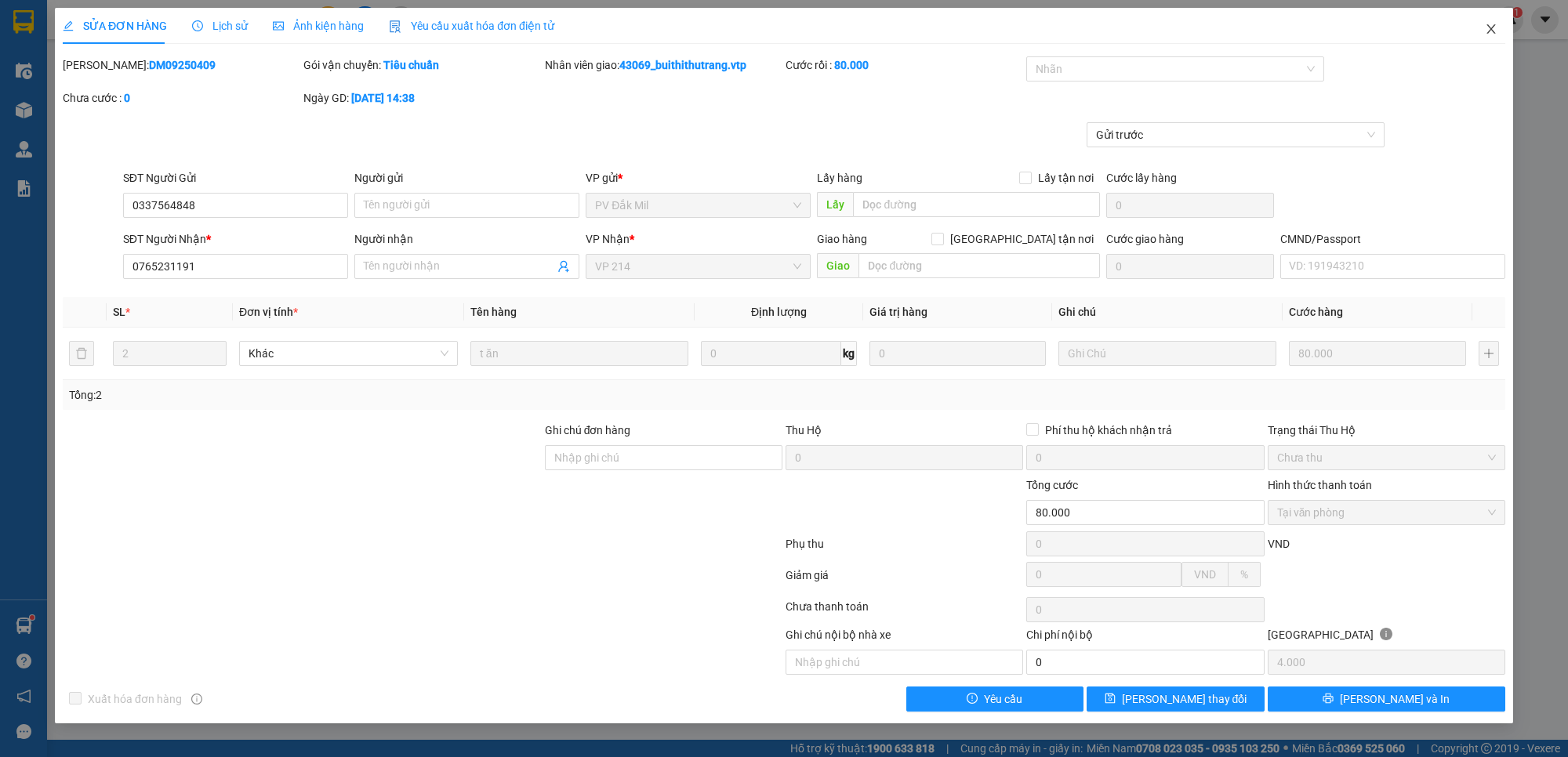
click at [1486, 24] on icon "close" at bounding box center [1490, 29] width 13 height 13
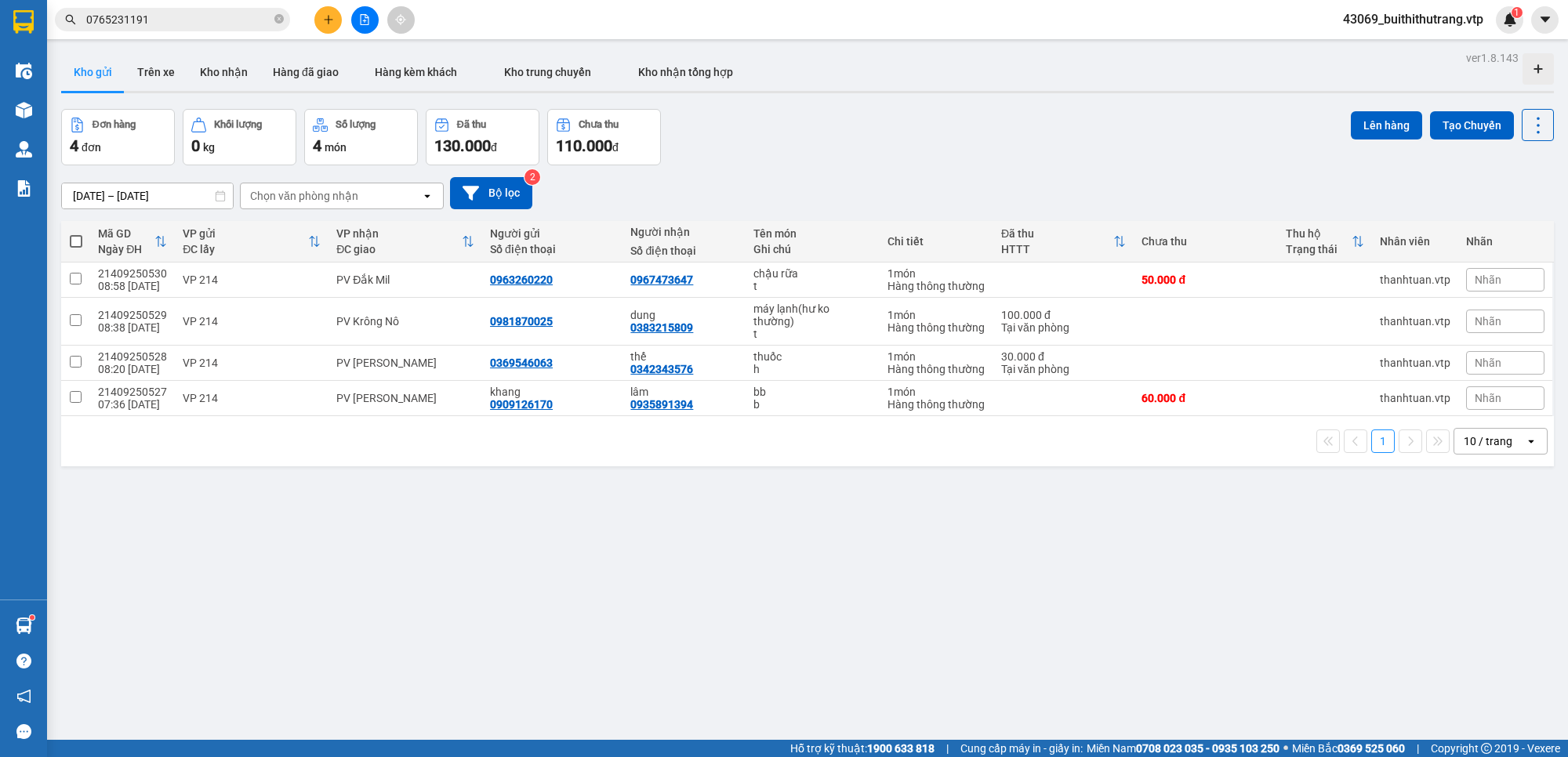
drag, startPoint x: 184, startPoint y: 25, endPoint x: 154, endPoint y: 41, distance: 34.0
click at [154, 34] on div "Kết quả tìm kiếm ( 3 ) Bộ lọc Mã ĐH Trạng thái Món hàng Thu hộ Tổng cước Chưa c…" at bounding box center [152, 19] width 305 height 27
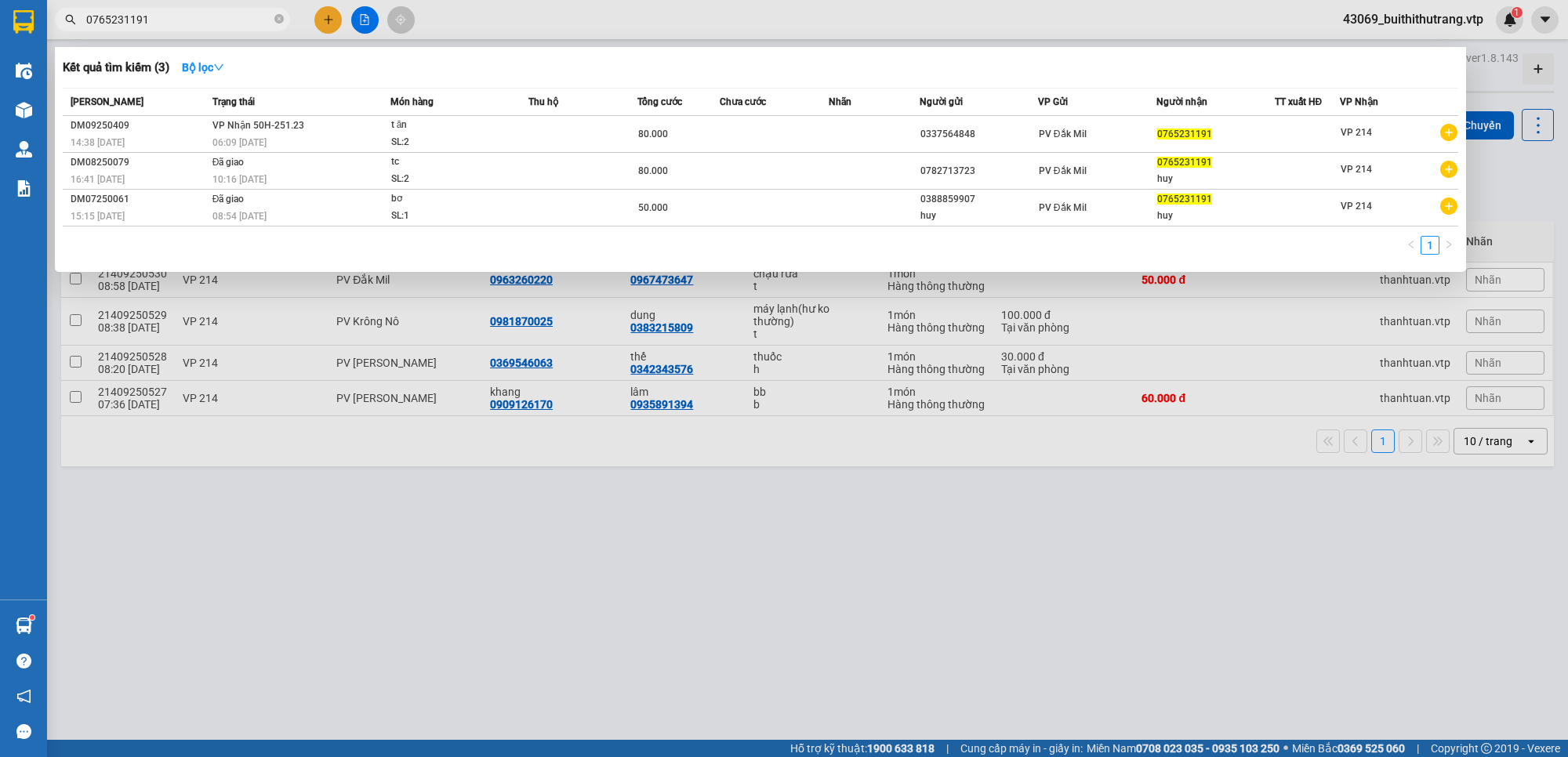
drag, startPoint x: 171, startPoint y: 17, endPoint x: 75, endPoint y: 36, distance: 97.9
click at [75, 34] on div "Kết quả tìm kiếm ( 3 ) Bộ lọc Mã ĐH Trạng thái Món hàng Thu hộ Tổng cước Chưa c…" at bounding box center [152, 19] width 305 height 27
type input "0938877477"
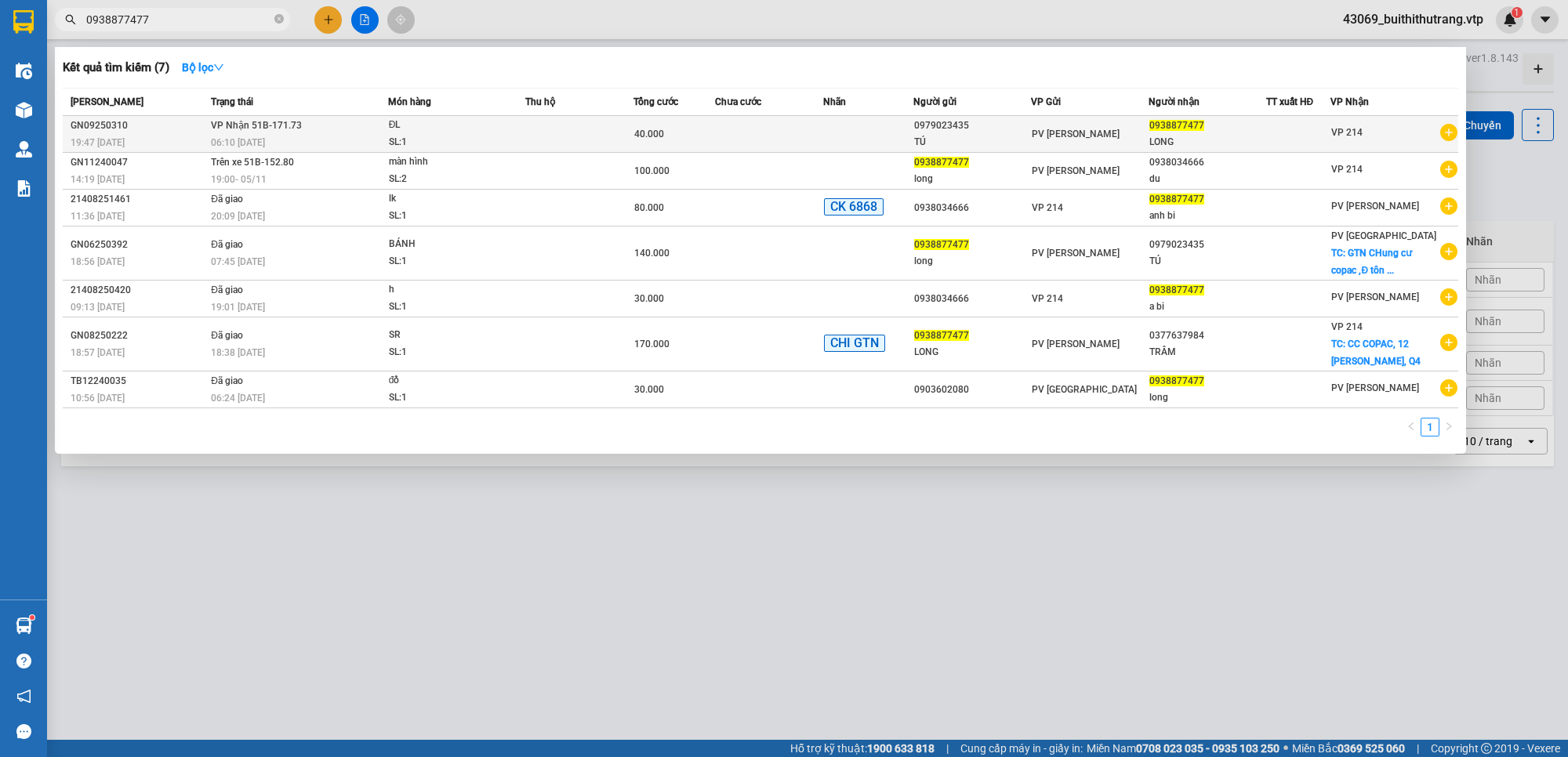
click at [1037, 129] on span "PV [PERSON_NAME]" at bounding box center [1076, 134] width 88 height 11
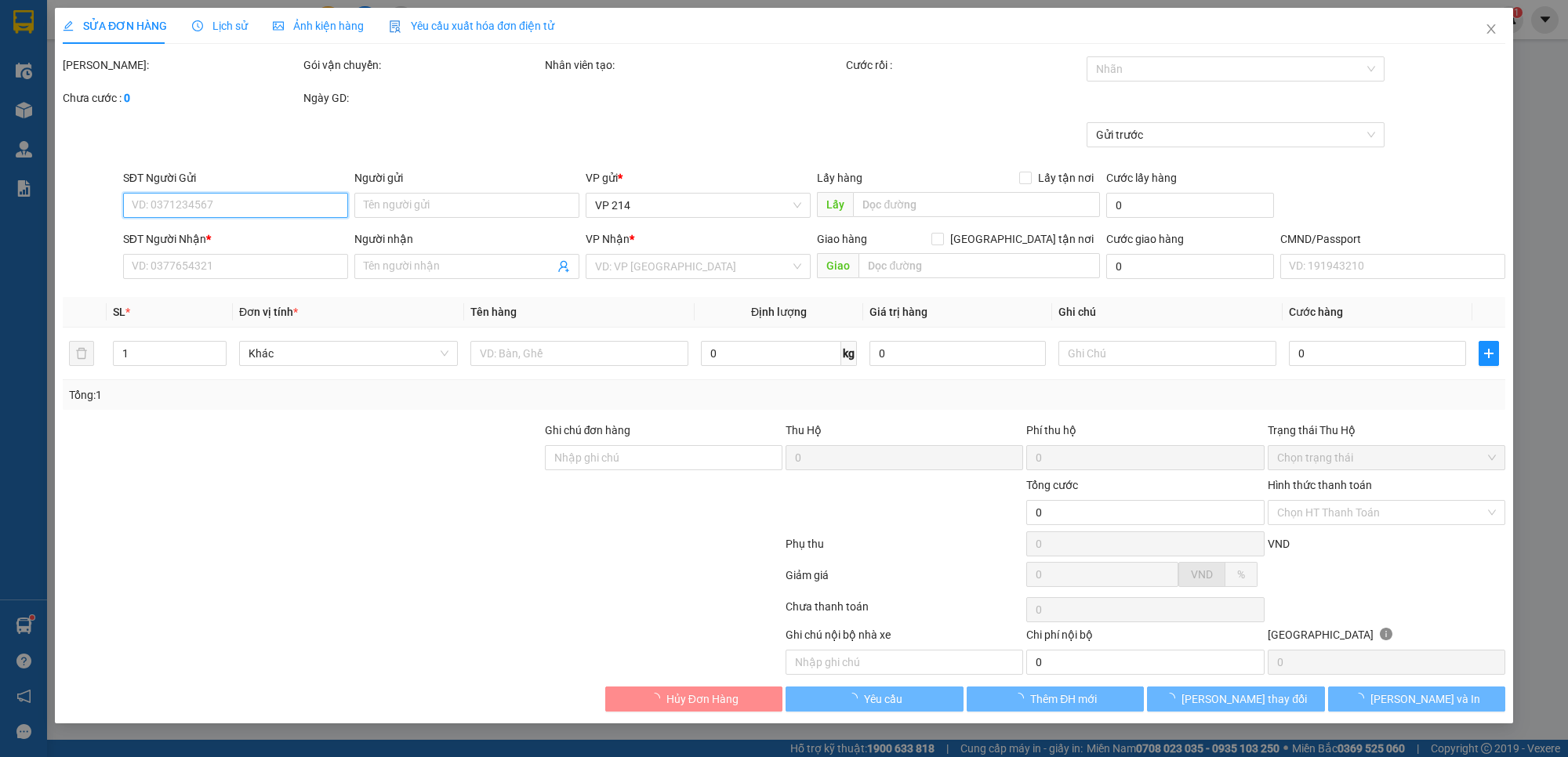
type input "0979023435"
type input "TÚ"
type input "0938877477"
type input "LONG"
type input "40.000"
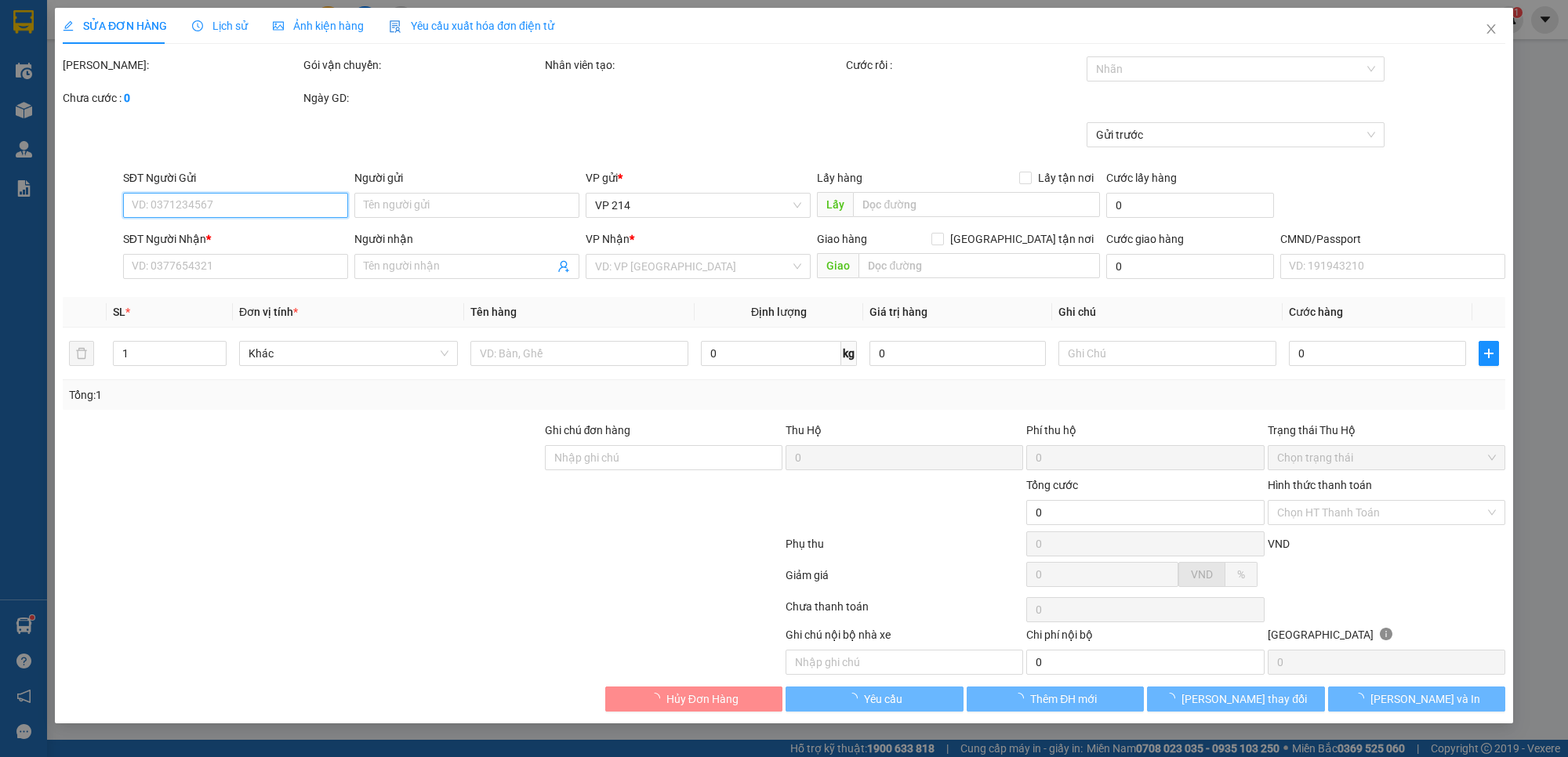
type input "2.000"
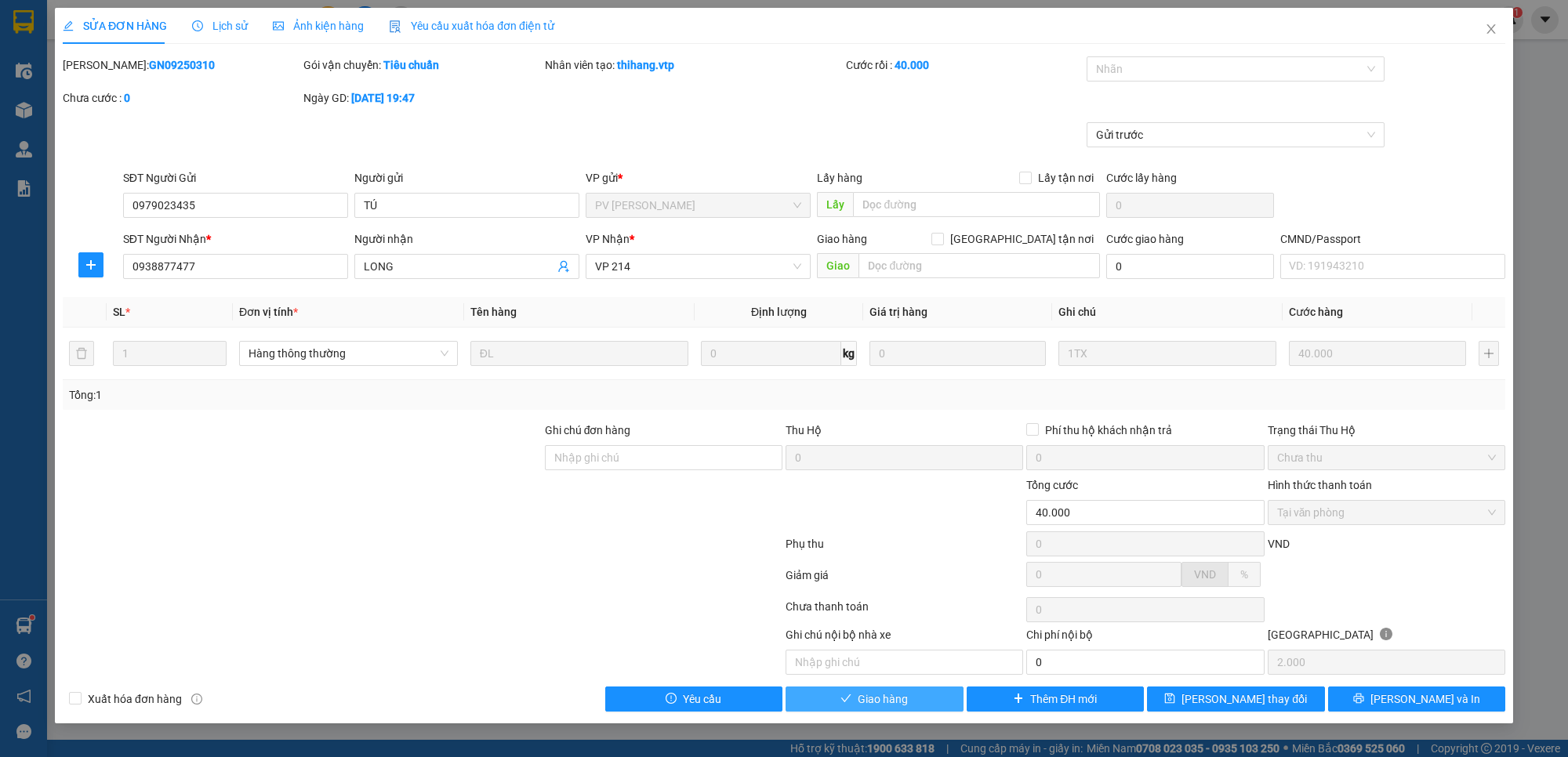
click at [899, 699] on span "Giao hàng" at bounding box center [882, 699] width 50 height 17
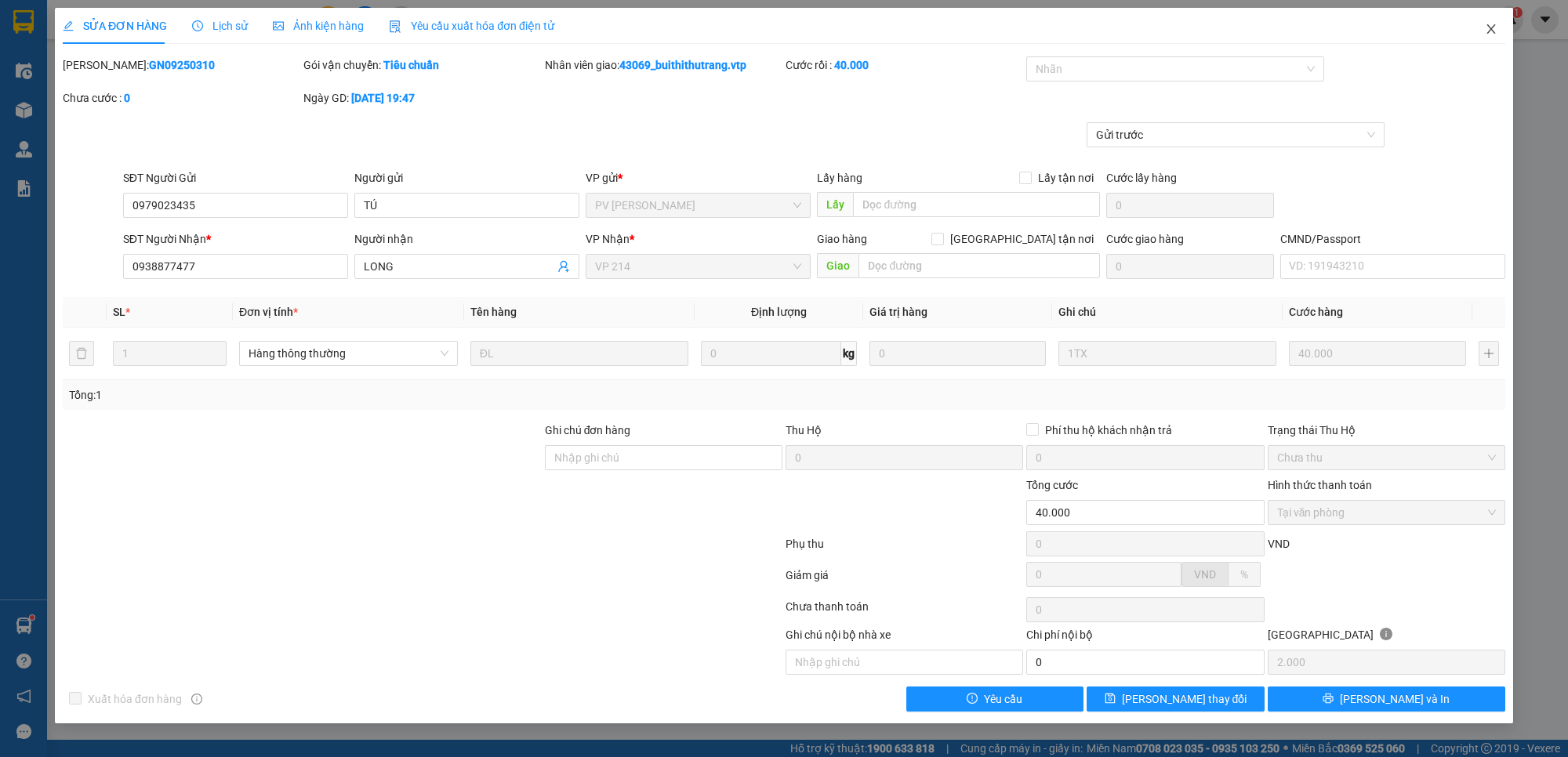
click at [1494, 34] on icon "close" at bounding box center [1490, 29] width 13 height 13
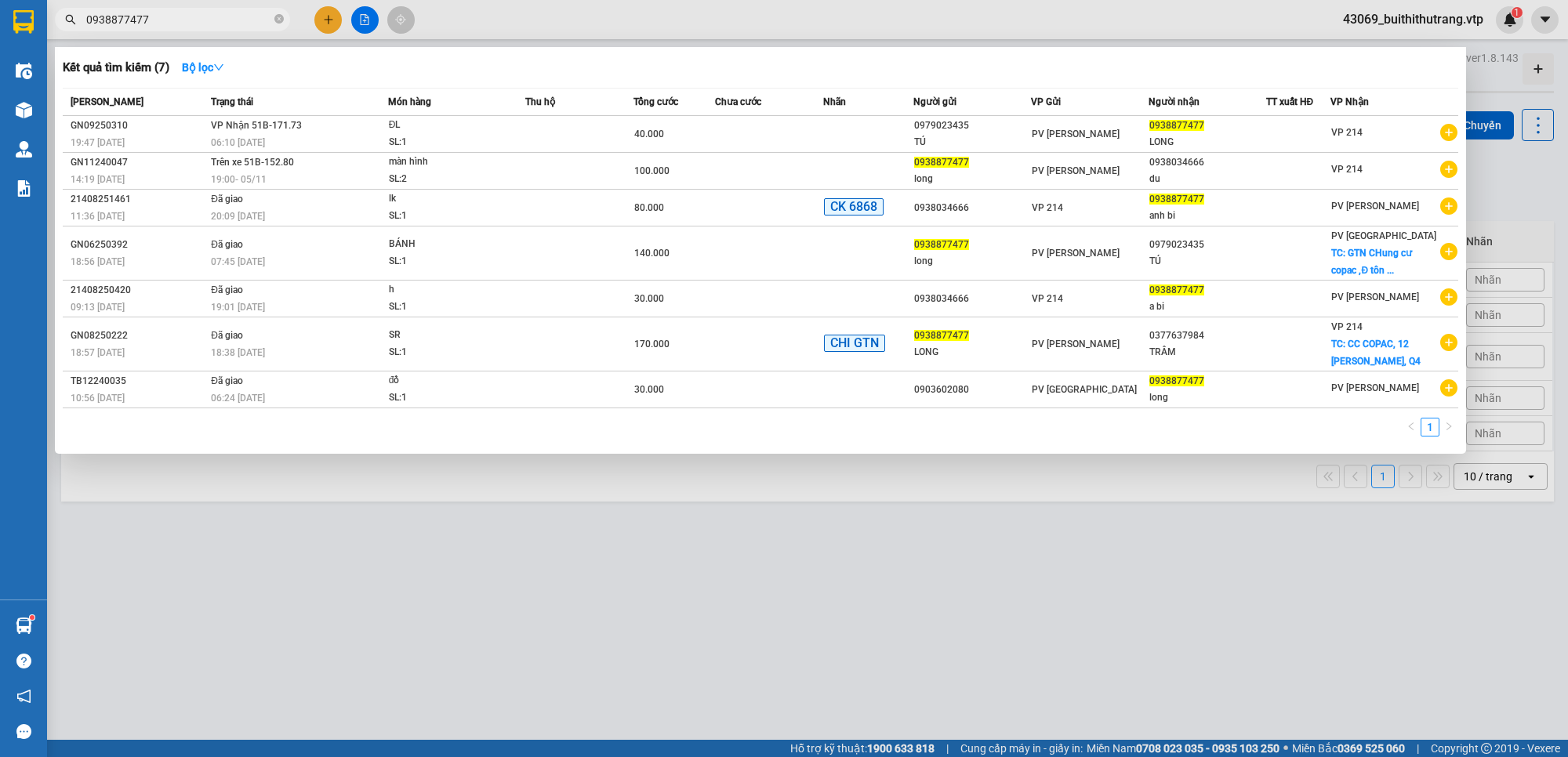
drag, startPoint x: 156, startPoint y: 25, endPoint x: 67, endPoint y: 44, distance: 91.0
click at [69, 34] on div "Kết quả tìm kiếm ( 7 ) Bộ lọc Mã ĐH Trạng thái Món hàng Thu hộ Tổng cước Chưa c…" at bounding box center [152, 19] width 305 height 27
type input "0326001959"
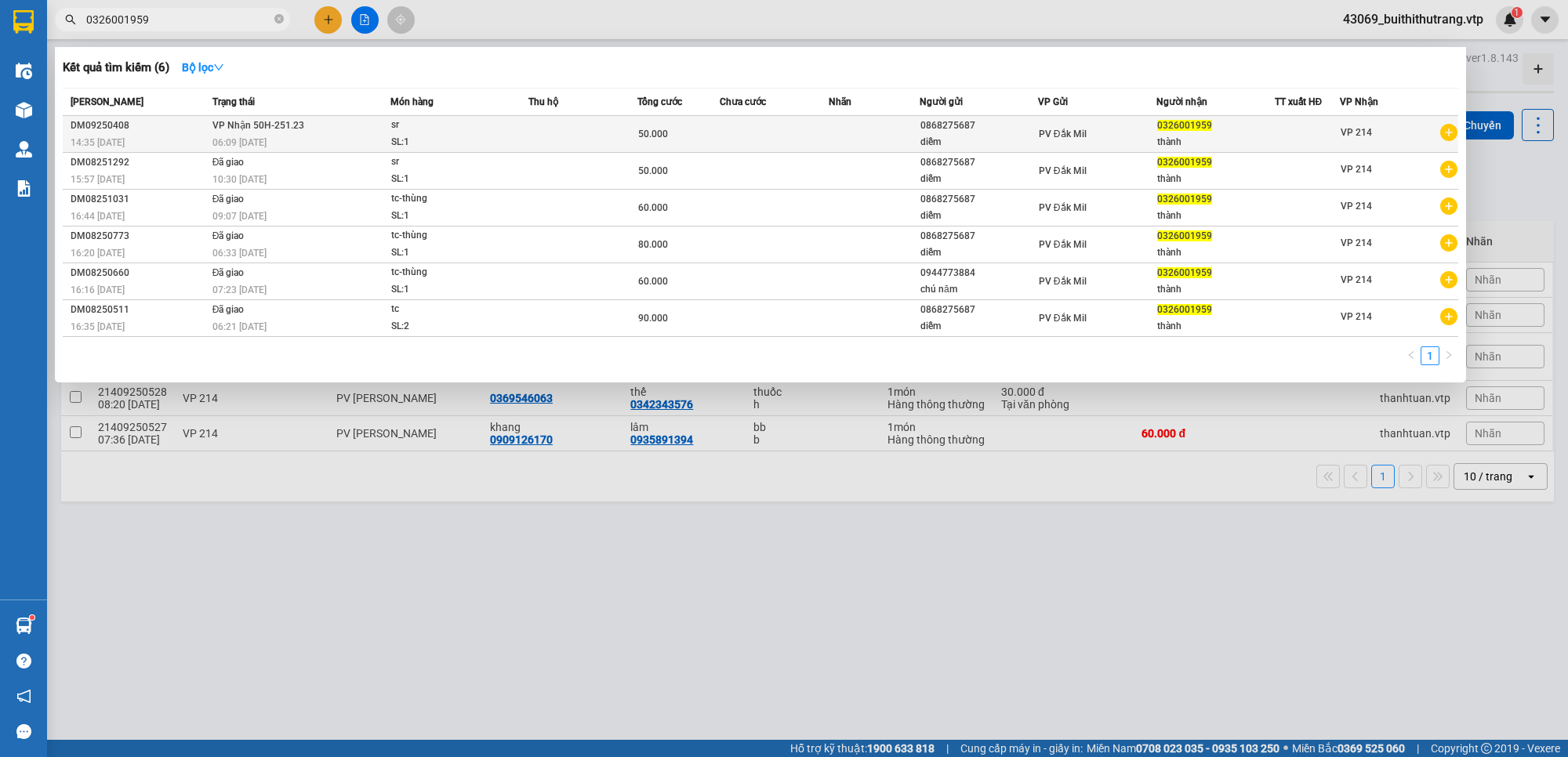
click at [680, 144] on td "50.000" at bounding box center [677, 134] width 81 height 37
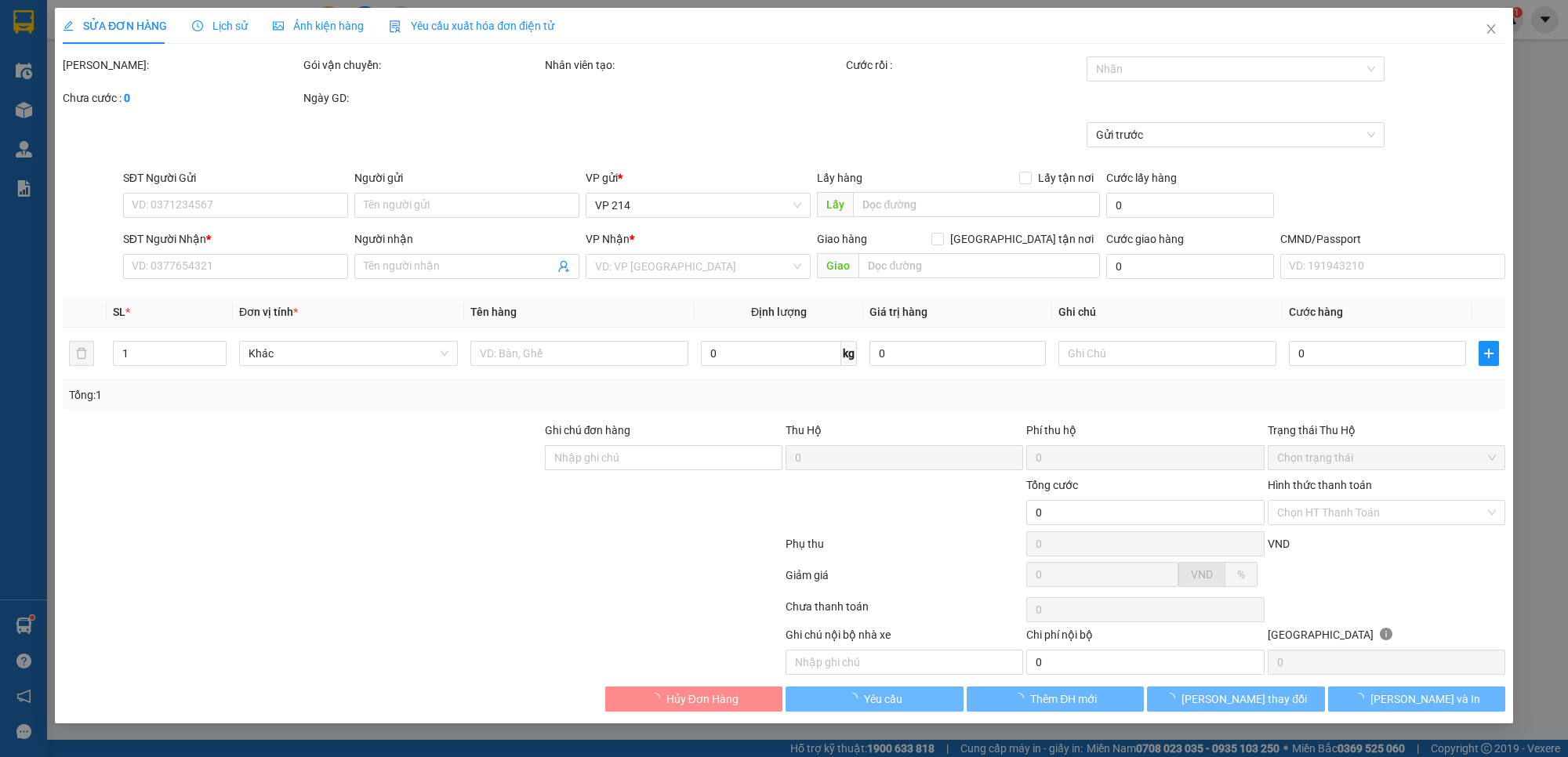
type input "0868275687"
type input "diễm"
type input "0326001959"
type input "thành"
type input "50.000"
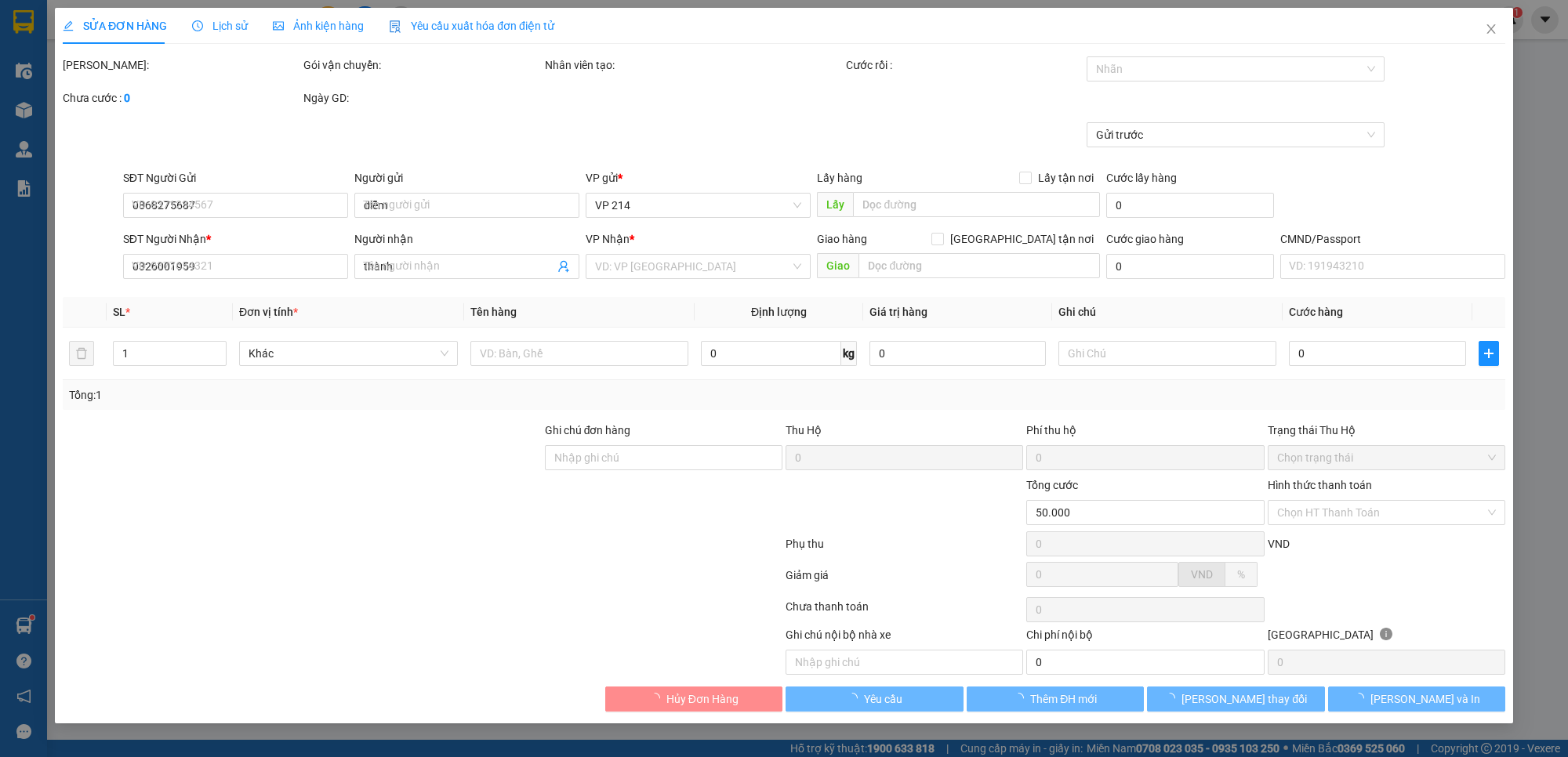
type input "0"
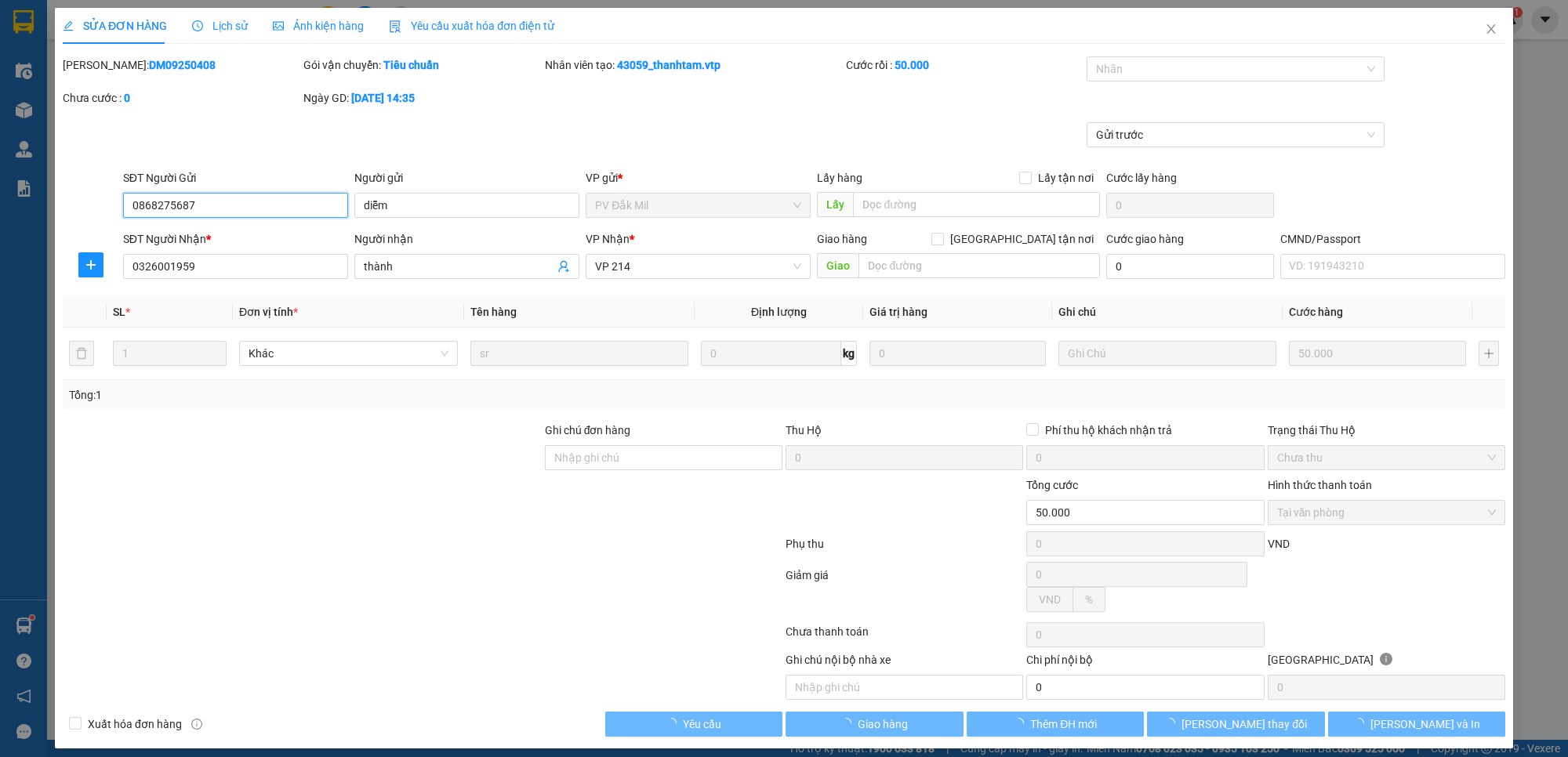
type input "2.500"
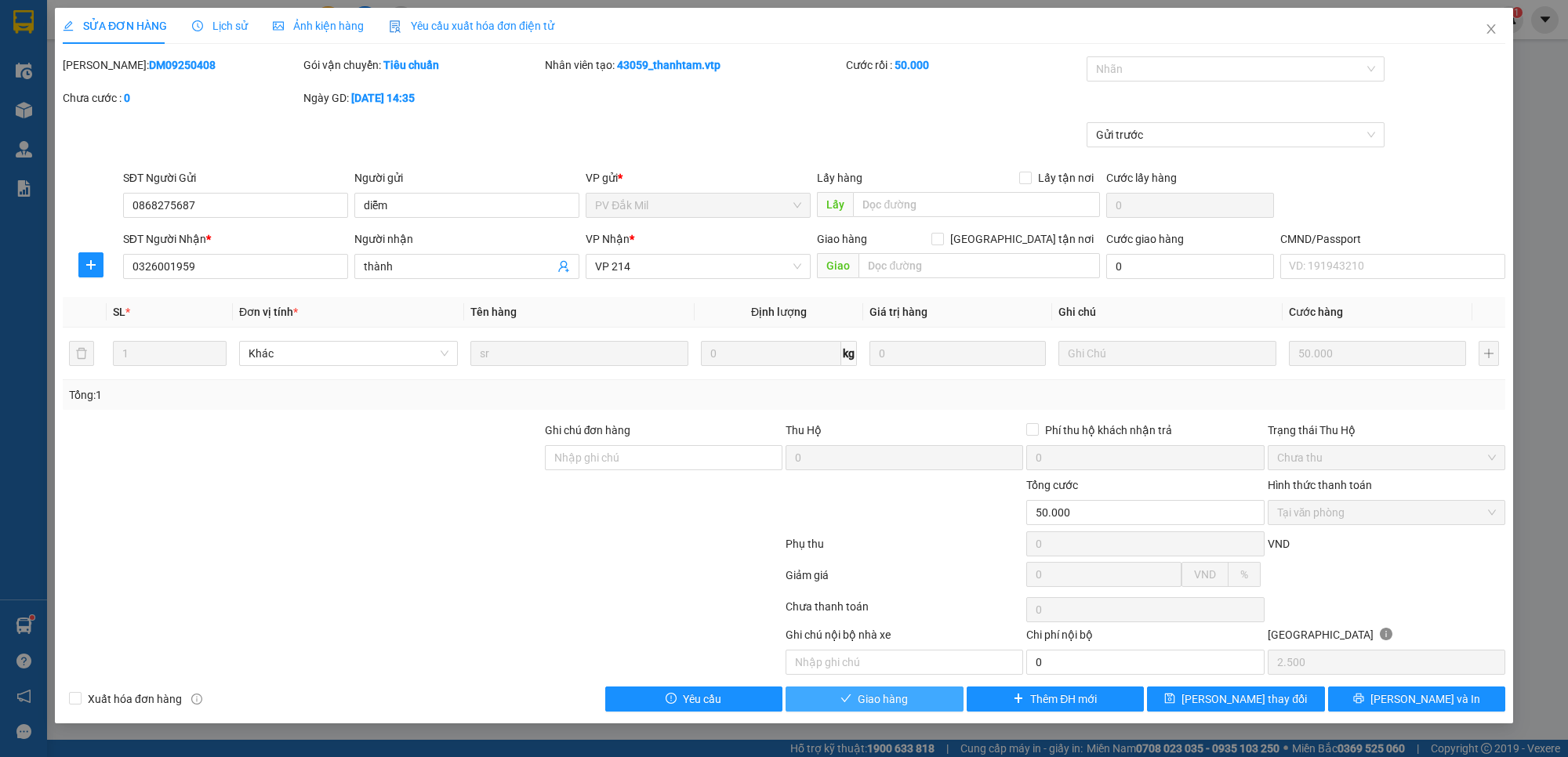
click at [888, 691] on button "Giao hàng" at bounding box center [874, 699] width 178 height 25
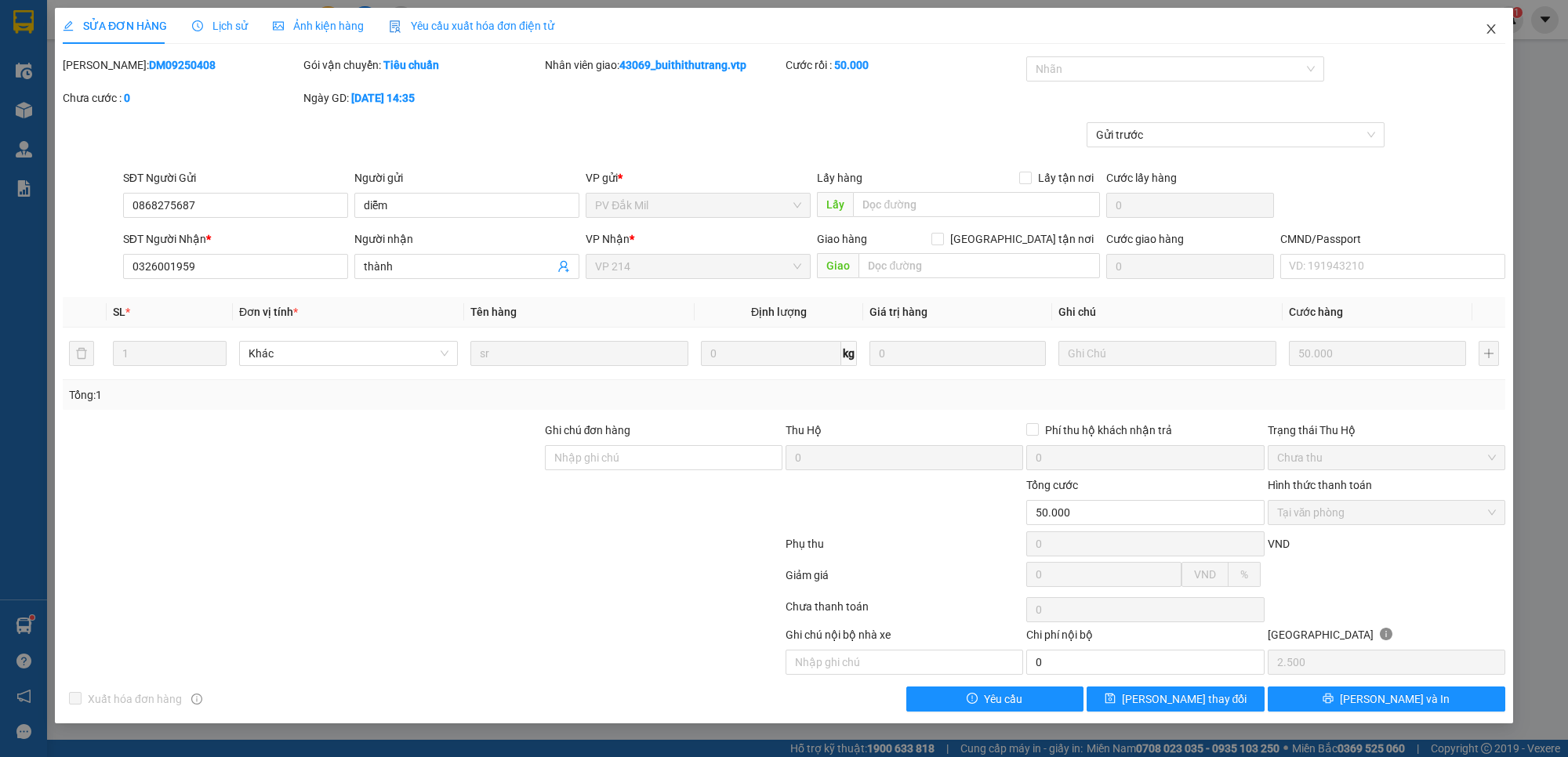
click at [1488, 29] on icon "close" at bounding box center [1490, 29] width 13 height 13
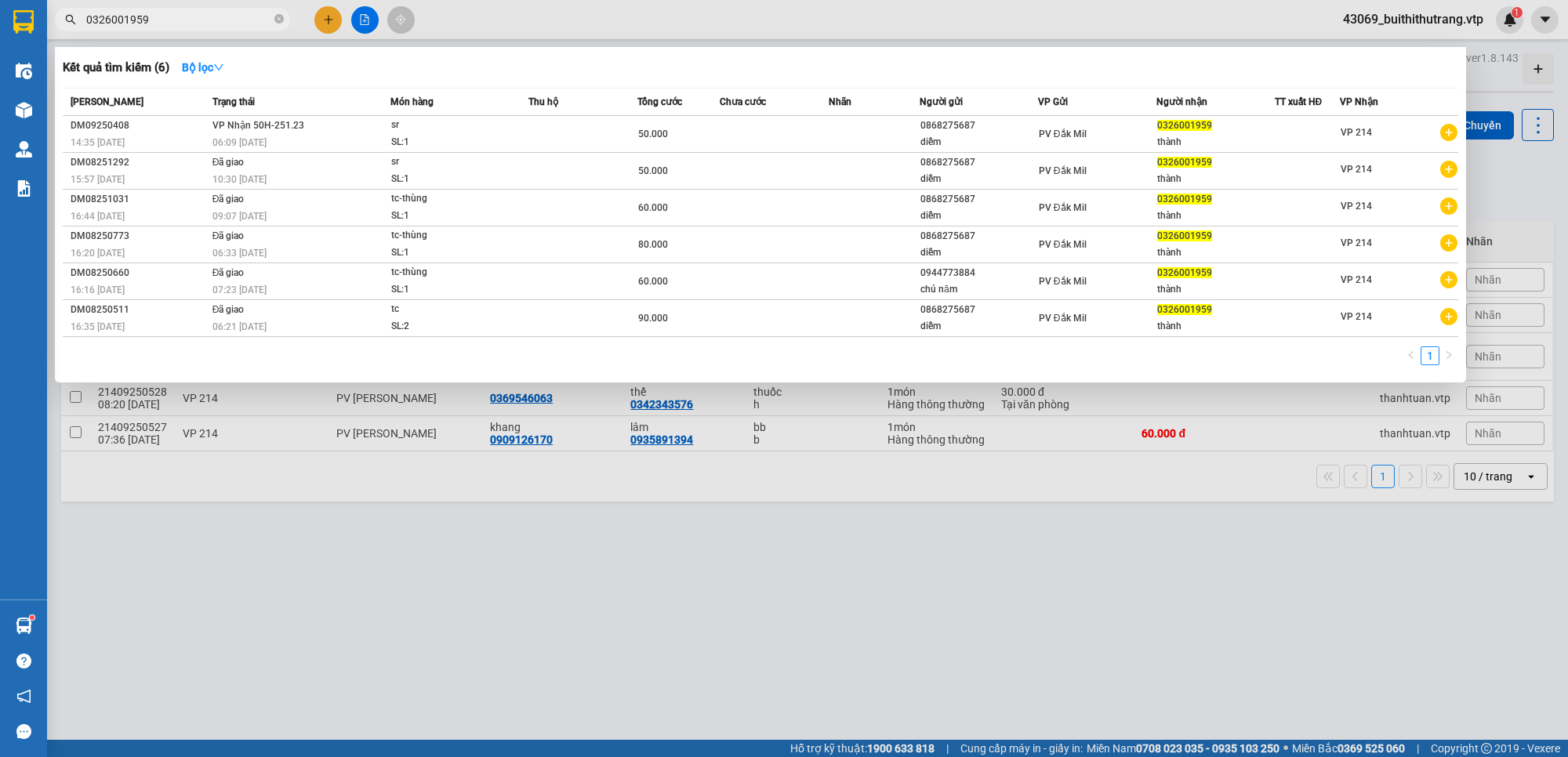
drag, startPoint x: 154, startPoint y: 25, endPoint x: 75, endPoint y: 37, distance: 79.9
click at [75, 34] on div "Kết quả tìm kiếm ( 6 ) Bộ lọc Mã ĐH Trạng thái Món hàng Thu hộ Tổng cước Chưa c…" at bounding box center [152, 19] width 305 height 27
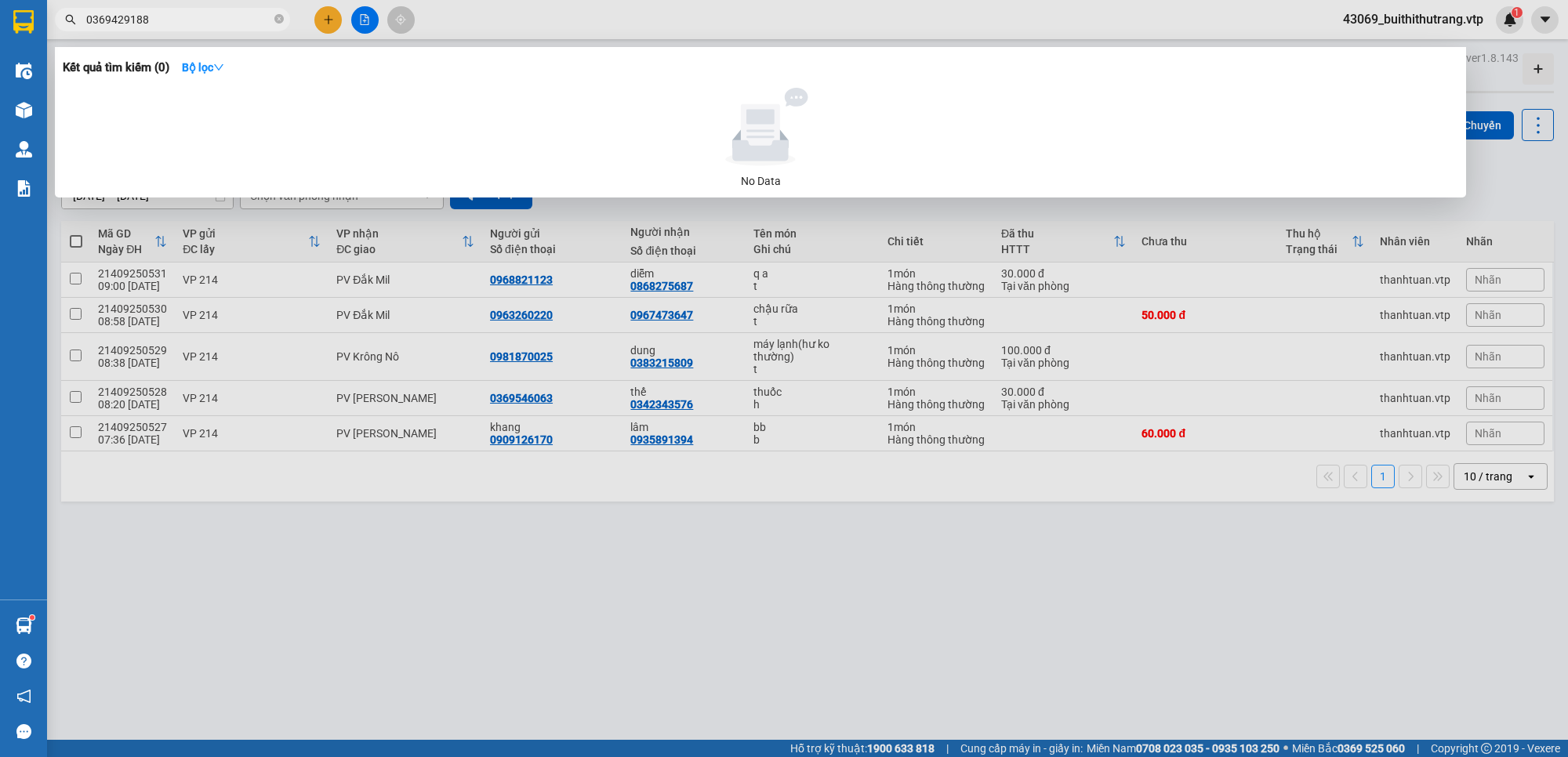
drag, startPoint x: 162, startPoint y: 16, endPoint x: 57, endPoint y: 45, distance: 108.9
click at [33, 46] on section "Kết quả tìm kiếm ( 0 ) Bộ lọc No Data 0369429188 43069_buithithutrang.vtp 1 Điề…" at bounding box center [784, 378] width 1568 height 757
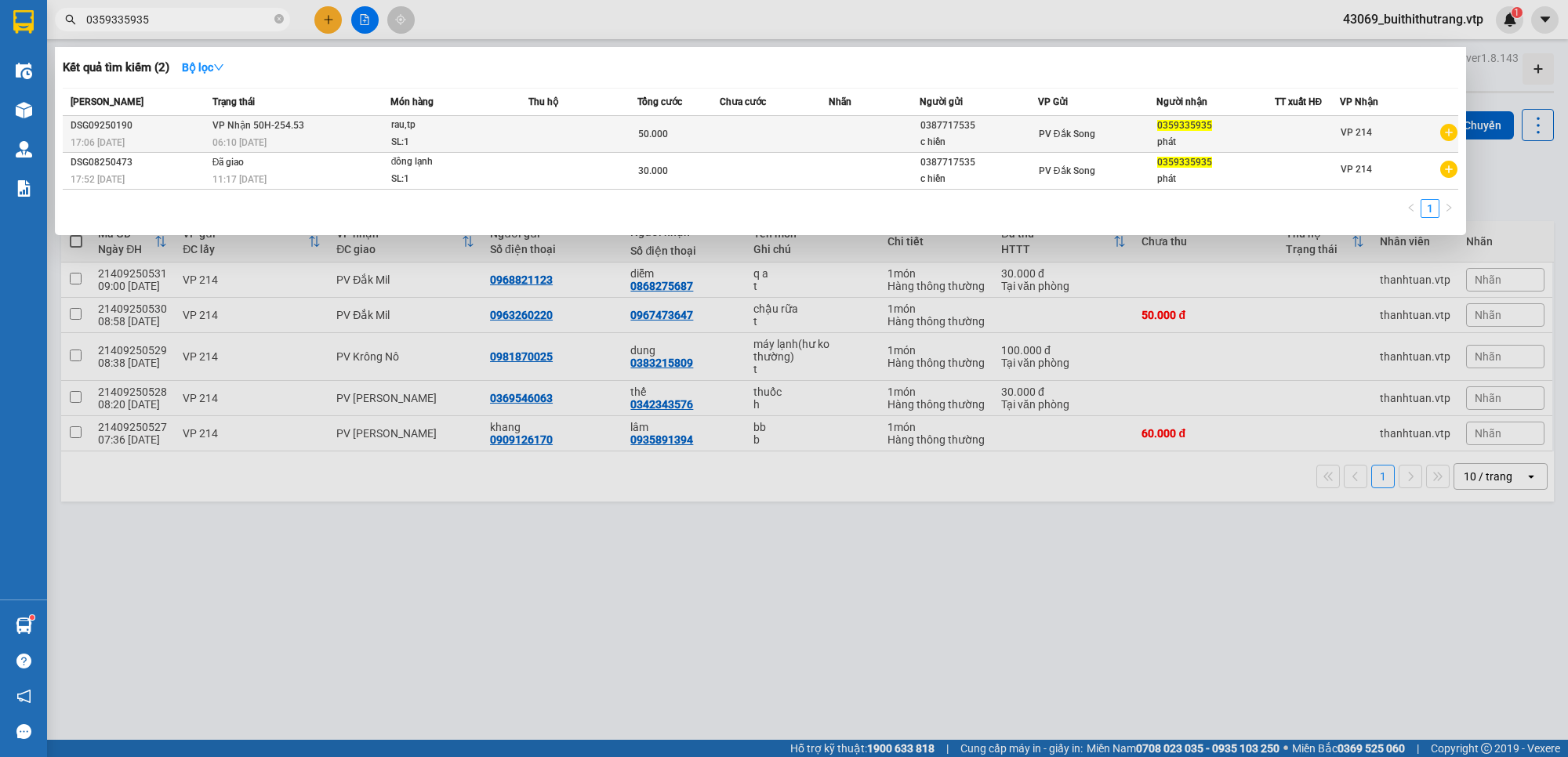
type input "0359335935"
click at [1263, 138] on div "phát" at bounding box center [1215, 141] width 117 height 16
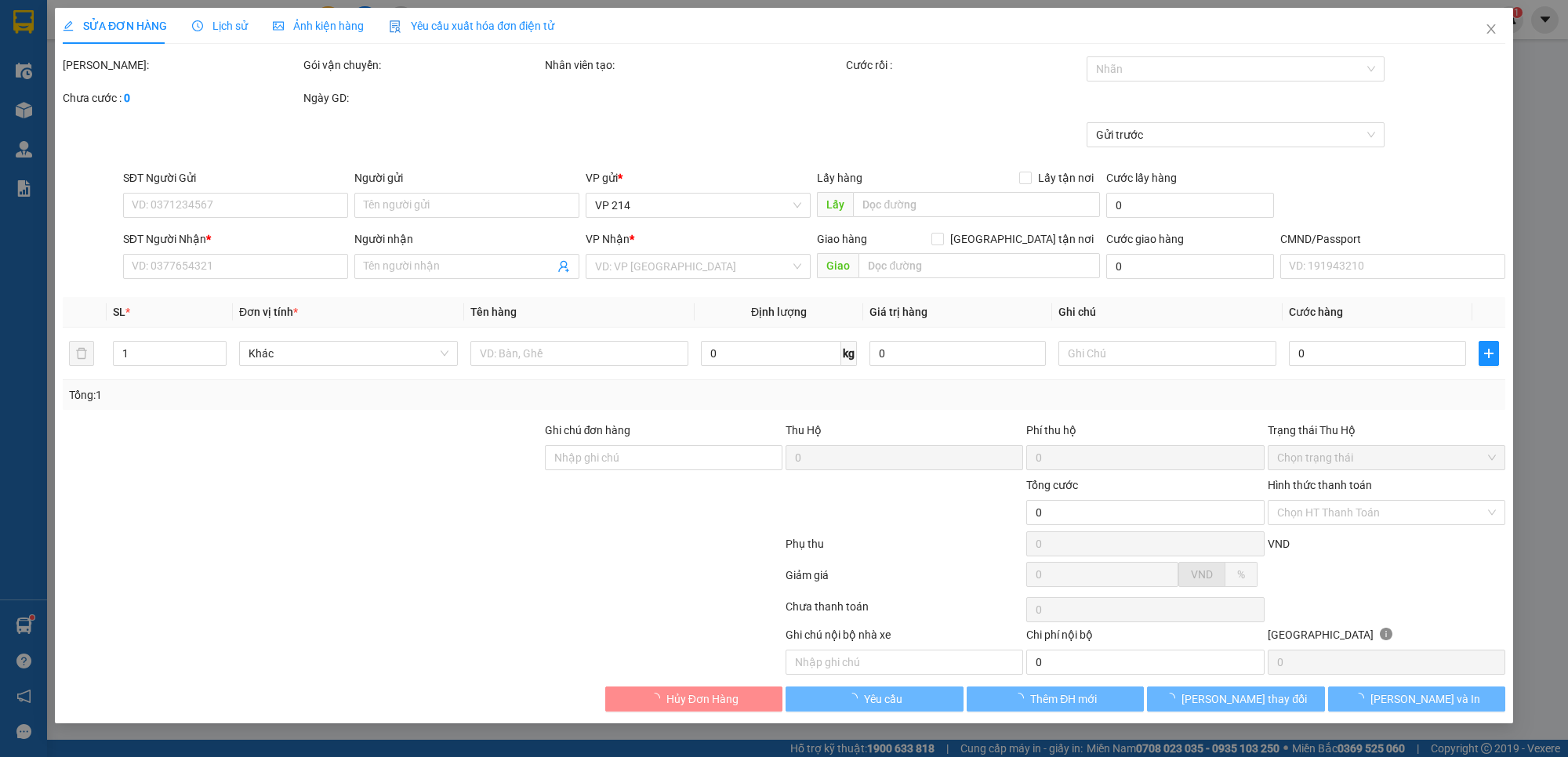
type input "0387717535"
type input "c hiền"
type input "0359335935"
type input "phát"
type input "50.000"
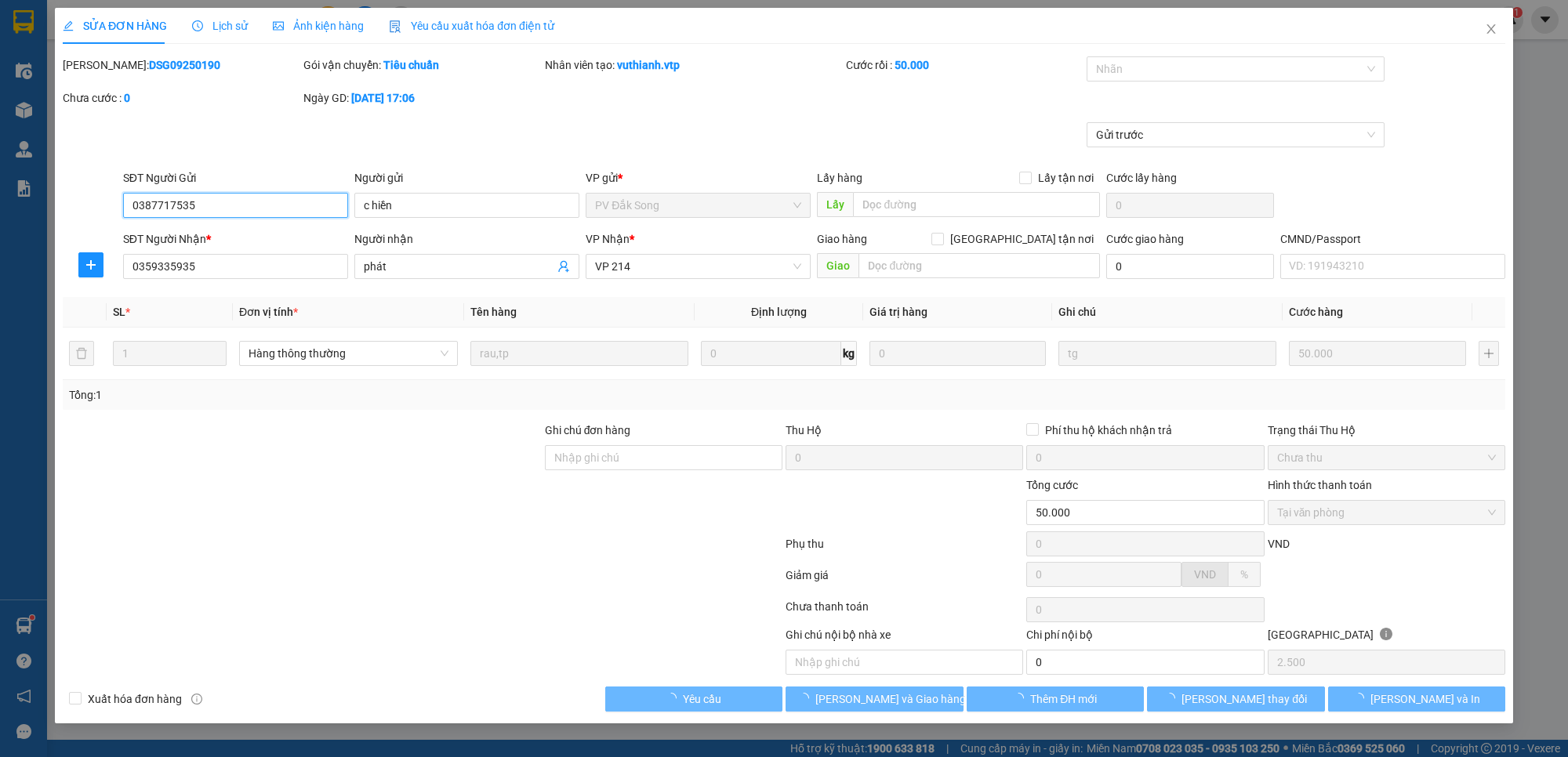
type input "2.500"
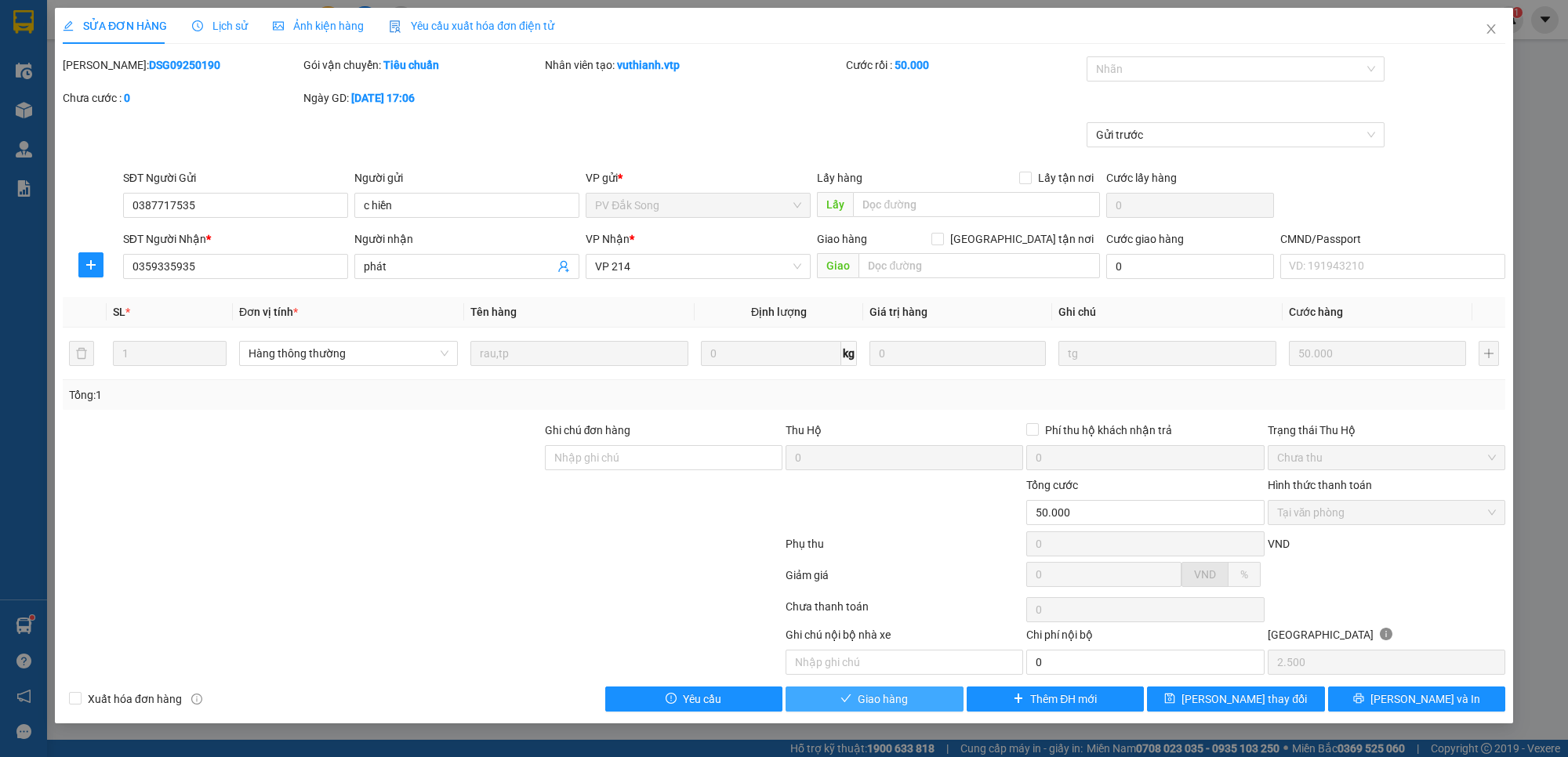
click at [891, 696] on span "Giao hàng" at bounding box center [882, 699] width 50 height 17
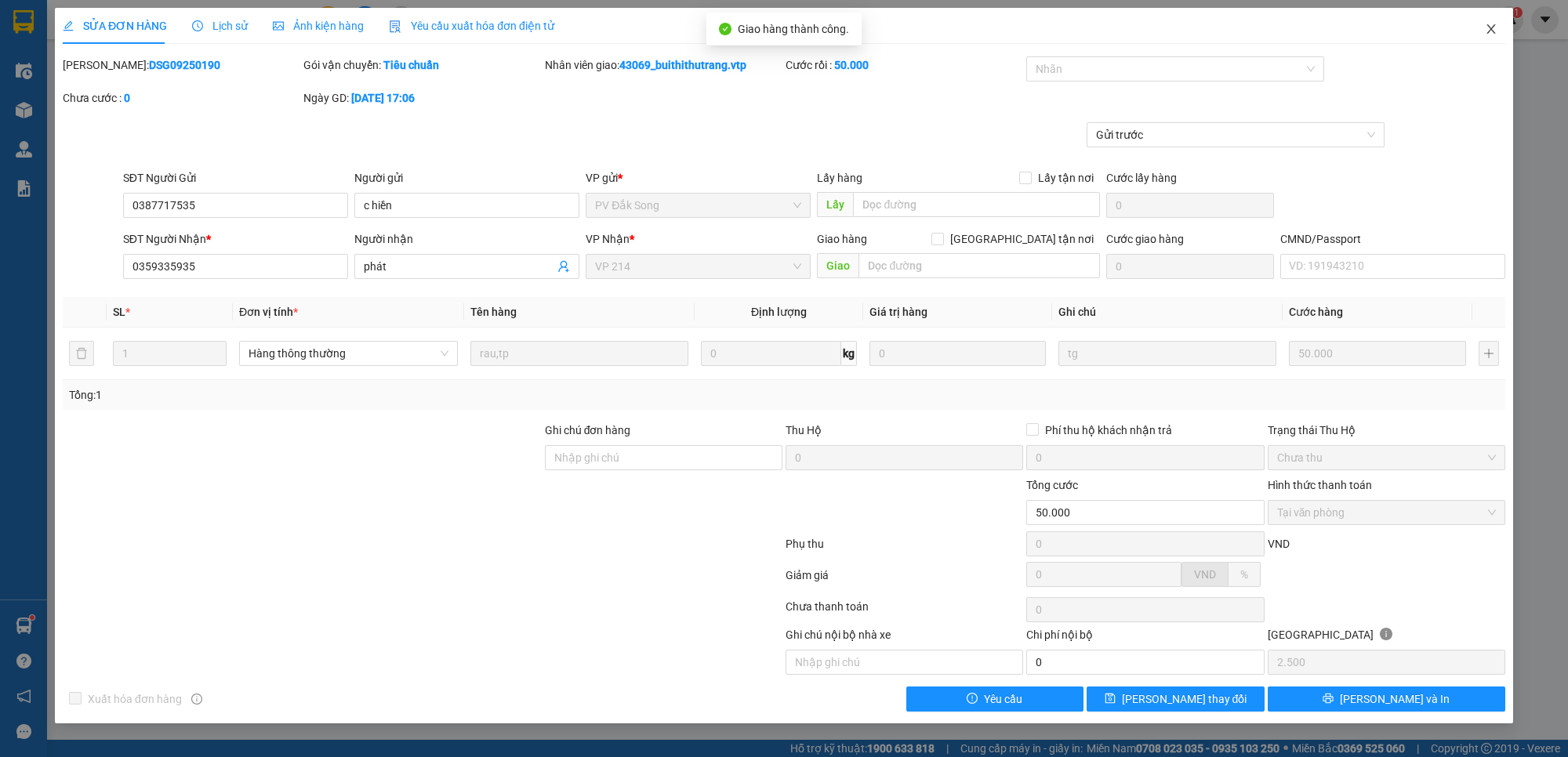
click at [1494, 30] on icon "close" at bounding box center [1490, 29] width 13 height 13
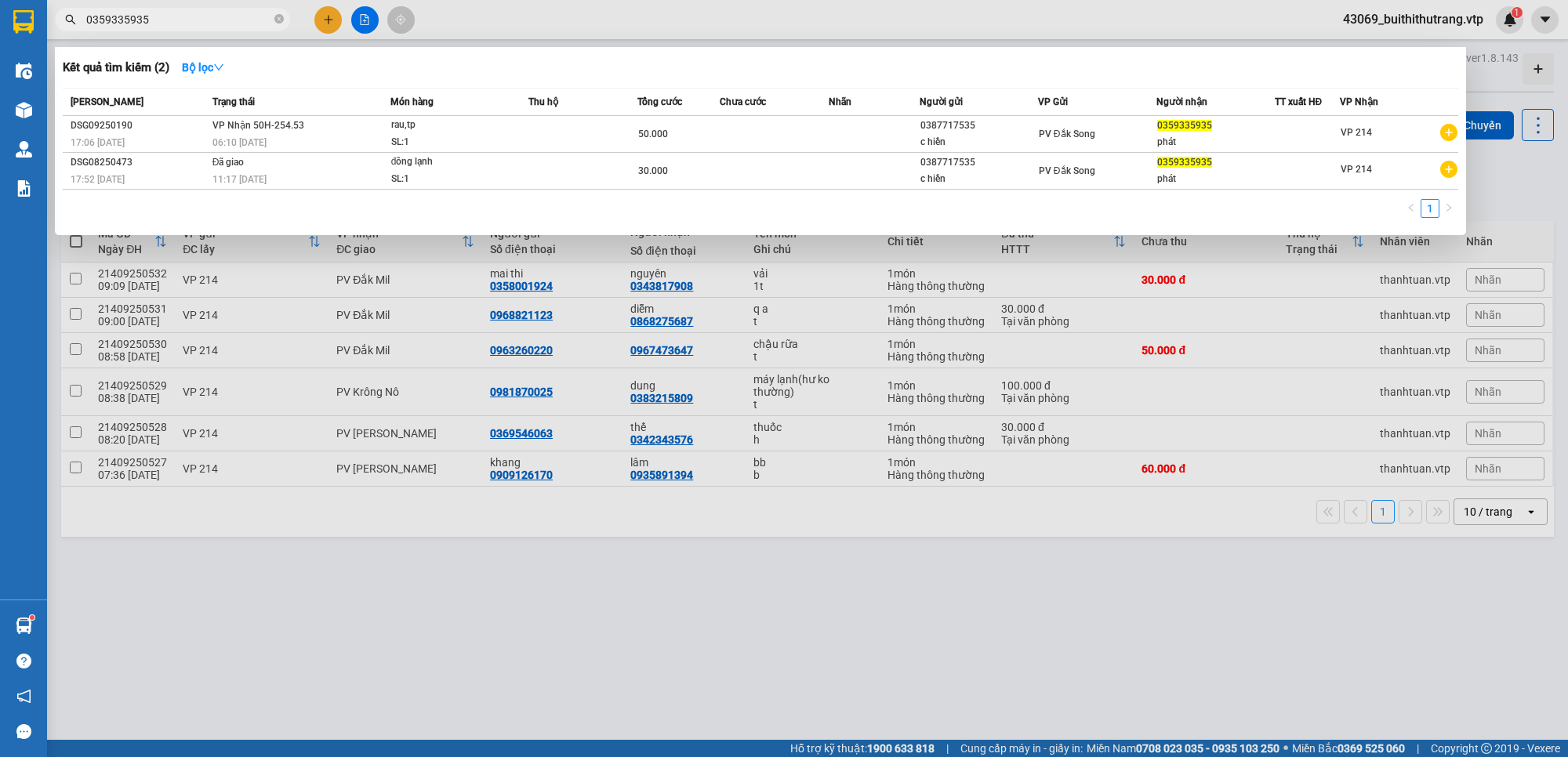
drag, startPoint x: 173, startPoint y: 17, endPoint x: 63, endPoint y: 36, distance: 111.6
click at [63, 34] on div "Kết quả tìm kiếm ( 2 ) Bộ lọc Mã ĐH Trạng thái Món hàng Thu hộ Tổng cước Chưa c…" at bounding box center [152, 19] width 305 height 27
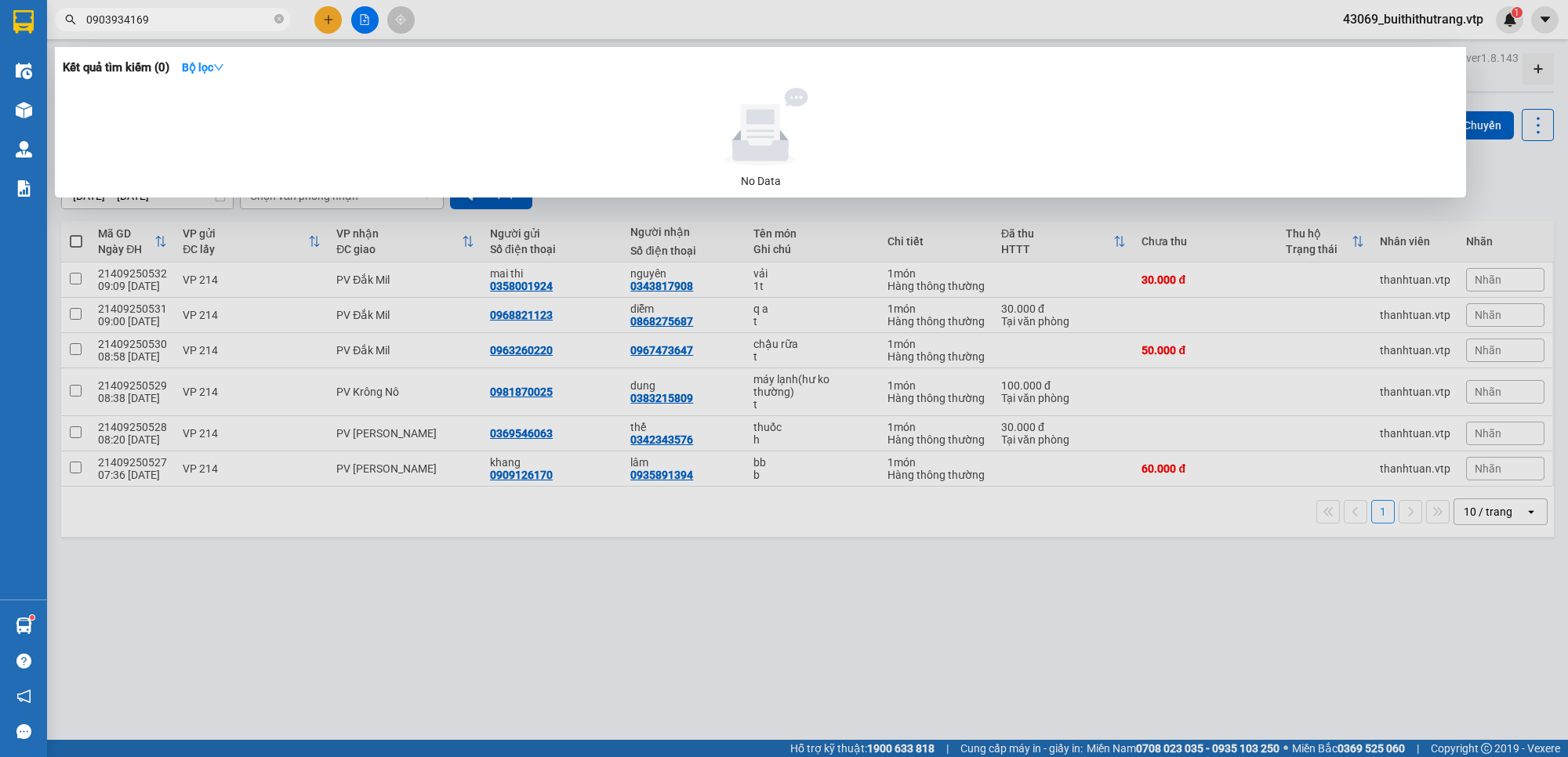
drag, startPoint x: 173, startPoint y: 25, endPoint x: 134, endPoint y: 87, distance: 73.2
click at [88, 34] on div "Kết quả tìm kiếm ( 0 ) Bộ lọc No Data 0903934169" at bounding box center [152, 19] width 305 height 27
click at [120, 20] on input "0902639437" at bounding box center [178, 19] width 185 height 17
click at [894, 700] on div at bounding box center [784, 378] width 1568 height 757
drag, startPoint x: 159, startPoint y: 16, endPoint x: 49, endPoint y: 36, distance: 111.8
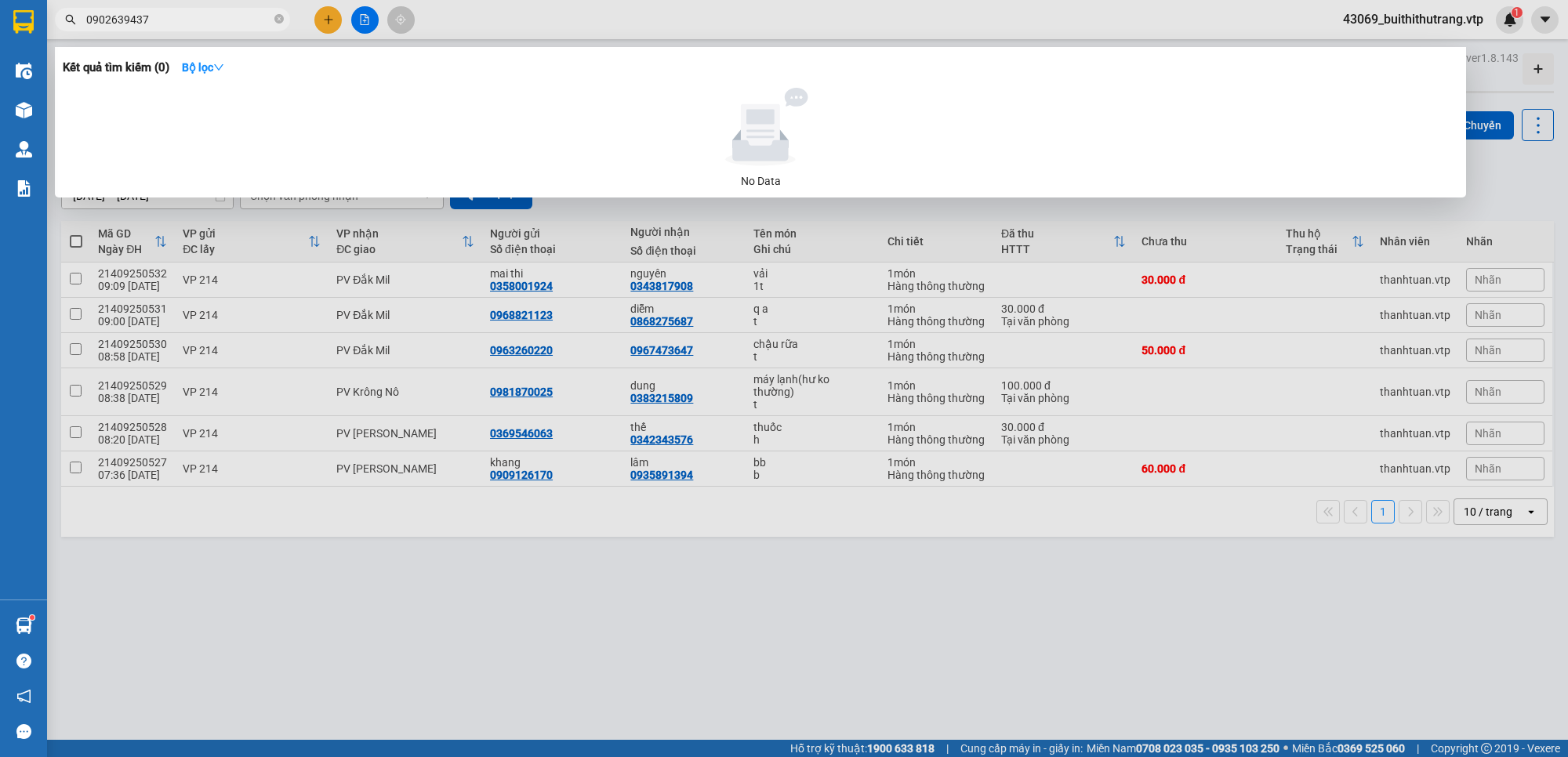
click at [51, 34] on div "Kết quả tìm kiếm ( 0 ) Bộ lọc No Data 0902639437" at bounding box center [152, 19] width 305 height 27
drag, startPoint x: 129, startPoint y: 36, endPoint x: 61, endPoint y: 48, distance: 69.1
click at [61, 34] on div "Kết quả tìm kiếm ( 0 ) Bộ lọc No Data 0948762164" at bounding box center [152, 19] width 305 height 27
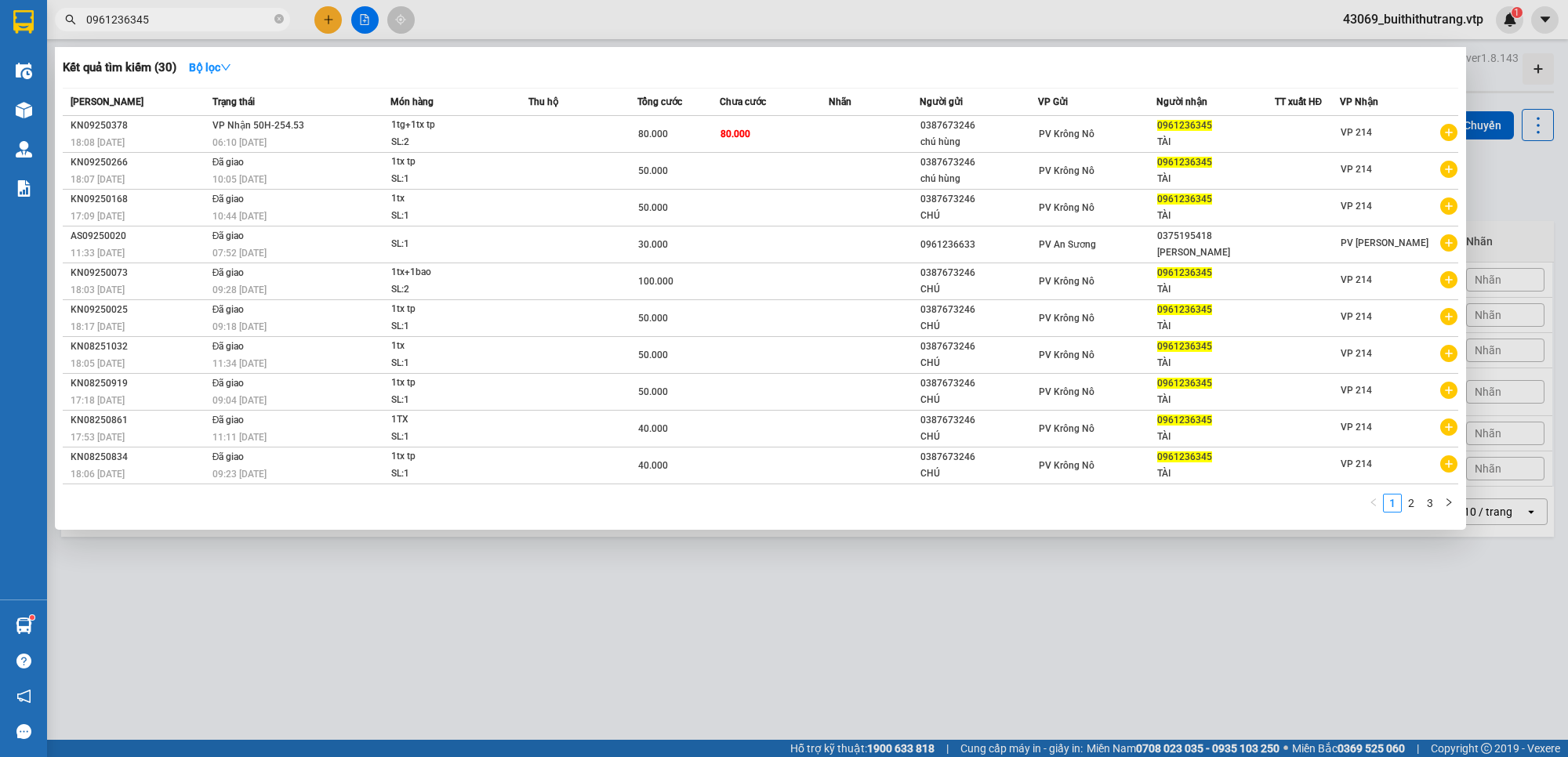
type input "0961236345"
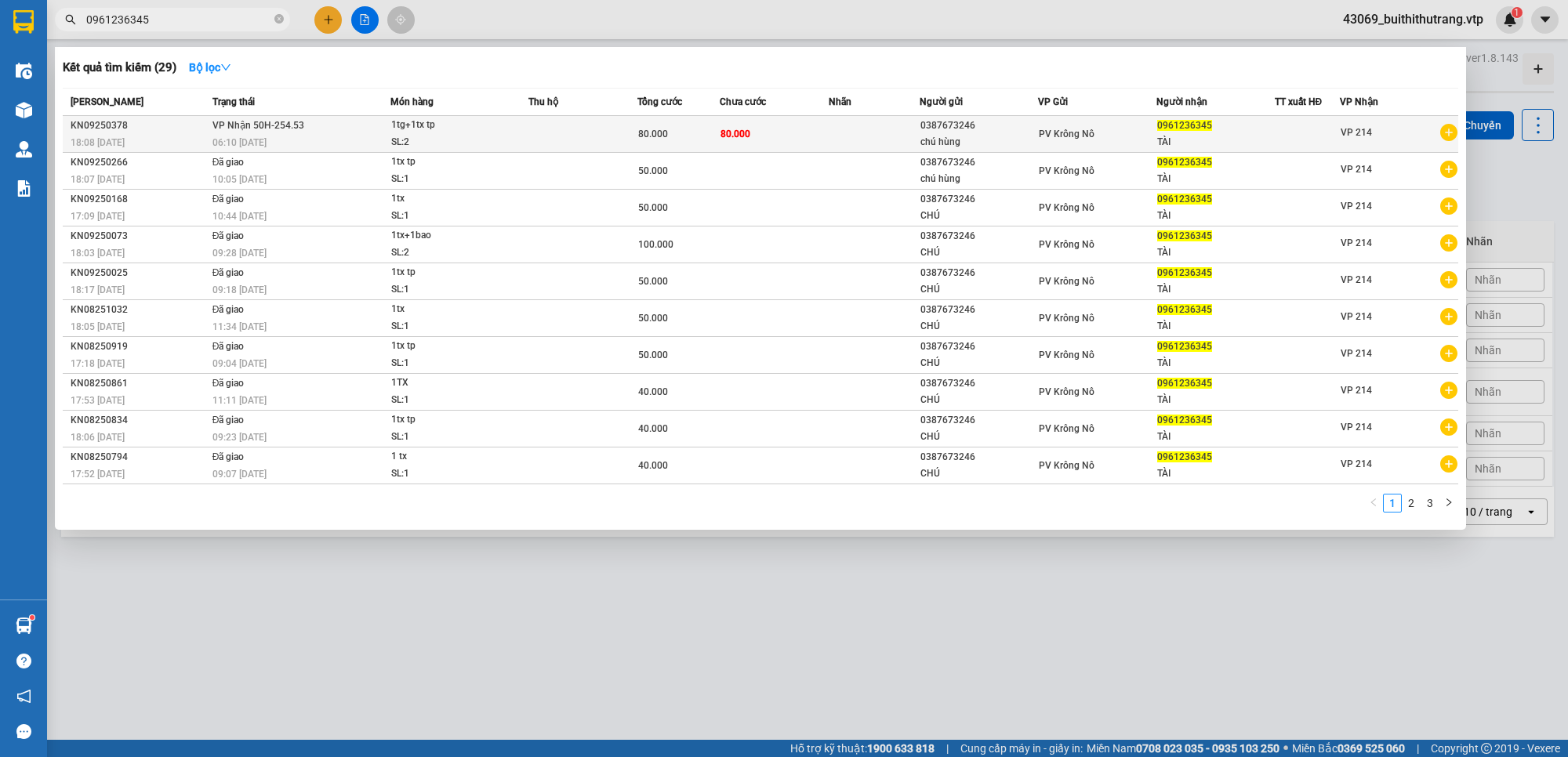
click at [937, 134] on div "chú hùng" at bounding box center [979, 141] width 117 height 16
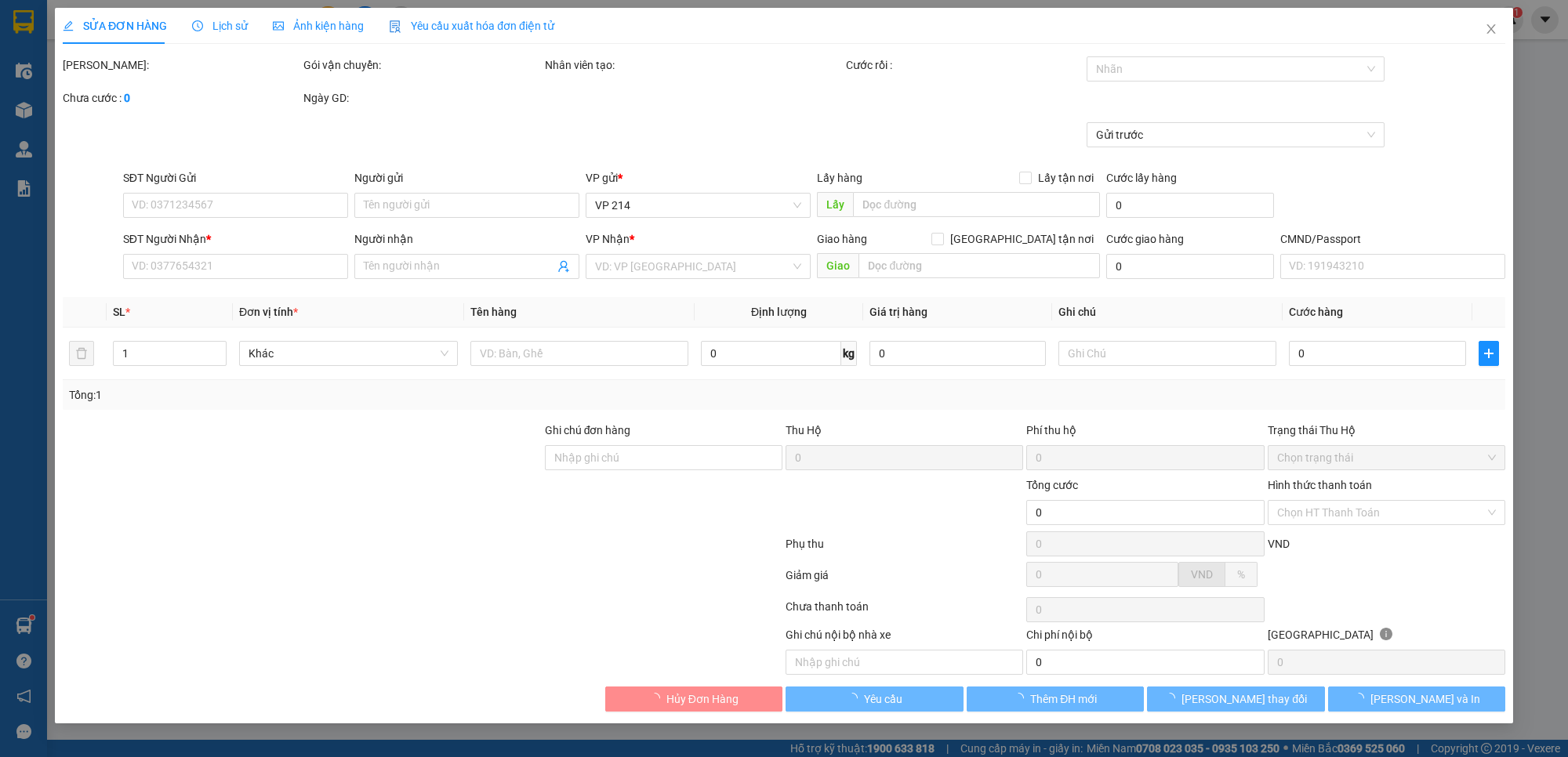
type input "4.000"
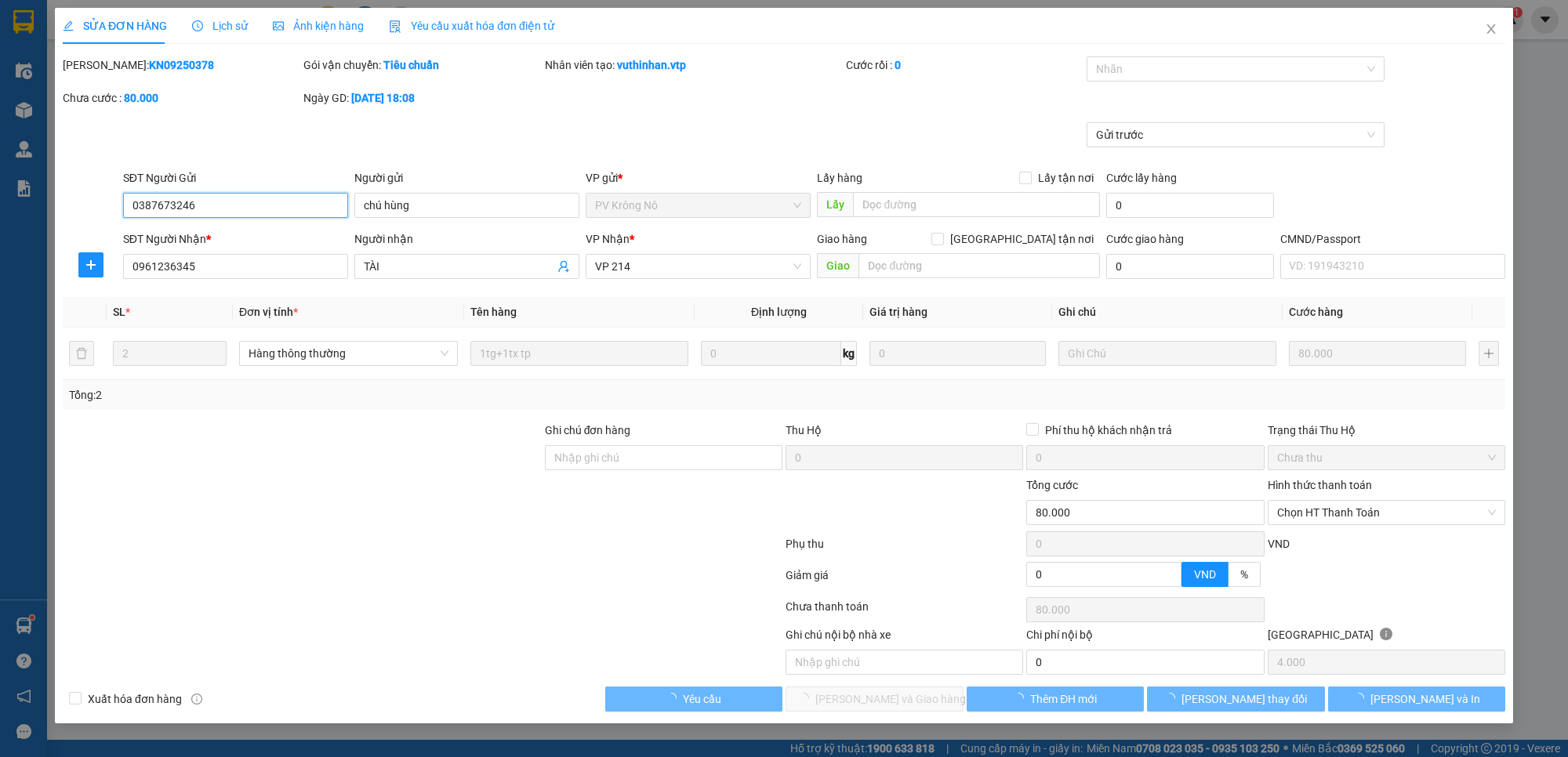
type input "0387673246"
type input "chú hùng"
type input "0961236345"
type input "TÀI"
type input "80.000"
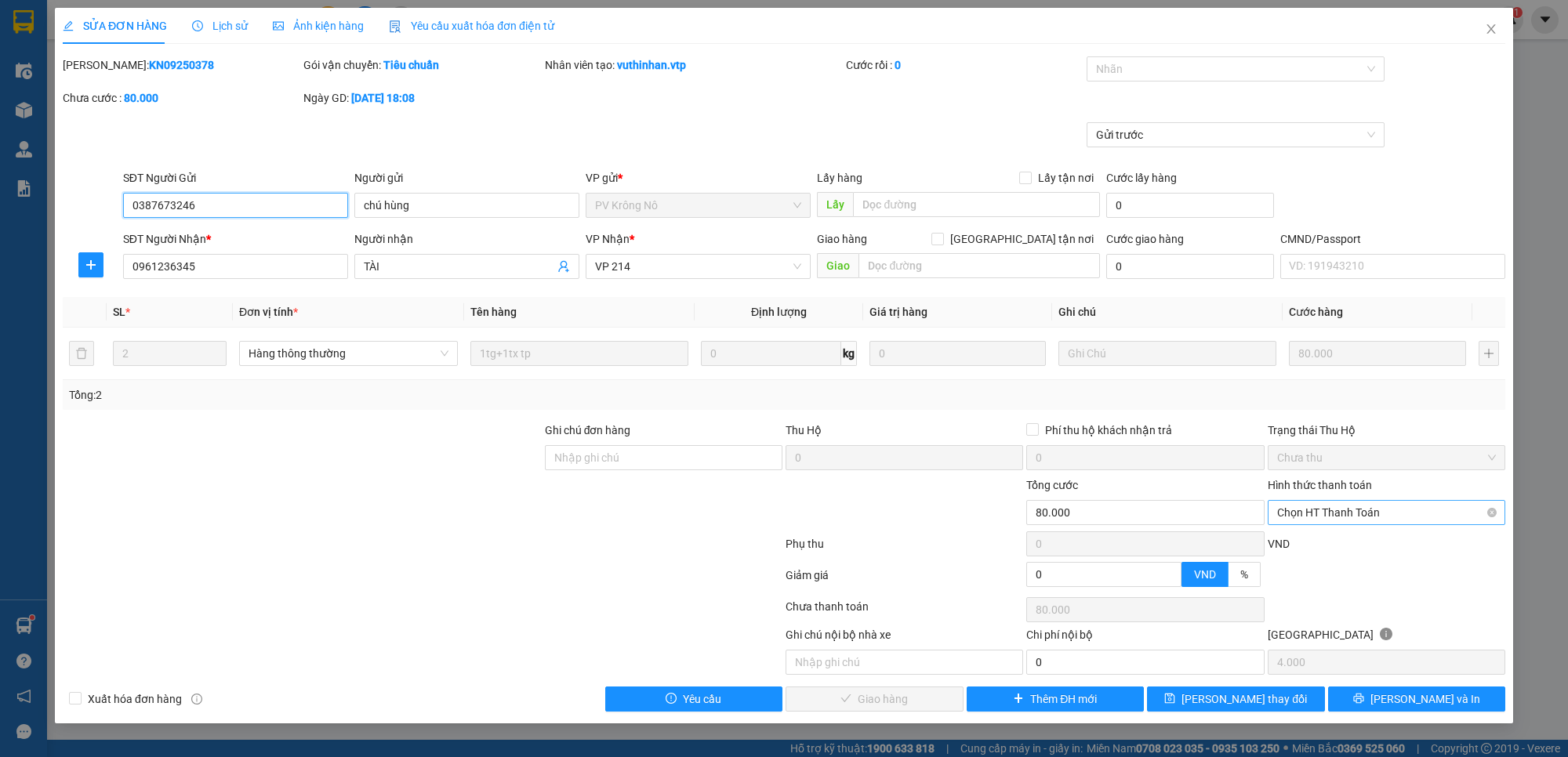
click at [1405, 519] on span "Chọn HT Thanh Toán" at bounding box center [1386, 513] width 219 height 24
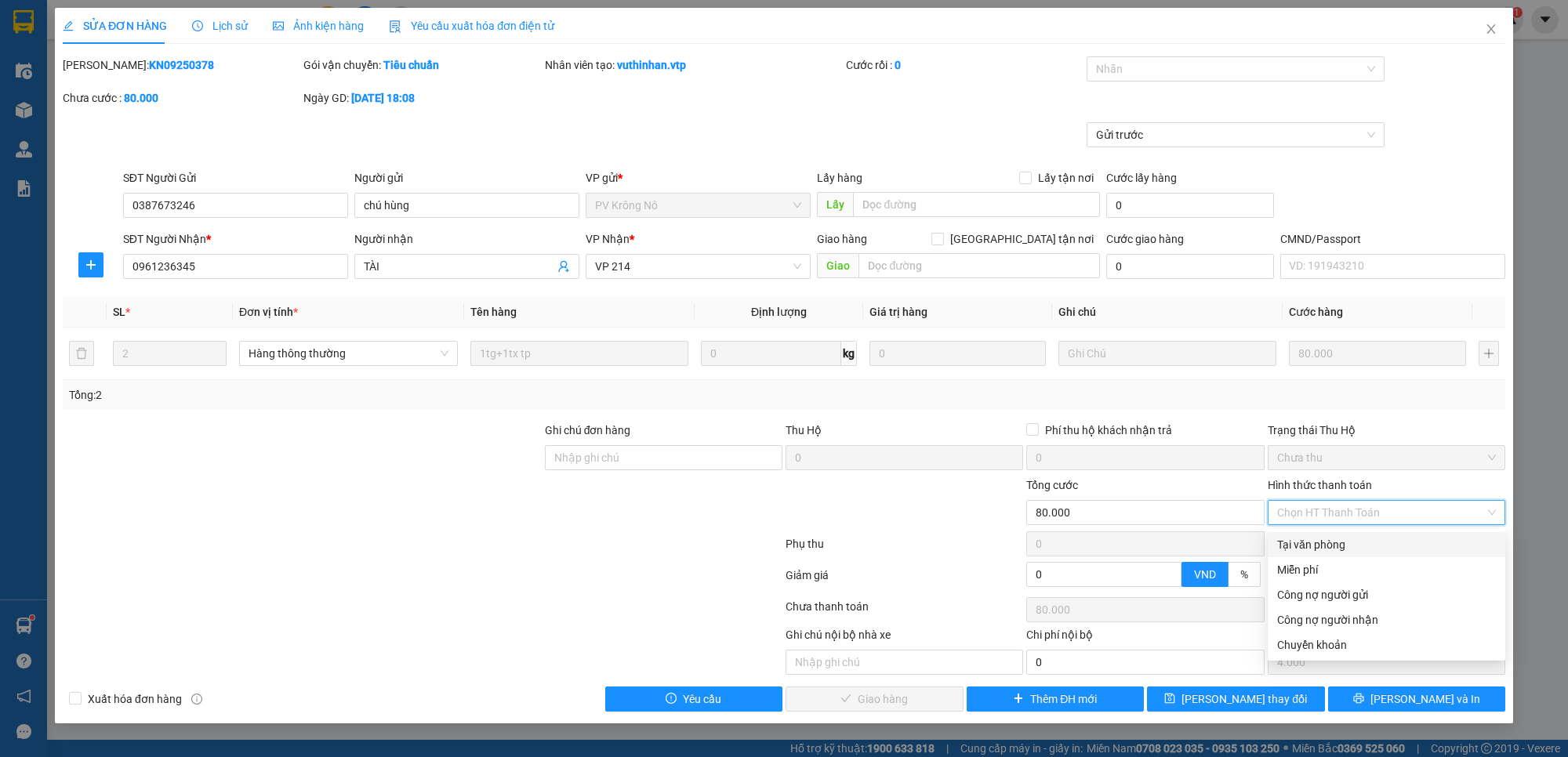
click at [1382, 545] on div "Tại văn phòng" at bounding box center [1386, 545] width 219 height 17
type input "0"
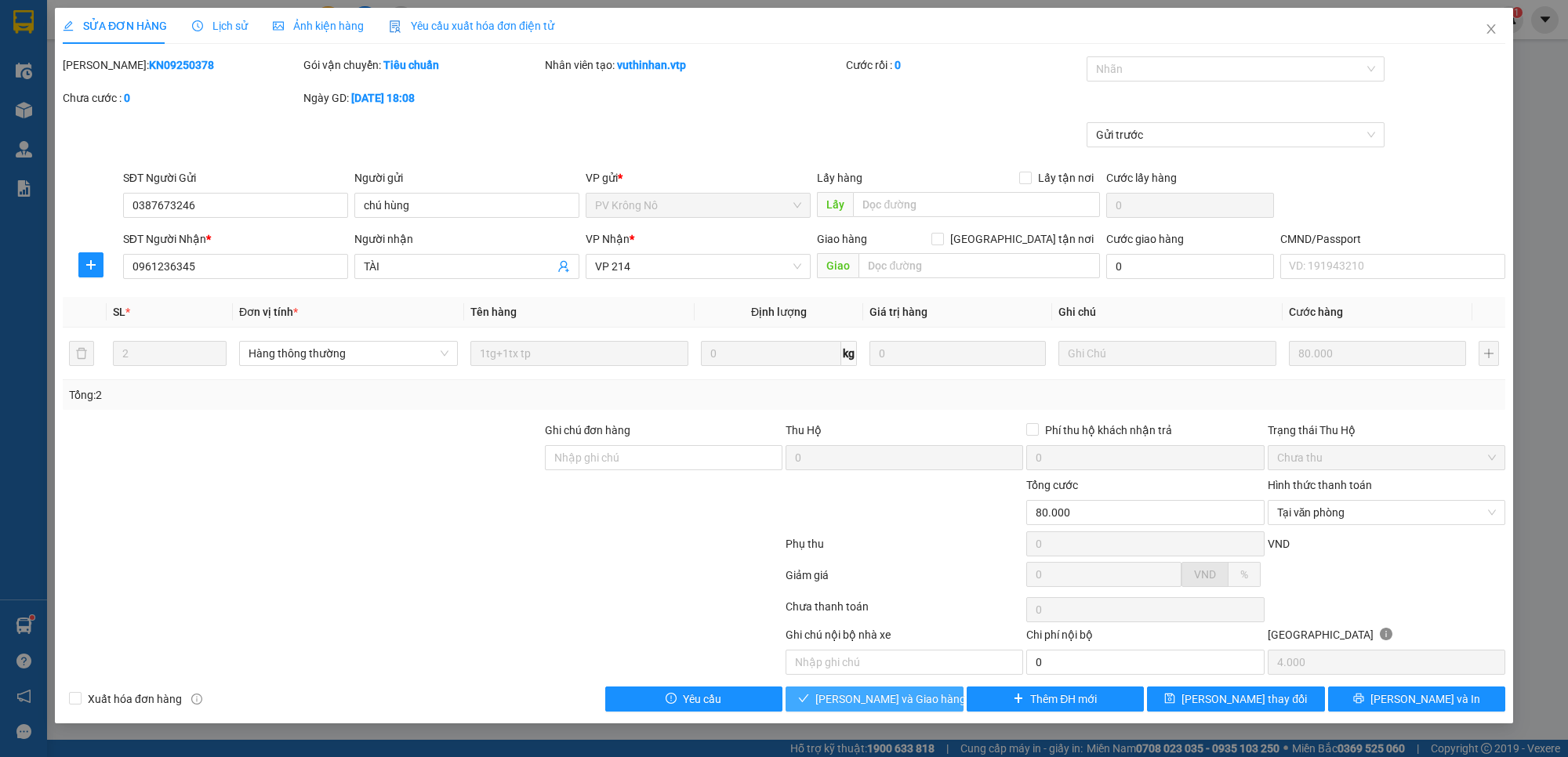
click at [903, 706] on span "[PERSON_NAME] và Giao hàng" at bounding box center [891, 699] width 151 height 17
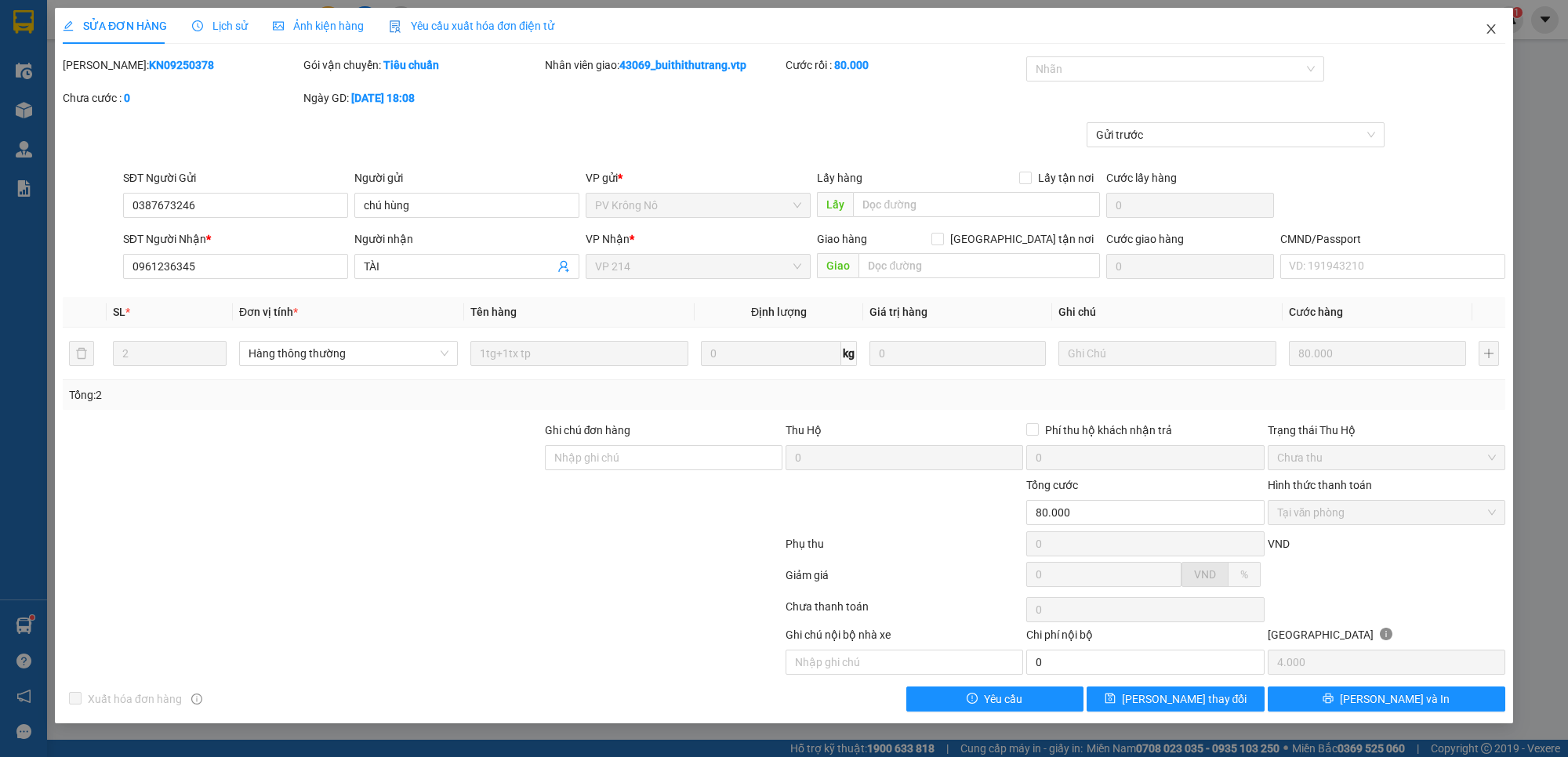
click at [1487, 30] on icon "close" at bounding box center [1490, 29] width 13 height 13
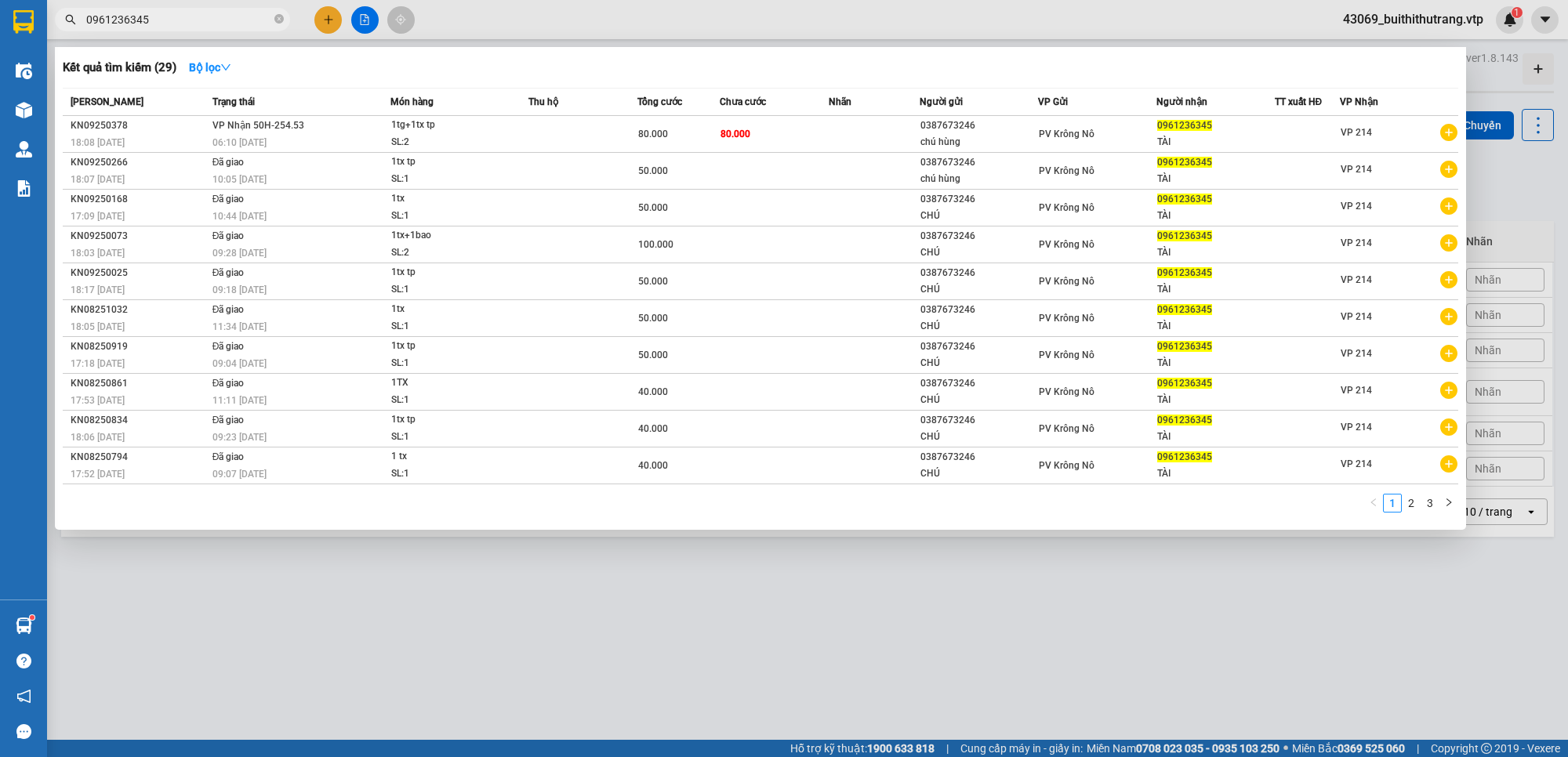
drag, startPoint x: 162, startPoint y: 18, endPoint x: 56, endPoint y: 25, distance: 106.2
click at [58, 25] on span "0961236345" at bounding box center [173, 19] width 235 height 24
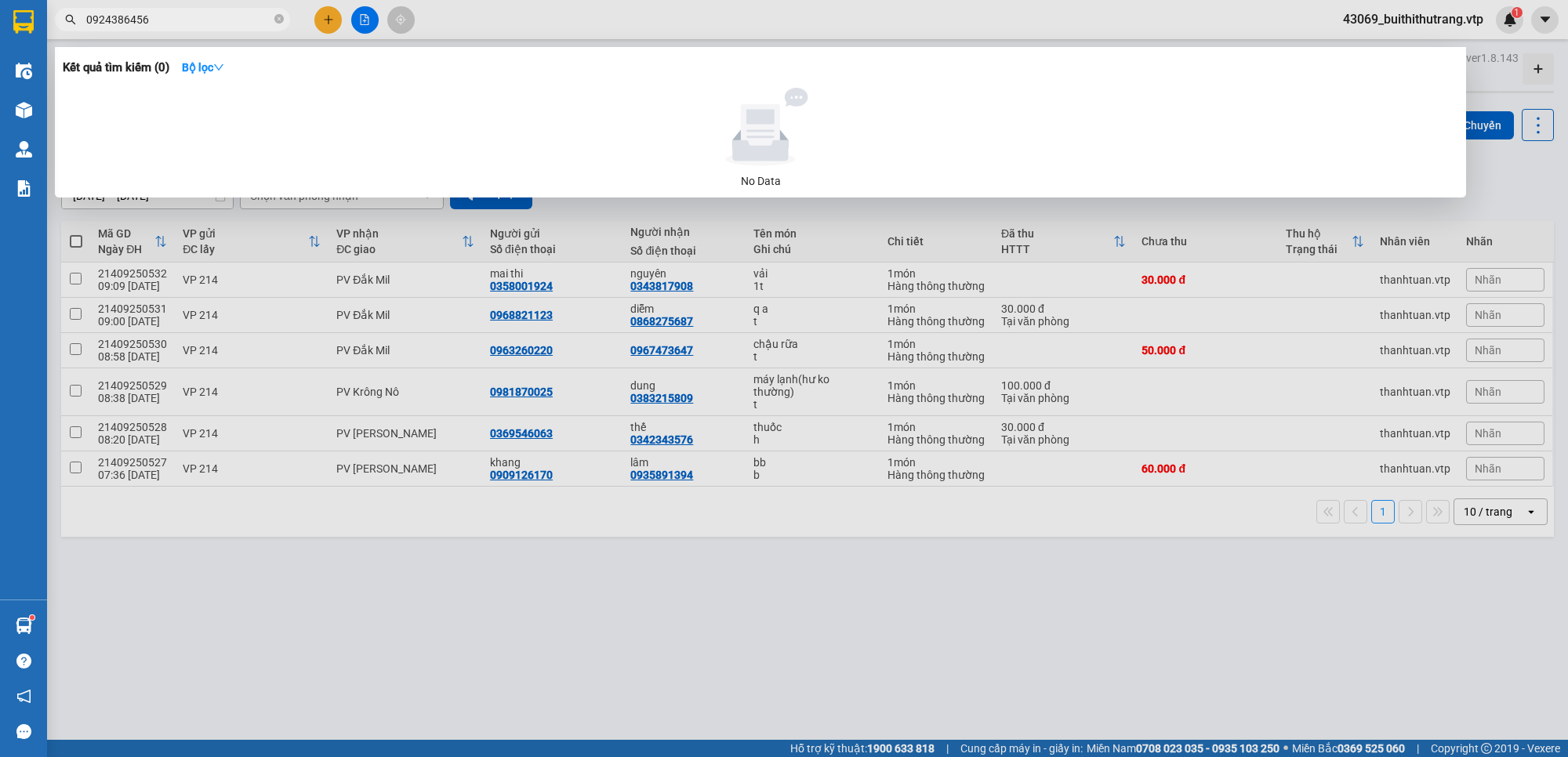
drag, startPoint x: 161, startPoint y: 18, endPoint x: 70, endPoint y: 60, distance: 100.2
click at [59, 34] on div "Kết quả tìm kiếm ( 0 ) Bộ lọc No Data 0924386456" at bounding box center [152, 19] width 305 height 27
drag, startPoint x: 162, startPoint y: 22, endPoint x: 71, endPoint y: 25, distance: 91.0
click at [60, 27] on span "0394594182" at bounding box center [173, 19] width 235 height 24
drag, startPoint x: 162, startPoint y: 20, endPoint x: 24, endPoint y: 43, distance: 139.9
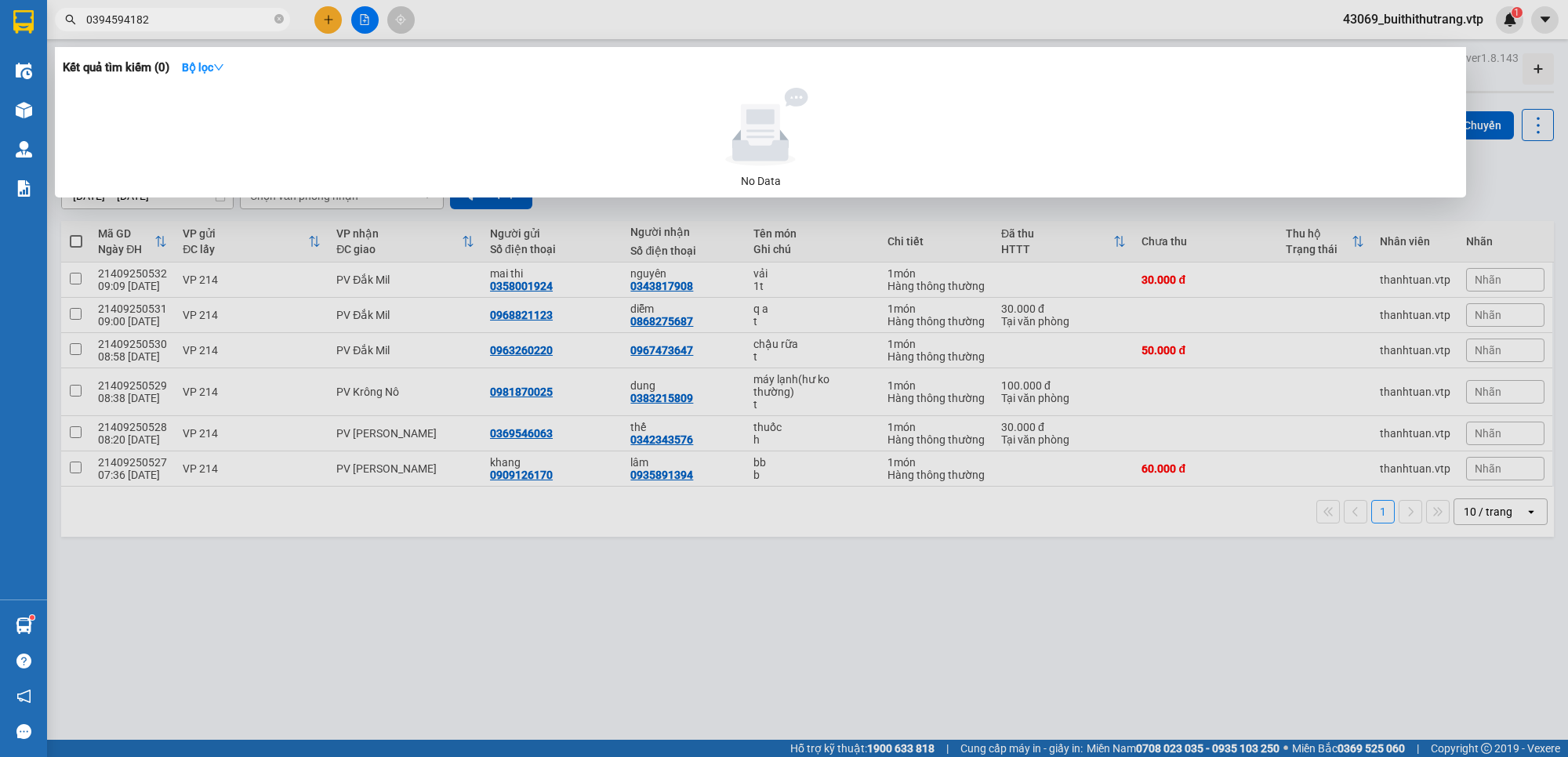
click at [24, 43] on section "Kết quả tìm kiếm ( 0 ) Bộ lọc No Data 0394594182 43069_buithithutrang.vtp 1 Điề…" at bounding box center [784, 378] width 1568 height 757
click at [150, 17] on input "0394594182" at bounding box center [178, 19] width 185 height 17
drag, startPoint x: 158, startPoint y: 21, endPoint x: 16, endPoint y: 36, distance: 142.8
click at [14, 30] on section "Kết quả tìm kiếm ( 0 ) Bộ lọc No Data 0394594182 43069_buithithutrang.vtp 1 Điề…" at bounding box center [784, 378] width 1568 height 757
drag, startPoint x: 158, startPoint y: 16, endPoint x: 59, endPoint y: 37, distance: 101.2
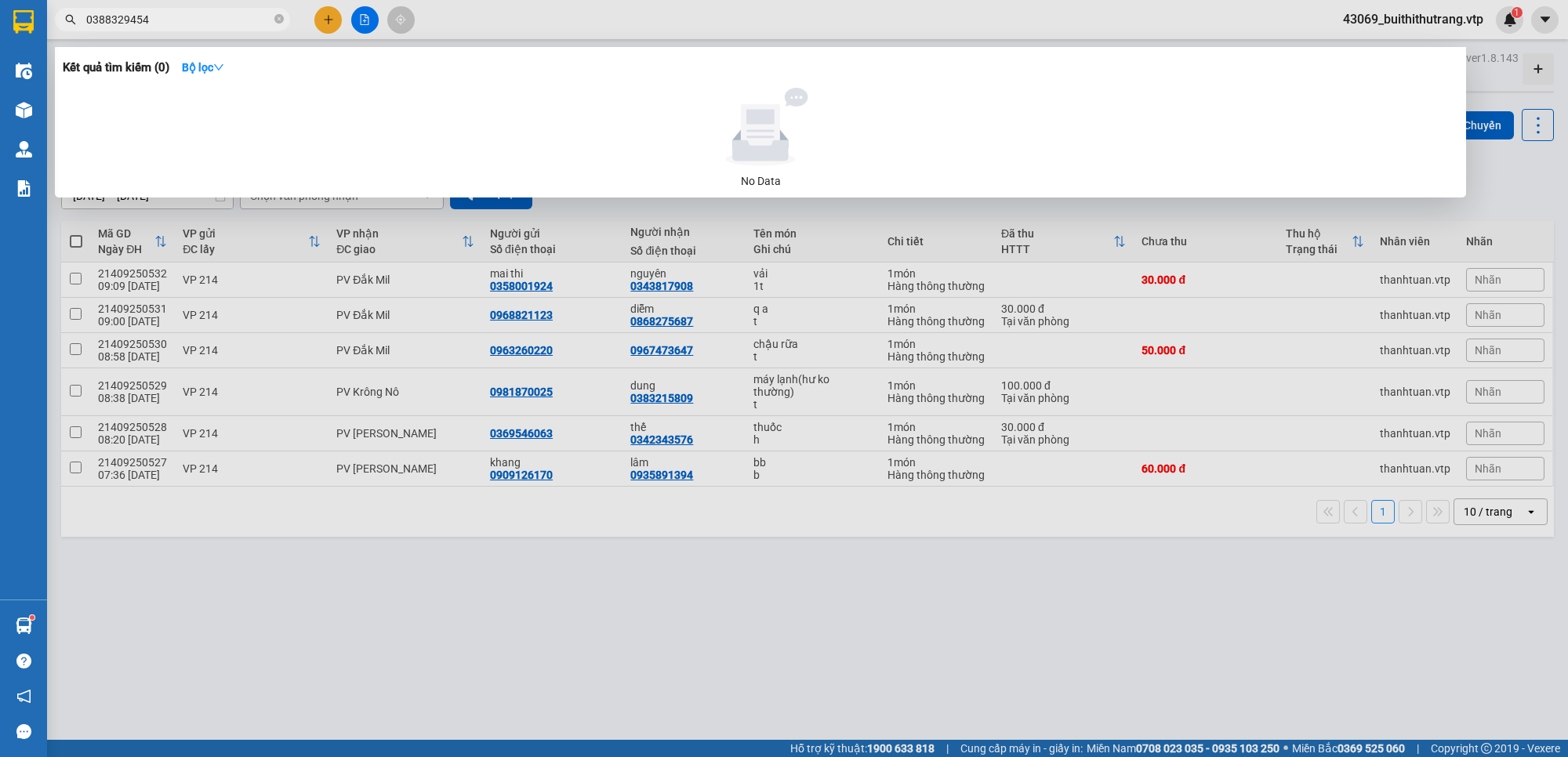
click at [57, 34] on div "Kết quả tìm kiếm ( 0 ) Bộ lọc No Data 0388329454" at bounding box center [152, 19] width 305 height 27
drag, startPoint x: 150, startPoint y: 17, endPoint x: 55, endPoint y: 20, distance: 95.0
click at [60, 18] on span "0917347964" at bounding box center [173, 19] width 235 height 24
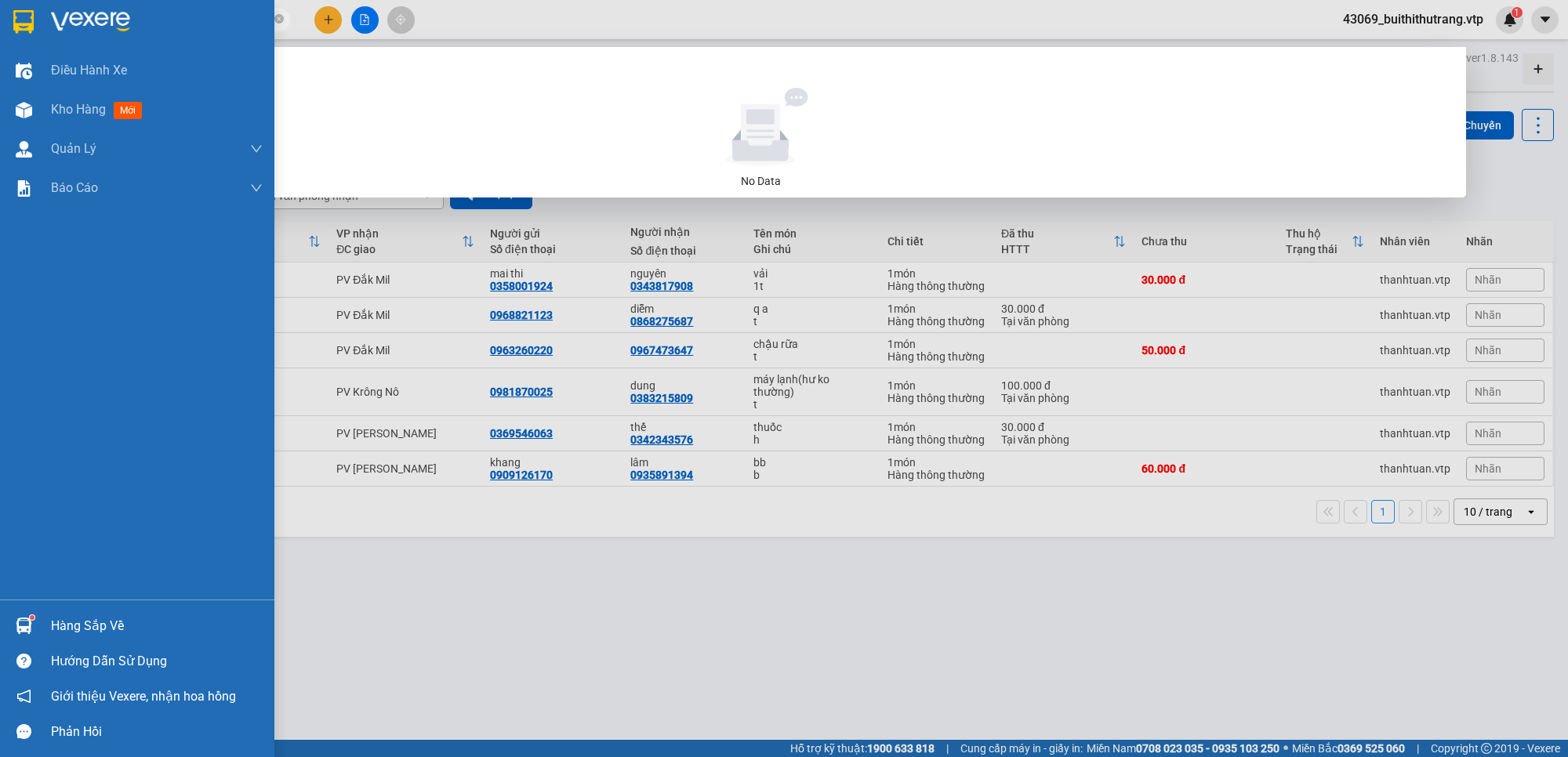
drag, startPoint x: 153, startPoint y: 25, endPoint x: 45, endPoint y: 49, distance: 110.6
click at [45, 49] on section "Kết quả tìm kiếm ( 0 ) Bộ lọc No Data 0937111013 43069_buithithutrang.vtp 1 Điề…" at bounding box center [784, 378] width 1568 height 757
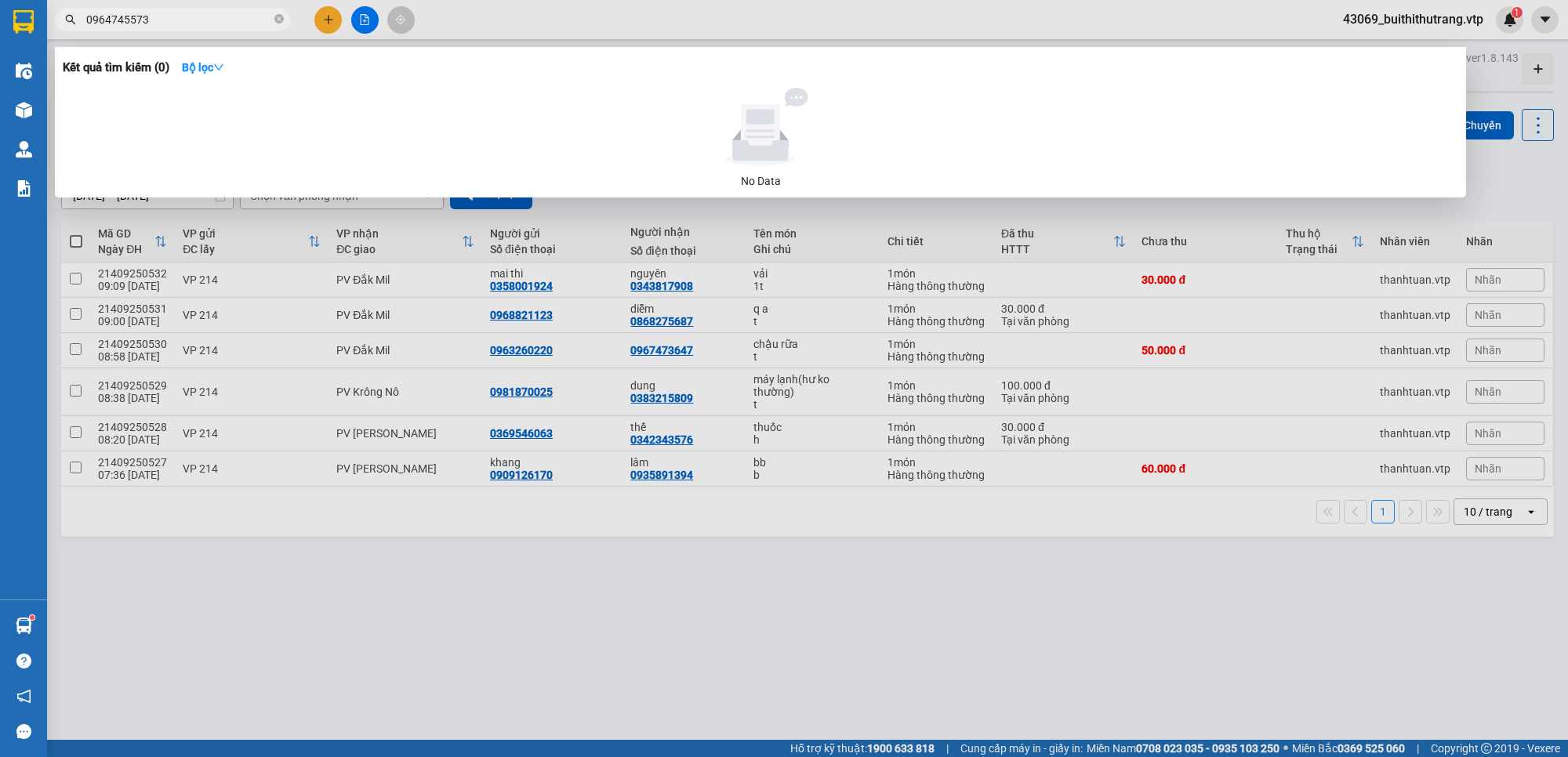
drag, startPoint x: 102, startPoint y: 36, endPoint x: 46, endPoint y: 48, distance: 57.3
click at [47, 34] on div "Kết quả tìm kiếm ( 0 ) Bộ lọc No Data 0964745573" at bounding box center [152, 19] width 305 height 27
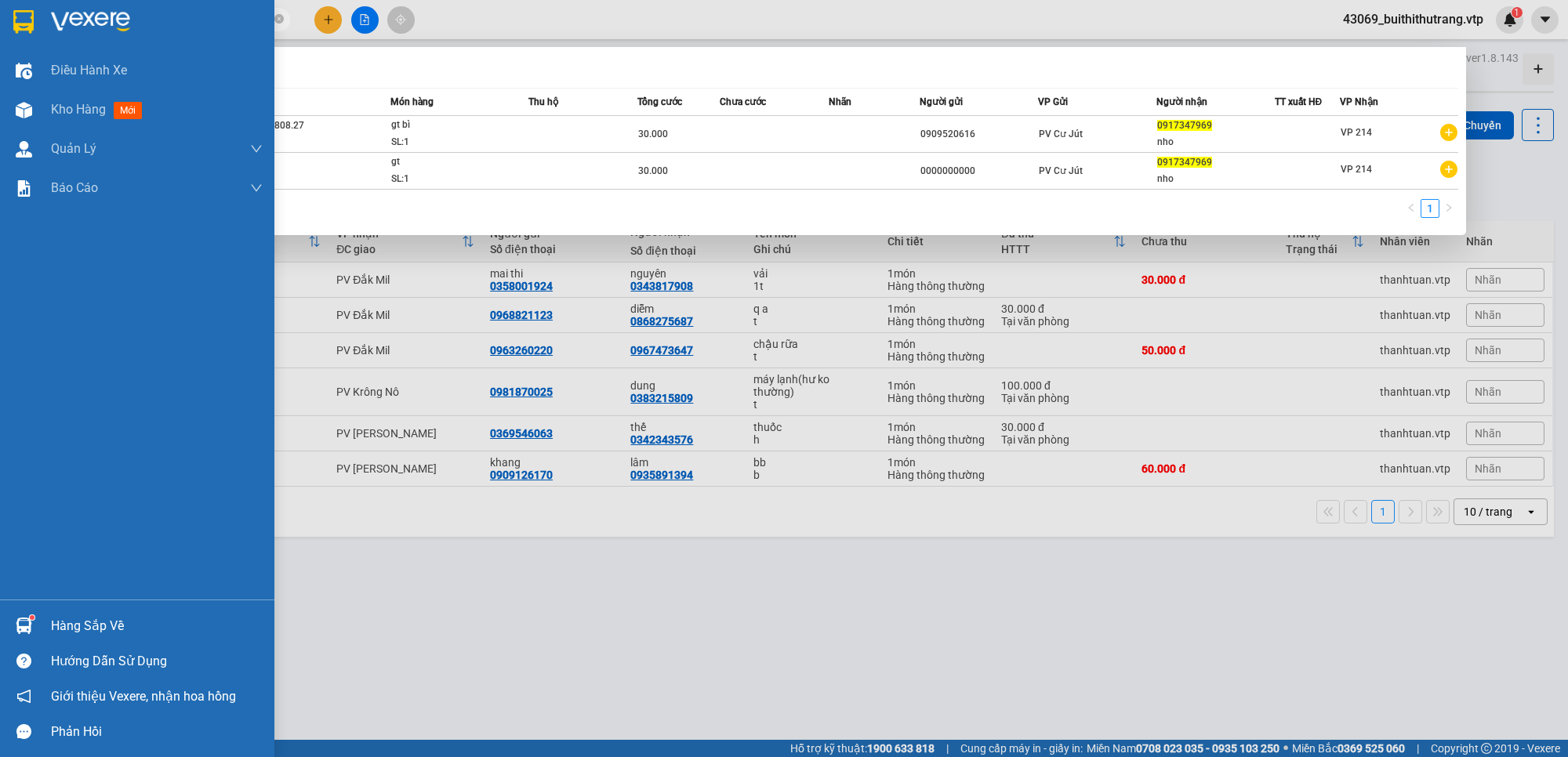
type input "0917347969"
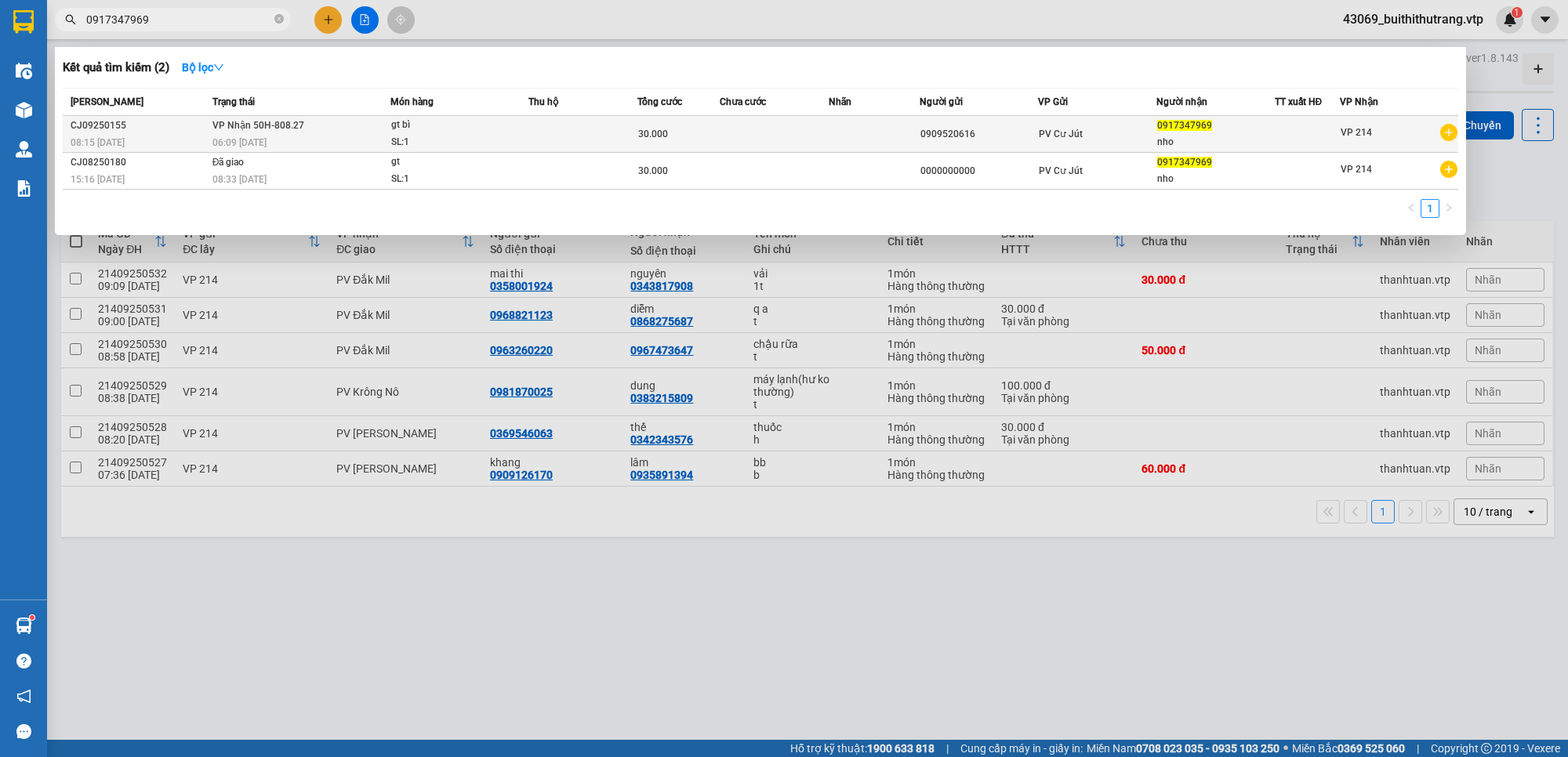
click at [990, 135] on div "0909520616" at bounding box center [979, 134] width 117 height 16
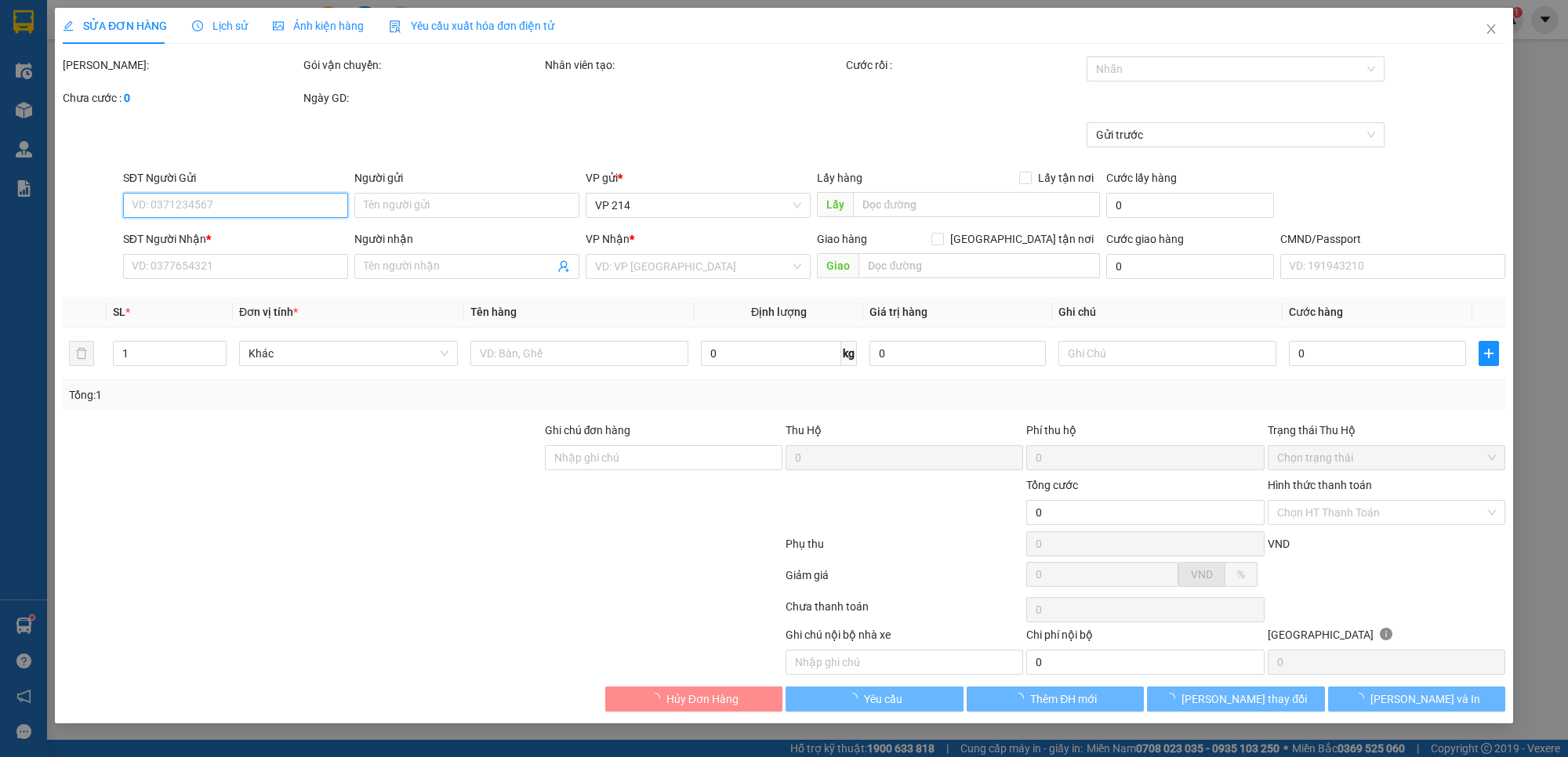
type input "1.500"
type input "0909520616"
type input "0917347969"
type input "nho"
type input "30.000"
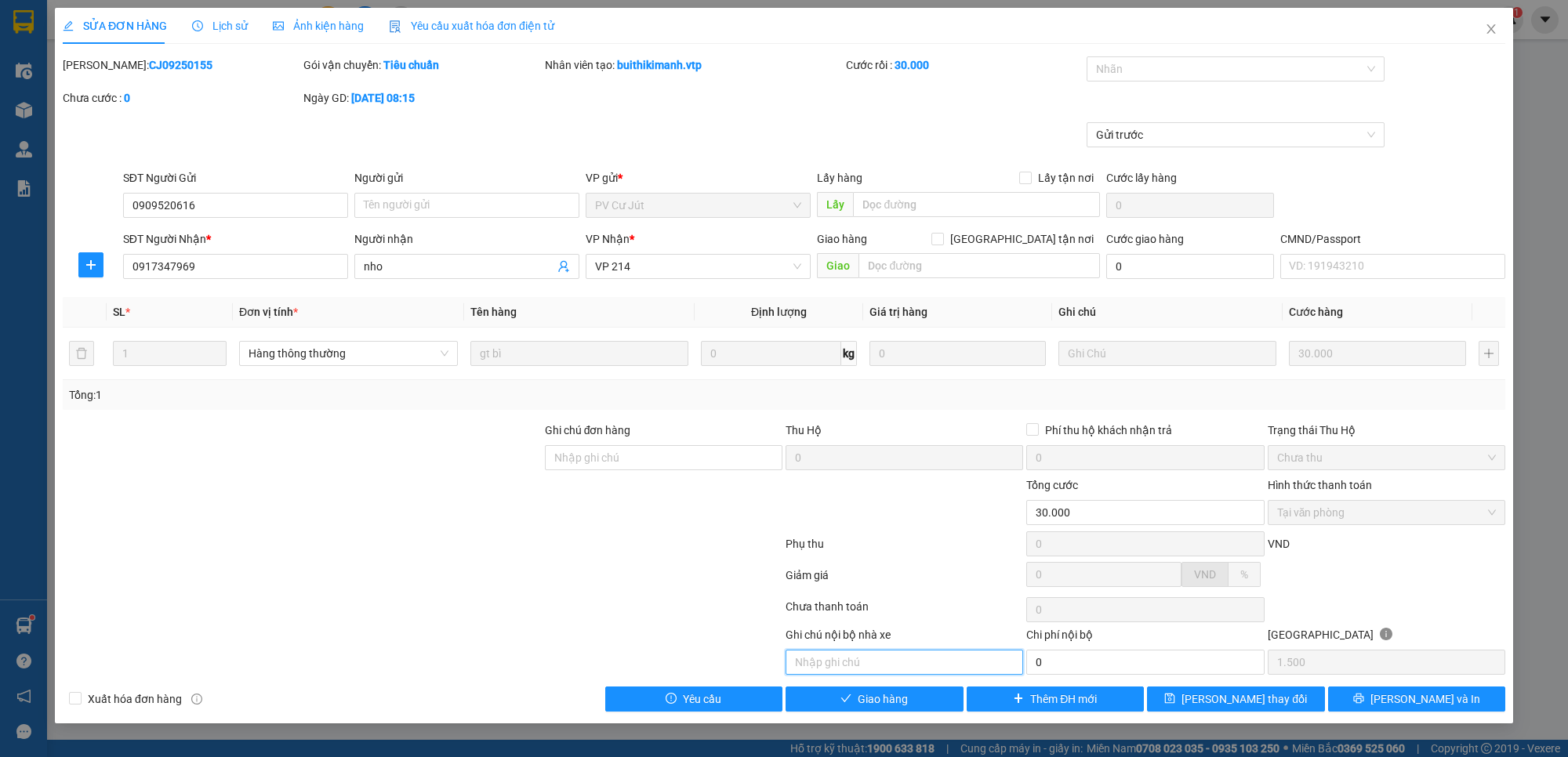
click at [910, 661] on input "text" at bounding box center [904, 662] width 238 height 25
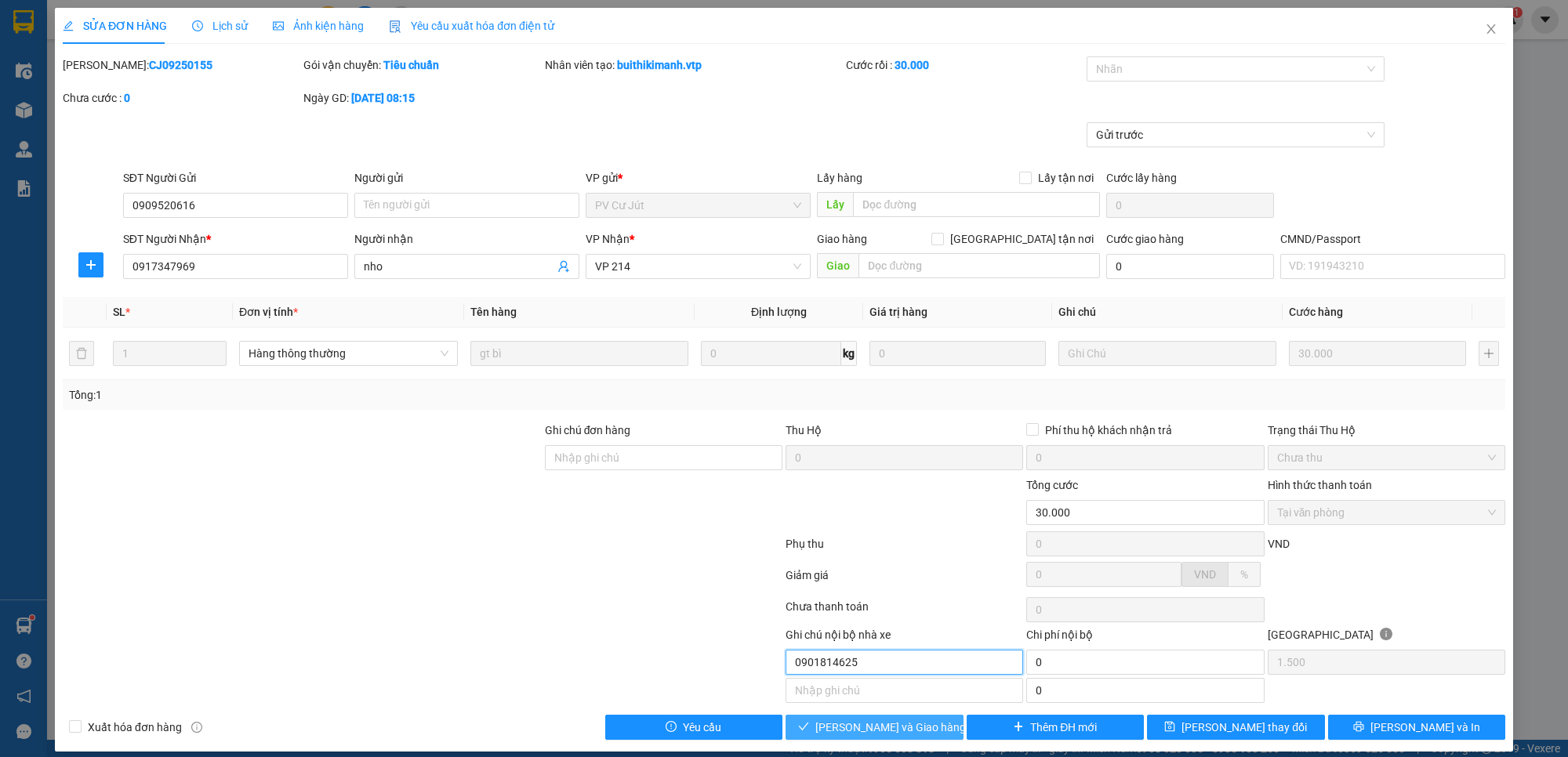
type input "0901814625"
click at [832, 731] on span "[PERSON_NAME] và Giao hàng" at bounding box center [891, 727] width 151 height 17
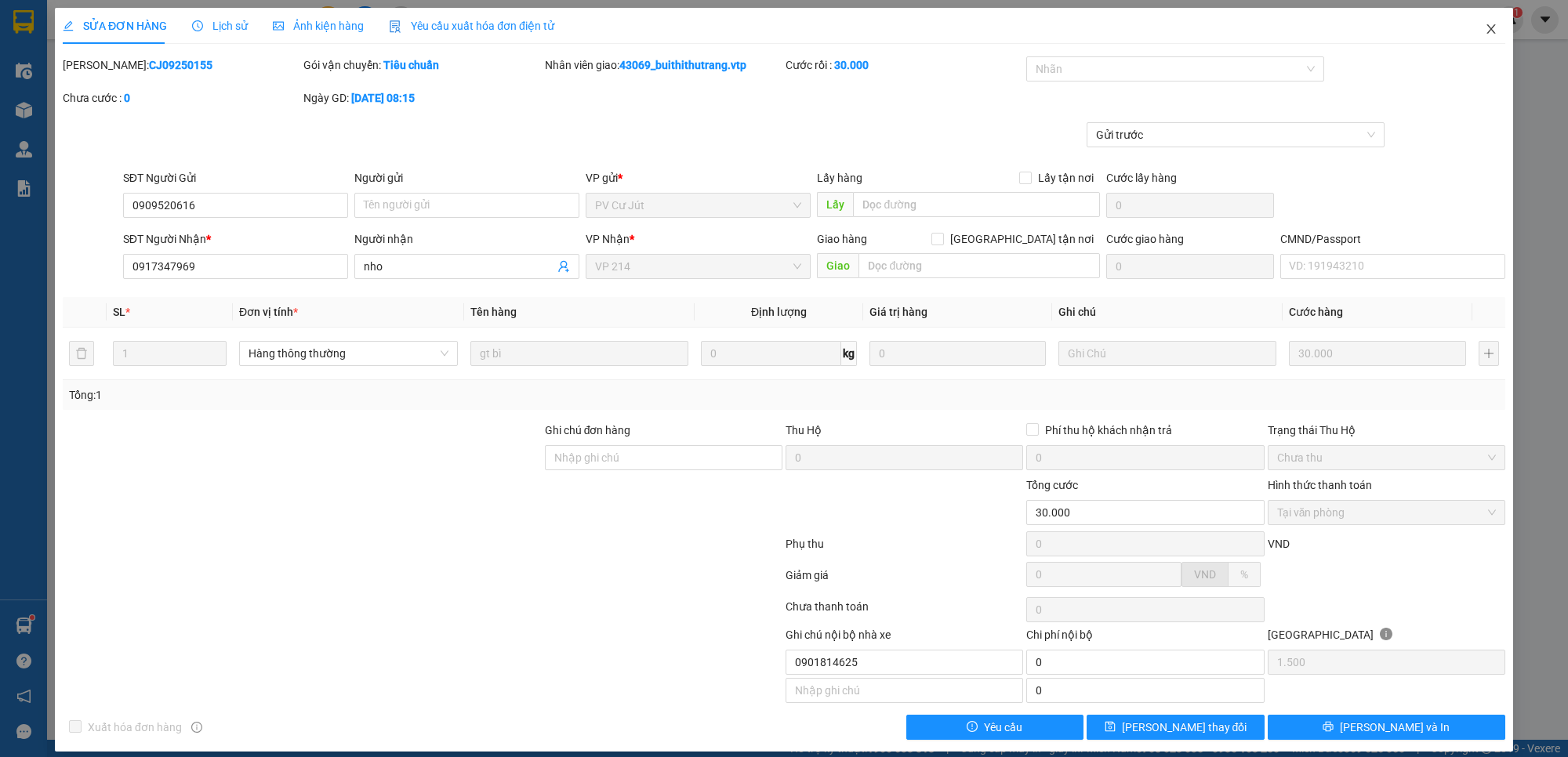
click at [1484, 36] on icon "close" at bounding box center [1490, 29] width 13 height 13
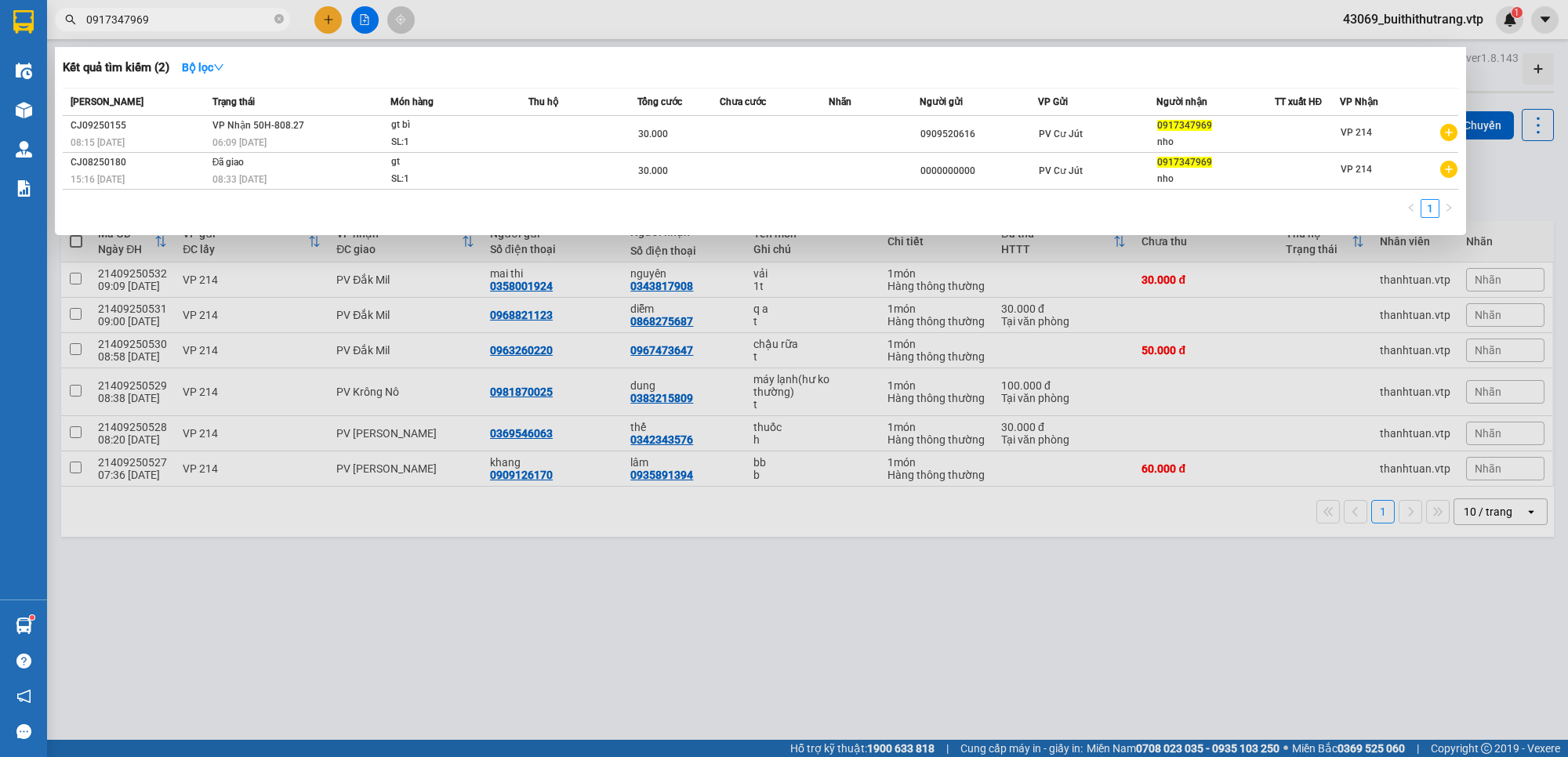
drag, startPoint x: 157, startPoint y: 20, endPoint x: 57, endPoint y: 27, distance: 100.2
click at [56, 31] on div "Kết quả tìm kiếm ( 2 ) Bộ lọc Mã ĐH Trạng thái Món hàng Thu hộ Tổng cước Chưa c…" at bounding box center [152, 19] width 305 height 27
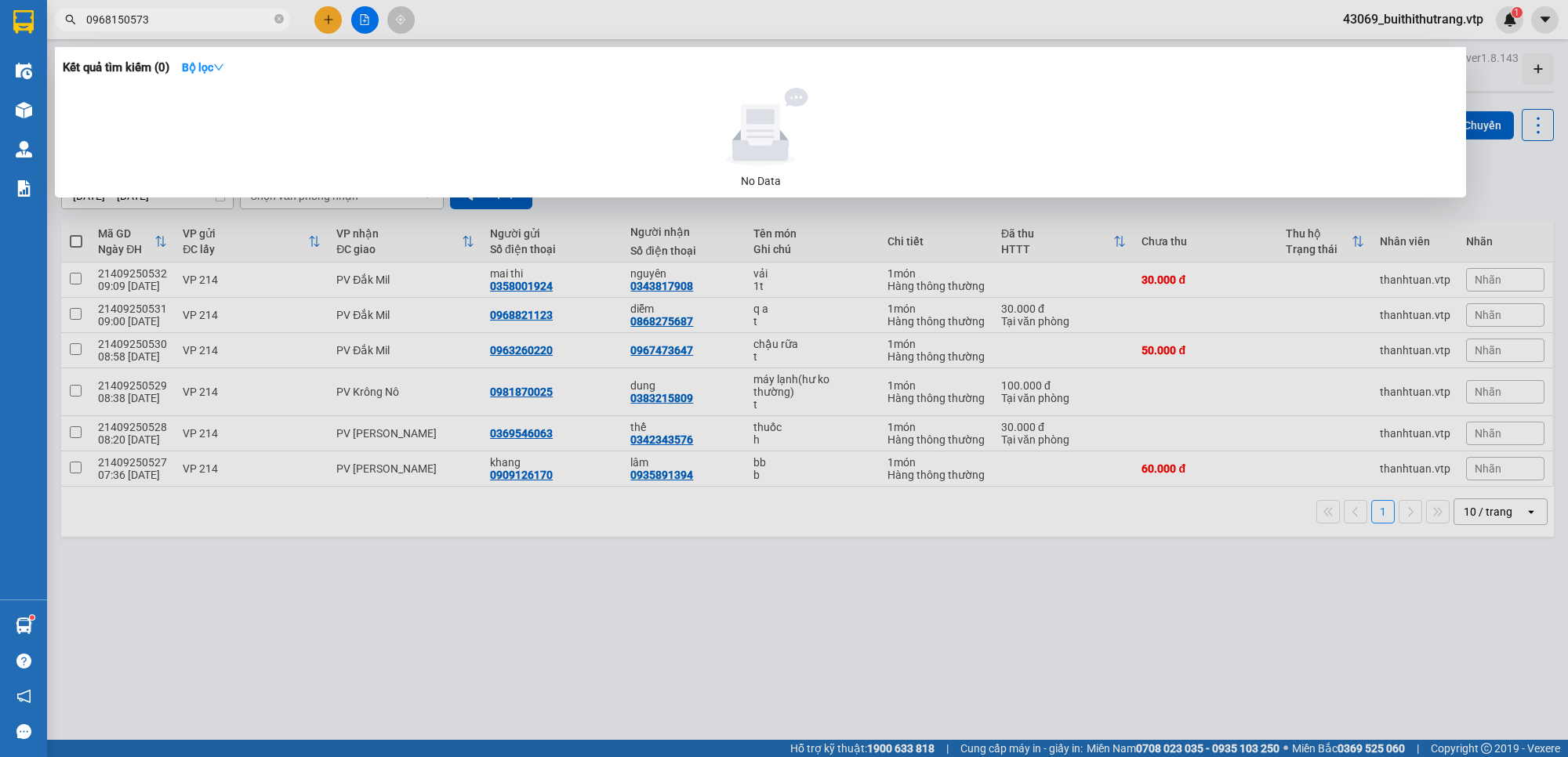
drag, startPoint x: 162, startPoint y: 14, endPoint x: 70, endPoint y: 30, distance: 93.4
click at [70, 30] on span "0968150573" at bounding box center [173, 19] width 235 height 24
type input "0986850991"
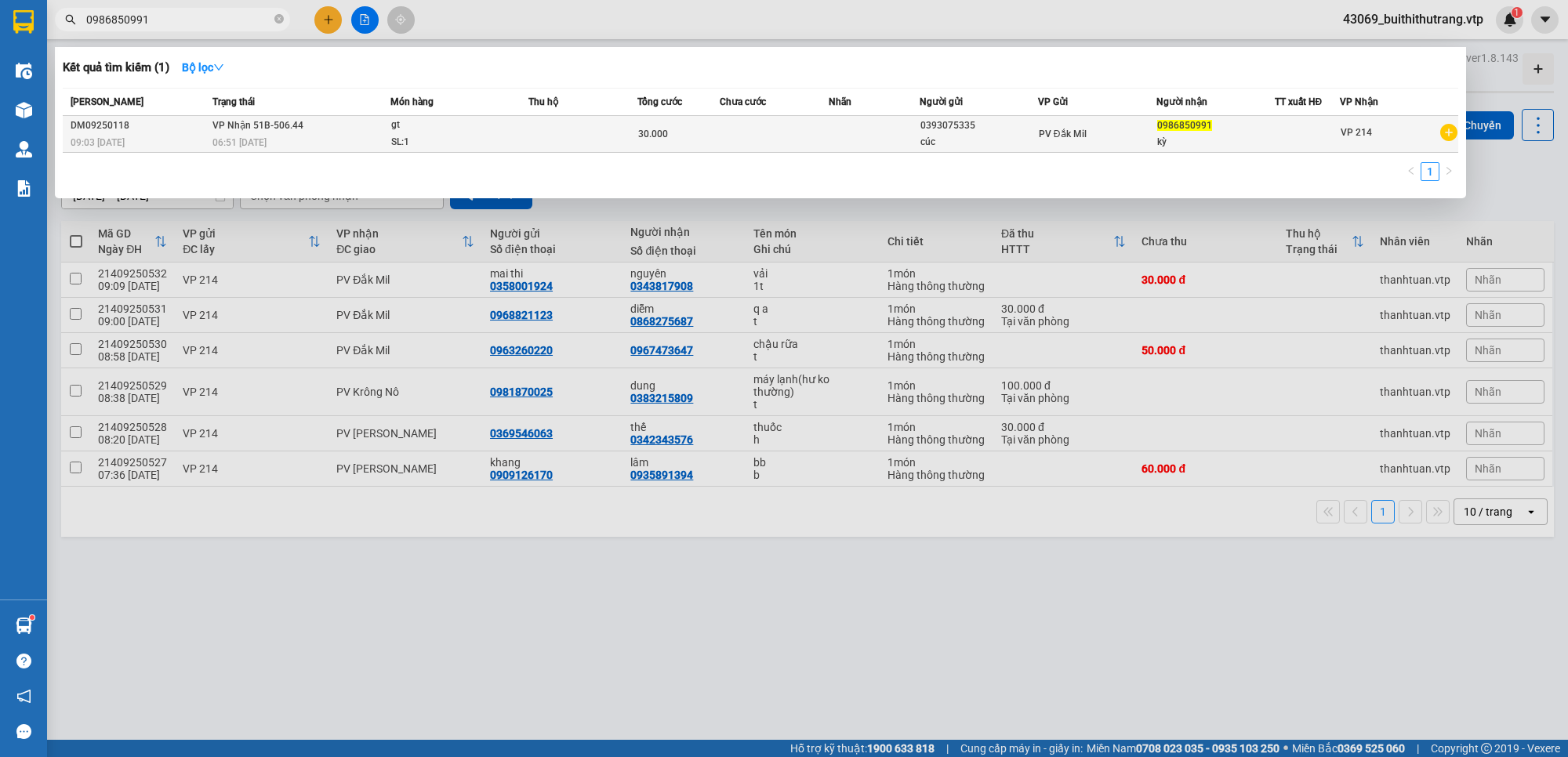
click at [1044, 145] on td "PV Đắk Mil" at bounding box center [1097, 134] width 118 height 37
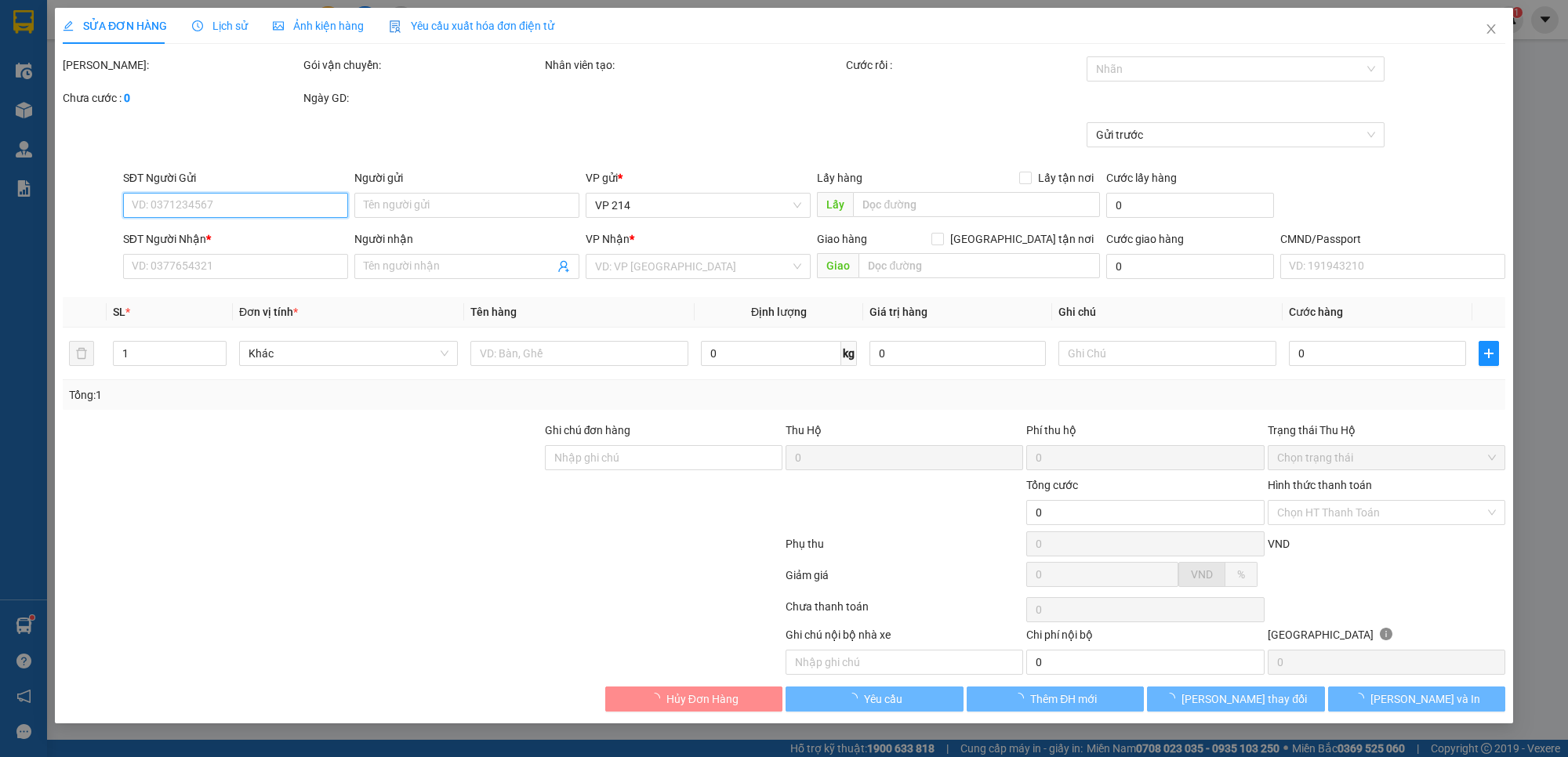
type input "0393075335"
type input "cúc"
type input "0986850991"
type input "kỳ"
type input "30.000"
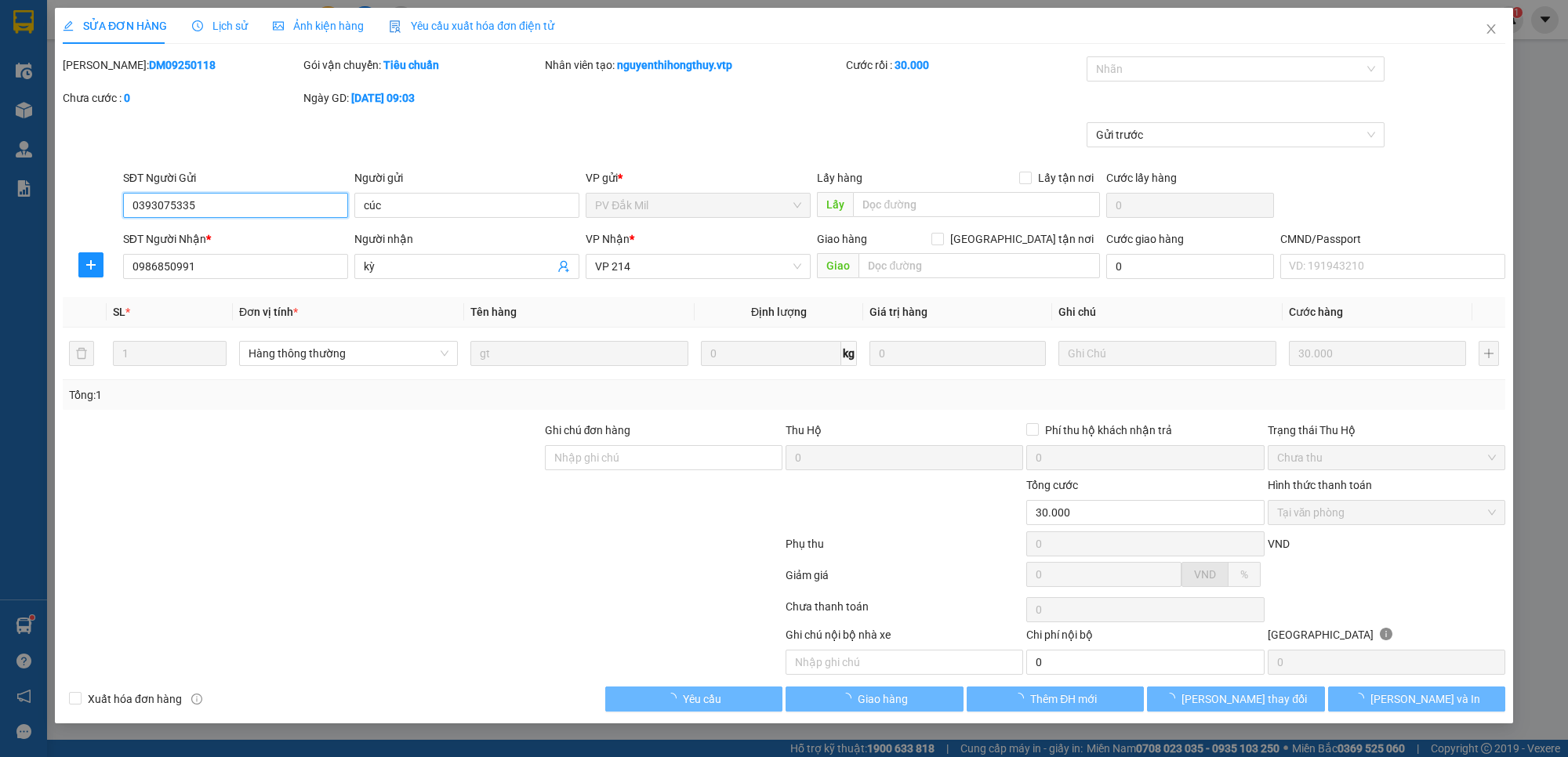
type input "1.500"
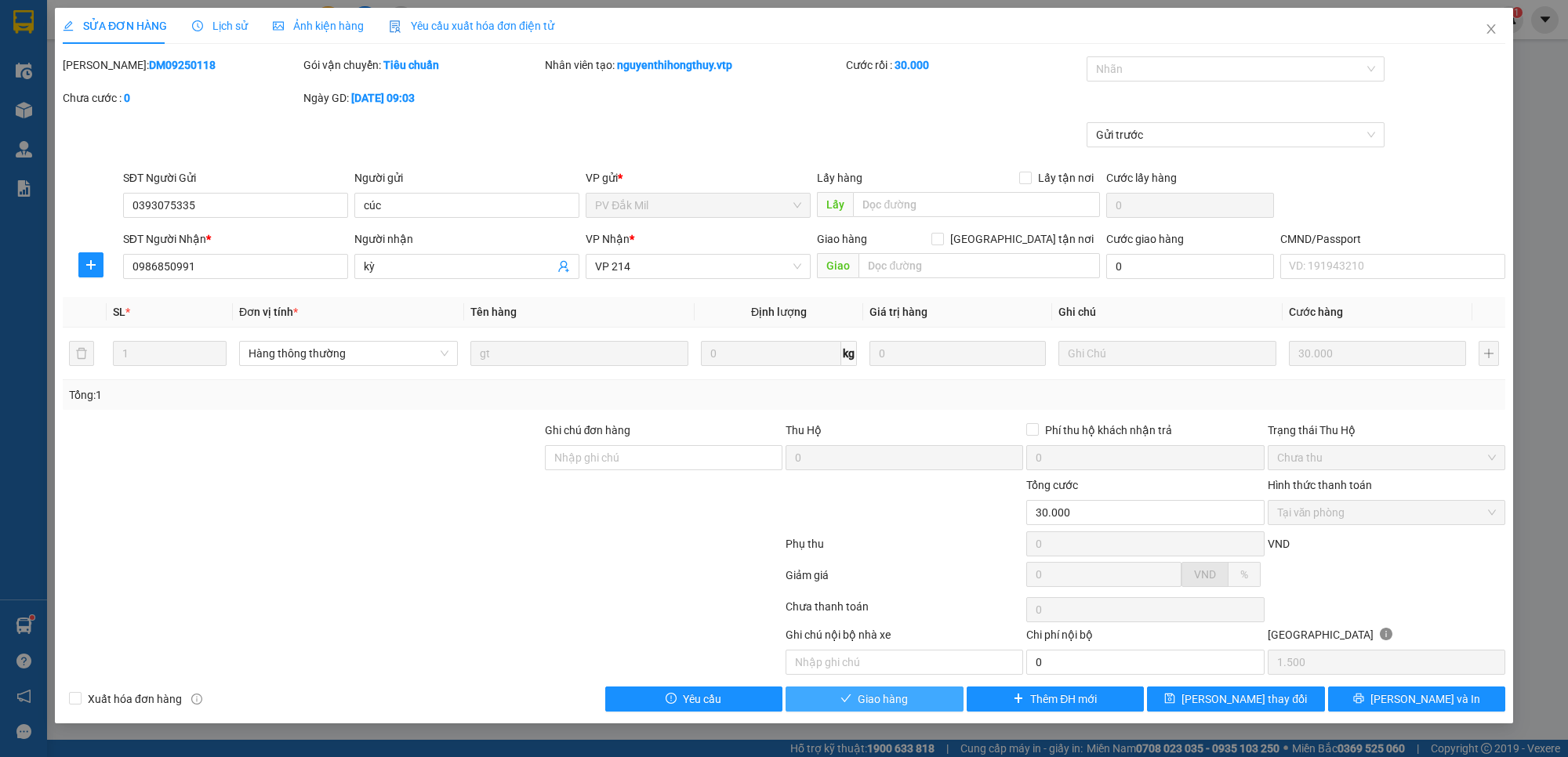
click at [894, 707] on span "Giao hàng" at bounding box center [882, 699] width 50 height 17
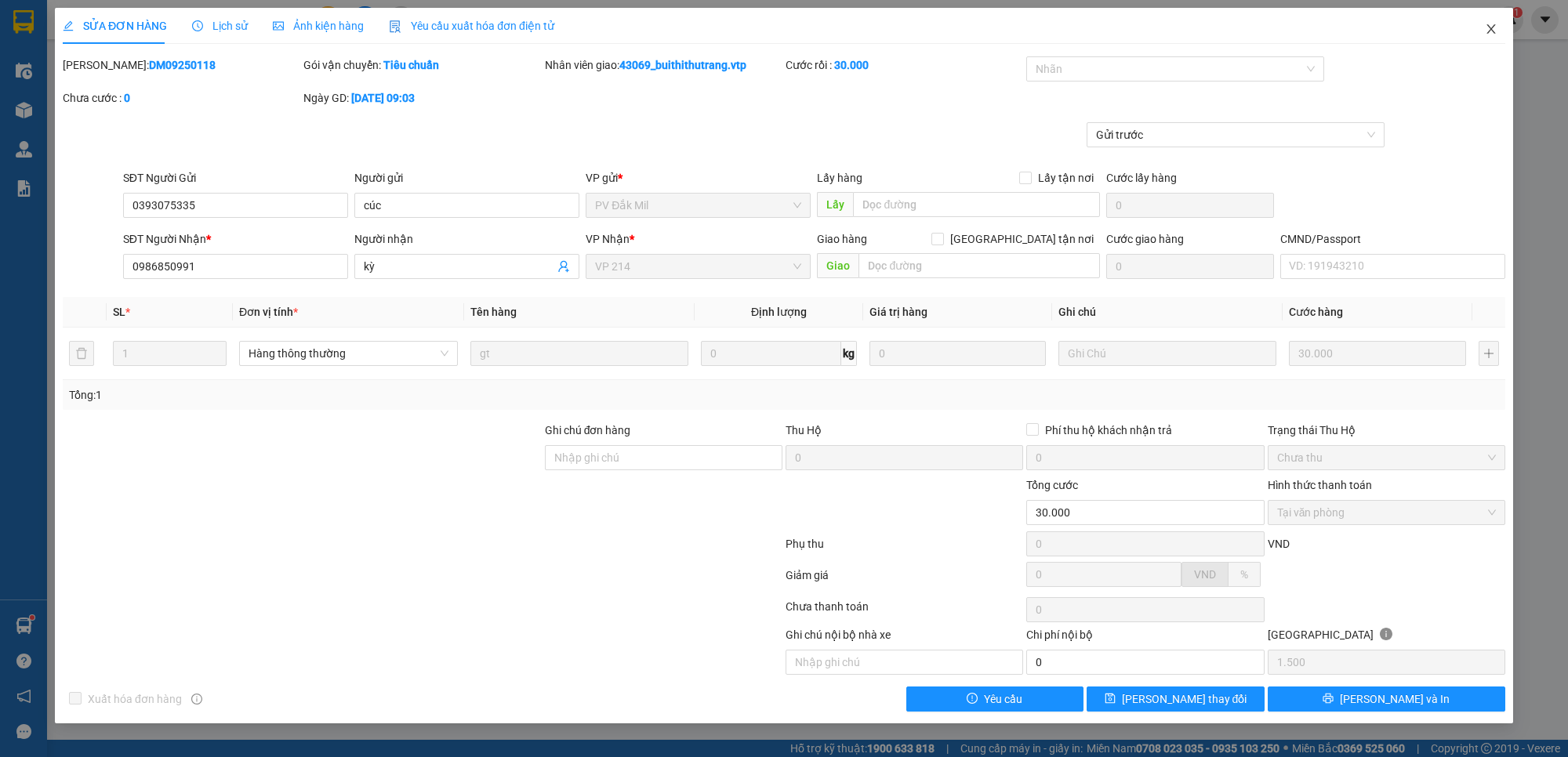
click at [1487, 29] on icon "close" at bounding box center [1490, 29] width 13 height 13
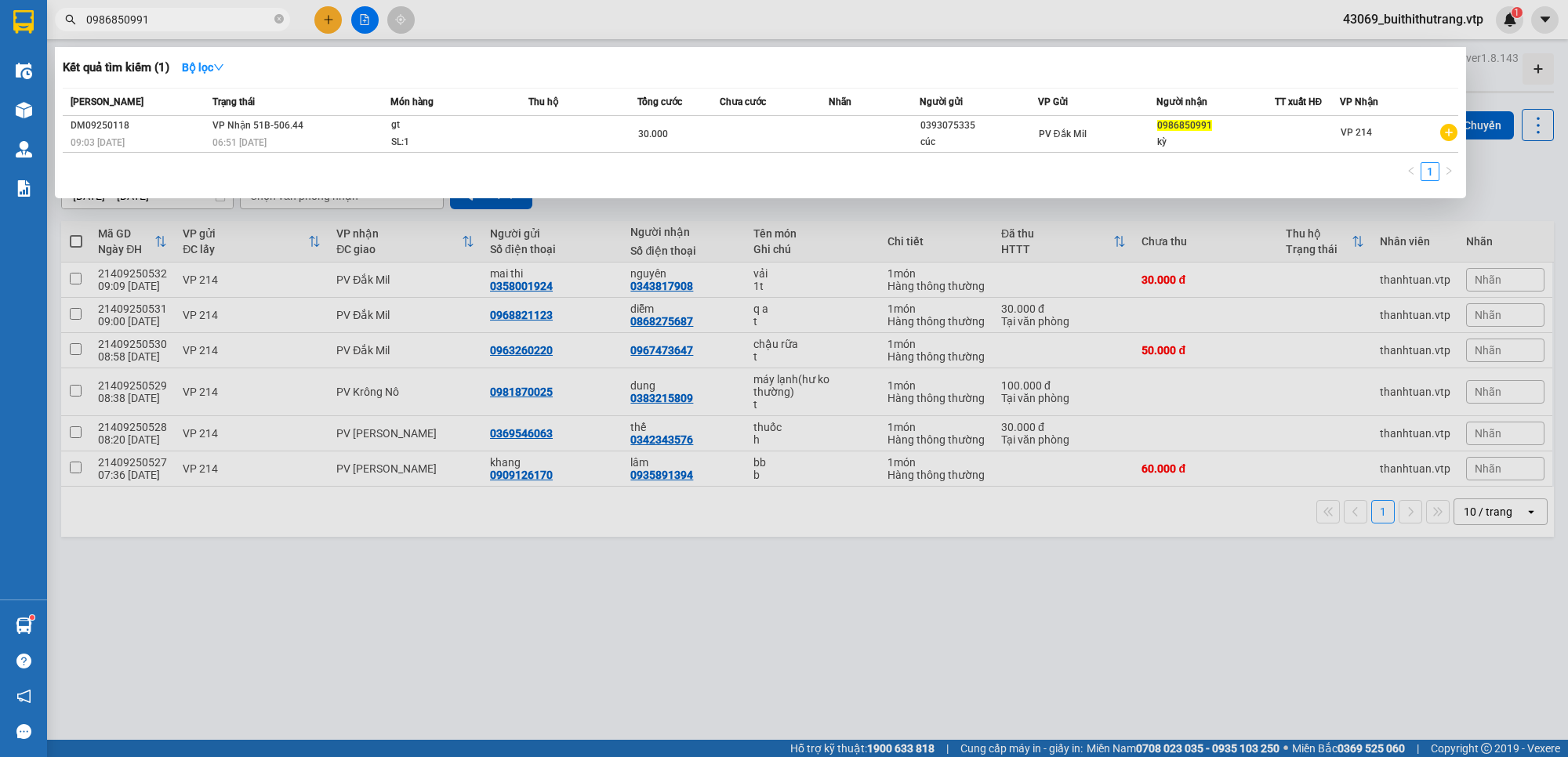
drag, startPoint x: 155, startPoint y: 20, endPoint x: 25, endPoint y: 26, distance: 130.1
click at [26, 29] on section "Kết quả tìm kiếm ( 1 ) Bộ lọc Mã ĐH Trạng thái Món hàng Thu hộ Tổng cước Chưa c…" at bounding box center [784, 378] width 1568 height 757
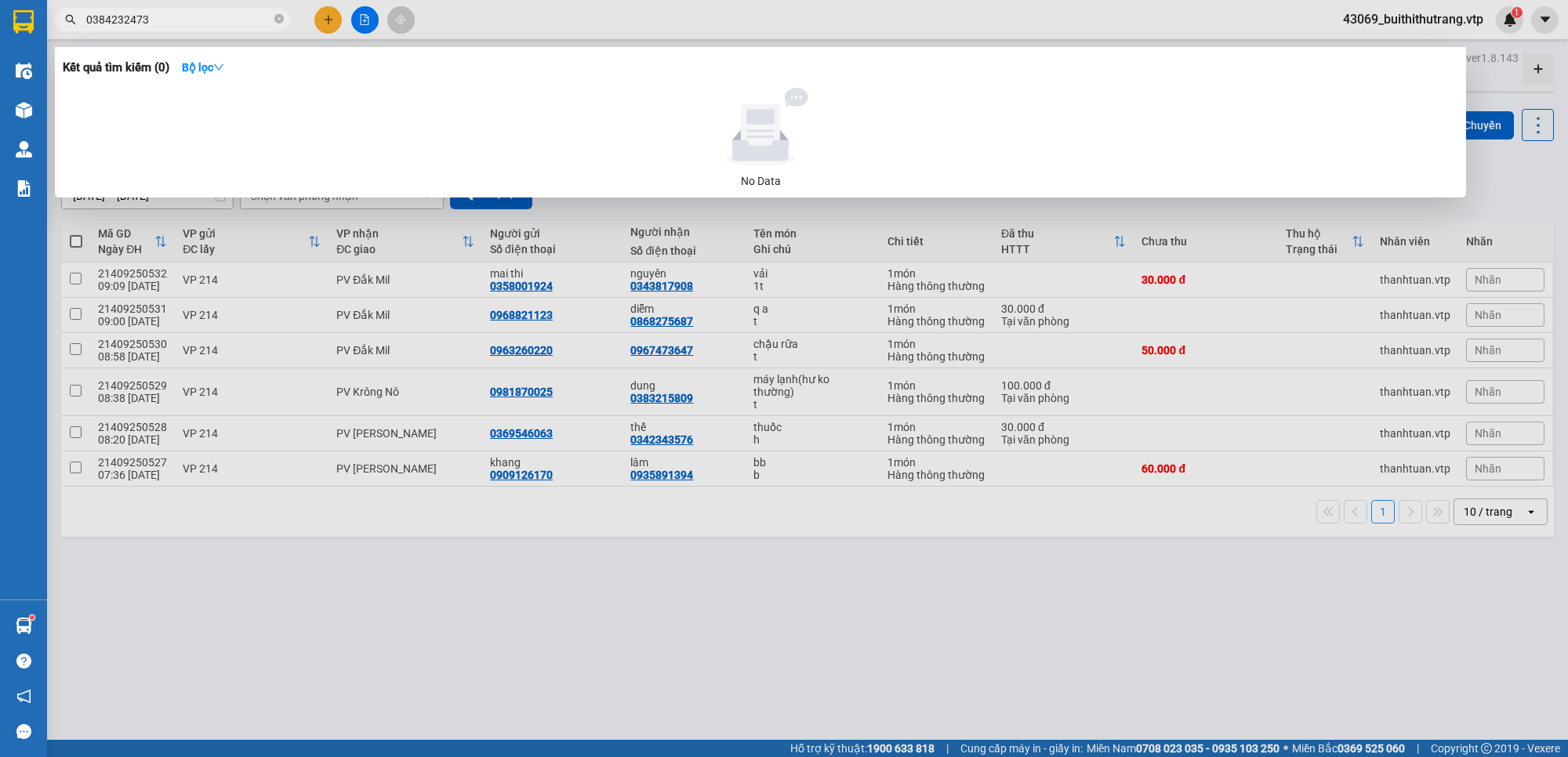
drag, startPoint x: 158, startPoint y: 16, endPoint x: 60, endPoint y: 31, distance: 99.1
click at [60, 31] on div "Kết quả tìm kiếm ( 0 ) Bộ lọc No Data 0384232473" at bounding box center [152, 19] width 305 height 27
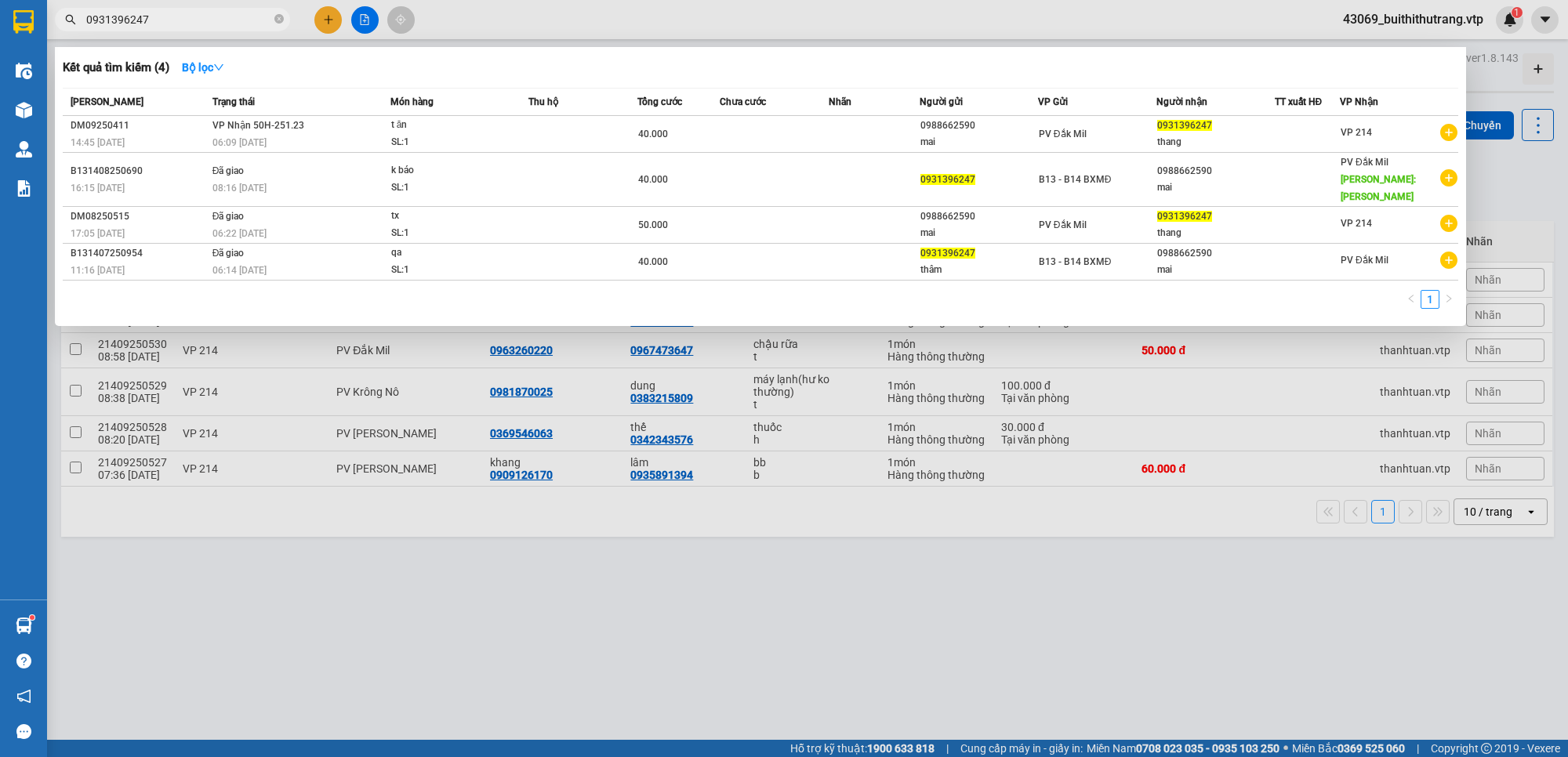
drag, startPoint x: 153, startPoint y: 19, endPoint x: 91, endPoint y: 27, distance: 62.5
click at [91, 27] on input "0931396247" at bounding box center [178, 19] width 185 height 17
type input "0"
type input "0947210983"
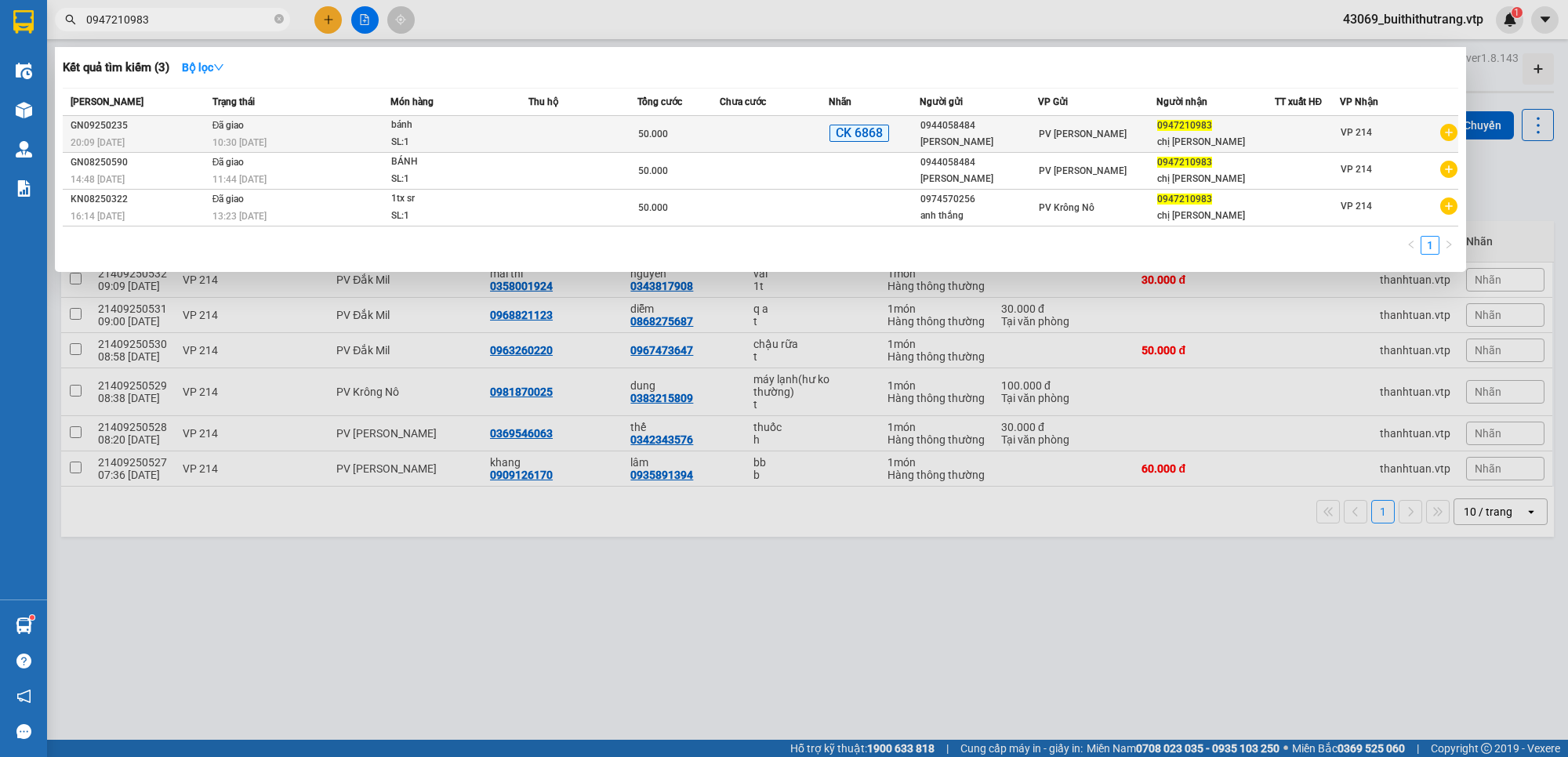
click at [1186, 151] on td "0947210983 chị [PERSON_NAME]" at bounding box center [1215, 134] width 118 height 37
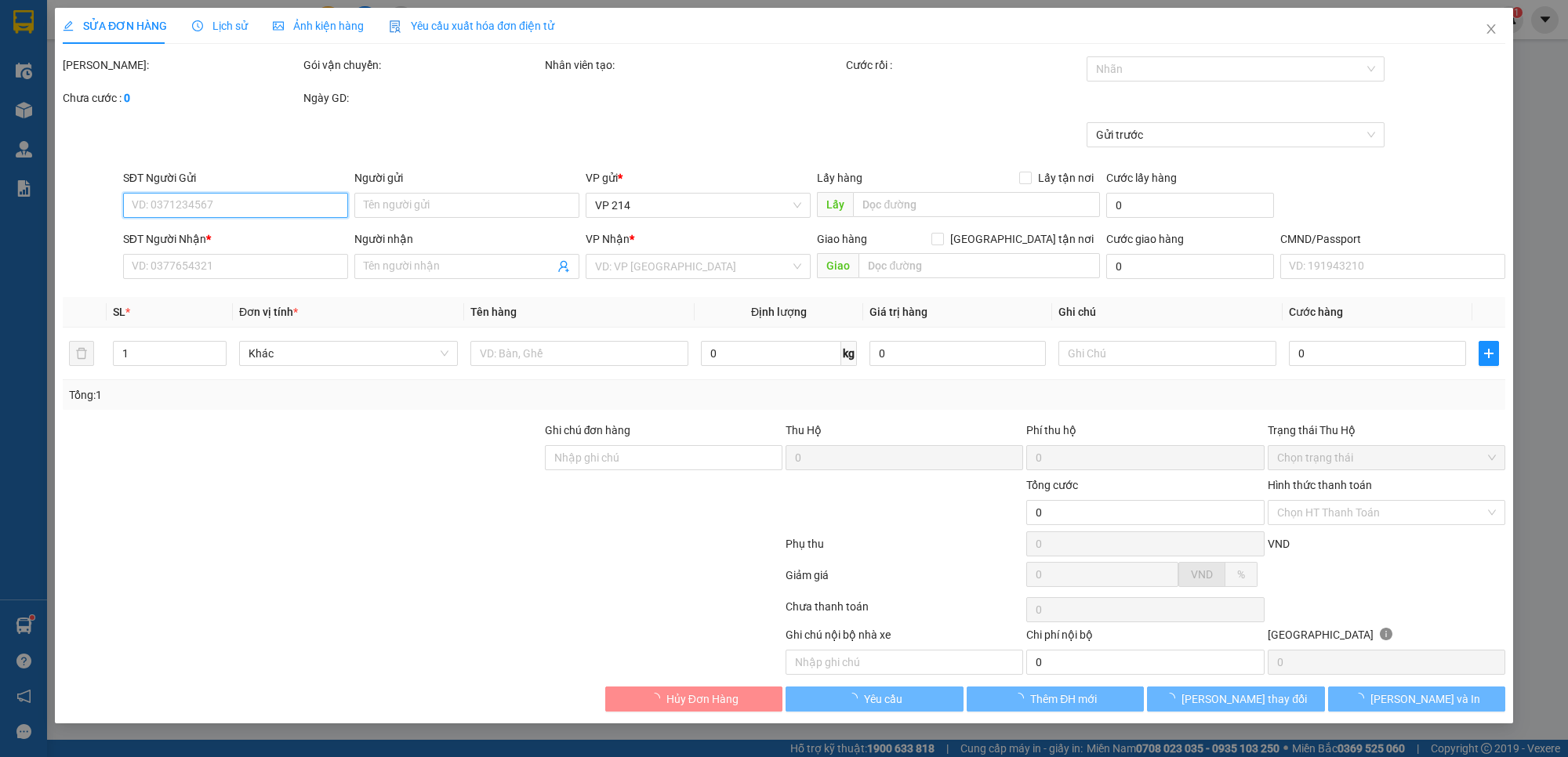
type input "0944058484"
type input "[PERSON_NAME]"
type input "0947210983"
type input "chị [PERSON_NAME]"
type input "ex68 50k 20h09 [DATE]"
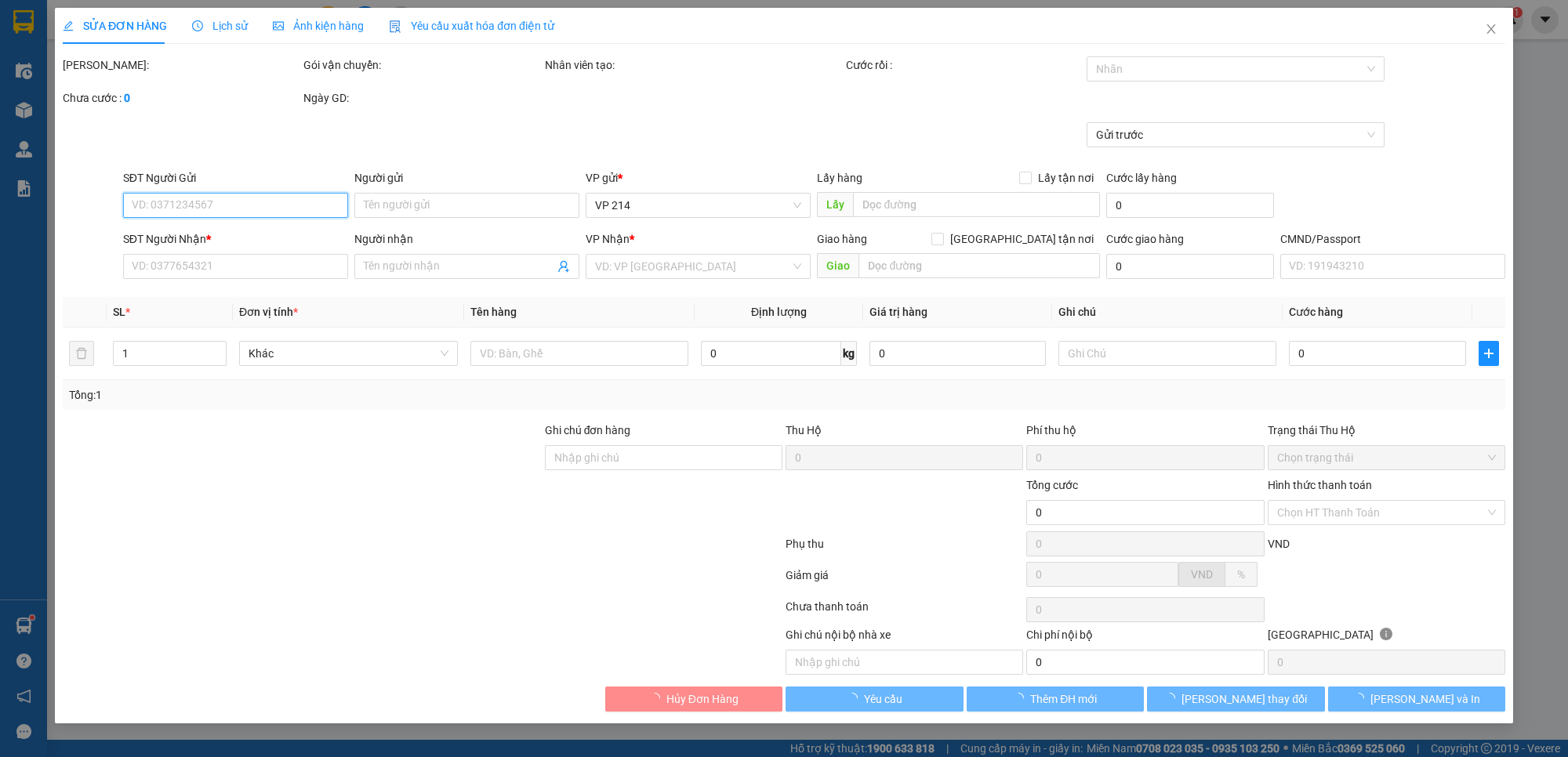
type input "50.000"
type input "0777028948"
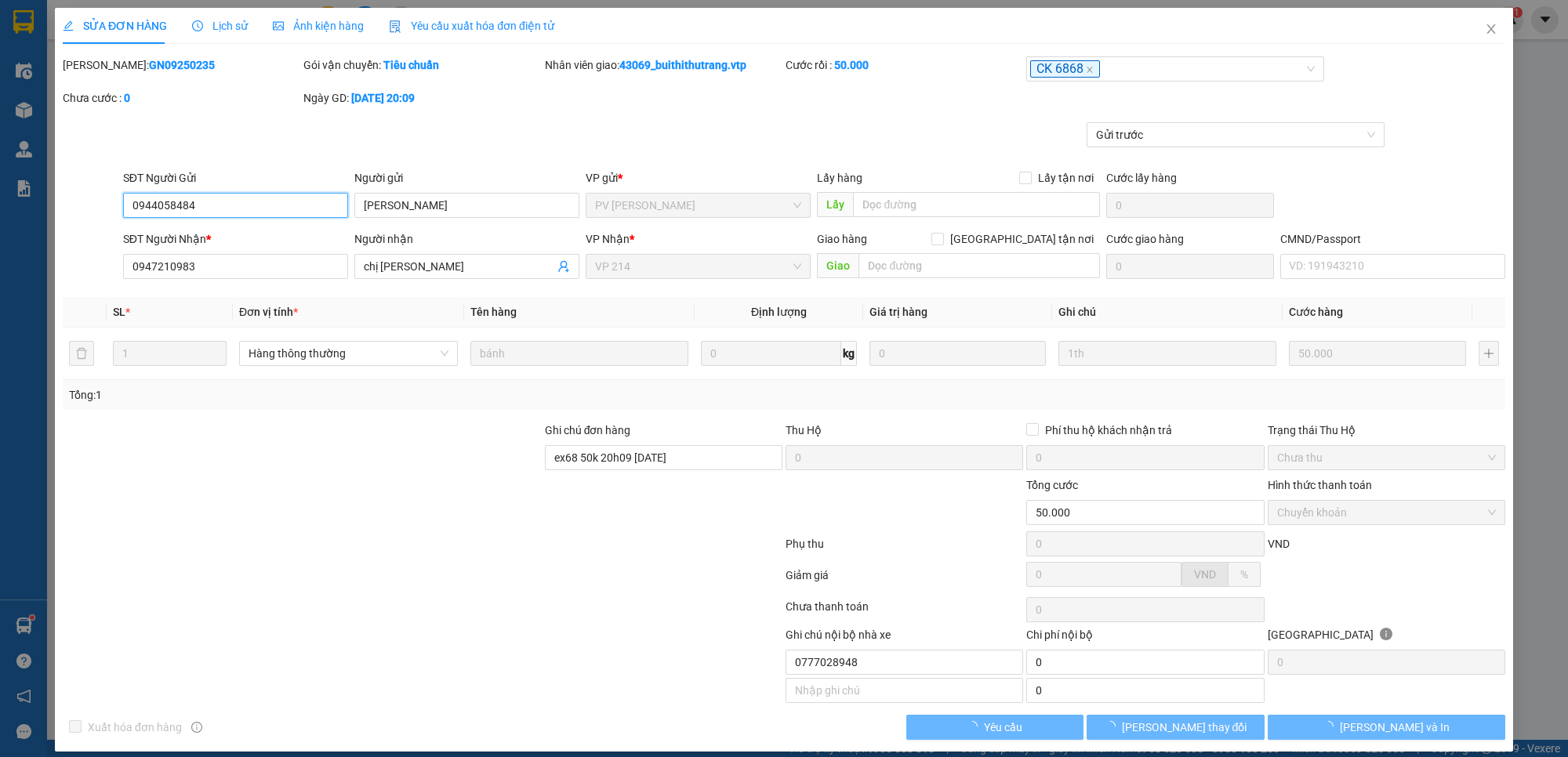
type input "2.500"
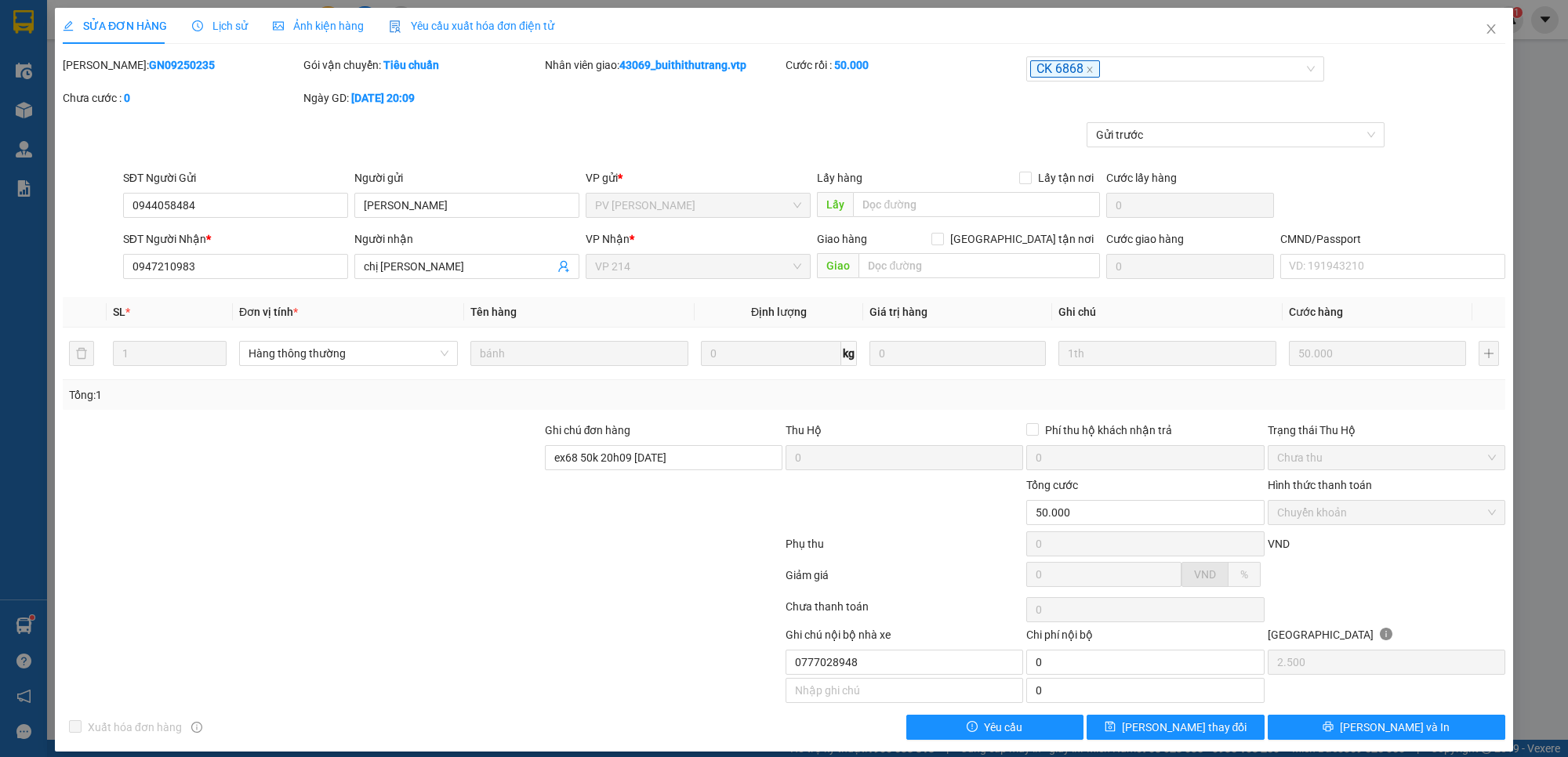
click at [619, 96] on div "[PERSON_NAME]: GN09250235 Gói vận chuyển: Tiêu chuẩn Nhân viên giao: 43069_buit…" at bounding box center [783, 90] width 1445 height 66
click at [1484, 27] on icon "close" at bounding box center [1490, 29] width 13 height 13
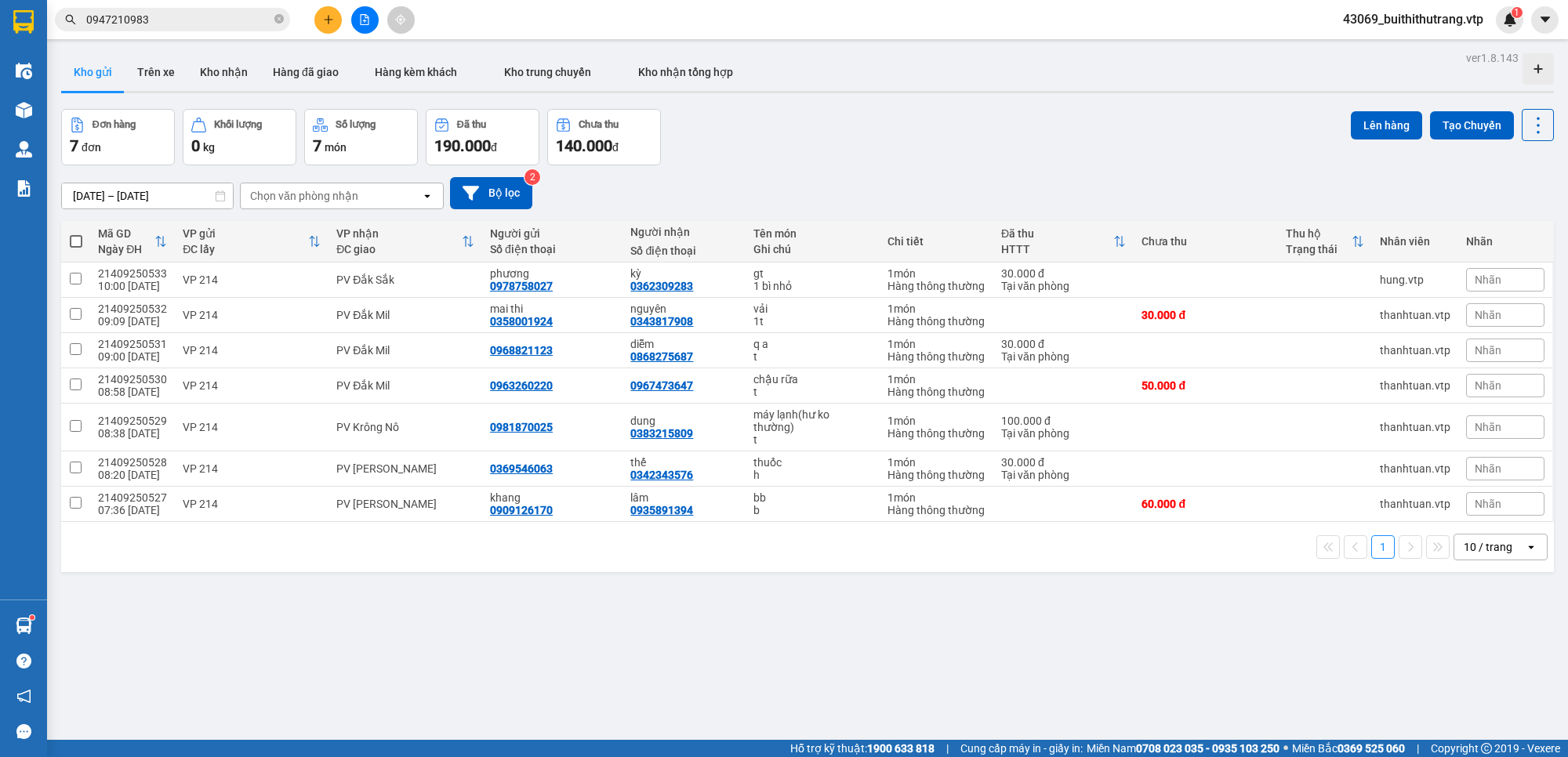
click at [178, 14] on input "0947210983" at bounding box center [178, 19] width 185 height 17
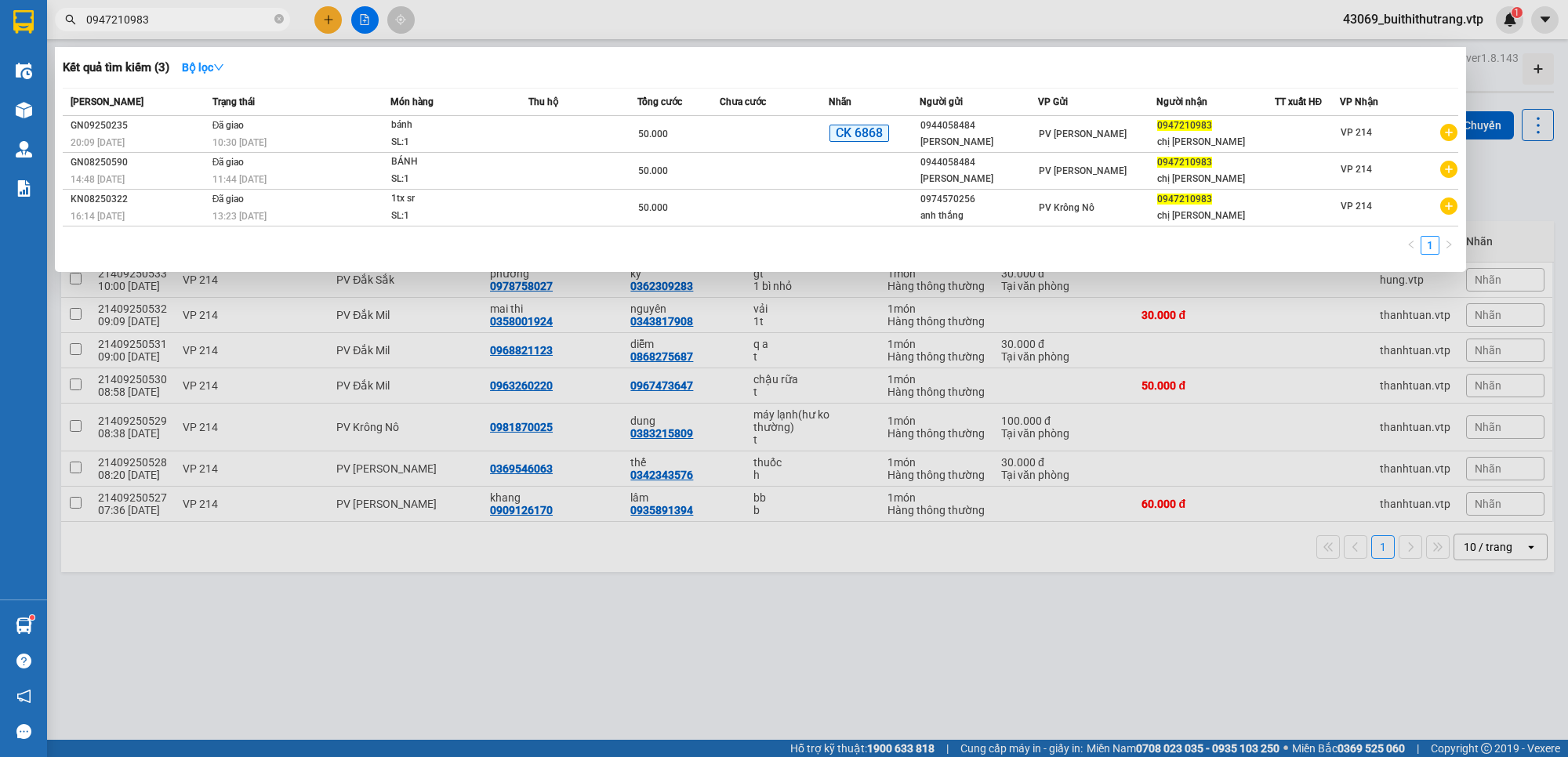
click at [225, 20] on input "0947210983" at bounding box center [178, 19] width 185 height 17
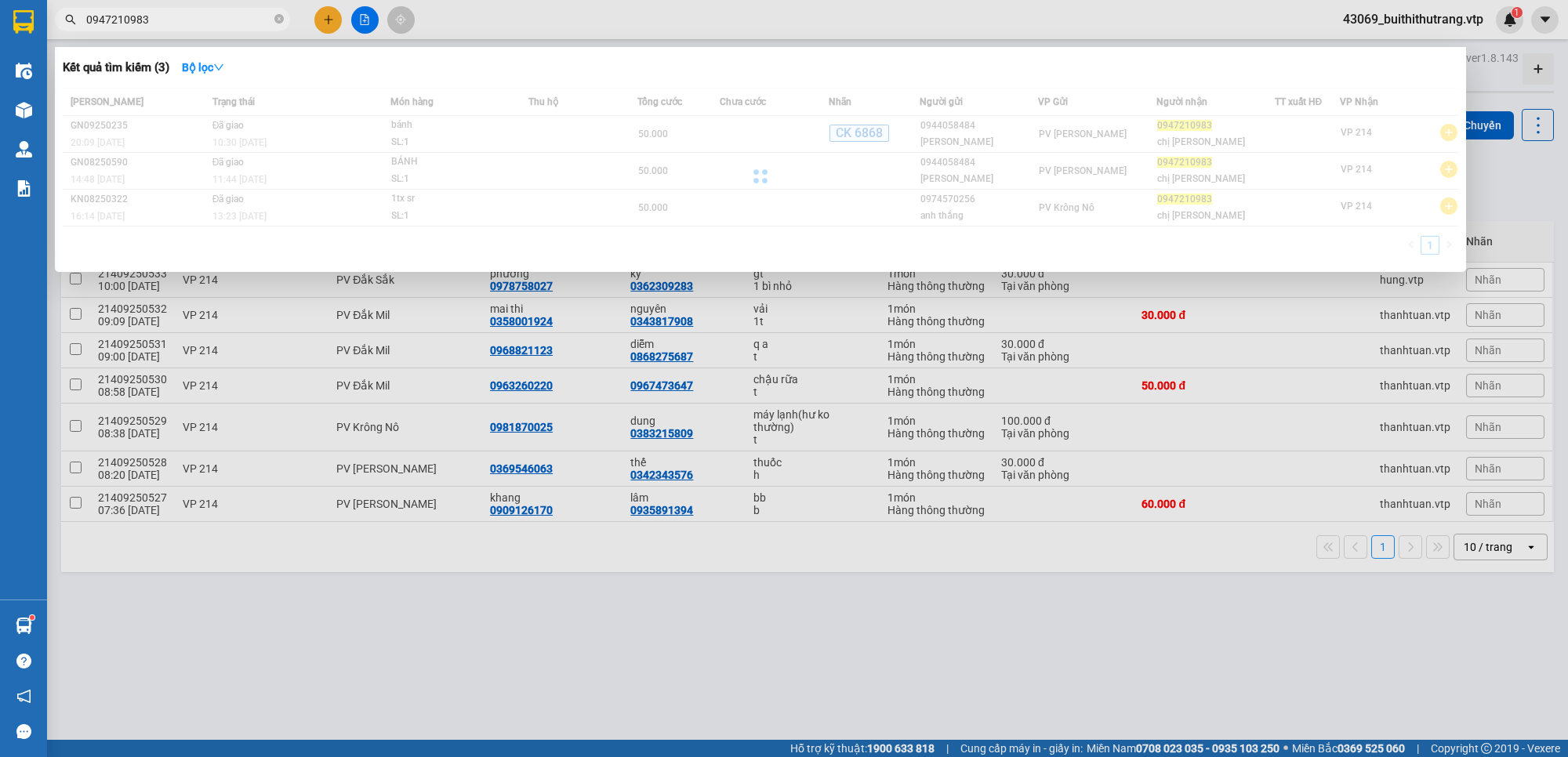
click at [220, 19] on input "0947210983" at bounding box center [178, 19] width 185 height 17
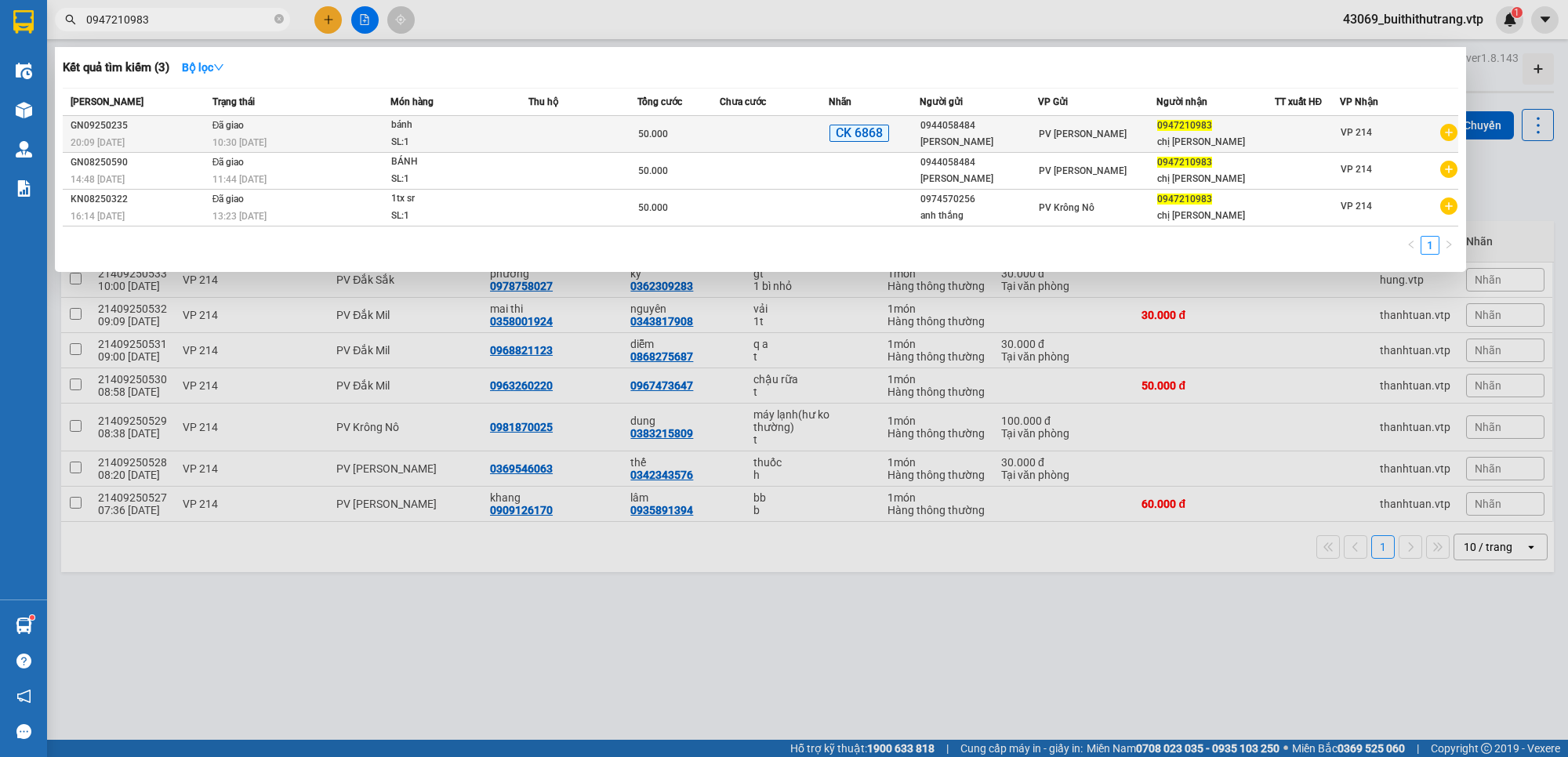
click at [342, 131] on td "Đã giao 10:30 [DATE]" at bounding box center [299, 134] width 182 height 37
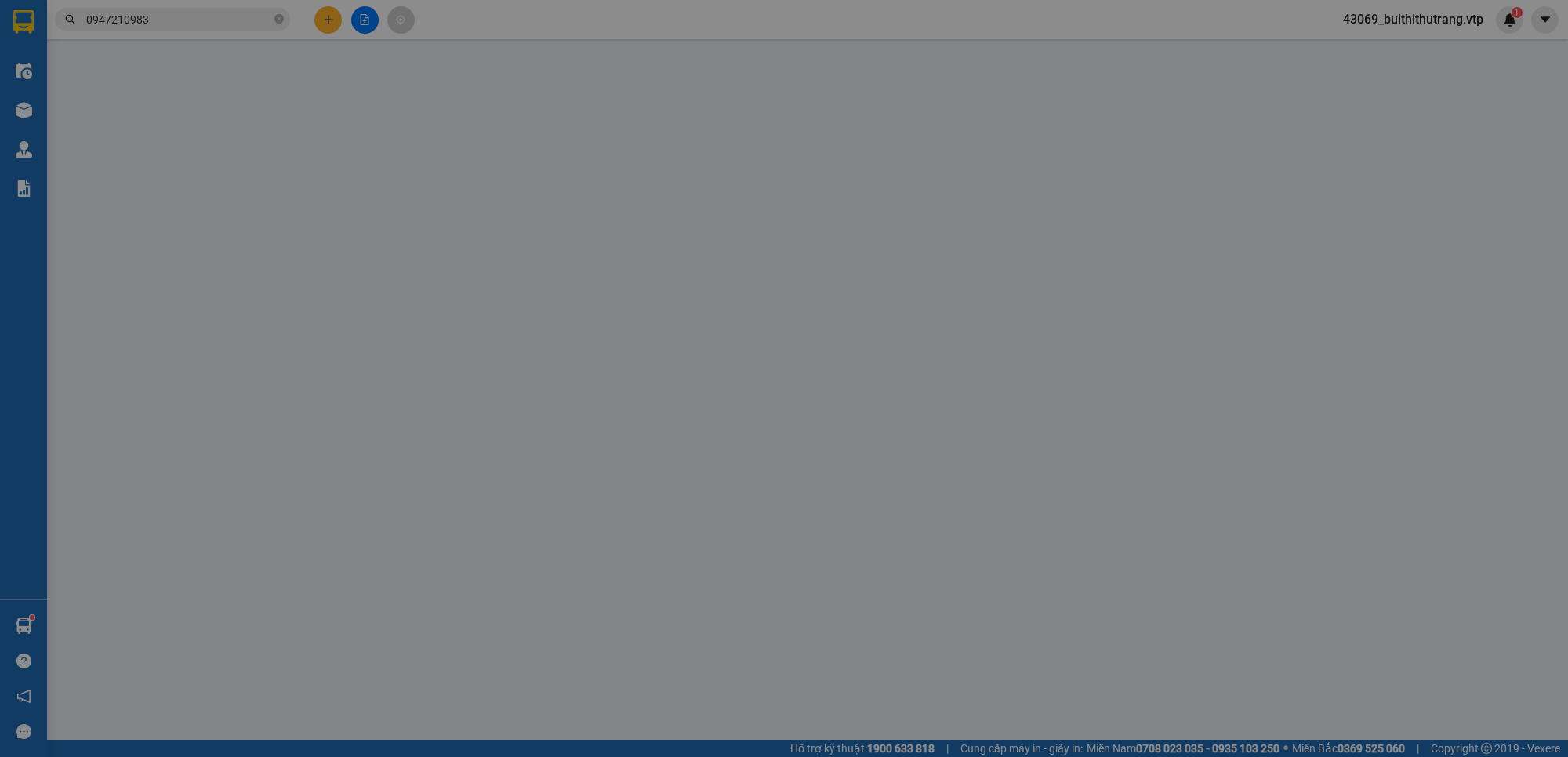
type input "0944058484"
type input "[PERSON_NAME]"
type input "0947210983"
type input "chị [PERSON_NAME]"
type input "ex68 50k 20h09 [DATE]"
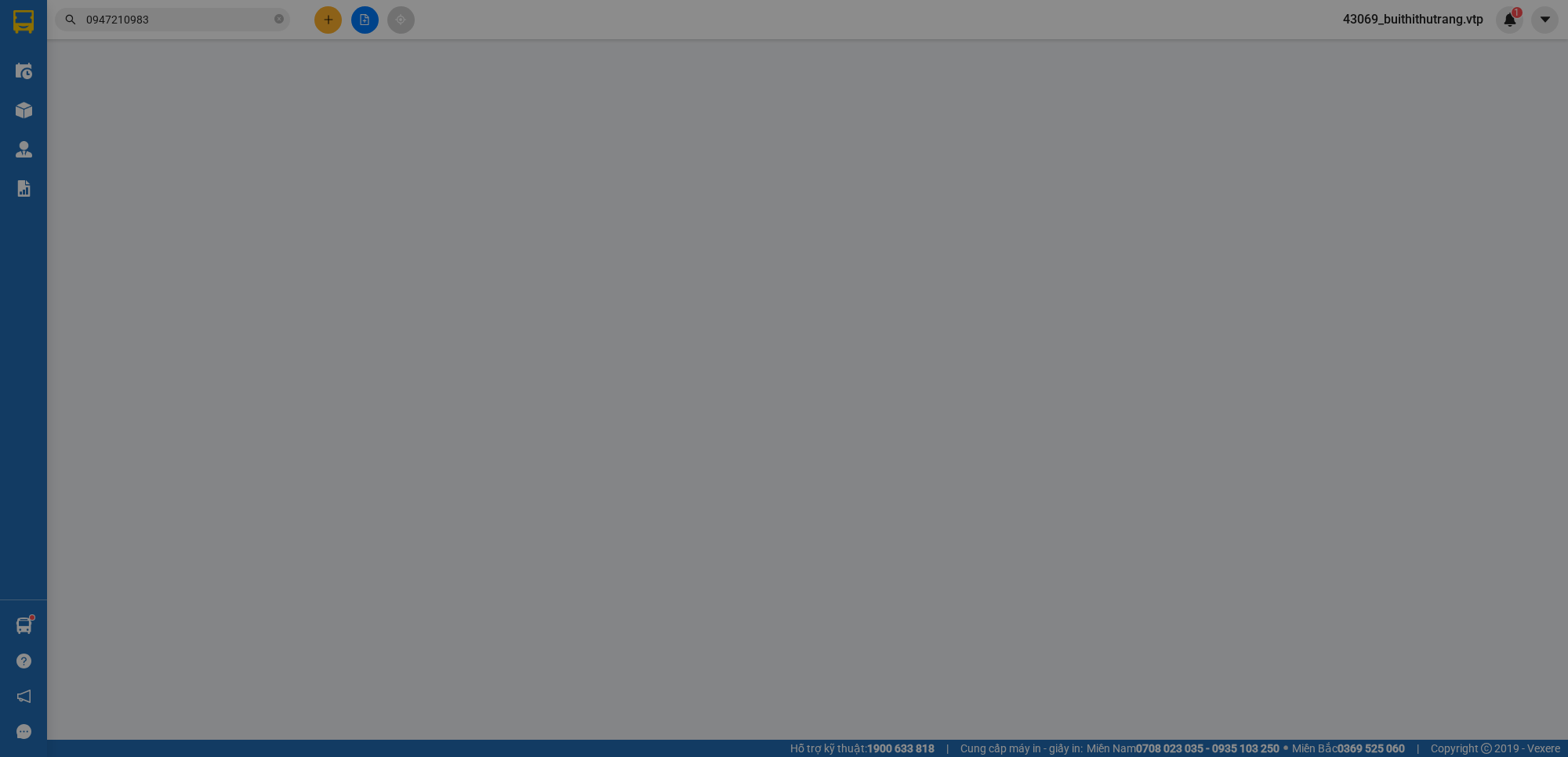
type input "50.000"
type input "0777028948"
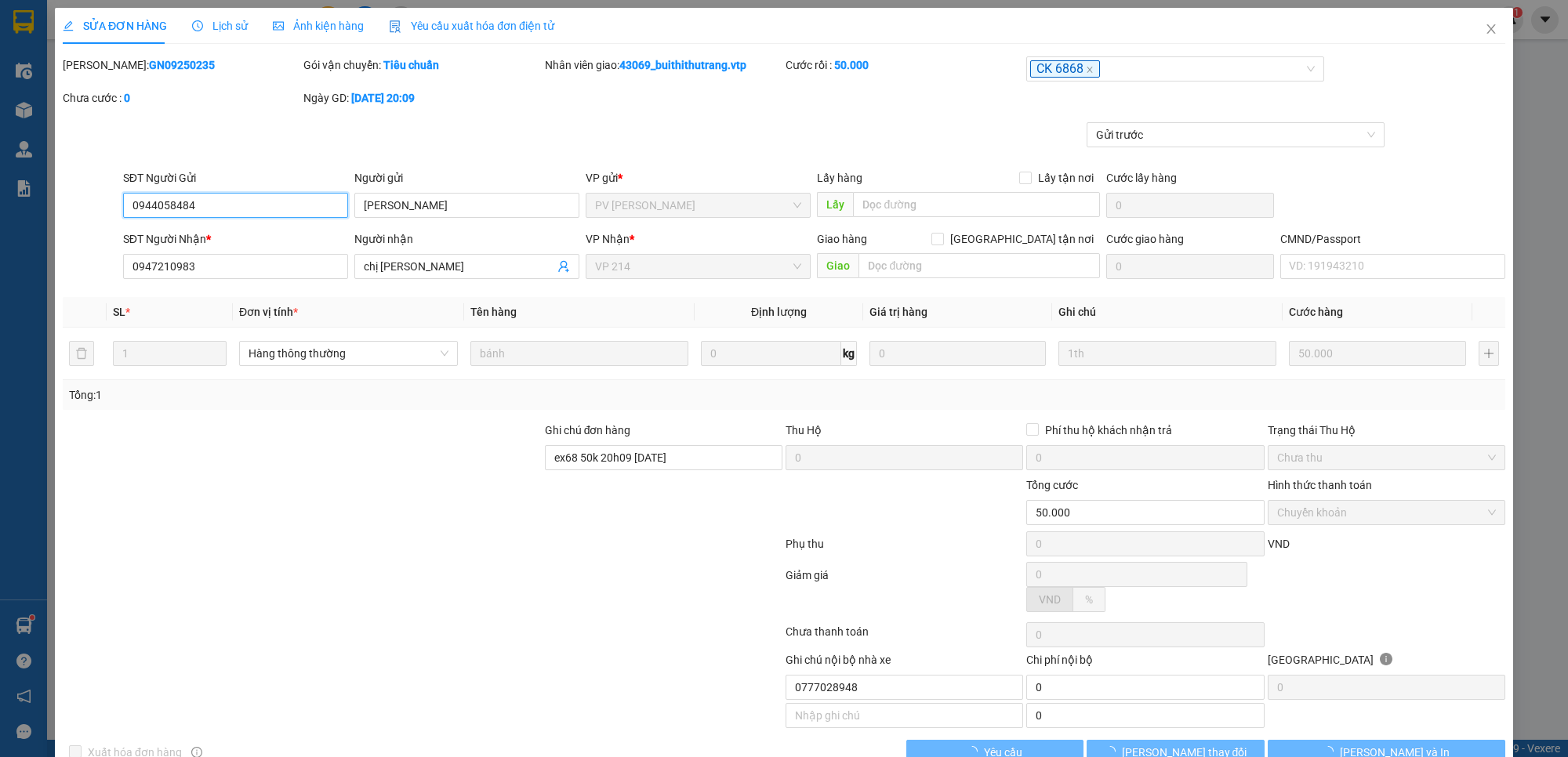
type input "2.500"
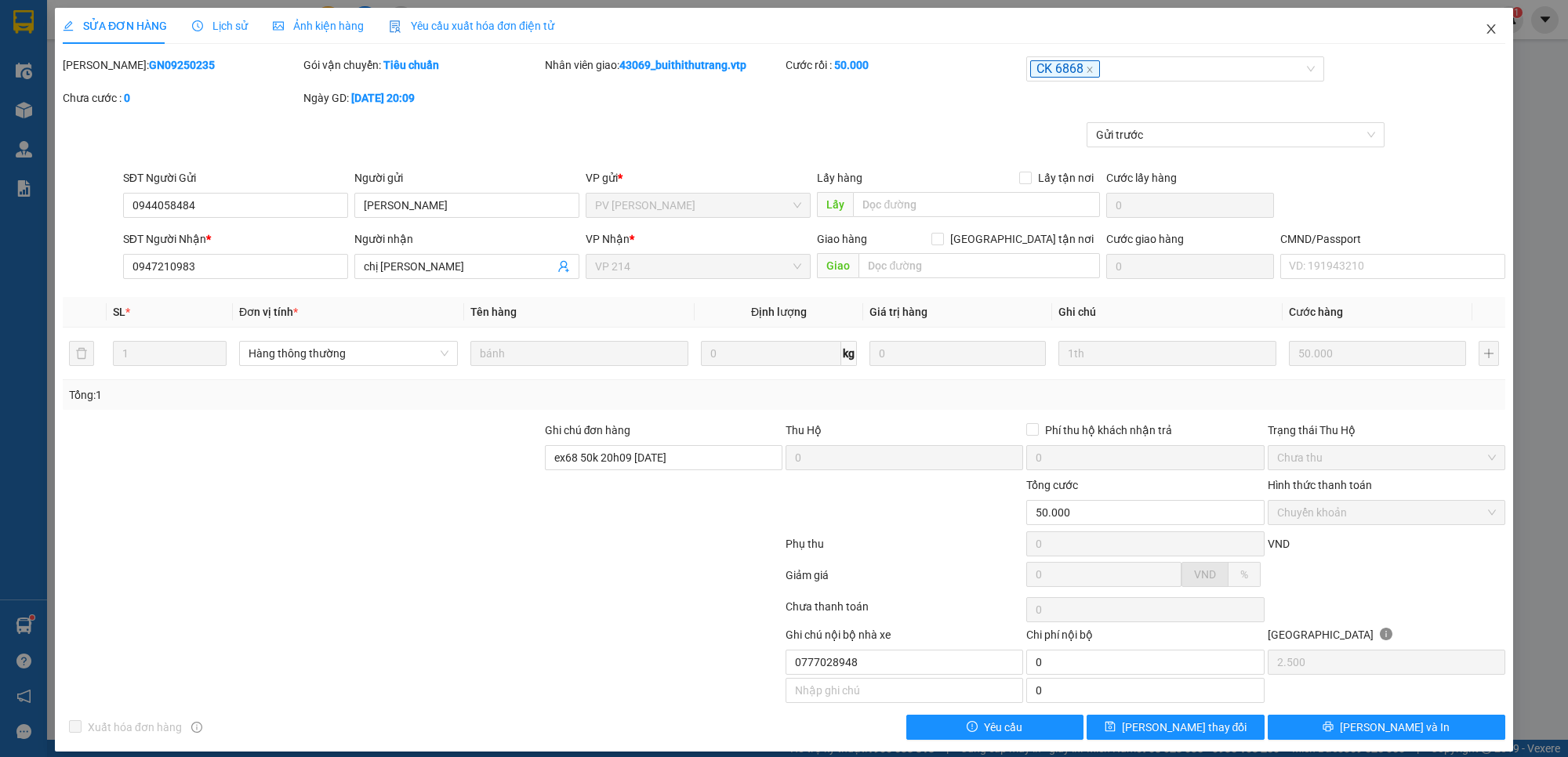
click at [1484, 27] on icon "close" at bounding box center [1490, 29] width 13 height 13
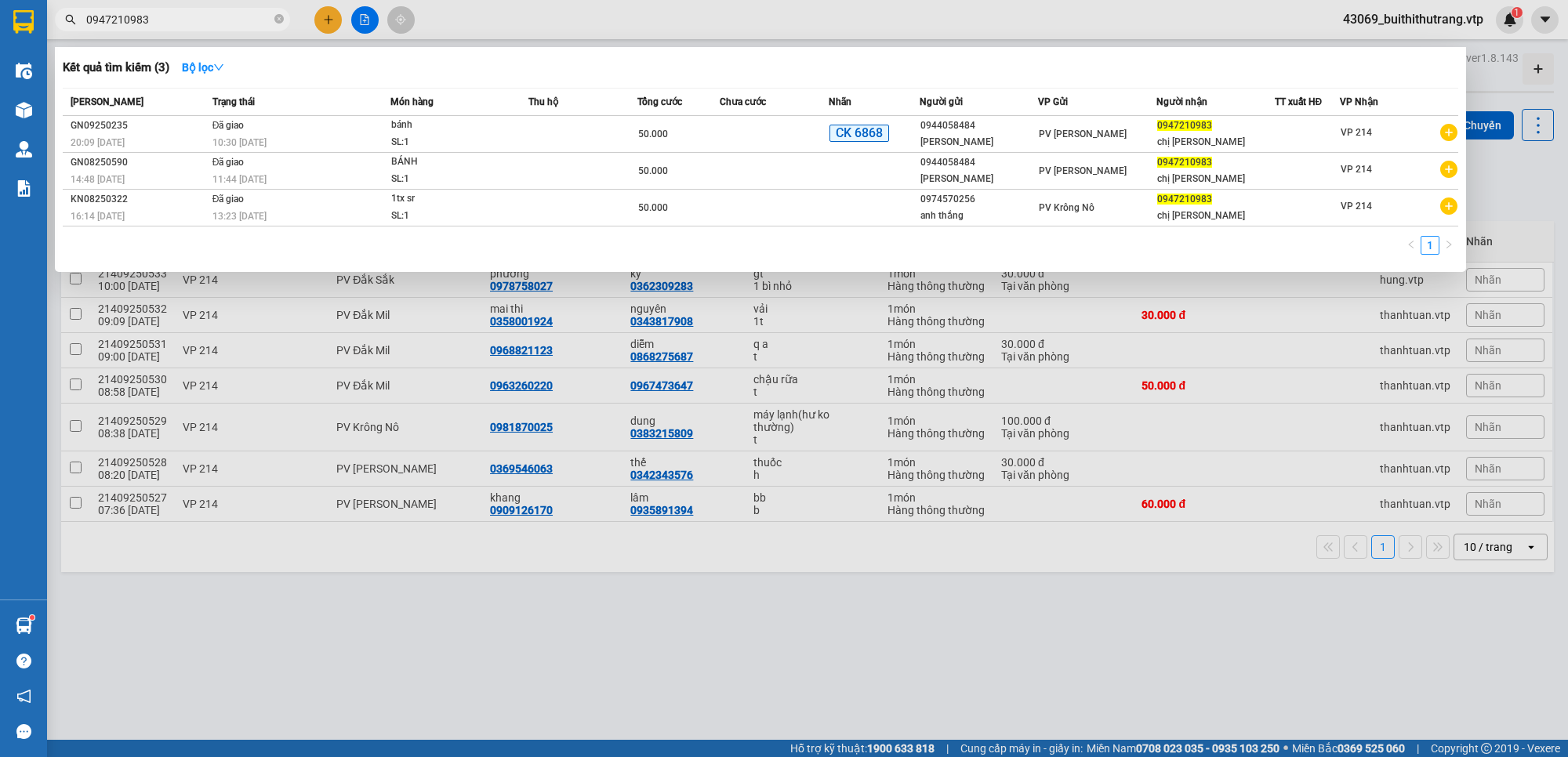
click at [178, 12] on input "0947210983" at bounding box center [178, 19] width 185 height 17
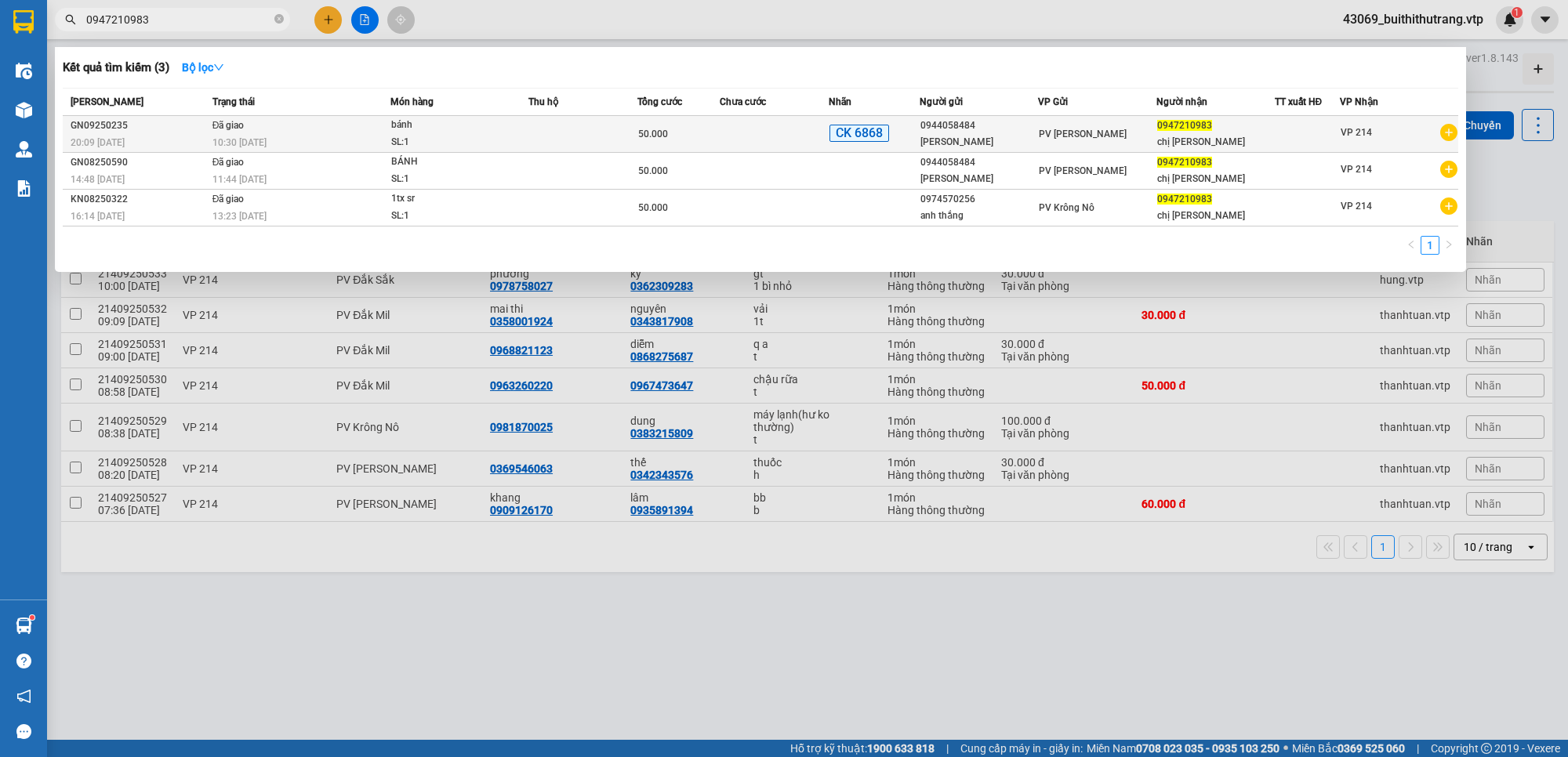
click at [530, 138] on td at bounding box center [583, 134] width 109 height 37
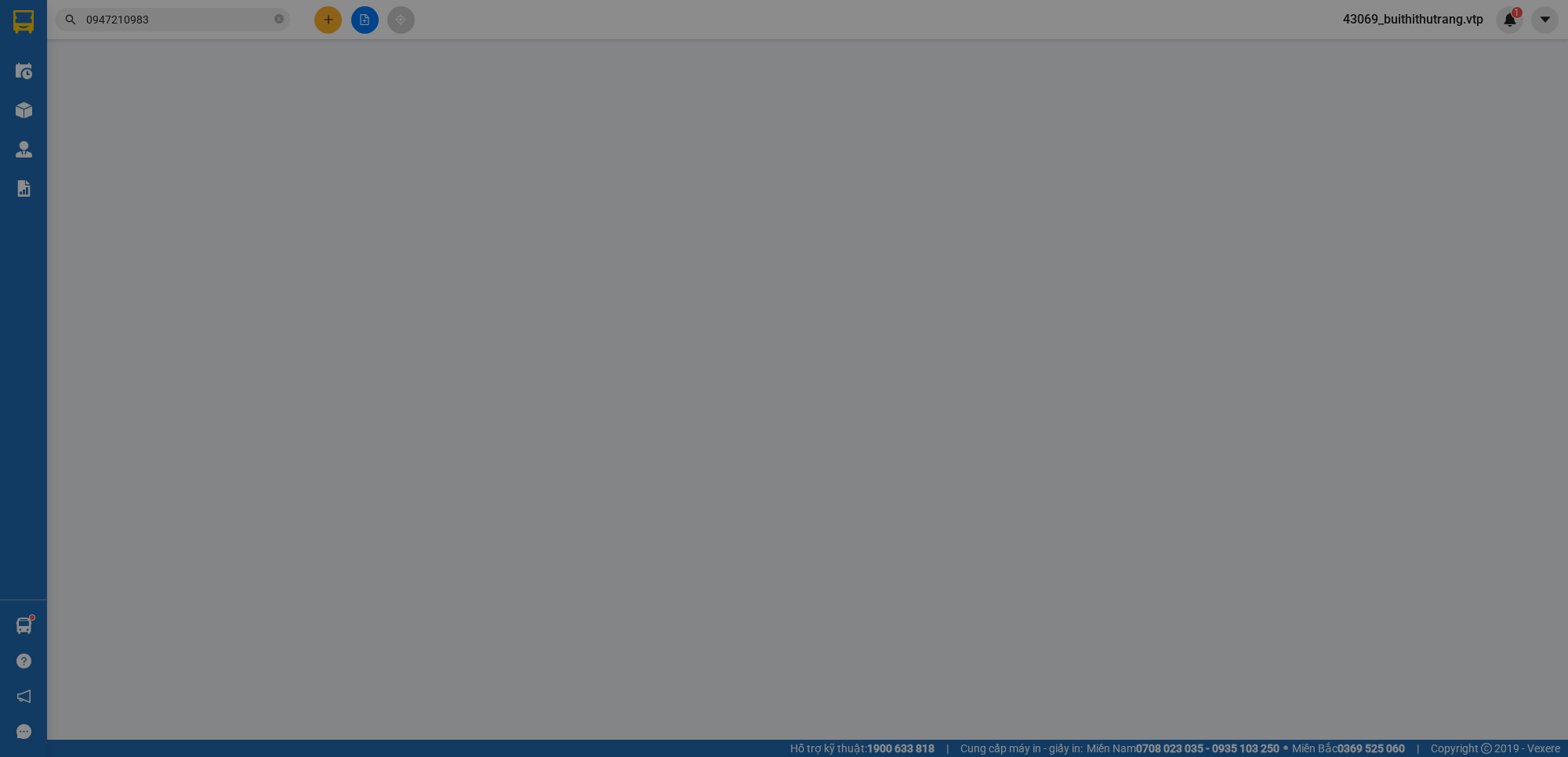
type input "2.500"
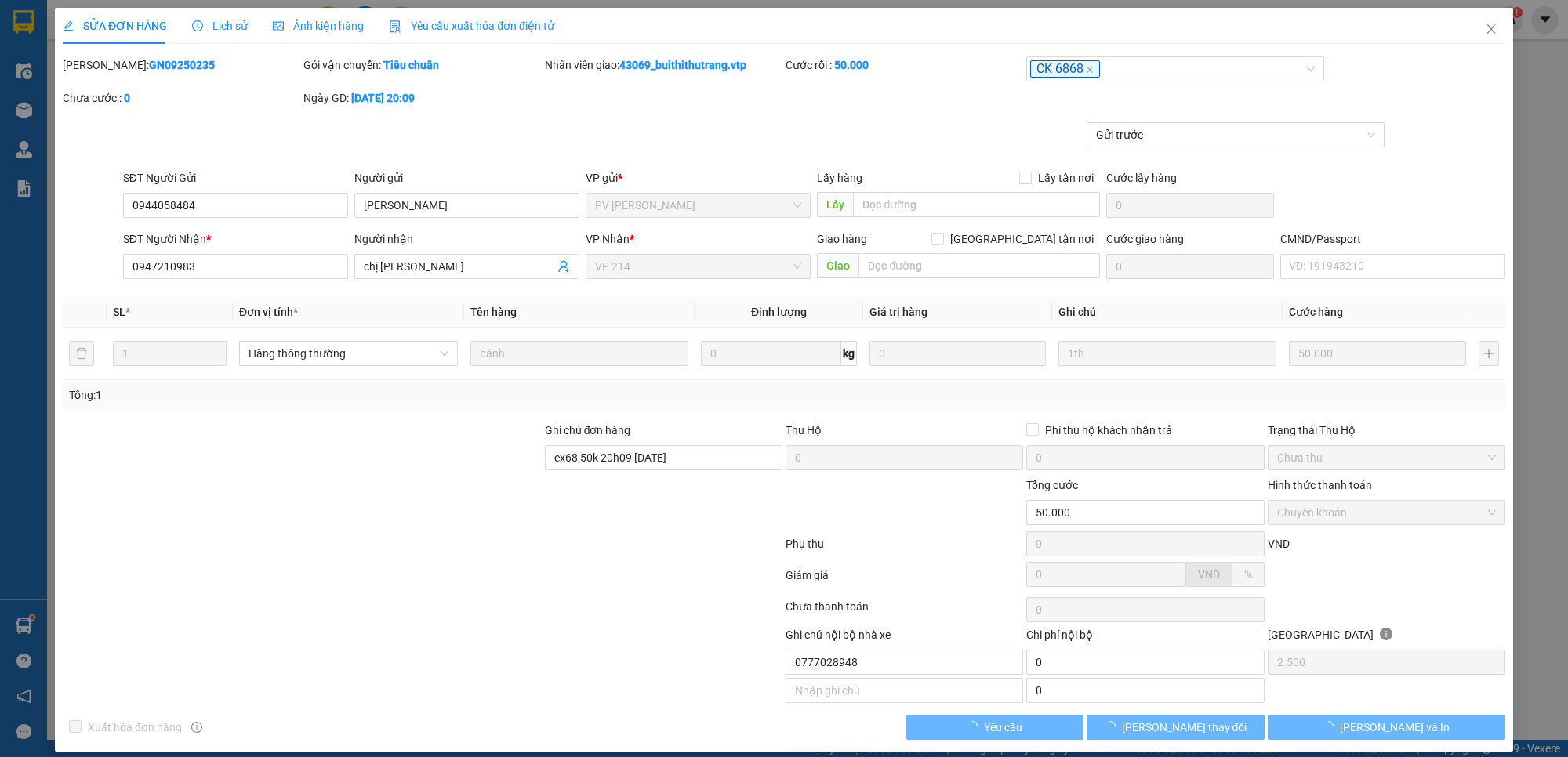
type input "0944058484"
type input "[PERSON_NAME]"
type input "0947210983"
type input "chị [PERSON_NAME]"
type input "ex68 50k 20h09 [DATE]"
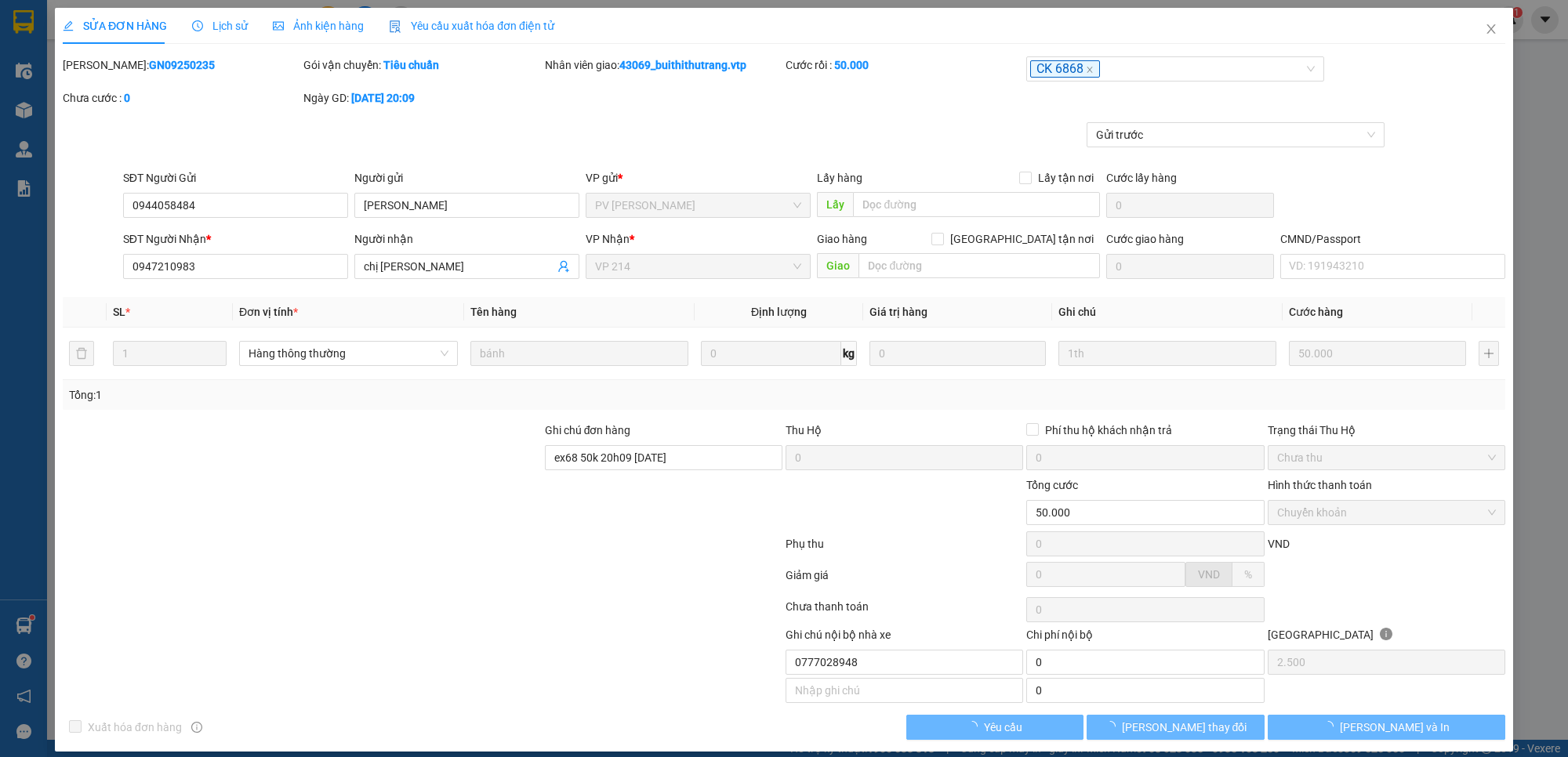
type input "50.000"
type input "0777028948"
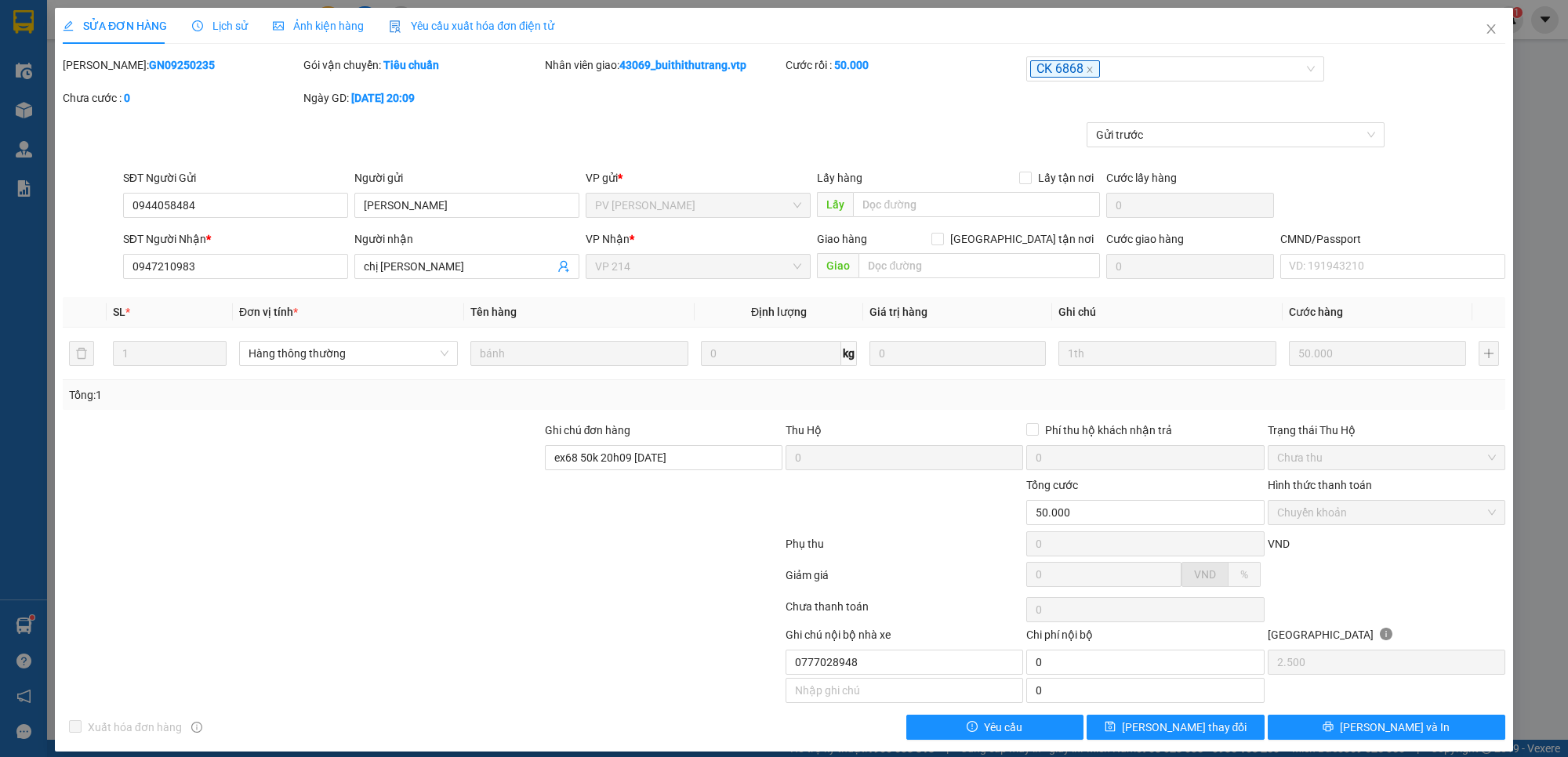
click at [232, 26] on span "Lịch sử" at bounding box center [220, 25] width 56 height 13
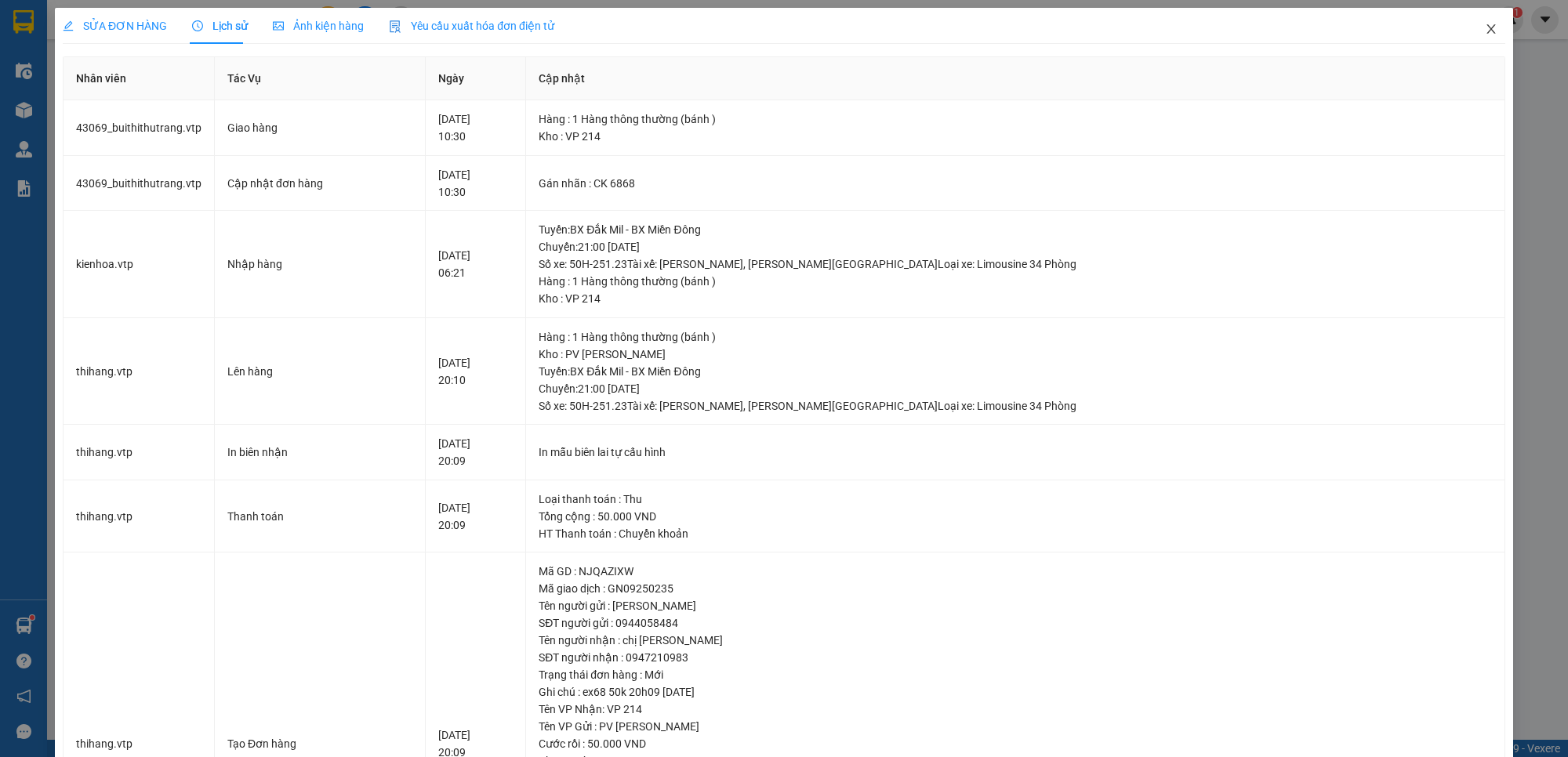
click at [1486, 28] on icon "close" at bounding box center [1490, 29] width 8 height 9
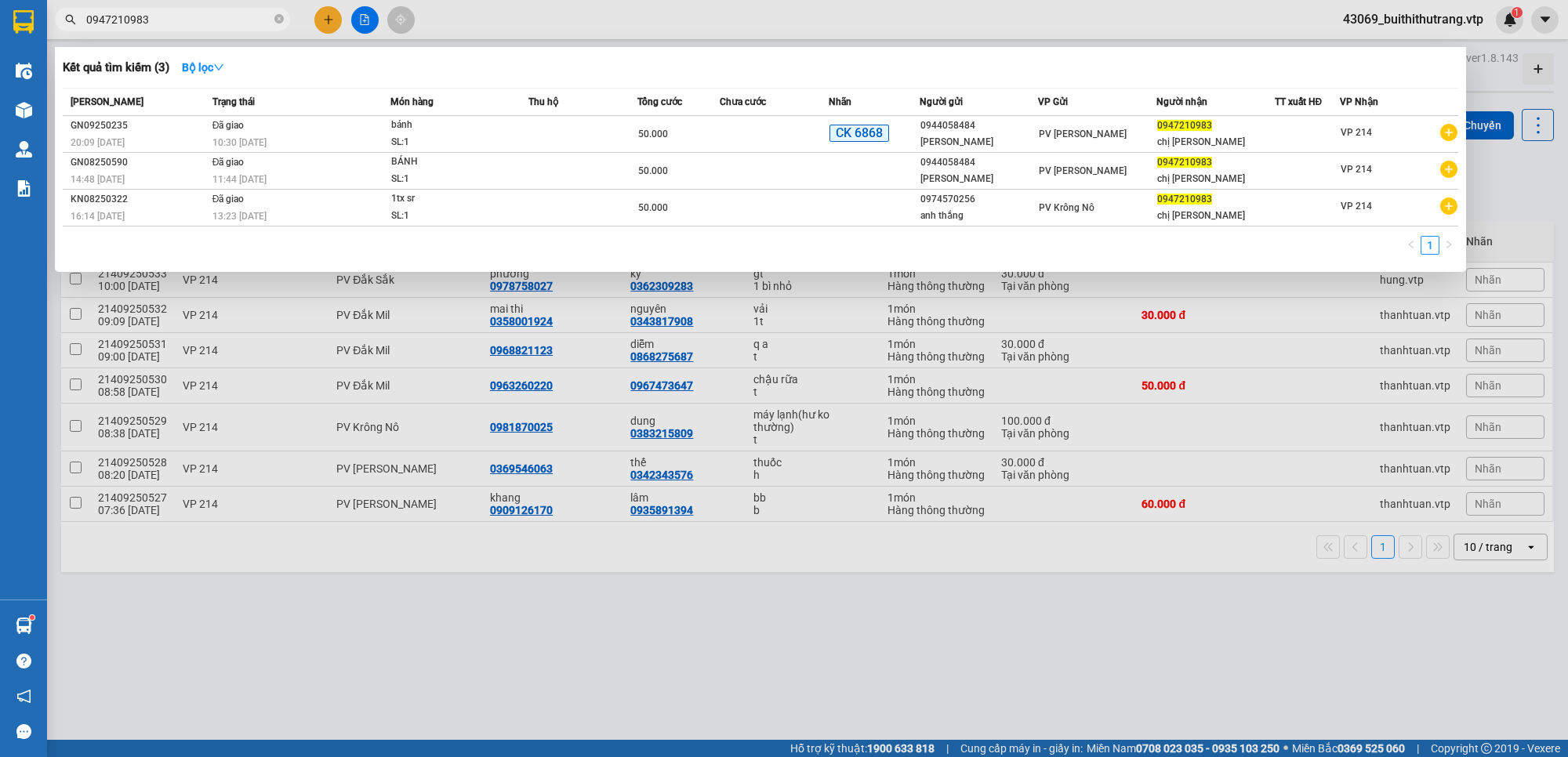
click at [197, 21] on input "0947210983" at bounding box center [178, 19] width 185 height 17
click at [1123, 637] on div at bounding box center [784, 378] width 1568 height 757
drag, startPoint x: 156, startPoint y: 24, endPoint x: 72, endPoint y: 34, distance: 84.6
click at [72, 34] on div "Kết quả tìm kiếm ( 3 ) Bộ lọc Mã ĐH Trạng thái Món hàng Thu hộ Tổng cước Chưa c…" at bounding box center [152, 19] width 305 height 27
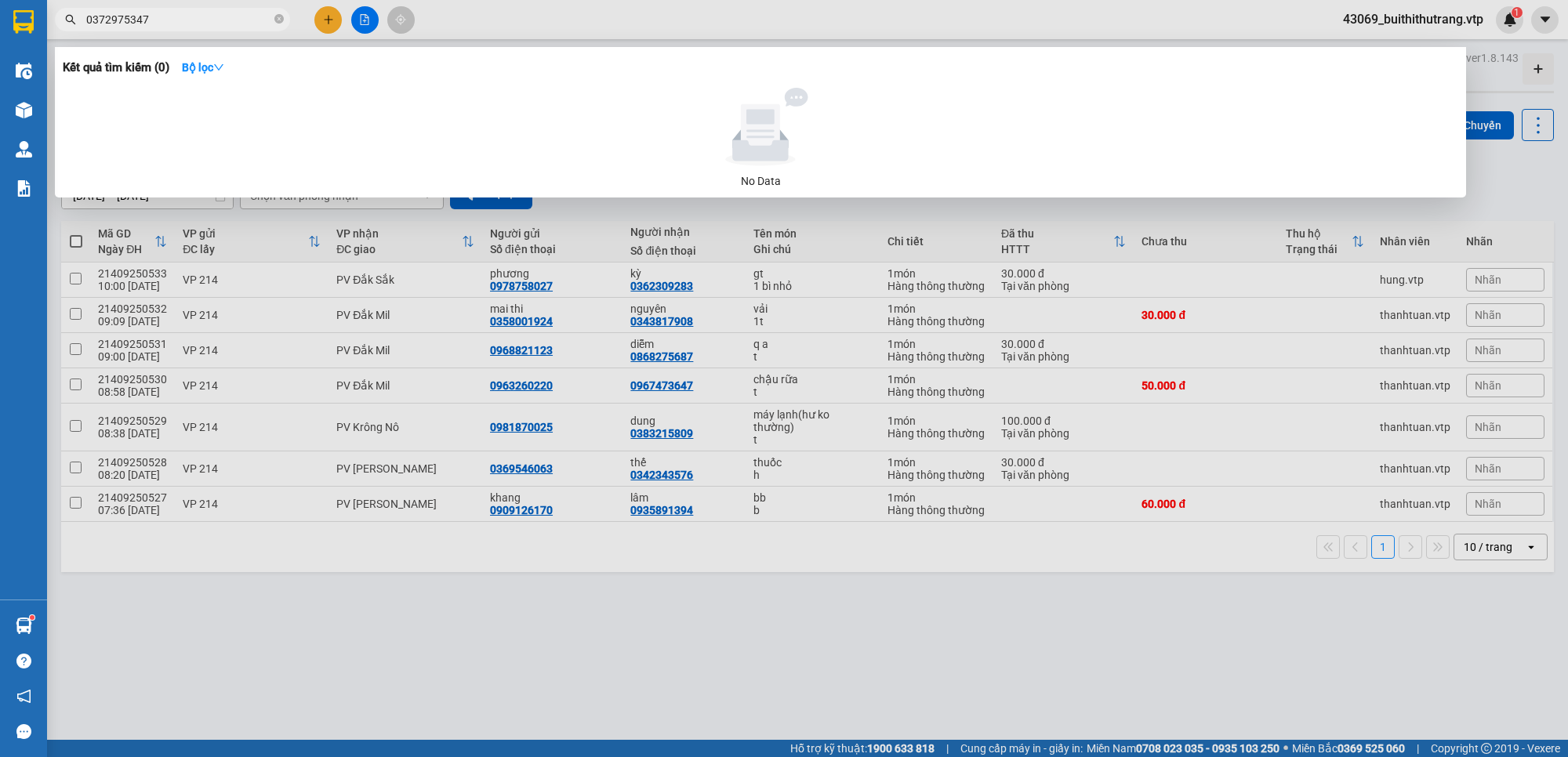
click at [156, 21] on input "0372975347" at bounding box center [178, 19] width 185 height 17
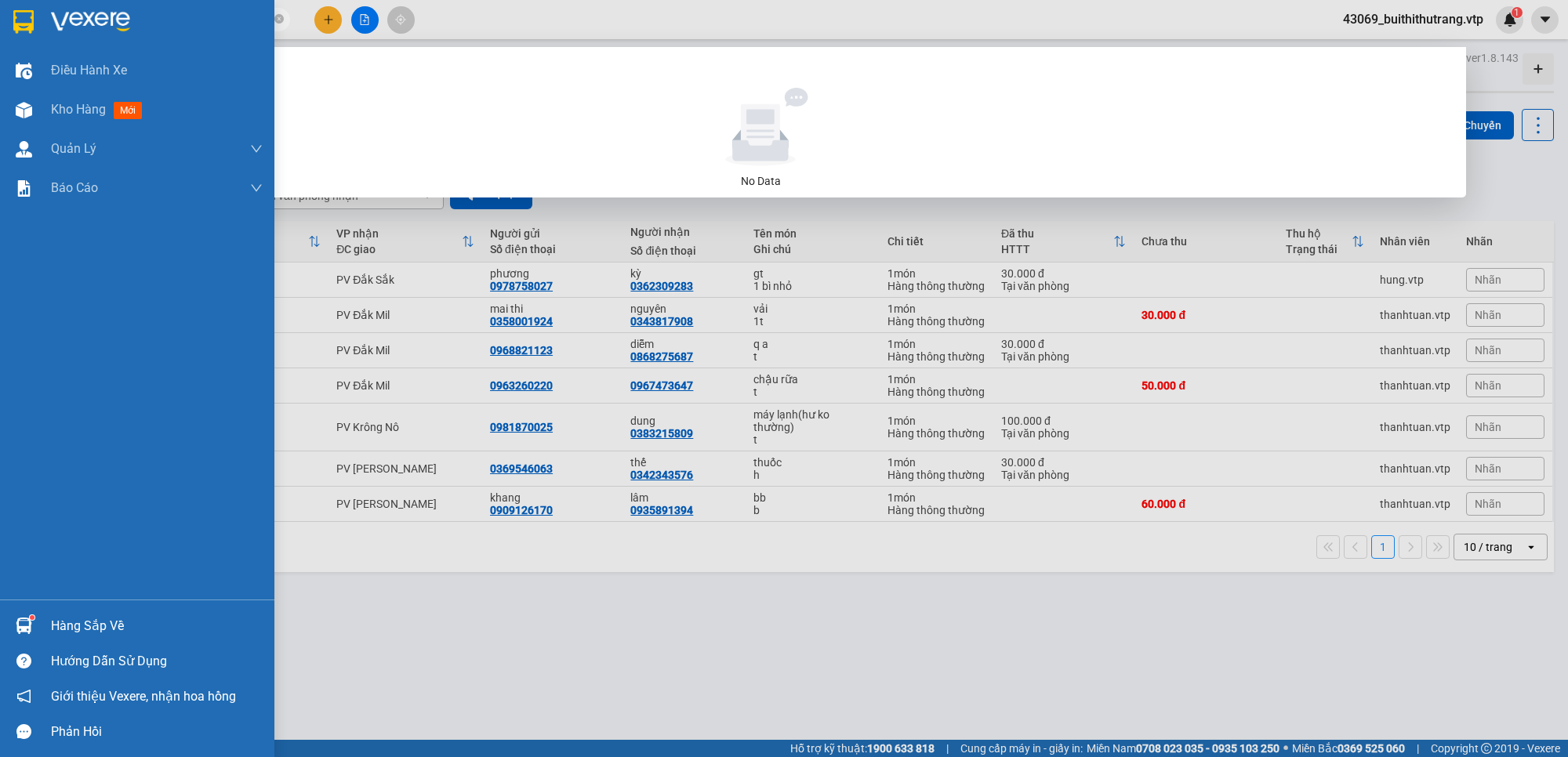
drag, startPoint x: 154, startPoint y: 14, endPoint x: 22, endPoint y: 27, distance: 132.6
click at [24, 16] on section "Kết quả tìm kiếm ( 0 ) Bộ lọc No Data 0372975347 43069_buithithutrang.vtp 1 Điề…" at bounding box center [784, 378] width 1568 height 757
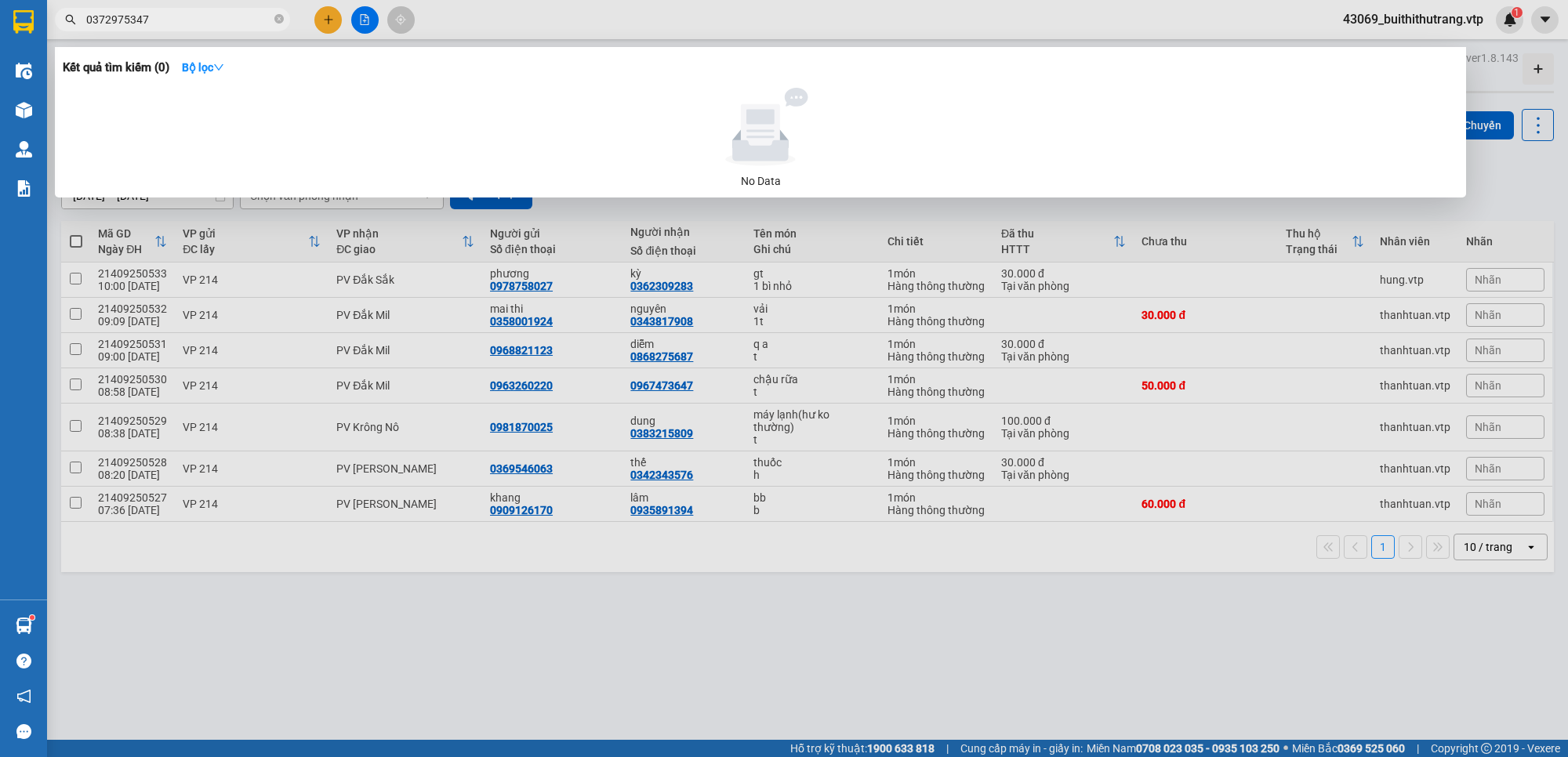
click at [167, 20] on input "0372975347" at bounding box center [178, 19] width 185 height 17
drag, startPoint x: 167, startPoint y: 20, endPoint x: 77, endPoint y: 27, distance: 90.3
click at [77, 27] on span "0372975347" at bounding box center [173, 19] width 235 height 24
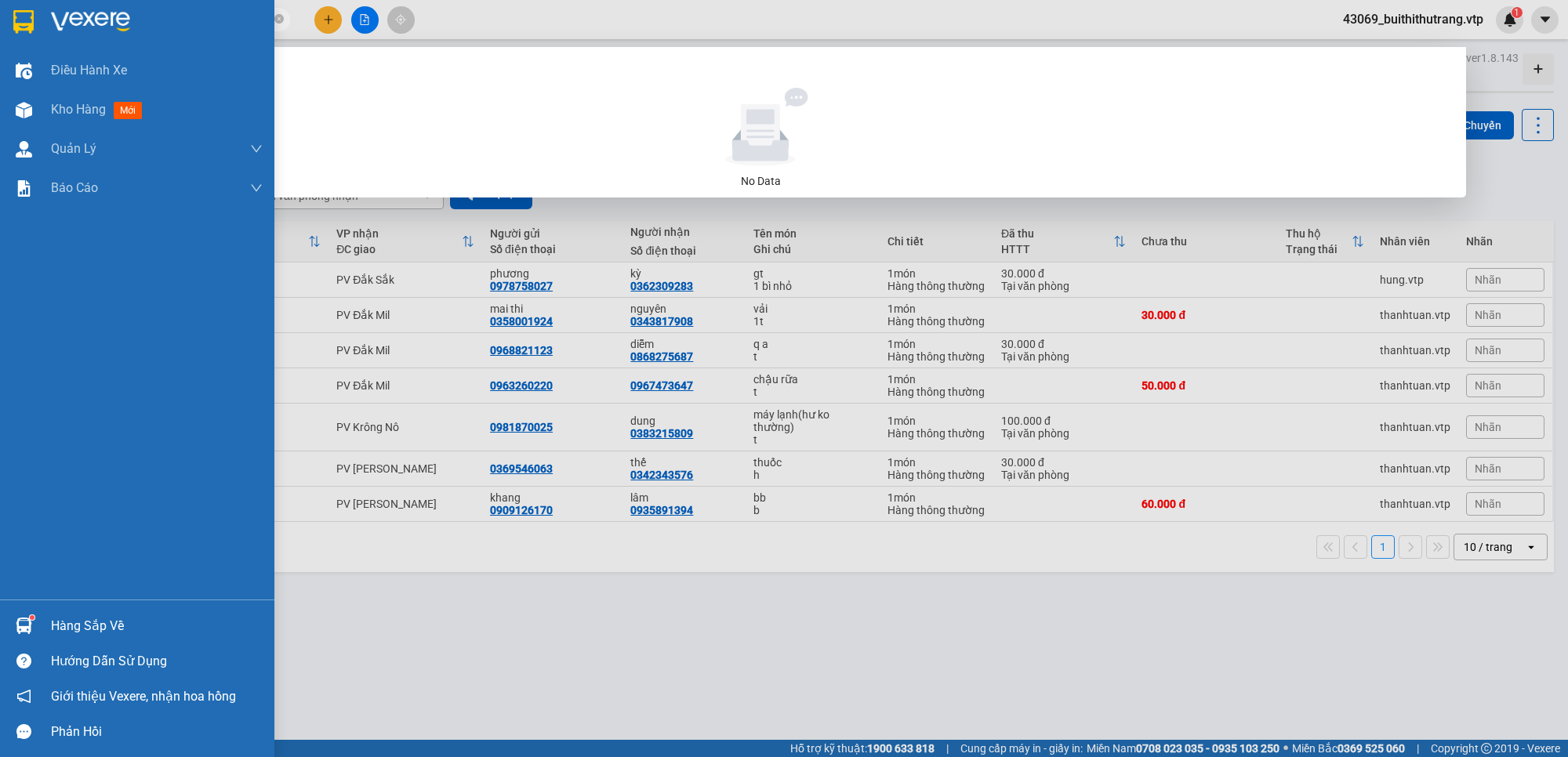
drag, startPoint x: 163, startPoint y: 22, endPoint x: 34, endPoint y: 16, distance: 129.1
click at [34, 16] on section "Kết quả tìm kiếm ( 0 ) Bộ lọc No Data 0326474726 43069_buithithutrang.vtp 1 Điề…" at bounding box center [784, 378] width 1568 height 757
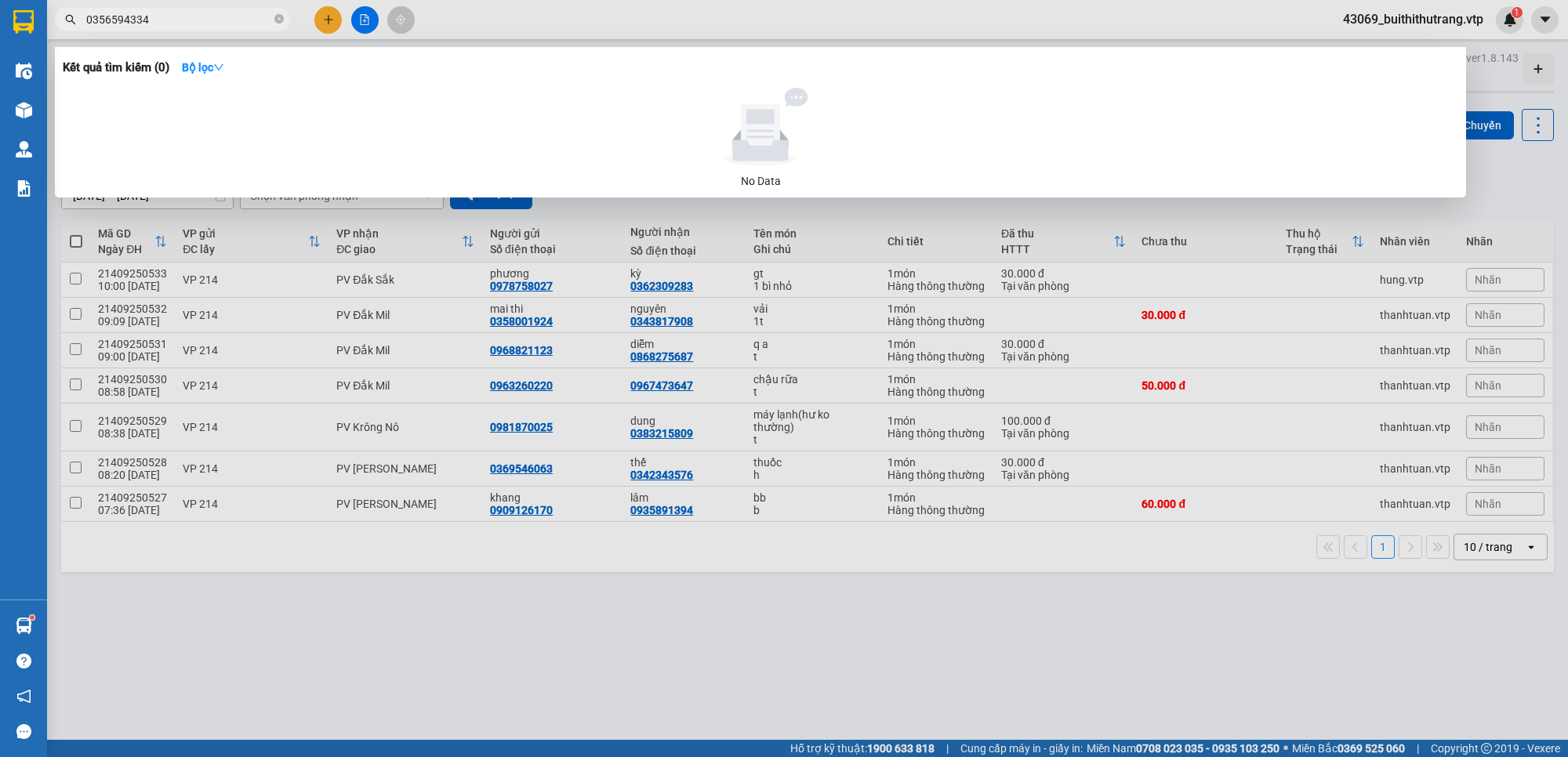
type input "0356594334"
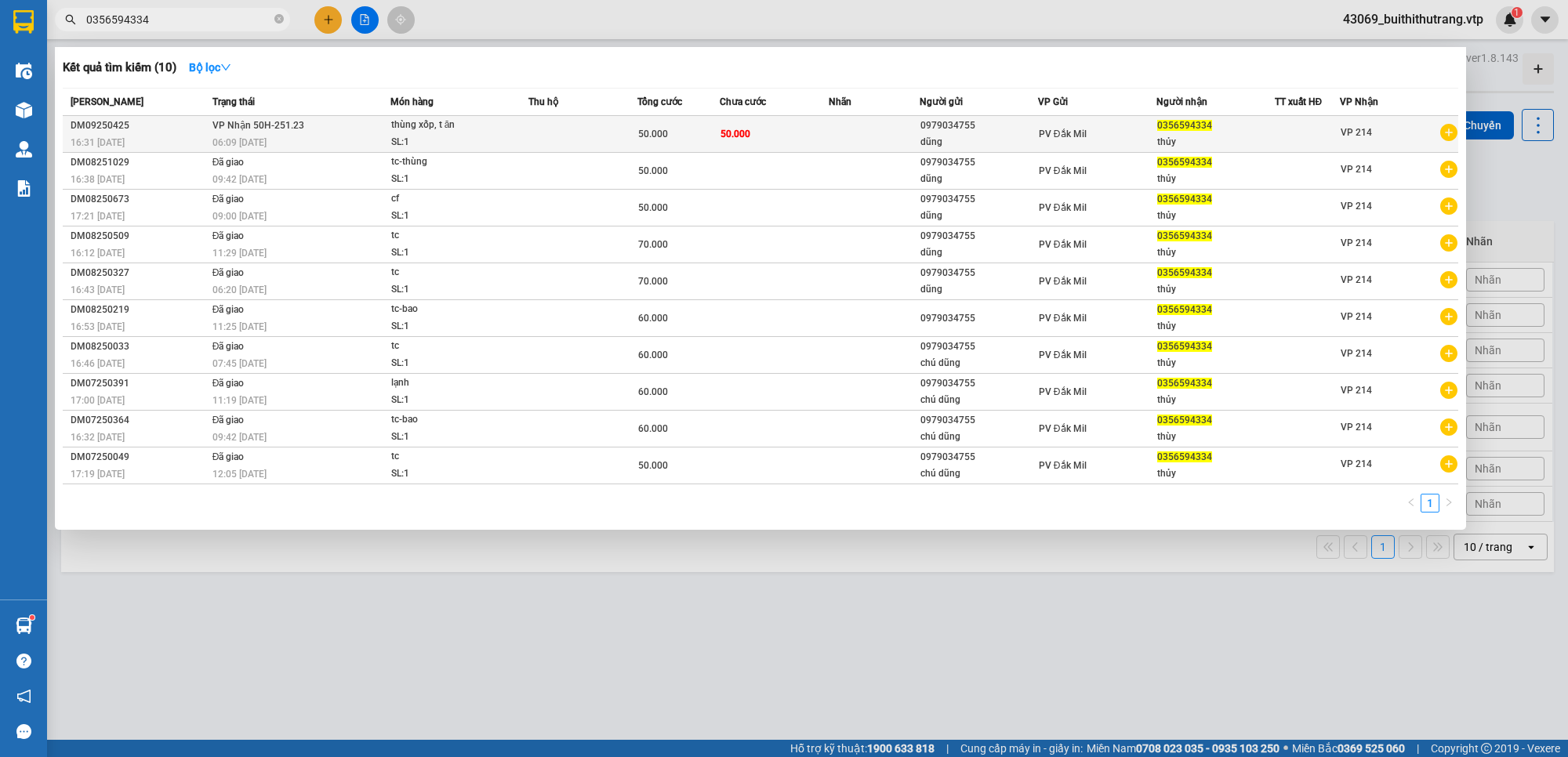
click at [787, 129] on td "50.000" at bounding box center [774, 134] width 109 height 37
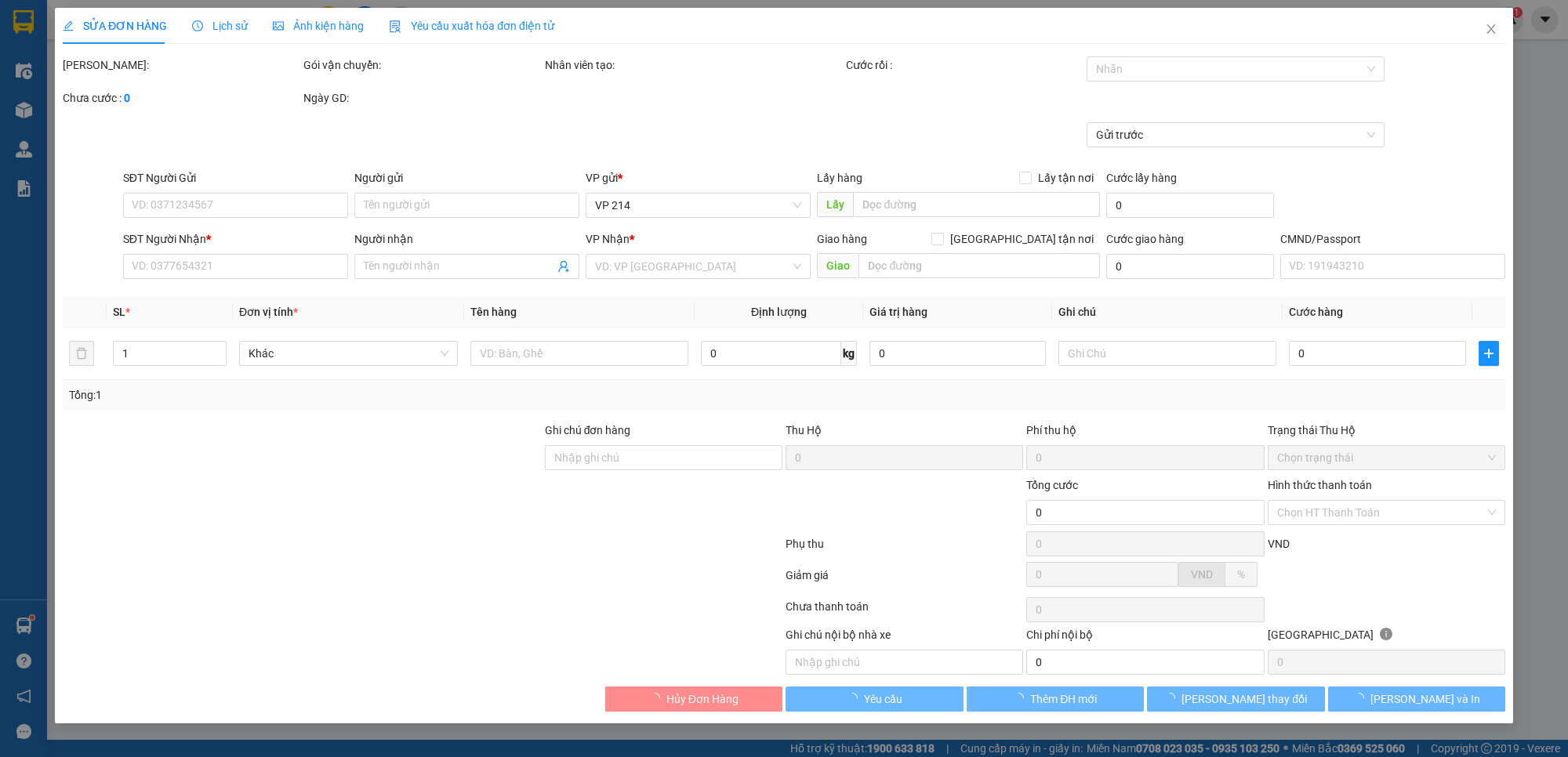
type input "2.500"
type input "0979034755"
type input "dũng"
type input "0356594334"
type input "thủy"
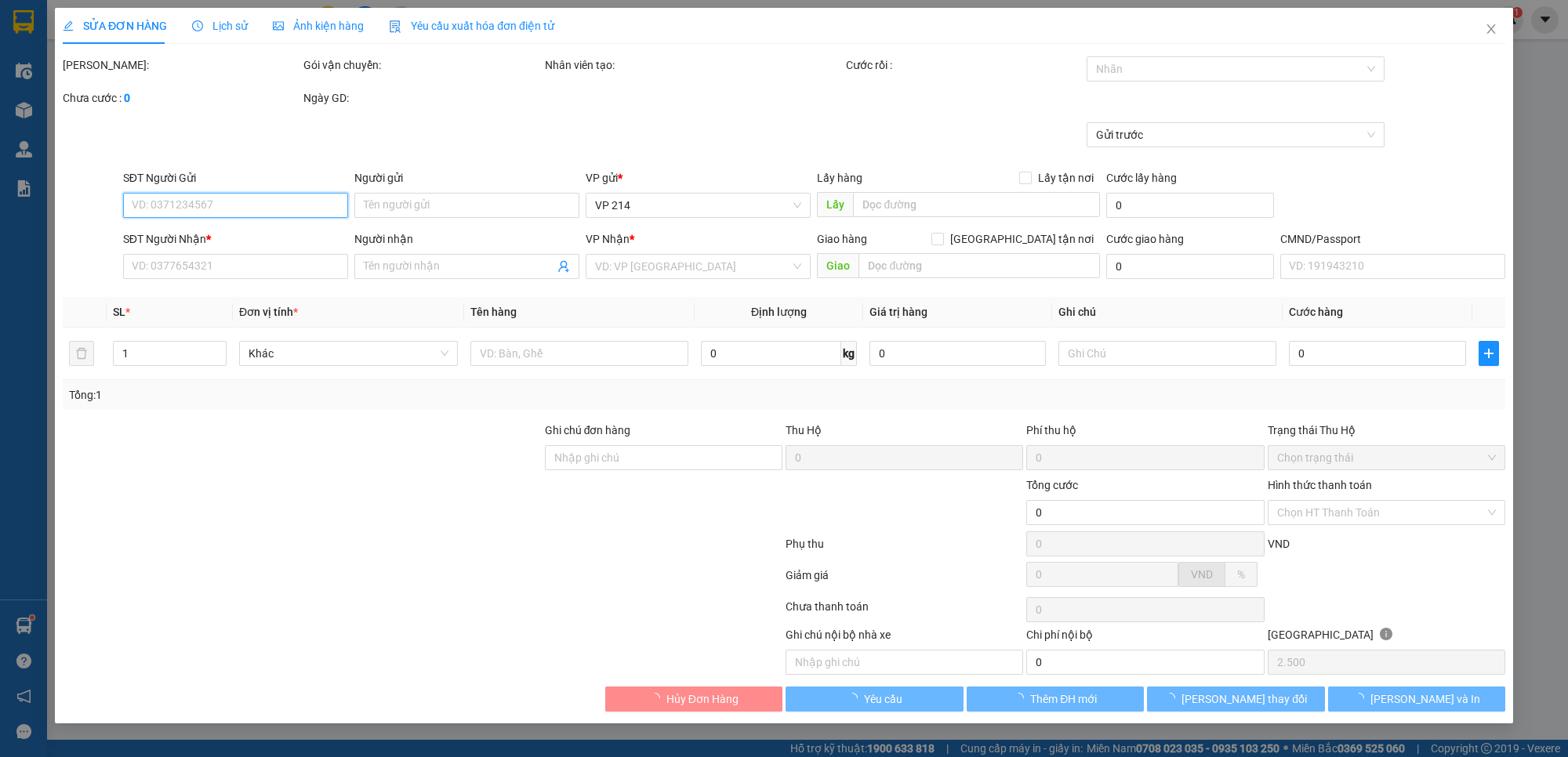
type input "50.000"
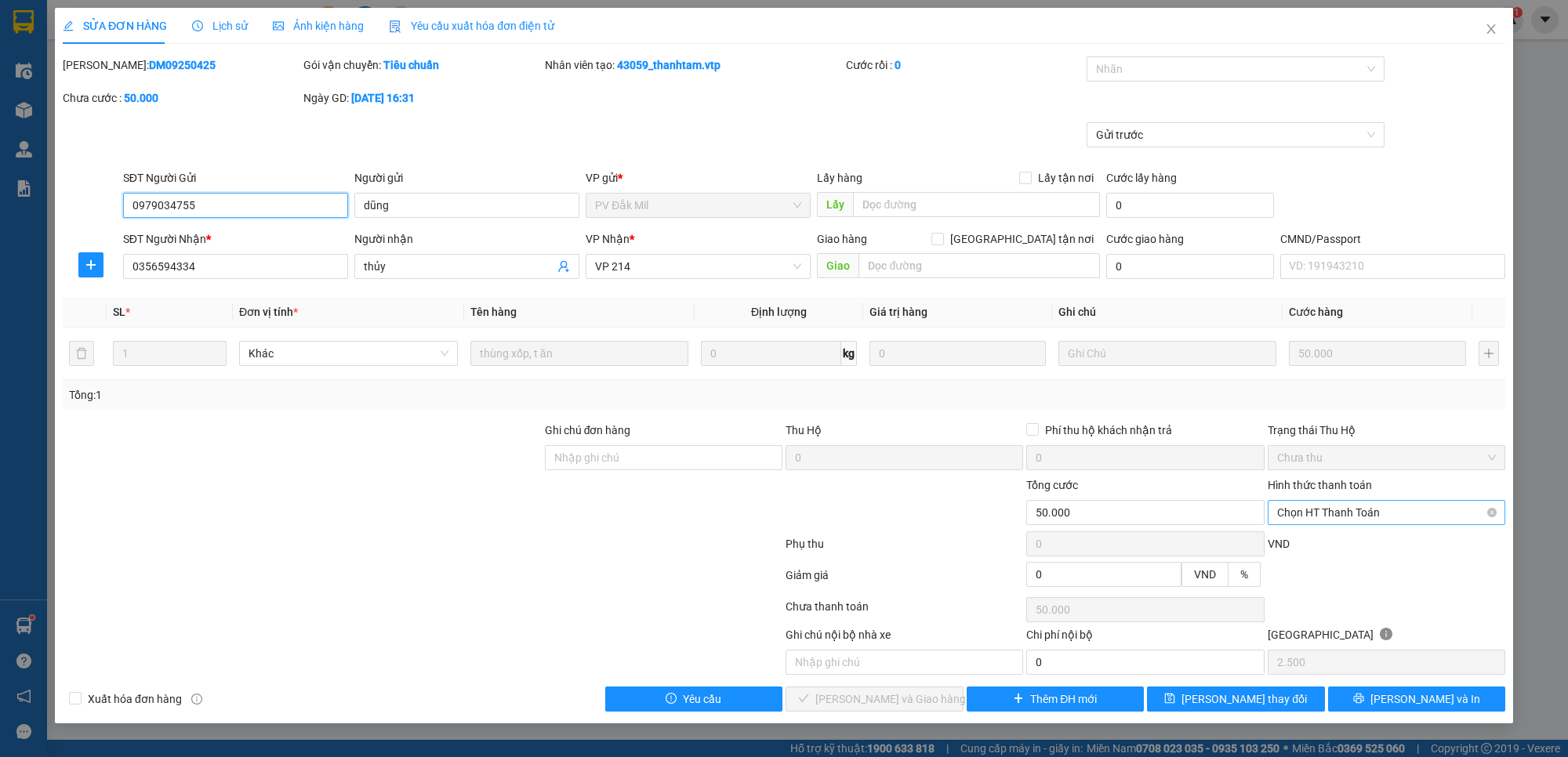
click at [1406, 521] on span "Chọn HT Thanh Toán" at bounding box center [1386, 513] width 219 height 24
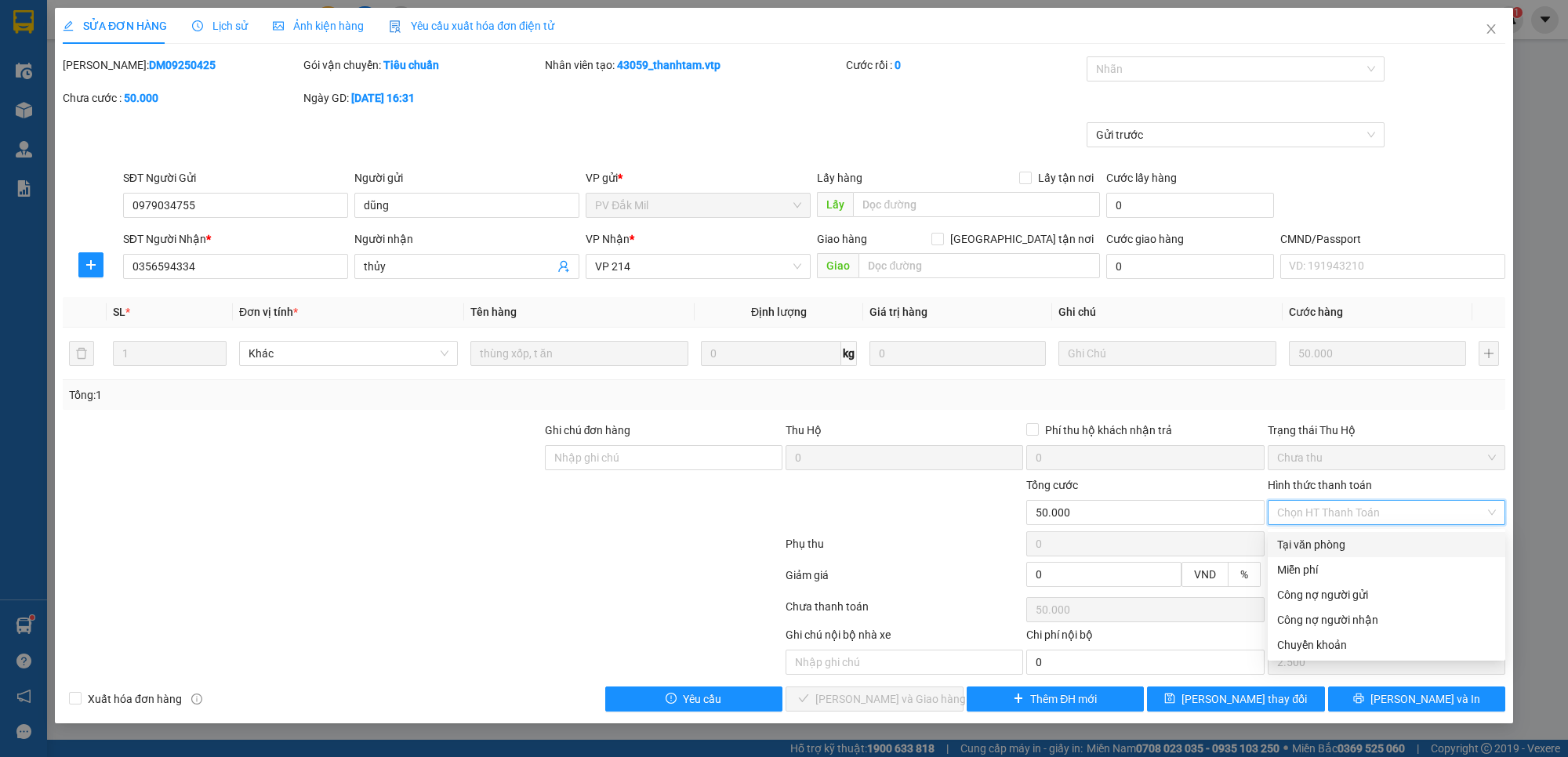
click at [1377, 546] on div "Tại văn phòng" at bounding box center [1386, 545] width 219 height 17
type input "0"
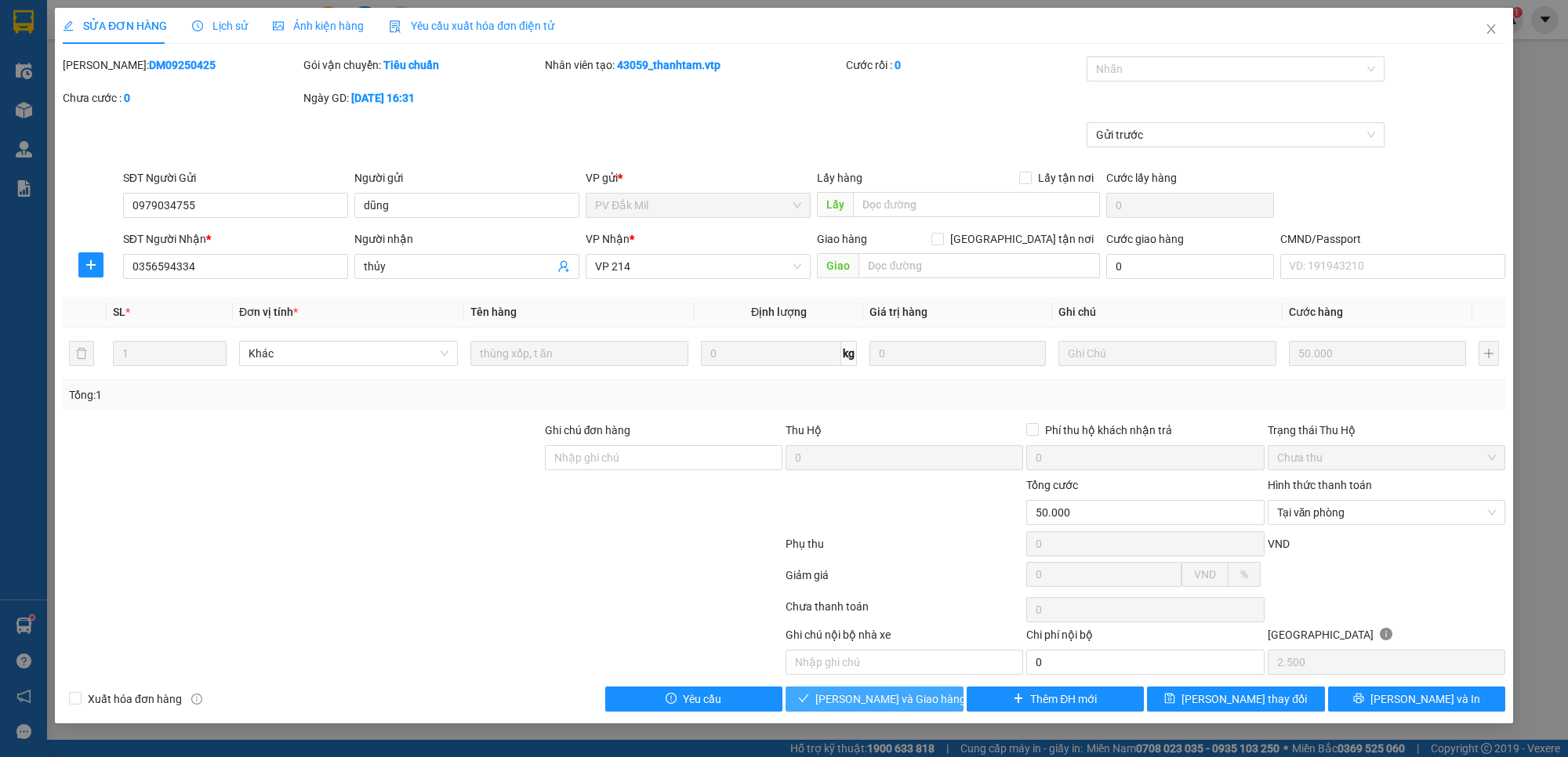
click at [904, 702] on span "[PERSON_NAME] và Giao hàng" at bounding box center [891, 699] width 151 height 17
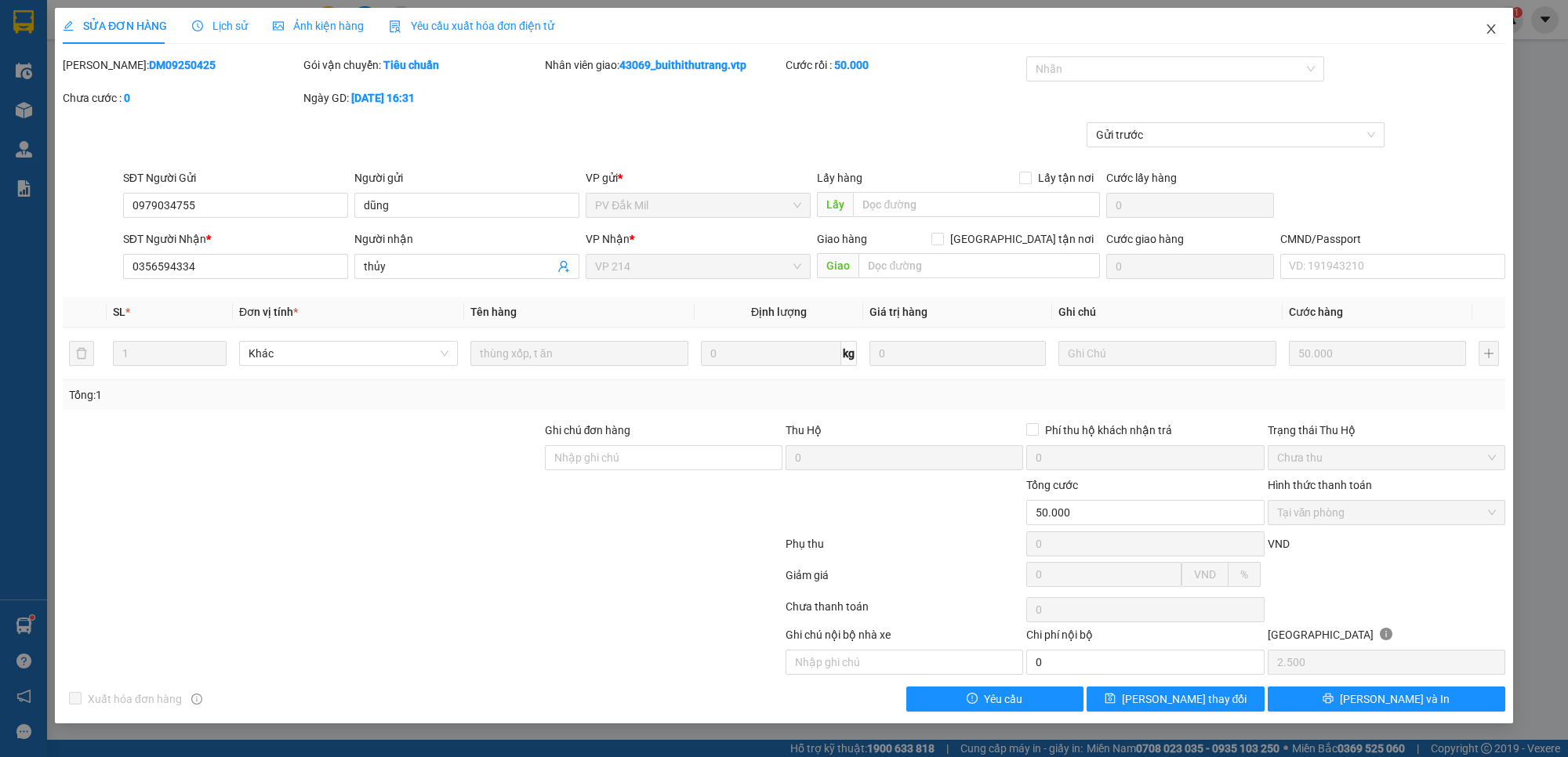
click at [1498, 31] on span "Close" at bounding box center [1491, 30] width 44 height 44
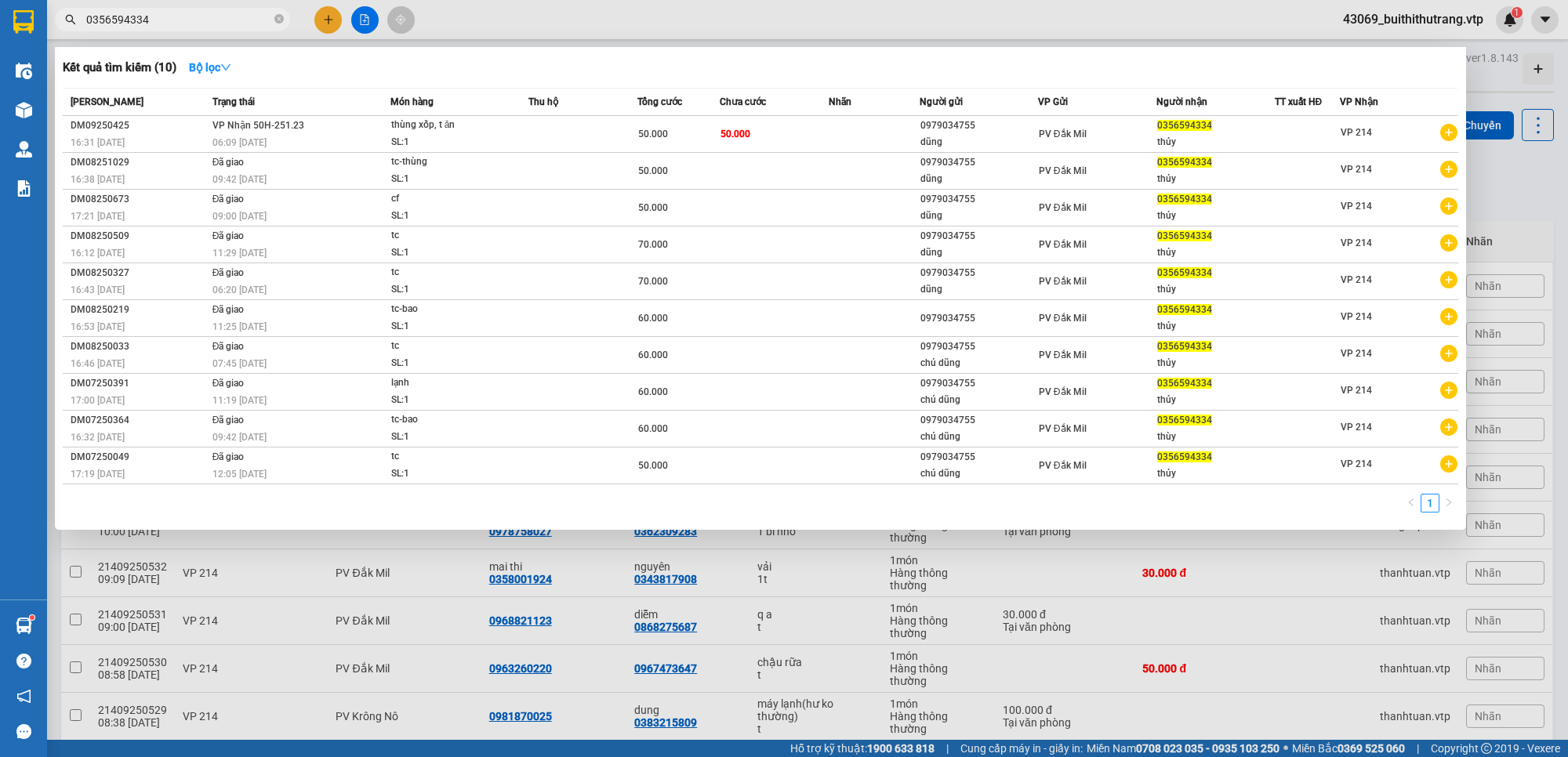
drag, startPoint x: 154, startPoint y: 24, endPoint x: 26, endPoint y: 29, distance: 128.1
click at [28, 29] on section "Kết quả tìm kiếm ( 10 ) Bộ lọc Mã ĐH Trạng thái Món hàng Thu hộ Tổng cước Chưa …" at bounding box center [784, 378] width 1568 height 757
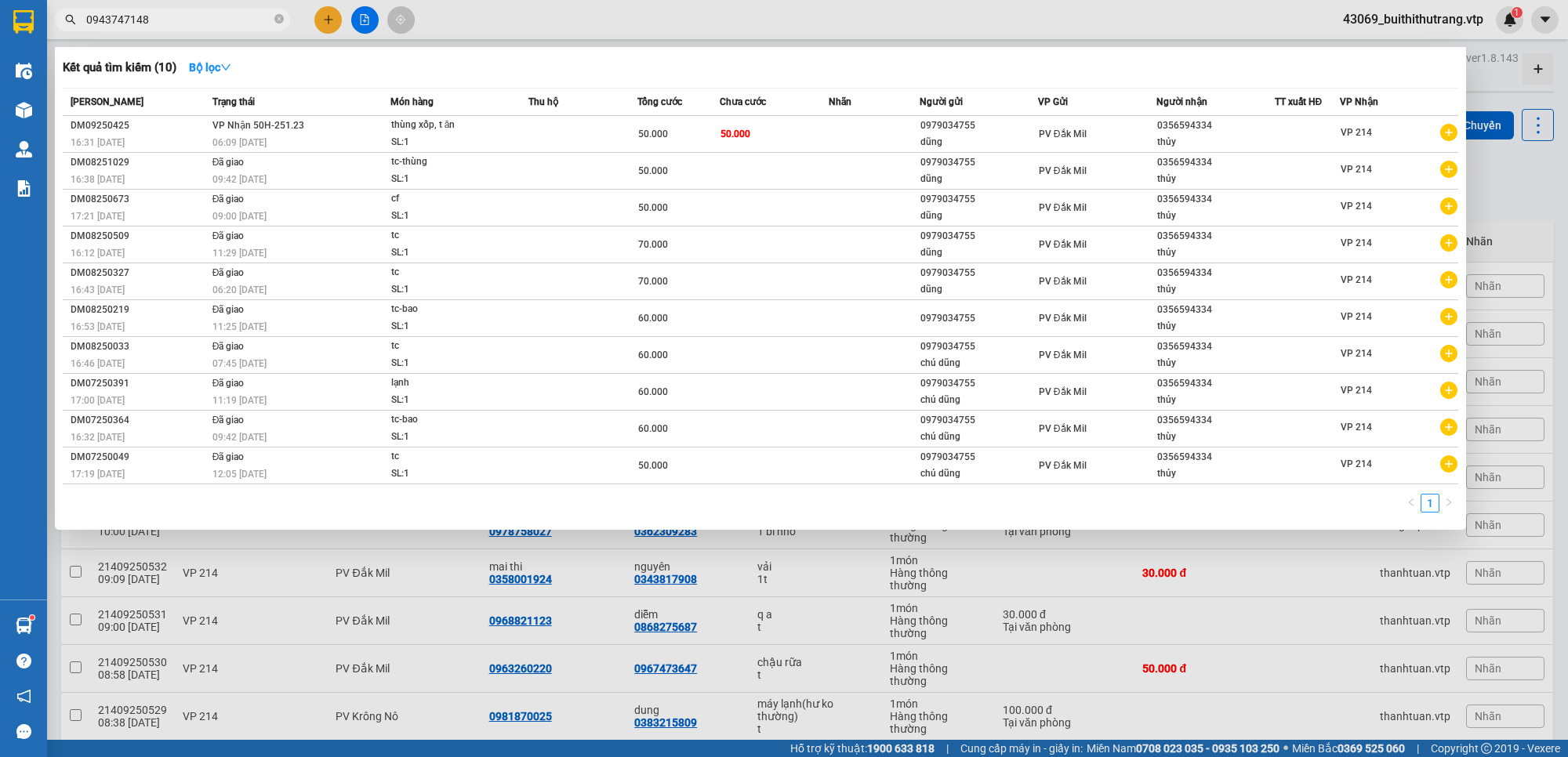
type input "0943747148"
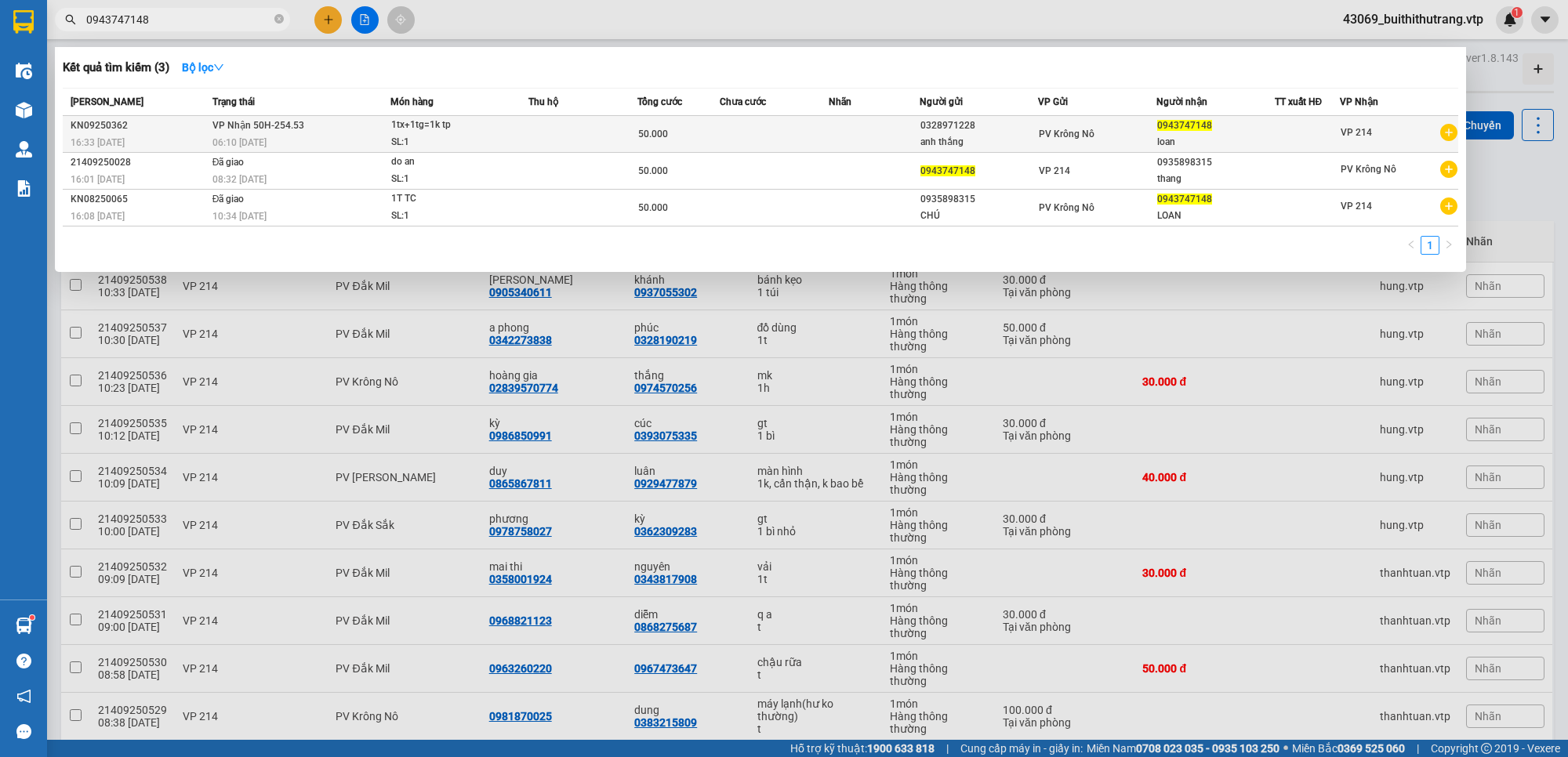
click at [1252, 137] on div "loan" at bounding box center [1215, 141] width 117 height 16
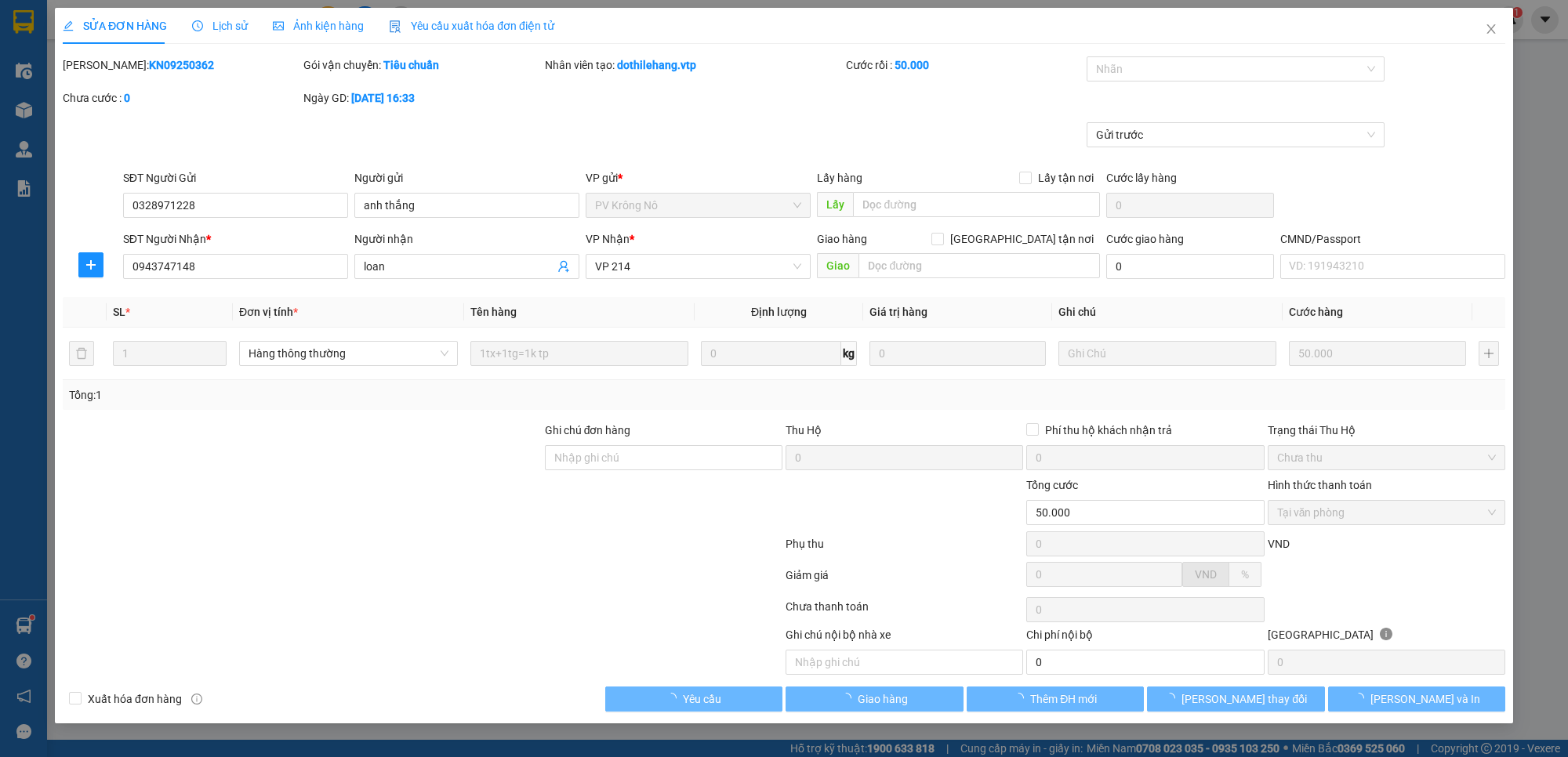
type input "0328971228"
type input "anh thắng"
type input "0943747148"
type input "loan"
type input "50.000"
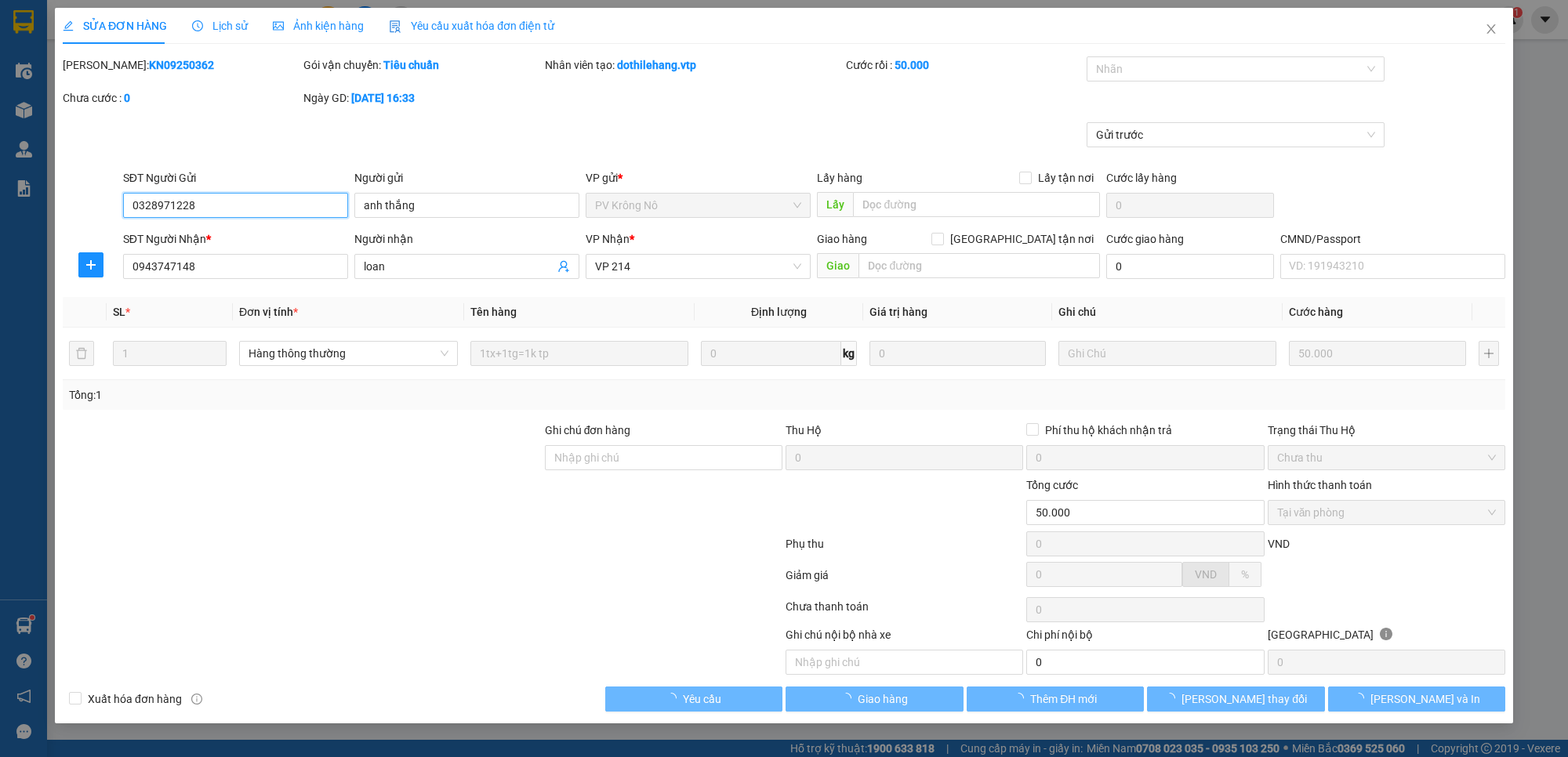
type input "2.500"
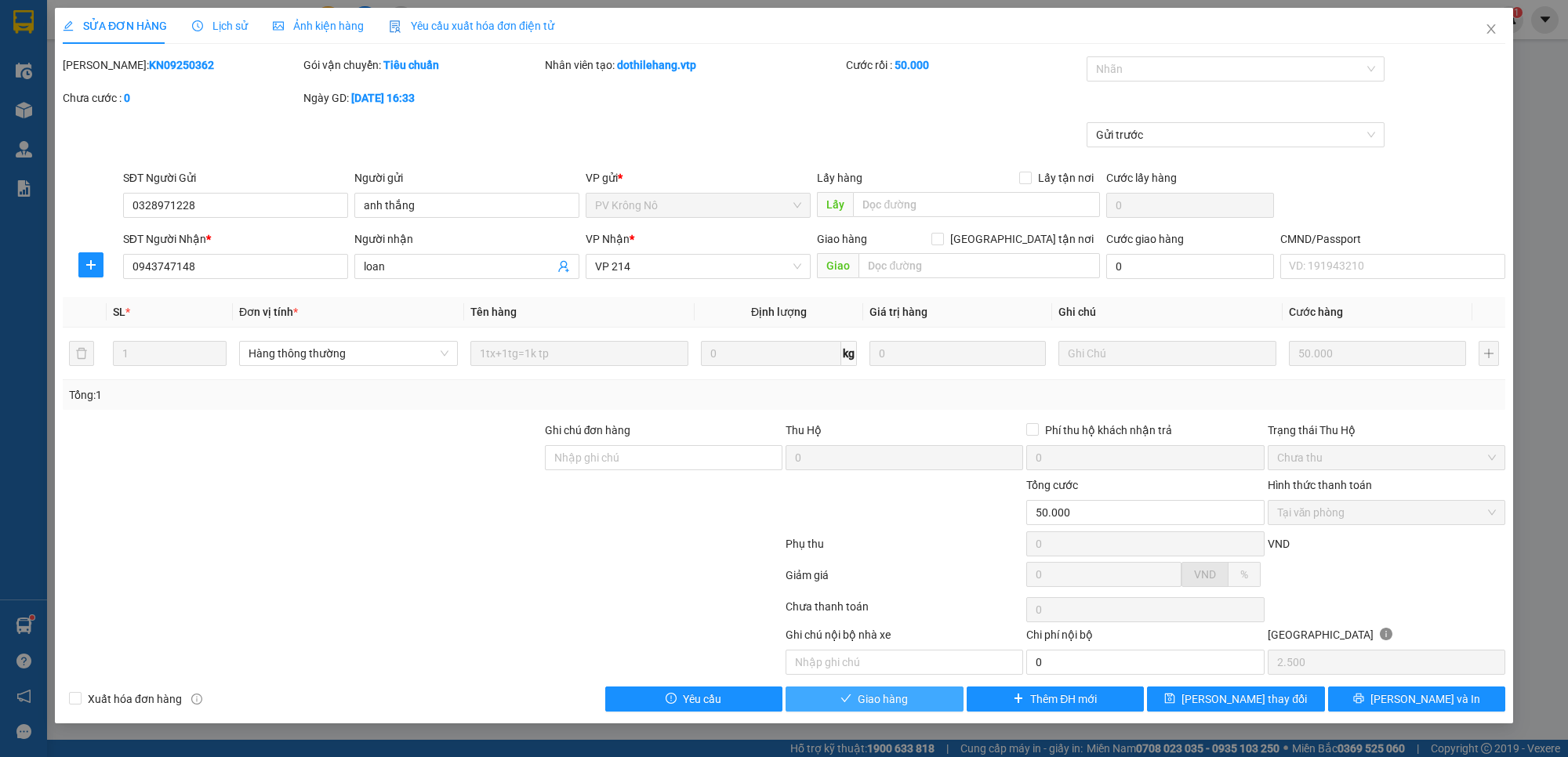
click at [923, 705] on button "Giao hàng" at bounding box center [874, 699] width 178 height 25
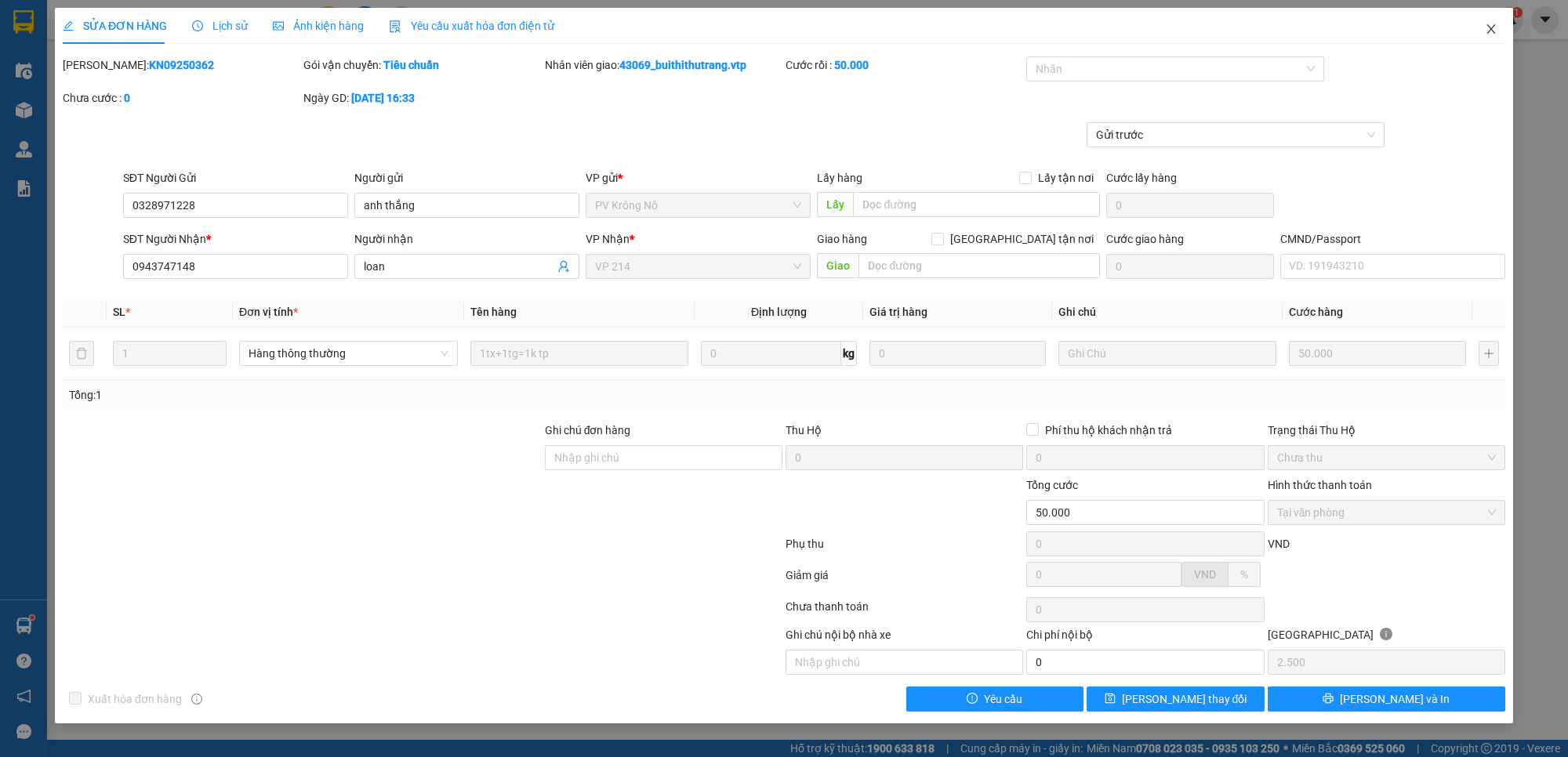
click at [1494, 33] on icon "close" at bounding box center [1490, 29] width 13 height 13
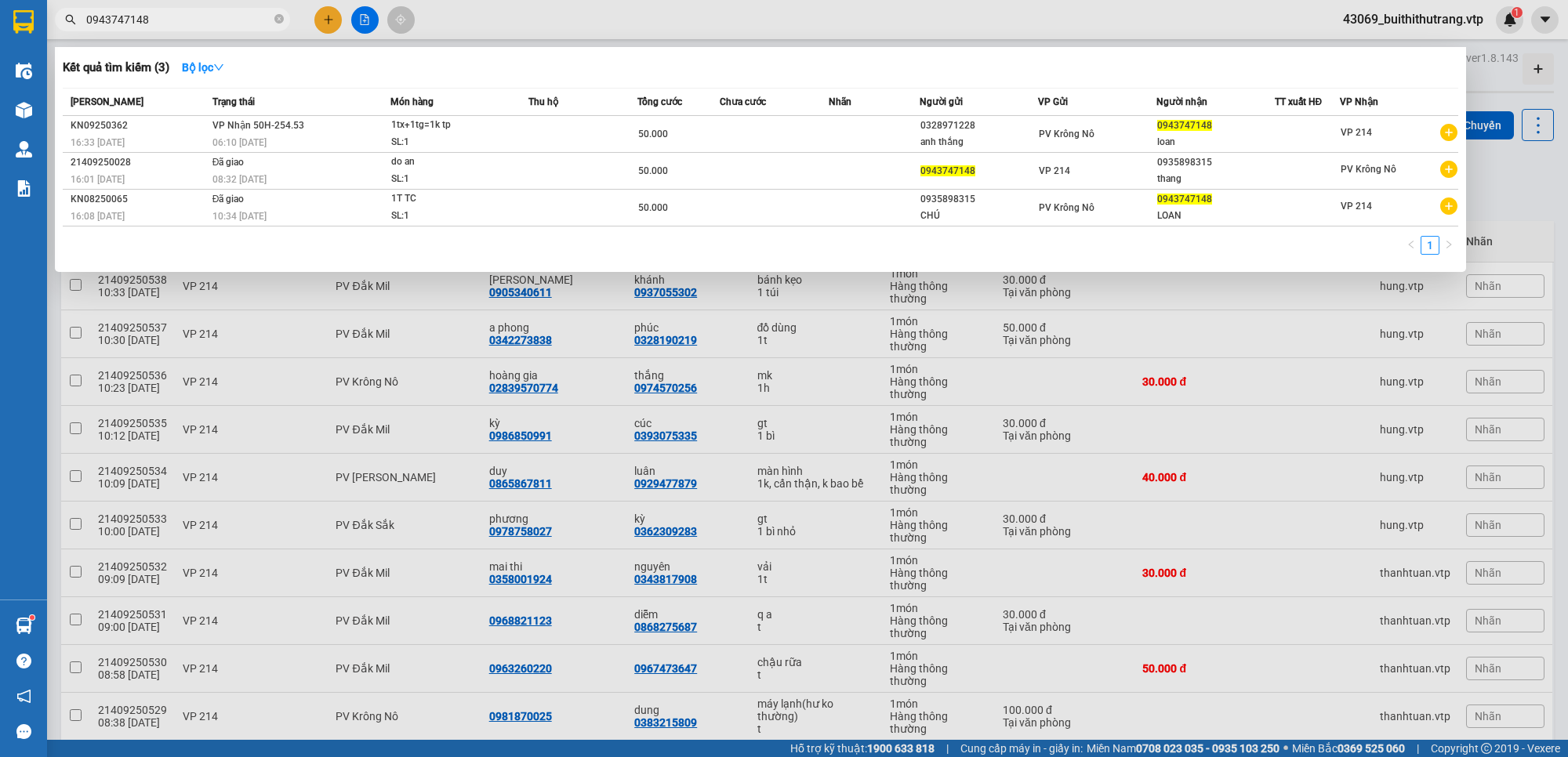
drag, startPoint x: 181, startPoint y: 18, endPoint x: 72, endPoint y: 16, distance: 109.0
click at [72, 16] on div "0943747148" at bounding box center [152, 19] width 305 height 24
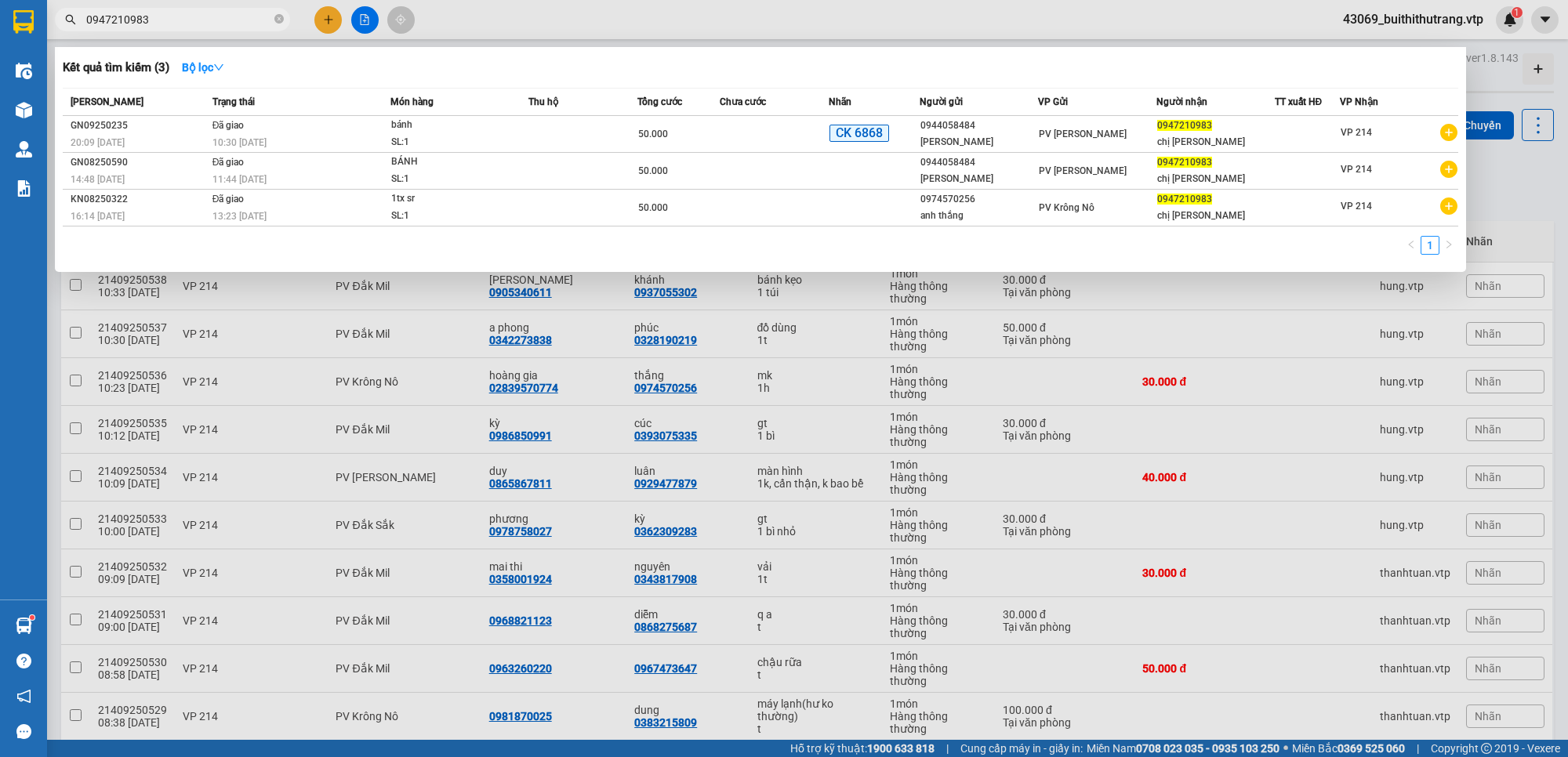
type input "0947210983"
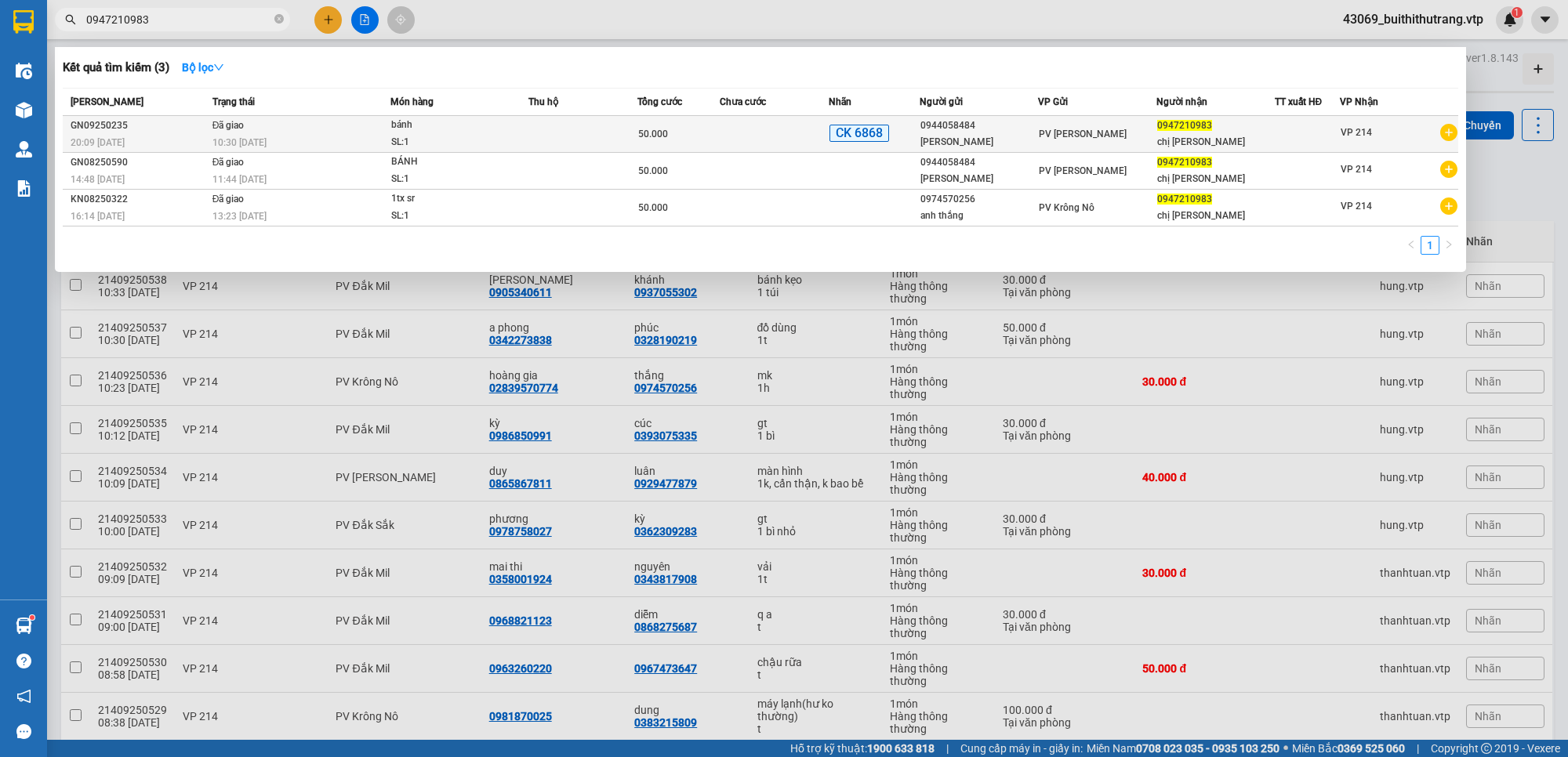
click at [980, 131] on div "0944058484" at bounding box center [979, 125] width 117 height 16
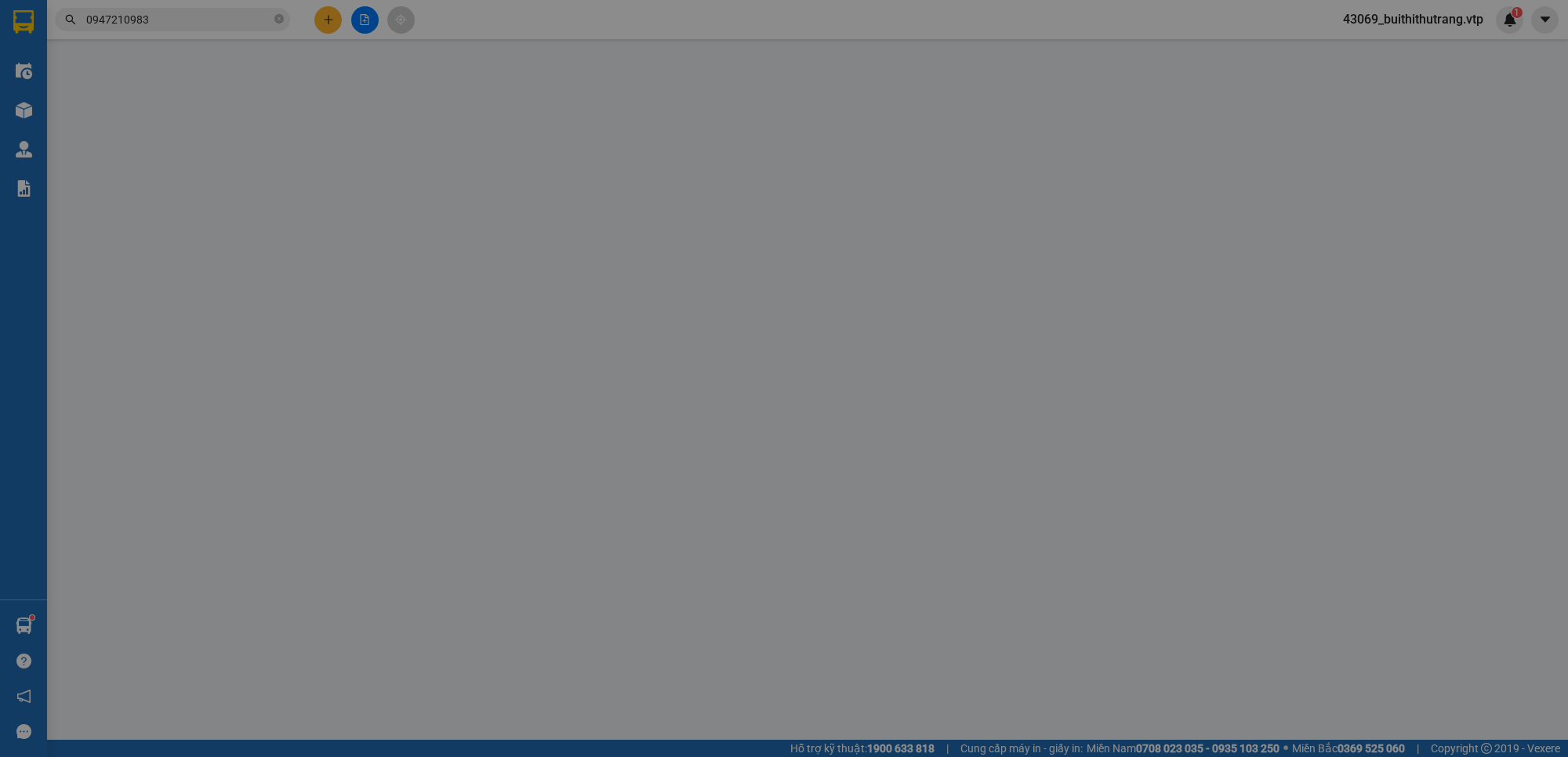
type input "0944058484"
type input "[PERSON_NAME]"
type input "0947210983"
type input "chị [PERSON_NAME]"
type input "ex68 50k 20h09 [DATE]"
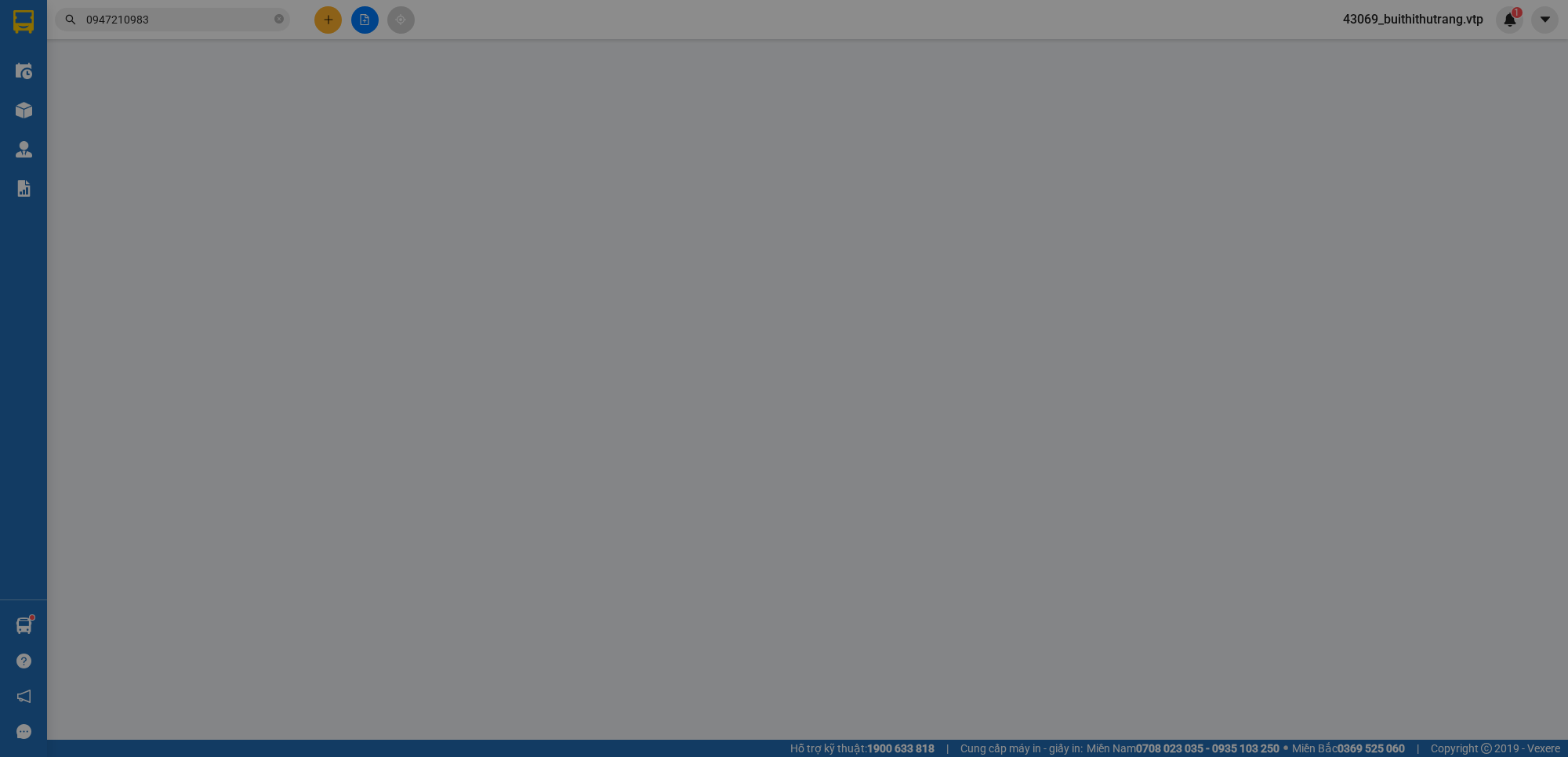
type input "50.000"
type input "0777028948"
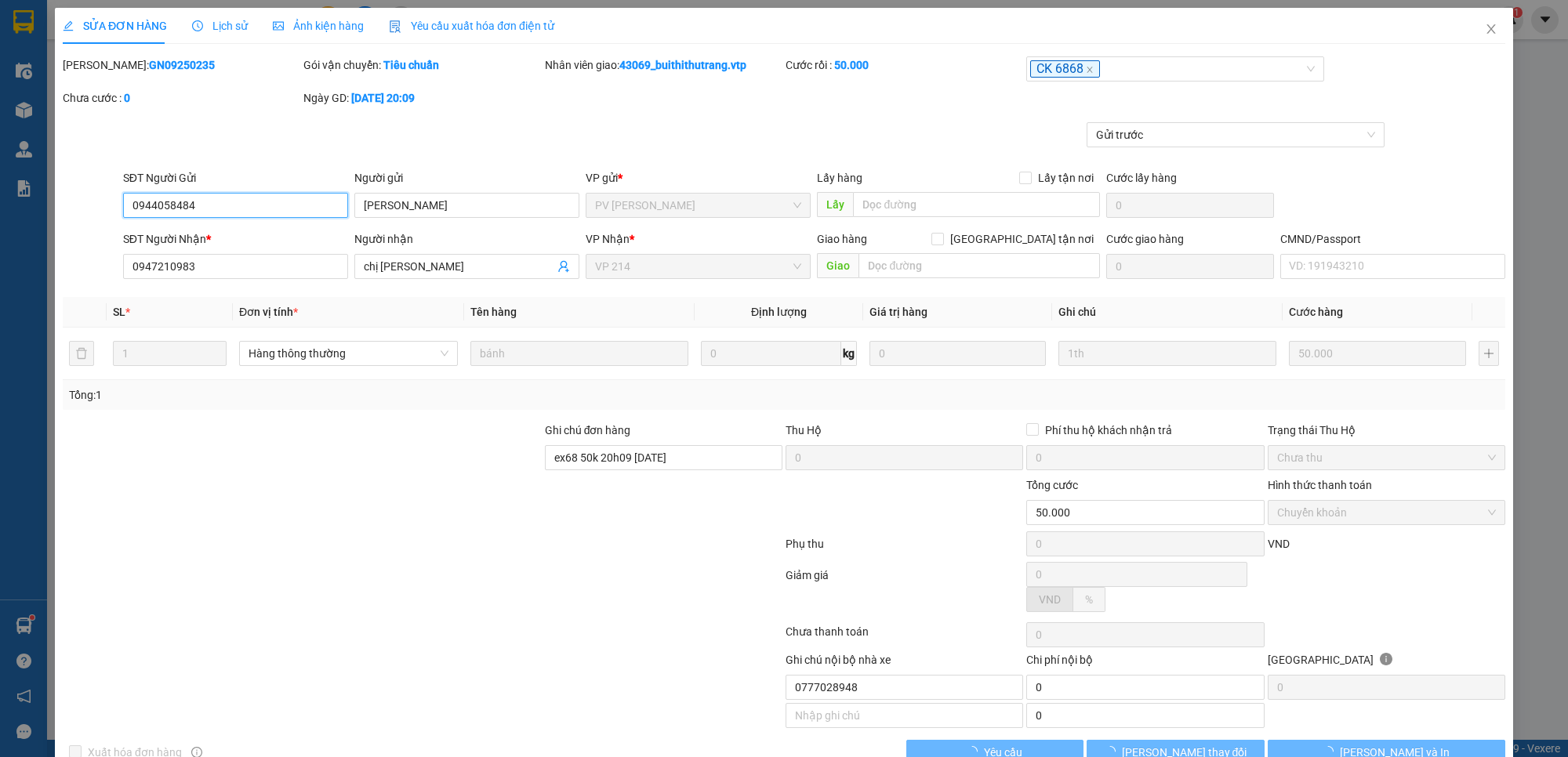
type input "2.500"
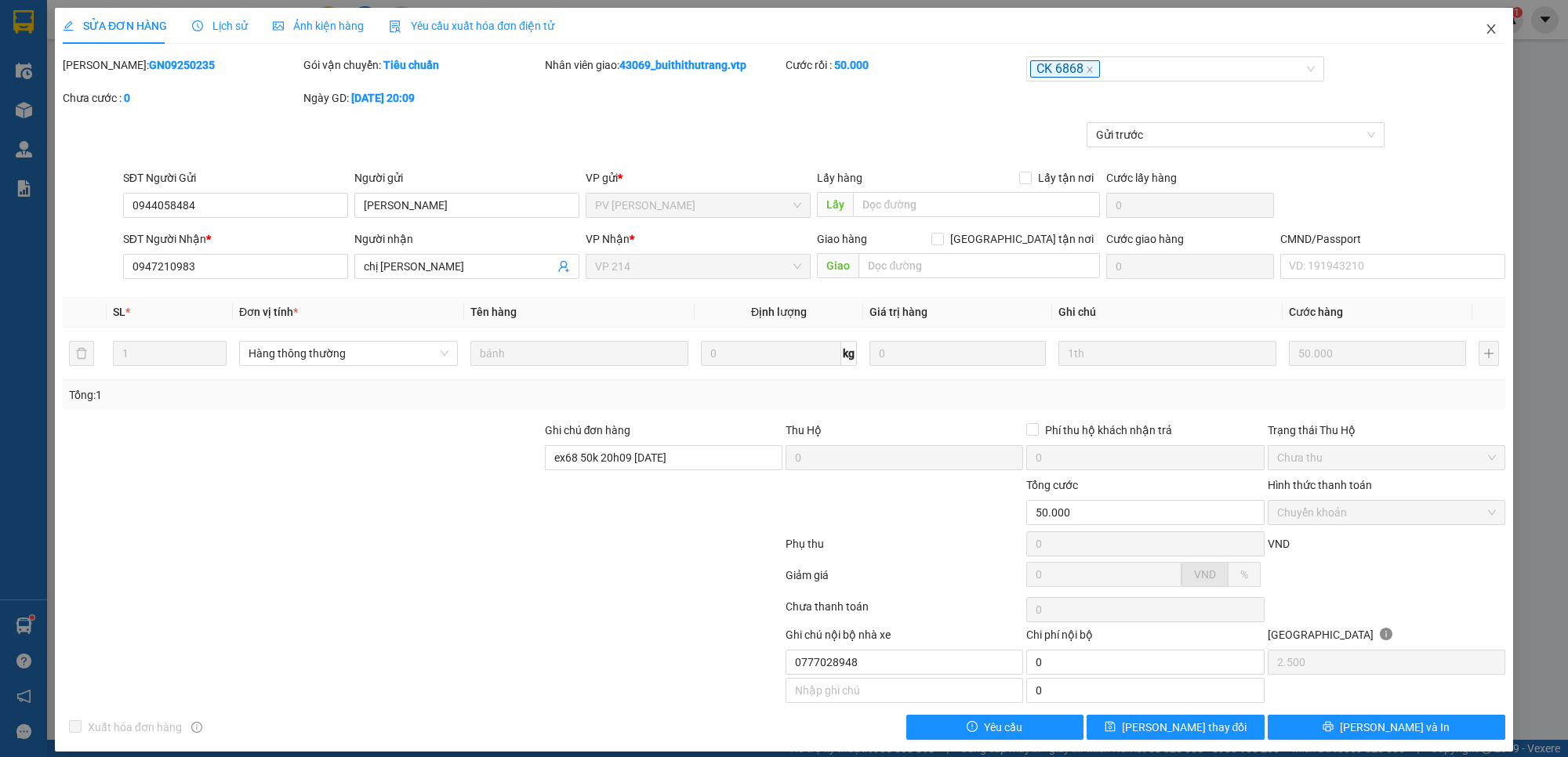
click at [1486, 29] on icon "close" at bounding box center [1490, 29] width 8 height 9
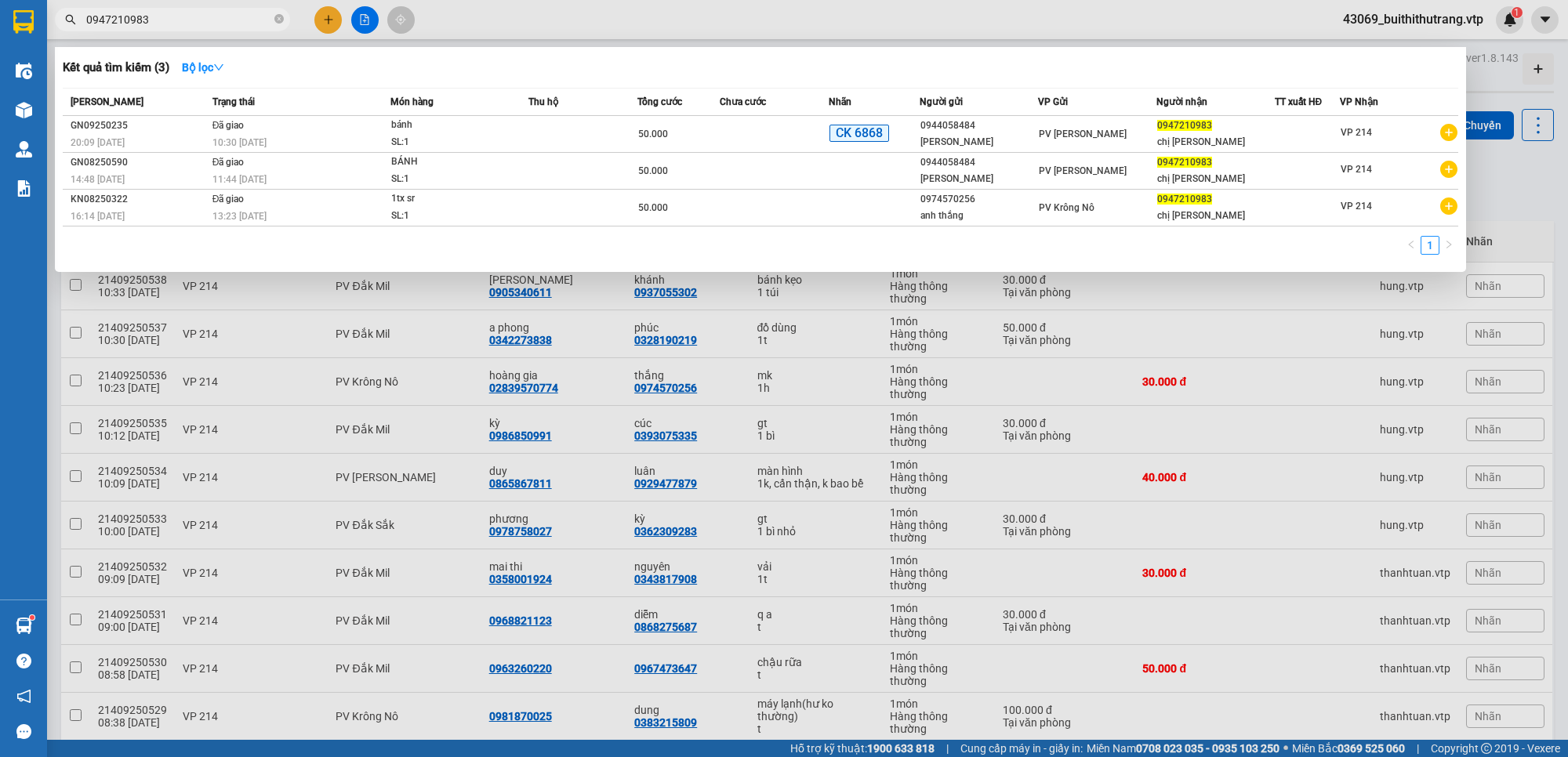
drag, startPoint x: 162, startPoint y: 19, endPoint x: 71, endPoint y: 29, distance: 91.5
click at [71, 29] on span "0947210983" at bounding box center [173, 19] width 235 height 24
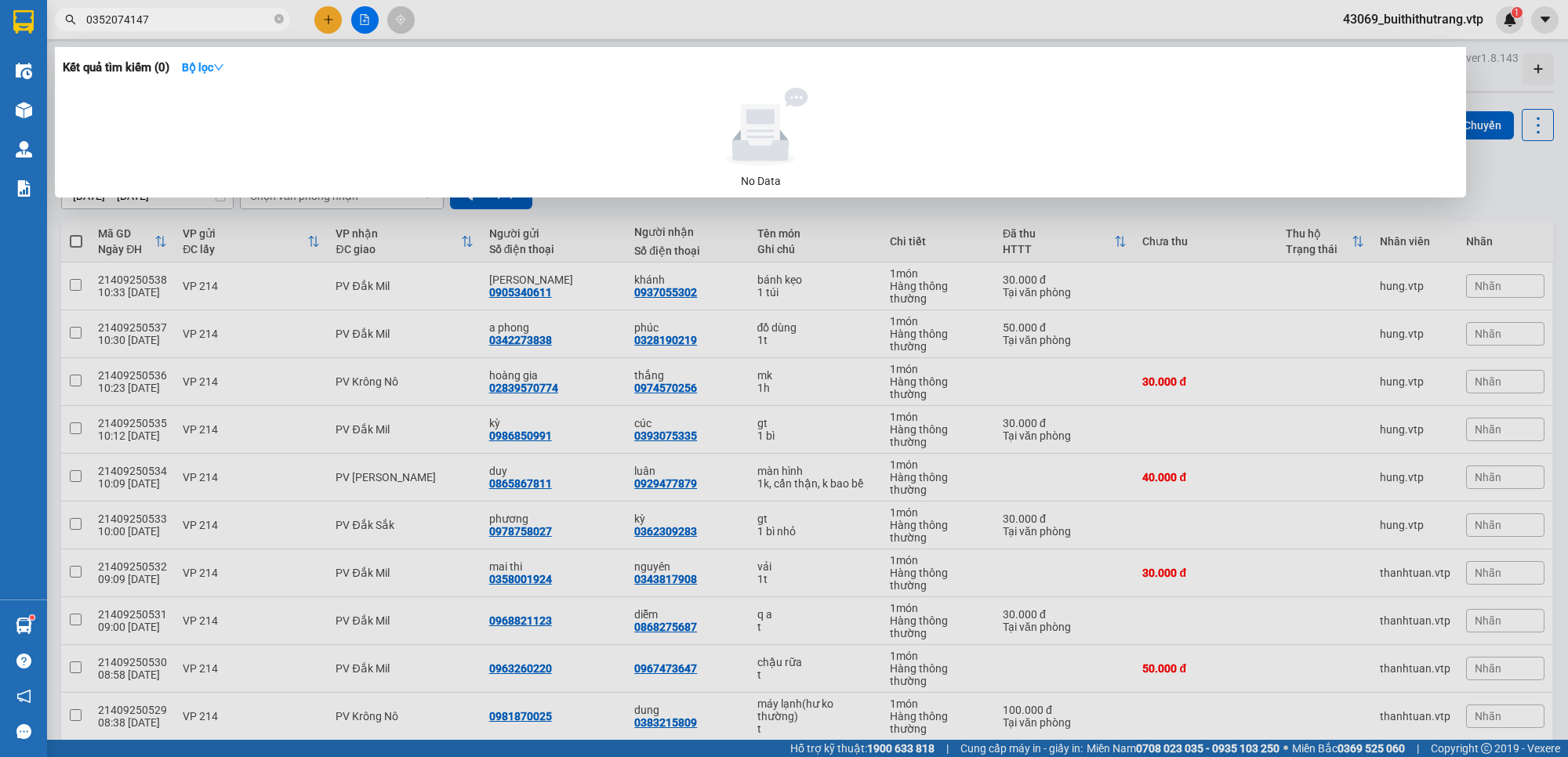
click at [166, 5] on div at bounding box center [784, 378] width 1568 height 757
drag, startPoint x: 158, startPoint y: 17, endPoint x: 198, endPoint y: 21, distance: 40.2
click at [79, 31] on div "Kết quả tìm kiếm ( 0 ) Bộ lọc No Data 0352074147" at bounding box center [152, 19] width 305 height 27
drag, startPoint x: 159, startPoint y: 21, endPoint x: 75, endPoint y: 29, distance: 84.4
click at [75, 29] on span "0906382125" at bounding box center [173, 19] width 235 height 24
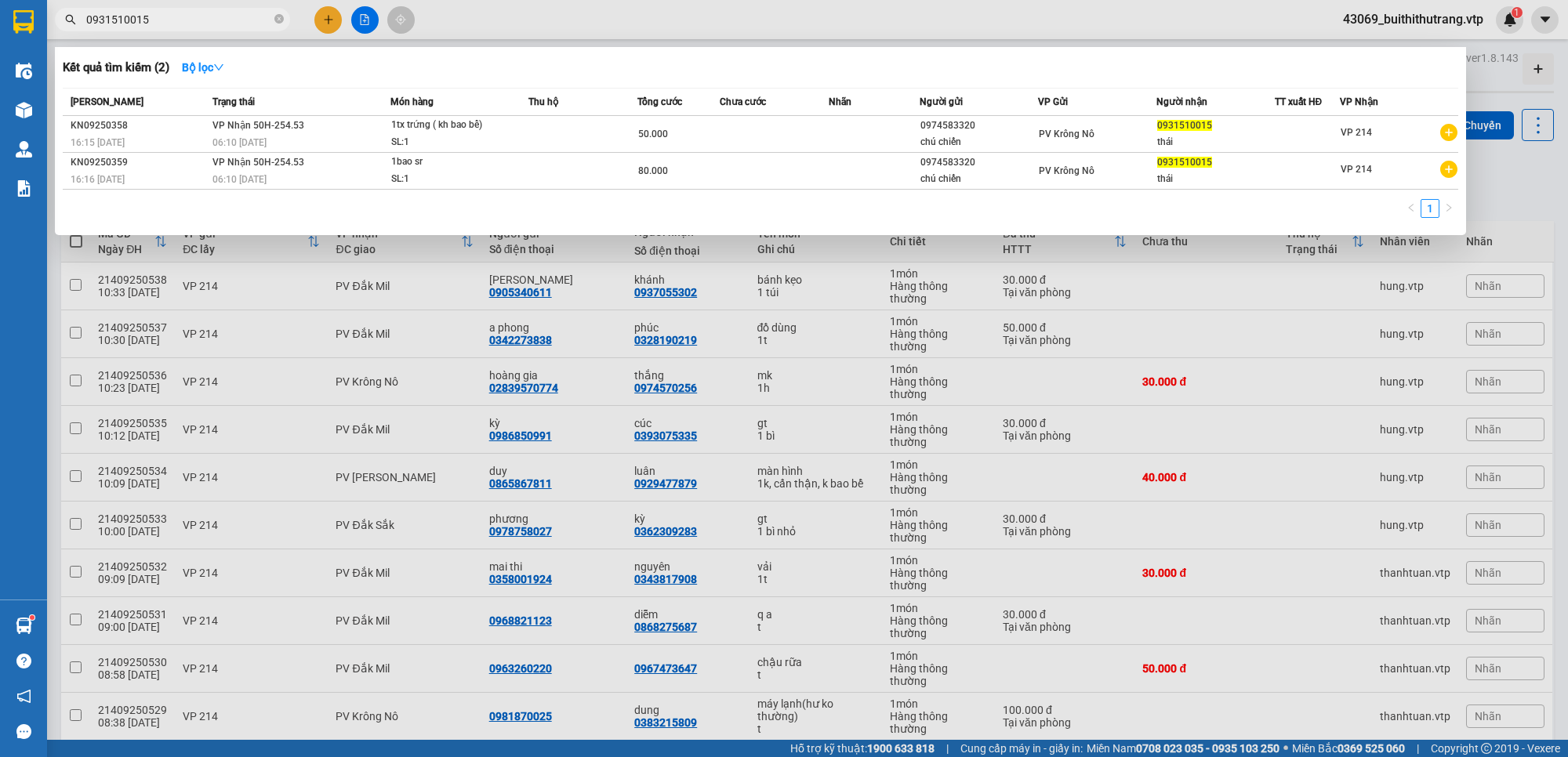
drag, startPoint x: 161, startPoint y: 14, endPoint x: 76, endPoint y: 26, distance: 85.8
click at [76, 26] on span "0931510015" at bounding box center [173, 19] width 235 height 24
type input "0967715902"
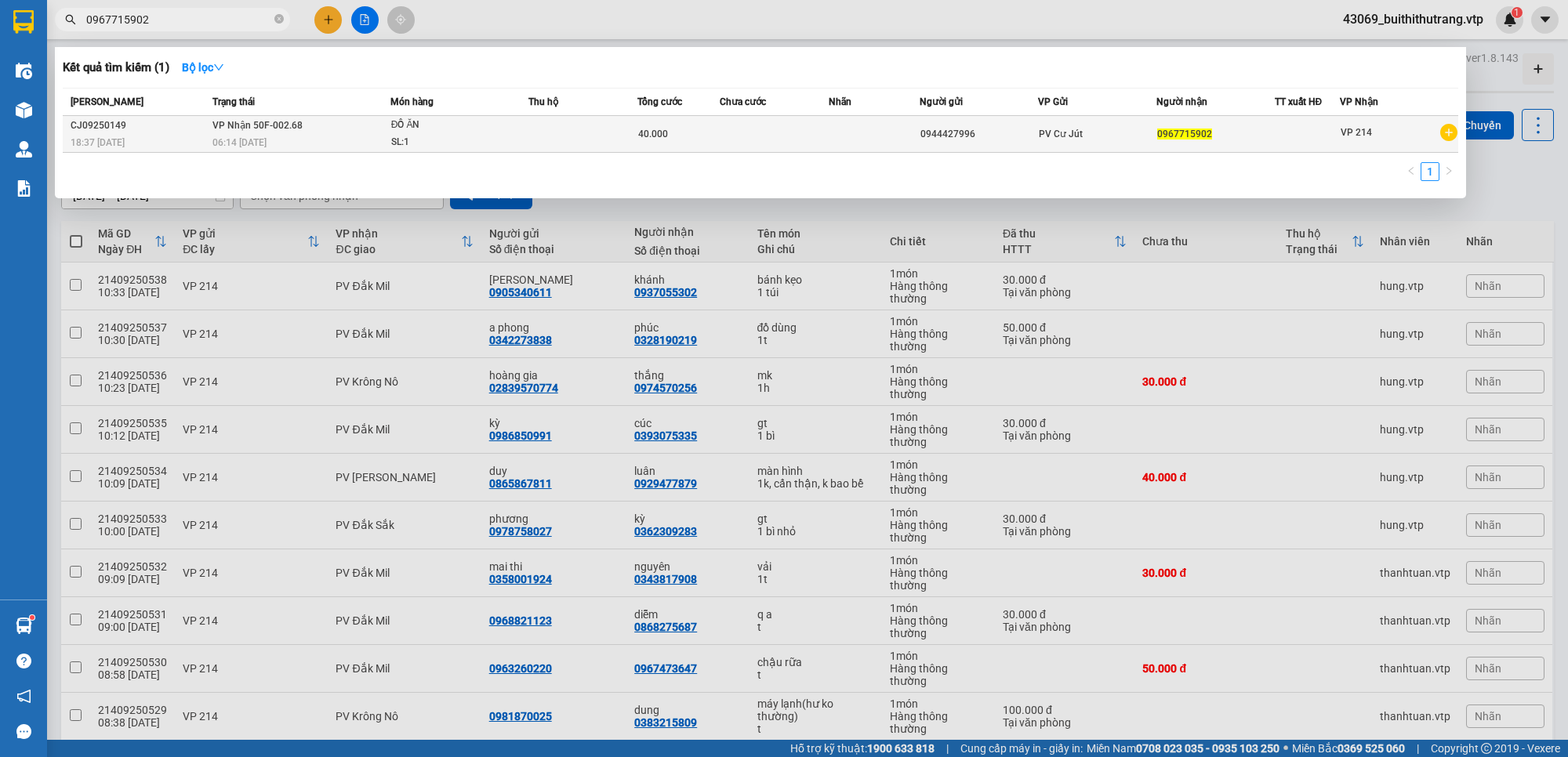
click at [1094, 131] on div "PV Cư Jút" at bounding box center [1097, 134] width 117 height 17
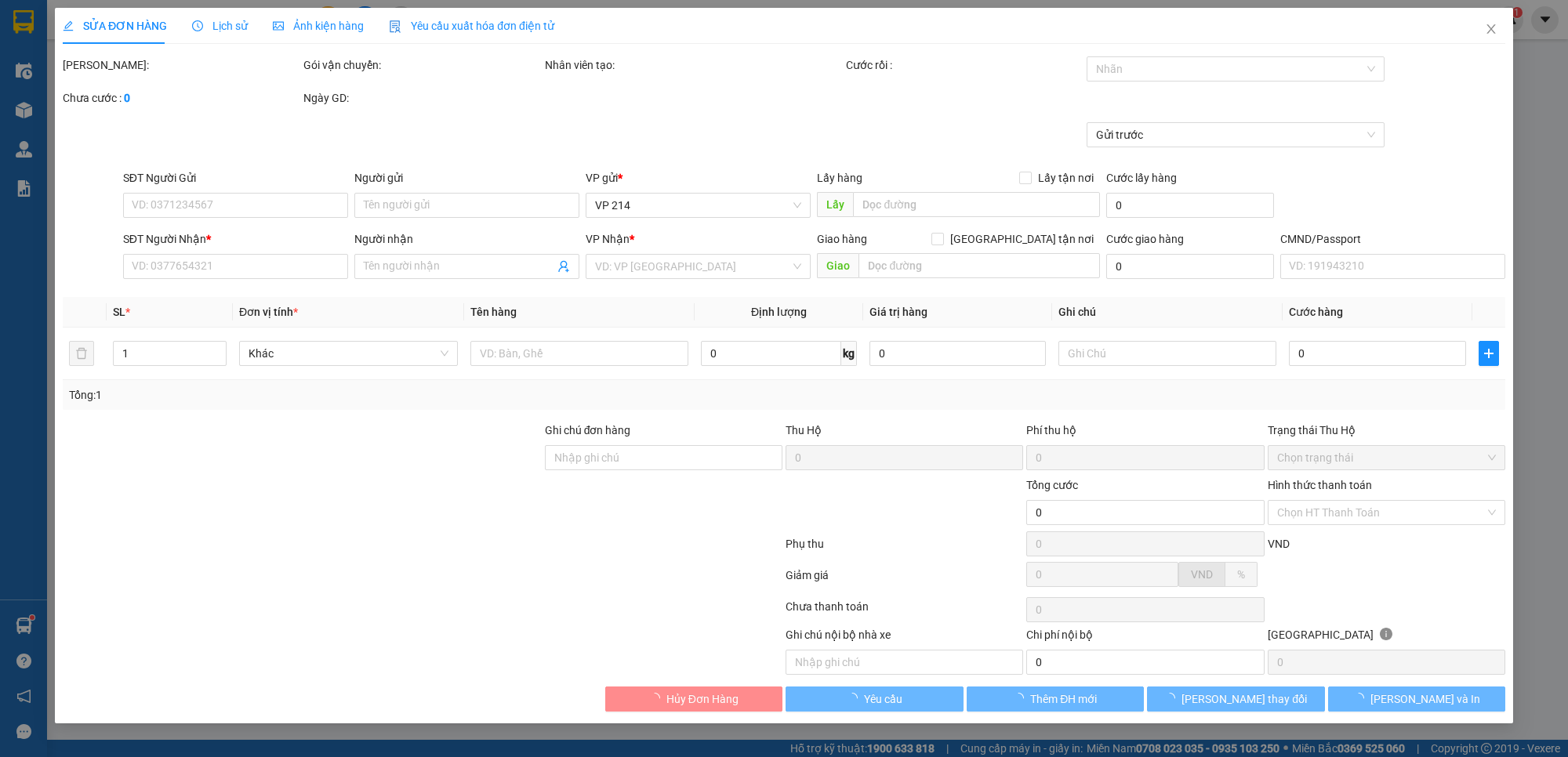
type input "0944427996"
type input "0967715902"
type input "40.000"
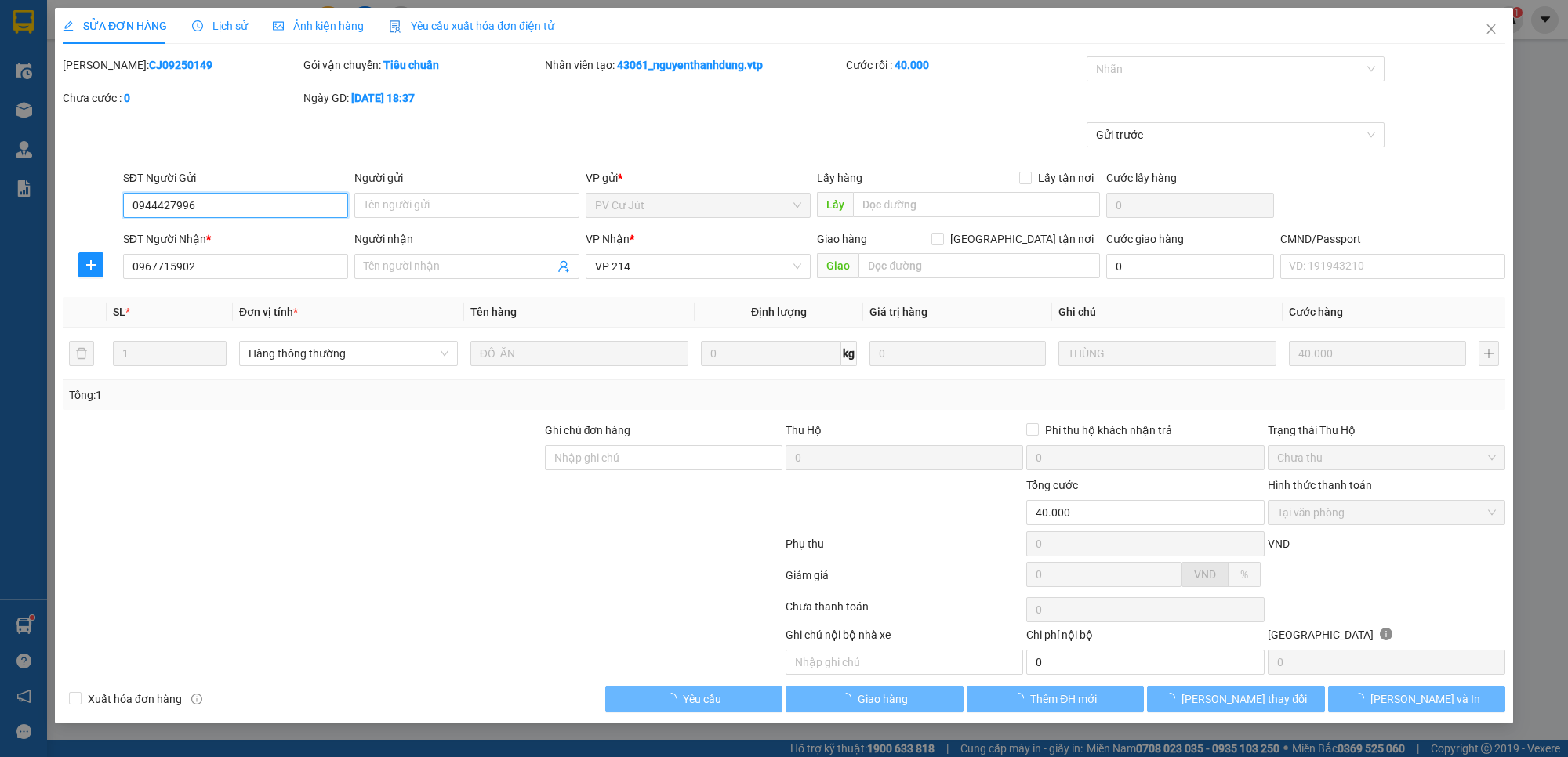
type input "2.000"
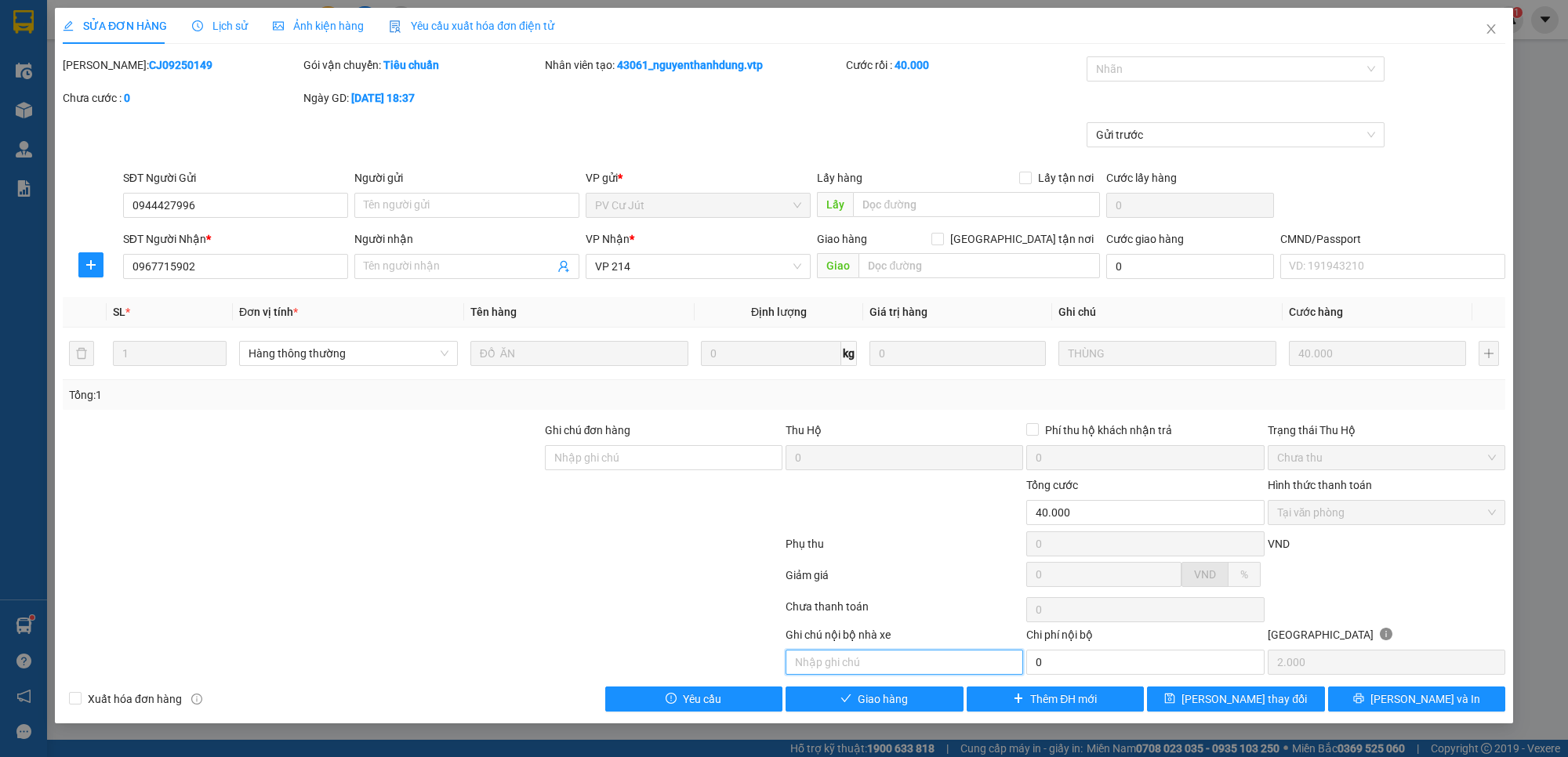
click at [946, 662] on input "text" at bounding box center [904, 662] width 238 height 25
click at [891, 700] on span "Giao hàng" at bounding box center [882, 699] width 50 height 17
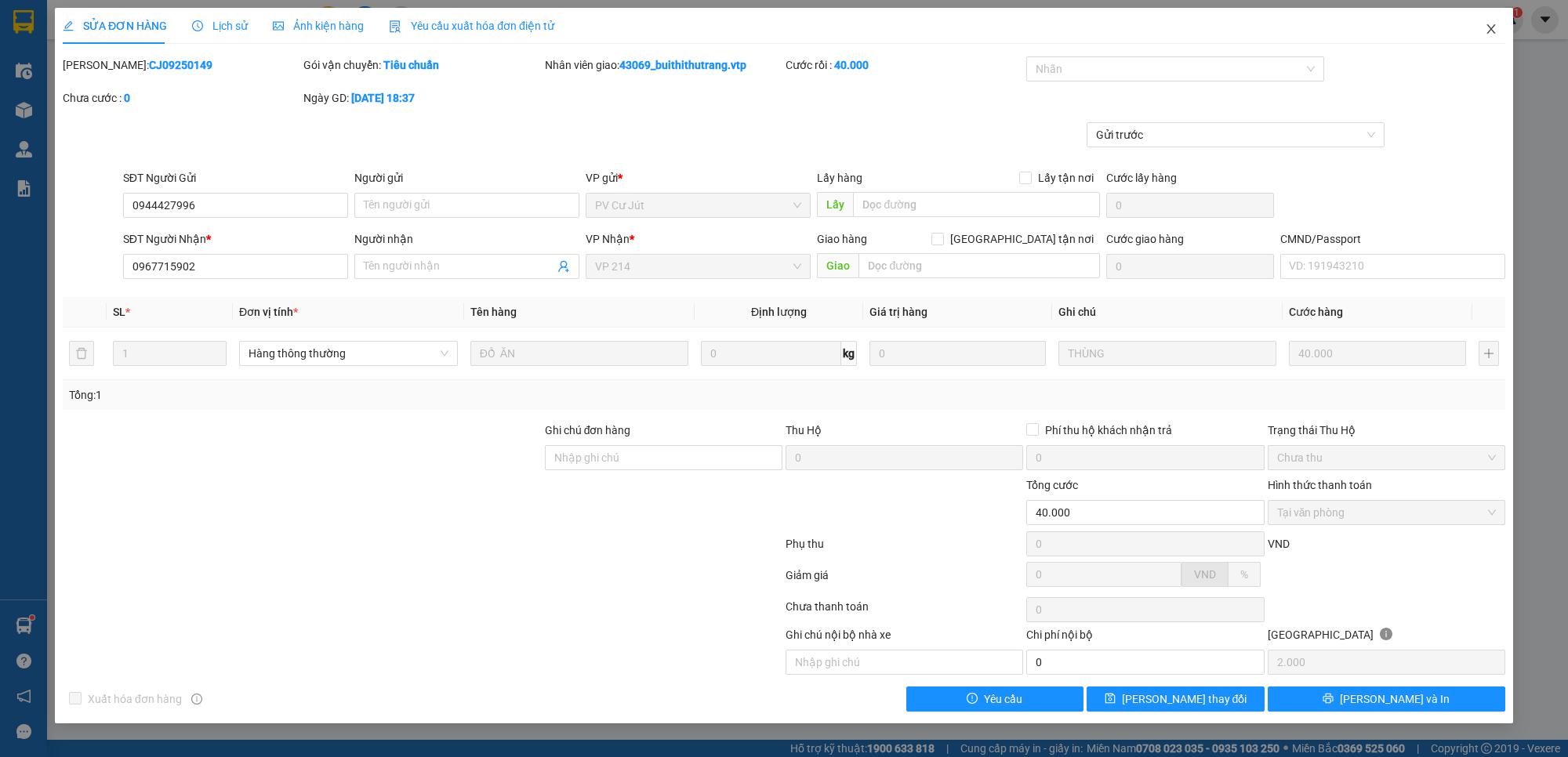
click at [1485, 30] on icon "close" at bounding box center [1490, 29] width 13 height 13
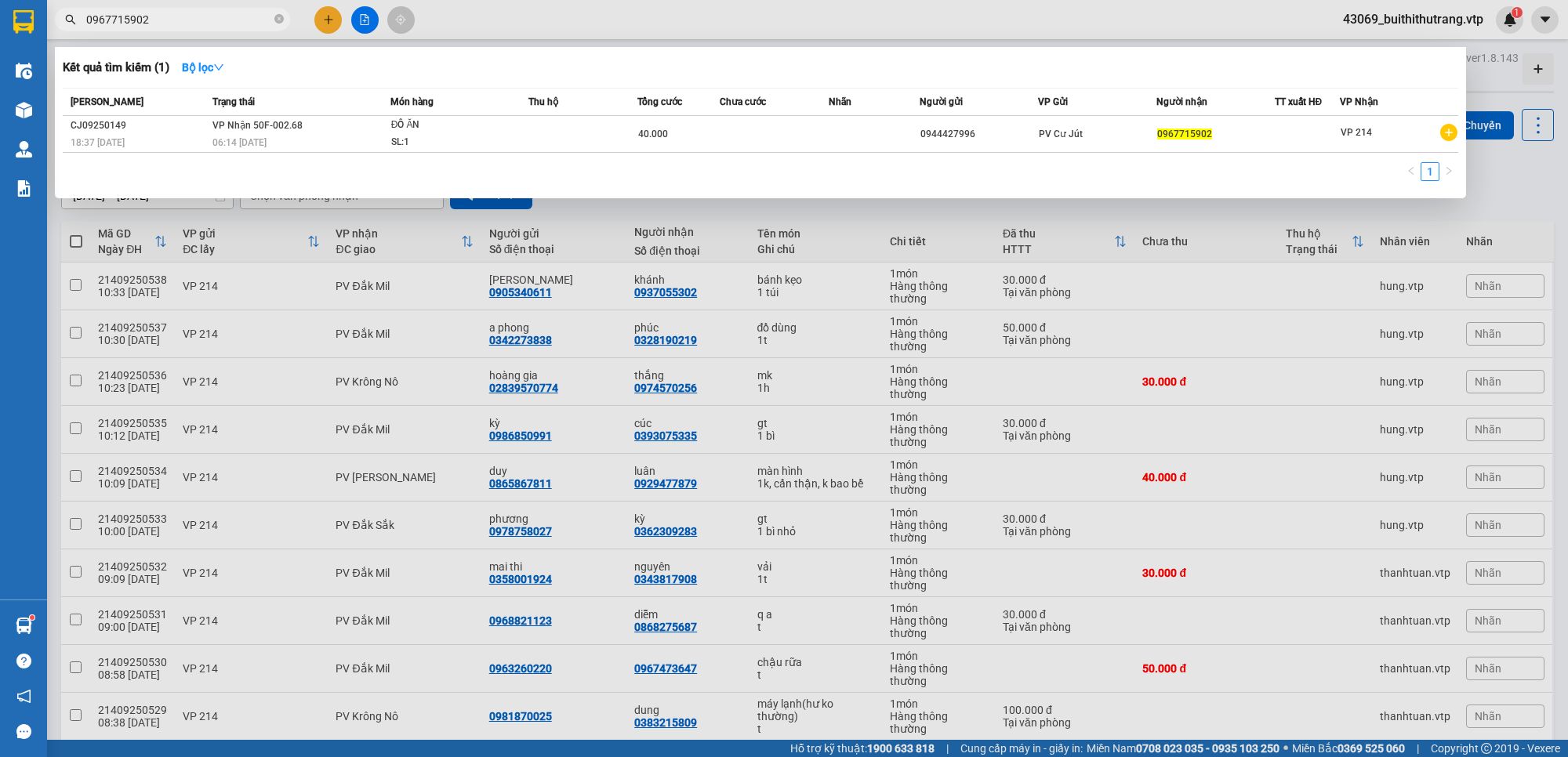
drag, startPoint x: 168, startPoint y: 26, endPoint x: 77, endPoint y: 19, distance: 91.3
click at [77, 19] on span "0967715902" at bounding box center [173, 19] width 235 height 24
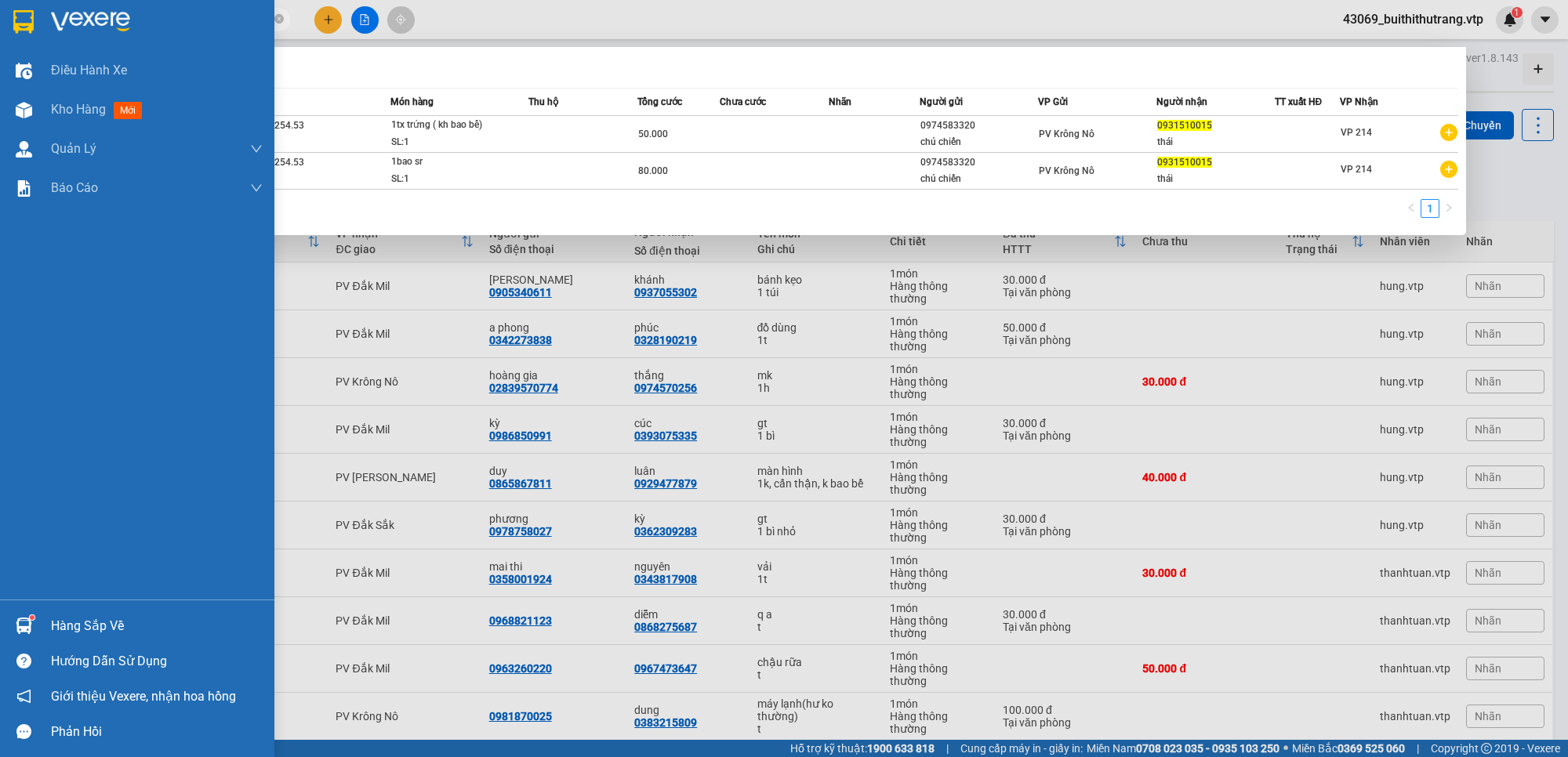
drag, startPoint x: 153, startPoint y: 18, endPoint x: 34, endPoint y: 25, distance: 119.2
click at [34, 25] on section "Kết quả tìm kiếm ( 2 ) Bộ lọc Mã ĐH Trạng thái Món hàng Thu hộ Tổng cước Chưa c…" at bounding box center [784, 378] width 1568 height 757
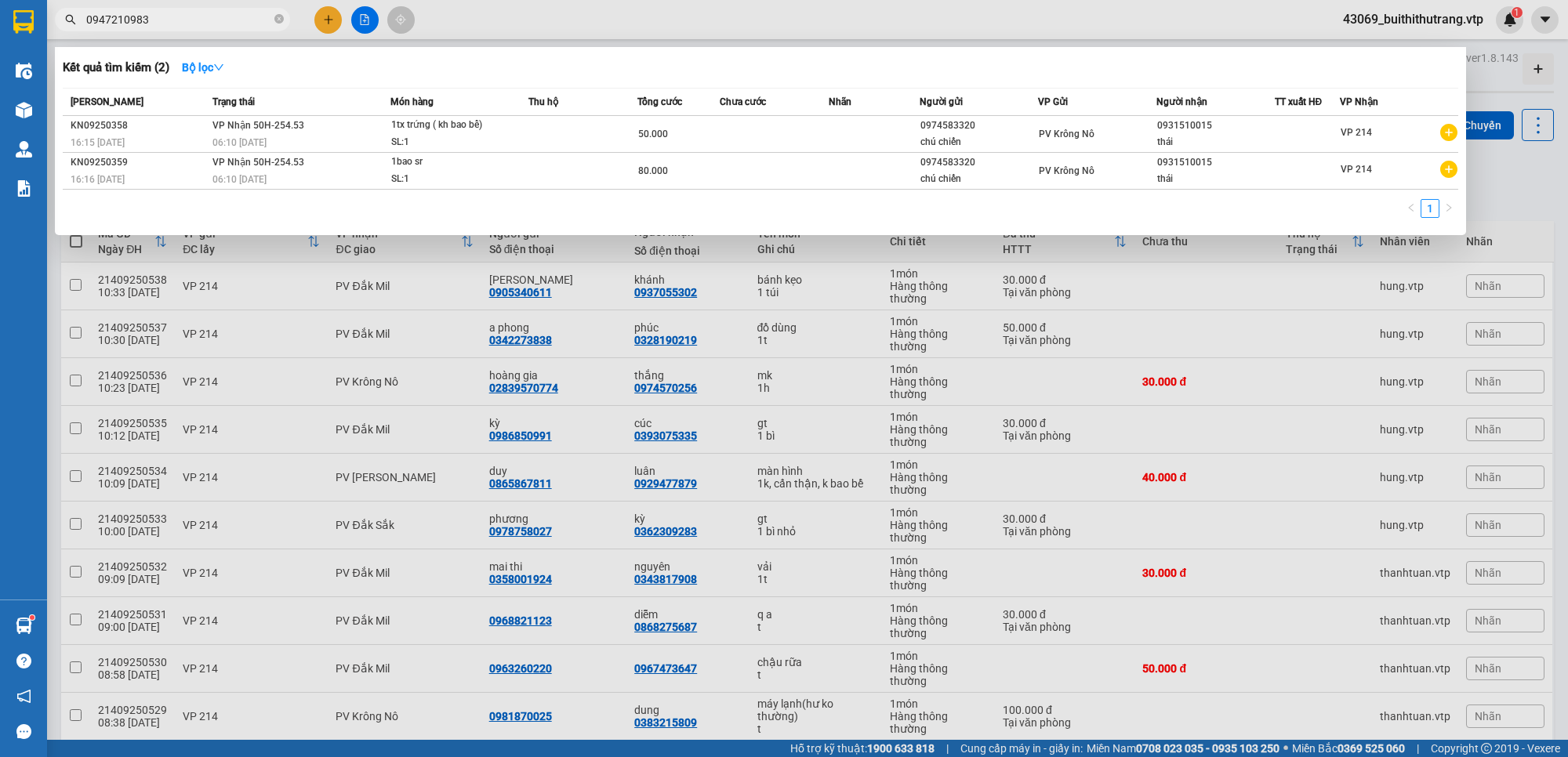
type input "0947210983"
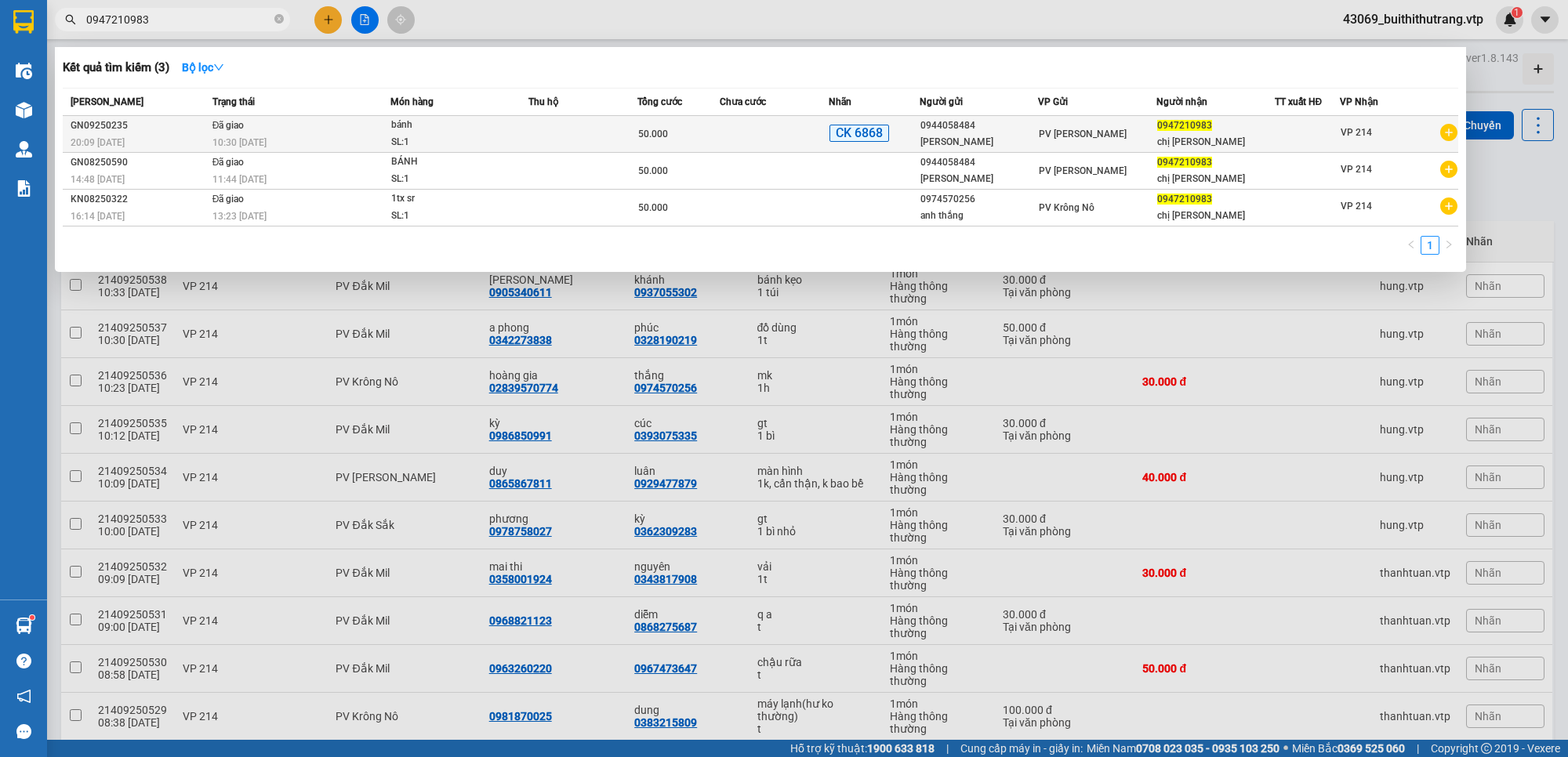
click at [1040, 141] on div "PV [PERSON_NAME]" at bounding box center [1097, 134] width 117 height 17
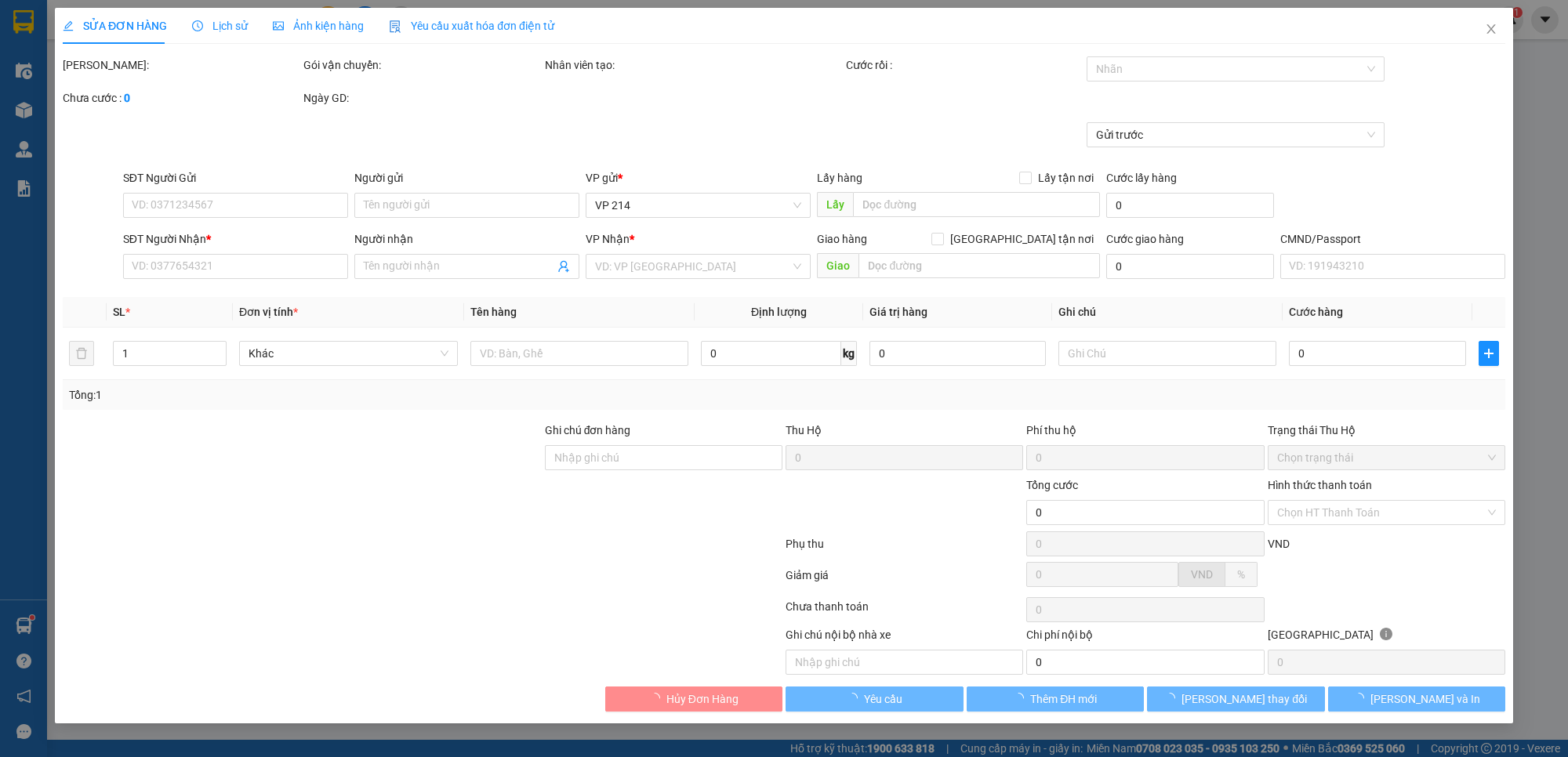
type input "2.500"
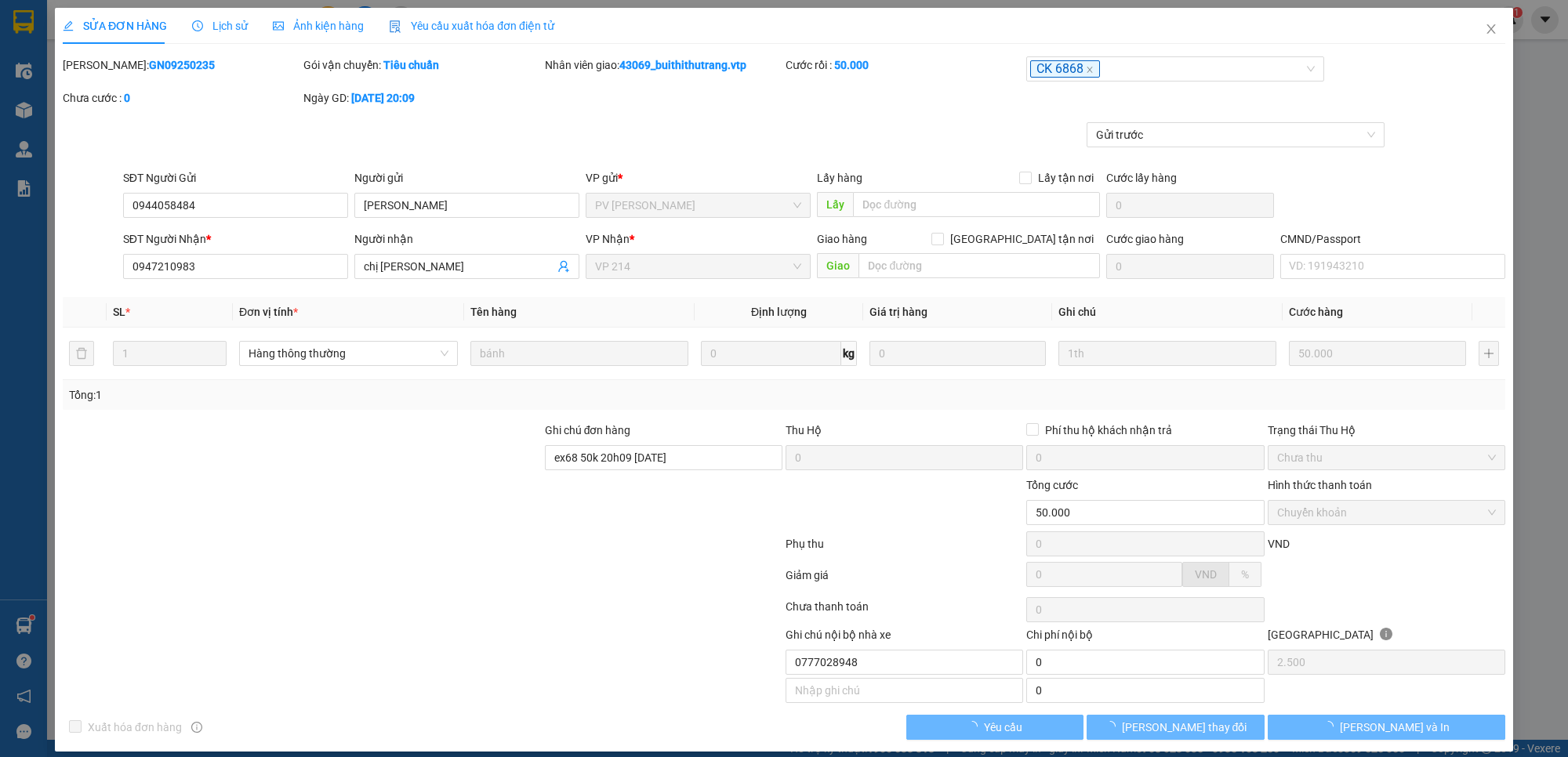
type input "0944058484"
type input "[PERSON_NAME]"
type input "0947210983"
type input "chị [PERSON_NAME]"
type input "ex68 50k 20h09 [DATE]"
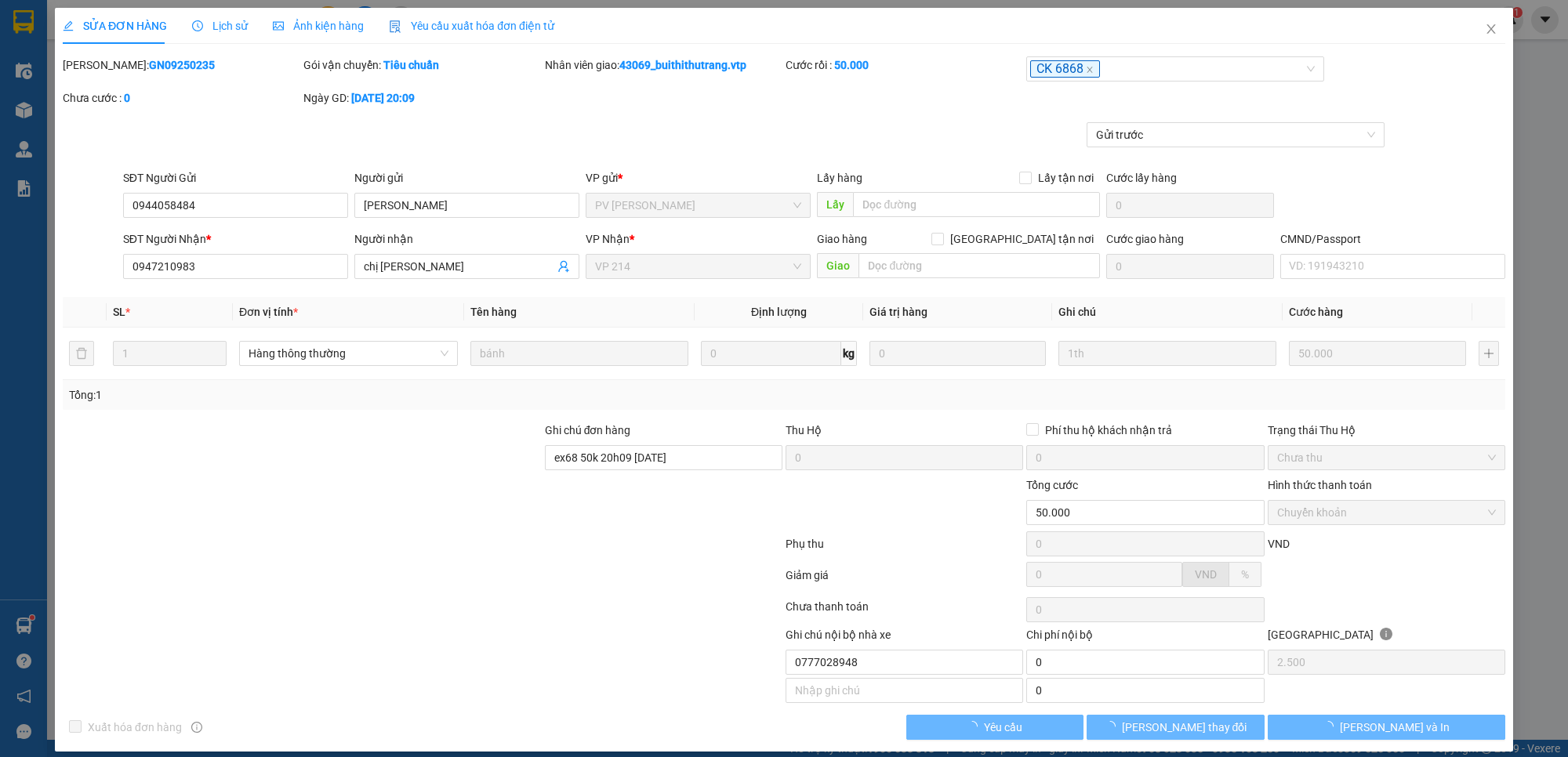
type input "50.000"
type input "0777028948"
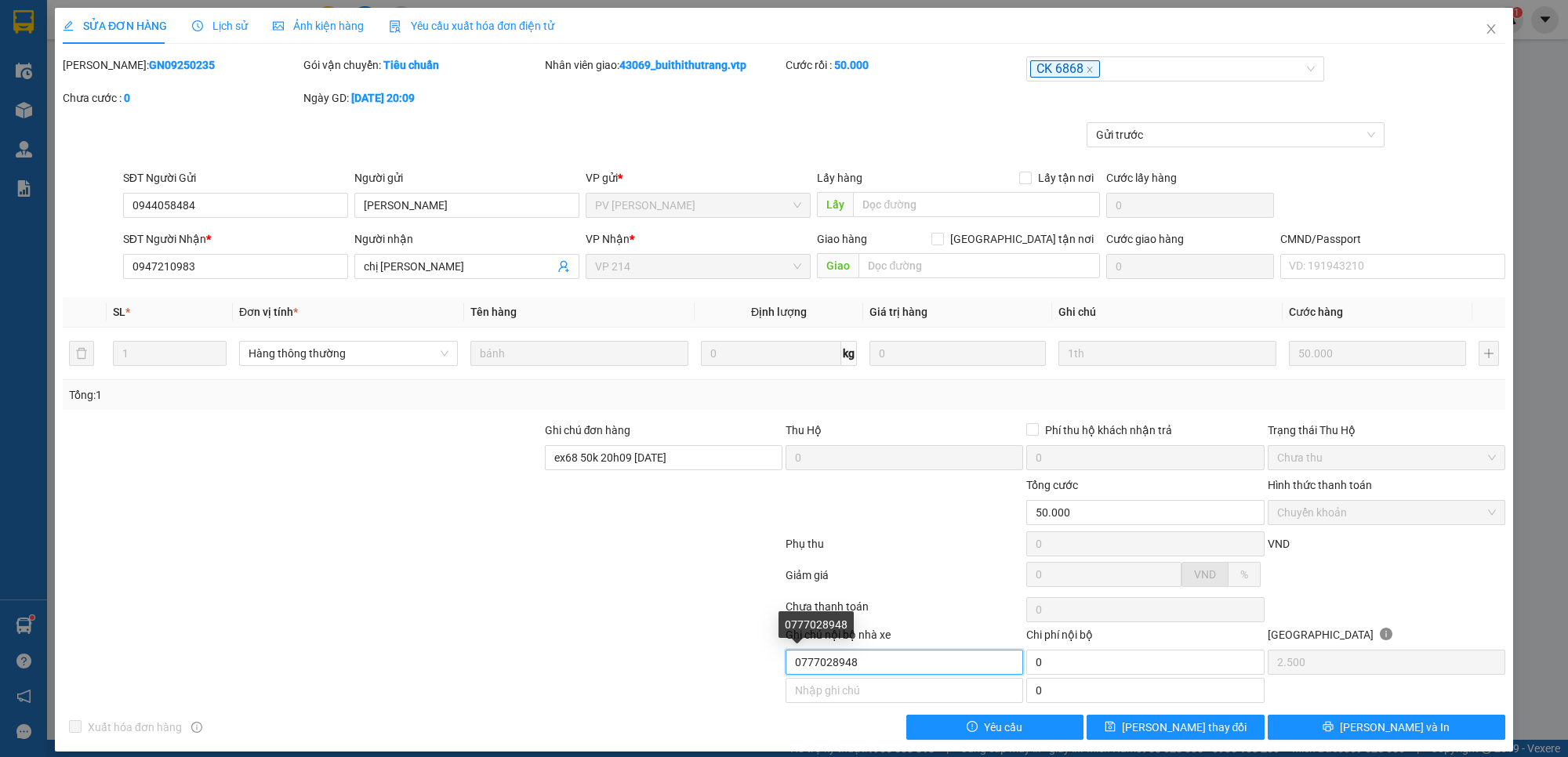
click at [918, 669] on input "0777028948" at bounding box center [904, 662] width 238 height 25
click at [1484, 26] on icon "close" at bounding box center [1490, 29] width 13 height 13
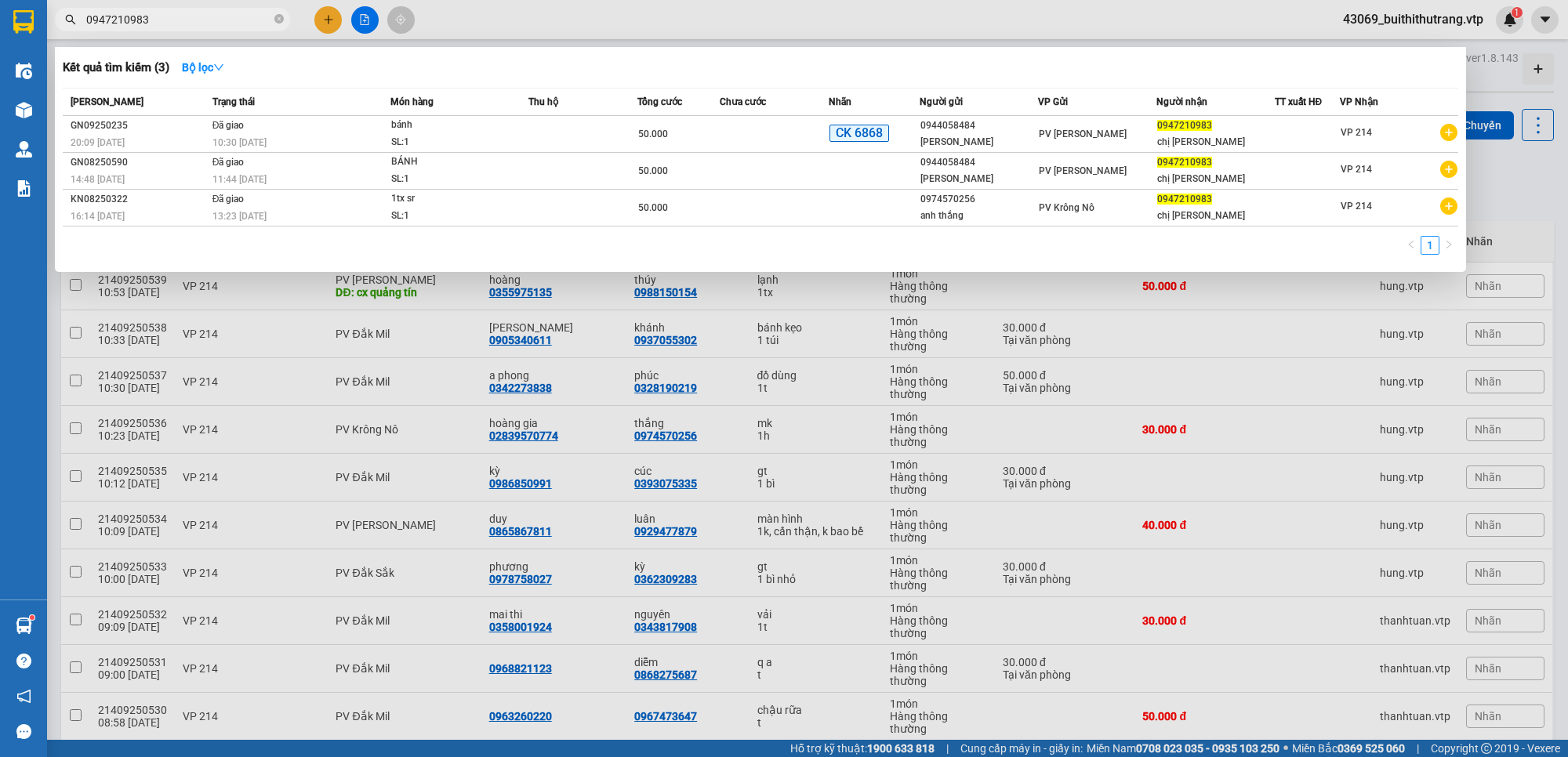
click at [156, 16] on input "0947210983" at bounding box center [178, 19] width 185 height 17
drag, startPoint x: 154, startPoint y: 22, endPoint x: 71, endPoint y: 28, distance: 83.2
click at [71, 28] on span "0947210983" at bounding box center [173, 19] width 235 height 24
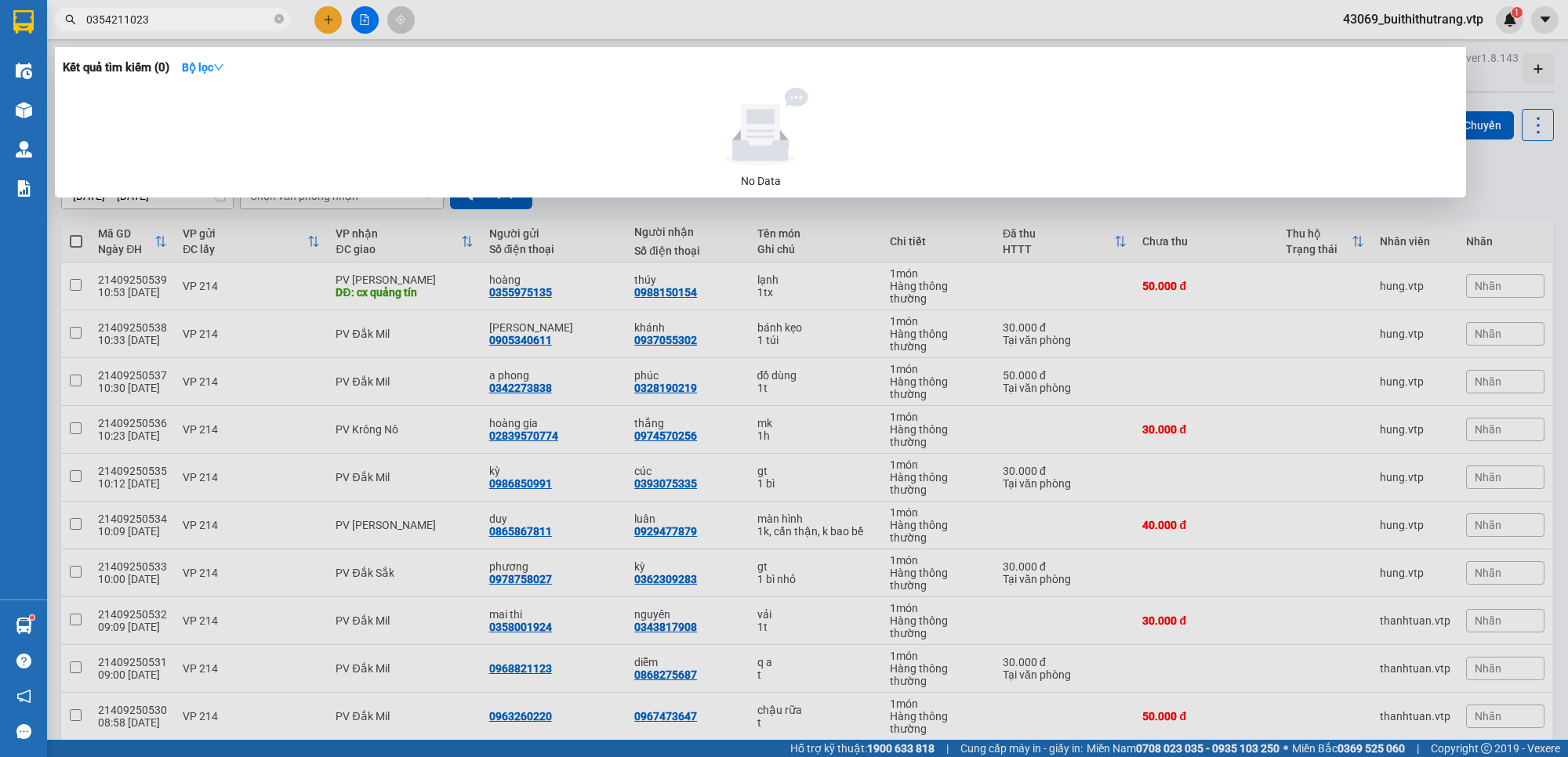
drag, startPoint x: 145, startPoint y: 21, endPoint x: 80, endPoint y: 19, distance: 65.0
click at [84, 22] on span "0354211023" at bounding box center [173, 19] width 235 height 24
type input "0931510015"
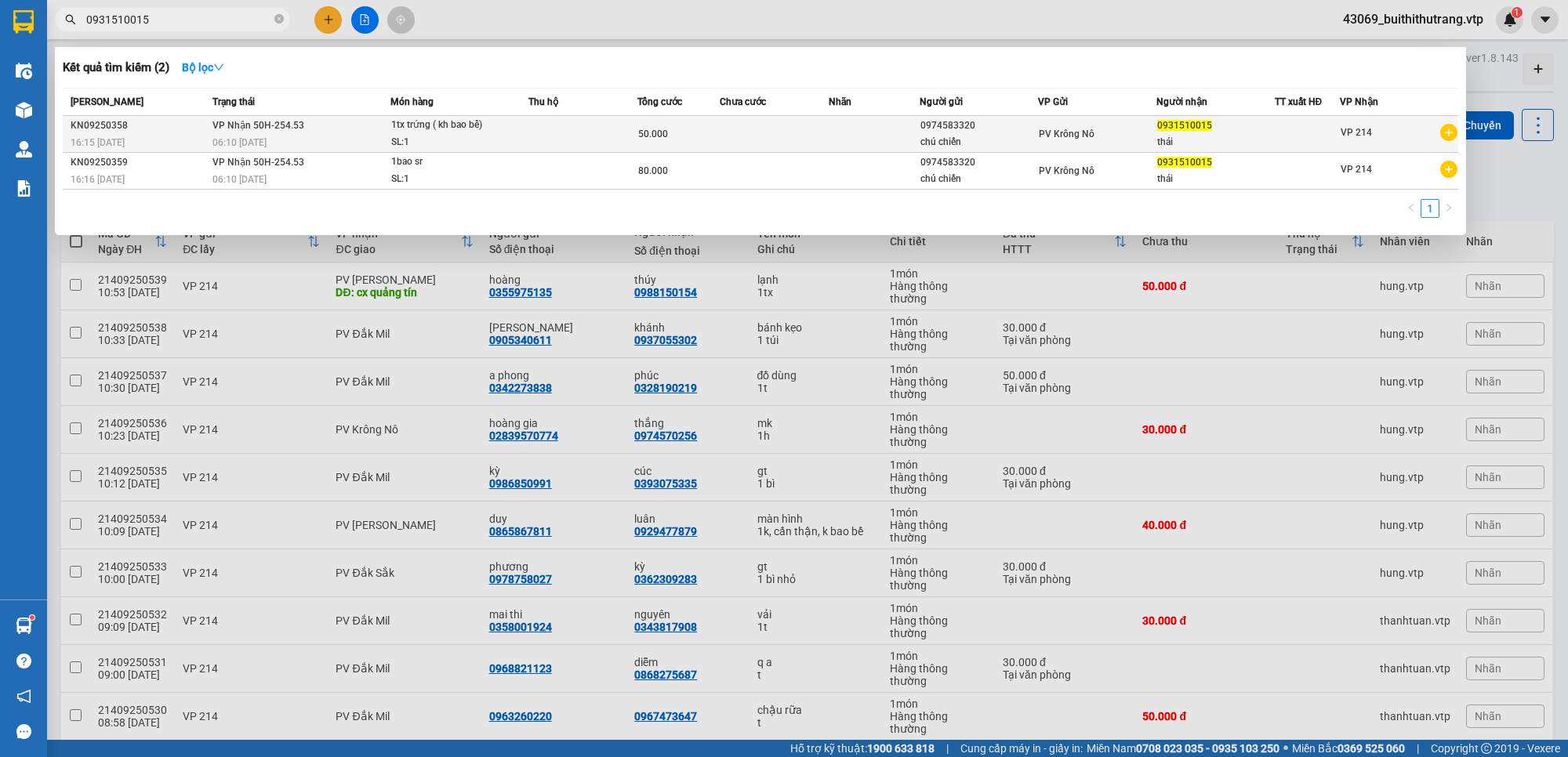
click at [542, 130] on td at bounding box center [583, 134] width 109 height 37
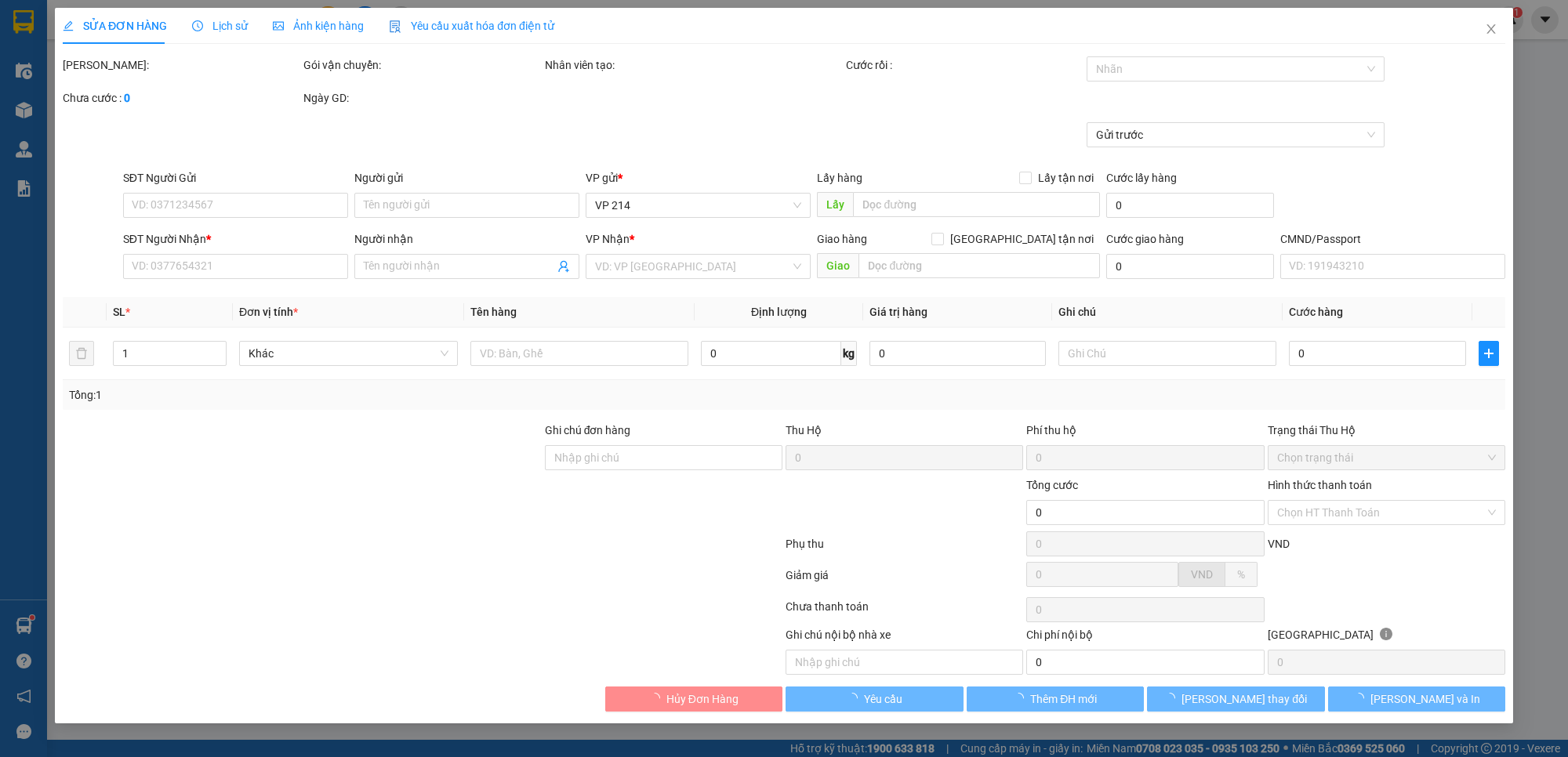
type input "0974583320"
type input "chú chiến"
type input "0931510015"
type input "thái"
type input "50.000"
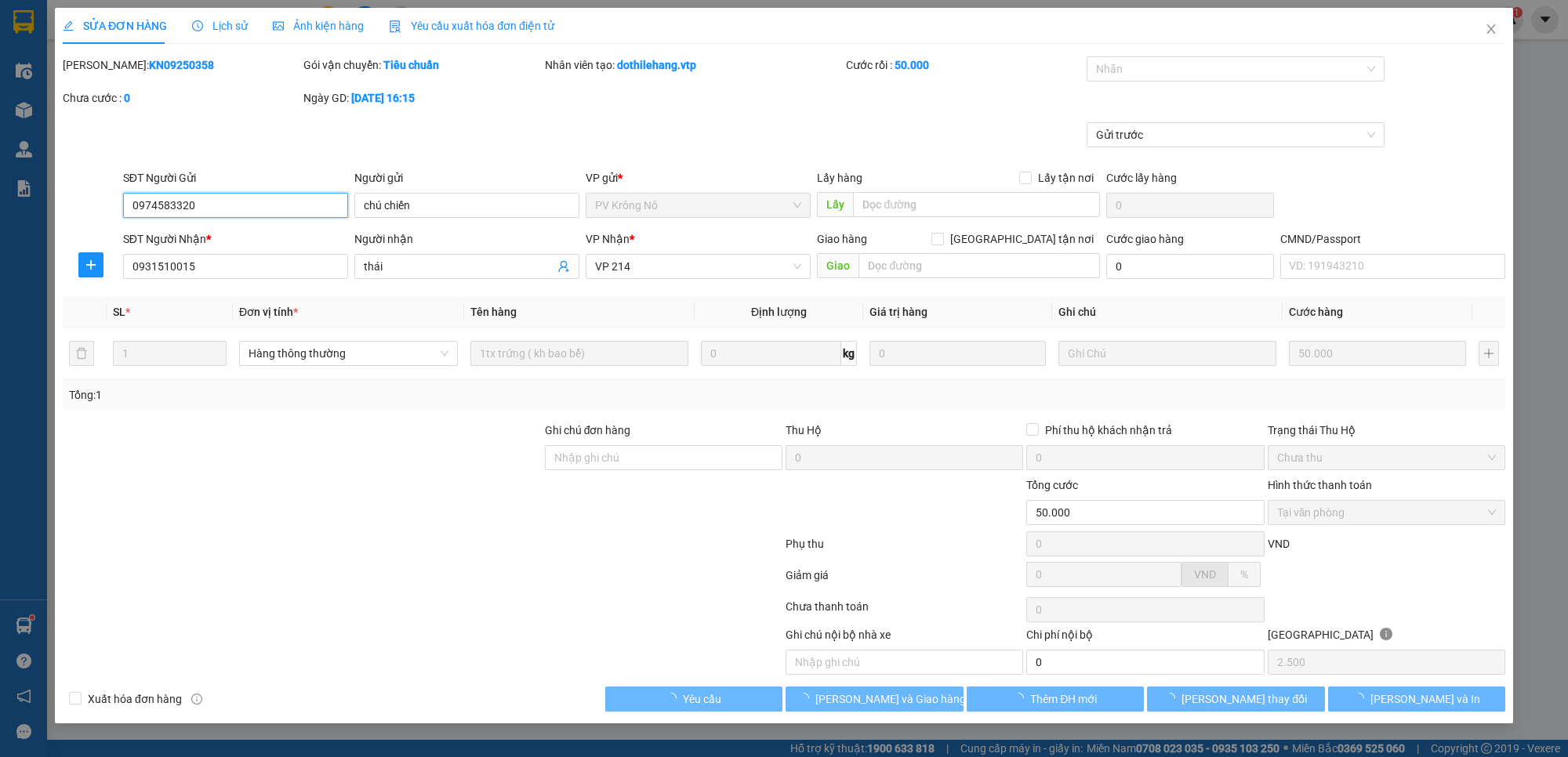
type input "2.500"
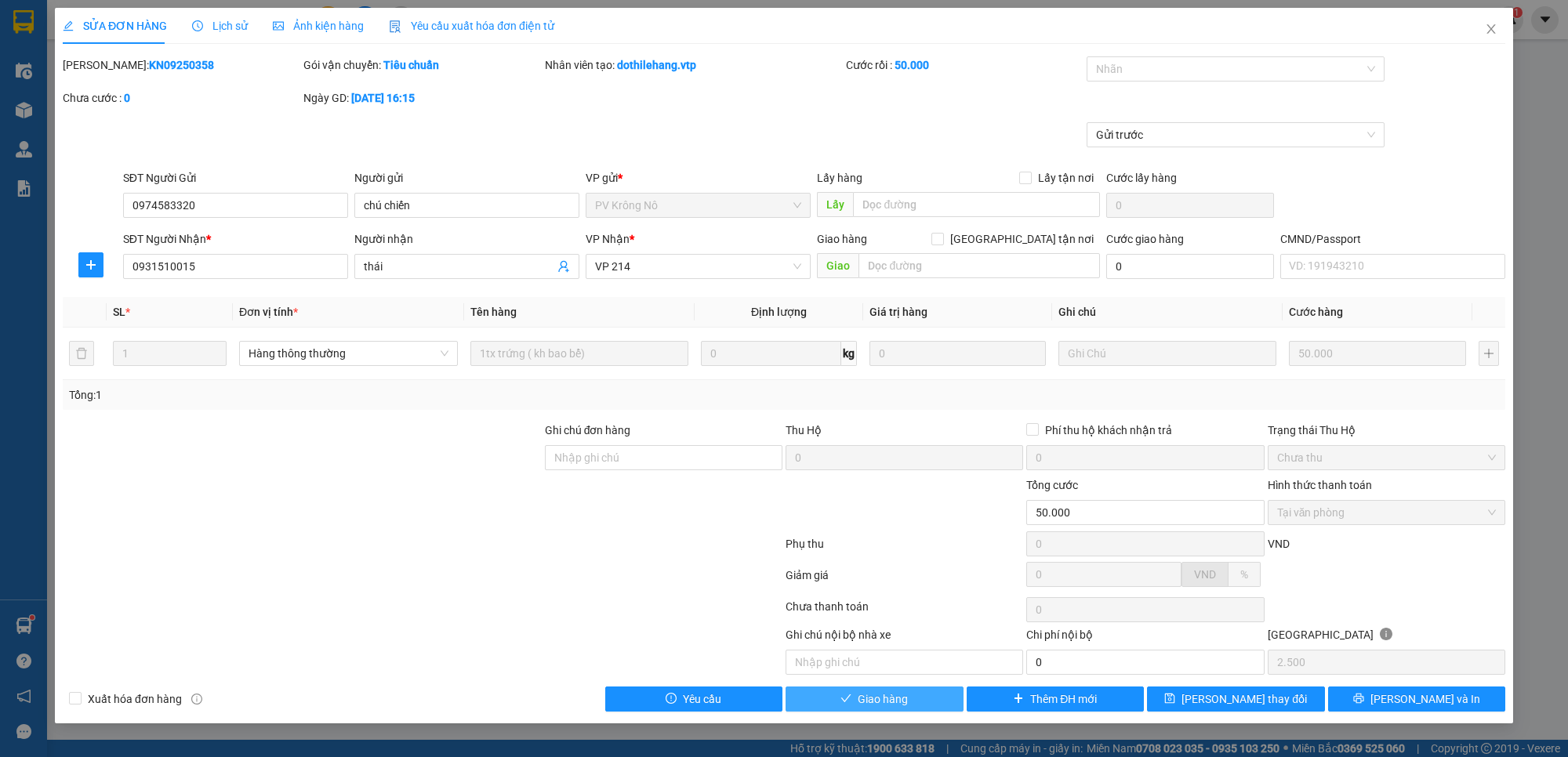
click at [904, 702] on span "Giao hàng" at bounding box center [882, 699] width 50 height 17
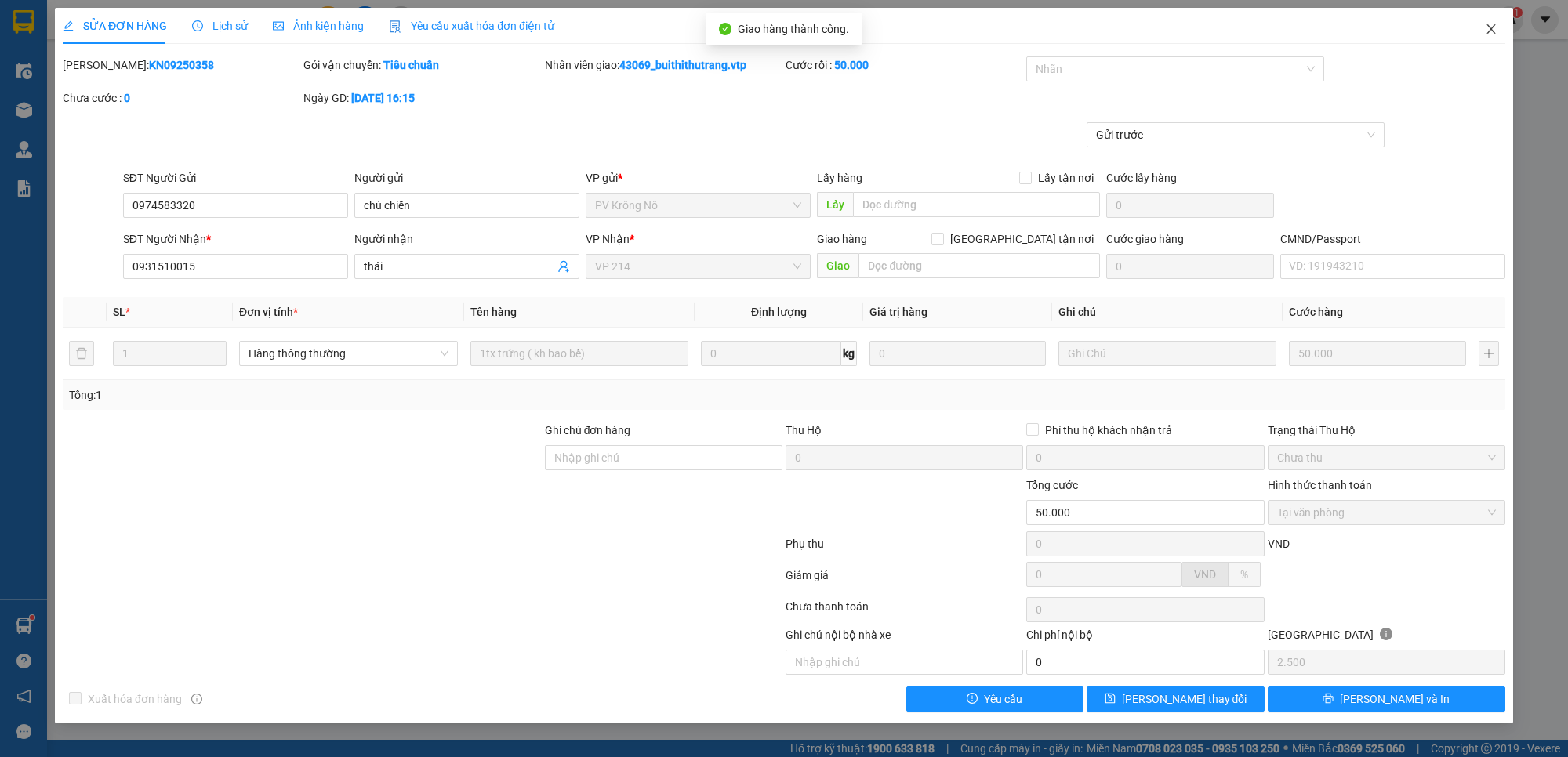
click at [1490, 31] on icon "close" at bounding box center [1490, 29] width 13 height 13
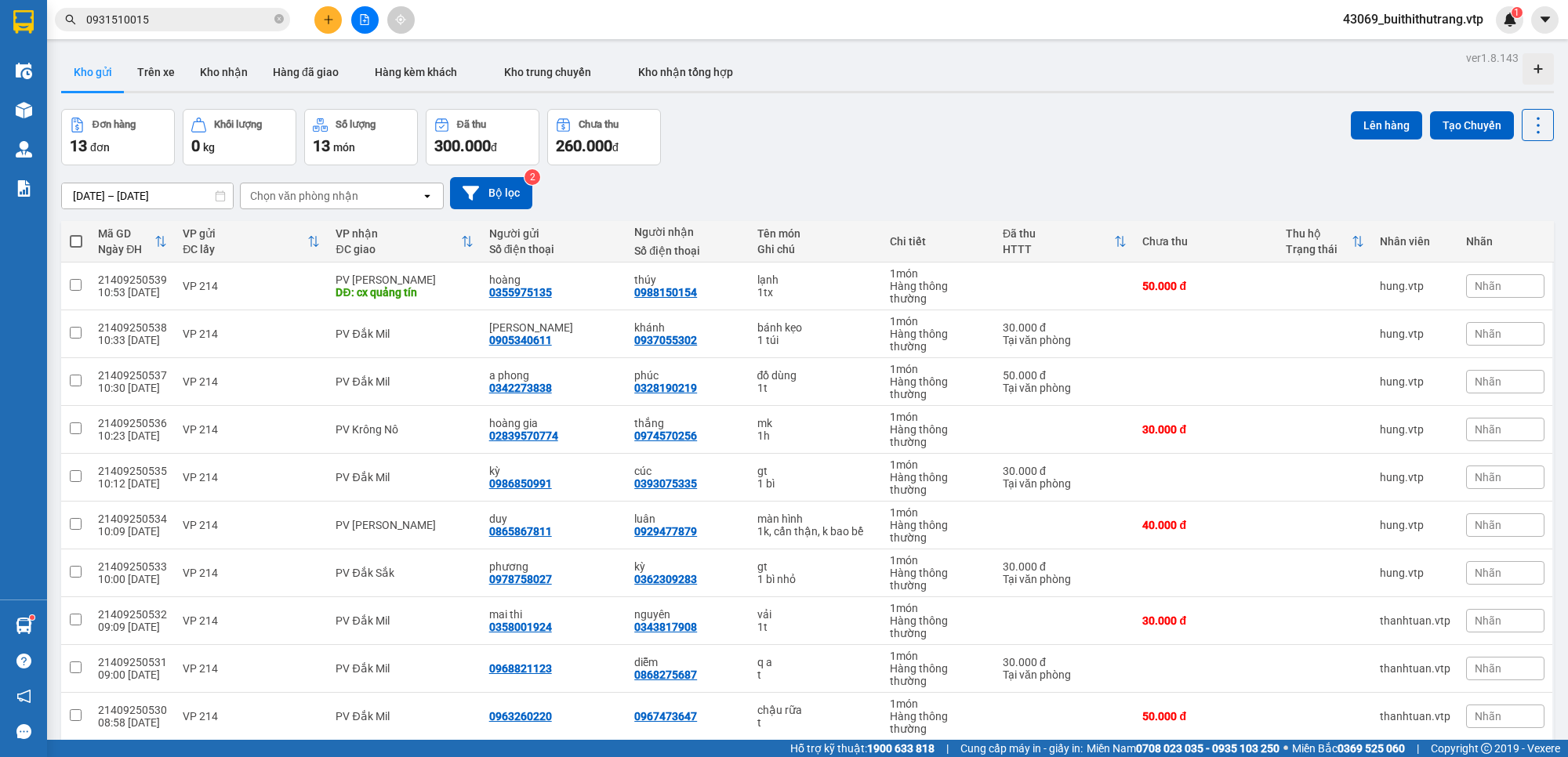
click at [220, 24] on input "0931510015" at bounding box center [178, 19] width 185 height 17
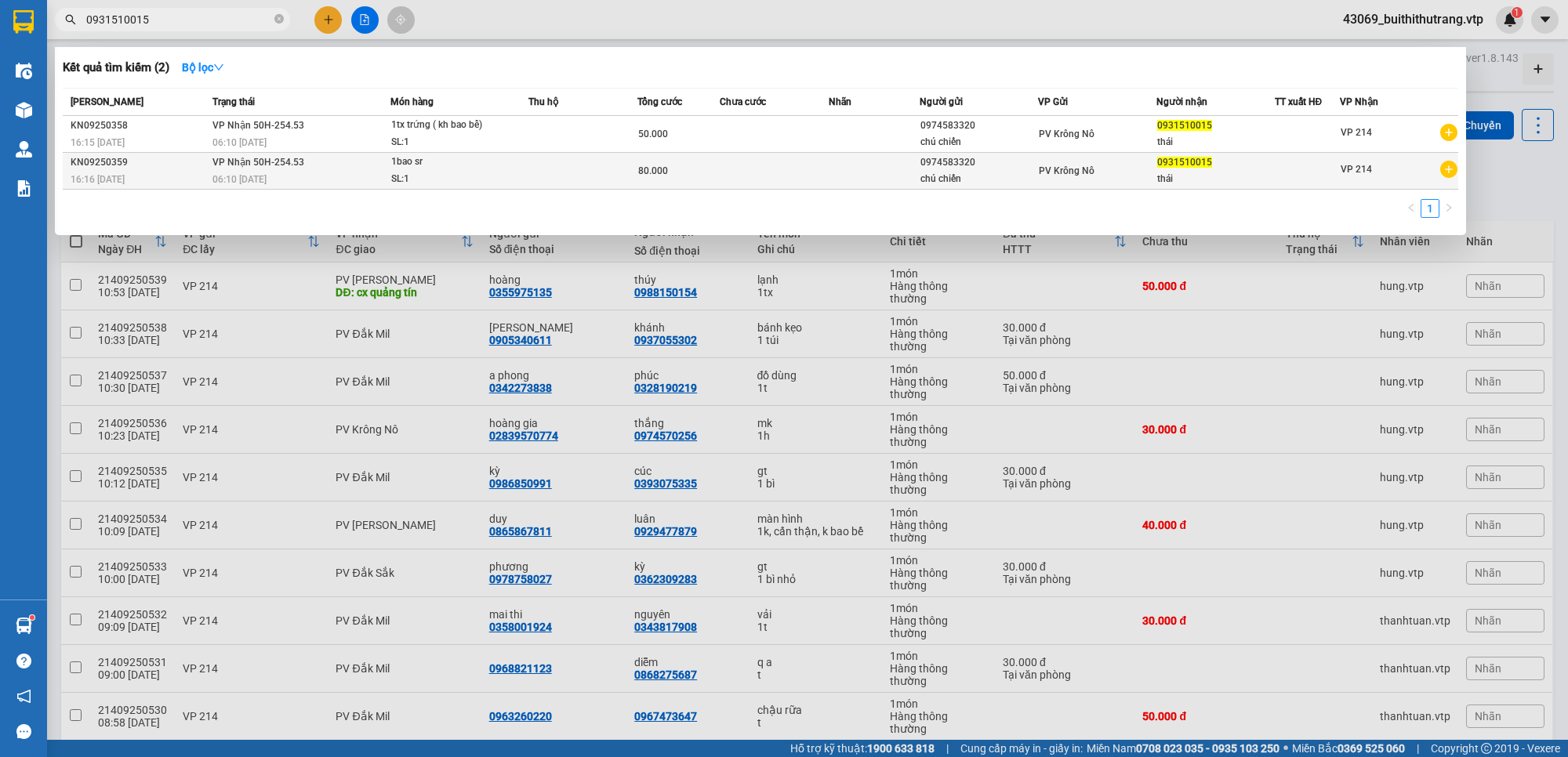
click at [682, 178] on td "80.000" at bounding box center [677, 172] width 81 height 37
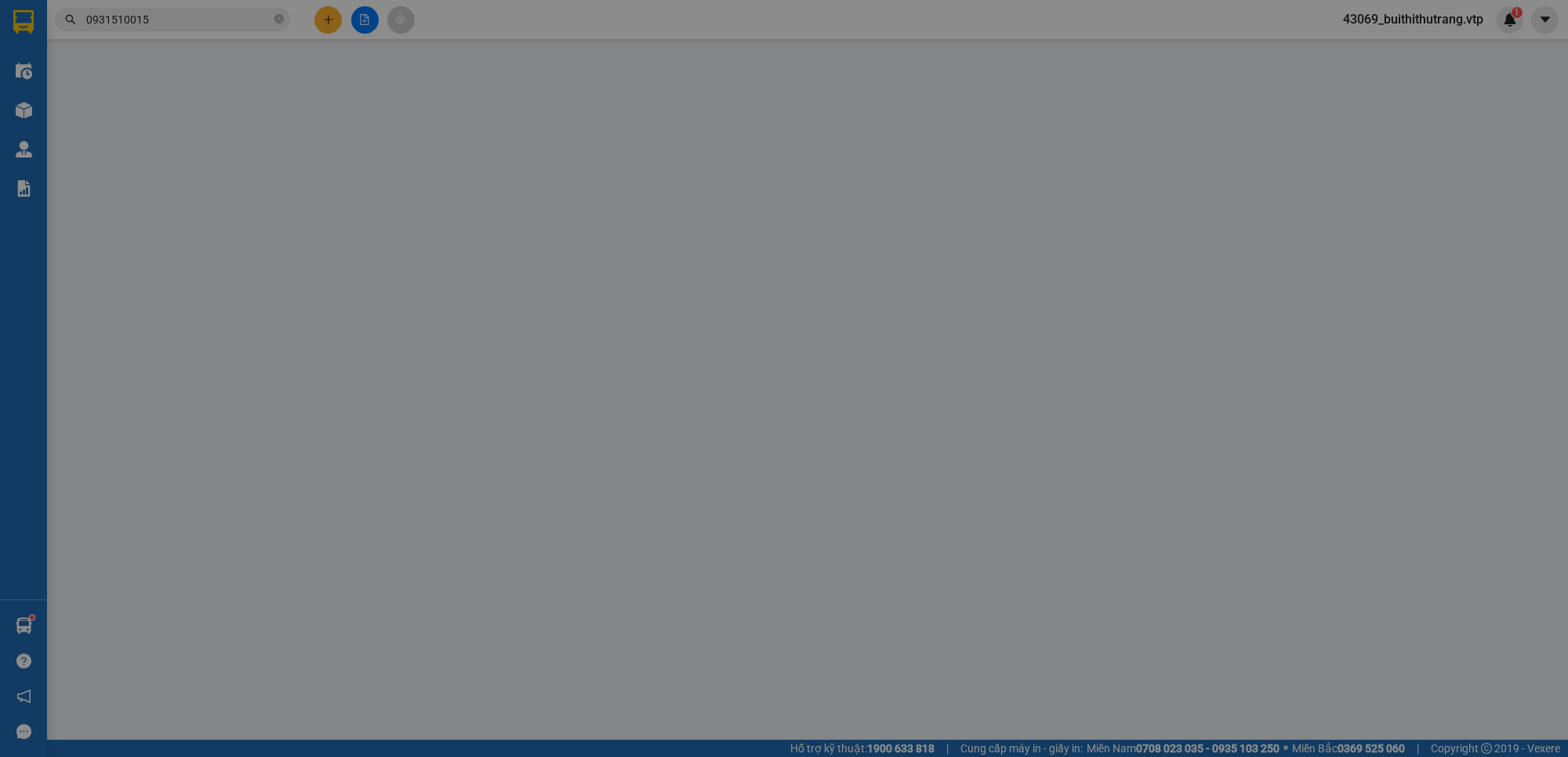
type input "4.000"
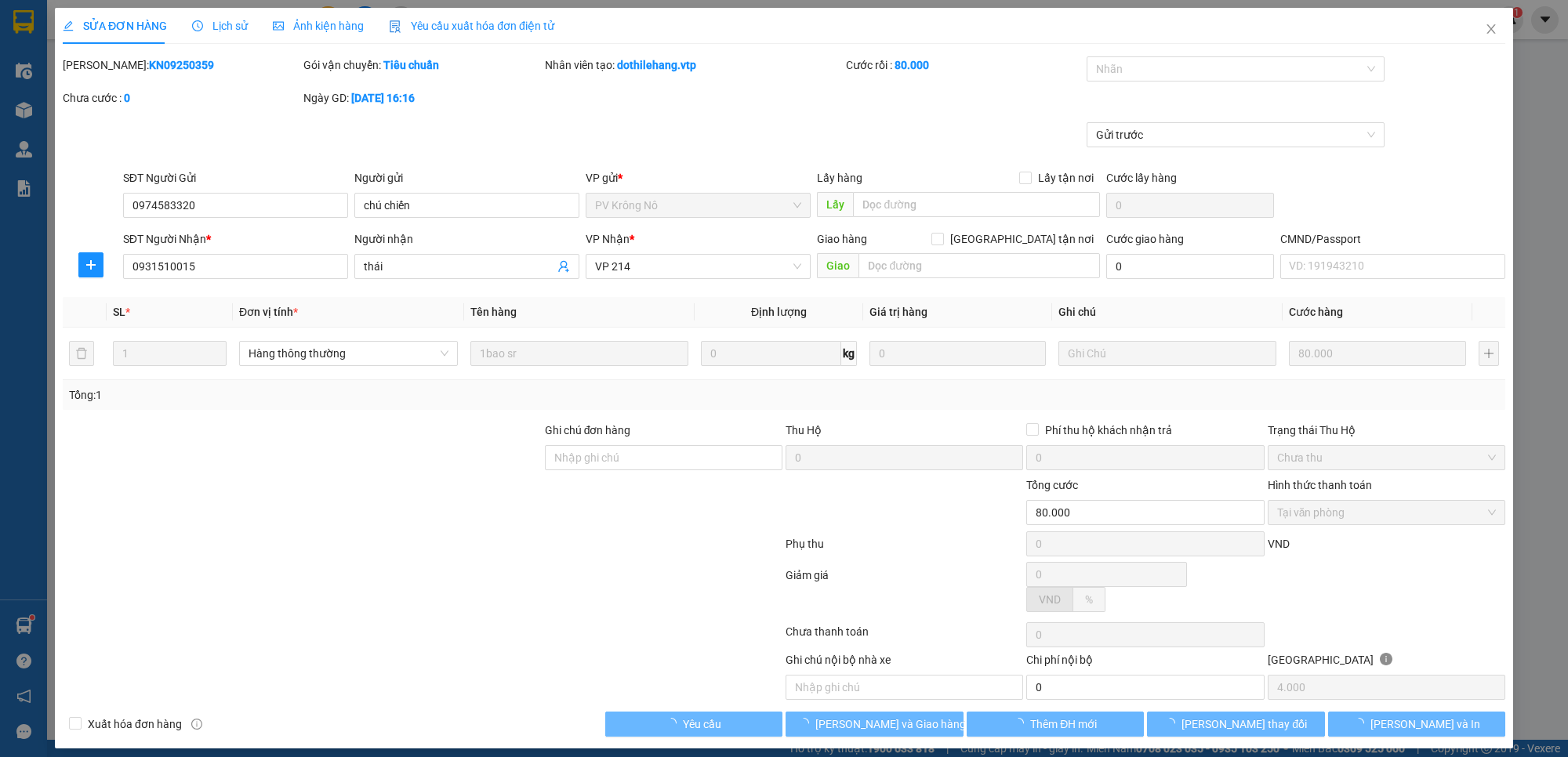
type input "0974583320"
type input "chú chiến"
type input "0931510015"
type input "thái"
type input "80.000"
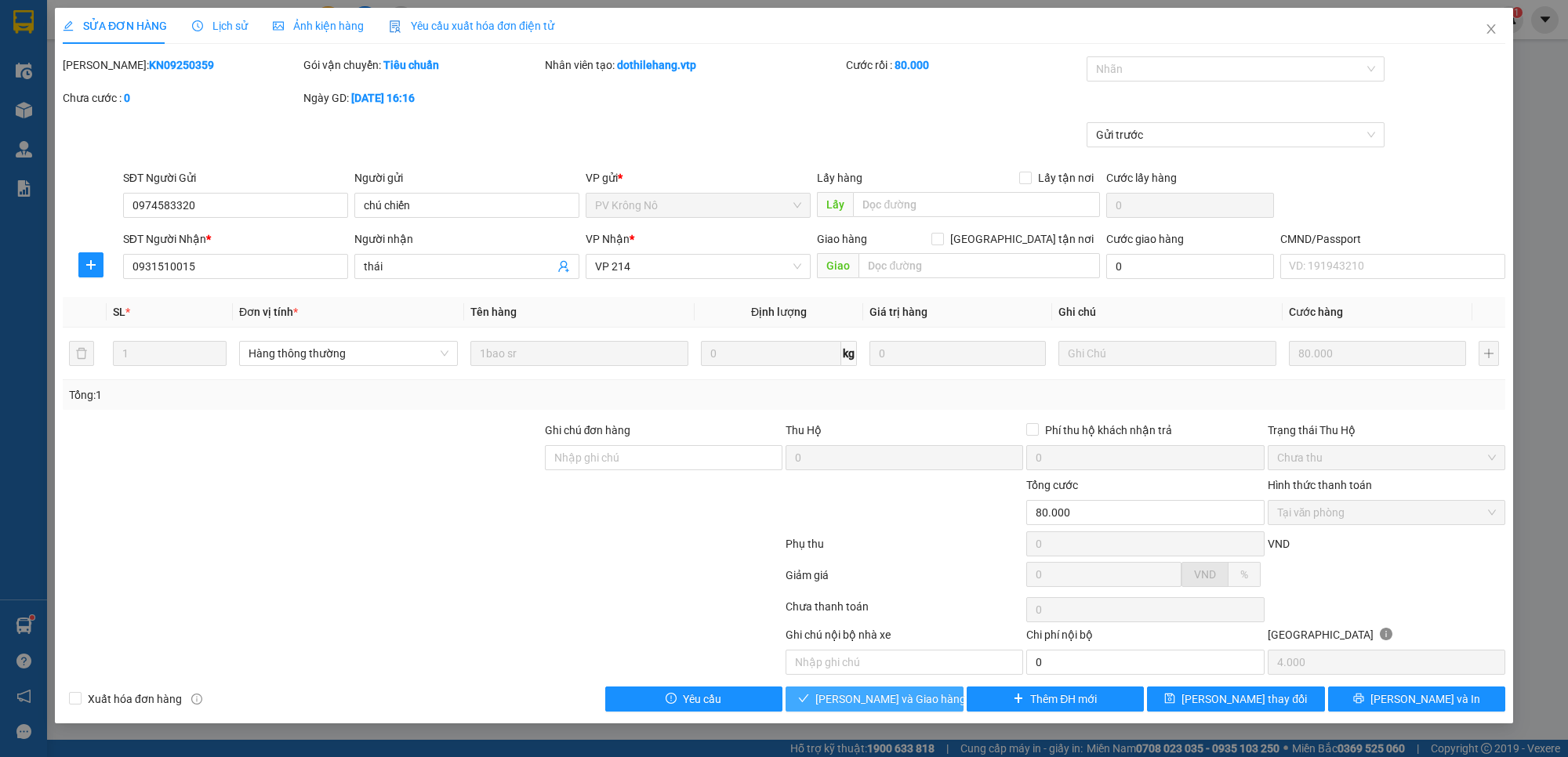
click at [929, 702] on button "[PERSON_NAME] và Giao hàng" at bounding box center [874, 699] width 178 height 25
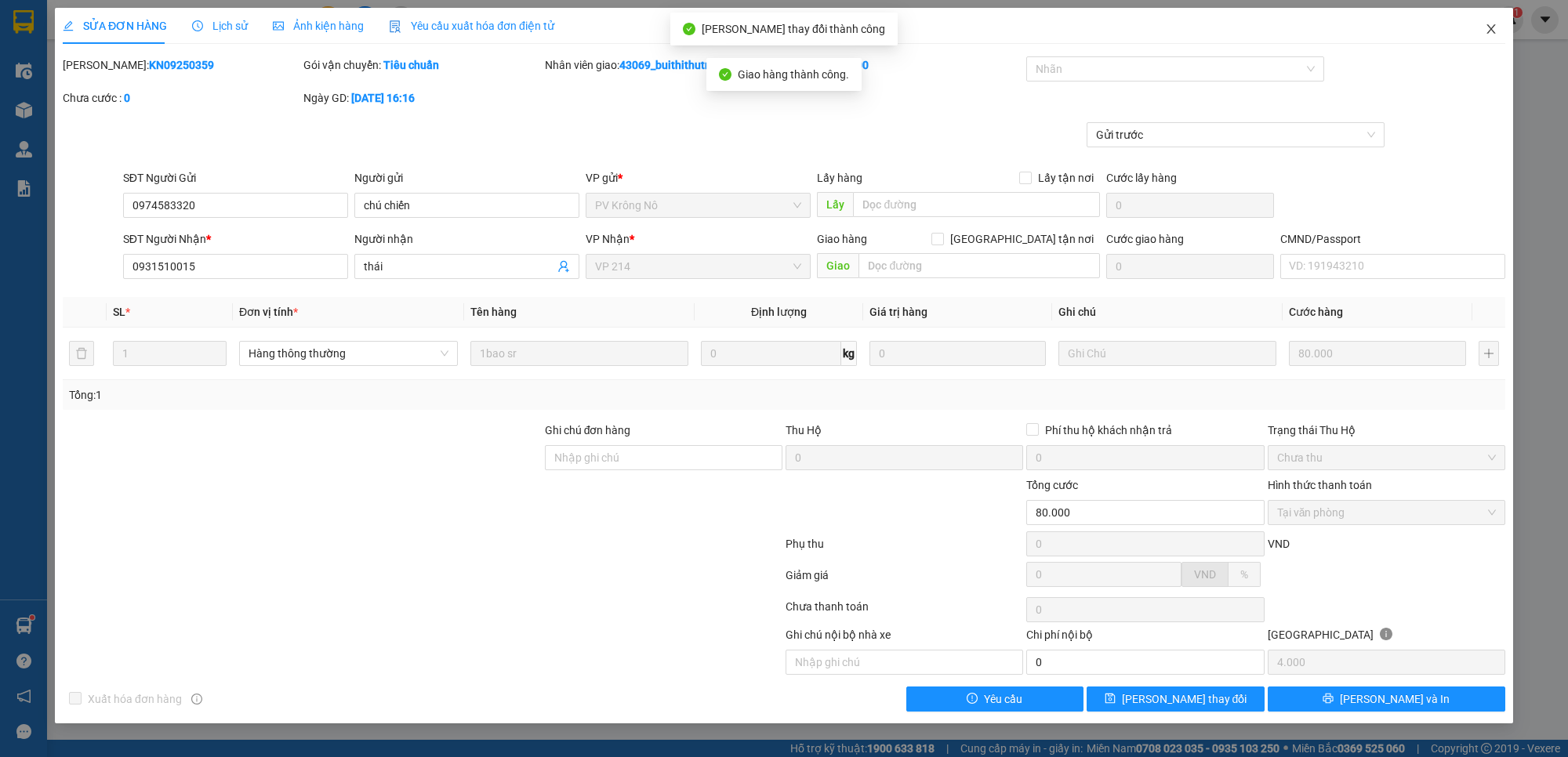
click at [1489, 30] on icon "close" at bounding box center [1490, 29] width 13 height 13
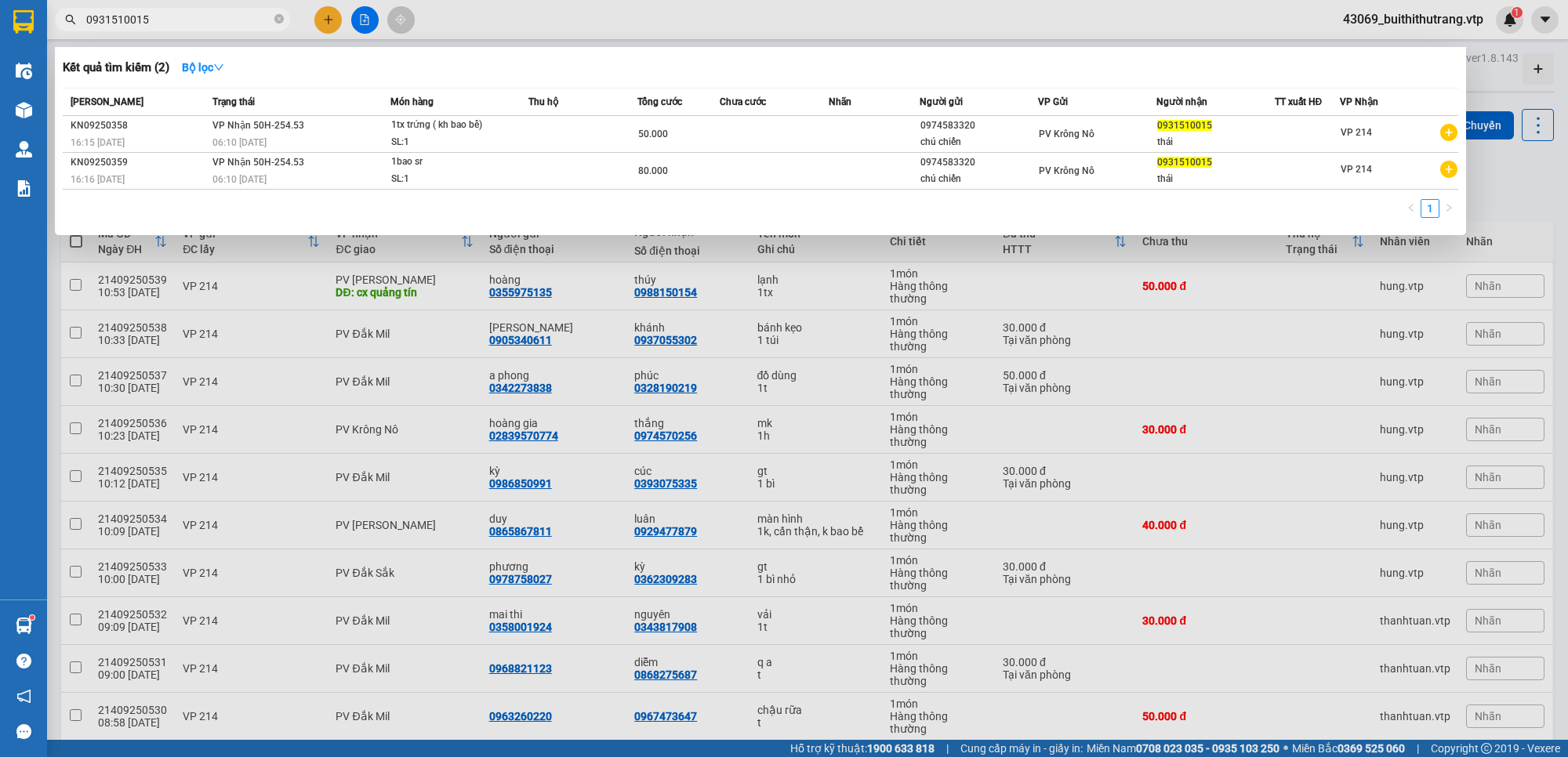
drag, startPoint x: 171, startPoint y: 18, endPoint x: 68, endPoint y: 34, distance: 104.2
click at [69, 34] on div "Kết quả tìm kiếm ( 2 ) Bộ lọc Mã ĐH Trạng thái Món hàng Thu hộ Tổng cước Chưa c…" at bounding box center [152, 19] width 305 height 27
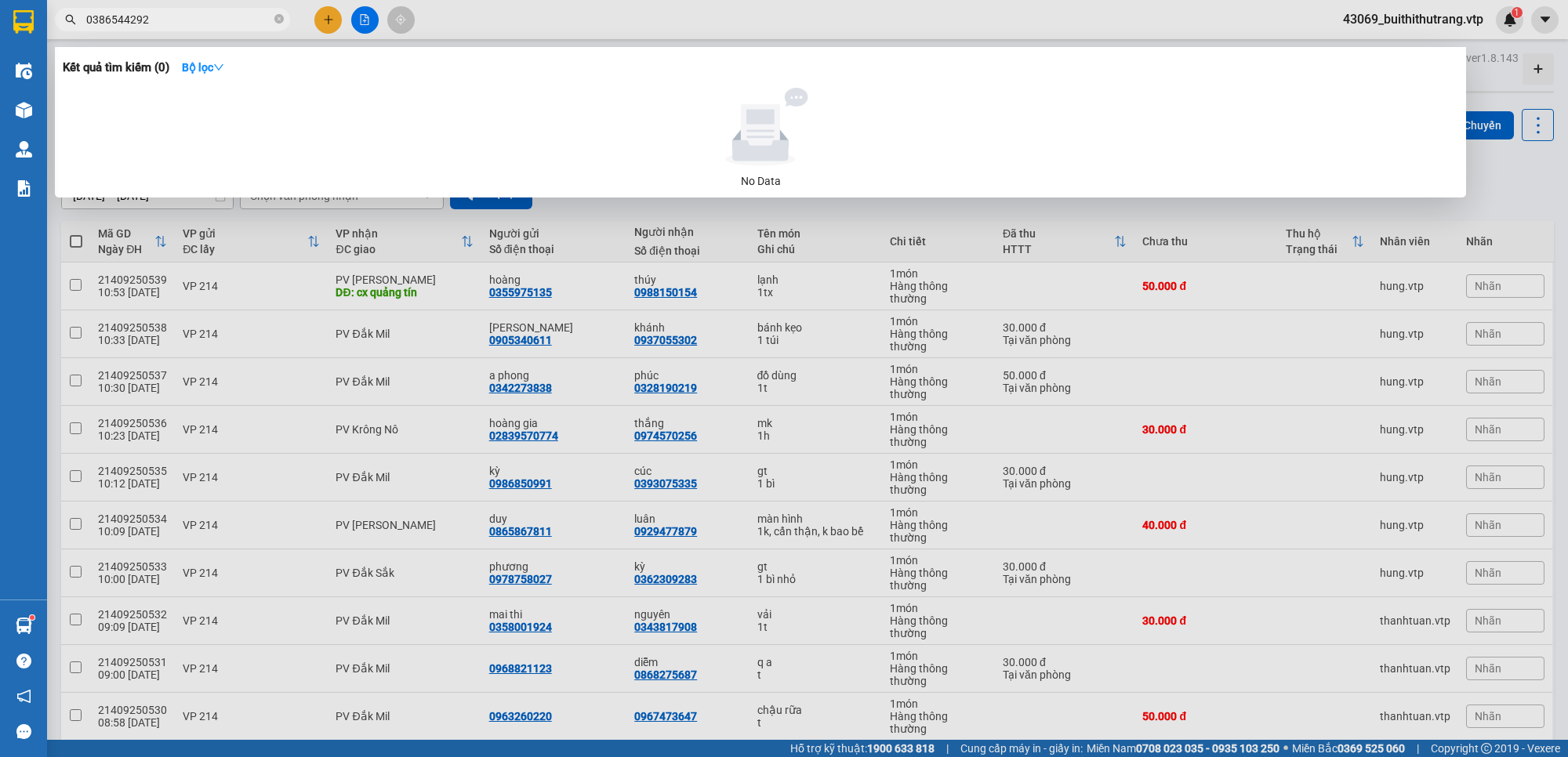
drag, startPoint x: 162, startPoint y: 19, endPoint x: 63, endPoint y: 32, distance: 99.8
click at [63, 31] on div "Kết quả tìm kiếm ( 0 ) Bộ lọc No Data 0386544292" at bounding box center [152, 19] width 305 height 27
type input "0394258089"
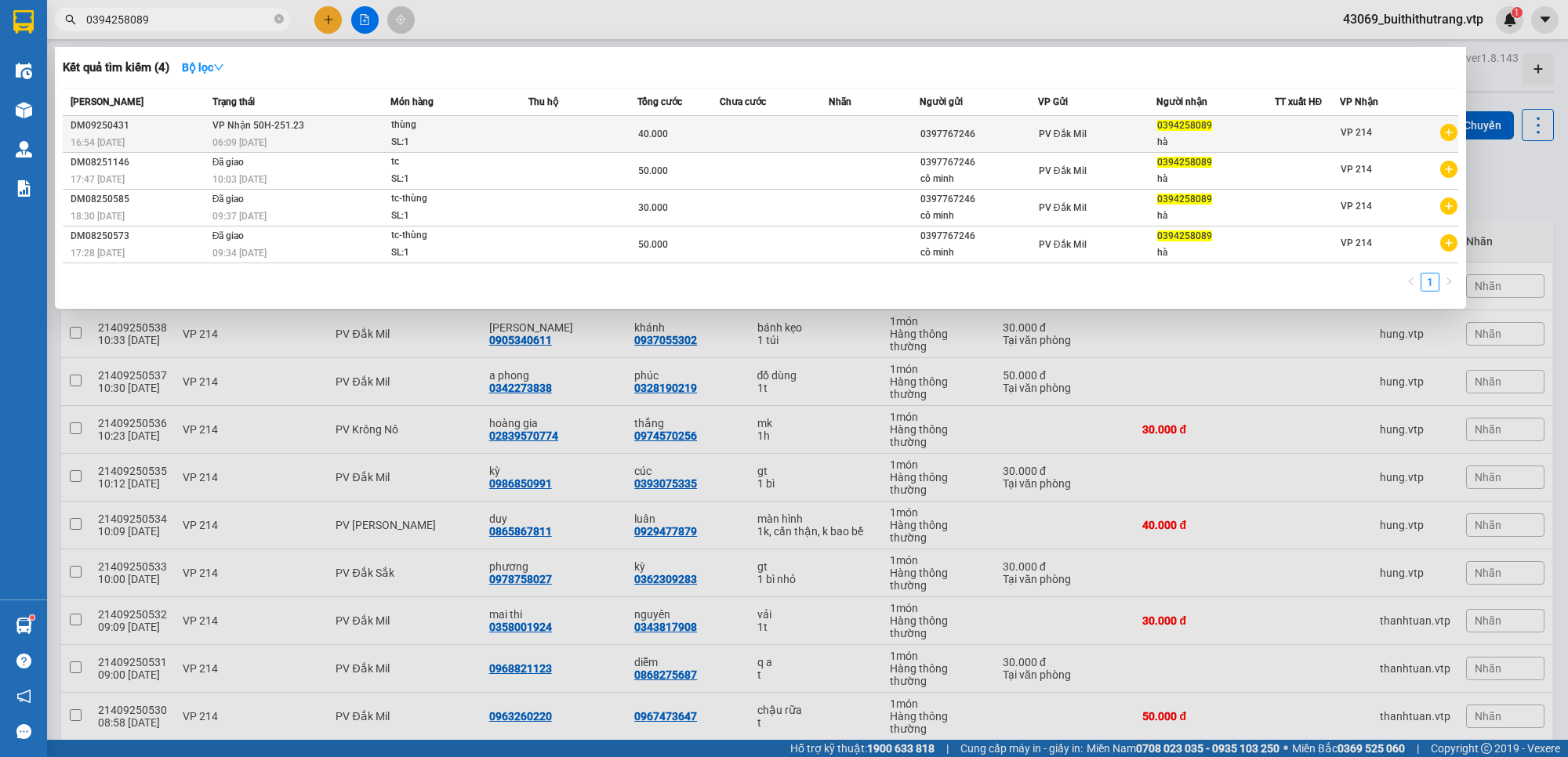
click at [1220, 129] on div "0394258089" at bounding box center [1215, 125] width 117 height 16
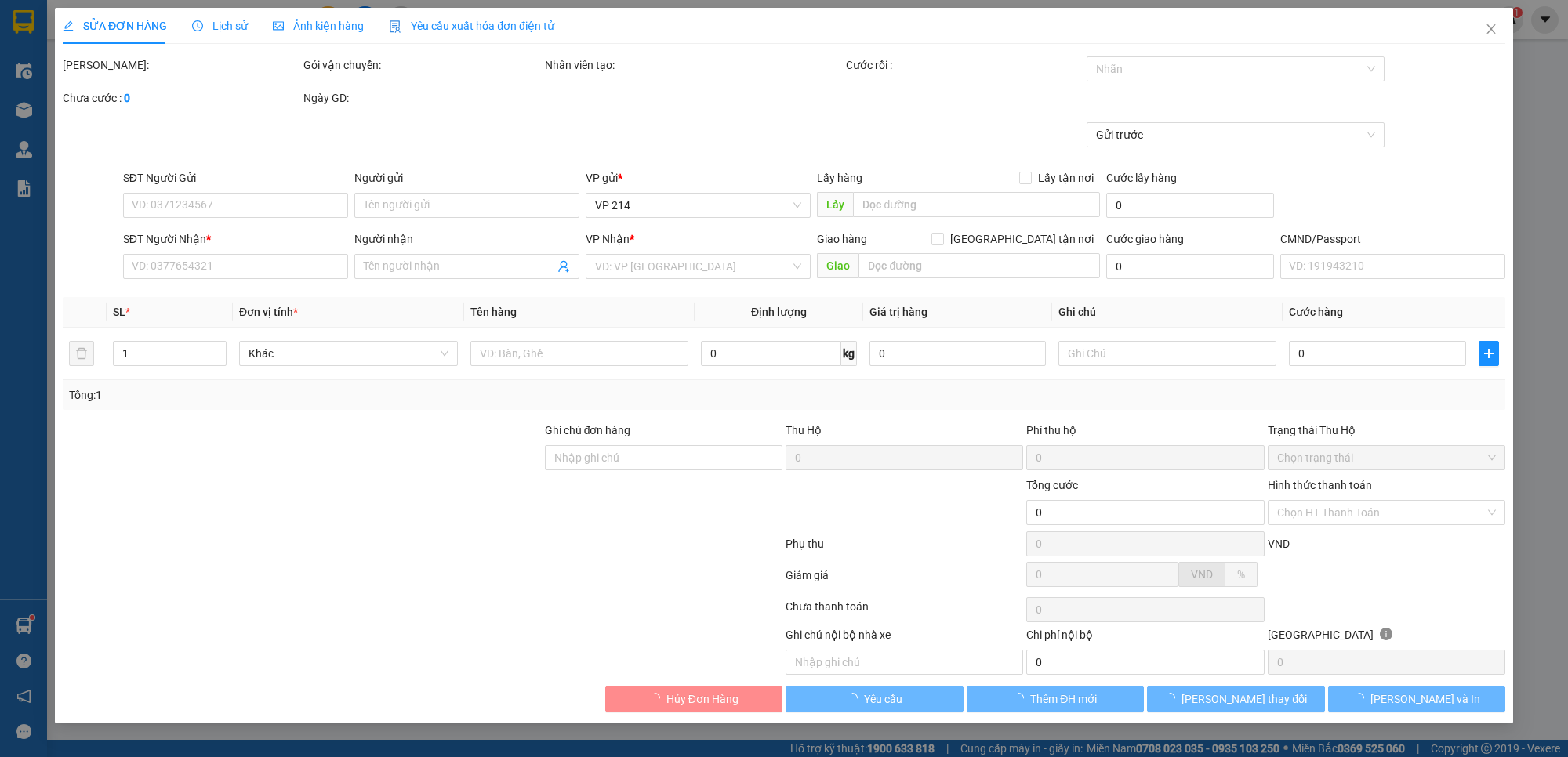
type input "2.000"
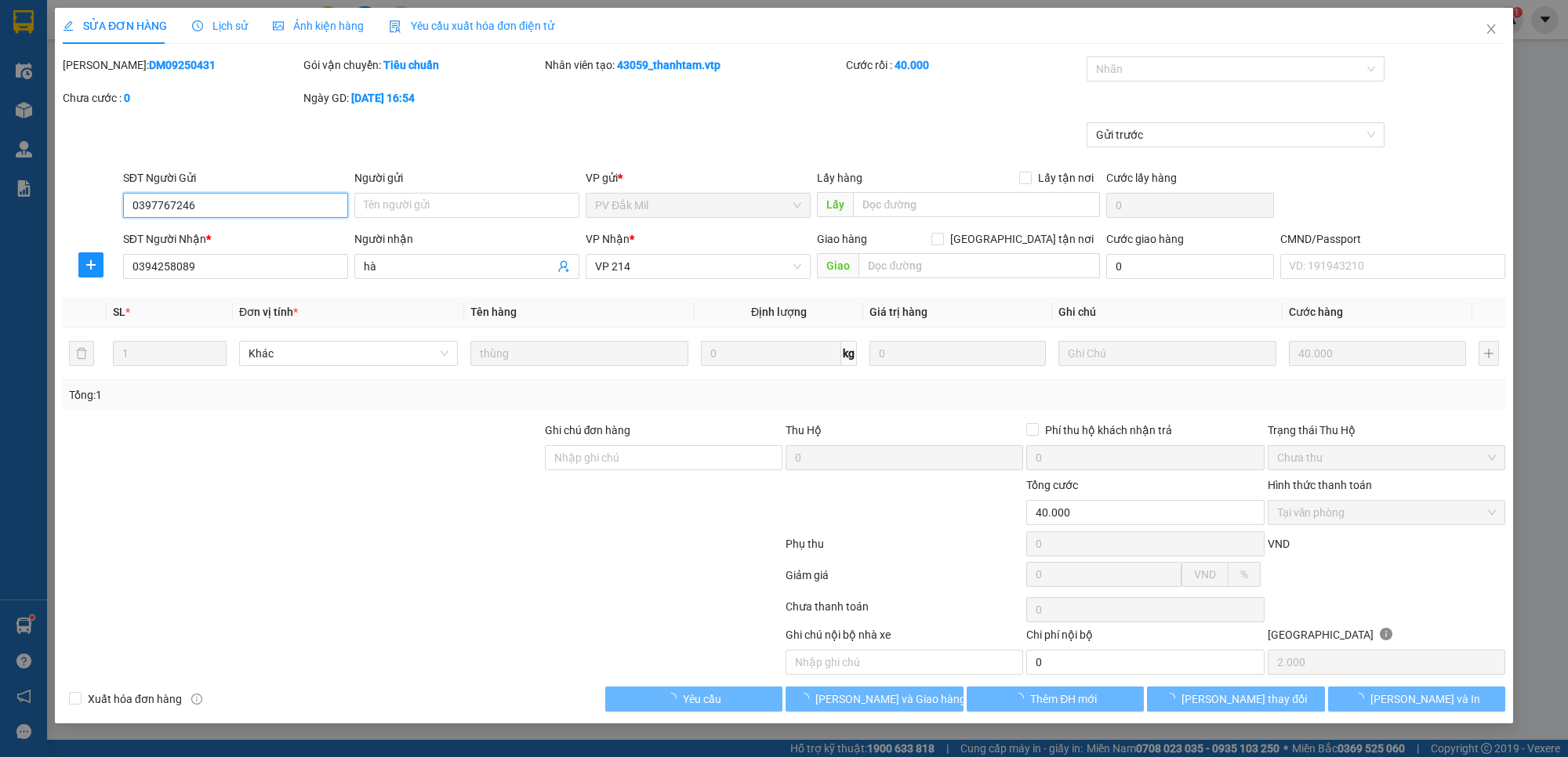
type input "0397767246"
type input "0394258089"
type input "hà"
type input "40.000"
type input "0"
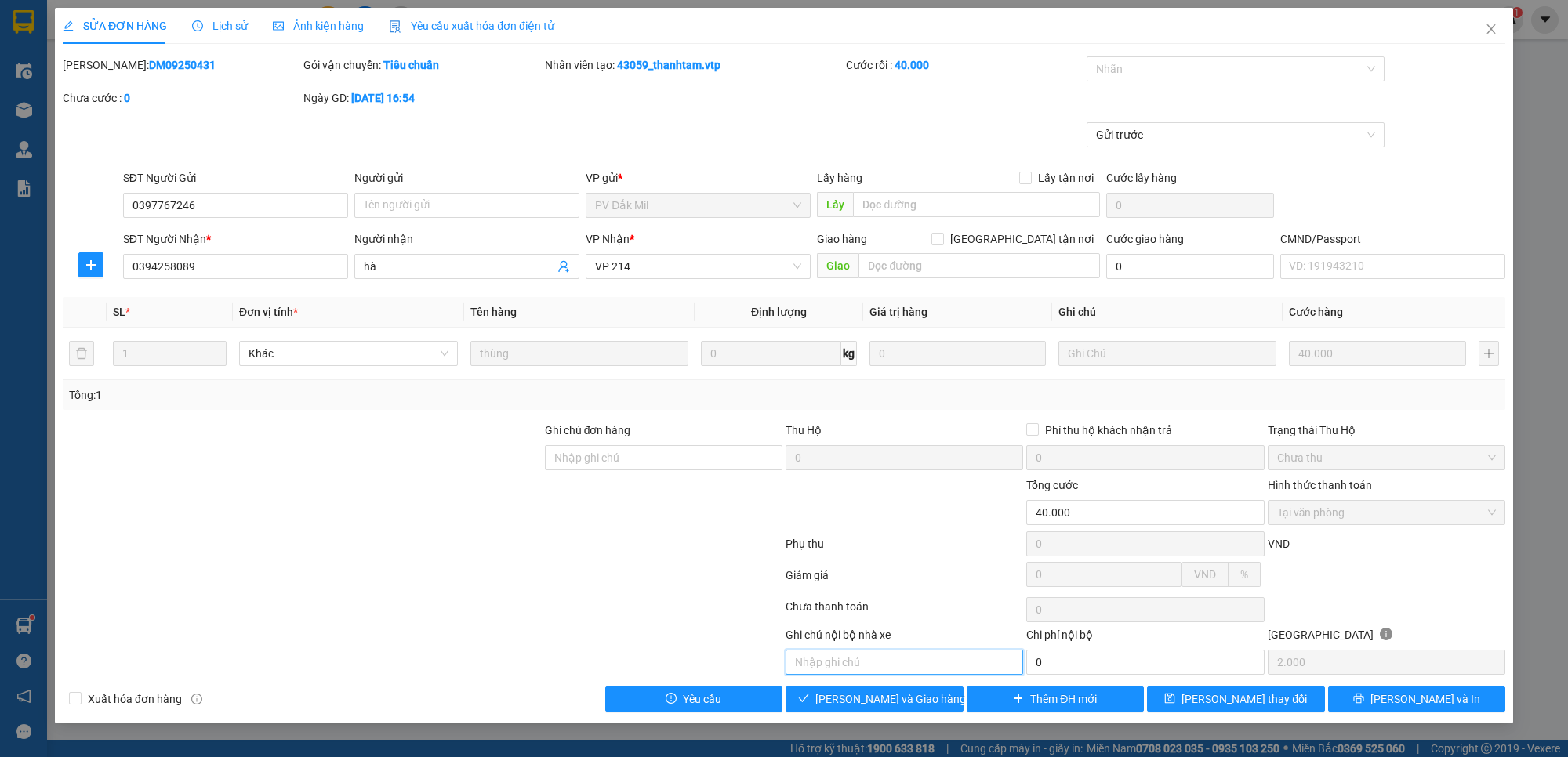
click at [939, 675] on input "text" at bounding box center [904, 662] width 238 height 25
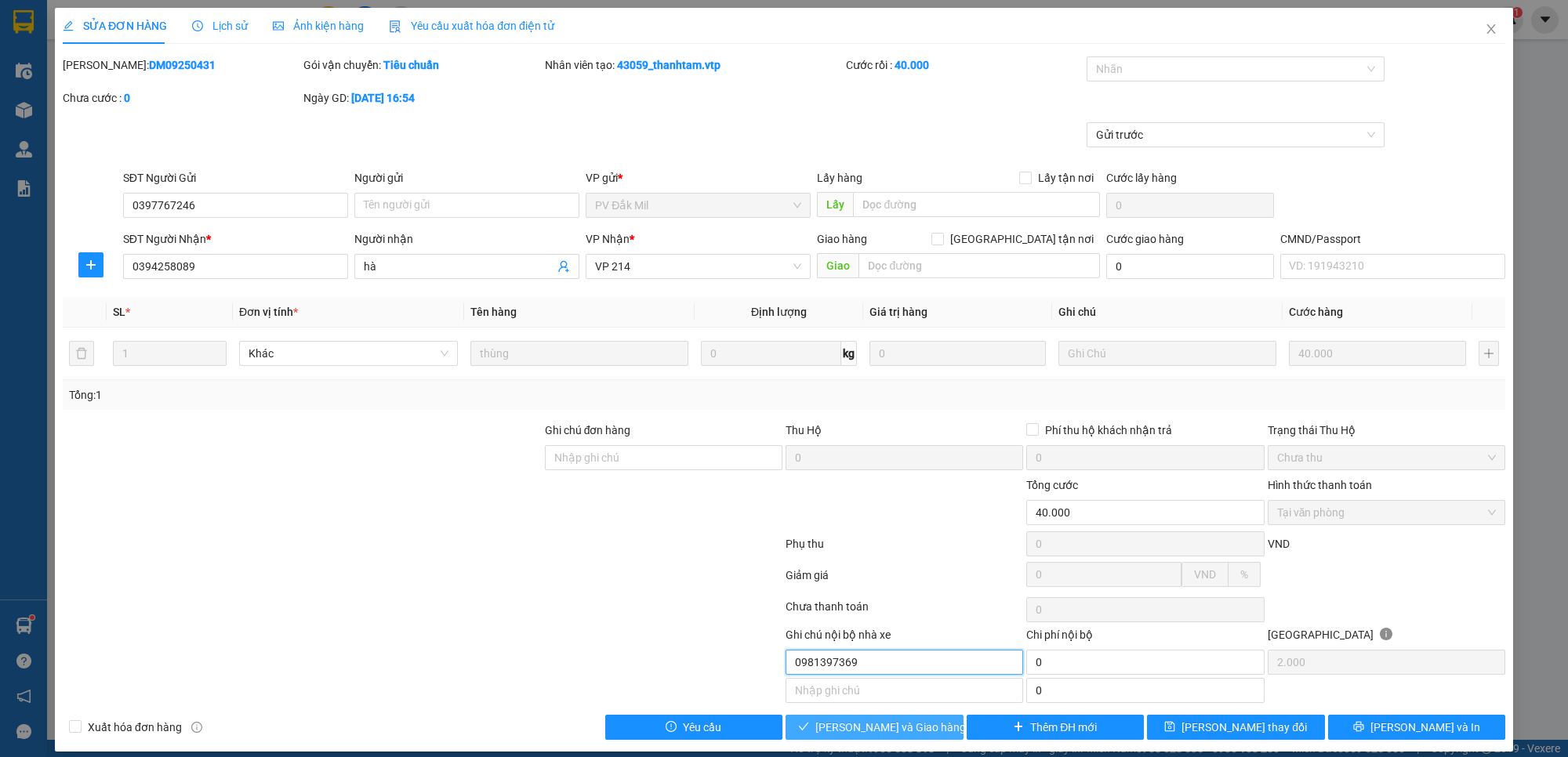
type input "0981397369"
click at [809, 725] on button "[PERSON_NAME] và Giao hàng" at bounding box center [874, 727] width 178 height 25
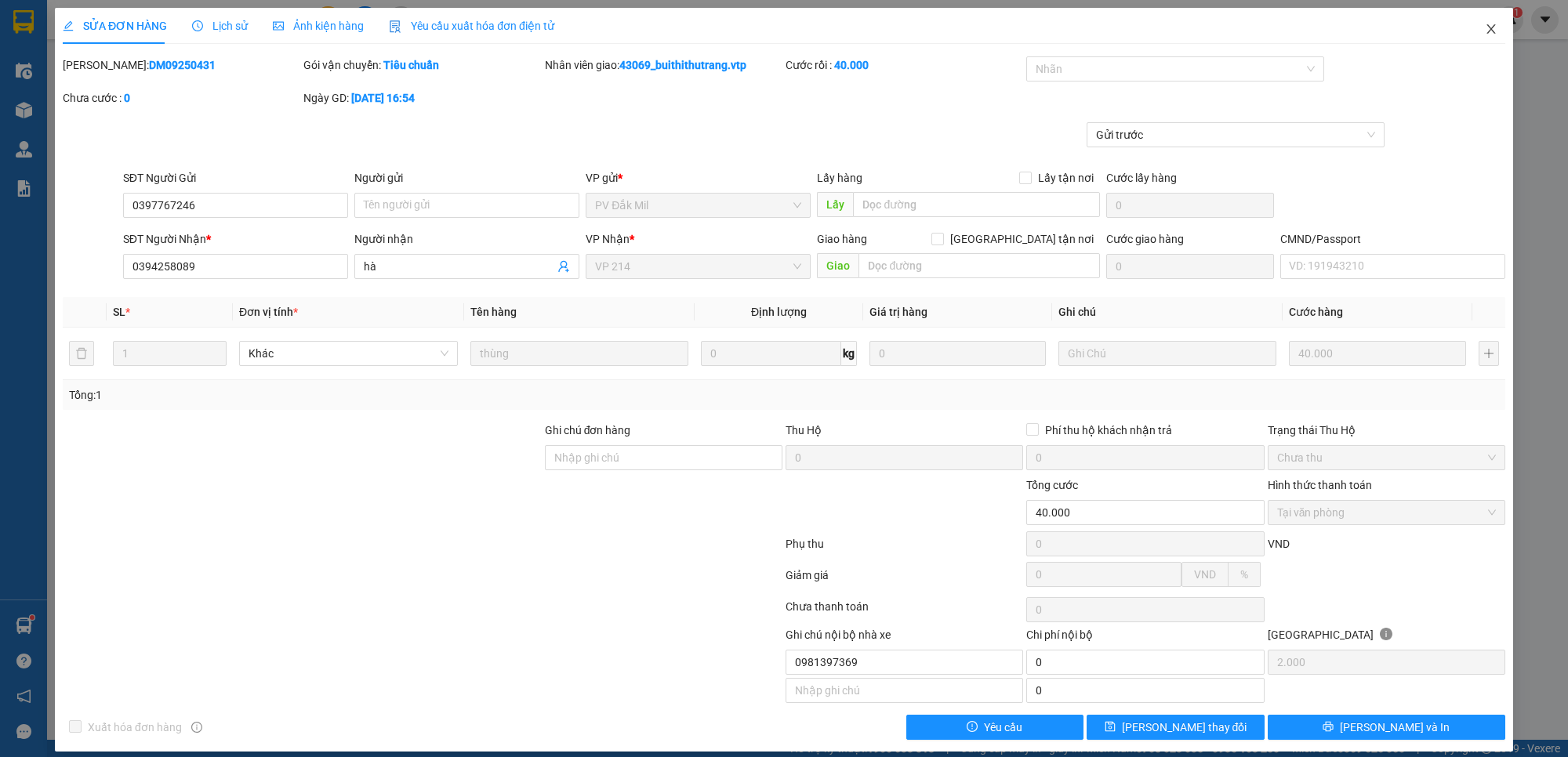
click at [1484, 30] on icon "close" at bounding box center [1490, 29] width 13 height 13
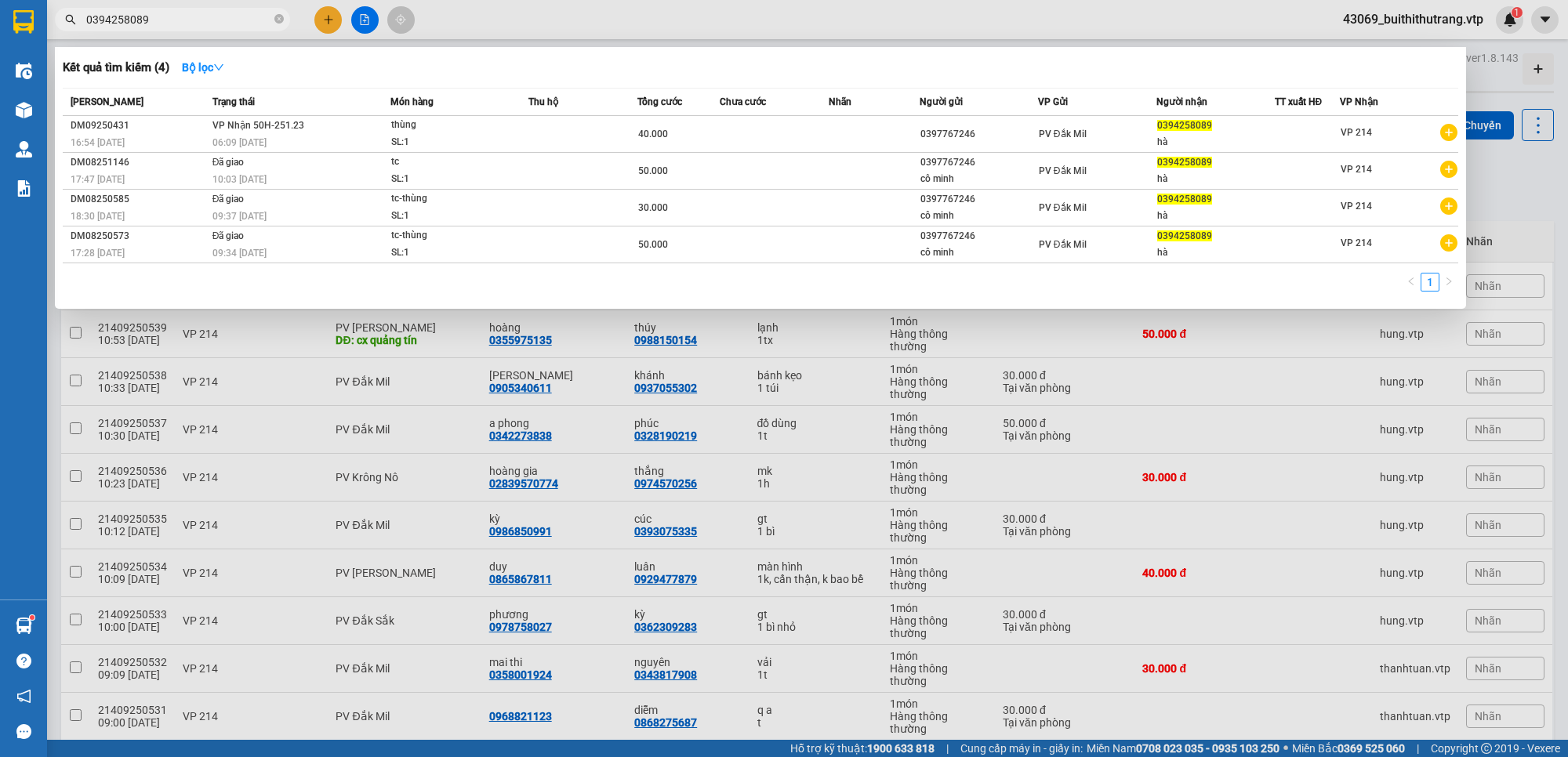
drag, startPoint x: 156, startPoint y: 22, endPoint x: 56, endPoint y: 29, distance: 100.2
click at [59, 29] on span "0394258089" at bounding box center [173, 19] width 235 height 24
type input "0369604302"
